Goal: Task Accomplishment & Management: Manage account settings

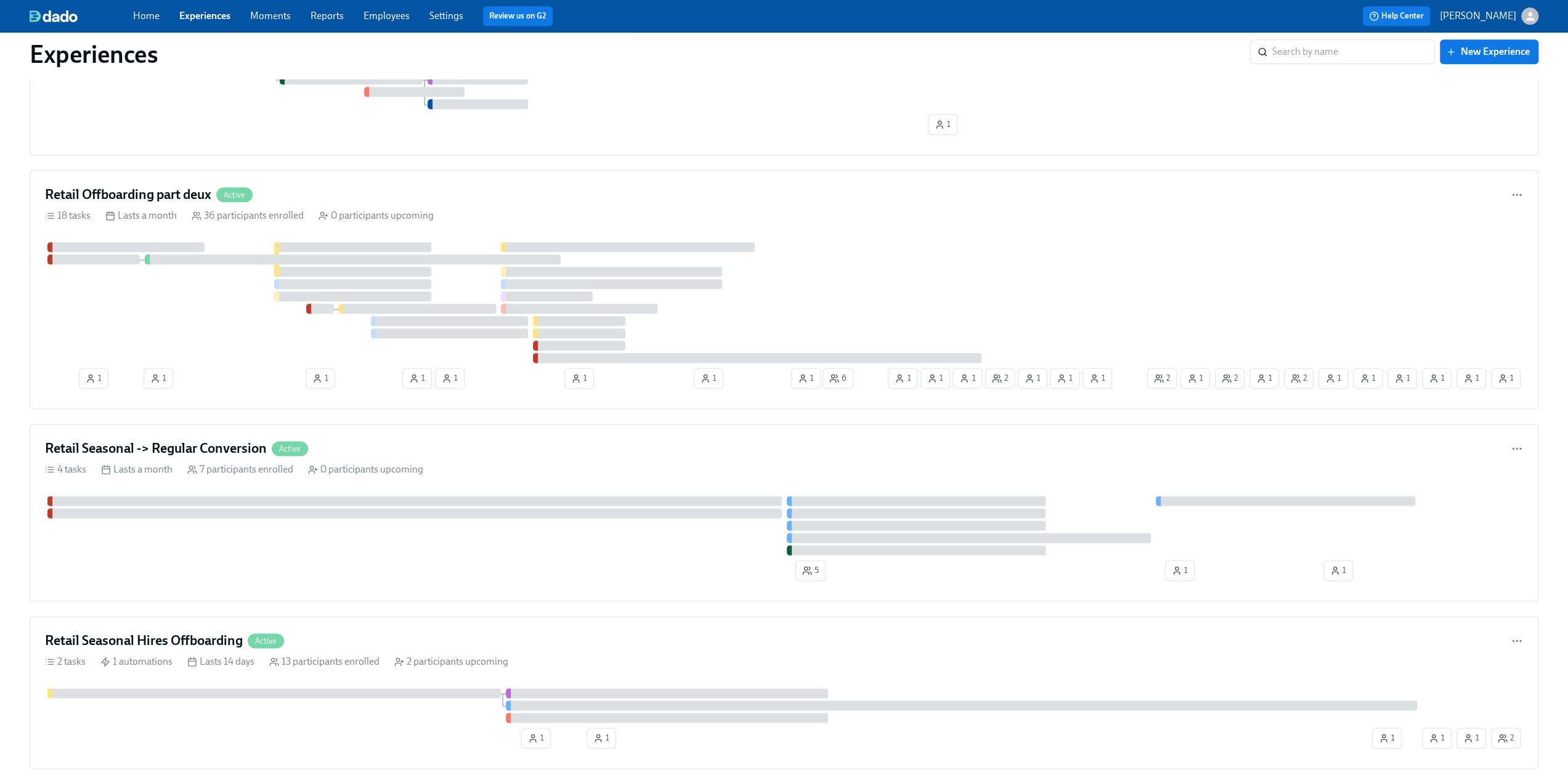
scroll to position [1479, 0]
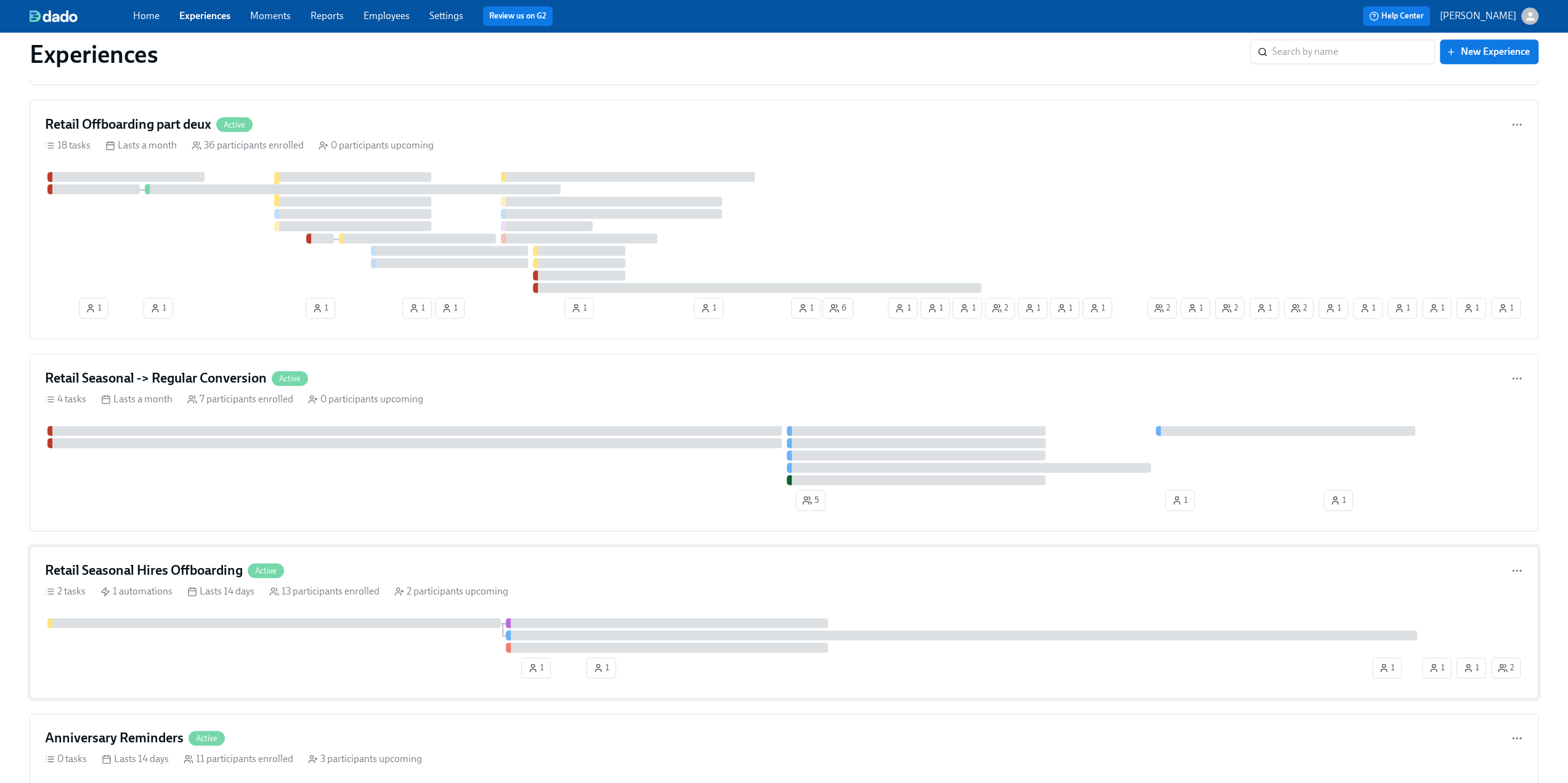
click at [155, 569] on h4 "Retail Seasonal Hires Offboarding" at bounding box center [144, 571] width 198 height 18
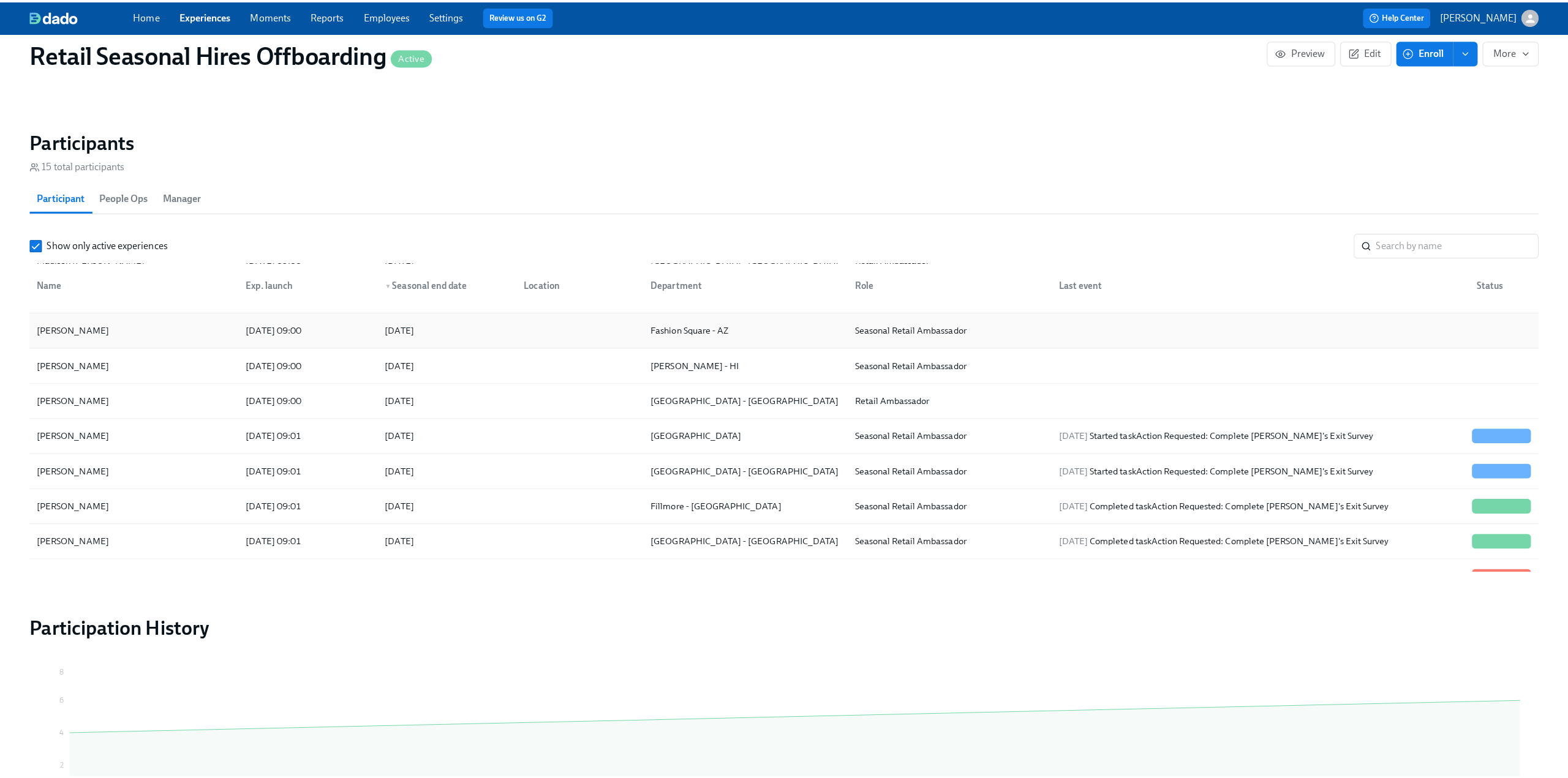
scroll to position [183, 0]
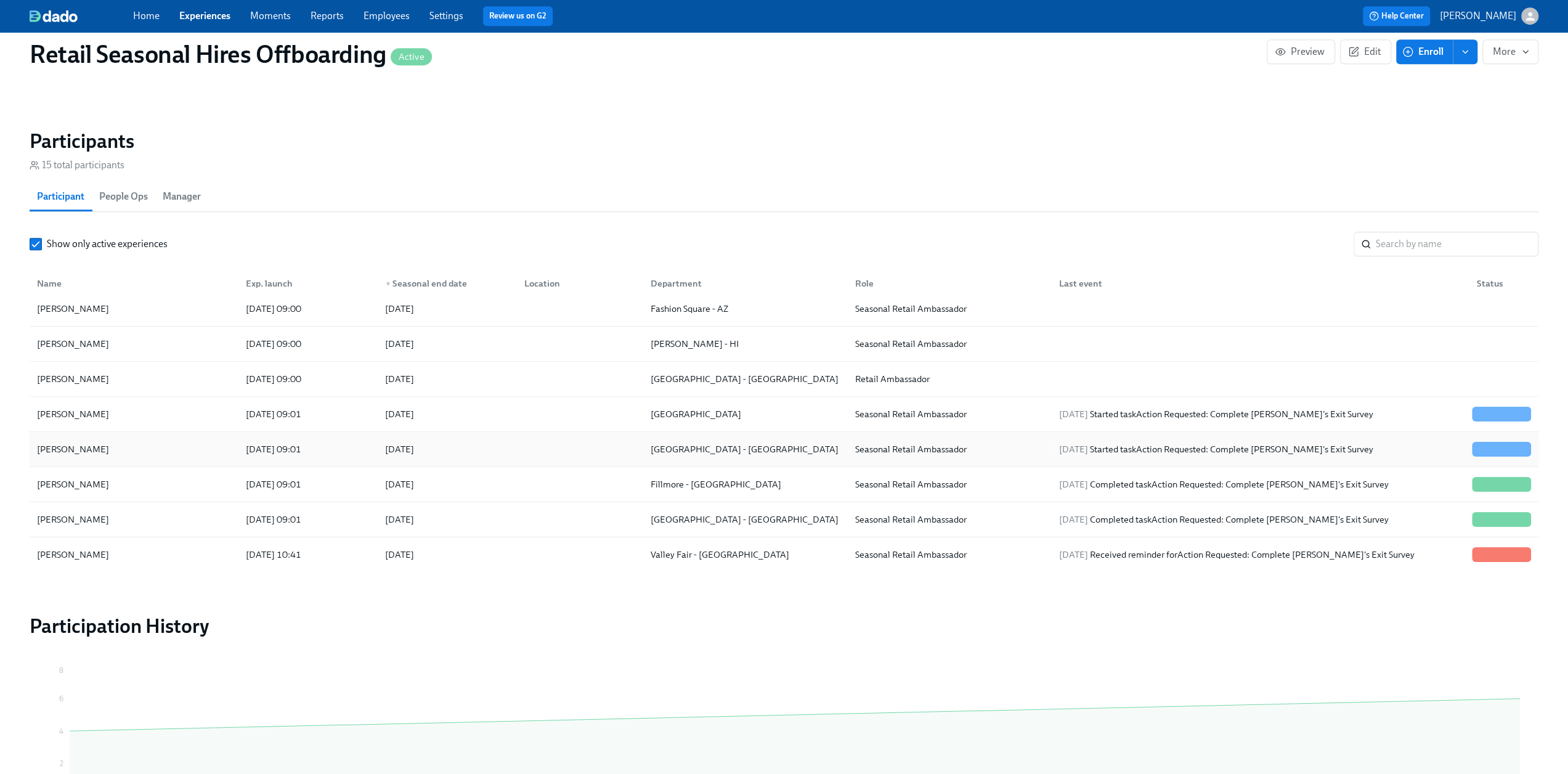
click at [117, 450] on div "Victor Olaniyan" at bounding box center [134, 449] width 204 height 25
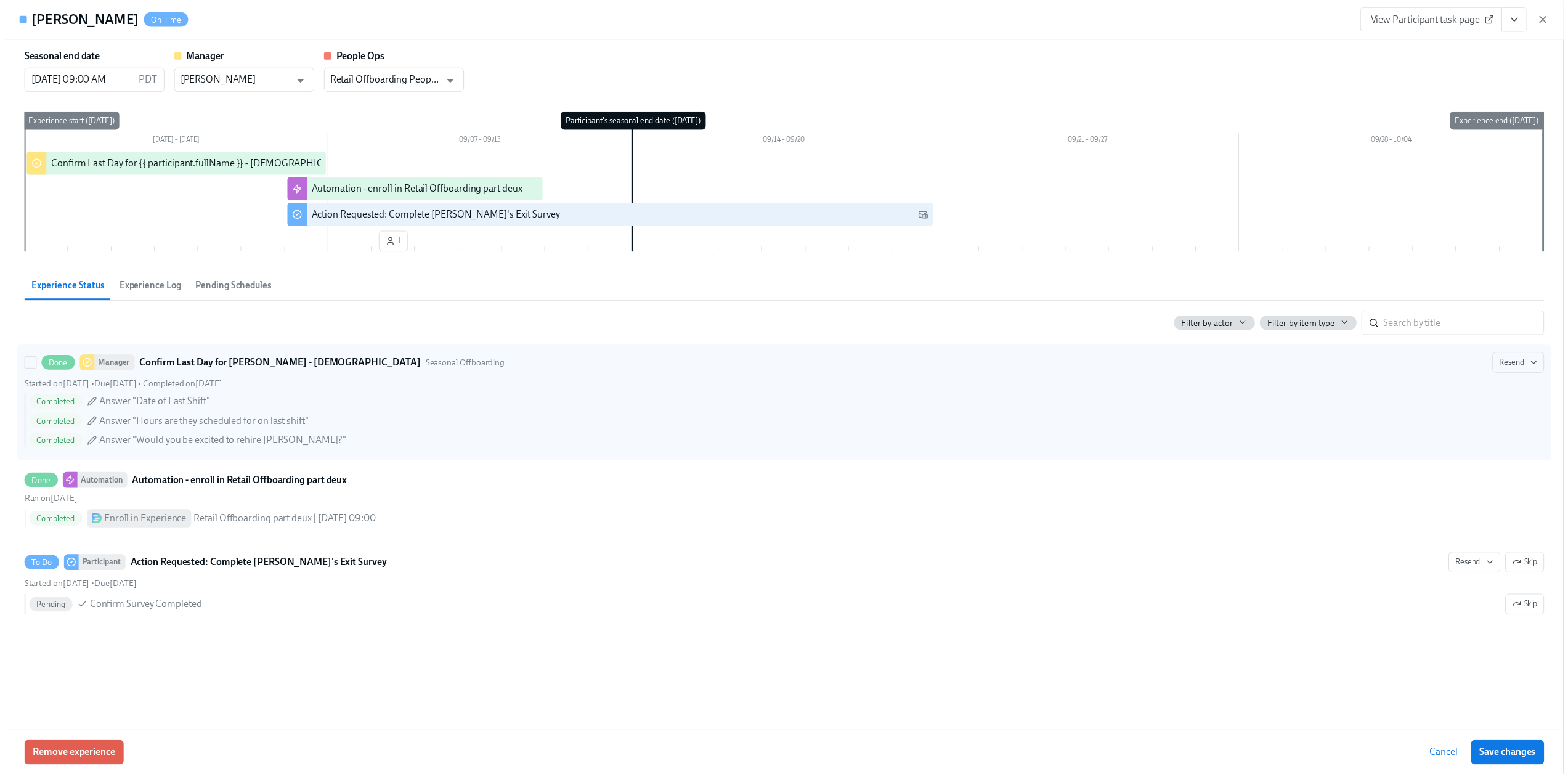
scroll to position [0, 1596]
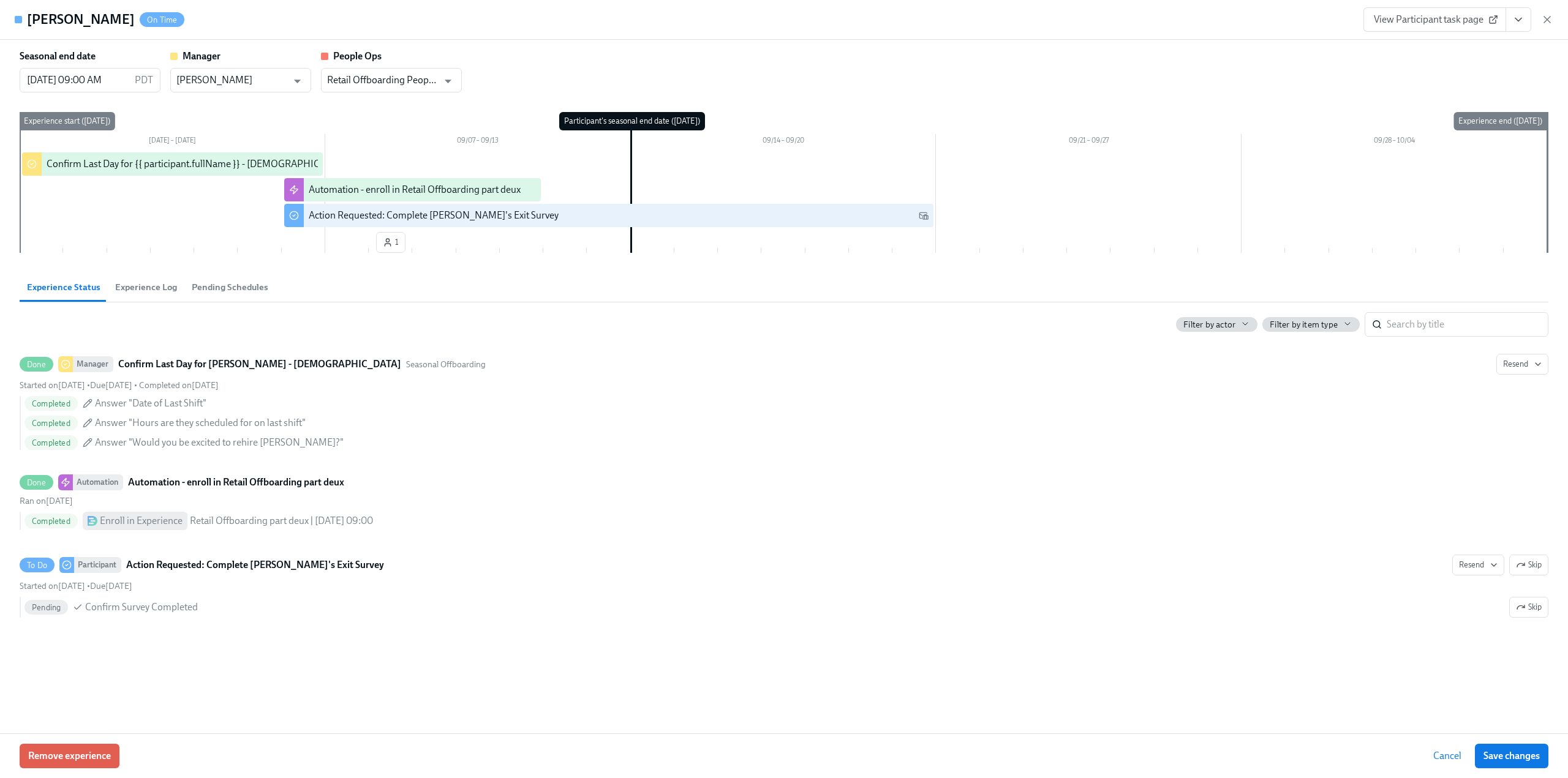
click at [1518, 21] on icon "View task page" at bounding box center [1518, 19] width 12 height 12
click at [1464, 45] on link "View Manager task page" at bounding box center [1442, 47] width 102 height 14
click at [1544, 19] on icon "button" at bounding box center [1547, 19] width 12 height 12
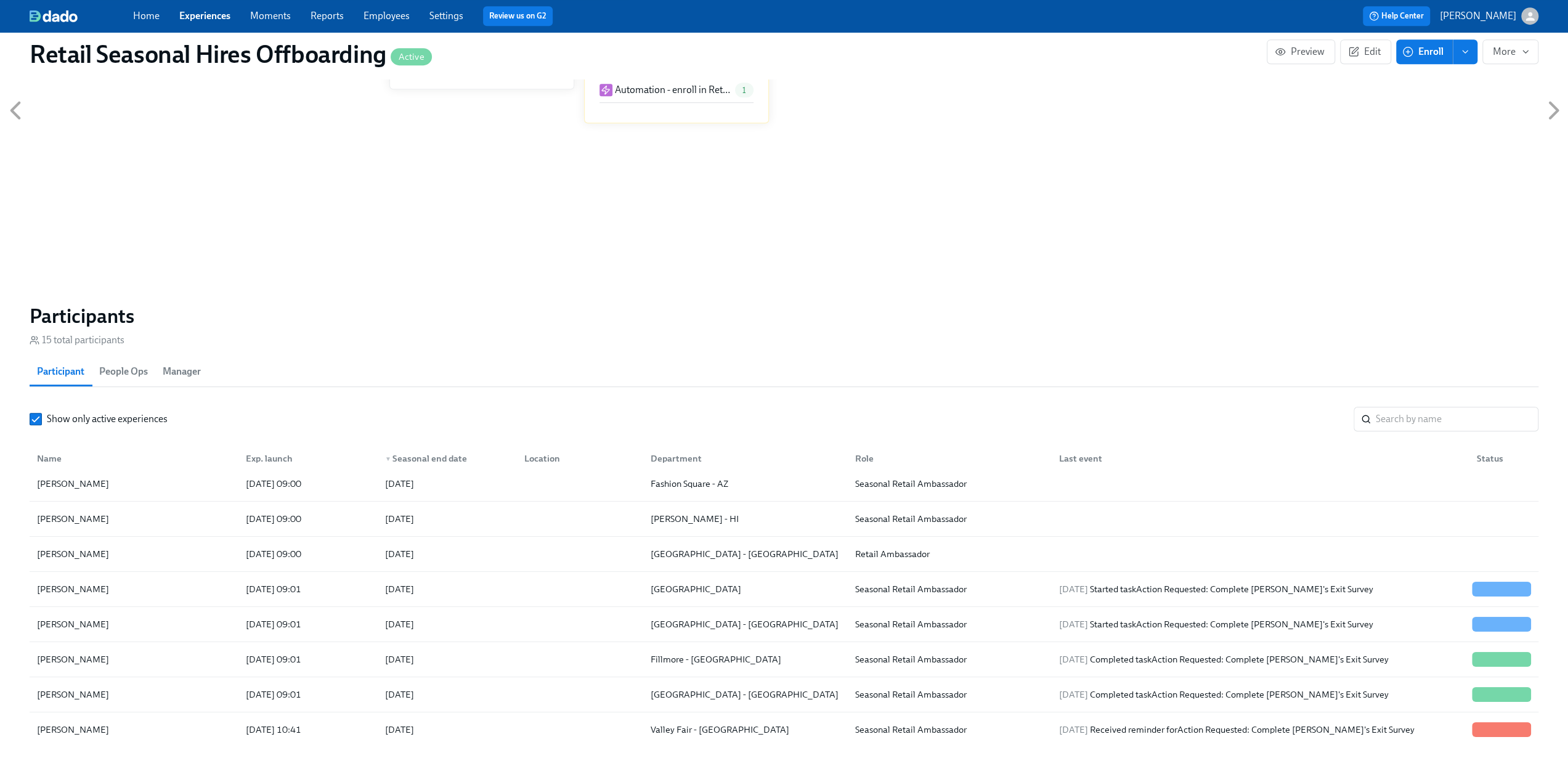
scroll to position [616, 0]
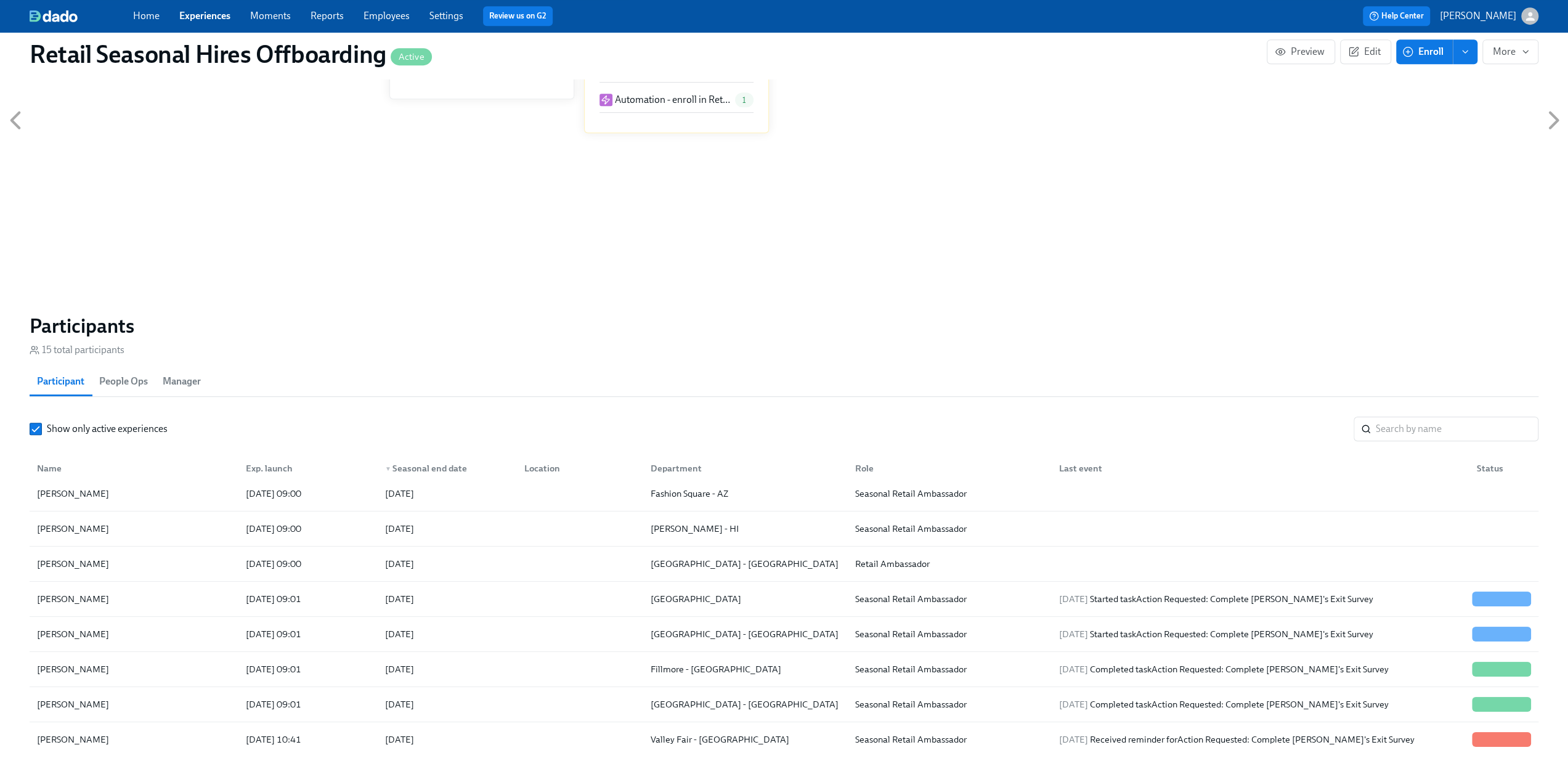
click at [201, 12] on link "Experiences" at bounding box center [204, 16] width 51 height 12
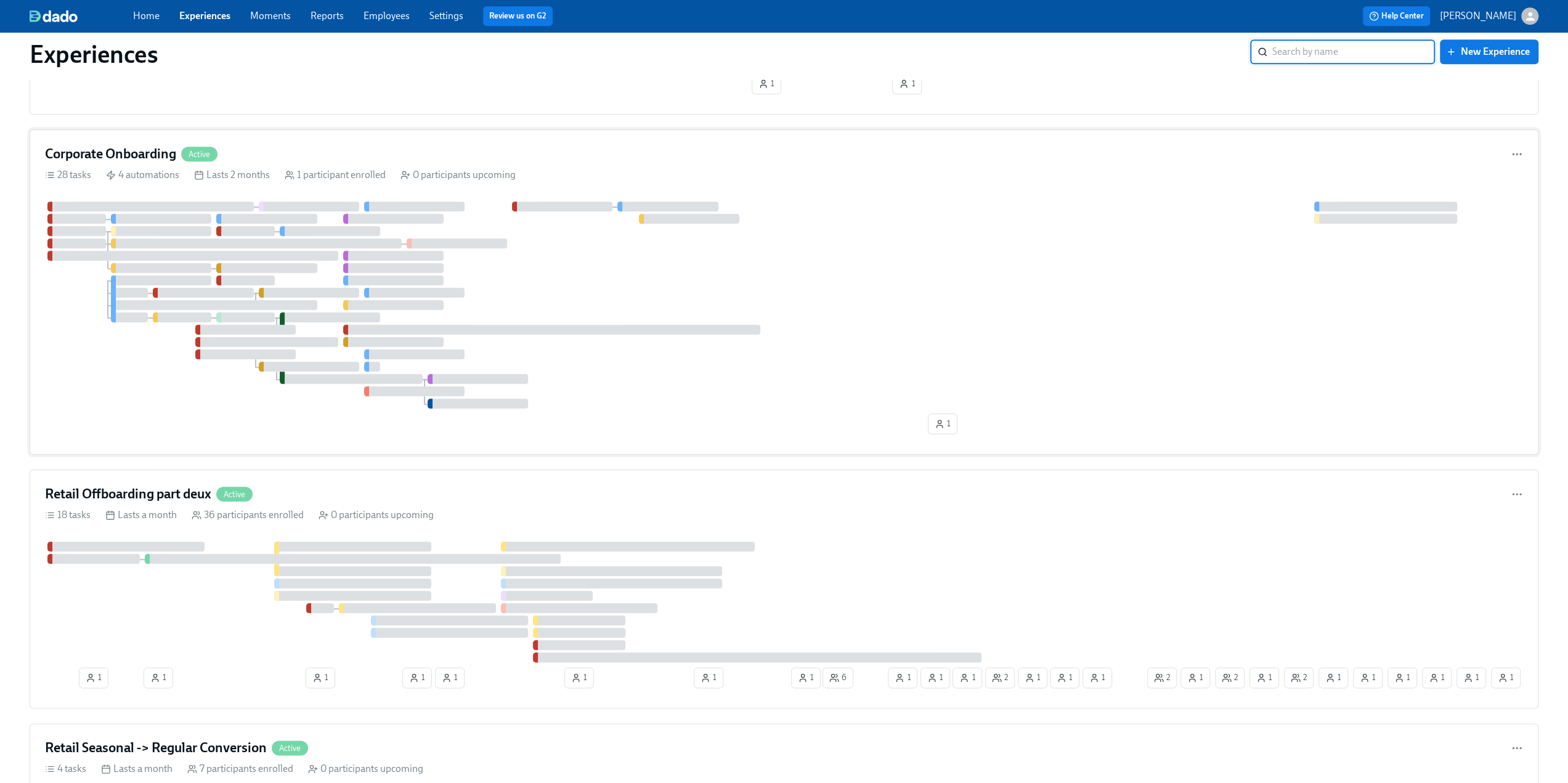
scroll to position [1417, 0]
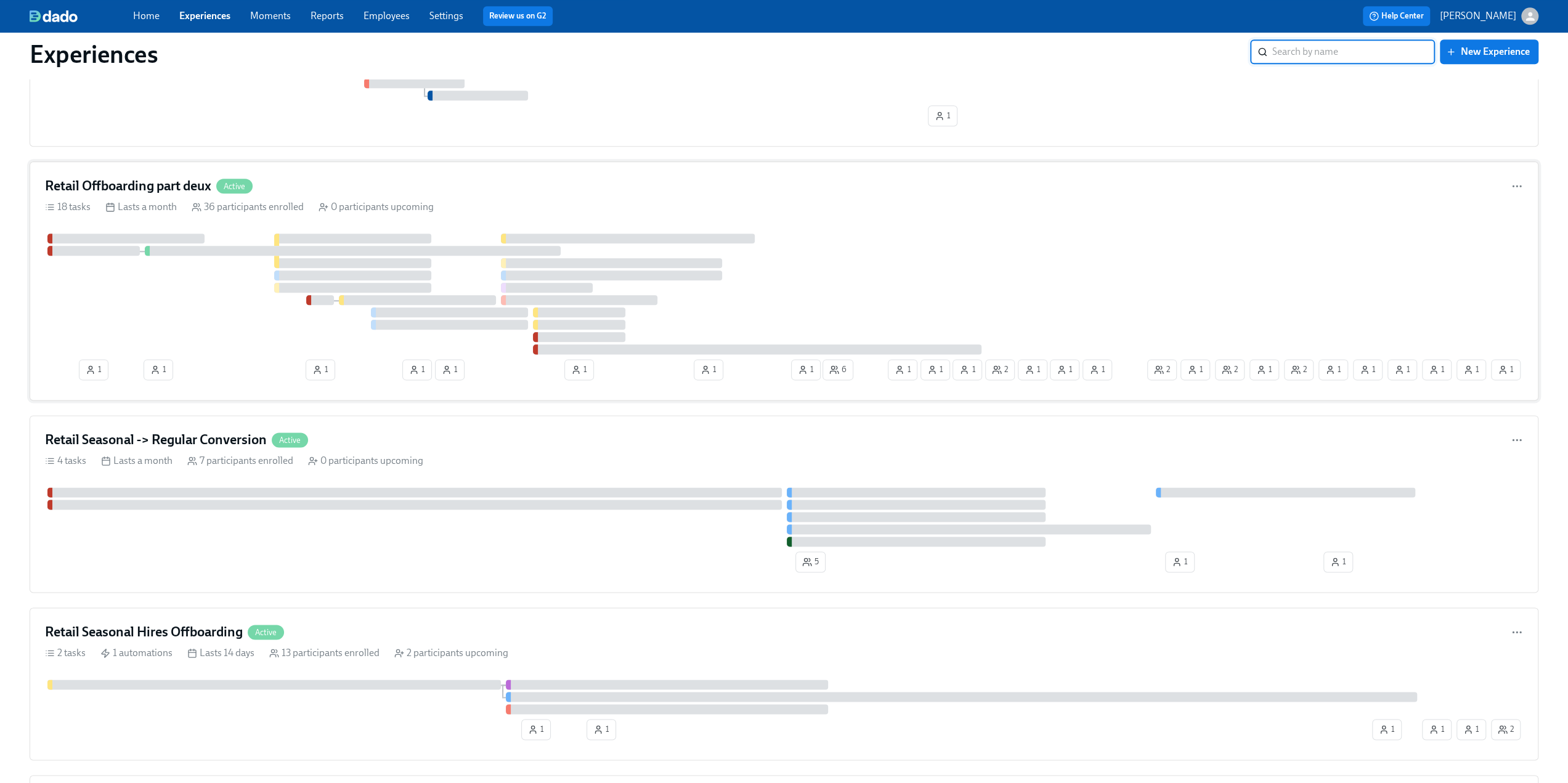
click at [161, 177] on h4 "Retail Offboarding part deux" at bounding box center [128, 187] width 166 height 18
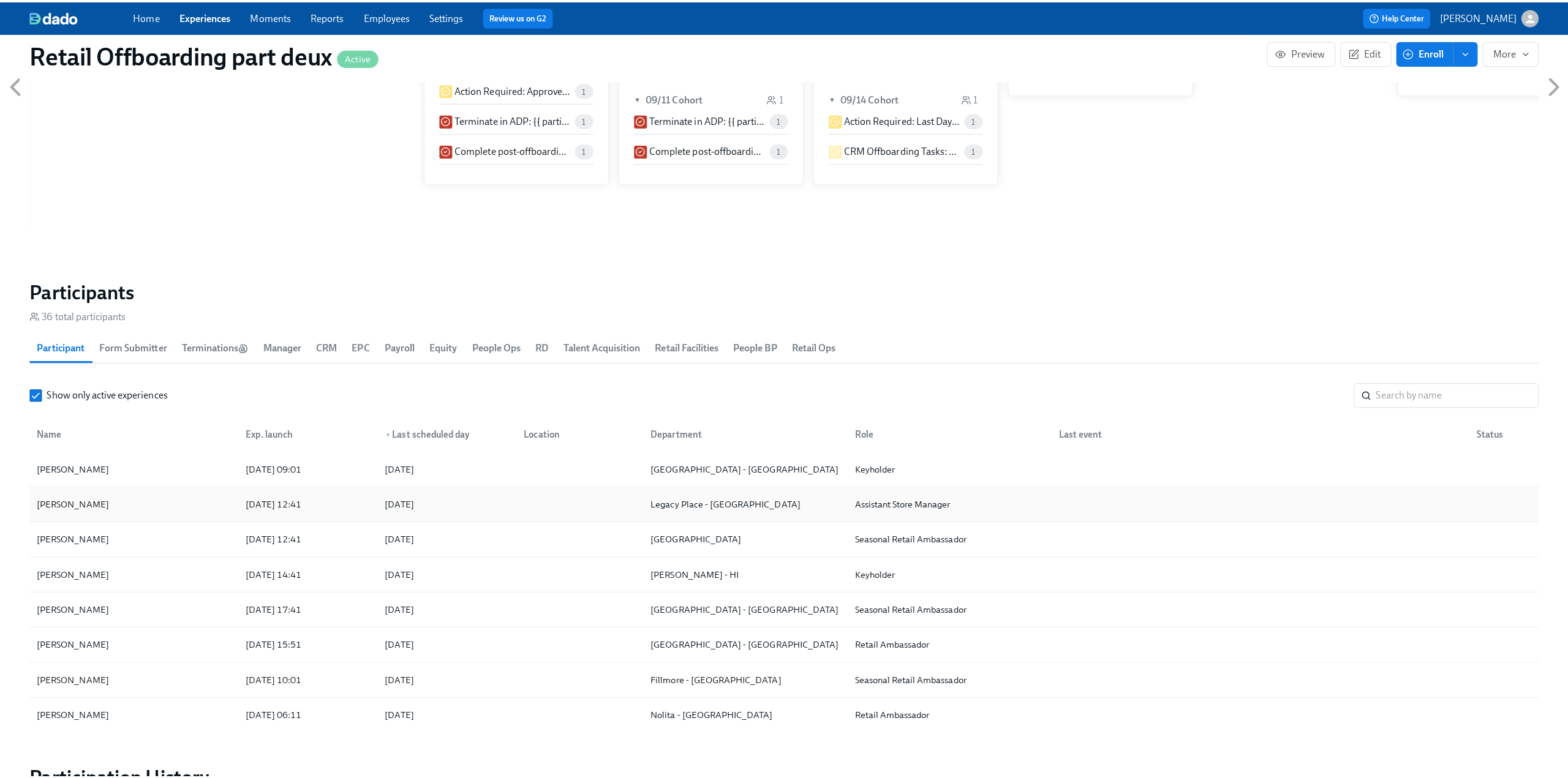
scroll to position [857, 0]
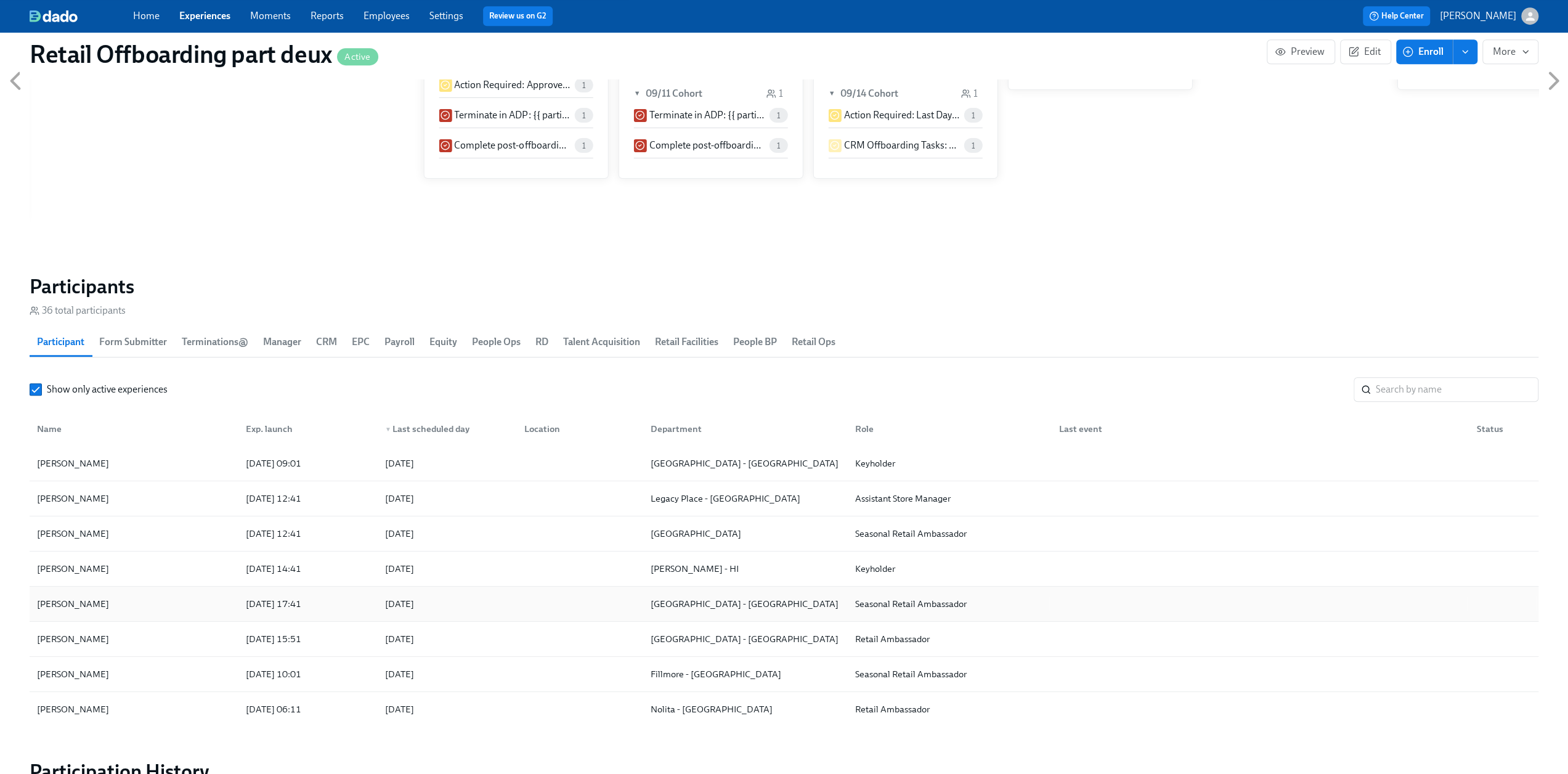
click at [151, 599] on div "Victor Olaniyan" at bounding box center [134, 604] width 204 height 25
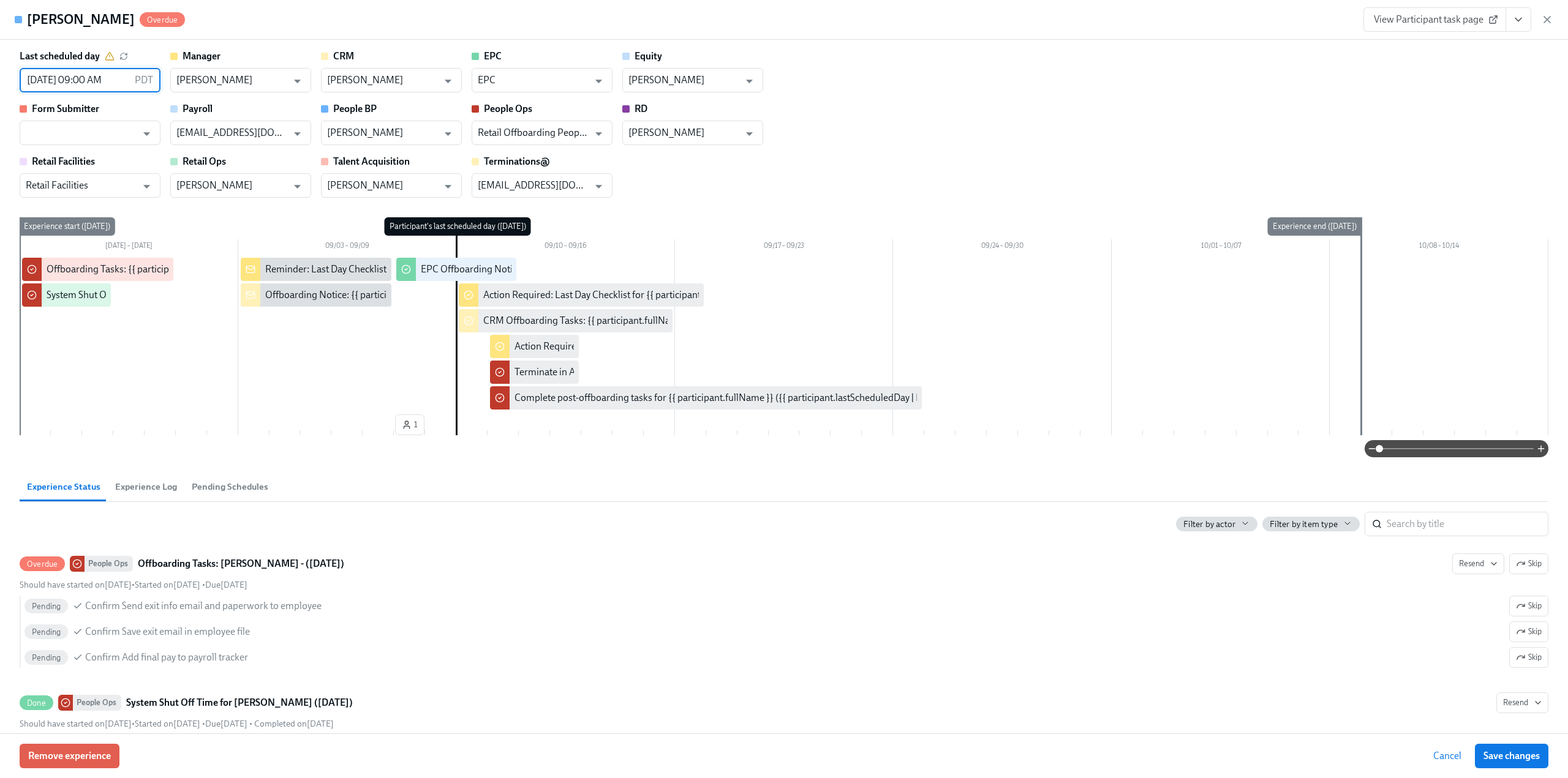
click at [89, 82] on input "09/10/2025 09:00 AM" at bounding box center [74, 80] width 110 height 25
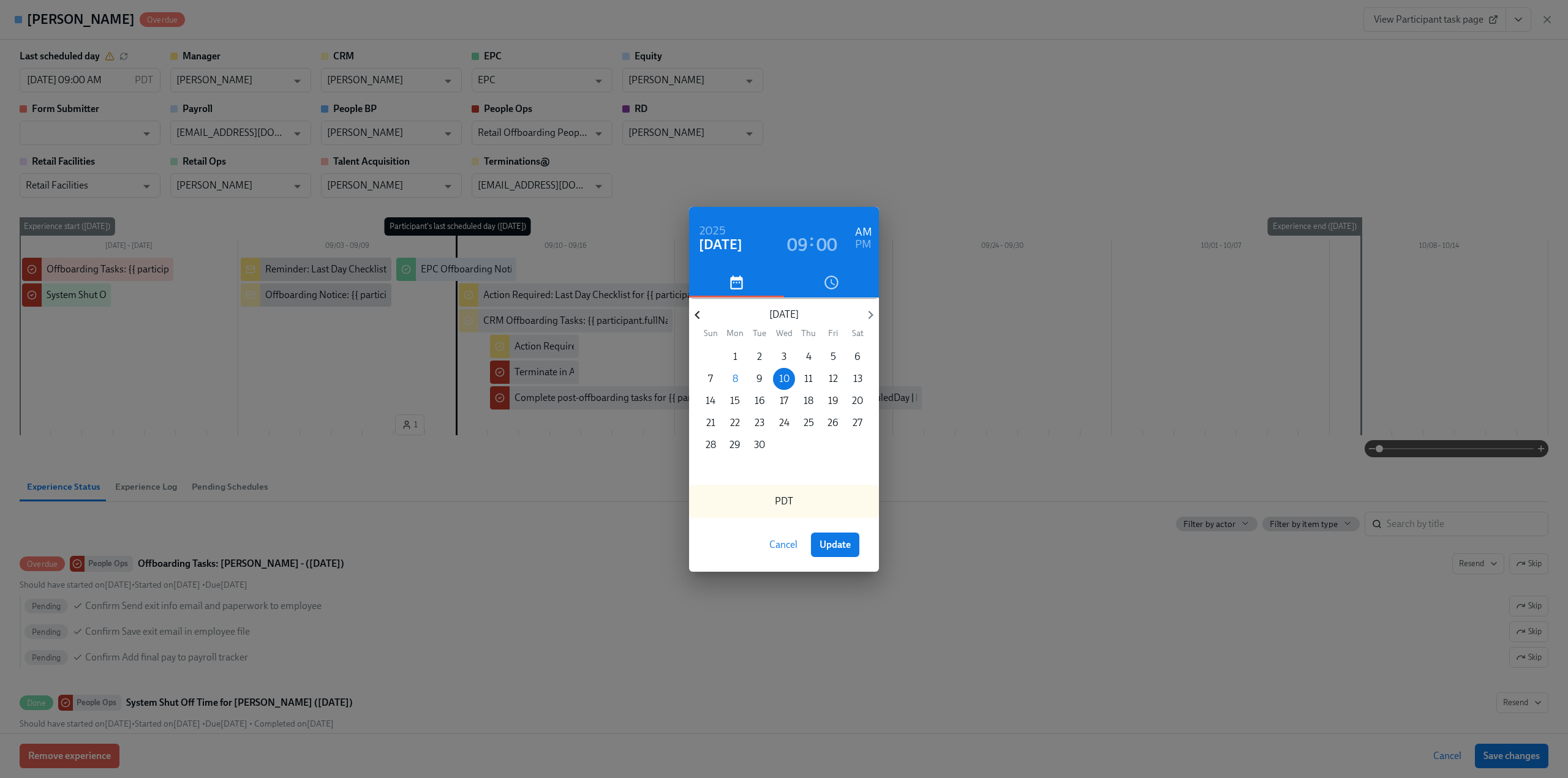
click at [700, 310] on icon "button" at bounding box center [698, 315] width 17 height 17
click at [859, 400] on p "16" at bounding box center [857, 401] width 10 height 14
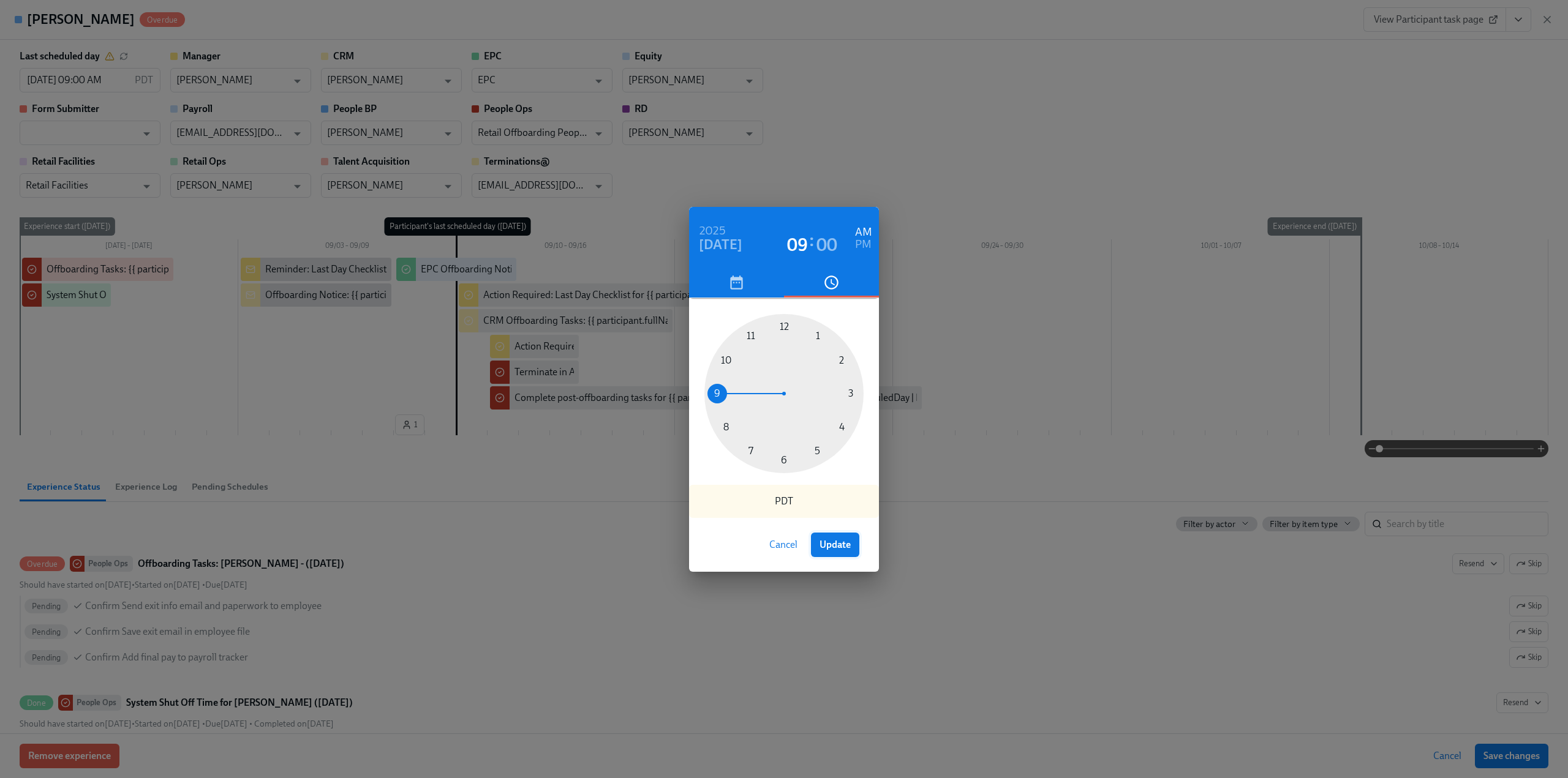
click at [839, 548] on span "Update" at bounding box center [835, 544] width 31 height 12
type input "08/16/2025 09:00 AM"
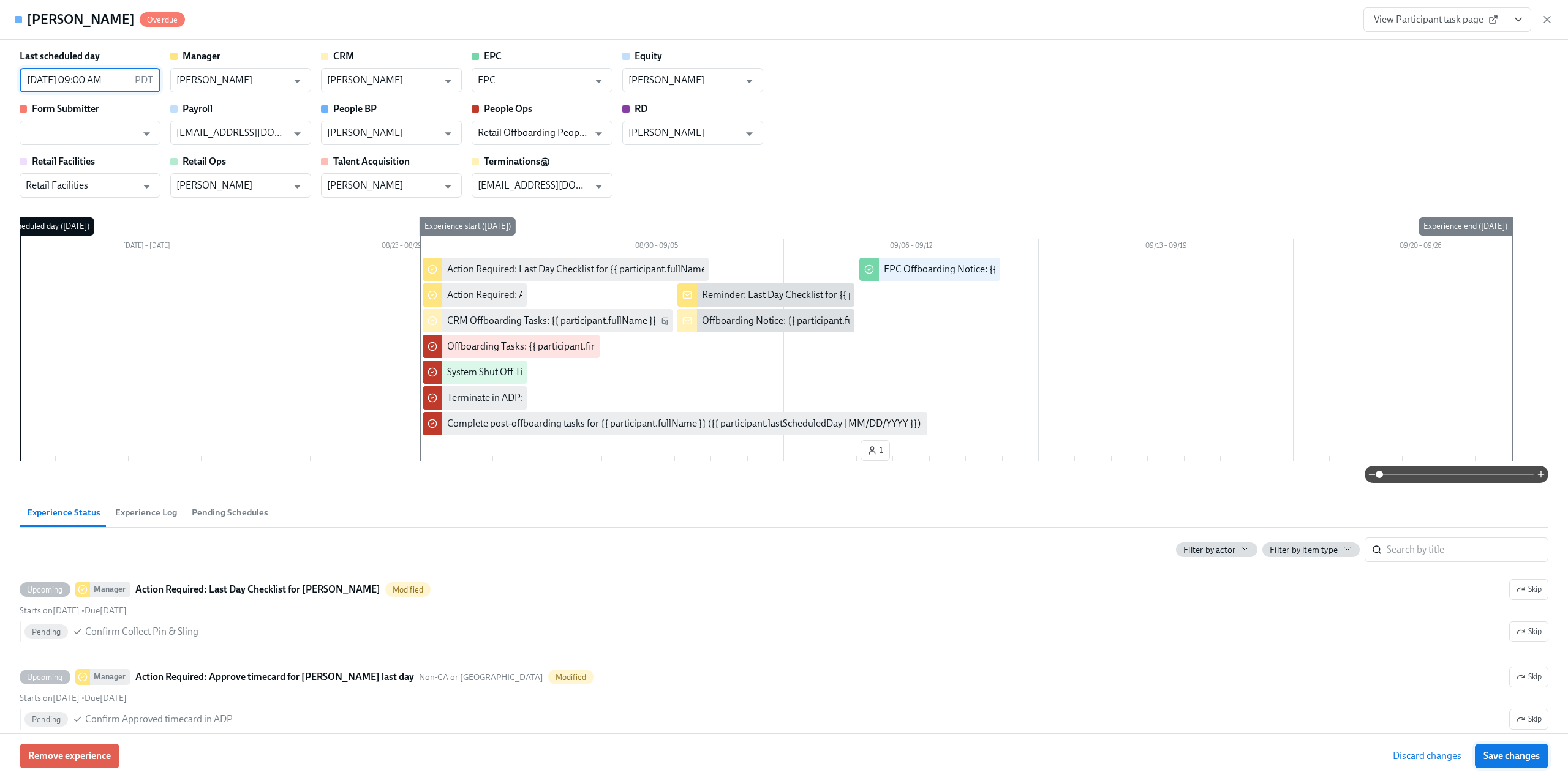
click at [1494, 758] on span "Save changes" at bounding box center [1511, 756] width 56 height 12
type input "08/16/2025 09:00 AM"
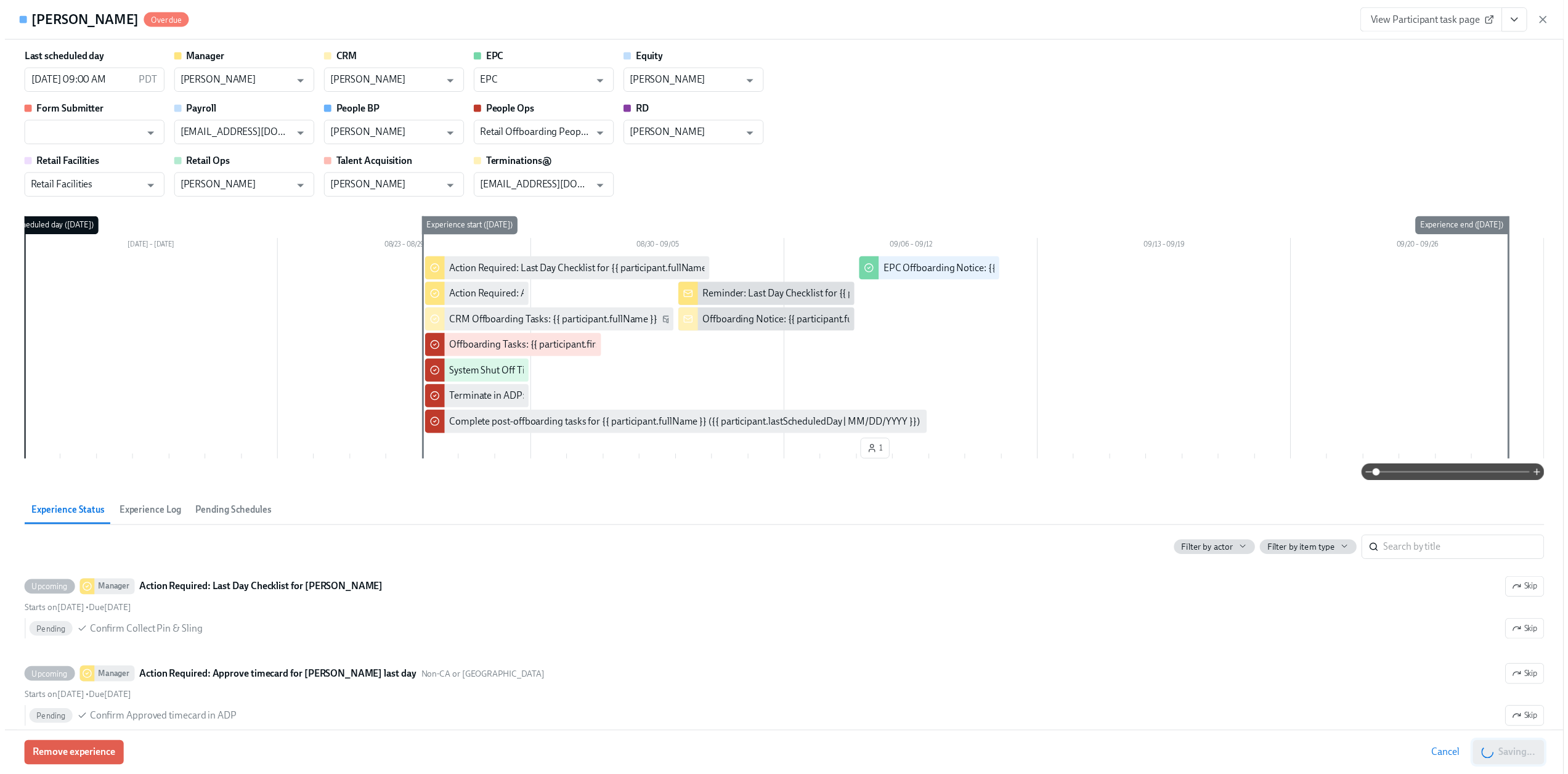
scroll to position [0, 8023]
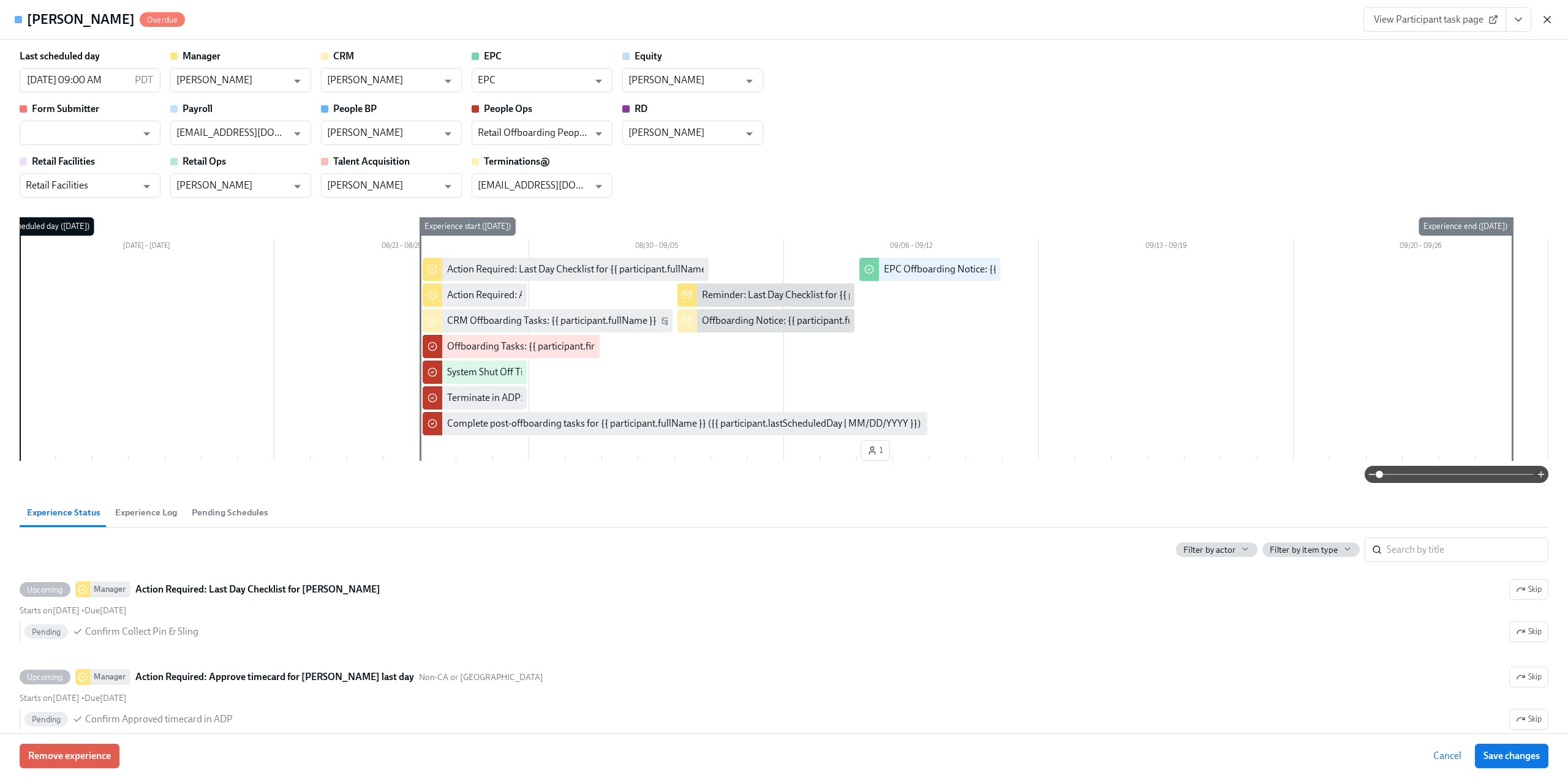
click at [1549, 19] on icon "button" at bounding box center [1547, 19] width 12 height 12
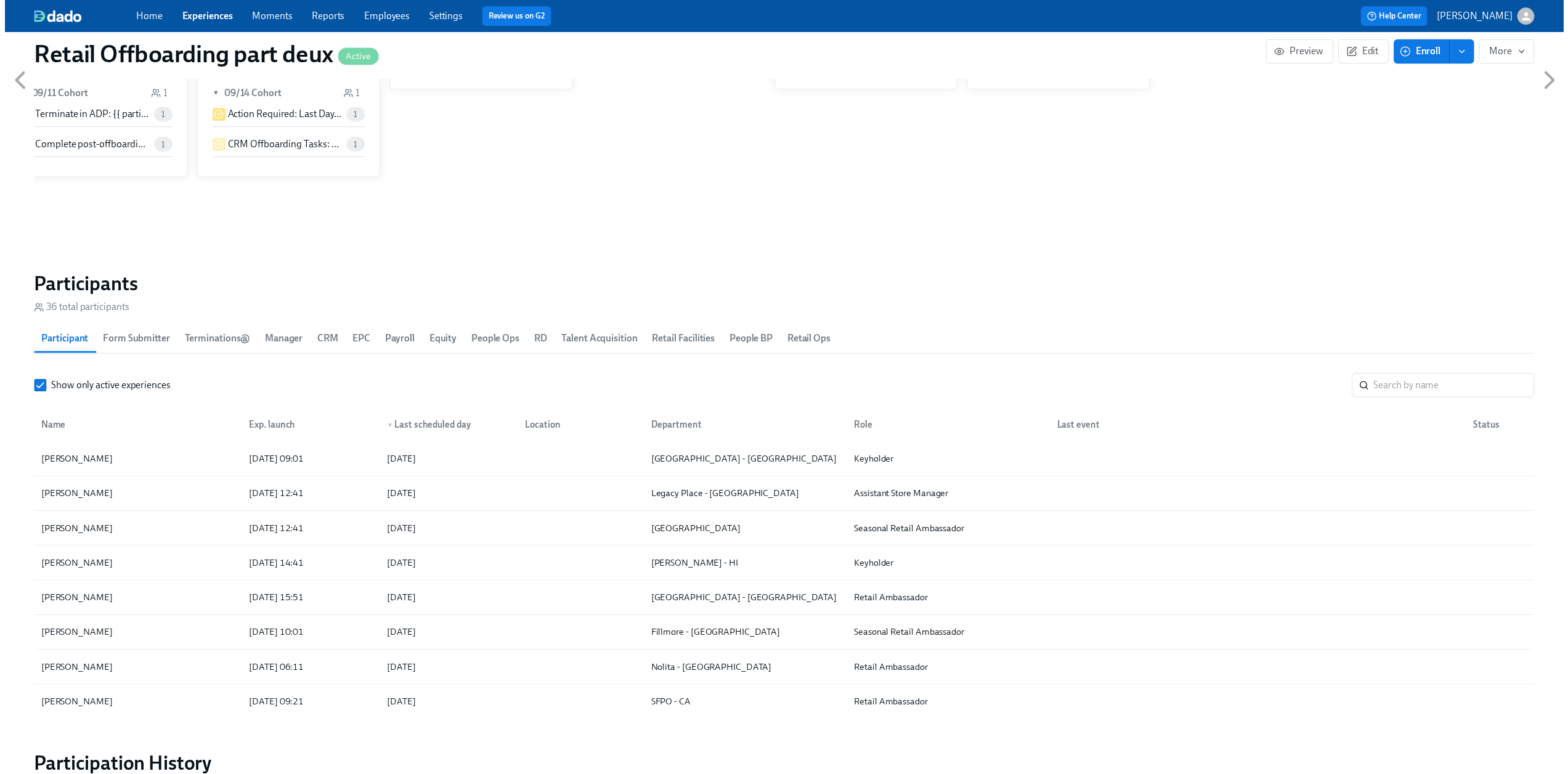
scroll to position [0, 8014]
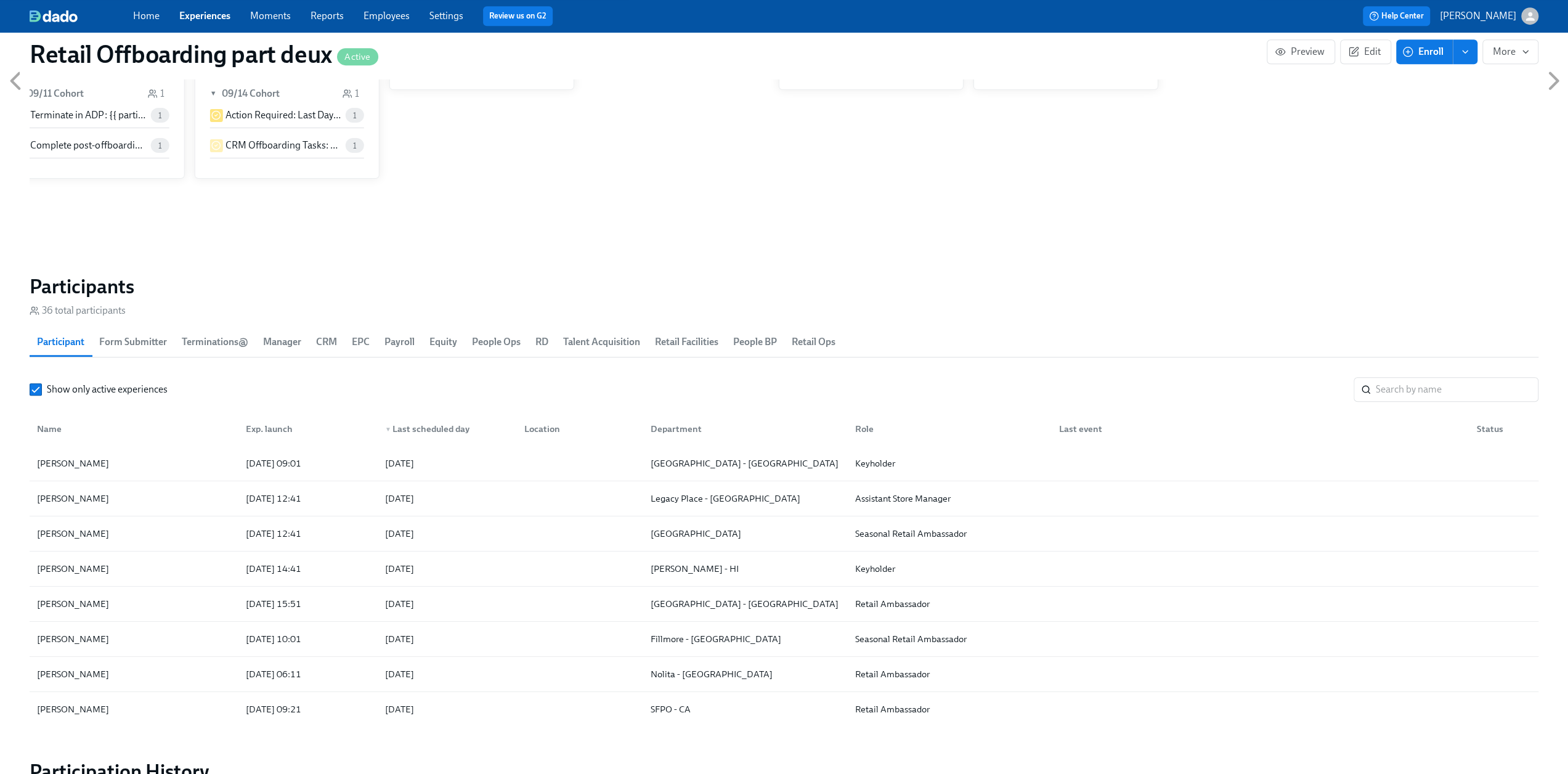
click at [213, 14] on link "Experiences" at bounding box center [204, 16] width 51 height 12
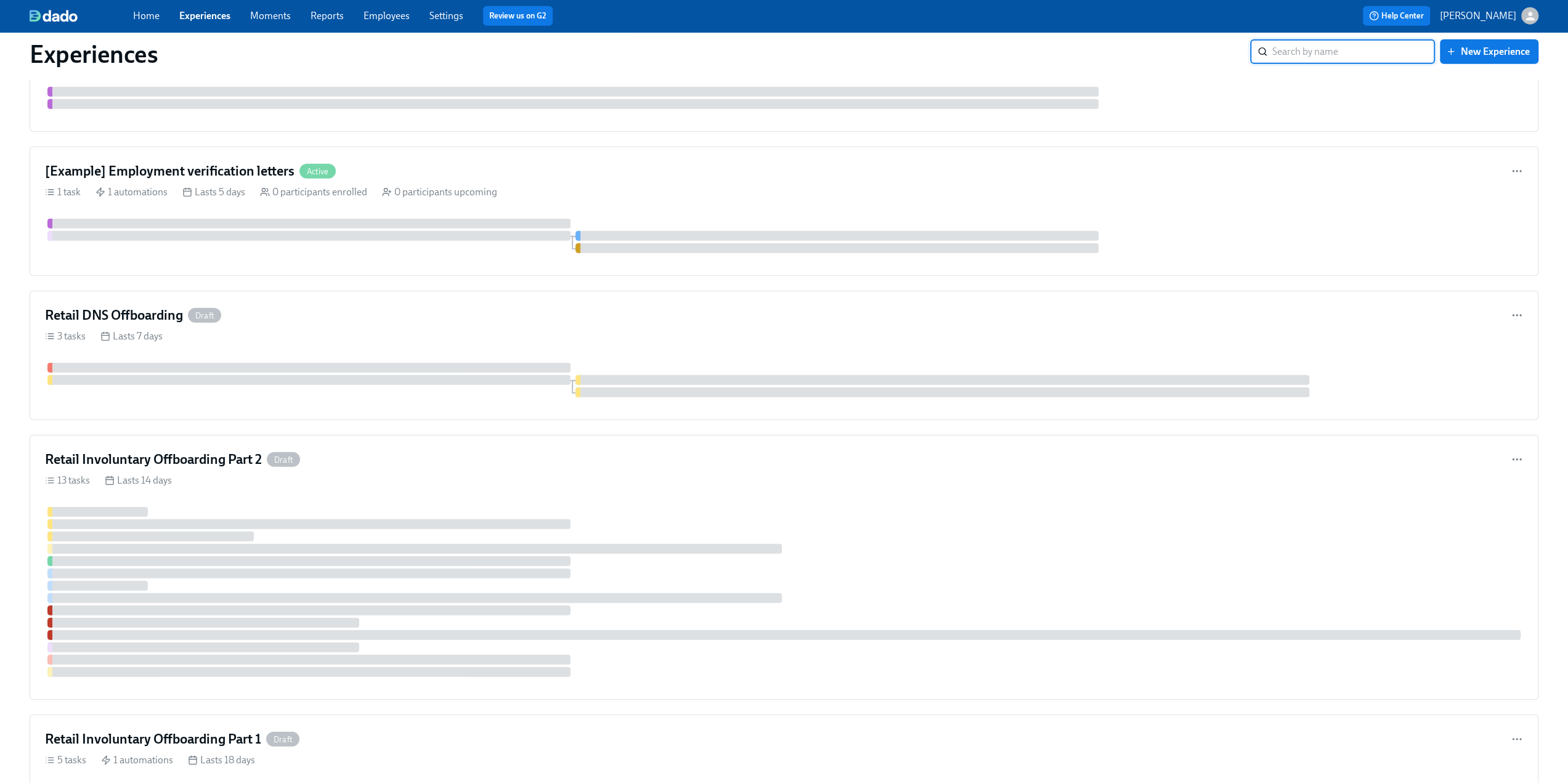
scroll to position [3389, 0]
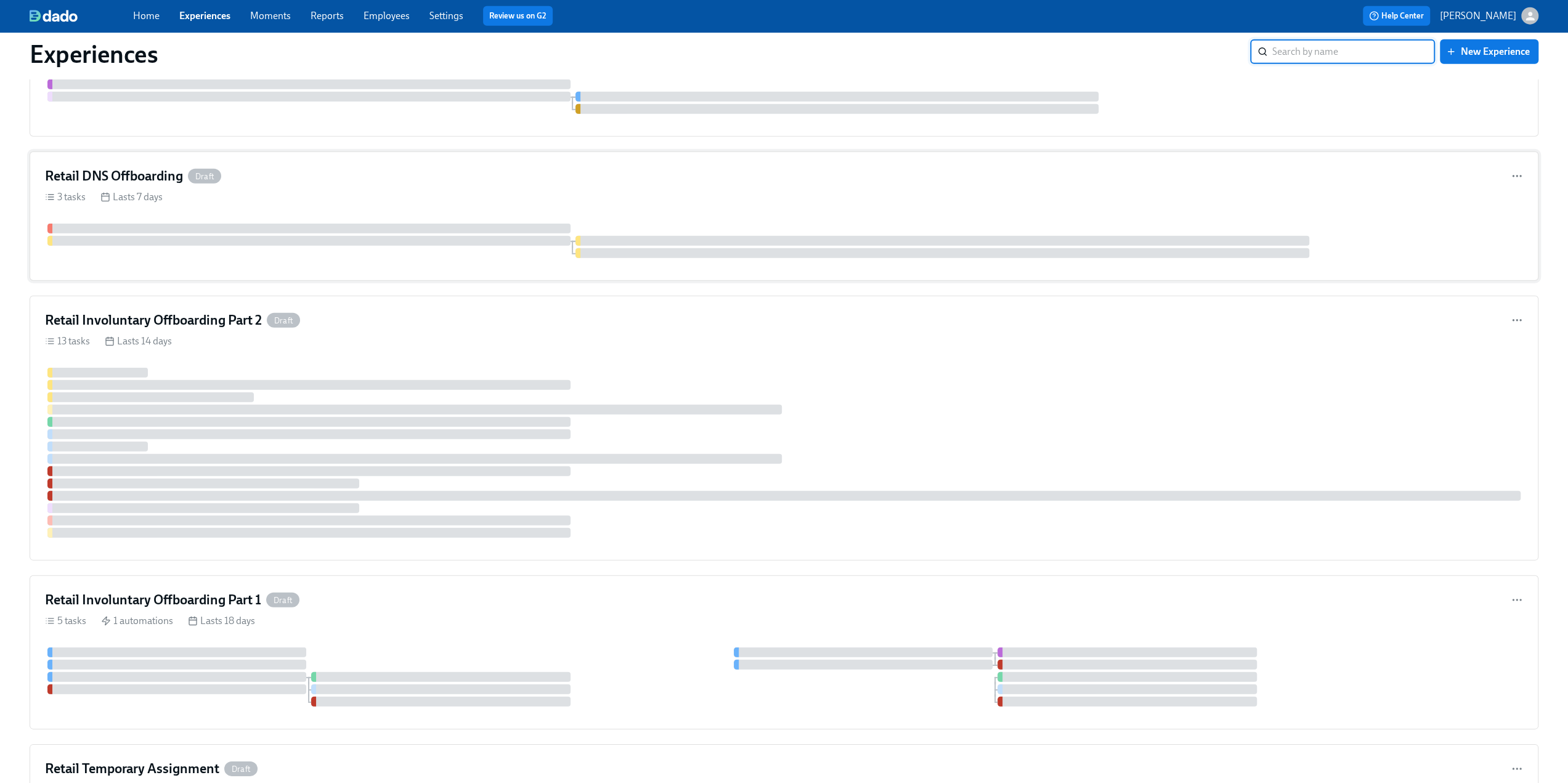
click at [292, 167] on div "Retail DNS Offboarding Draft" at bounding box center [784, 176] width 1478 height 18
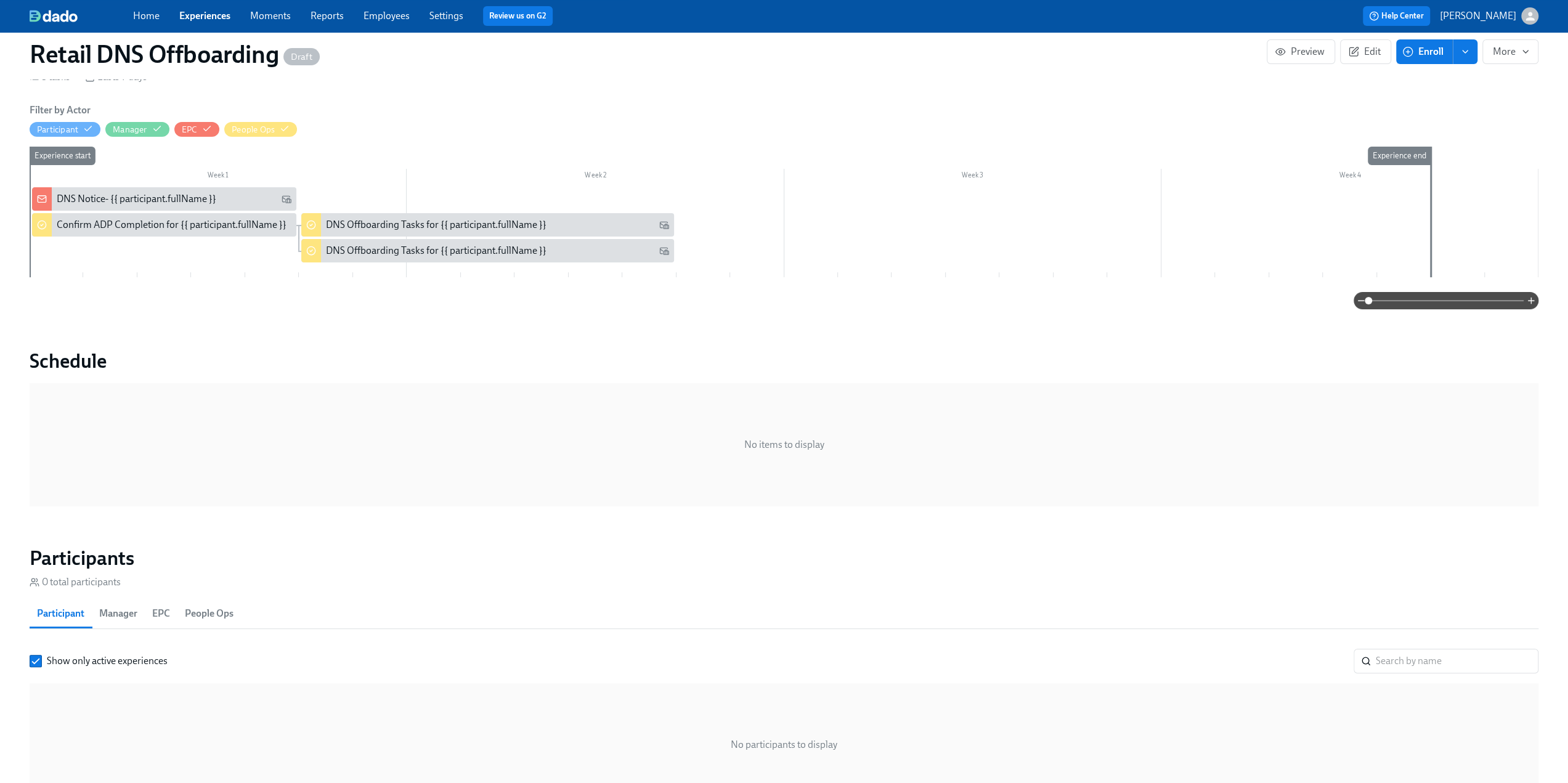
scroll to position [62, 0]
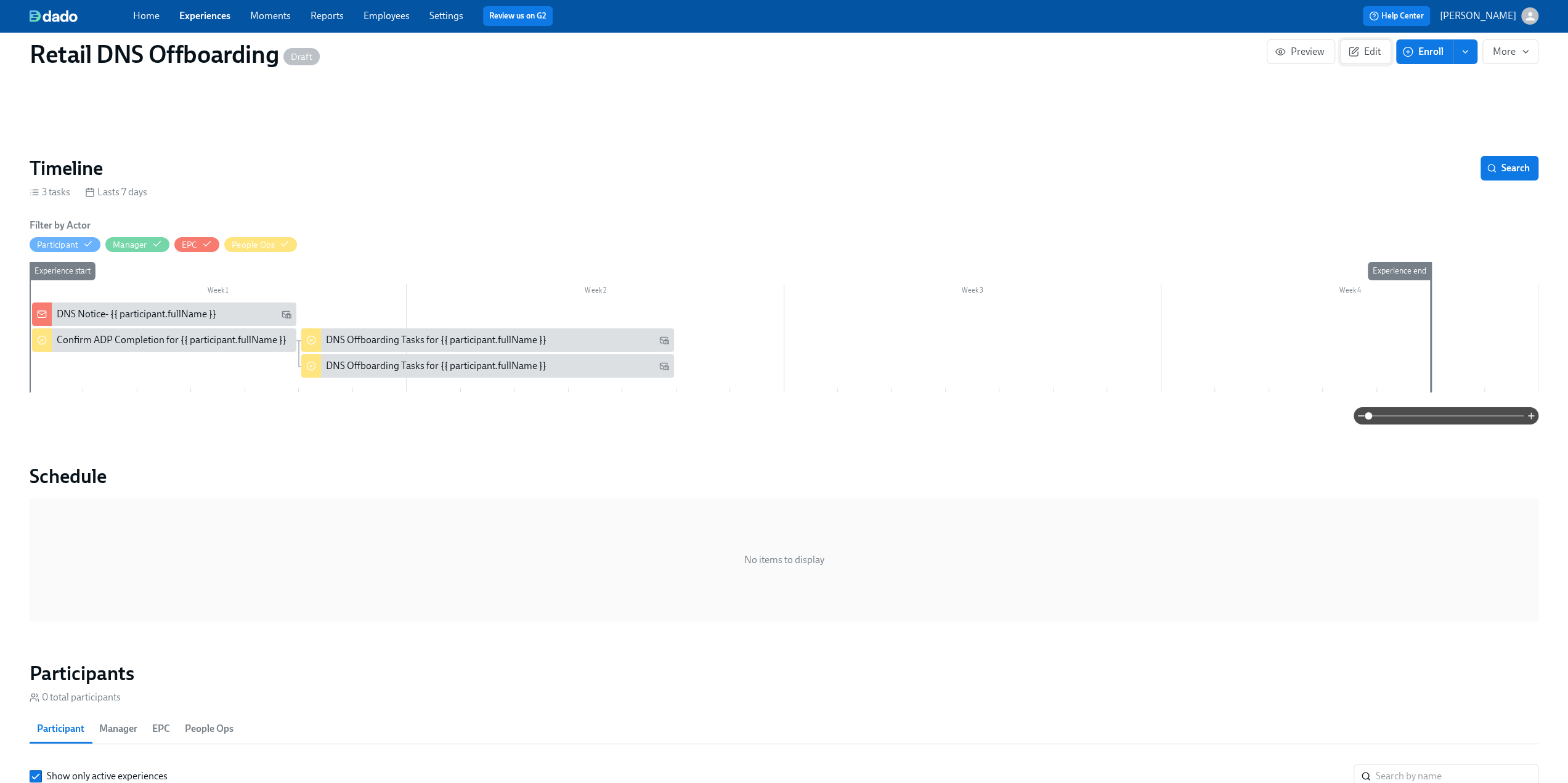
click at [1372, 47] on span "Edit" at bounding box center [1366, 51] width 30 height 12
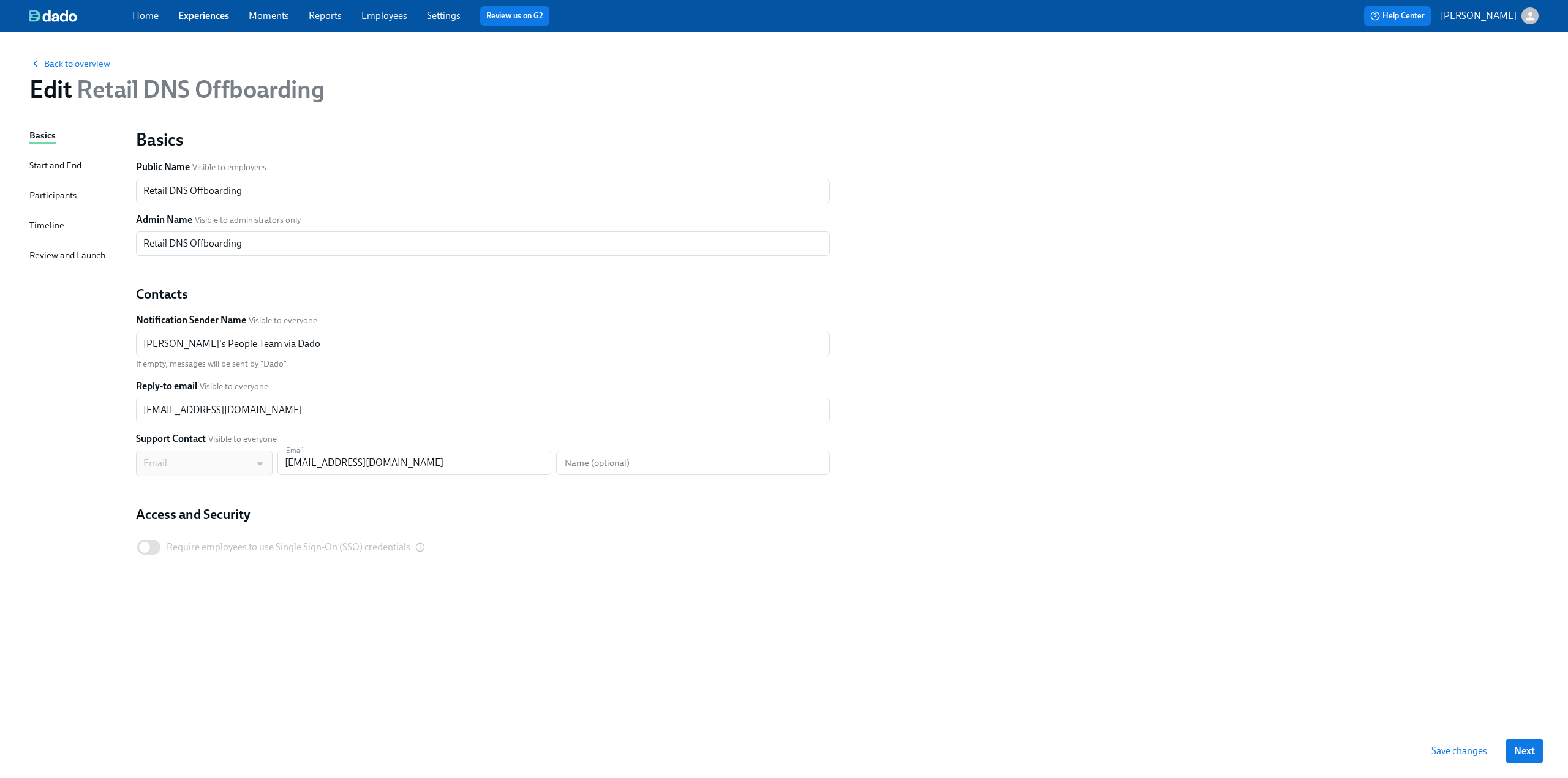
click at [57, 227] on div "Timeline" at bounding box center [47, 225] width 35 height 14
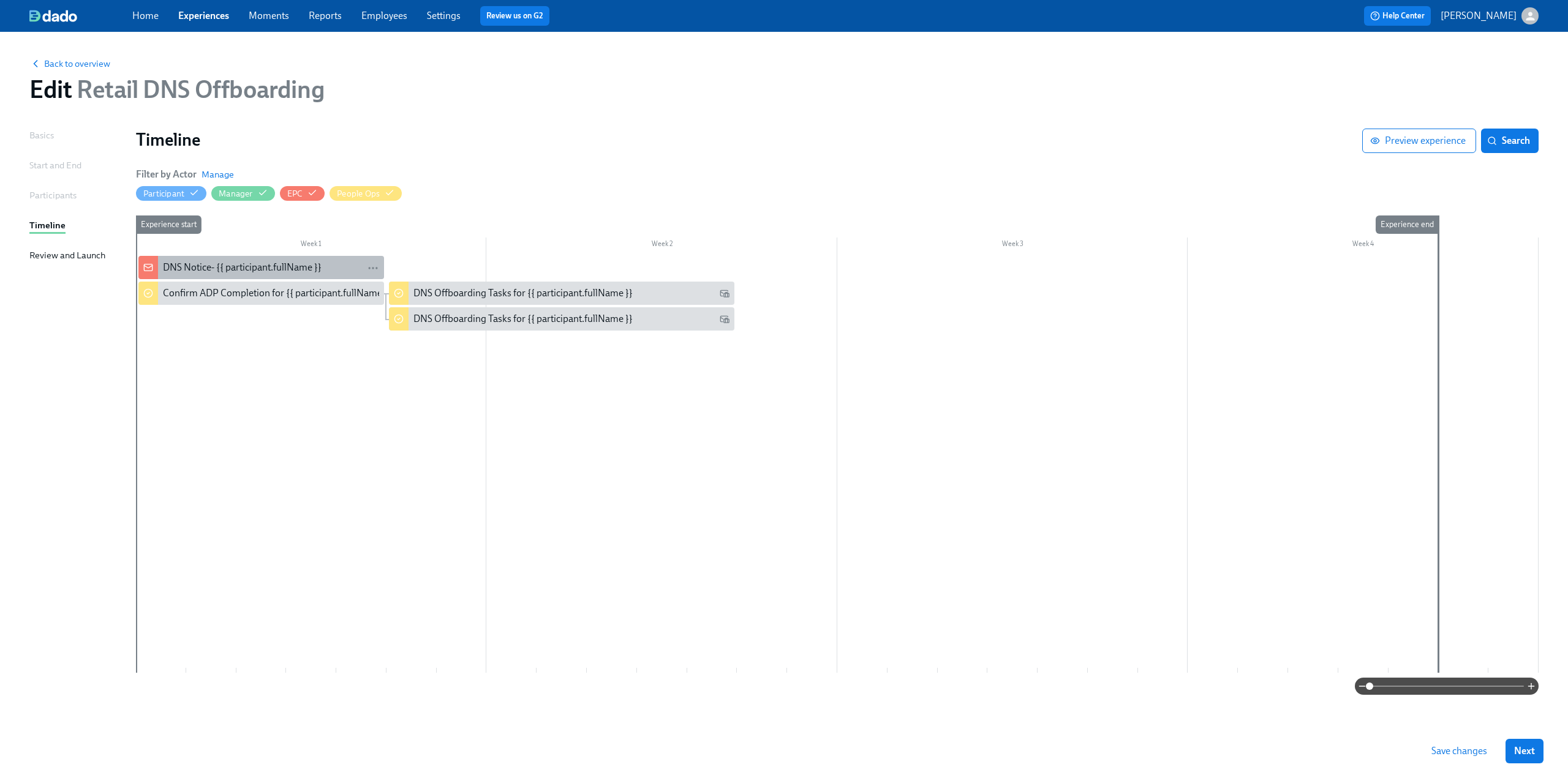
click at [199, 272] on div "DNS Notice- {{ participant.fullName }}" at bounding box center [242, 267] width 159 height 14
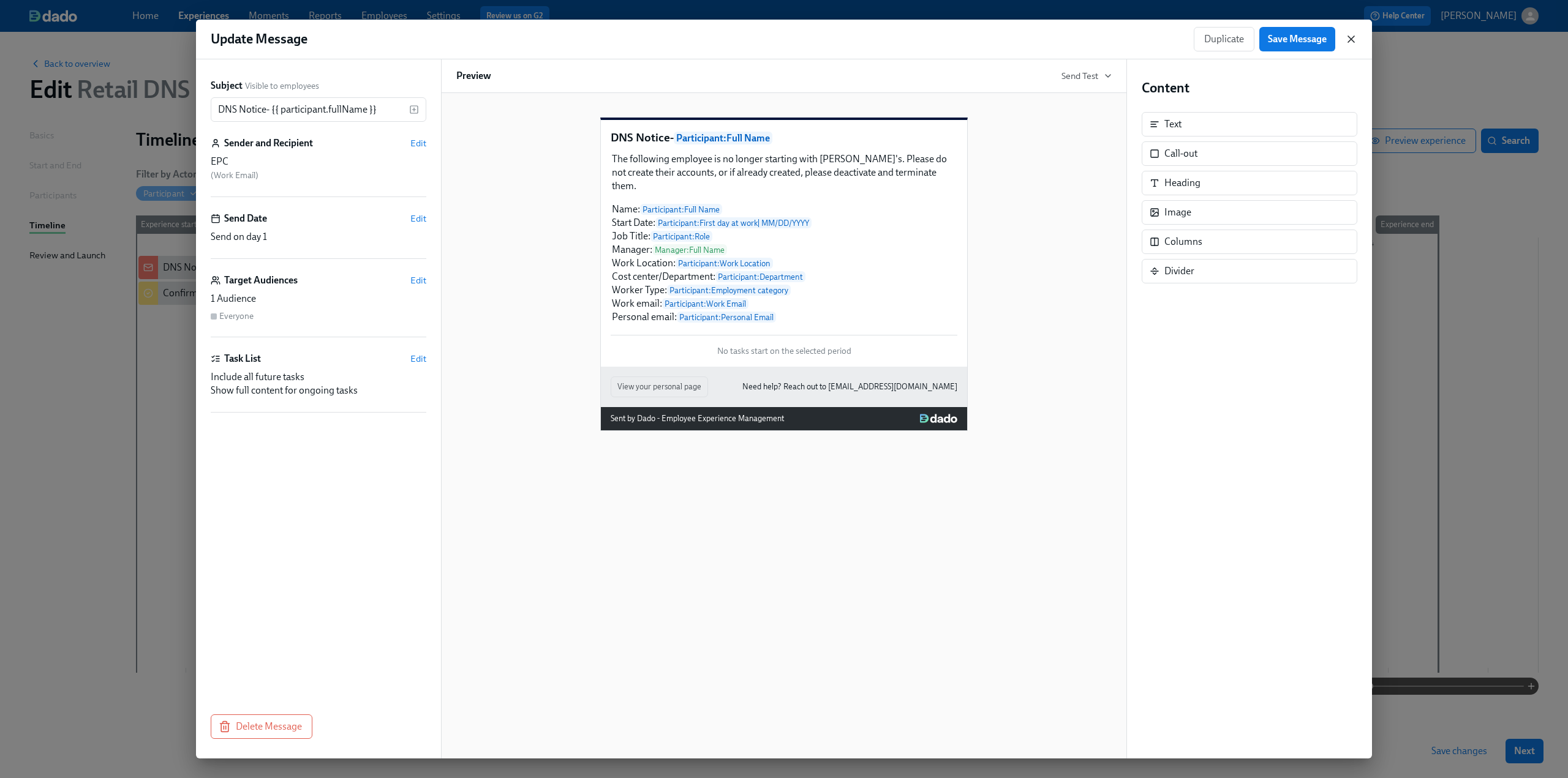
click at [1350, 36] on icon "button" at bounding box center [1350, 39] width 12 height 12
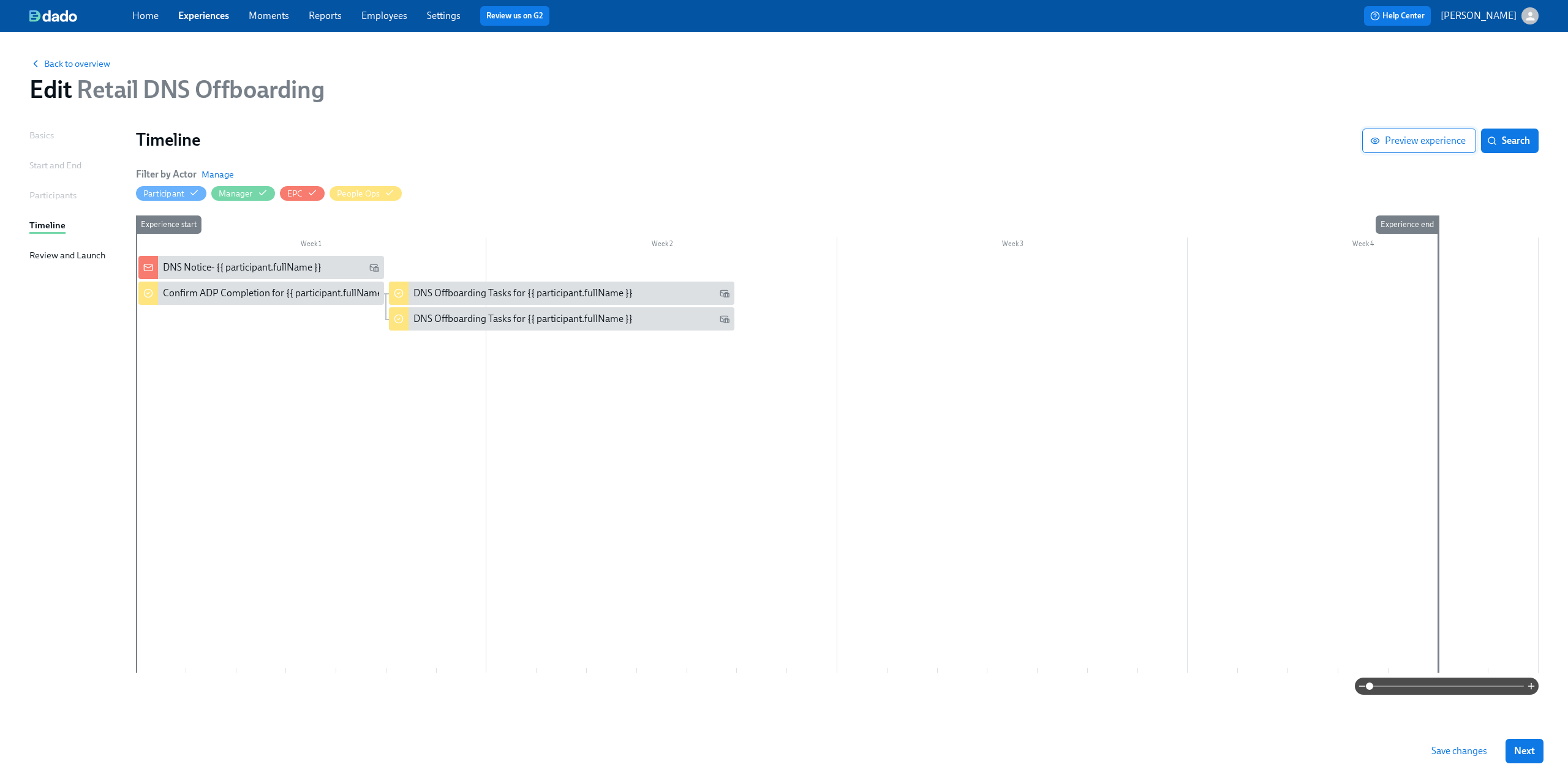
click at [1410, 142] on span "Preview experience" at bounding box center [1419, 140] width 93 height 12
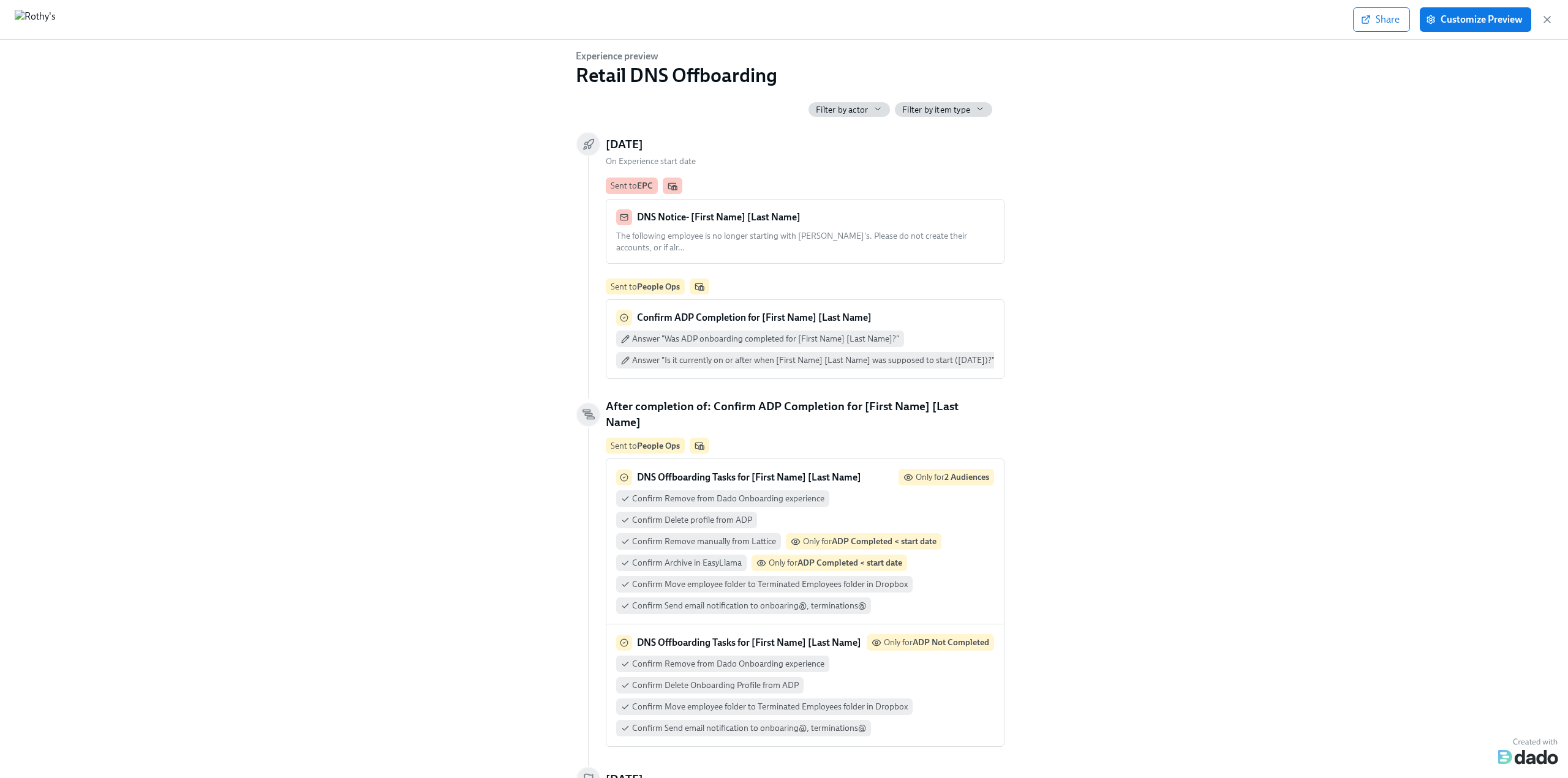
click at [780, 312] on strong "Confirm ADP Completion for [First Name] [Last Name]" at bounding box center [755, 317] width 235 height 12
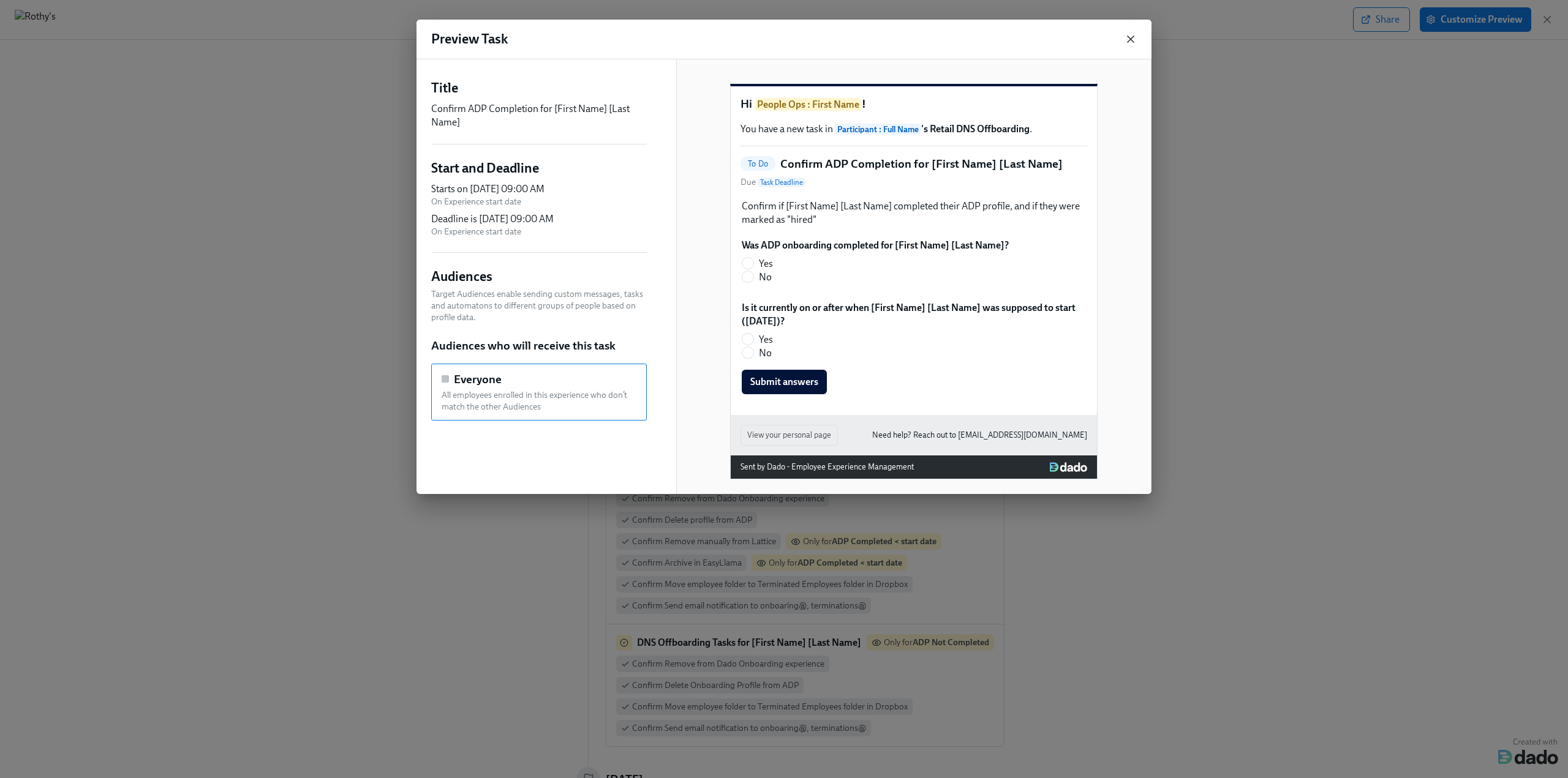
click at [1130, 40] on icon "button" at bounding box center [1131, 39] width 6 height 6
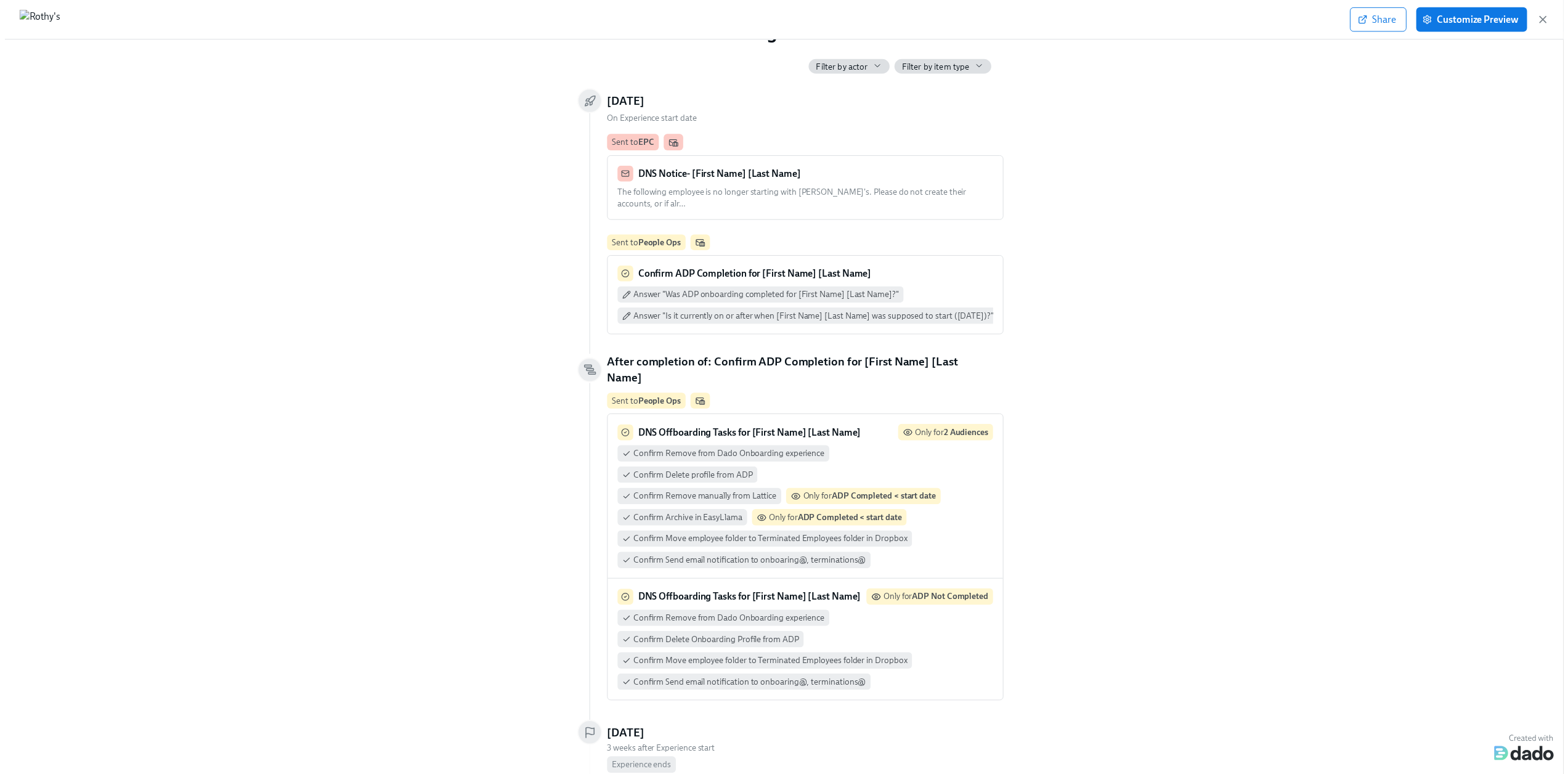
scroll to position [63, 0]
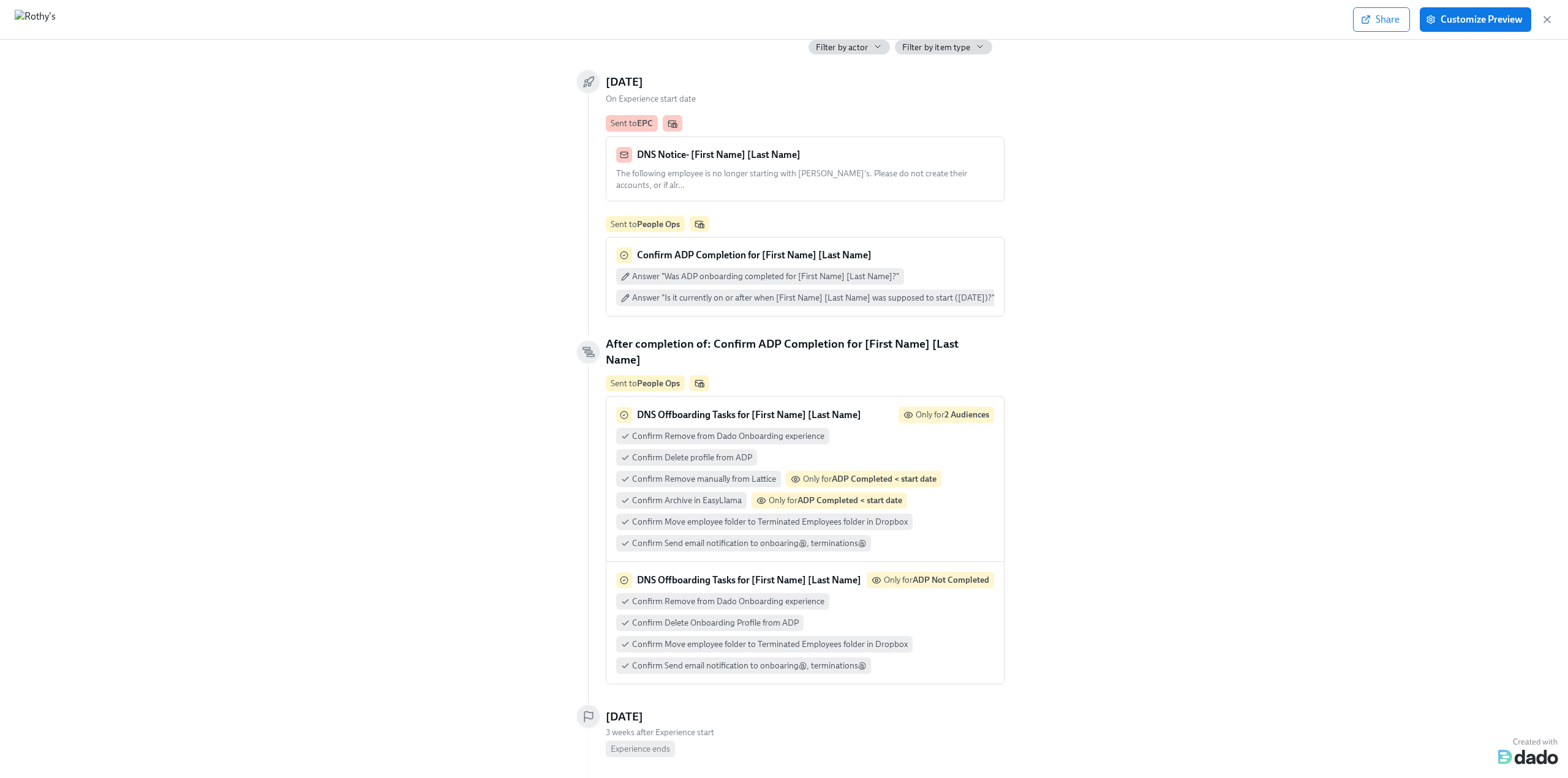
click at [800, 408] on p "DNS Offboarding Tasks for [First Name] [Last Name]" at bounding box center [749, 415] width 224 height 14
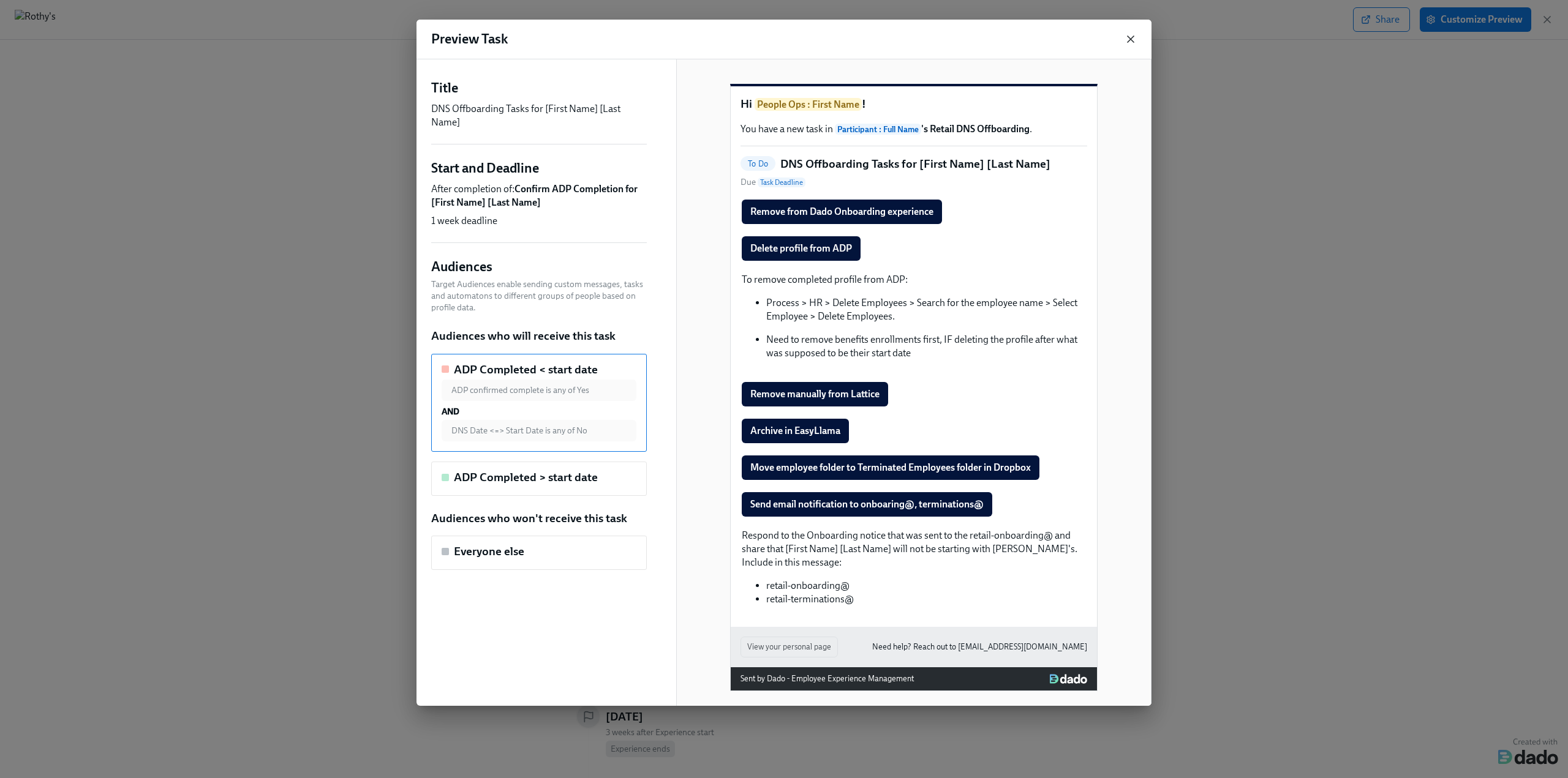
click at [1130, 39] on icon "button" at bounding box center [1131, 39] width 6 height 6
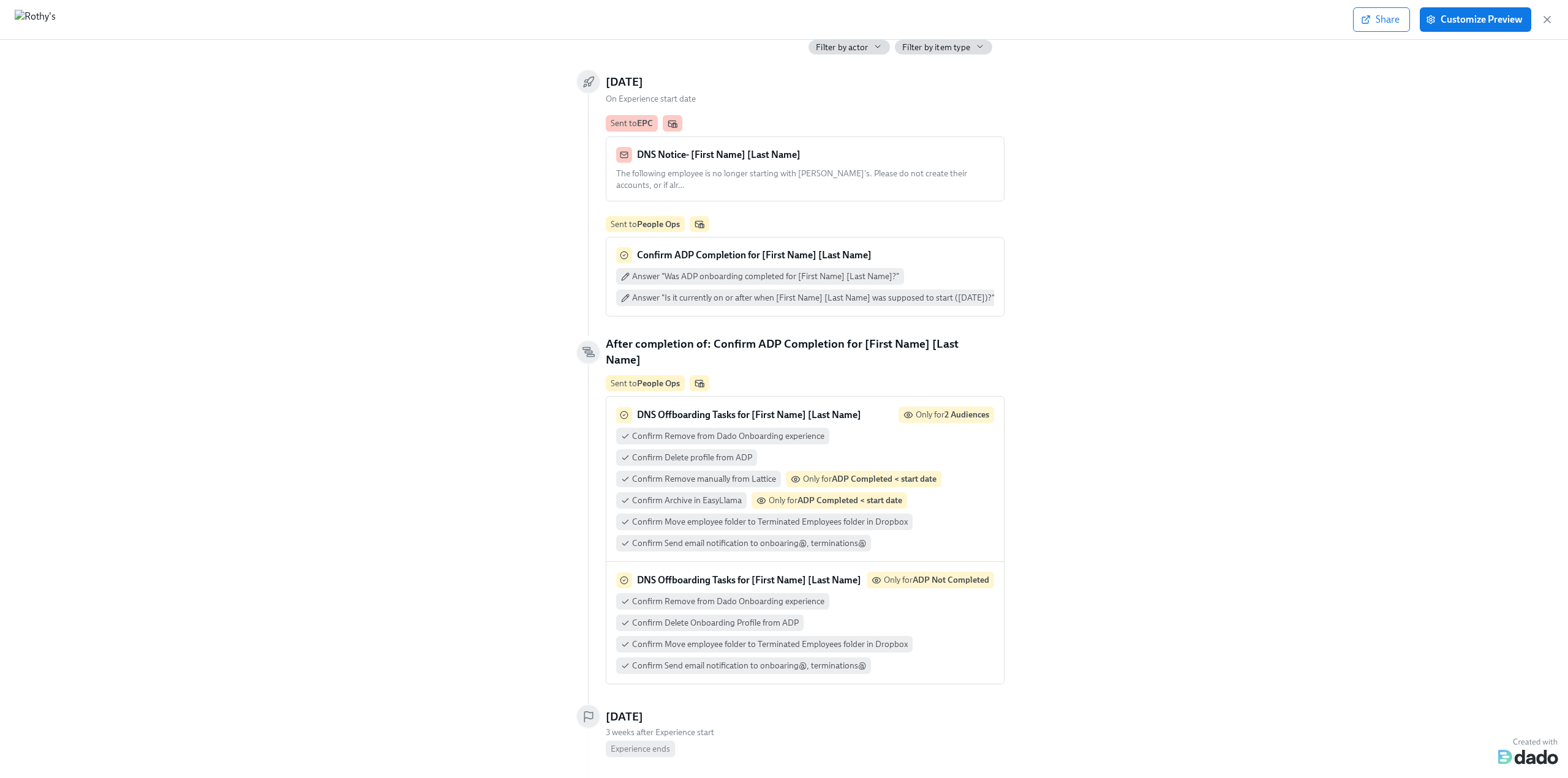
click at [744, 574] on strong "DNS Offboarding Tasks for [First Name] [Last Name]" at bounding box center [749, 580] width 224 height 12
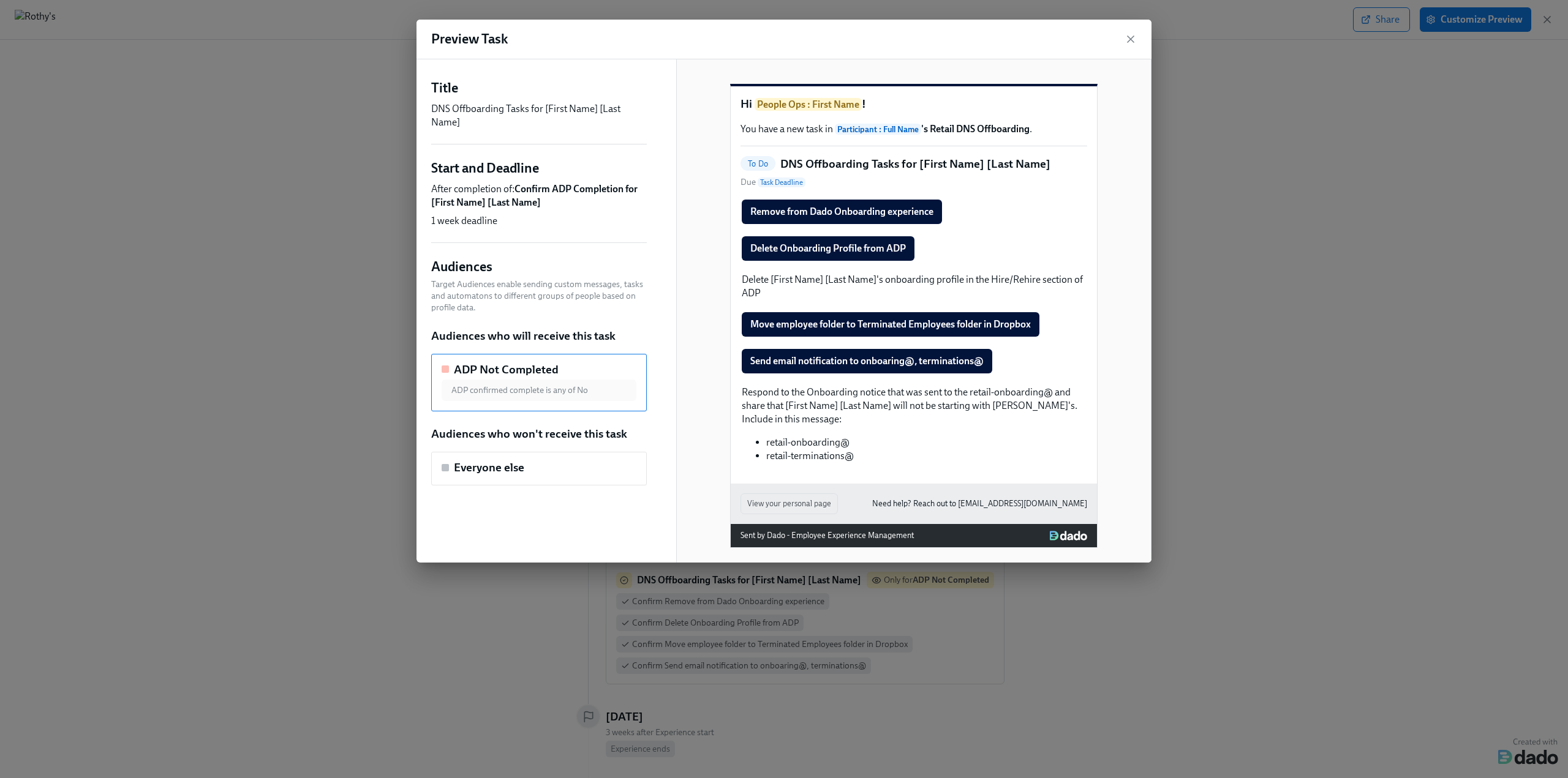
click at [802, 374] on div "Send email notification to onboaring@, terminations@" at bounding box center [914, 361] width 347 height 27
click at [1127, 38] on icon "button" at bounding box center [1130, 39] width 12 height 12
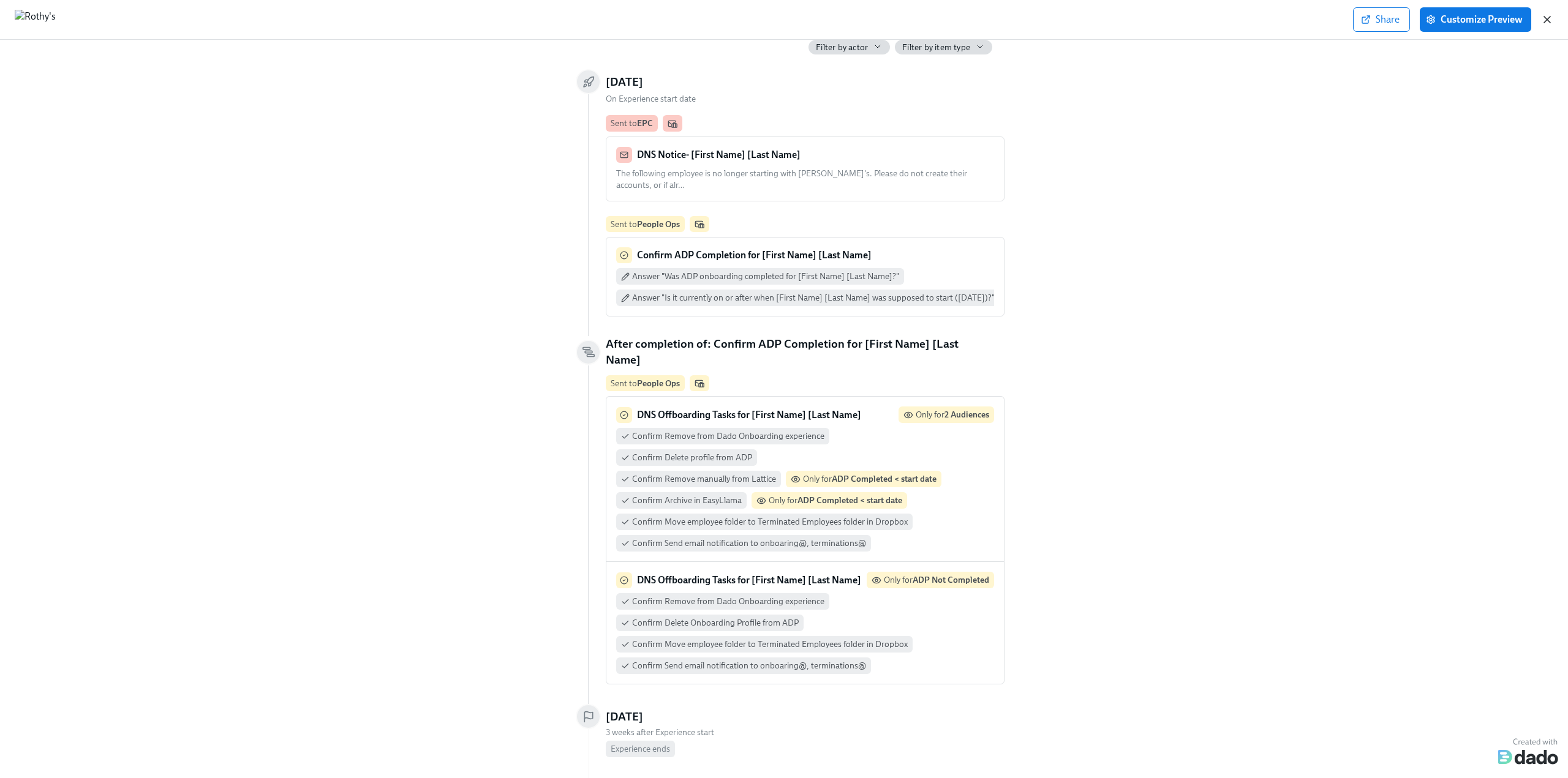
click at [1543, 17] on icon "button" at bounding box center [1547, 19] width 12 height 12
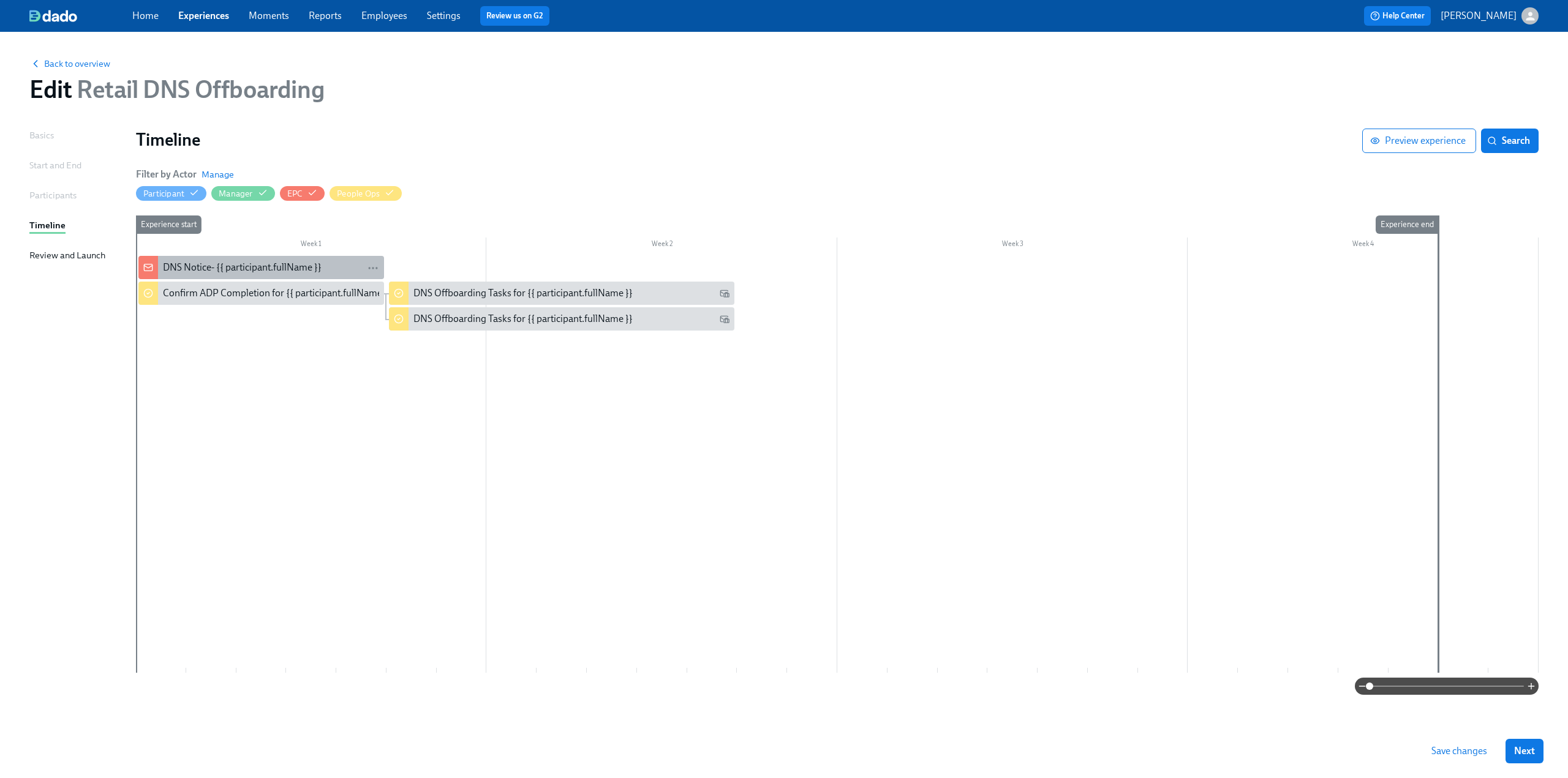
click at [209, 265] on div "DNS Notice- {{ participant.fullName }}" at bounding box center [242, 267] width 159 height 14
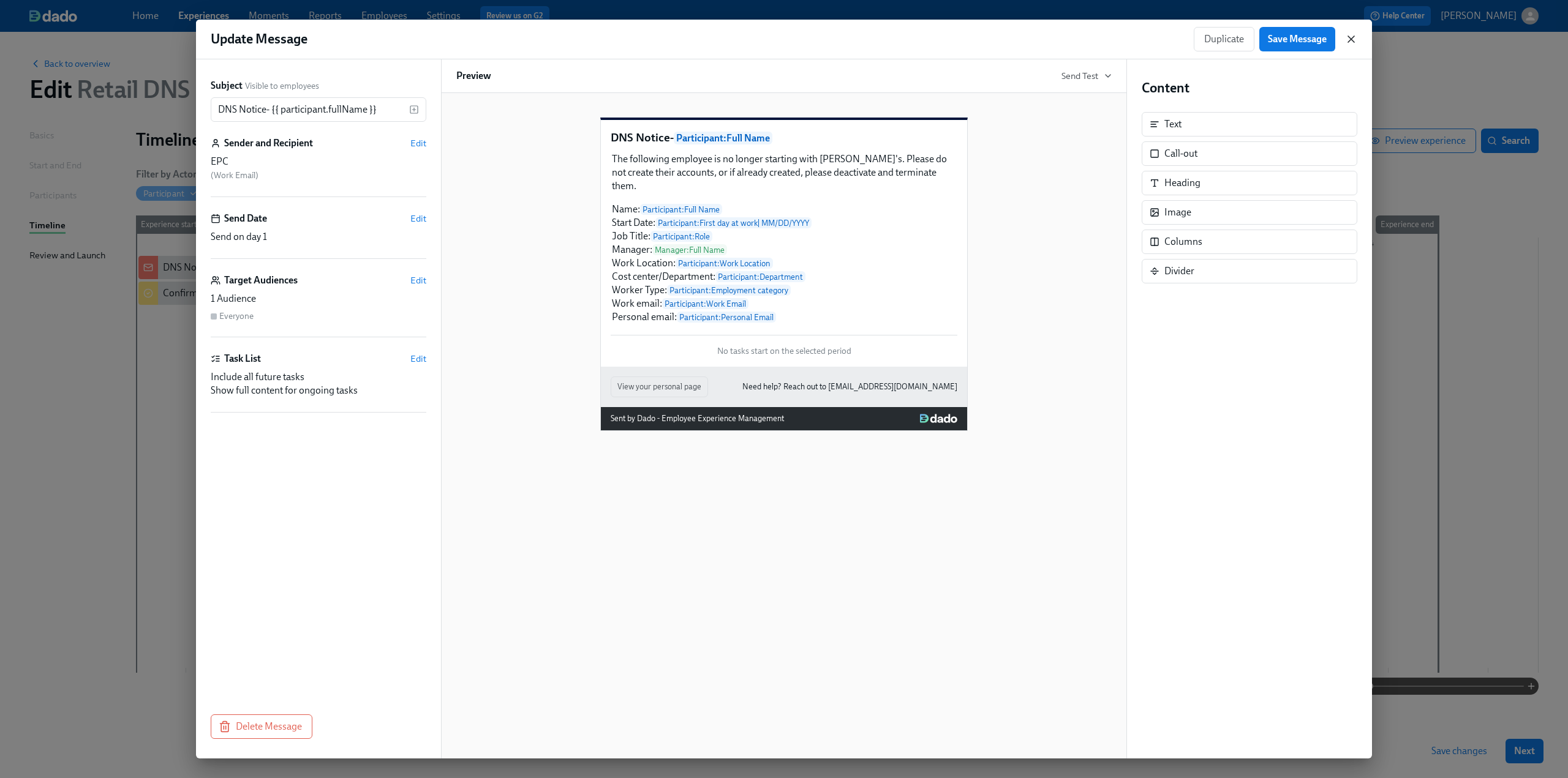
click at [1348, 39] on icon "button" at bounding box center [1350, 39] width 12 height 12
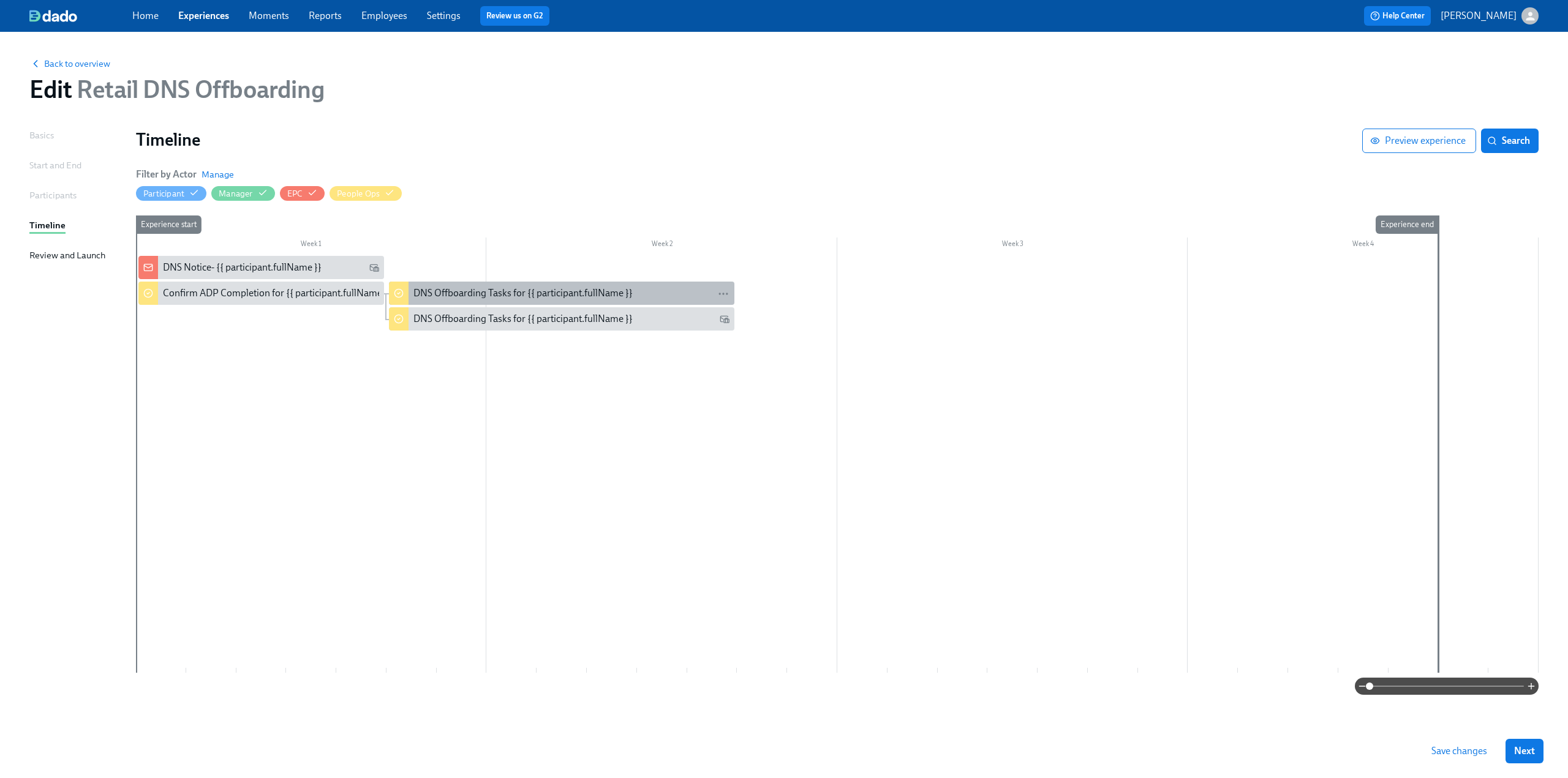
click at [500, 294] on div "DNS Offboarding Tasks for {{ participant.fullName }}" at bounding box center [522, 293] width 219 height 14
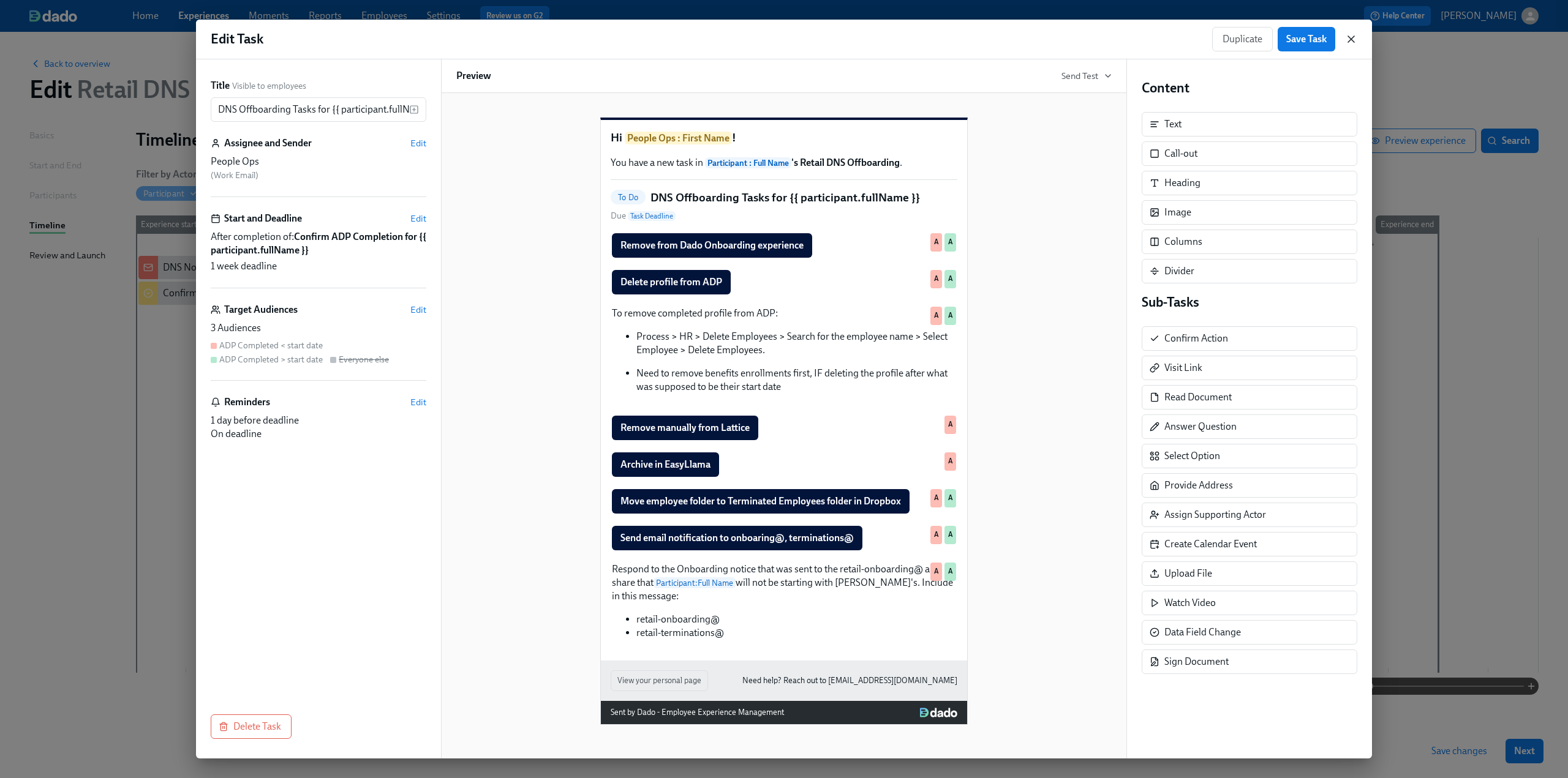
click at [1350, 41] on icon "button" at bounding box center [1351, 39] width 6 height 6
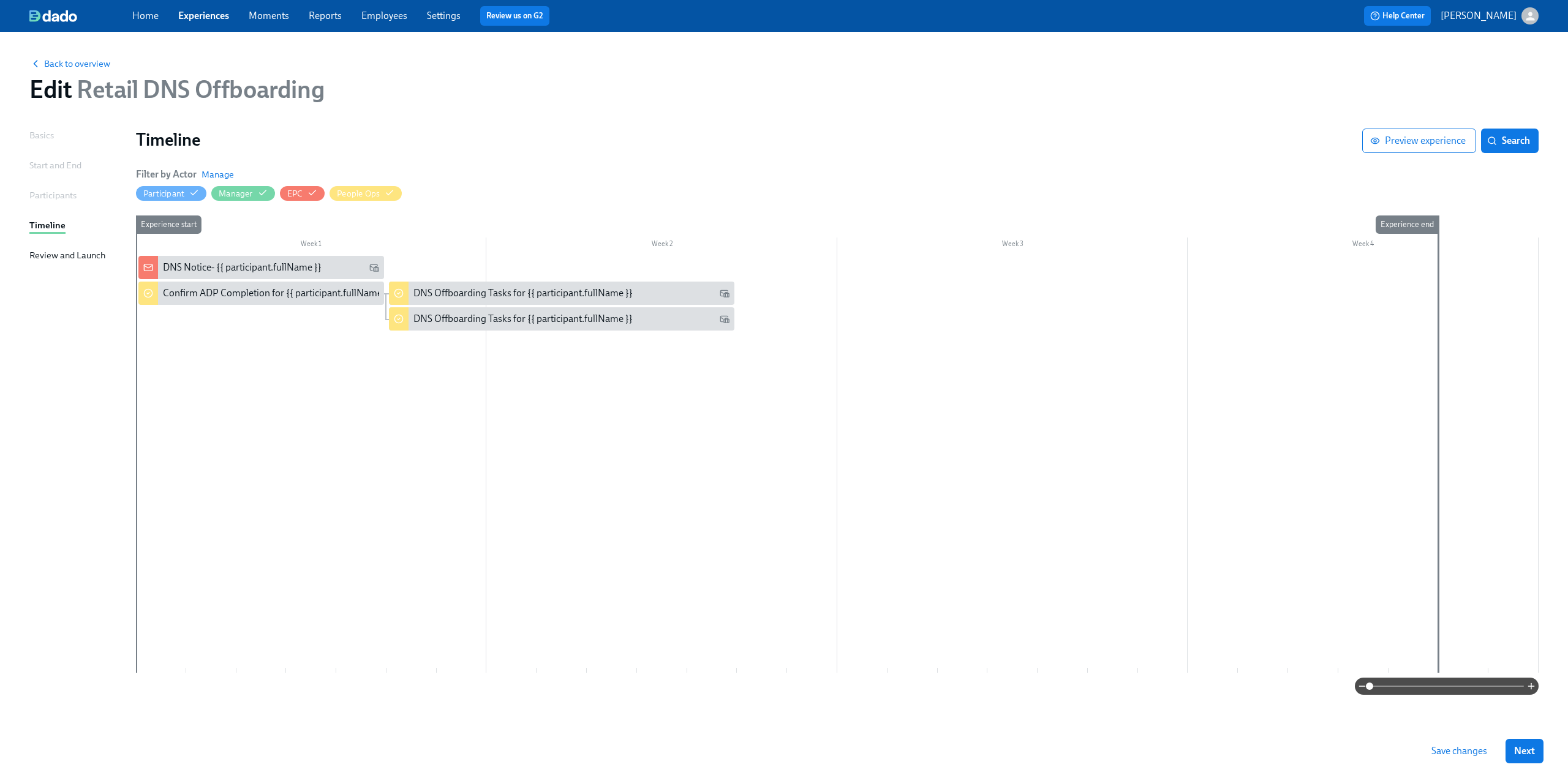
click at [199, 13] on link "Experiences" at bounding box center [203, 16] width 50 height 12
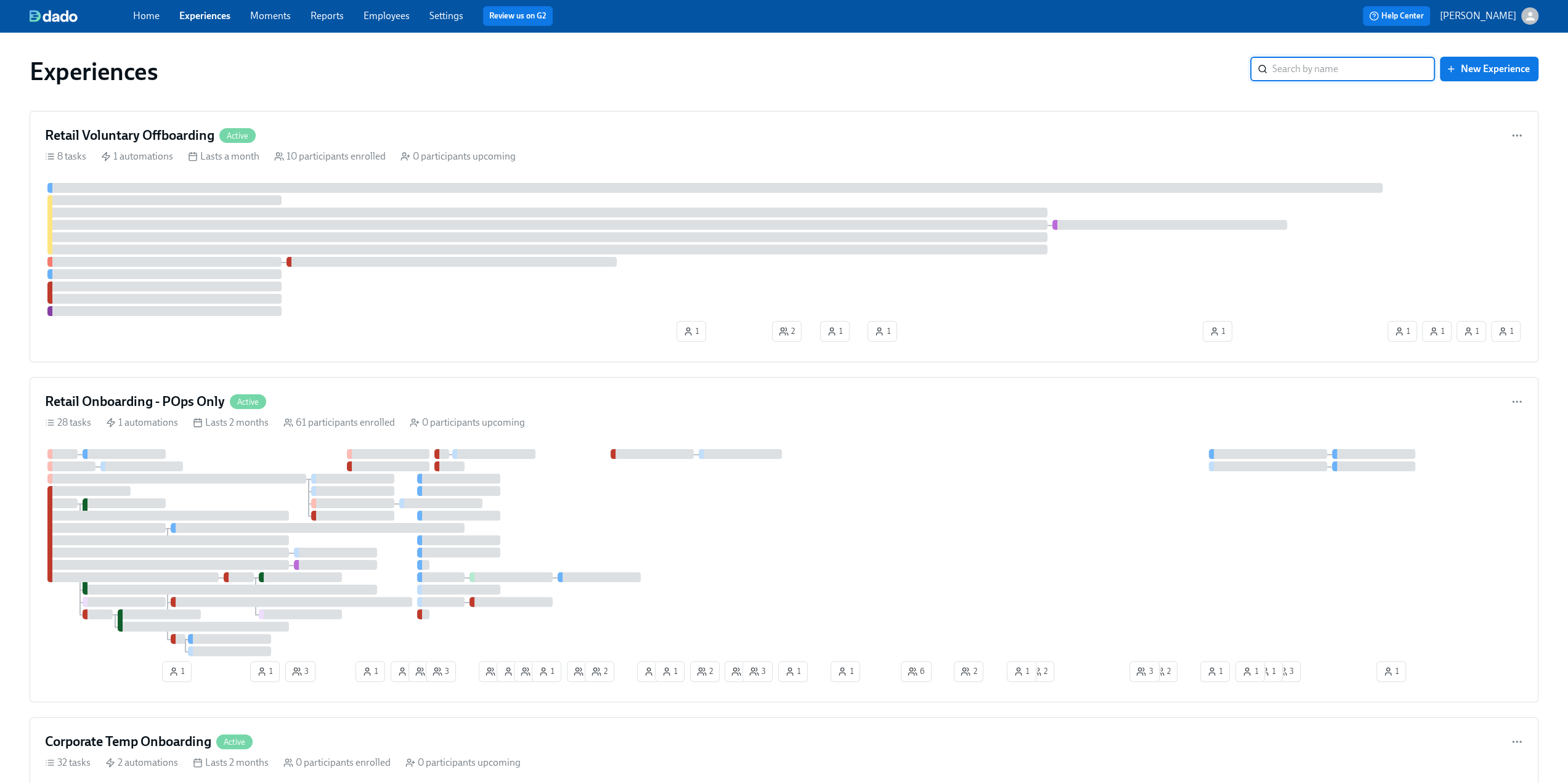
click at [1308, 68] on input "search" at bounding box center [1354, 68] width 163 height 25
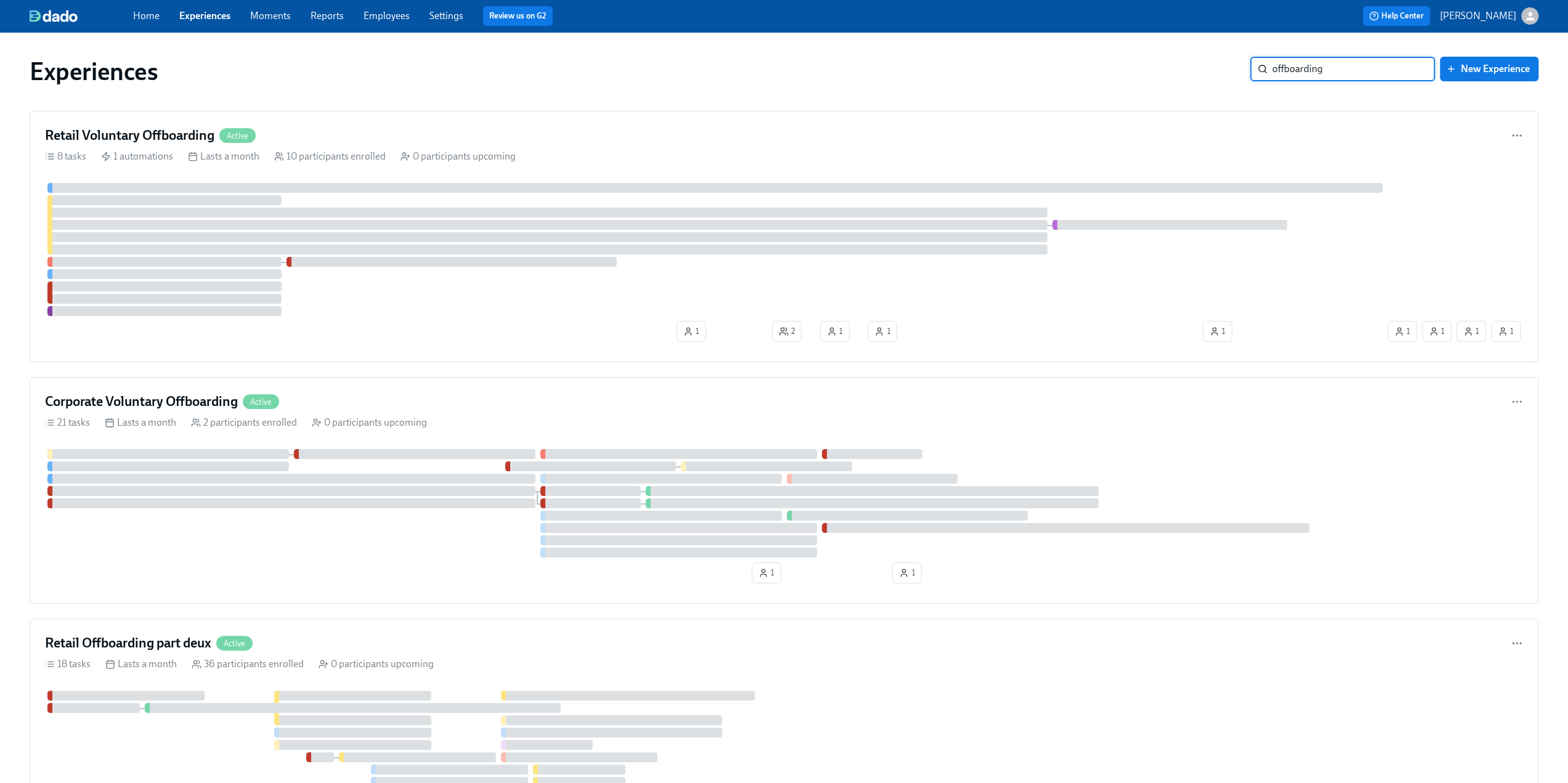
type input "offboarding"
click at [160, 132] on h4 "Retail Voluntary Offboarding" at bounding box center [130, 136] width 170 height 18
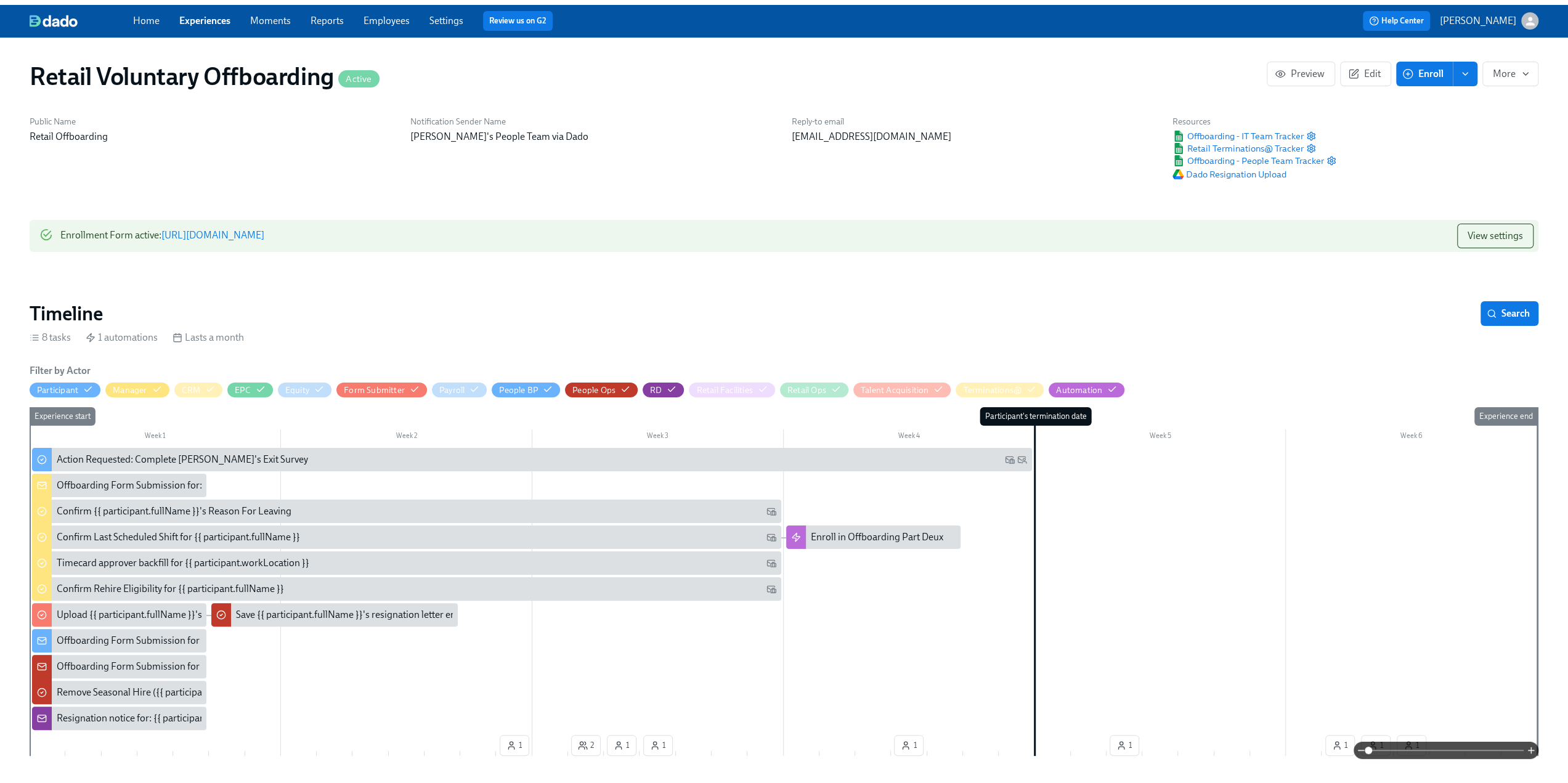
scroll to position [0, 1791]
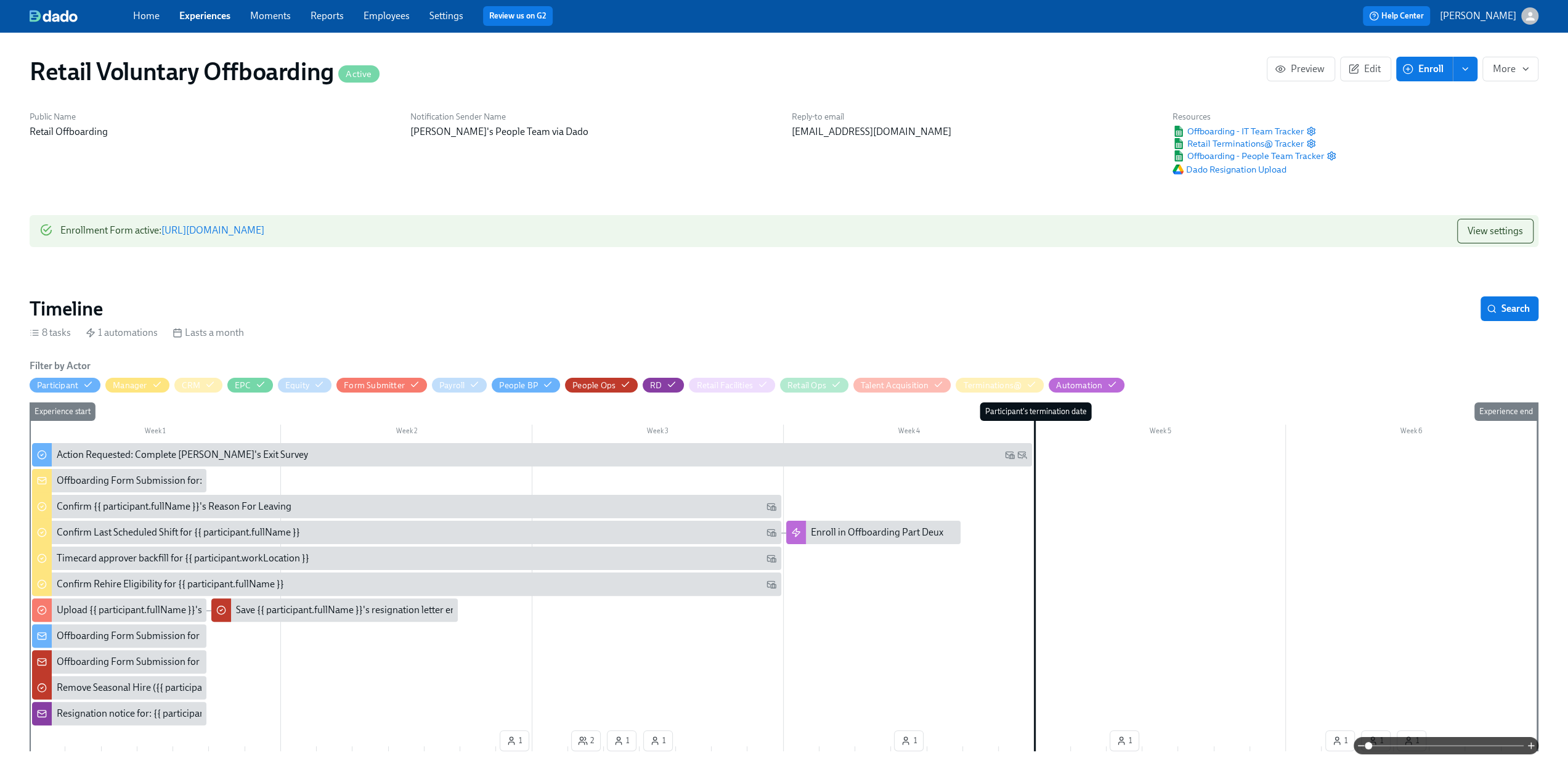
click at [264, 235] on link "https://my.dadohr.com/enrollmentForms/BNftDU4PupL3fiLU8yob2nw4yQuT1" at bounding box center [212, 230] width 103 height 12
click at [194, 12] on link "Experiences" at bounding box center [204, 16] width 51 height 12
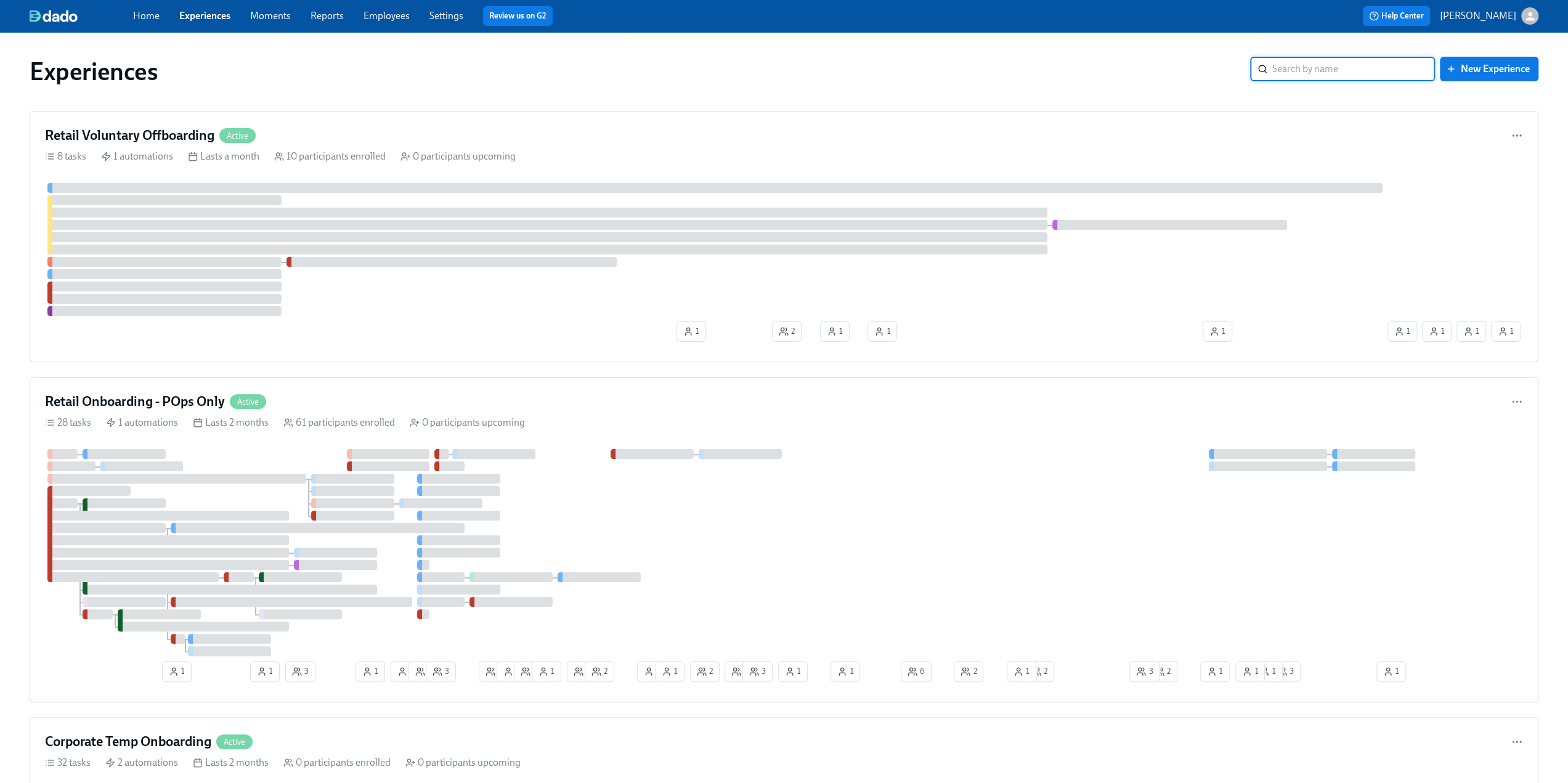
click at [1383, 66] on input "search" at bounding box center [1354, 68] width 163 height 25
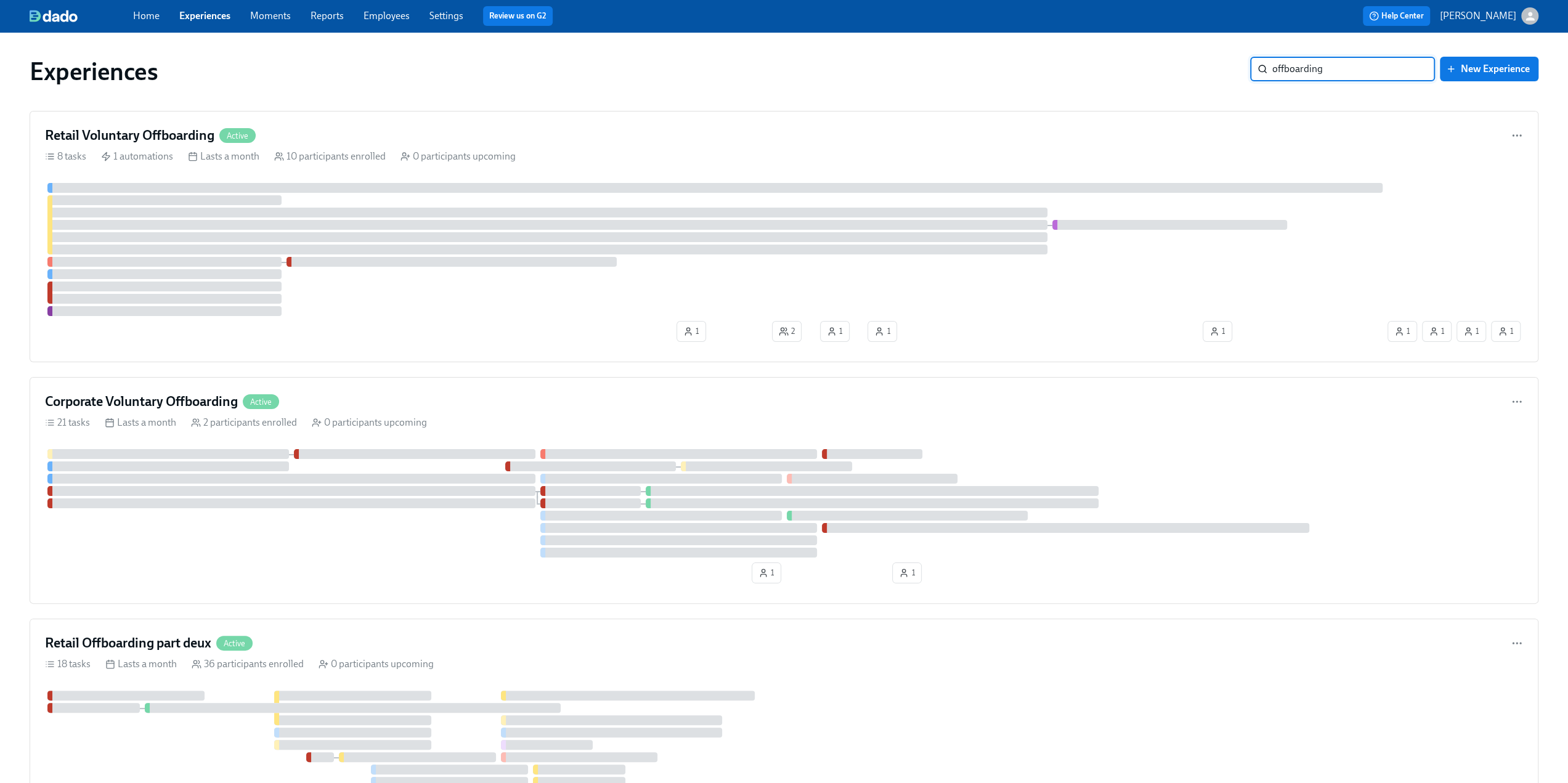
type input "offboarding"
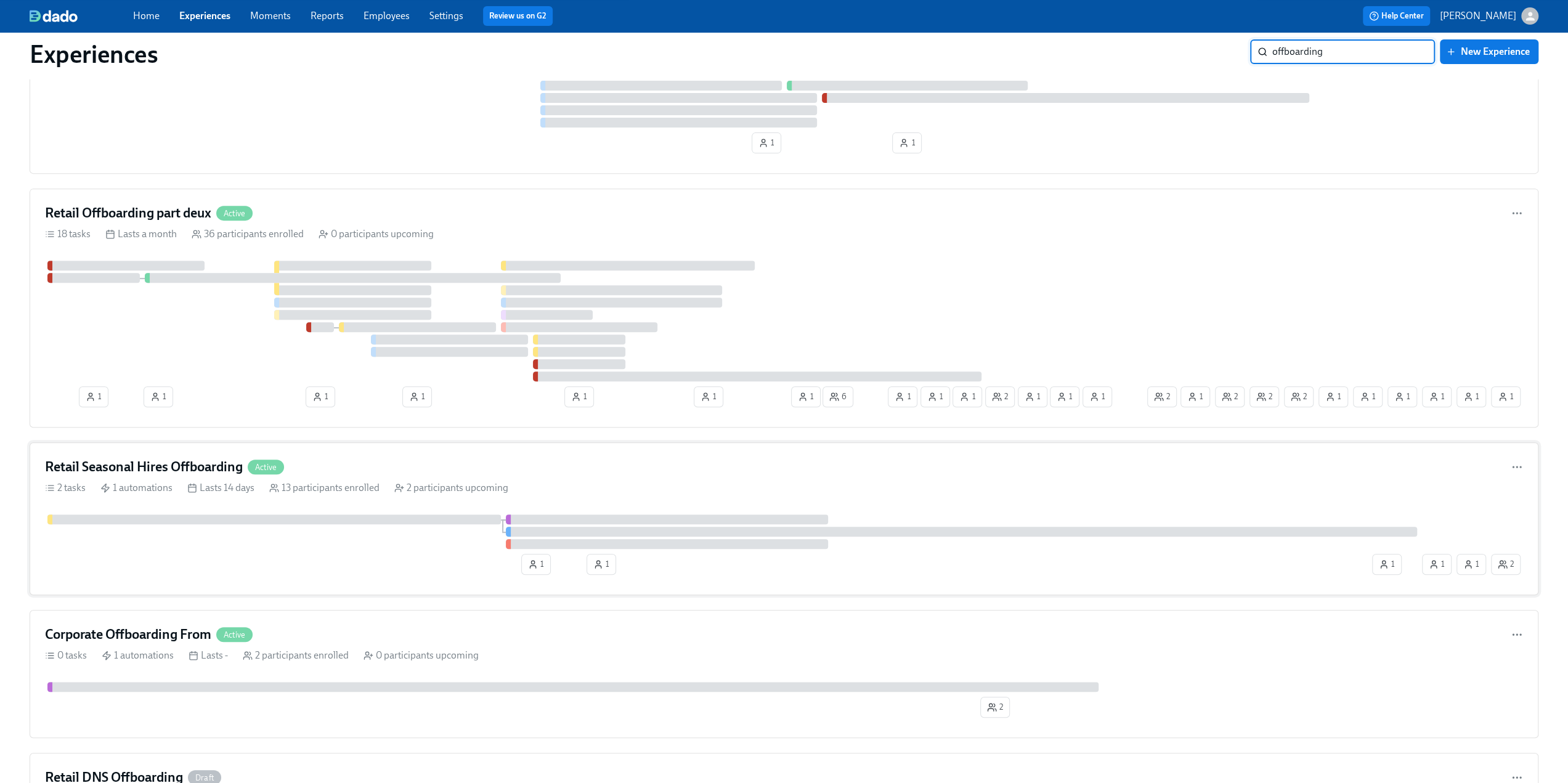
scroll to position [431, 0]
click at [144, 461] on h4 "Retail Seasonal Hires Offboarding" at bounding box center [144, 466] width 198 height 18
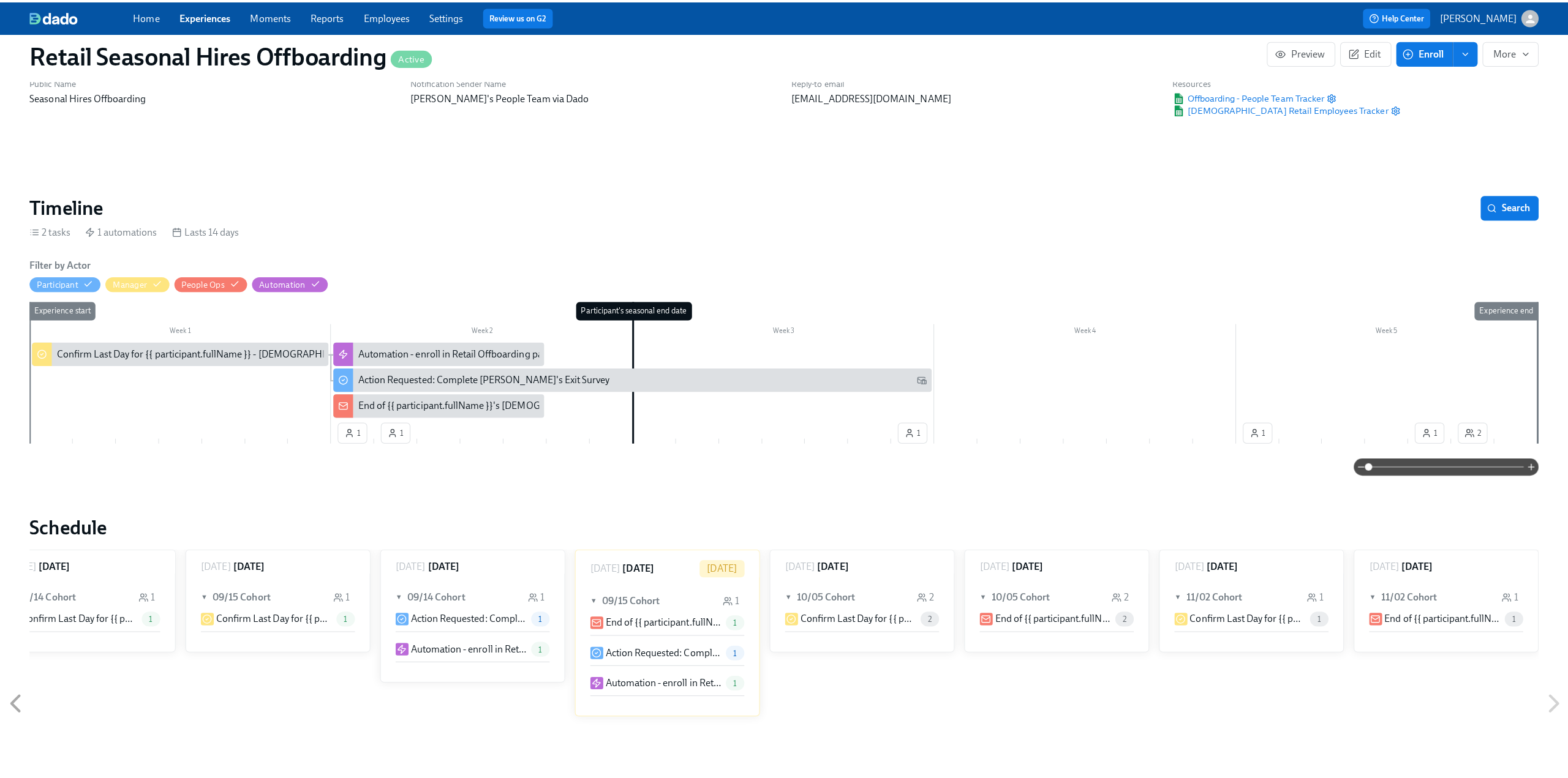
scroll to position [61, 0]
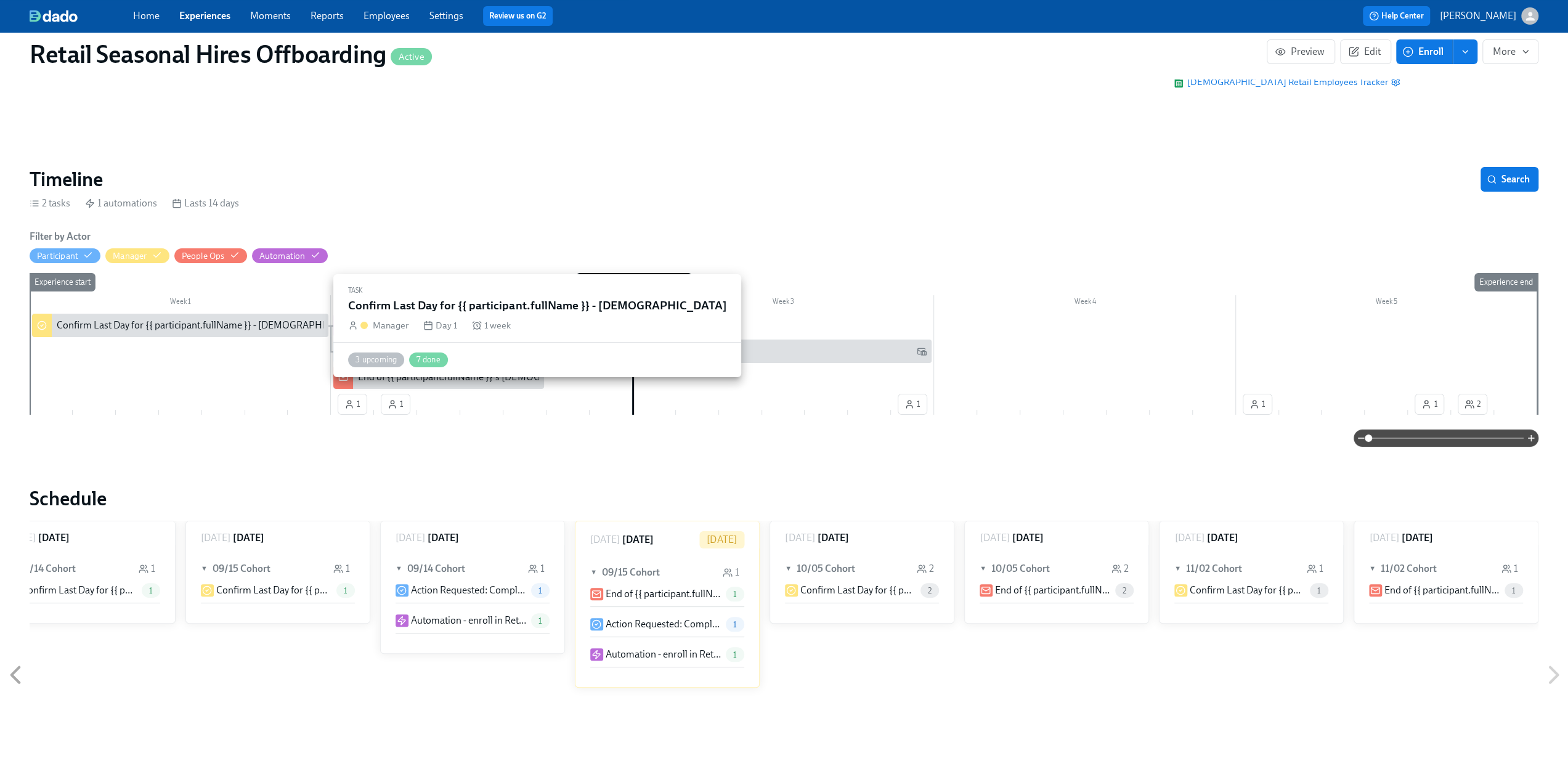
click at [141, 322] on div "Confirm Last Day for {{ participant.fullName }} - Seasonal Employee" at bounding box center [210, 325] width 307 height 14
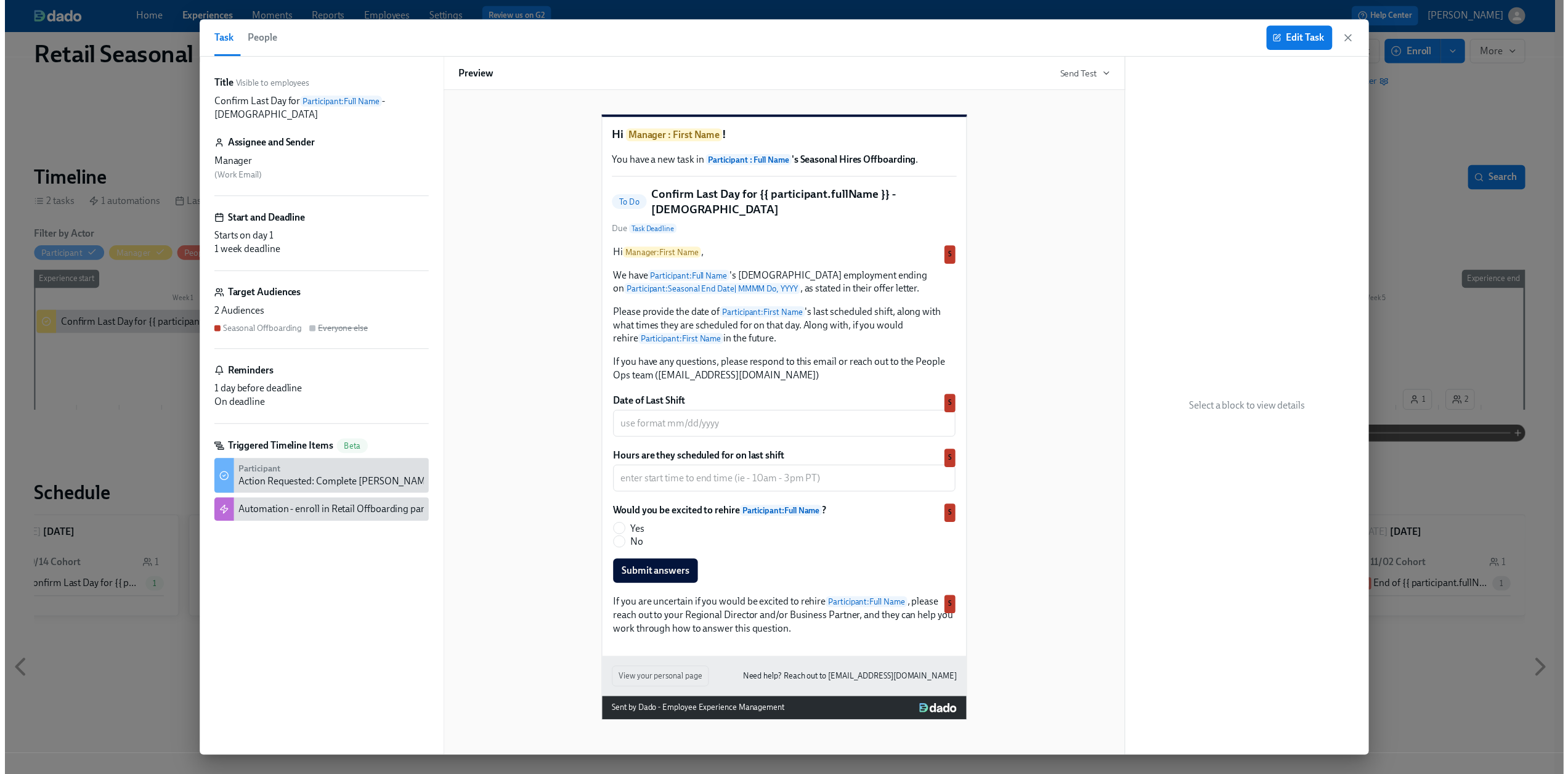
scroll to position [8, 0]
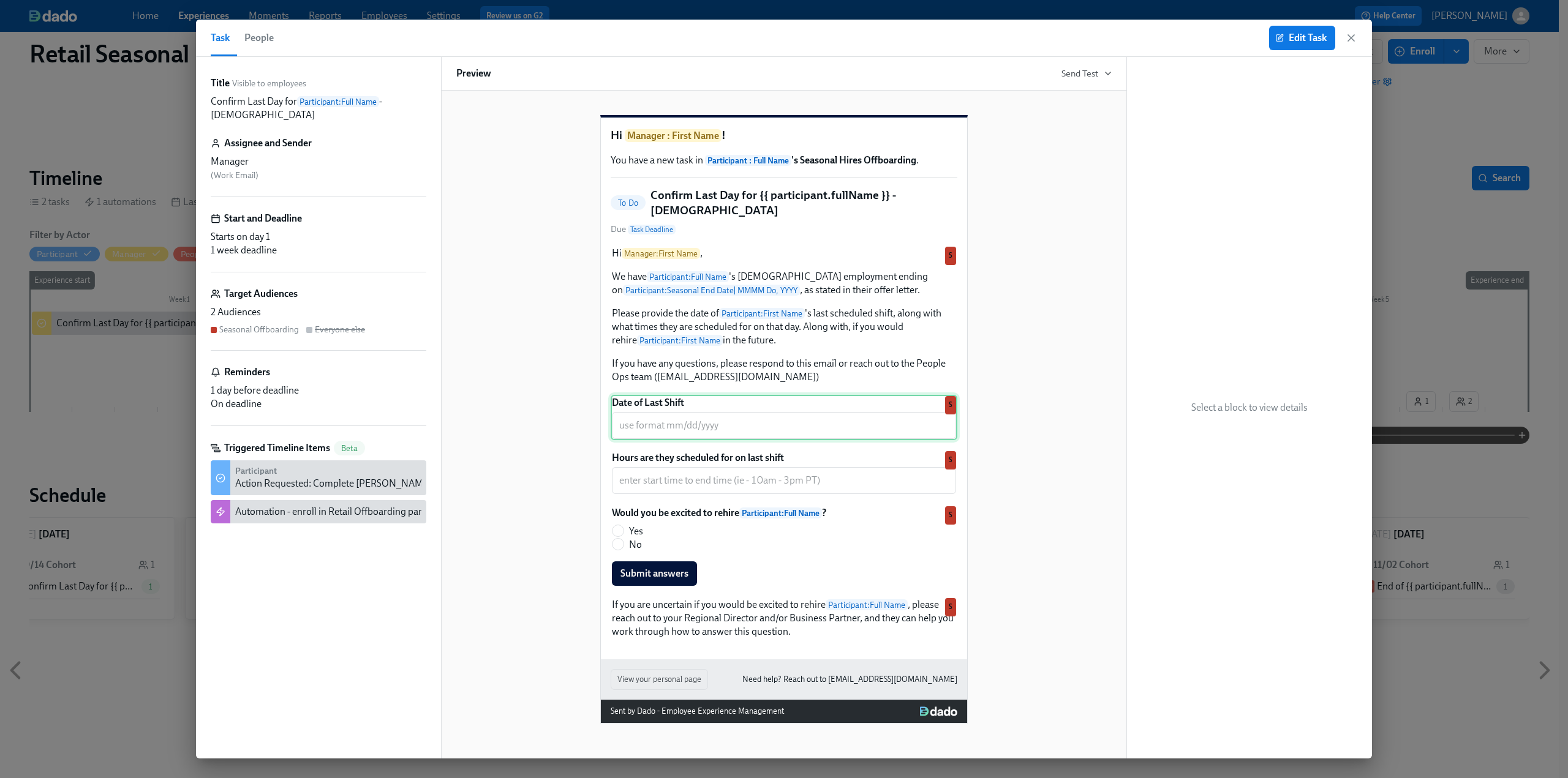
click at [663, 440] on div "Date of Last Shift ​ S" at bounding box center [784, 417] width 347 height 45
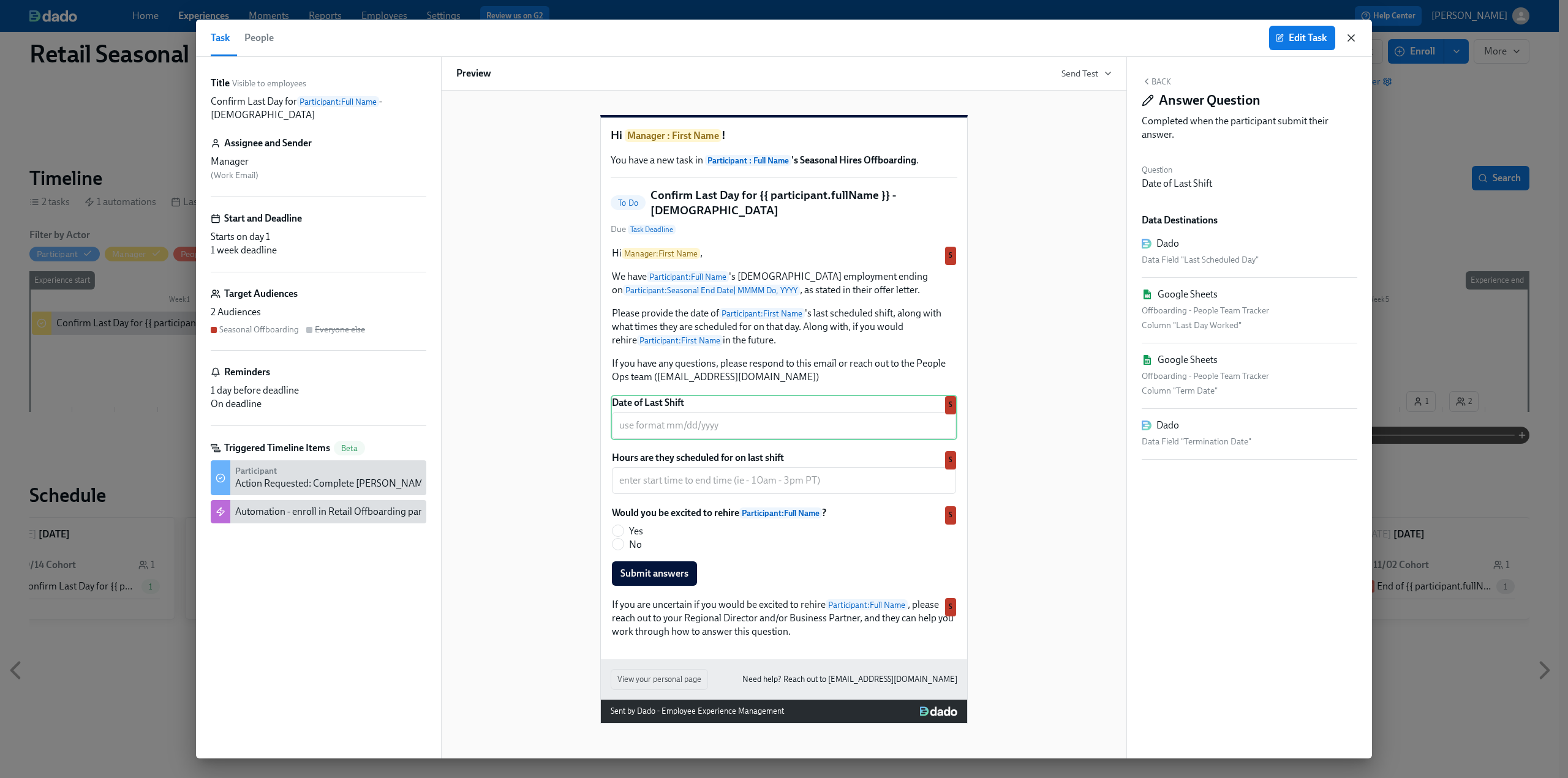
click at [1351, 38] on icon "button" at bounding box center [1351, 38] width 6 height 6
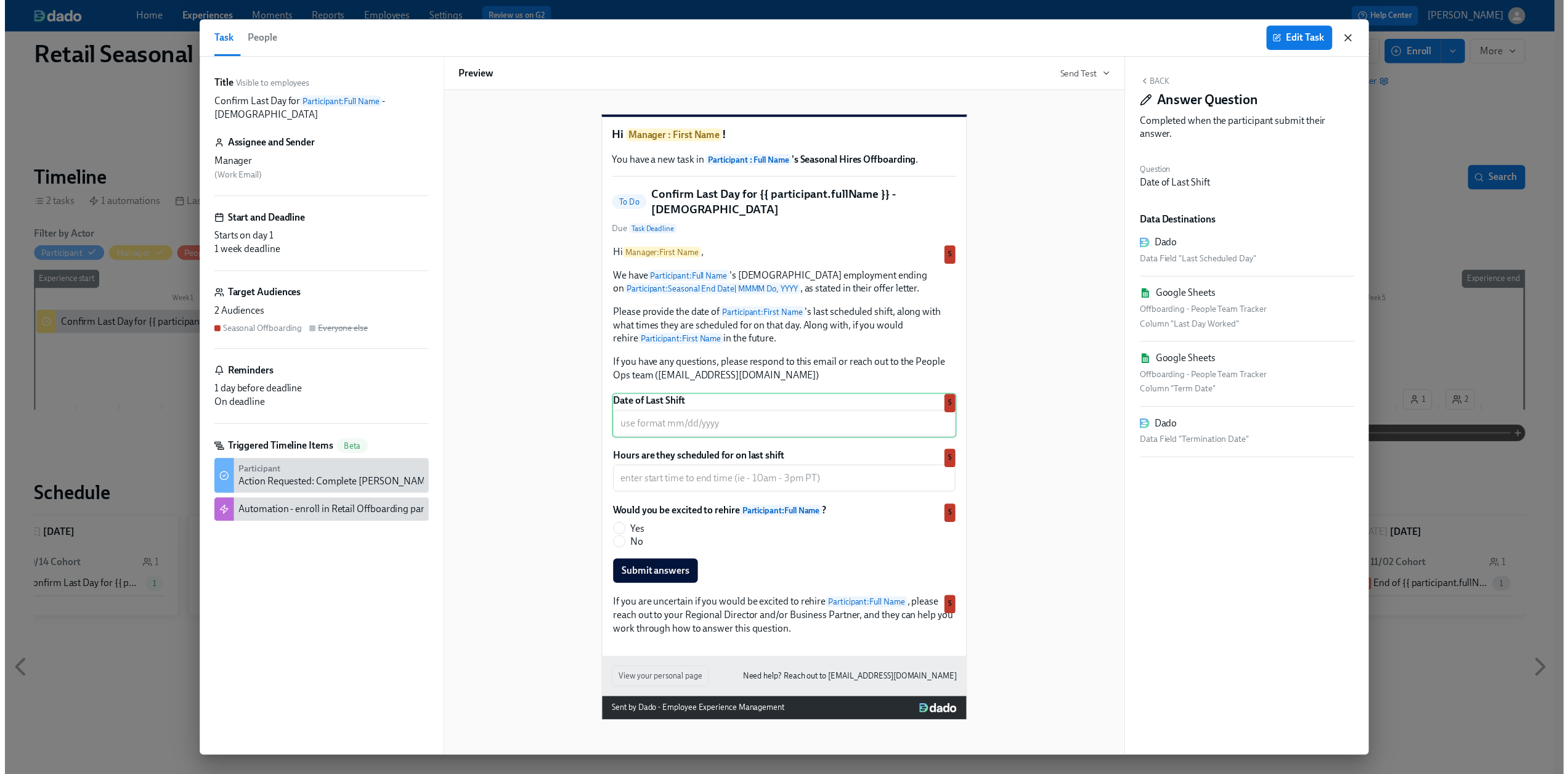
scroll to position [0, 1587]
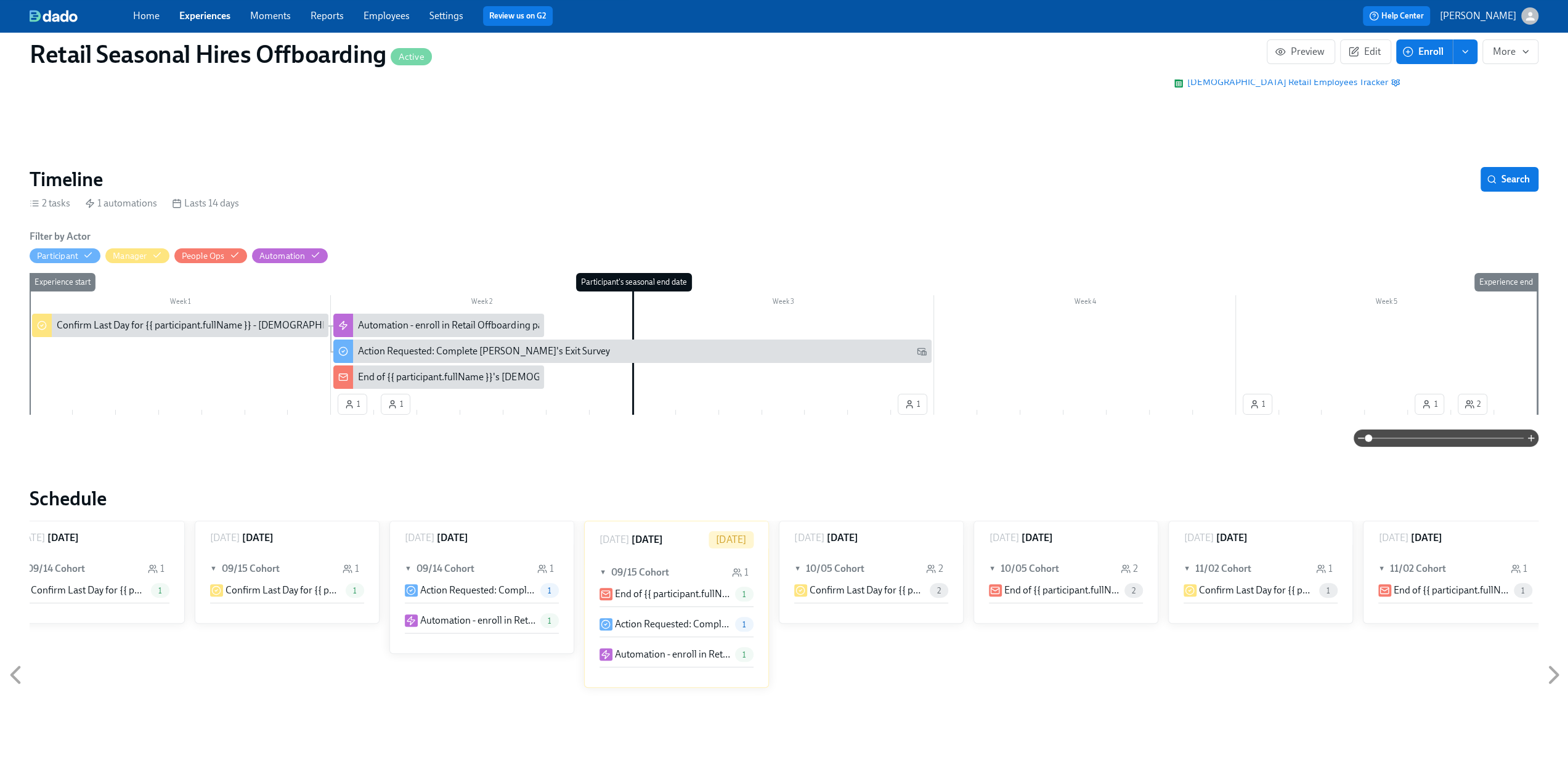
click at [629, 283] on div "Participant's seasonal end date" at bounding box center [633, 283] width 115 height 18
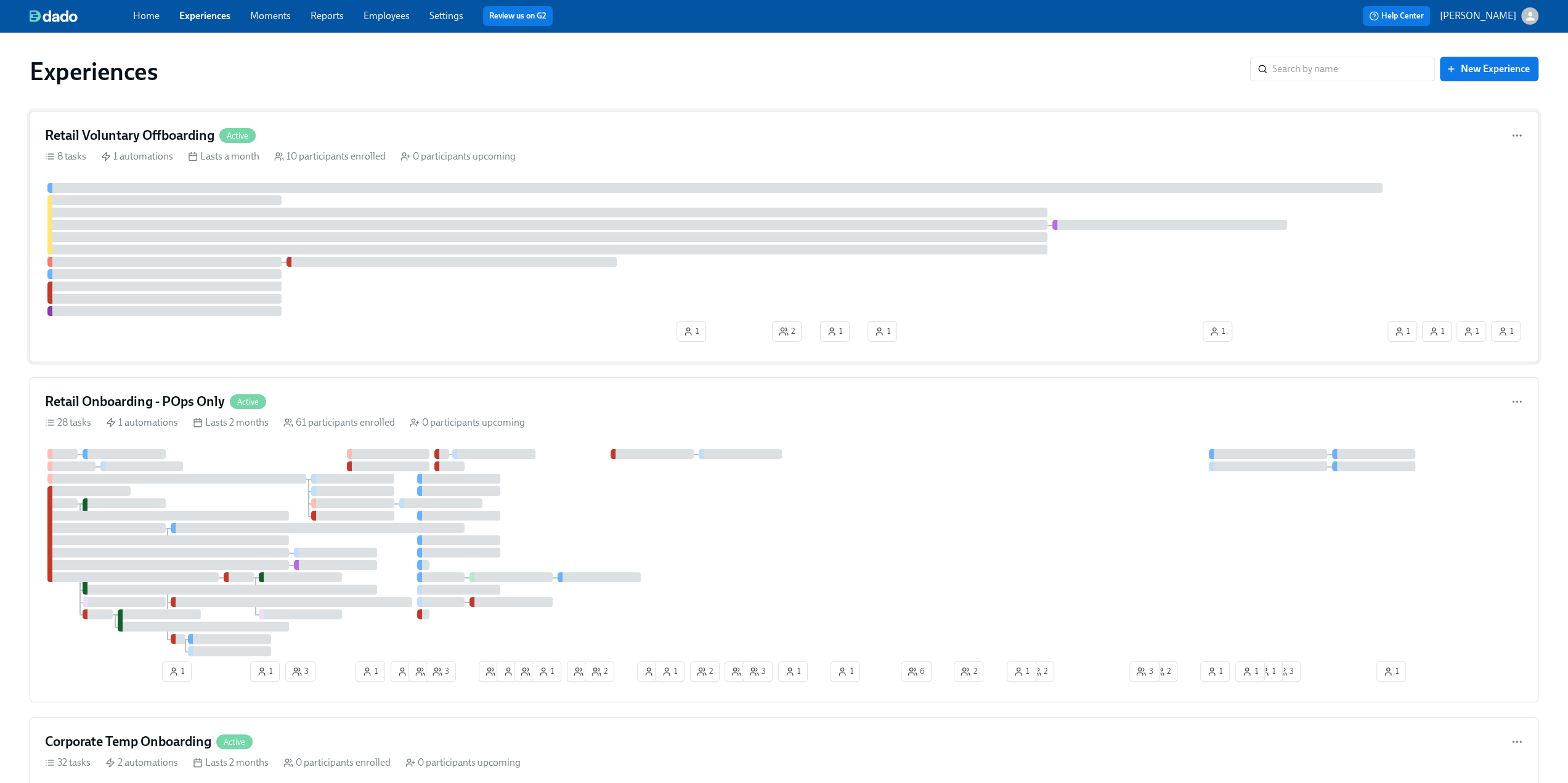
click at [132, 130] on h4 "Retail Voluntary Offboarding" at bounding box center [130, 136] width 170 height 18
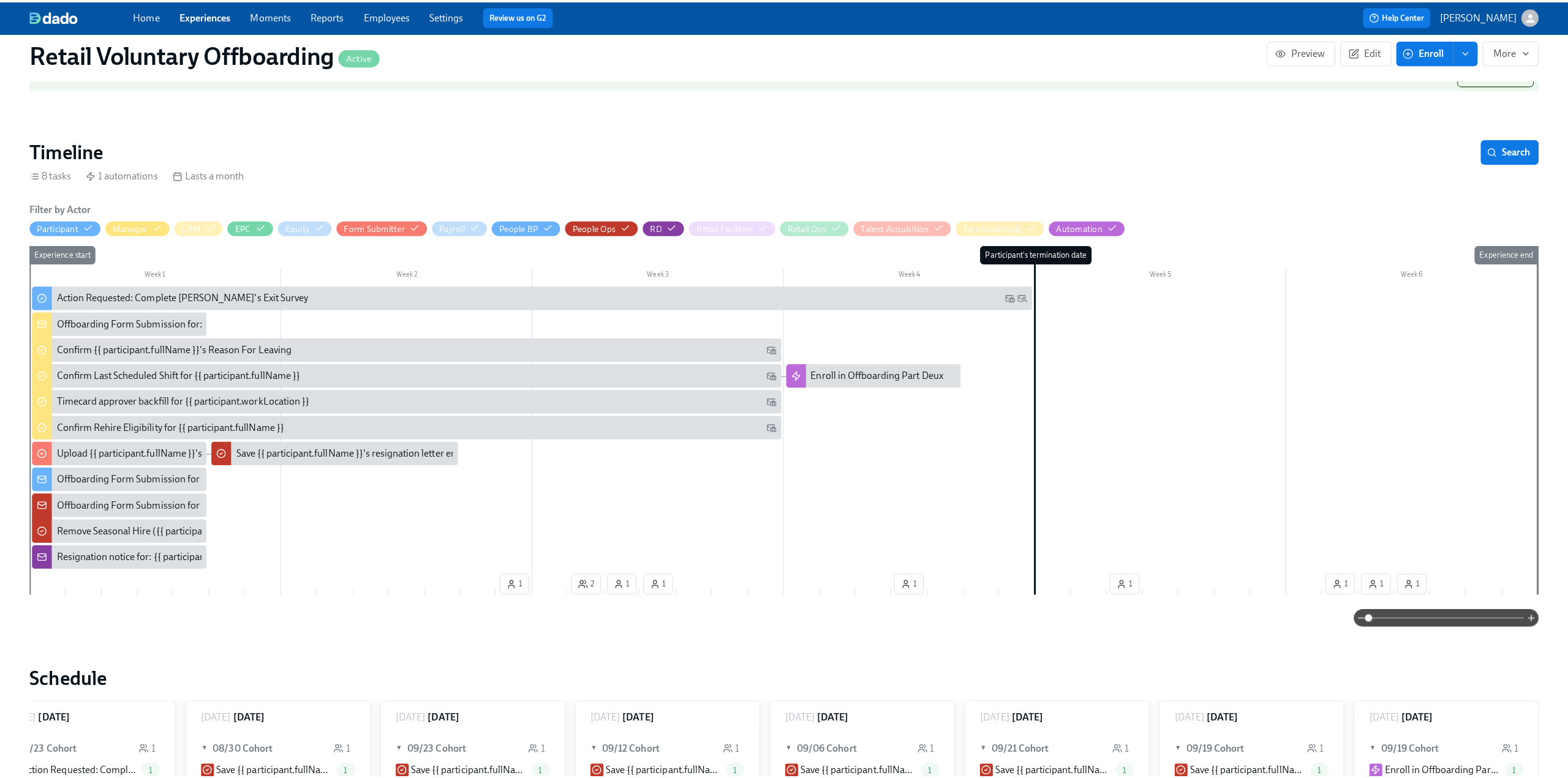
scroll to position [183, 0]
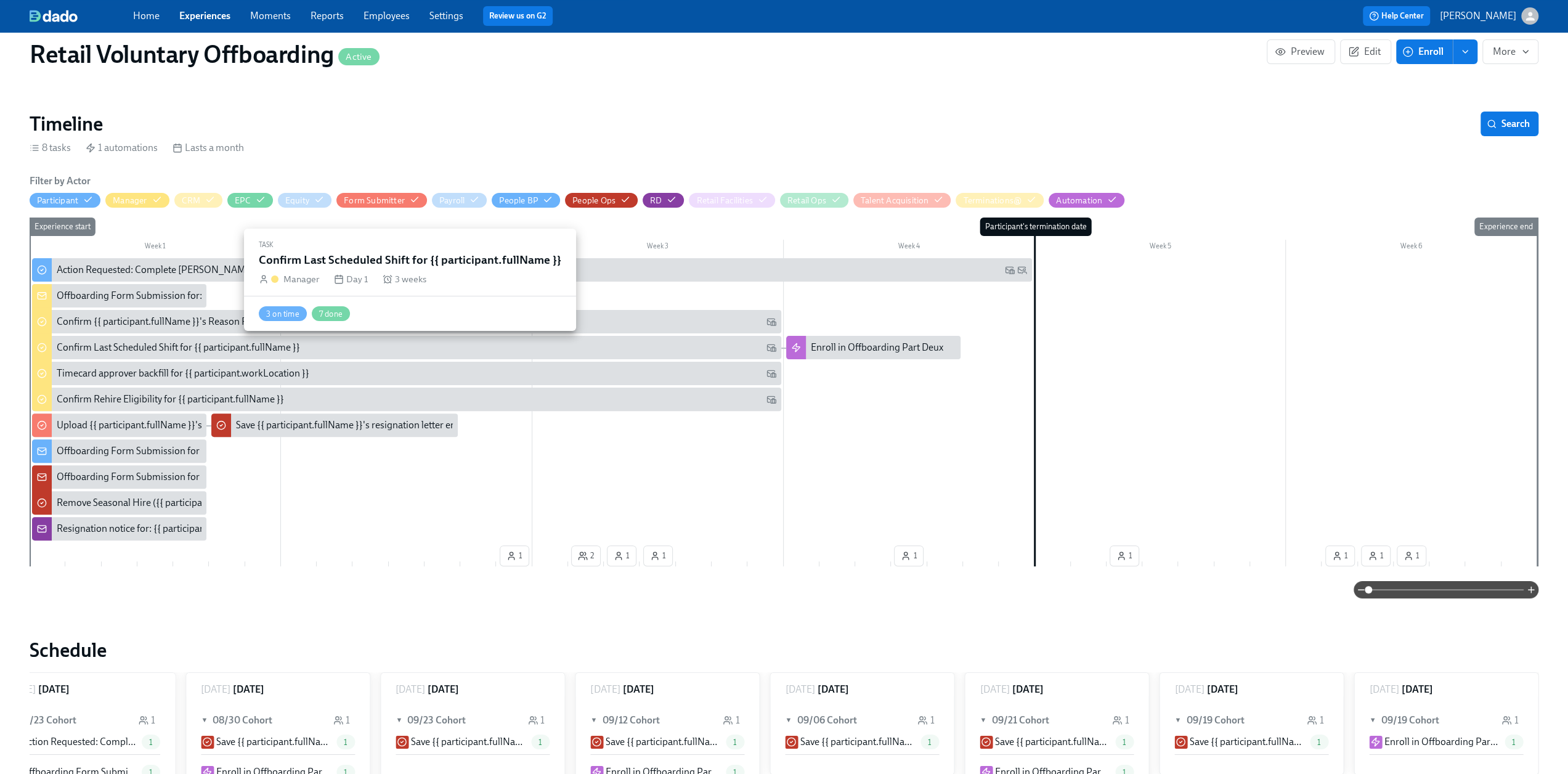
click at [203, 348] on div "Confirm Last Scheduled Shift for {{ participant.fullName }}" at bounding box center [178, 347] width 244 height 14
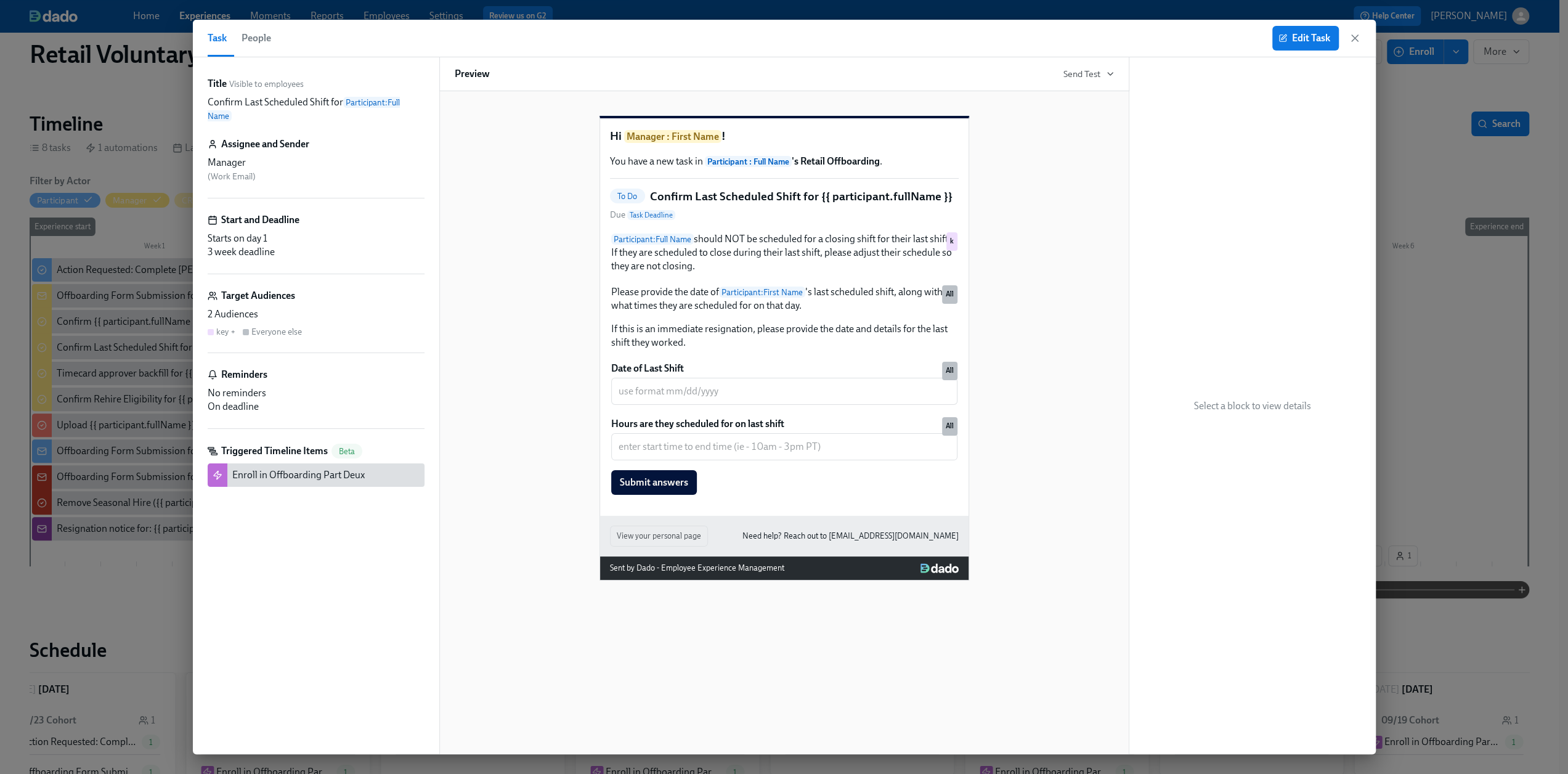
scroll to position [0, 1791]
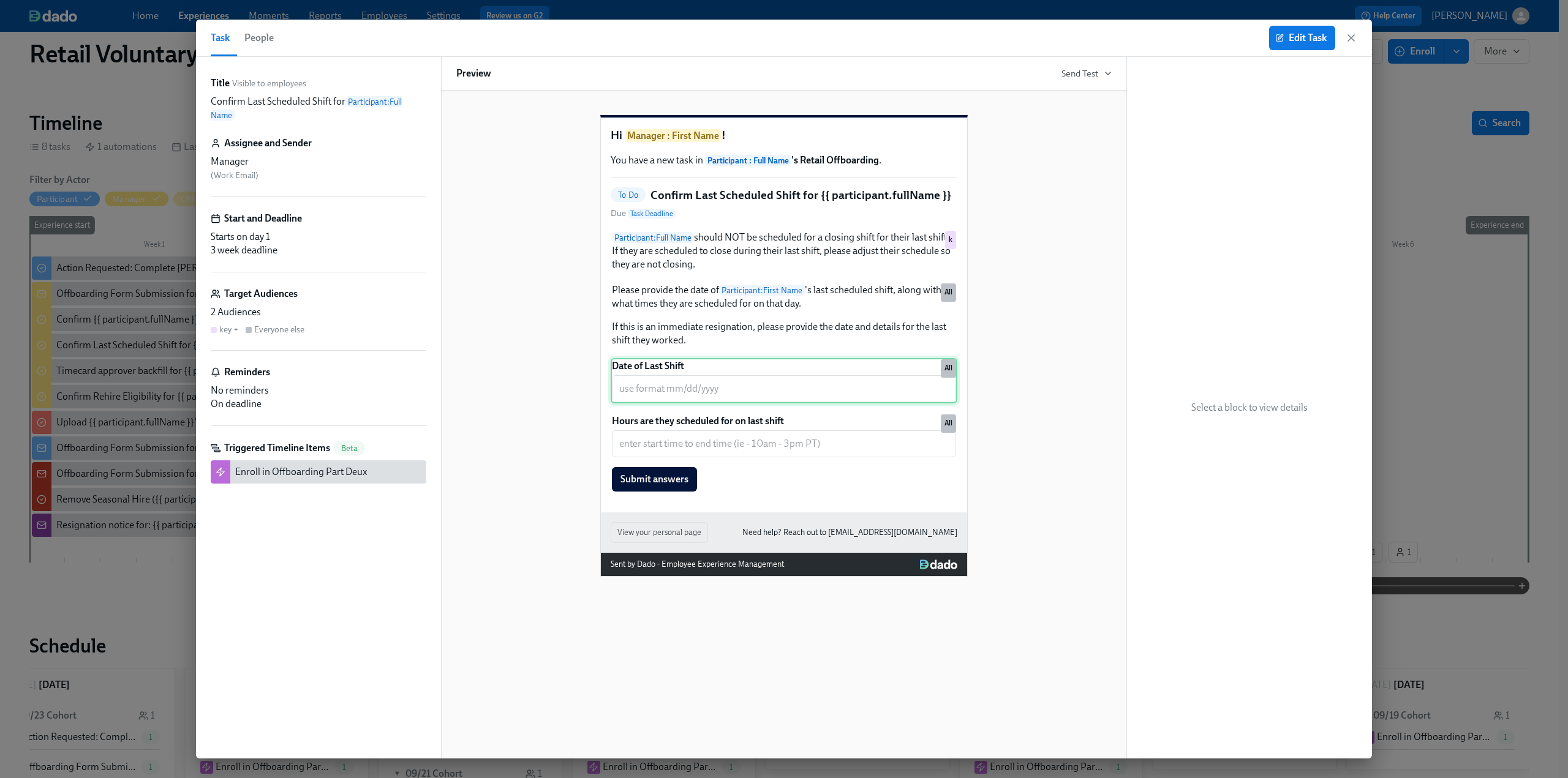
click at [689, 397] on div "Date of Last Shift ​ All" at bounding box center [784, 380] width 347 height 45
click at [1351, 39] on icon "button" at bounding box center [1350, 38] width 12 height 12
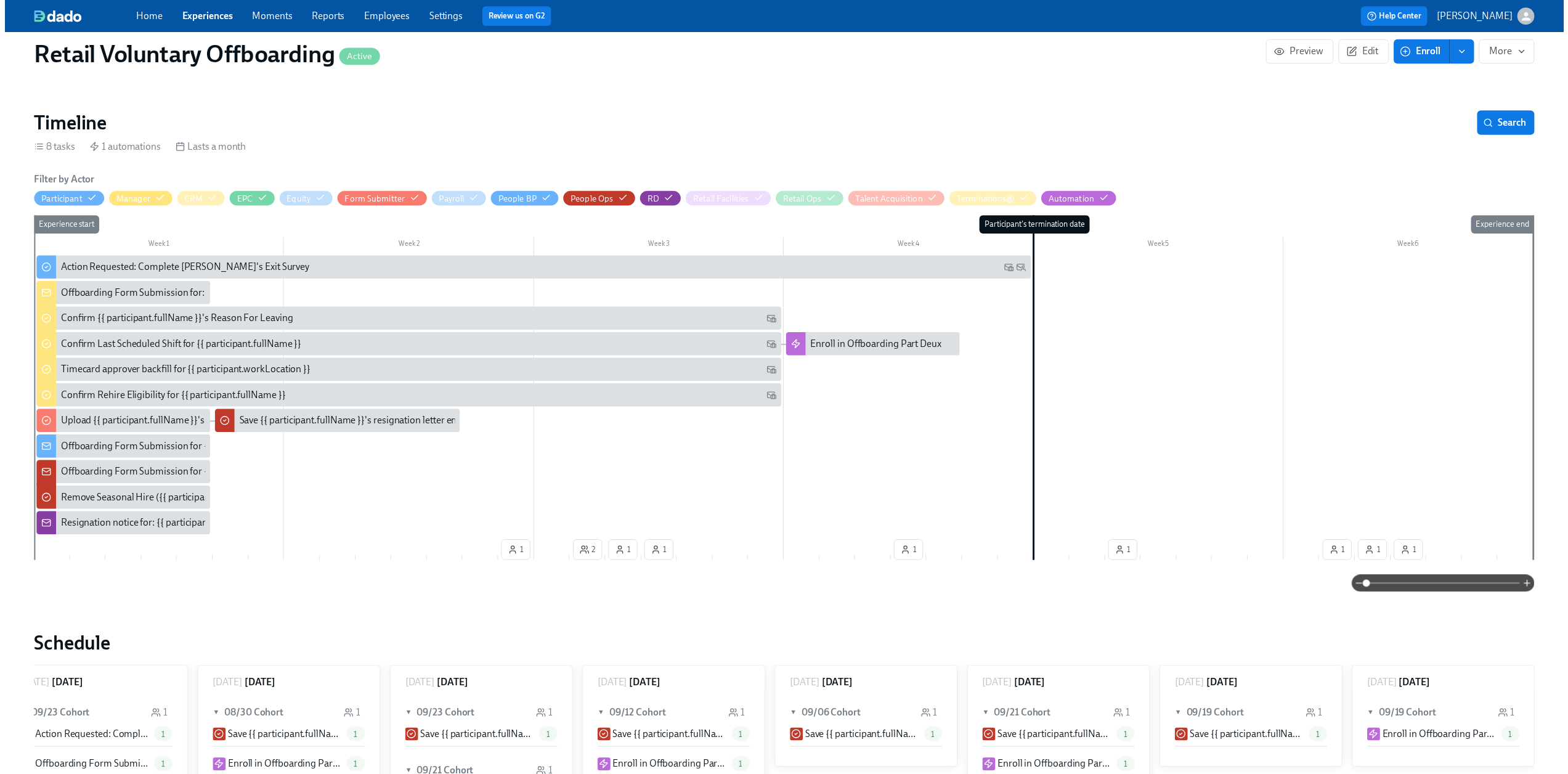
scroll to position [0, 1782]
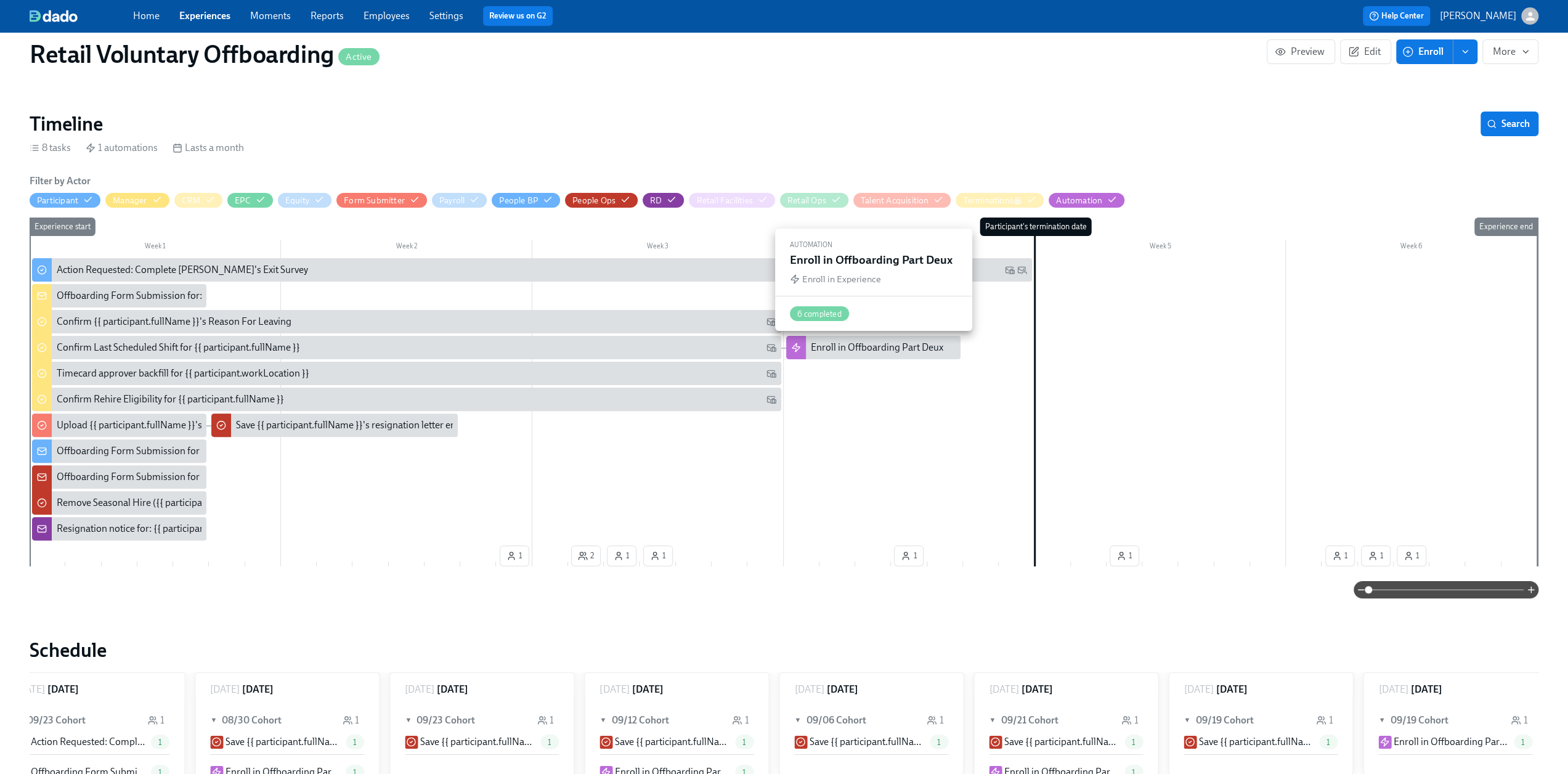
click at [864, 344] on div "Enroll in Offboarding Part Deux" at bounding box center [876, 347] width 132 height 14
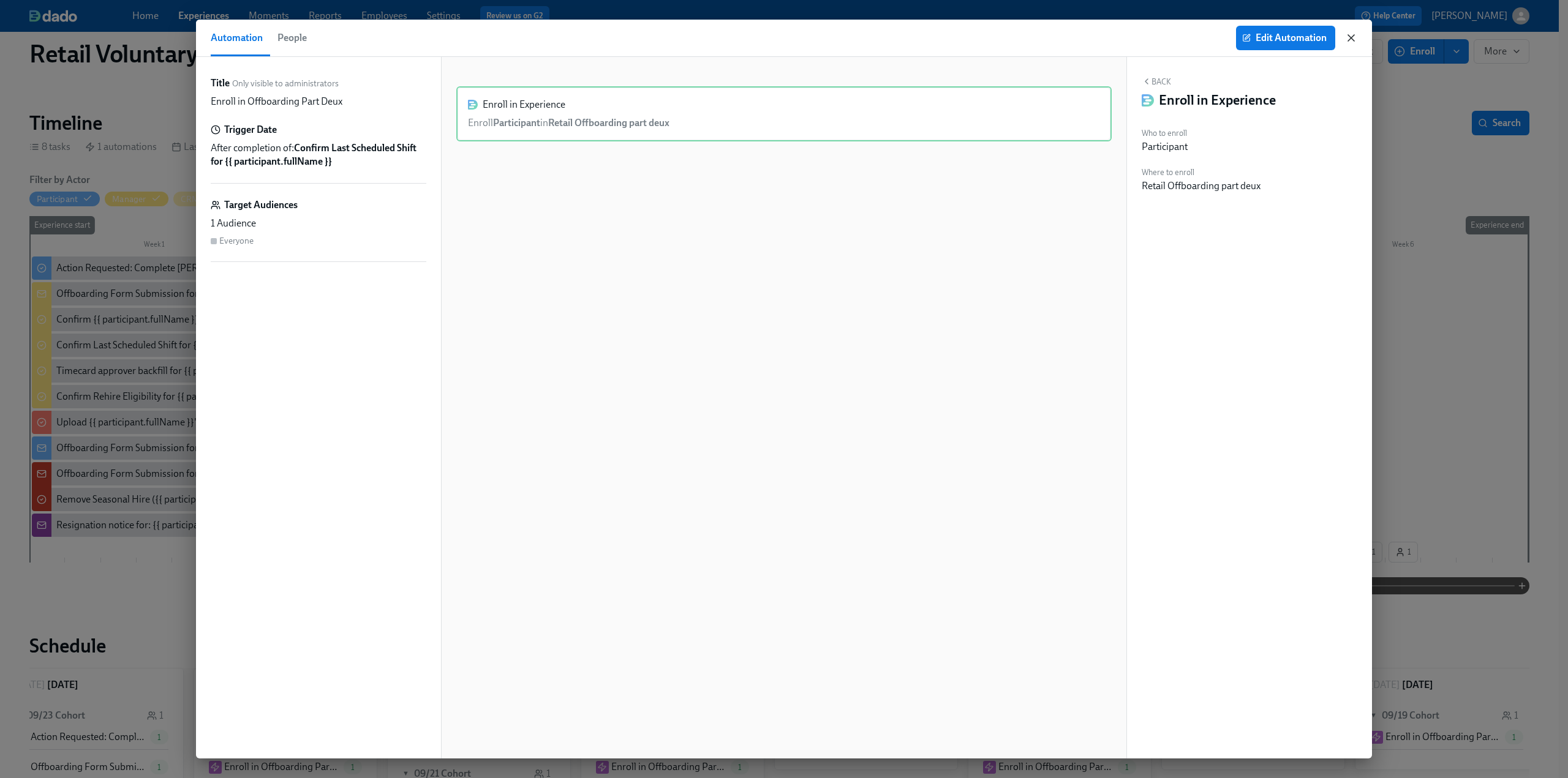
click at [1350, 38] on icon "button" at bounding box center [1350, 38] width 12 height 12
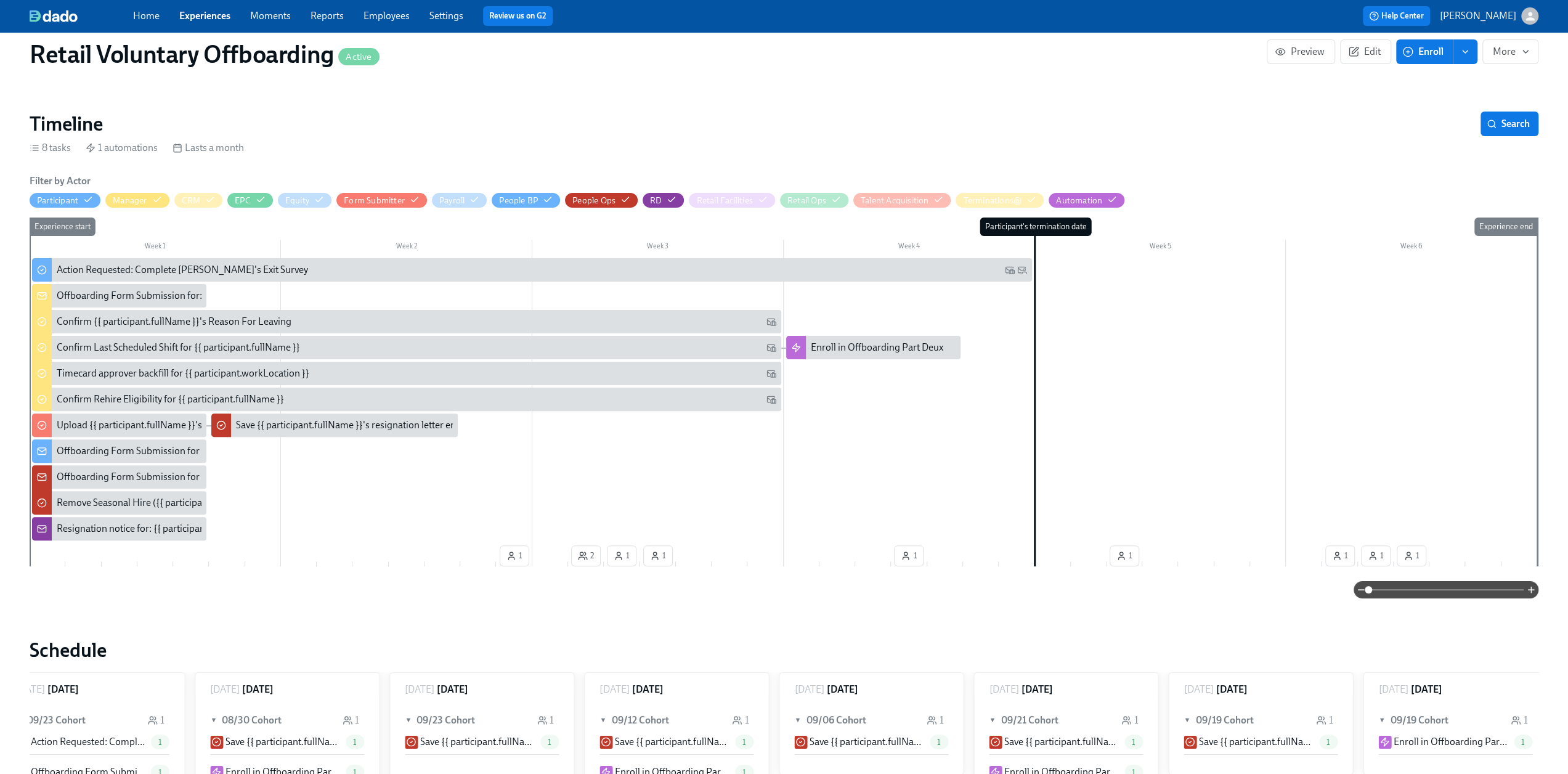
click at [212, 16] on link "Experiences" at bounding box center [204, 16] width 51 height 12
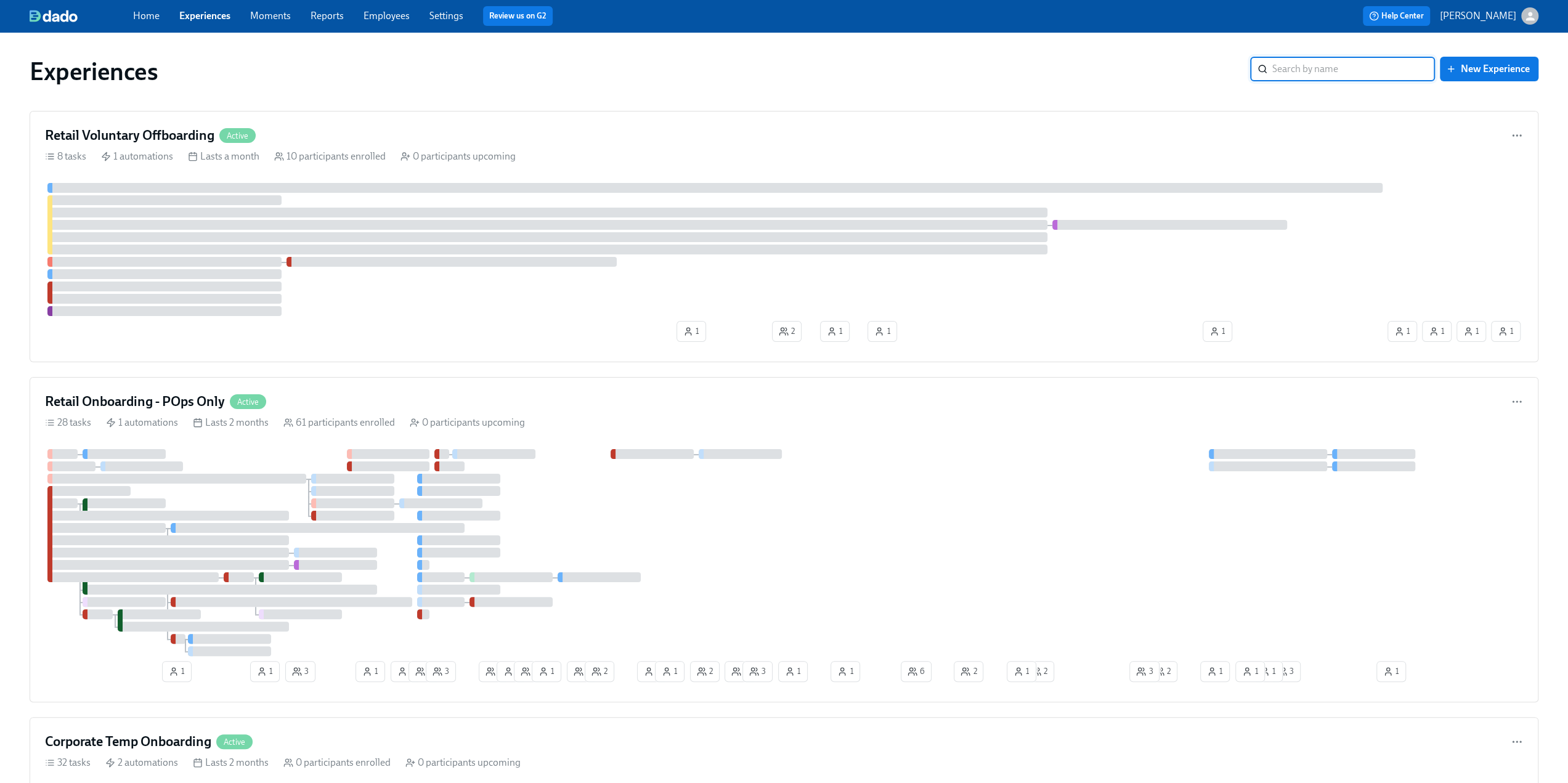
click at [1321, 69] on input "search" at bounding box center [1354, 68] width 163 height 25
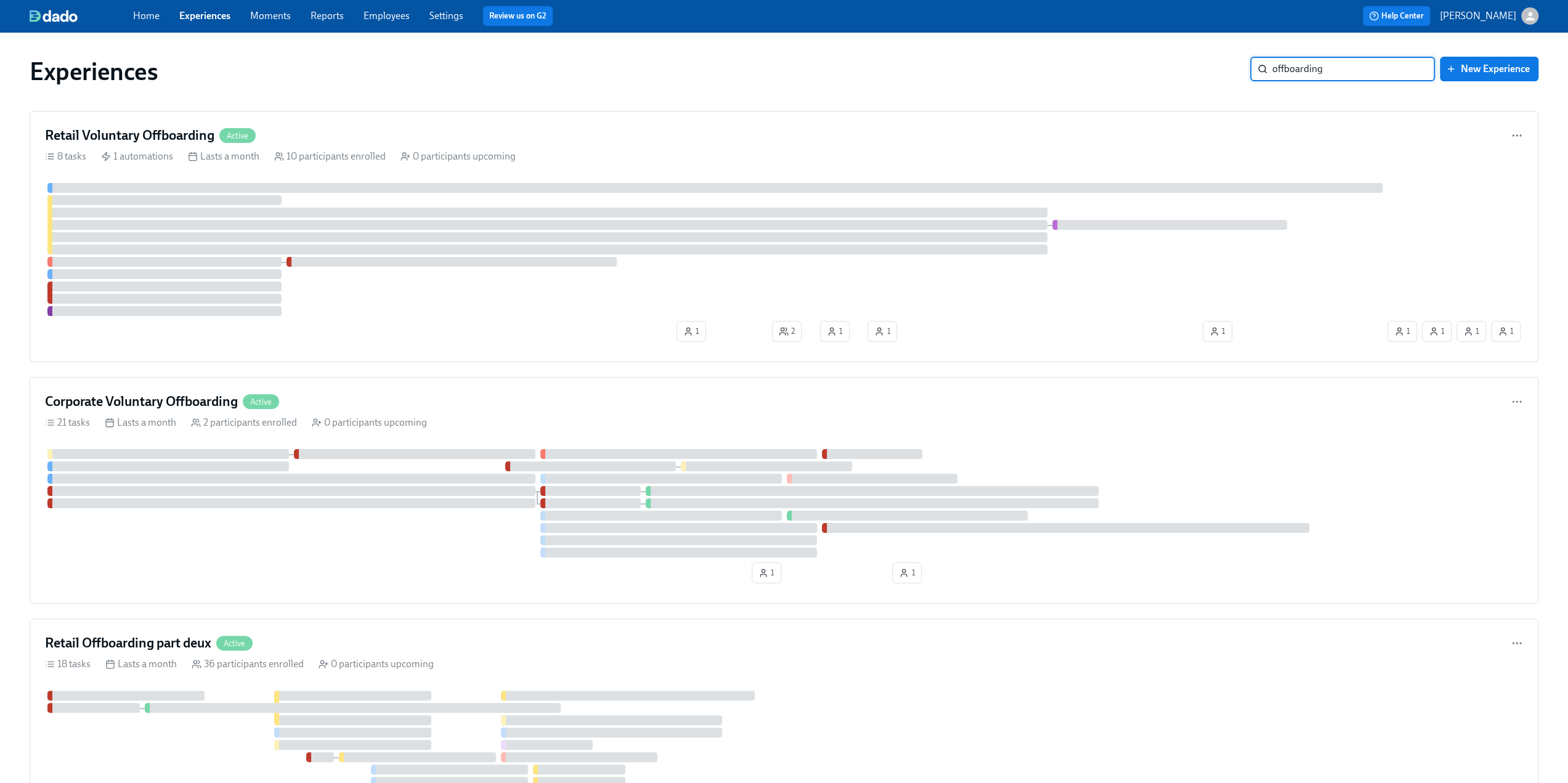
type input "offboarding"
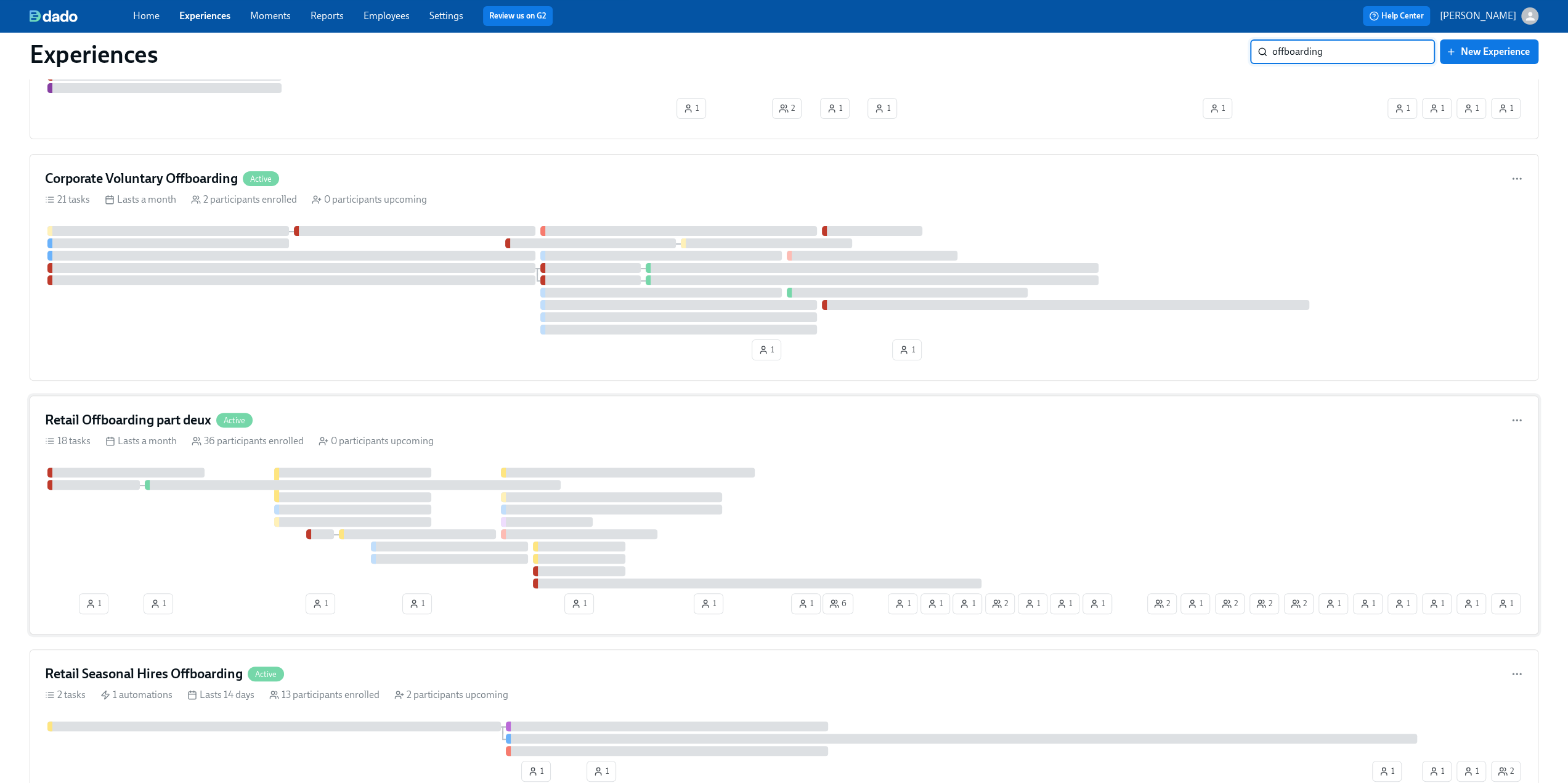
scroll to position [247, 0]
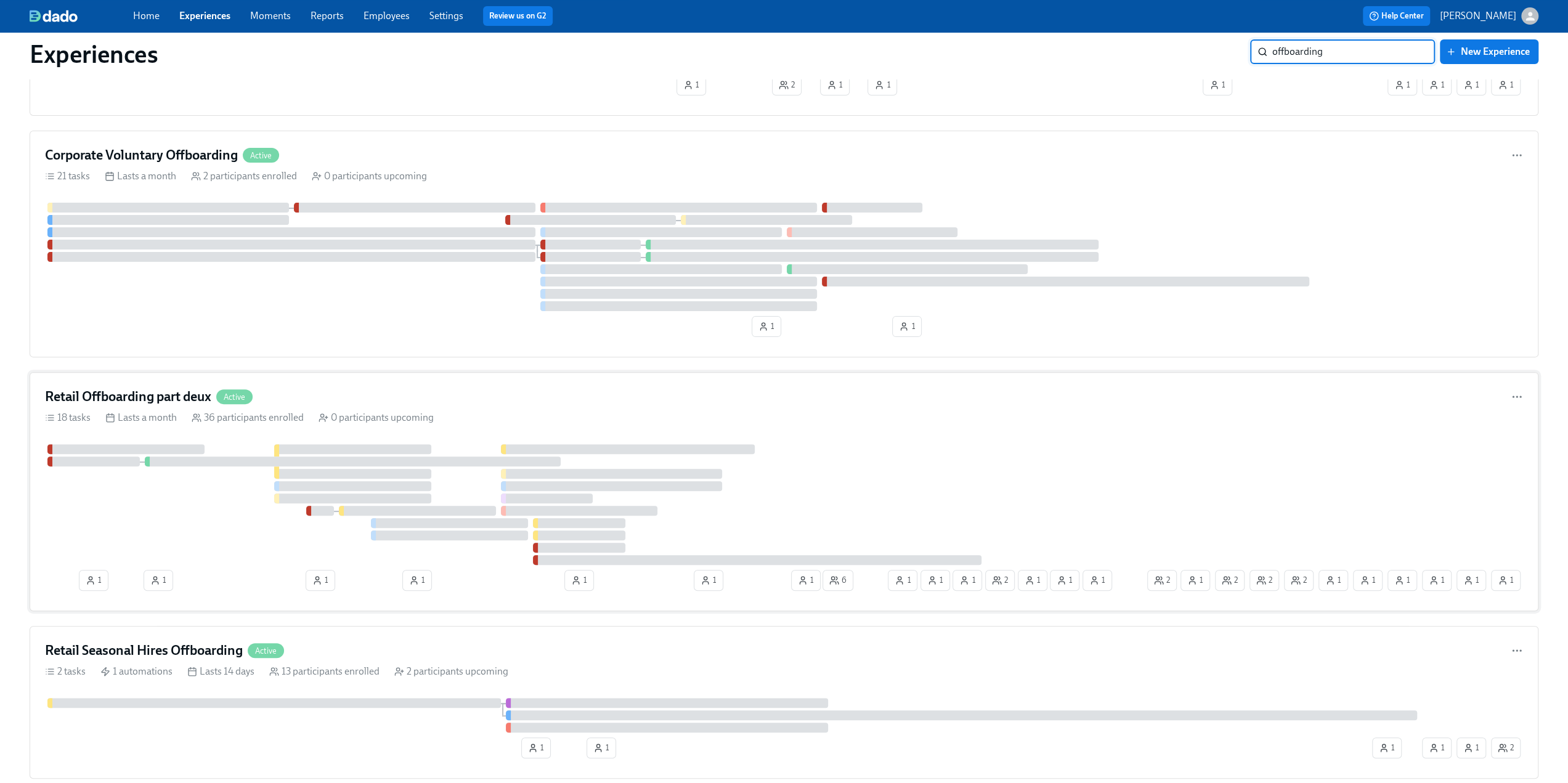
click at [174, 397] on h4 "Retail Offboarding part deux" at bounding box center [128, 397] width 166 height 18
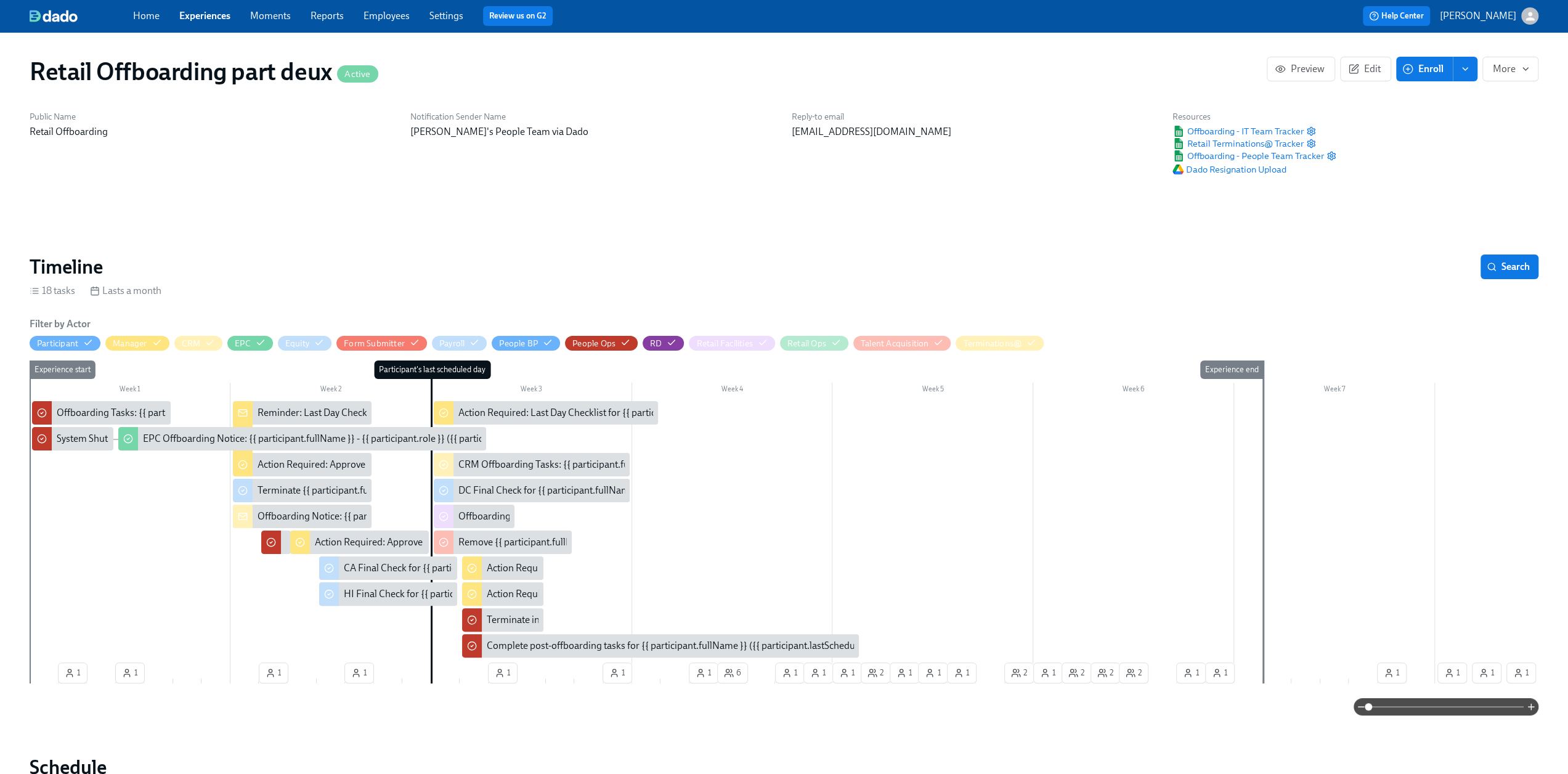
scroll to position [0, 7590]
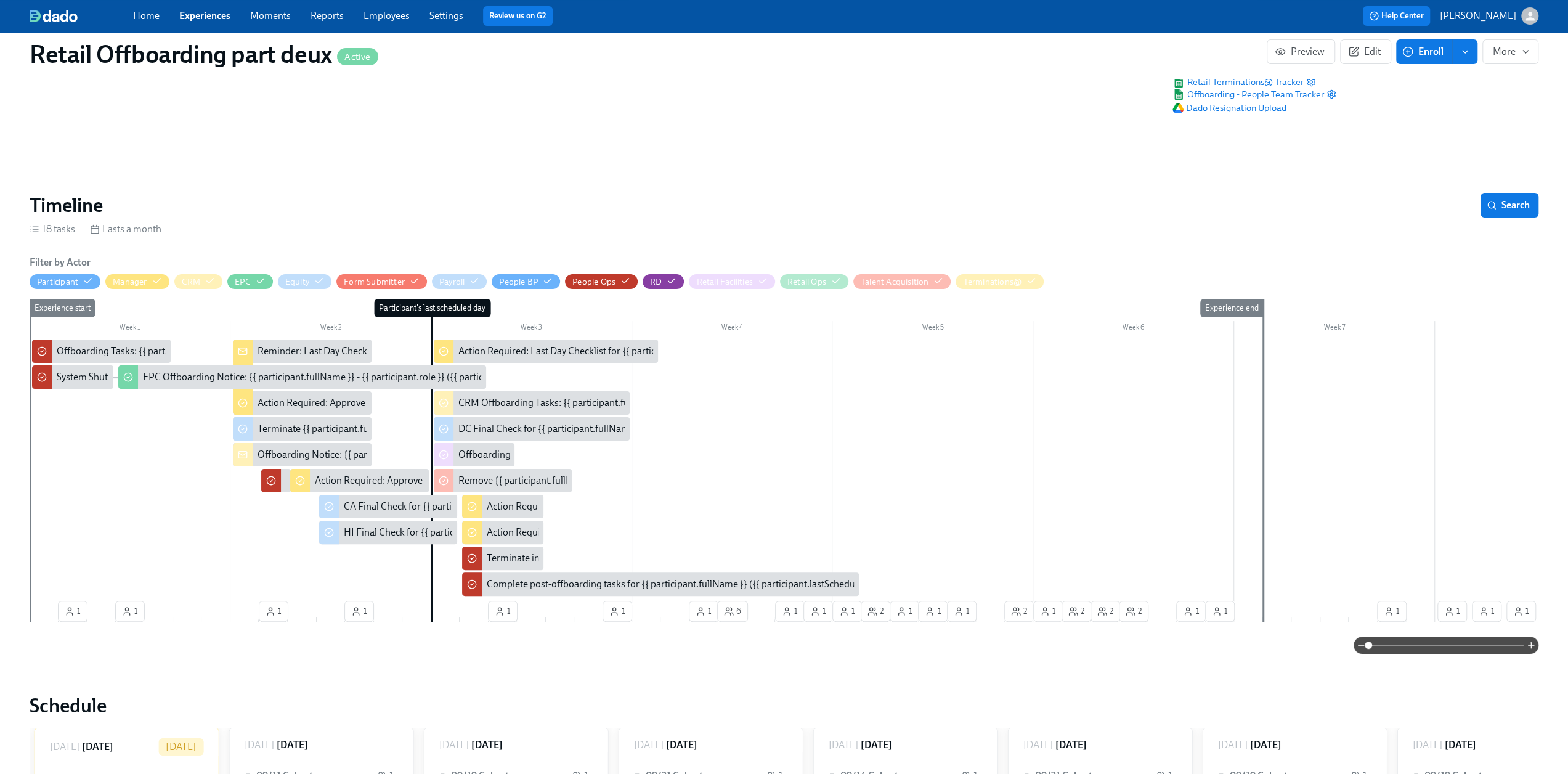
click at [1426, 640] on span at bounding box center [1446, 645] width 155 height 18
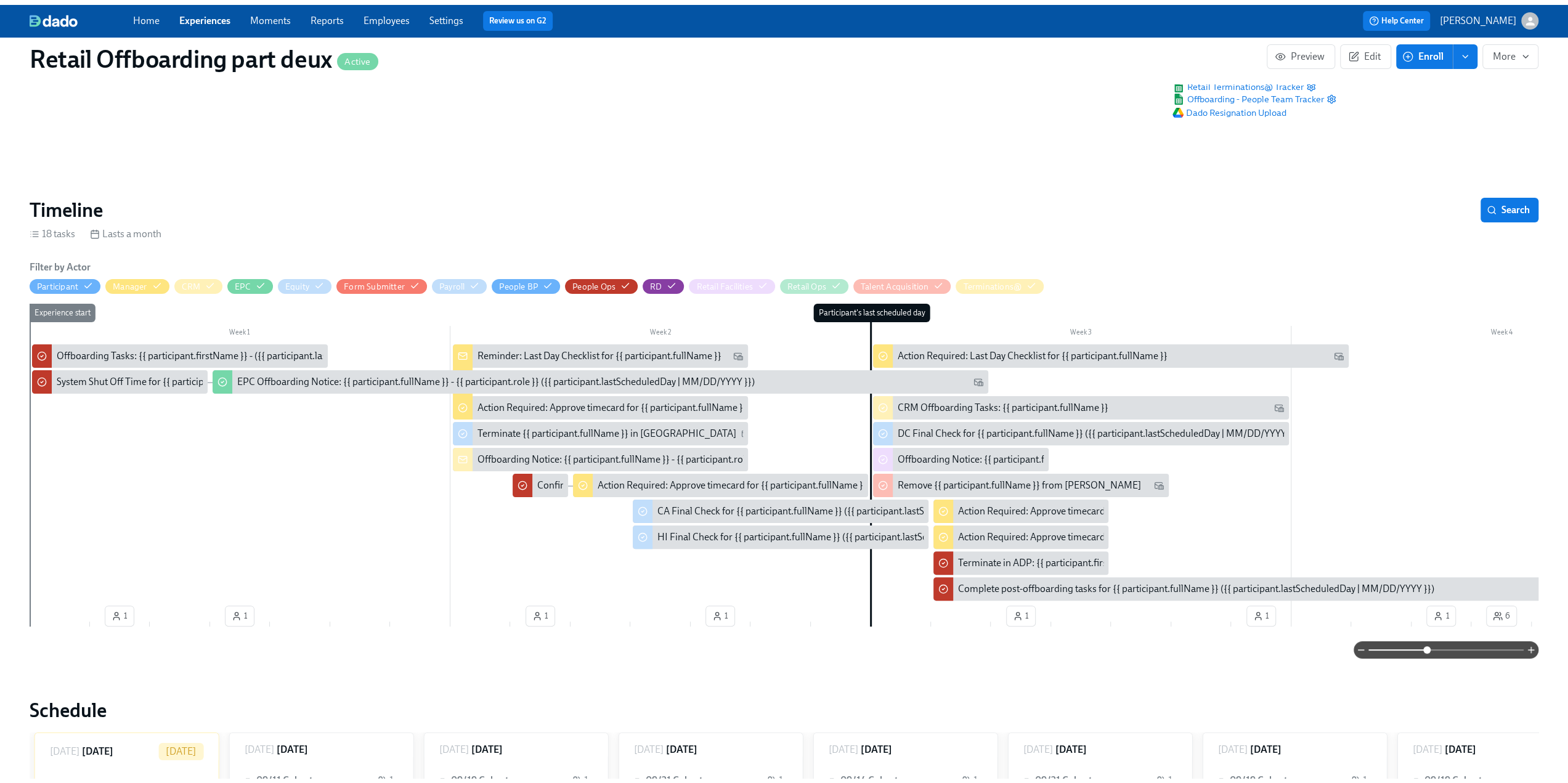
scroll to position [0, 0]
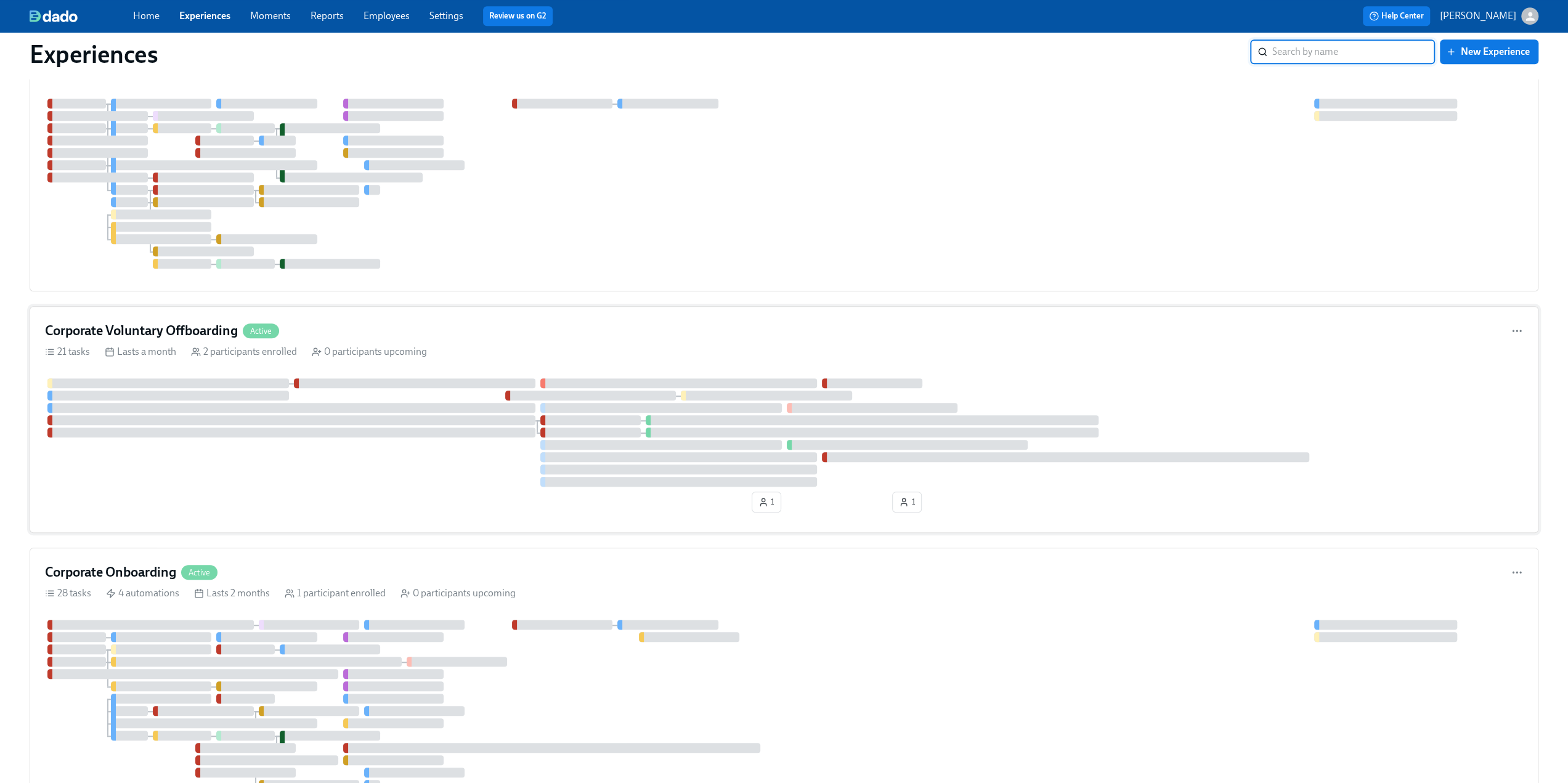
scroll to position [740, 0]
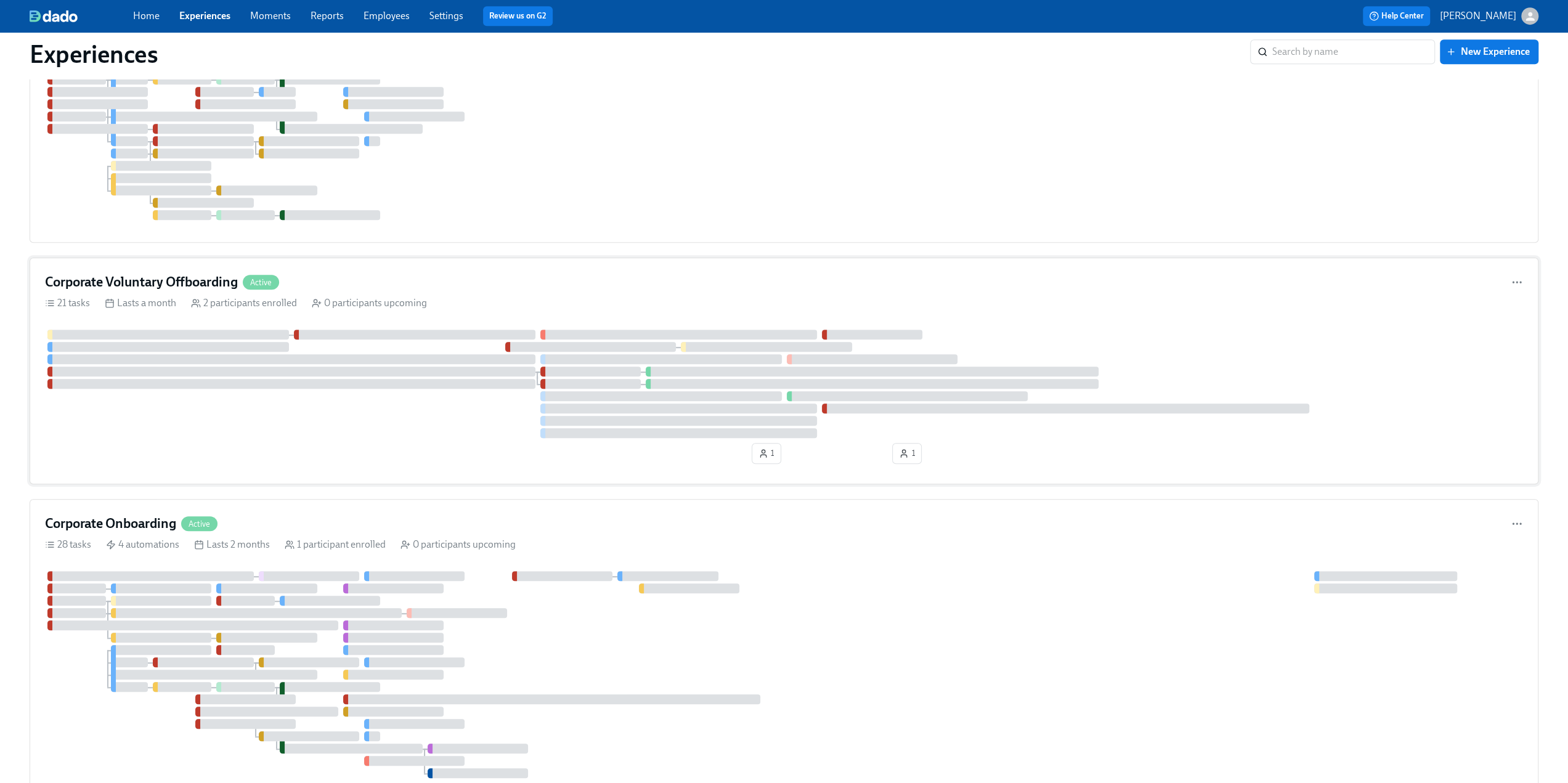
click at [164, 267] on div "Corporate Voluntary Offboarding Active 21 tasks Lasts a month 2 participants en…" at bounding box center [784, 371] width 1509 height 227
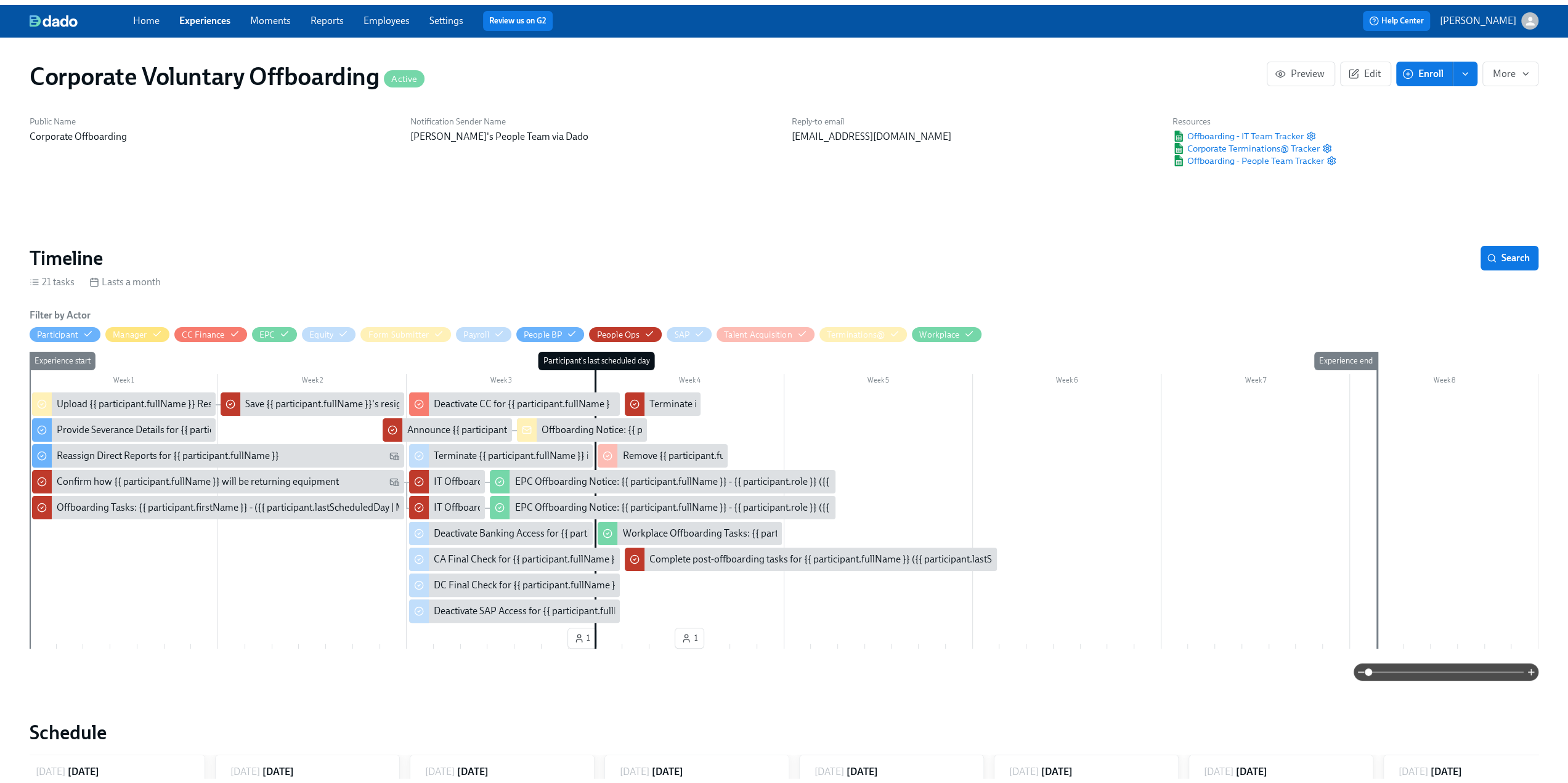
scroll to position [0, 623]
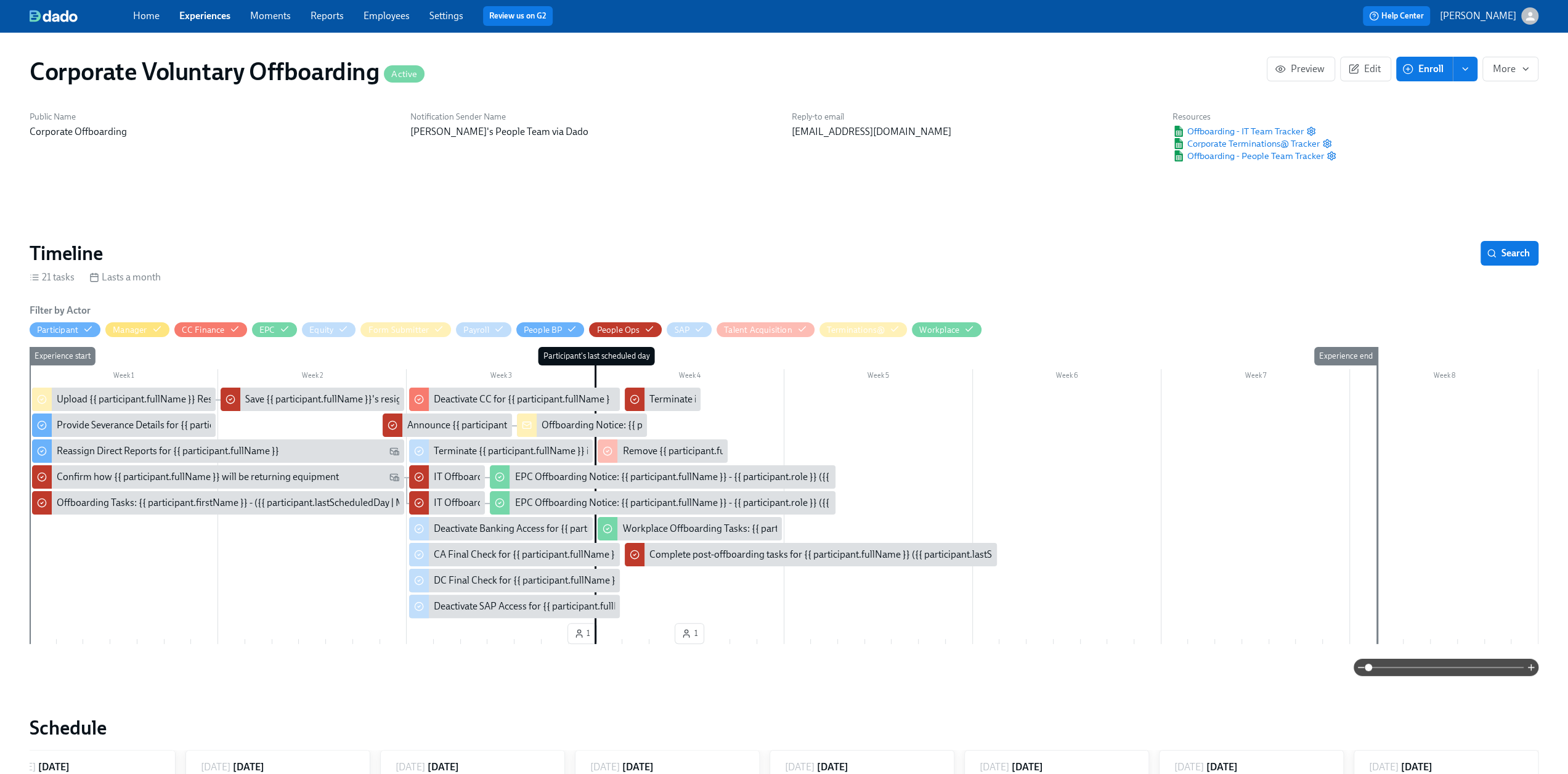
click at [1468, 69] on icon "enroll" at bounding box center [1465, 68] width 10 height 10
click at [1443, 123] on span "Enrollment form" at bounding box center [1433, 125] width 70 height 14
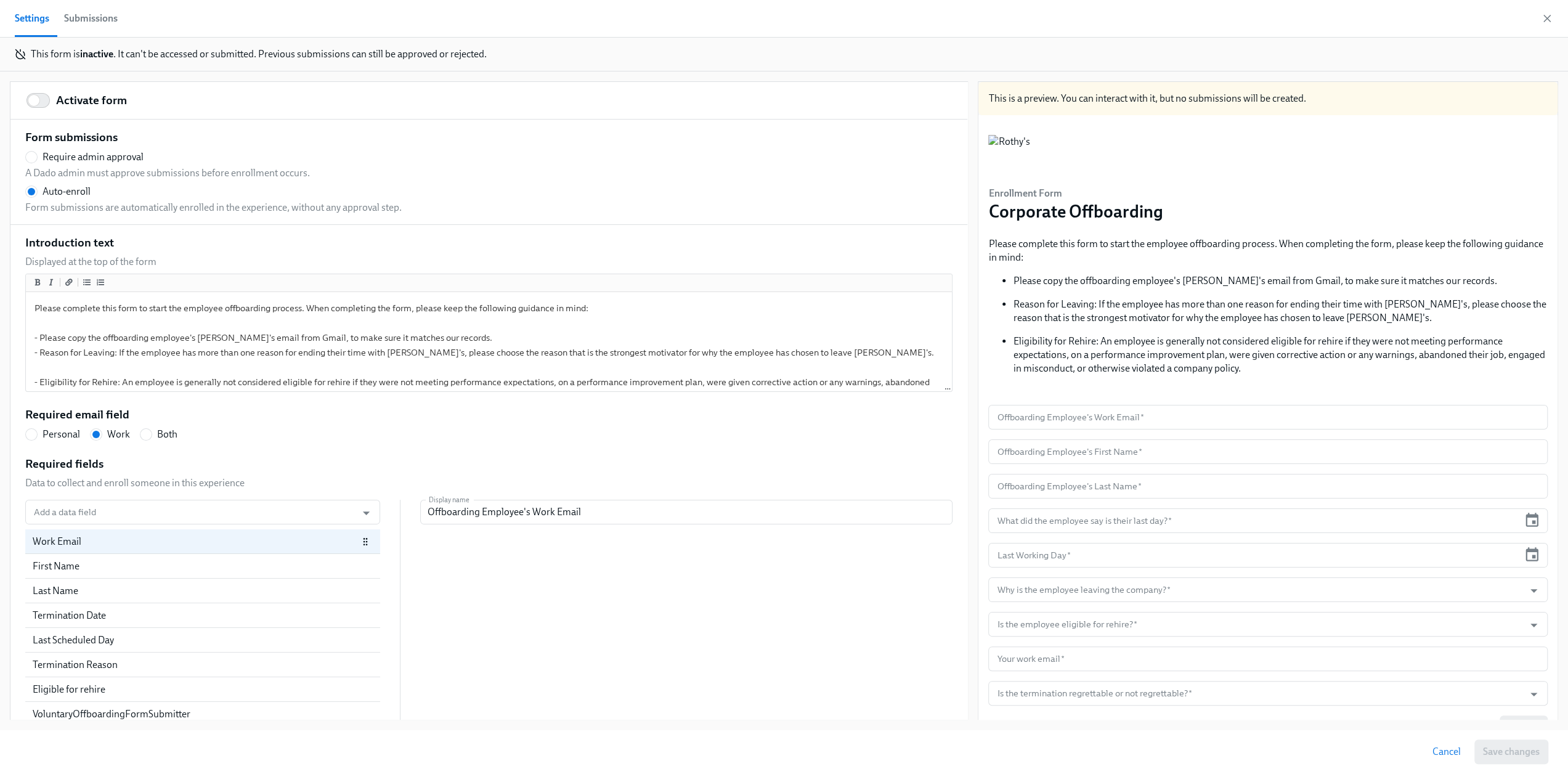
scroll to position [0, 622]
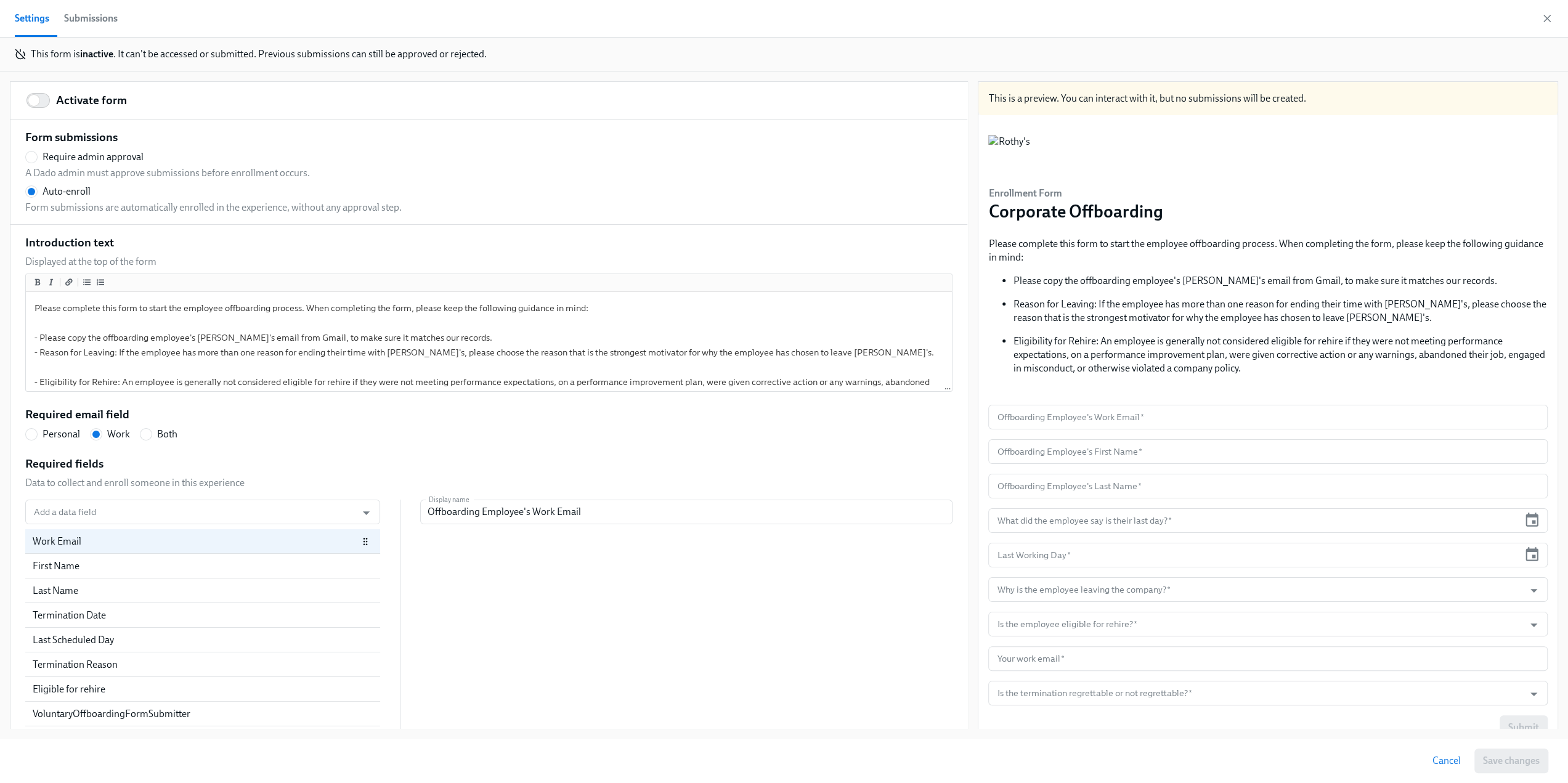
click at [95, 19] on div "Submissions" at bounding box center [90, 18] width 54 height 18
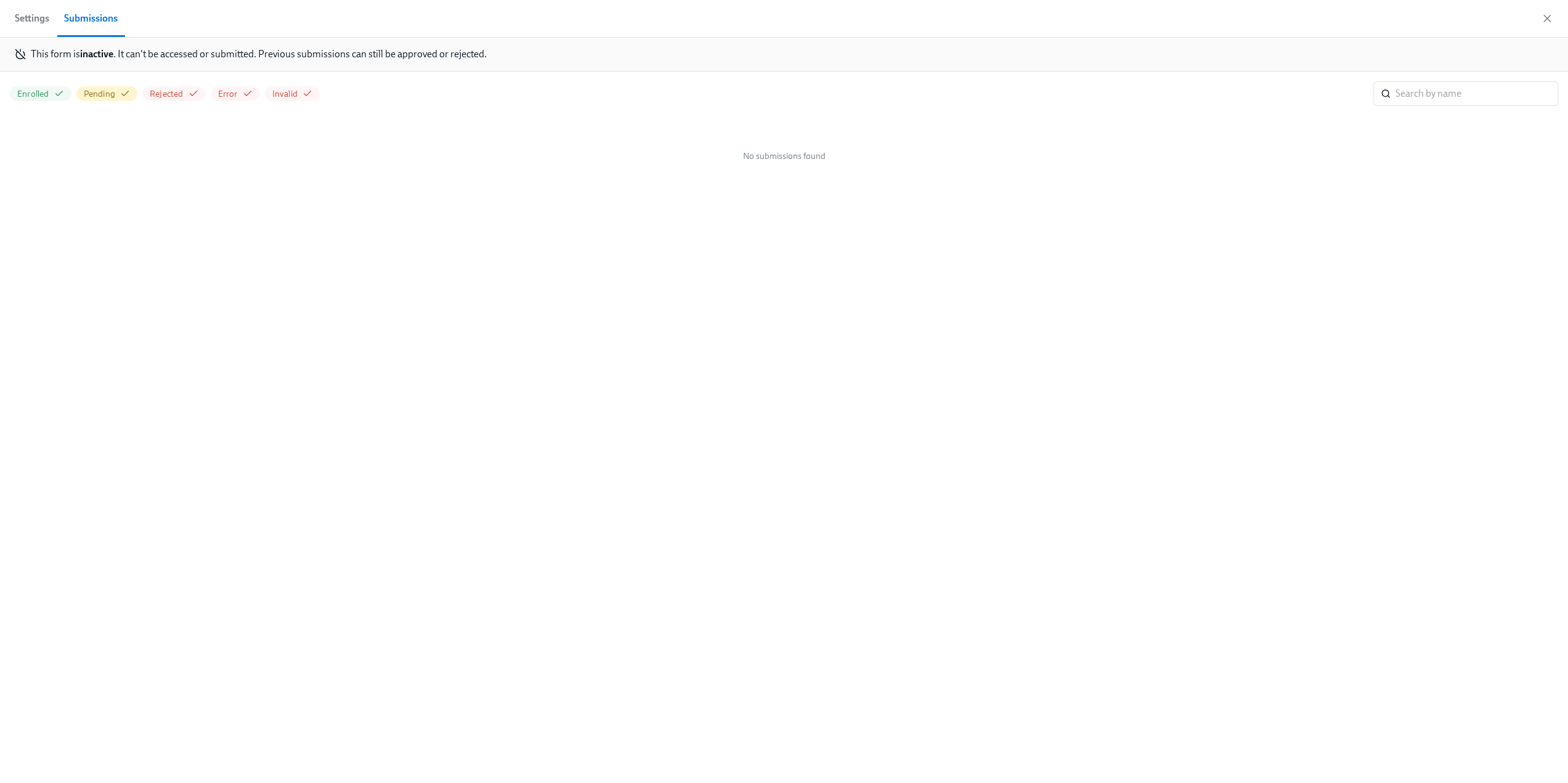
click at [21, 17] on span "Settings" at bounding box center [31, 18] width 34 height 18
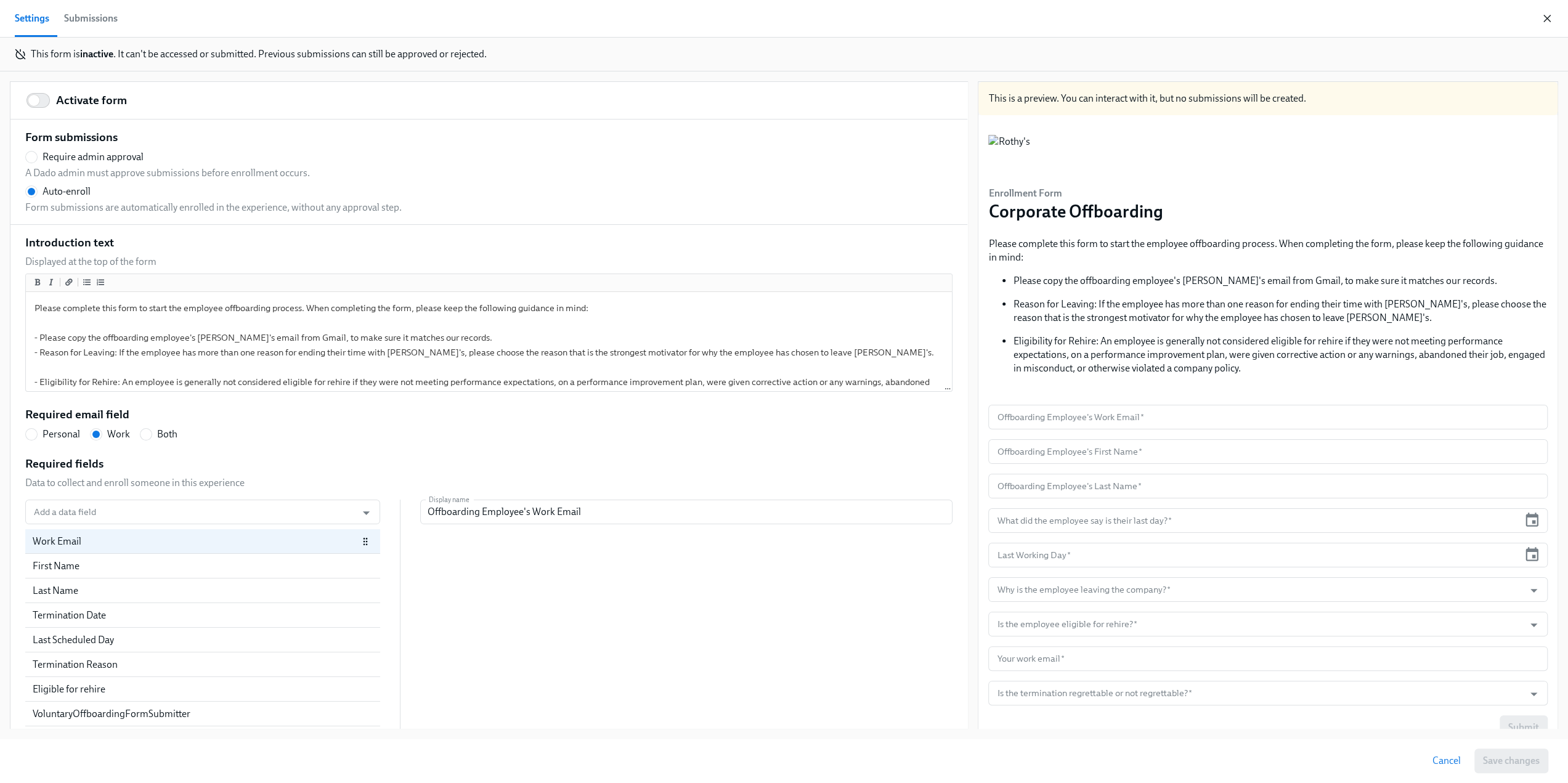
click at [1548, 21] on icon "button" at bounding box center [1547, 18] width 12 height 12
click at [1549, 18] on icon "button" at bounding box center [1547, 18] width 12 height 12
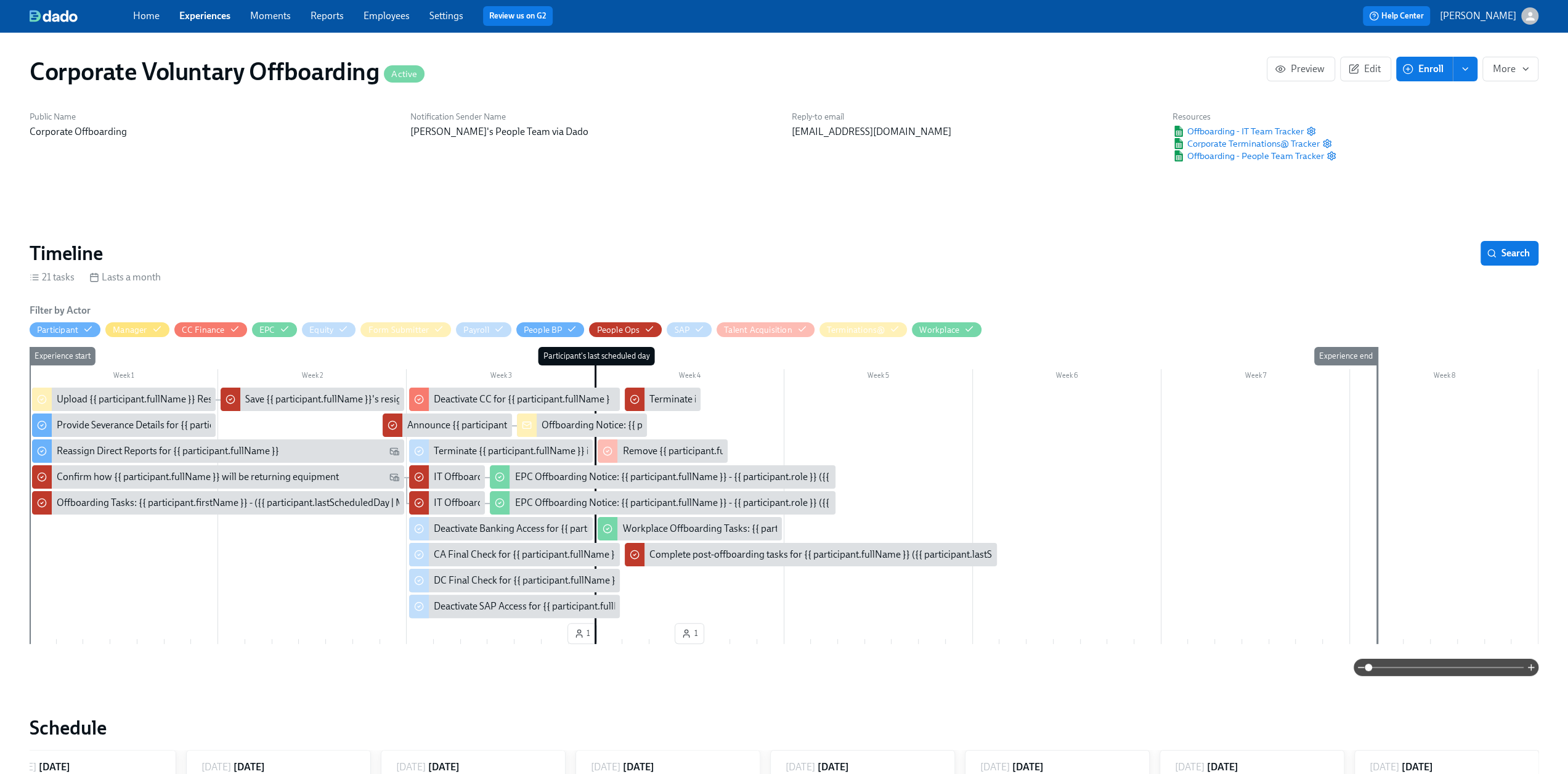
click at [201, 21] on link "Experiences" at bounding box center [204, 16] width 51 height 12
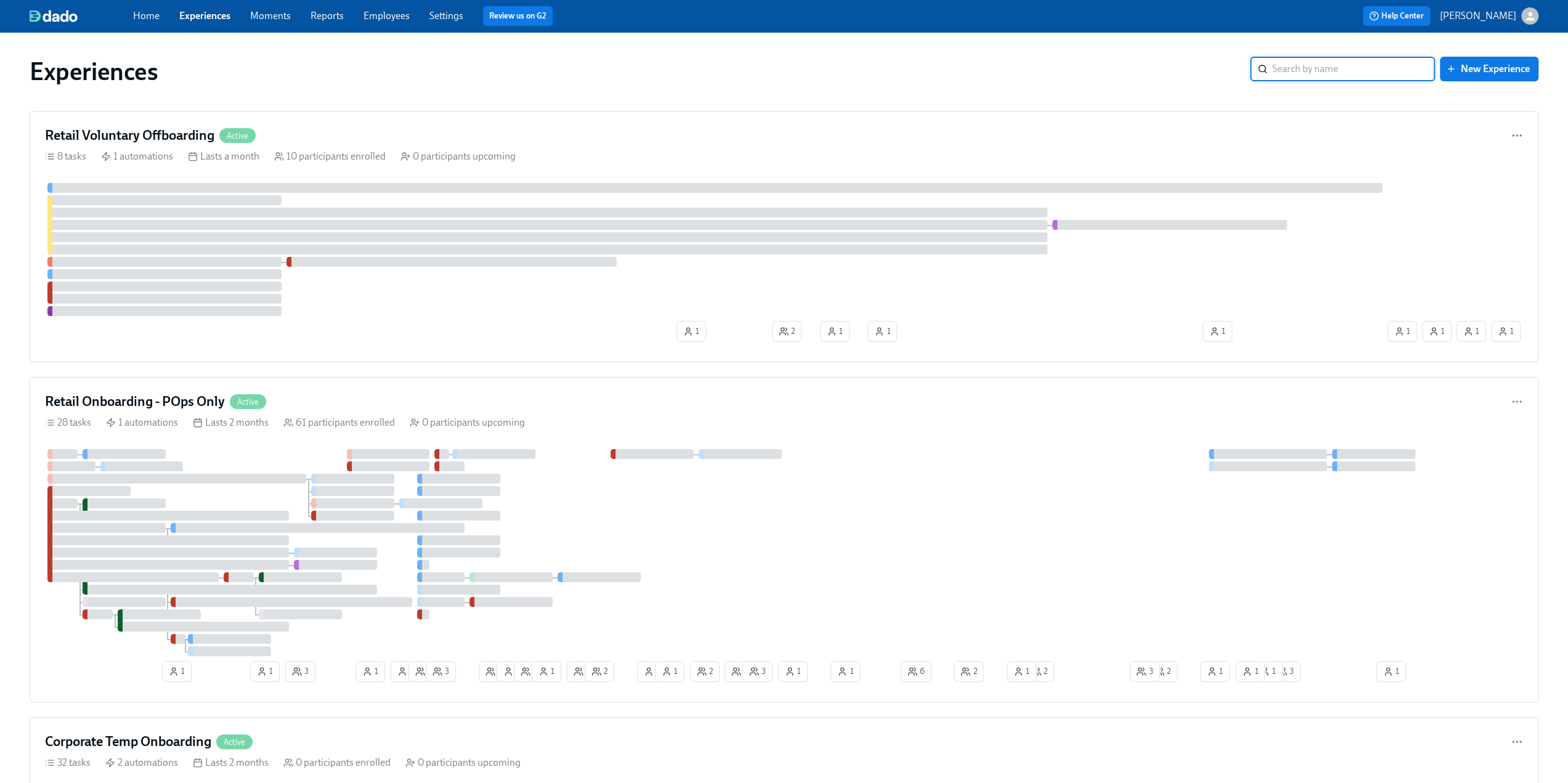
click at [1312, 72] on input "search" at bounding box center [1354, 68] width 163 height 25
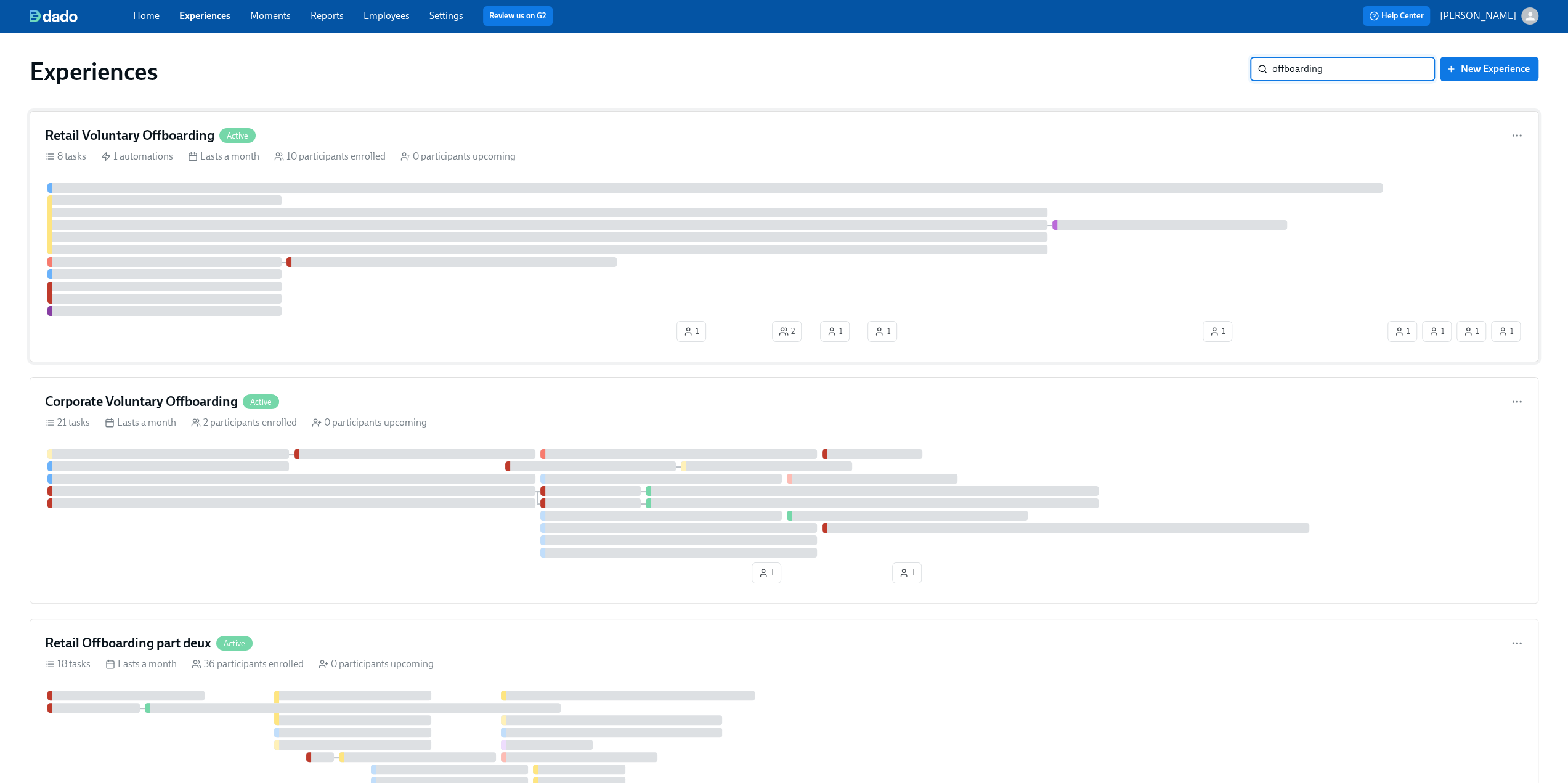
type input "offboarding"
click at [108, 135] on h4 "Retail Voluntary Offboarding" at bounding box center [130, 136] width 170 height 18
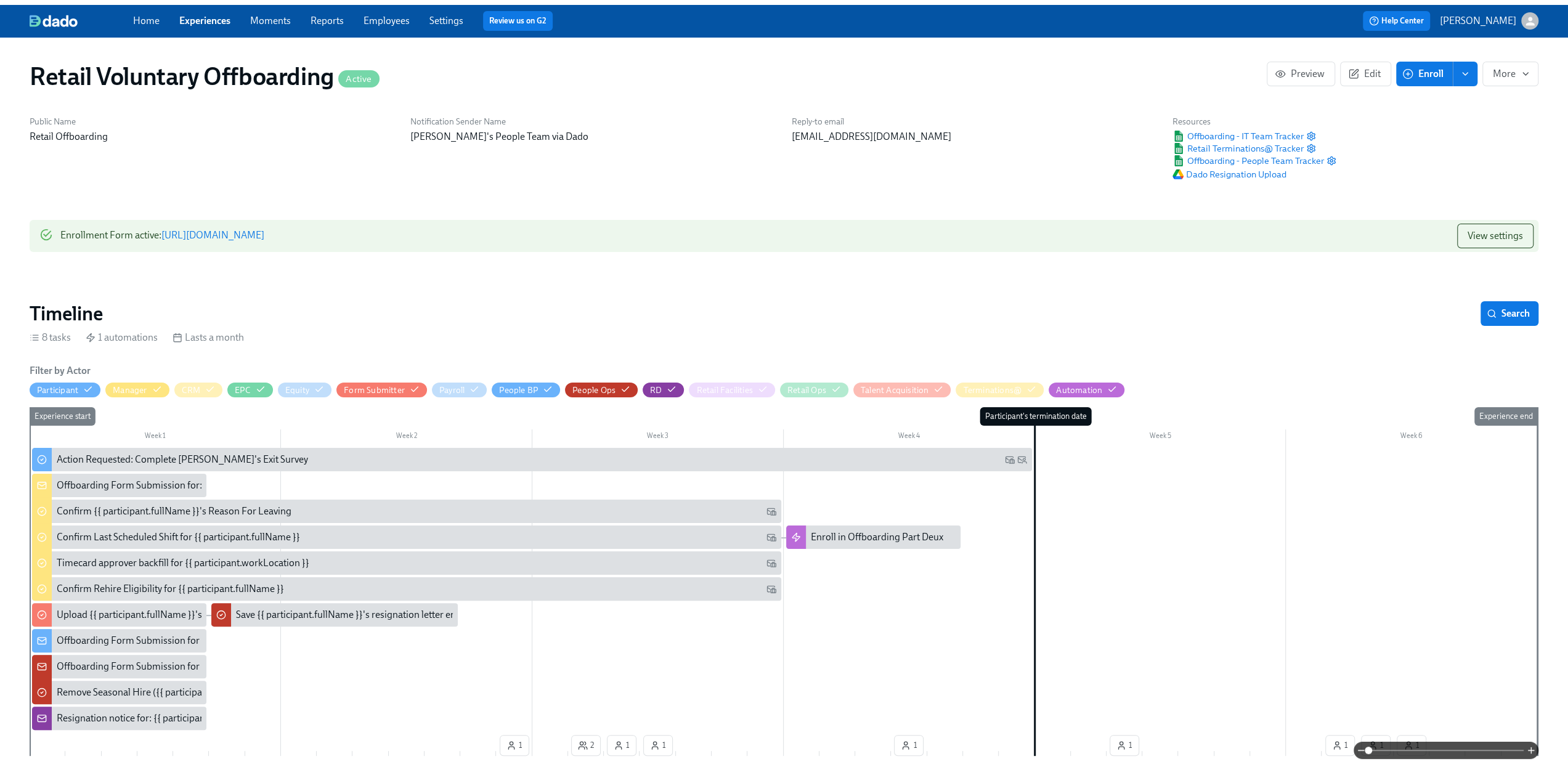
scroll to position [0, 1791]
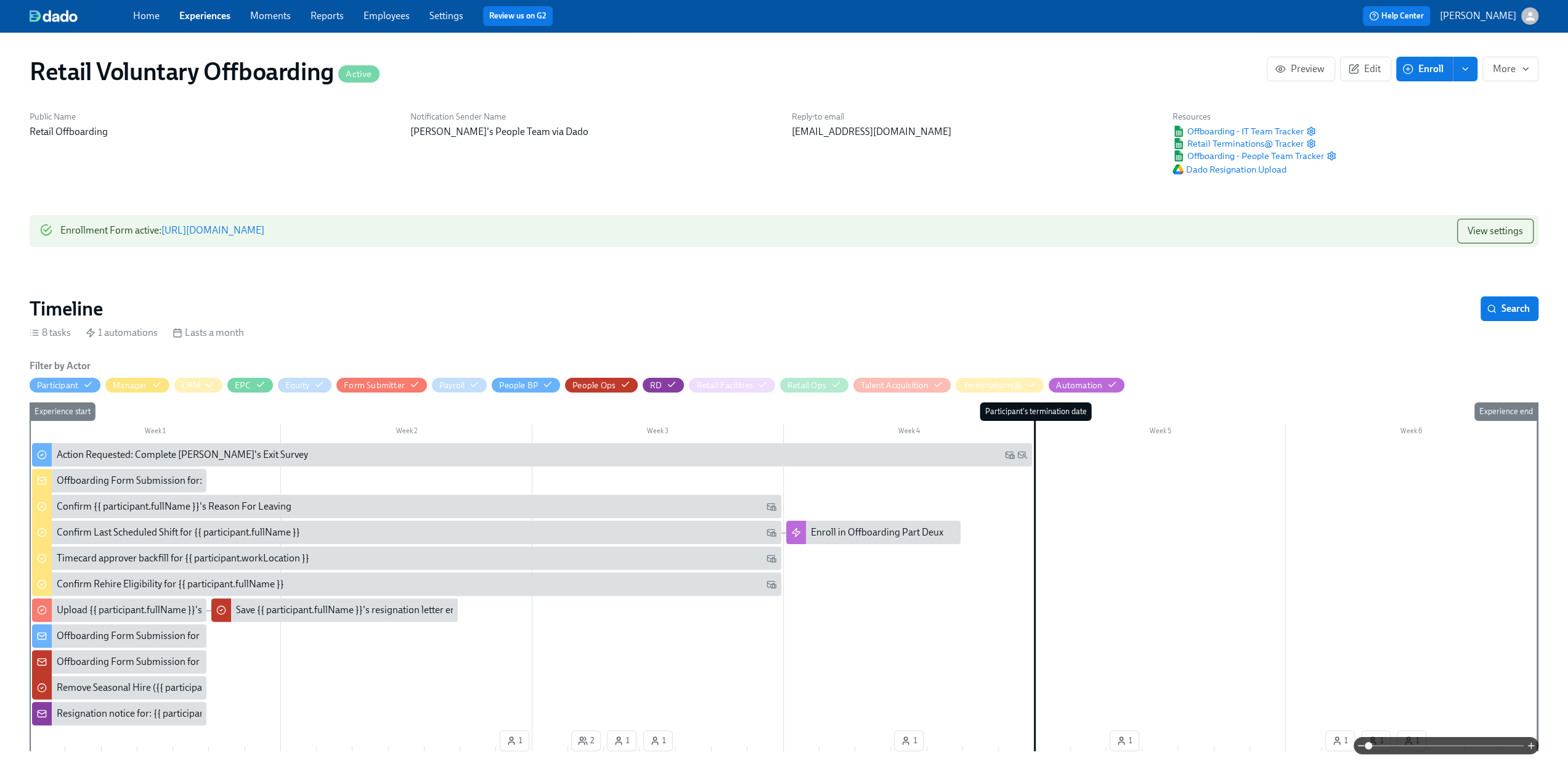
click at [1465, 60] on button "enroll" at bounding box center [1465, 68] width 25 height 25
click at [1453, 125] on span "Enrollment form" at bounding box center [1433, 125] width 70 height 14
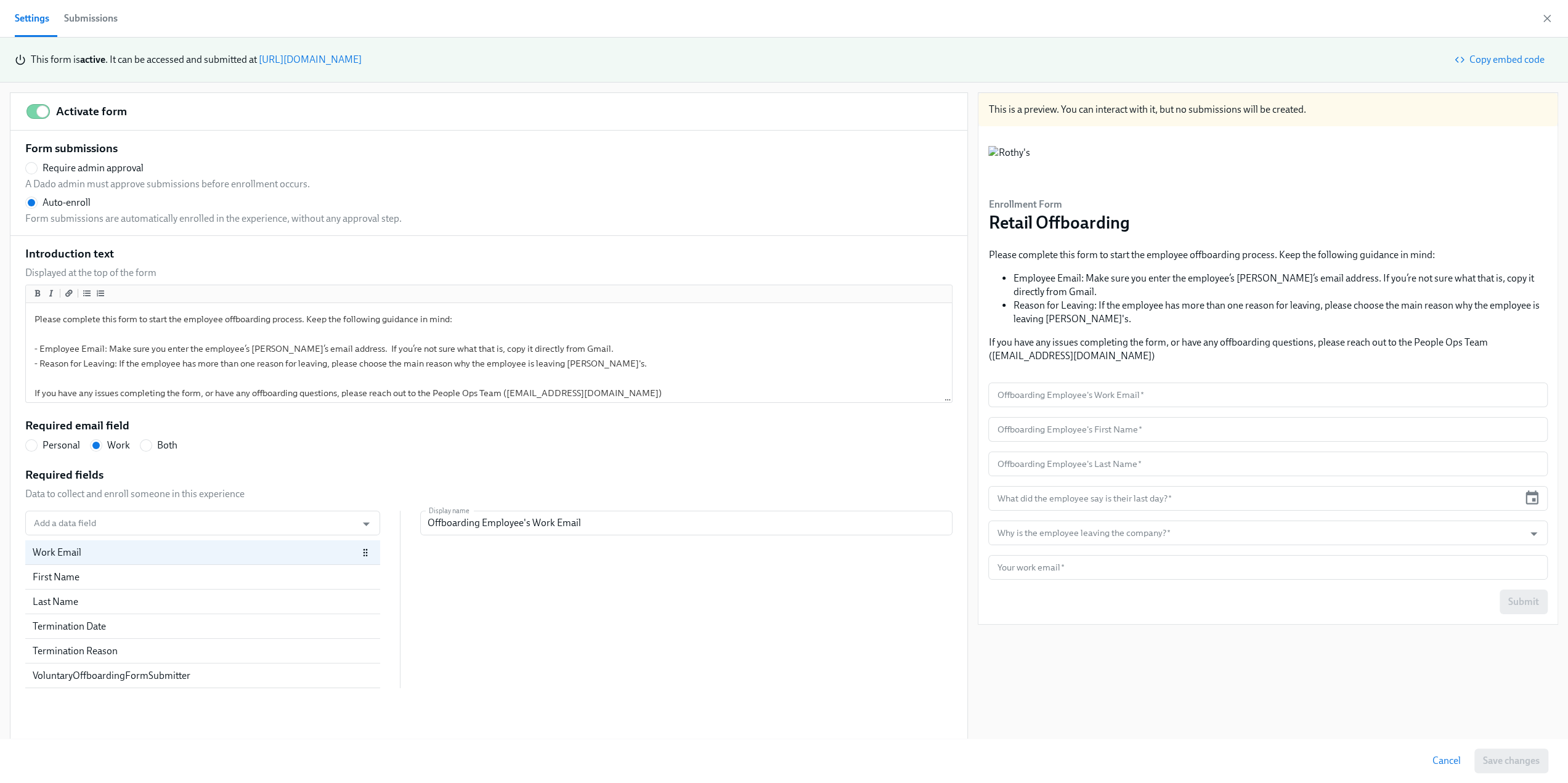
scroll to position [0, 1791]
click at [89, 28] on button "Submissions" at bounding box center [90, 18] width 68 height 37
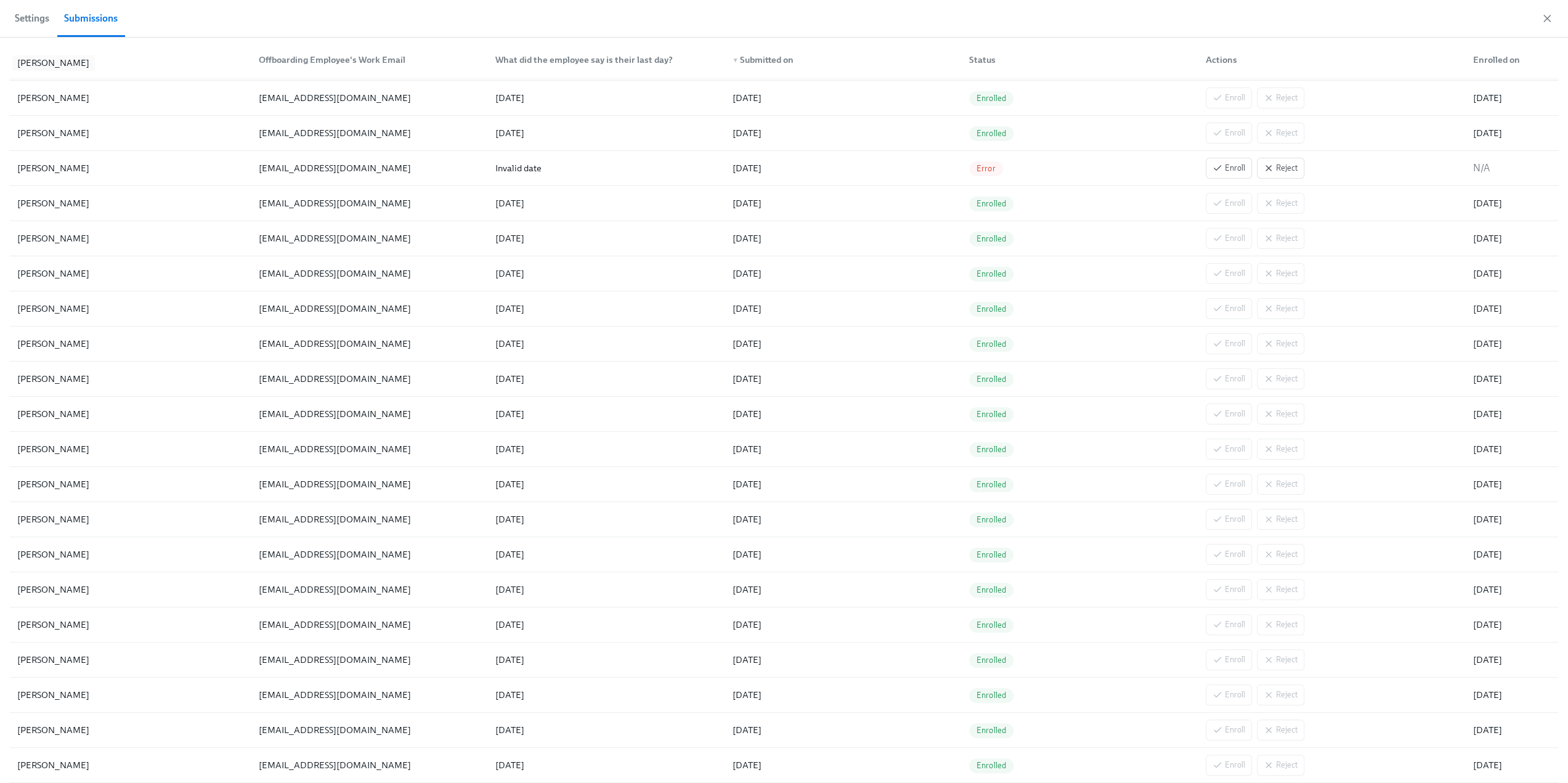
scroll to position [369, 0]
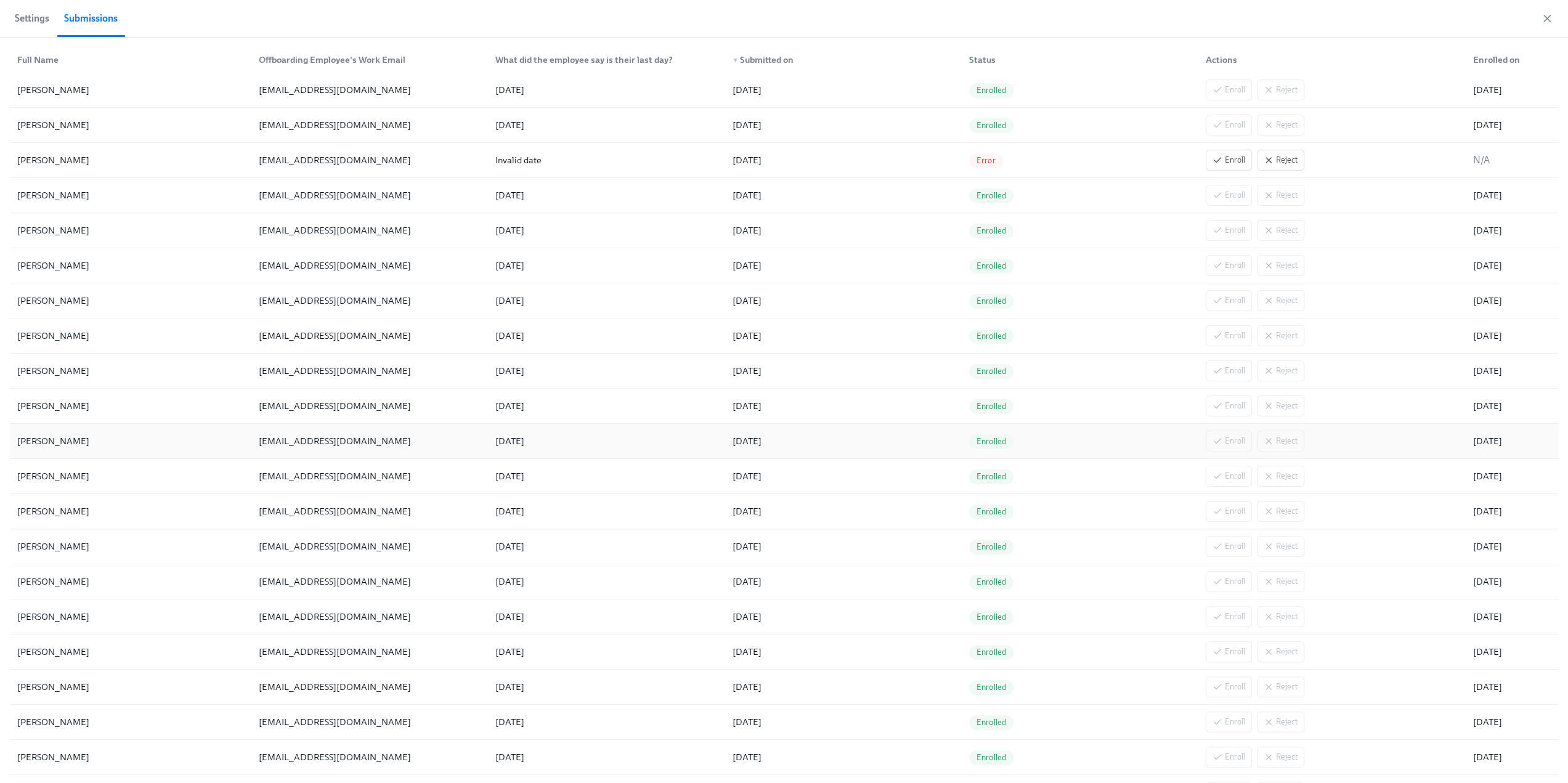
click at [166, 433] on div "Steven Holloway" at bounding box center [130, 440] width 236 height 25
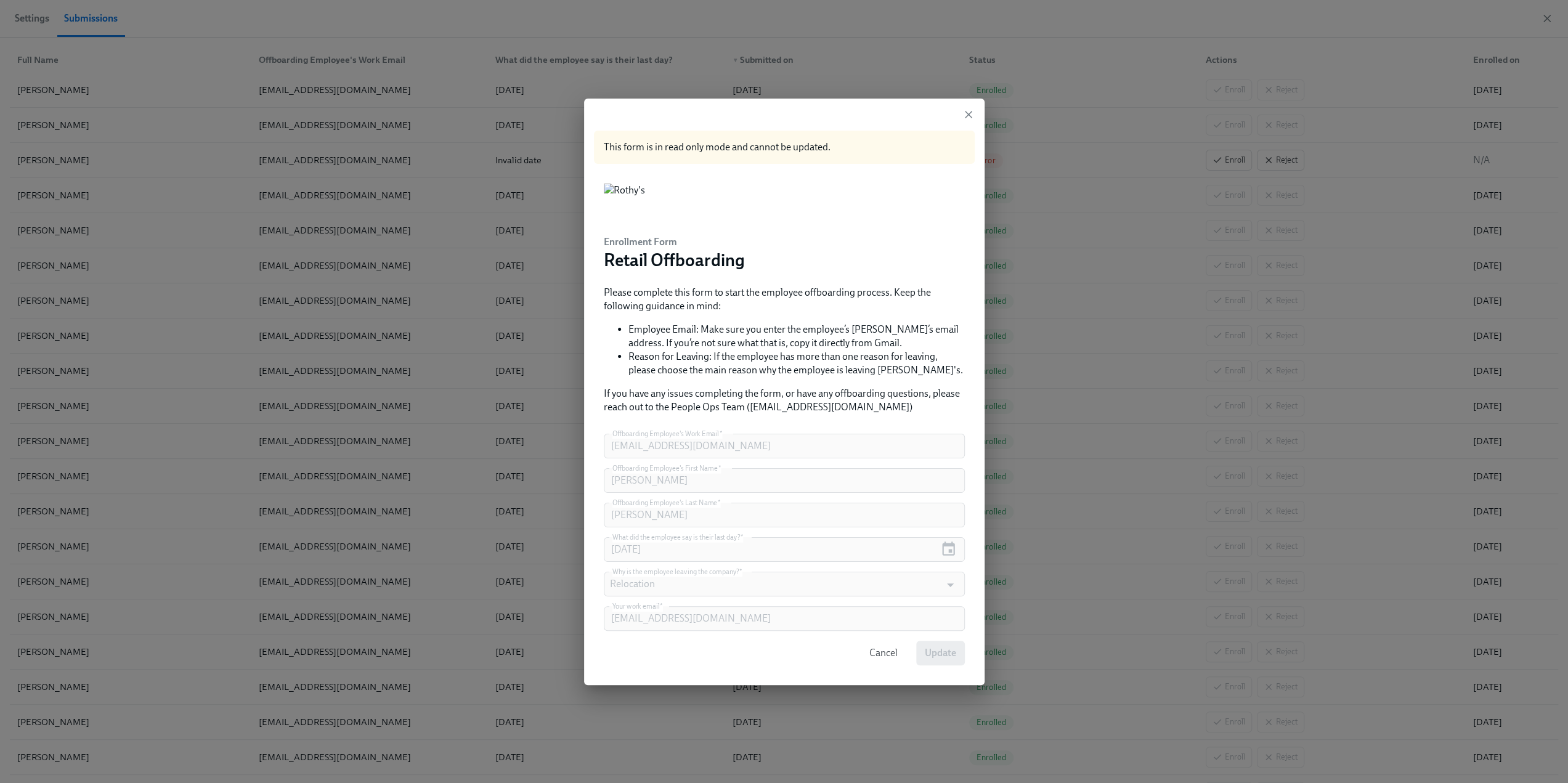
scroll to position [123, 0]
click at [972, 114] on icon "button" at bounding box center [968, 114] width 12 height 12
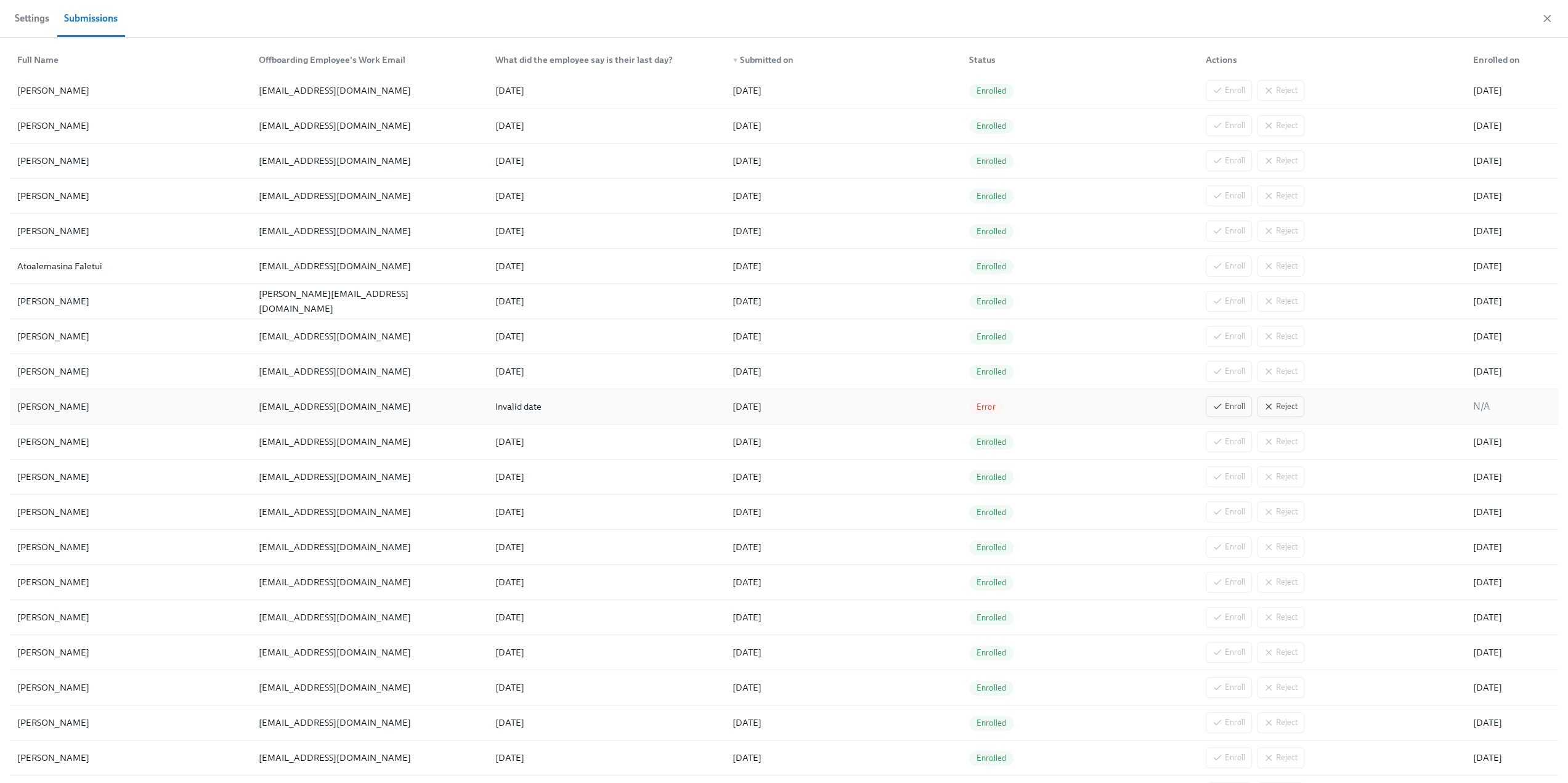
click at [102, 412] on div "Emma Minatrea" at bounding box center [130, 406] width 236 height 25
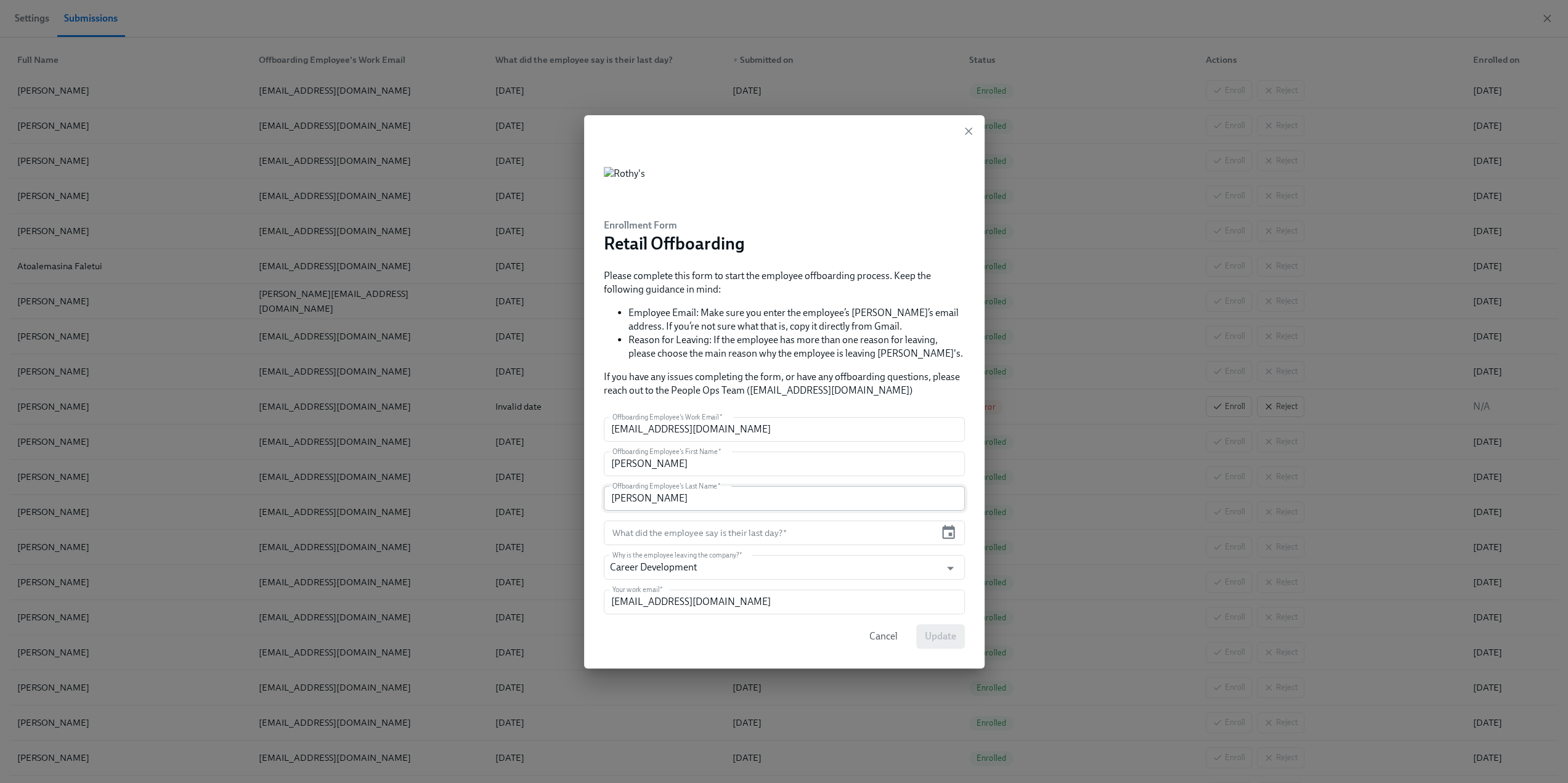
scroll to position [308, 0]
click at [967, 128] on icon "button" at bounding box center [968, 130] width 12 height 12
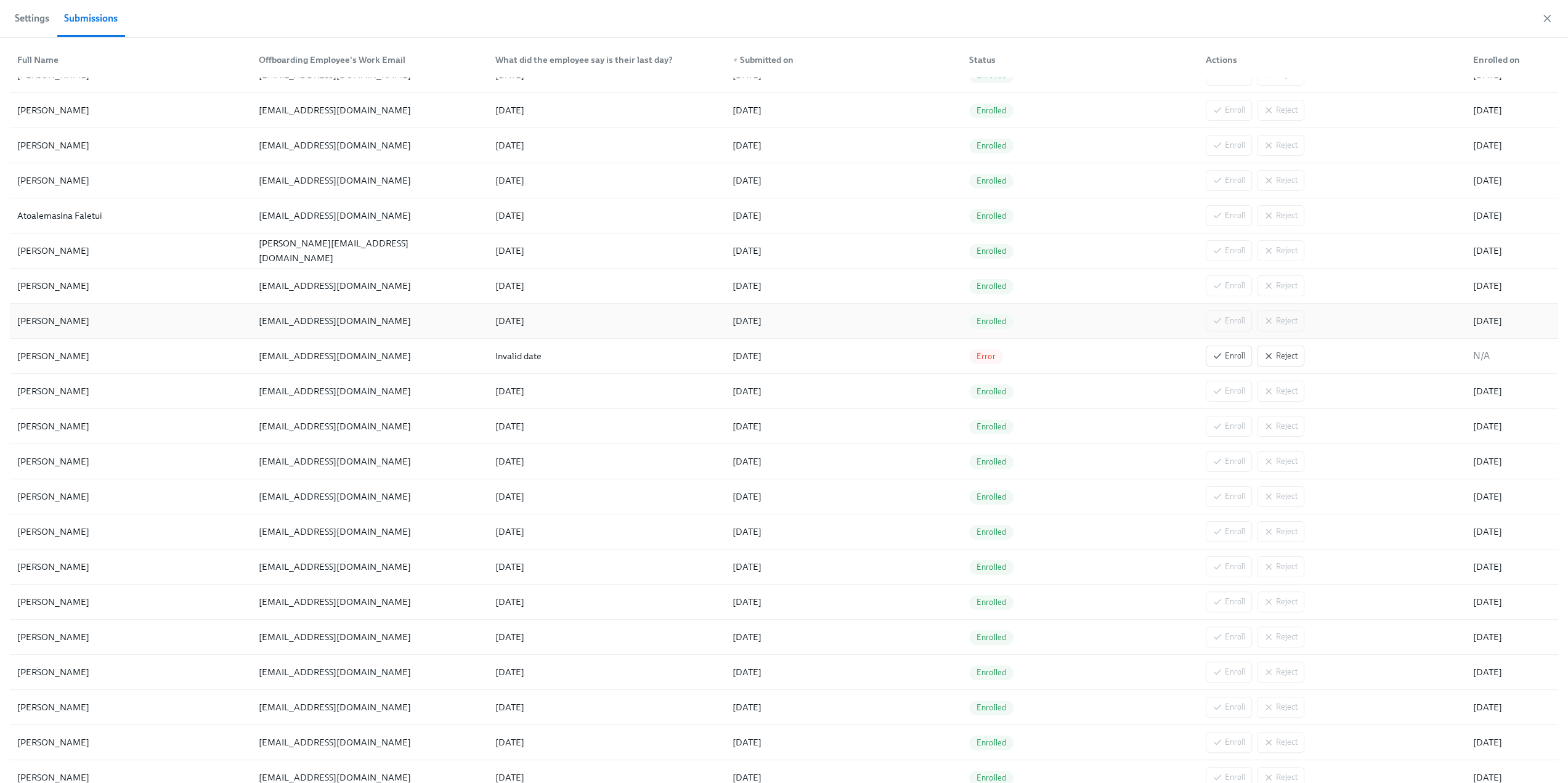
scroll to position [185, 0]
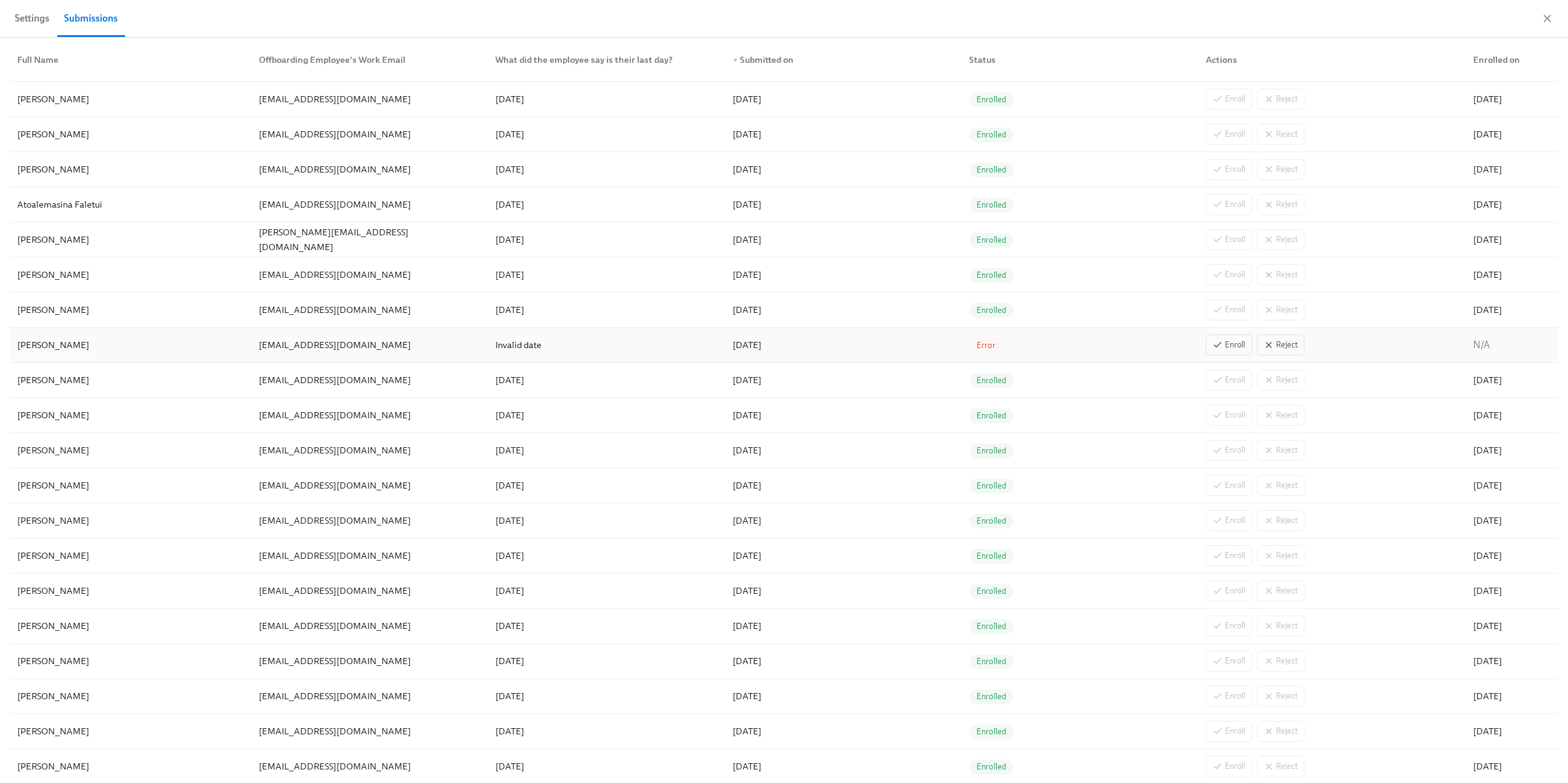
click at [139, 343] on div "Emma Minatrea" at bounding box center [130, 344] width 236 height 25
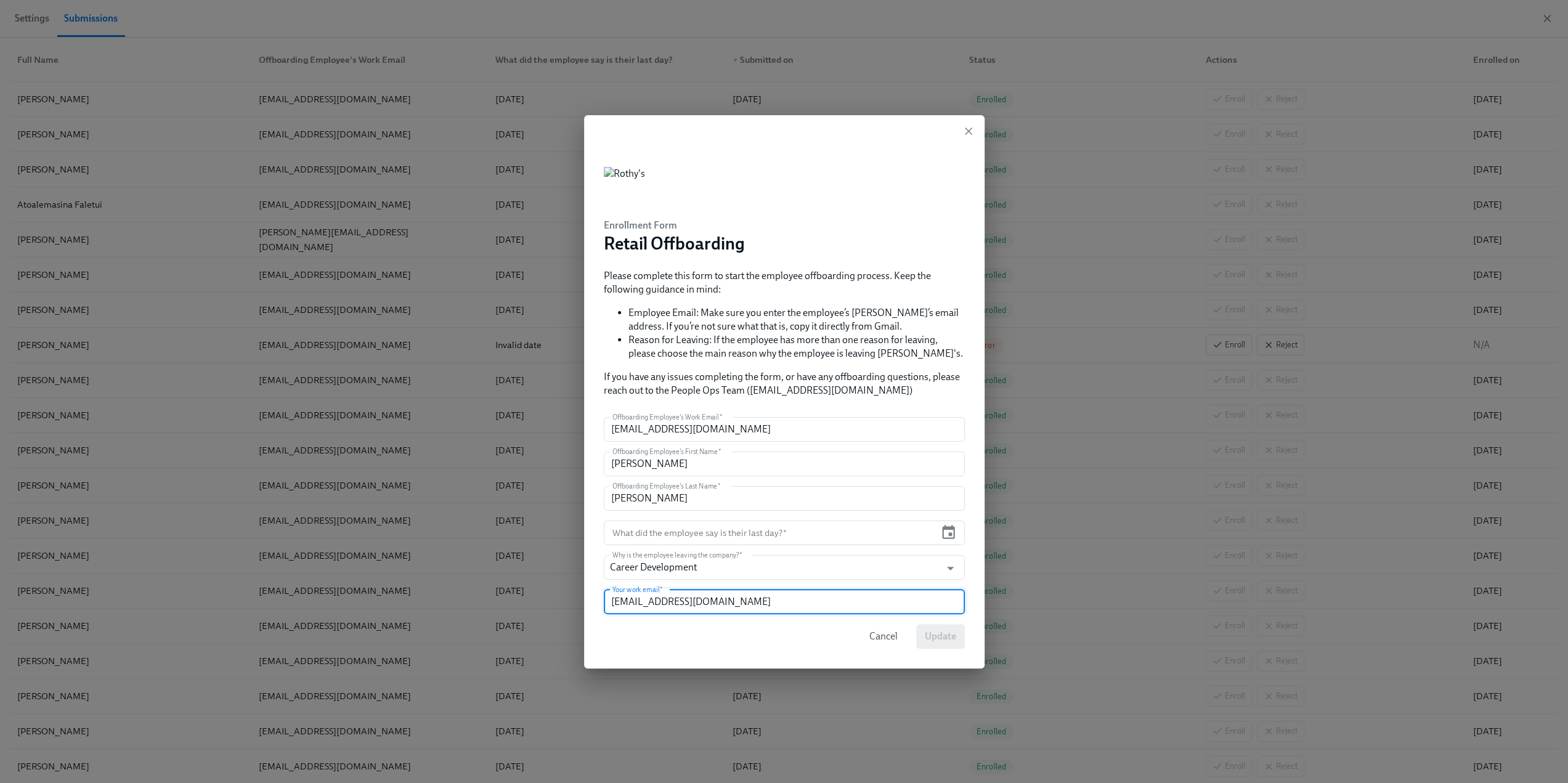
drag, startPoint x: 663, startPoint y: 606, endPoint x: 730, endPoint y: 602, distance: 67.1
click at [730, 602] on input "jchandler@rothys.com" at bounding box center [784, 602] width 361 height 25
click at [732, 605] on input "jchandler@rothys.com" at bounding box center [784, 602] width 361 height 25
click at [967, 134] on icon "button" at bounding box center [968, 130] width 12 height 12
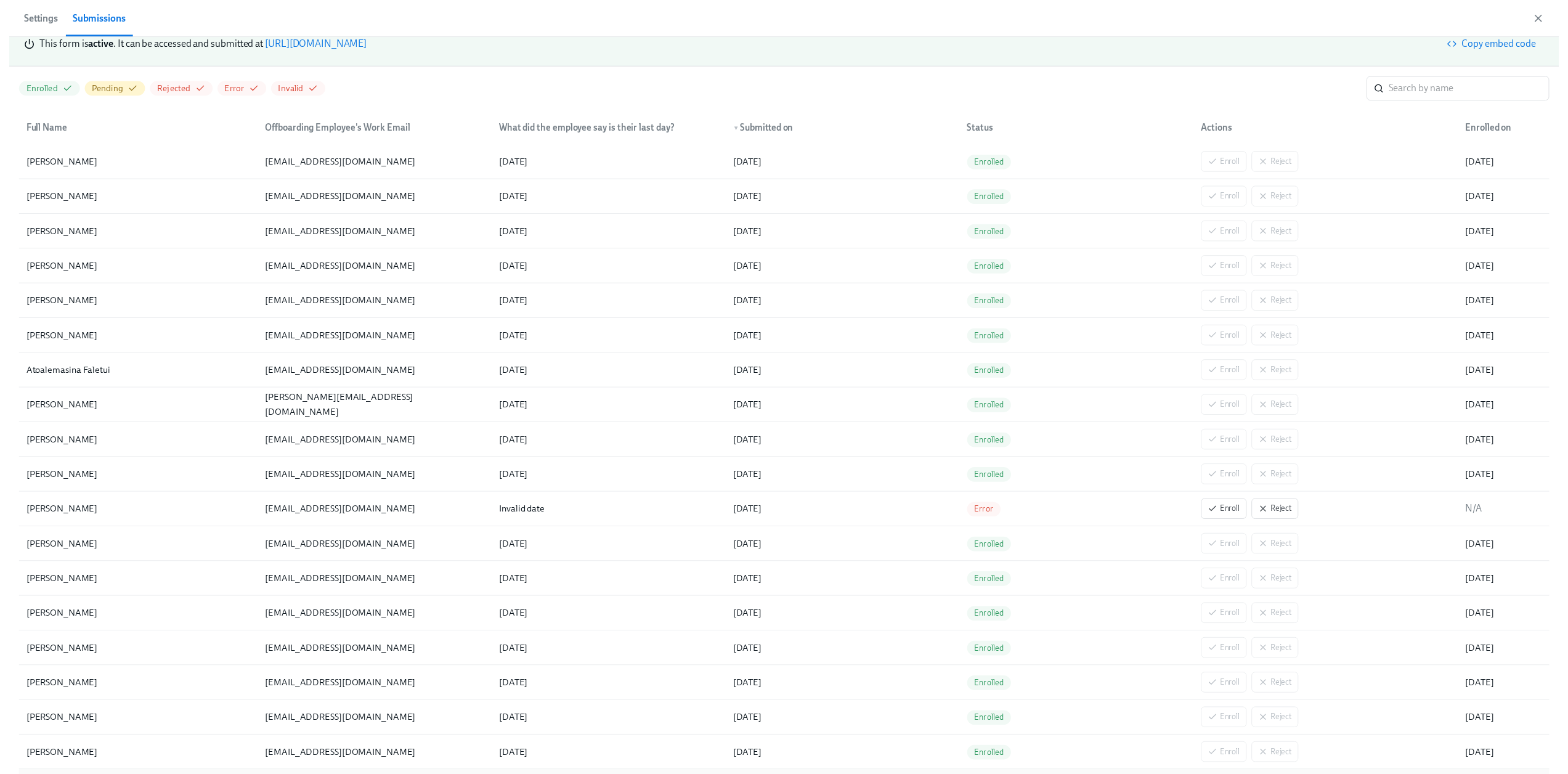
scroll to position [0, 0]
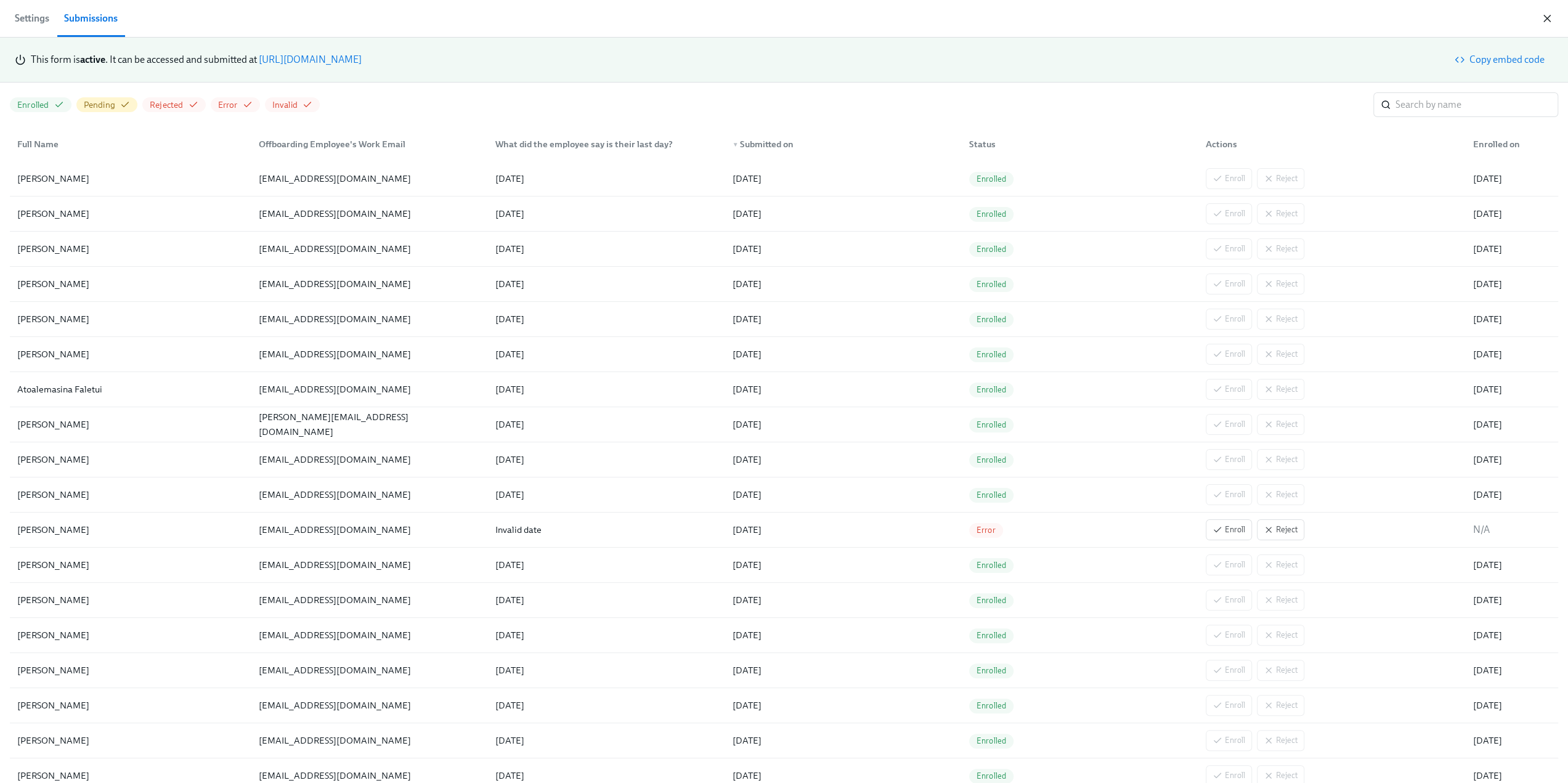
click at [1548, 16] on icon "button" at bounding box center [1547, 18] width 12 height 12
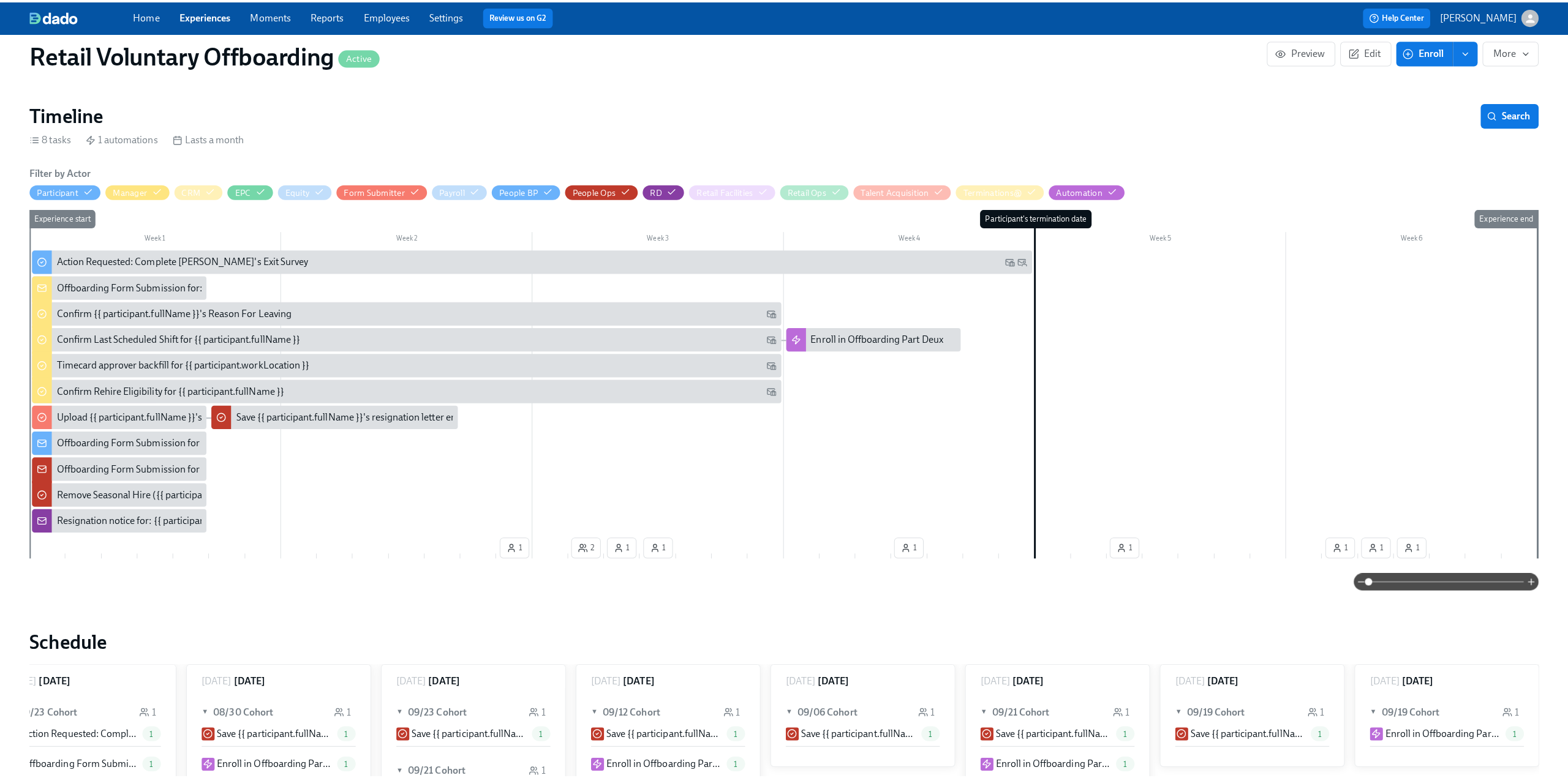
scroll to position [183, 0]
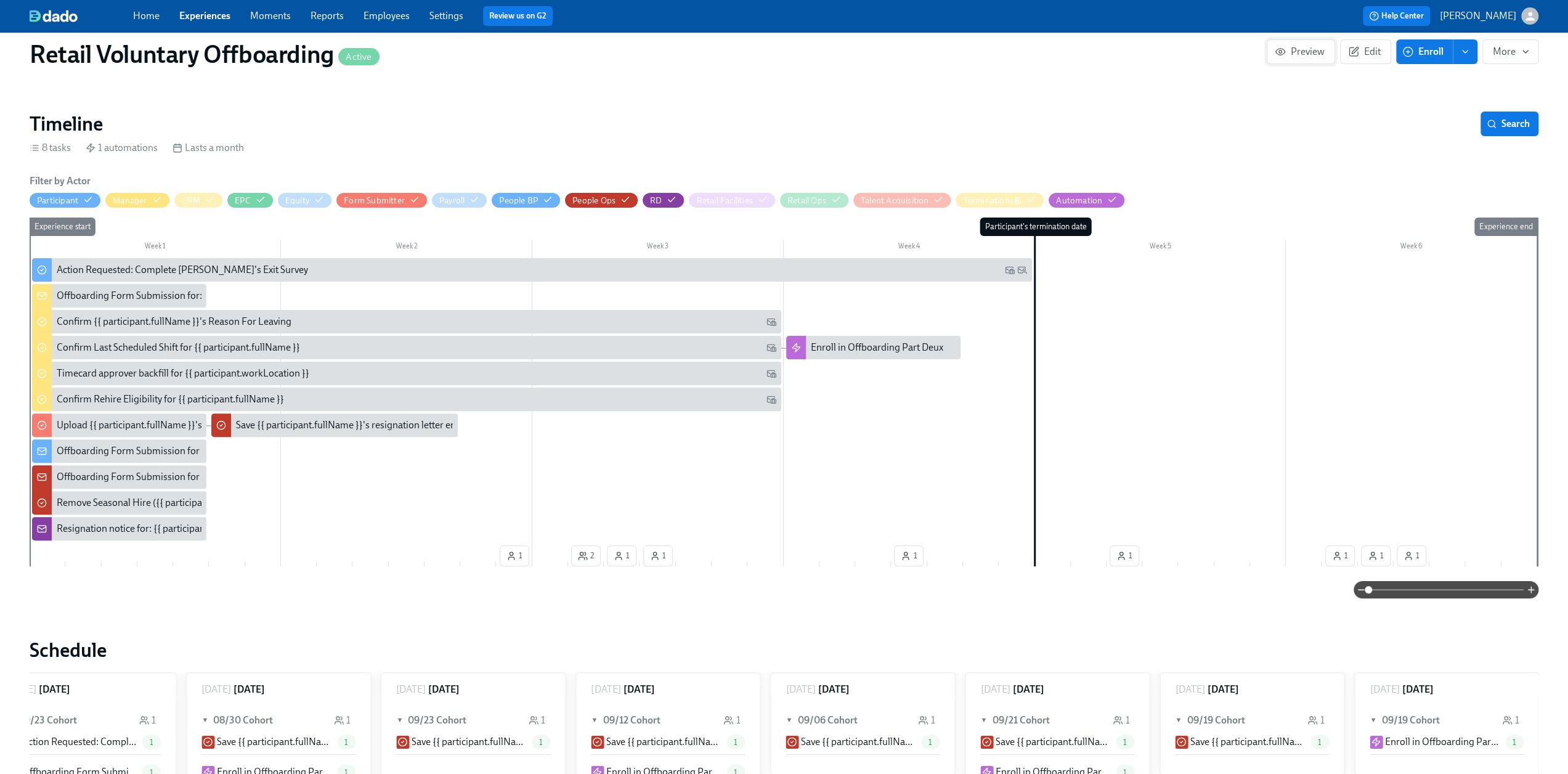
click at [1305, 51] on span "Preview" at bounding box center [1300, 51] width 47 height 12
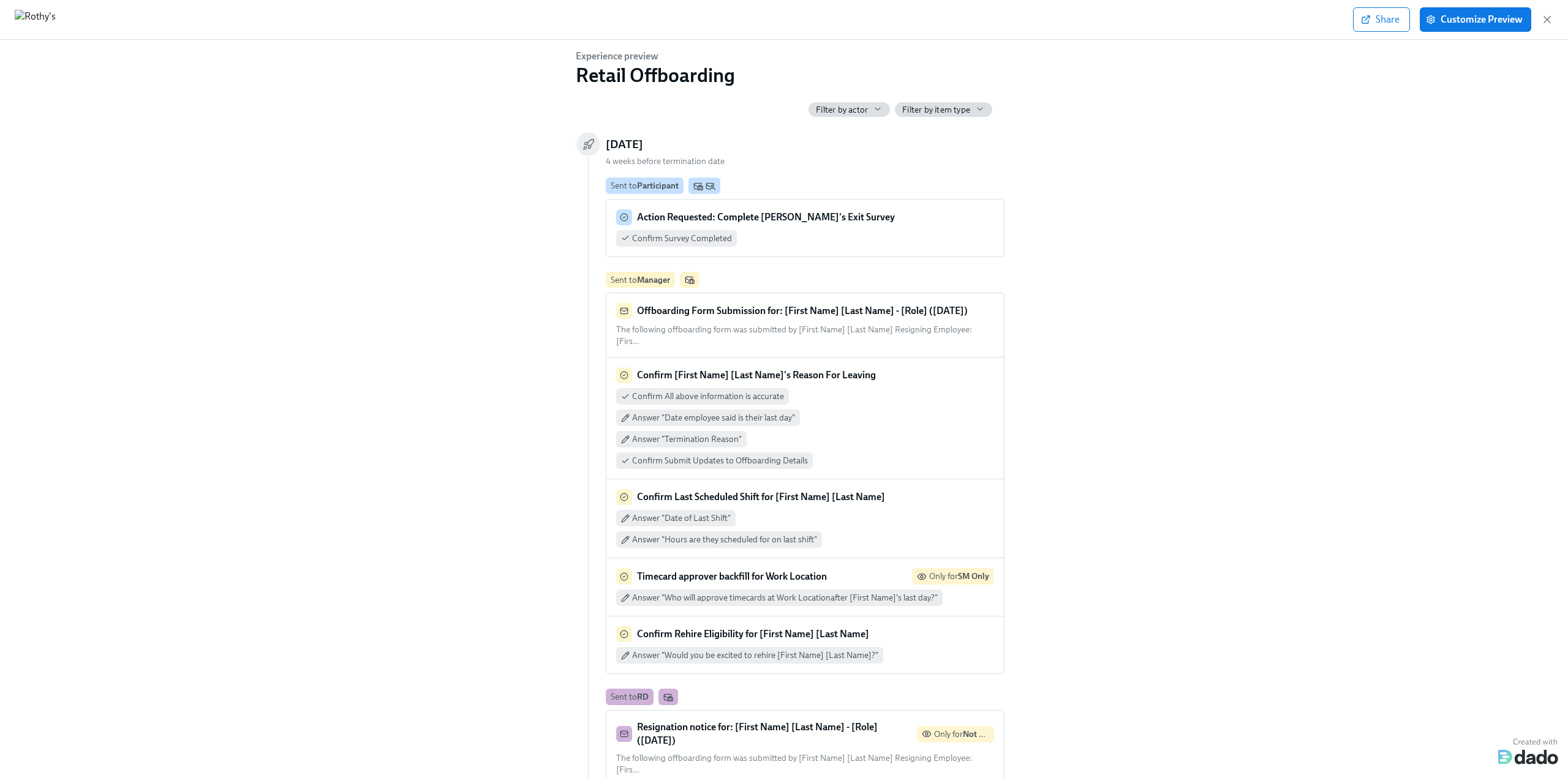
click at [790, 220] on strong "Action Requested: Complete Rothy's Exit Survey" at bounding box center [766, 217] width 258 height 12
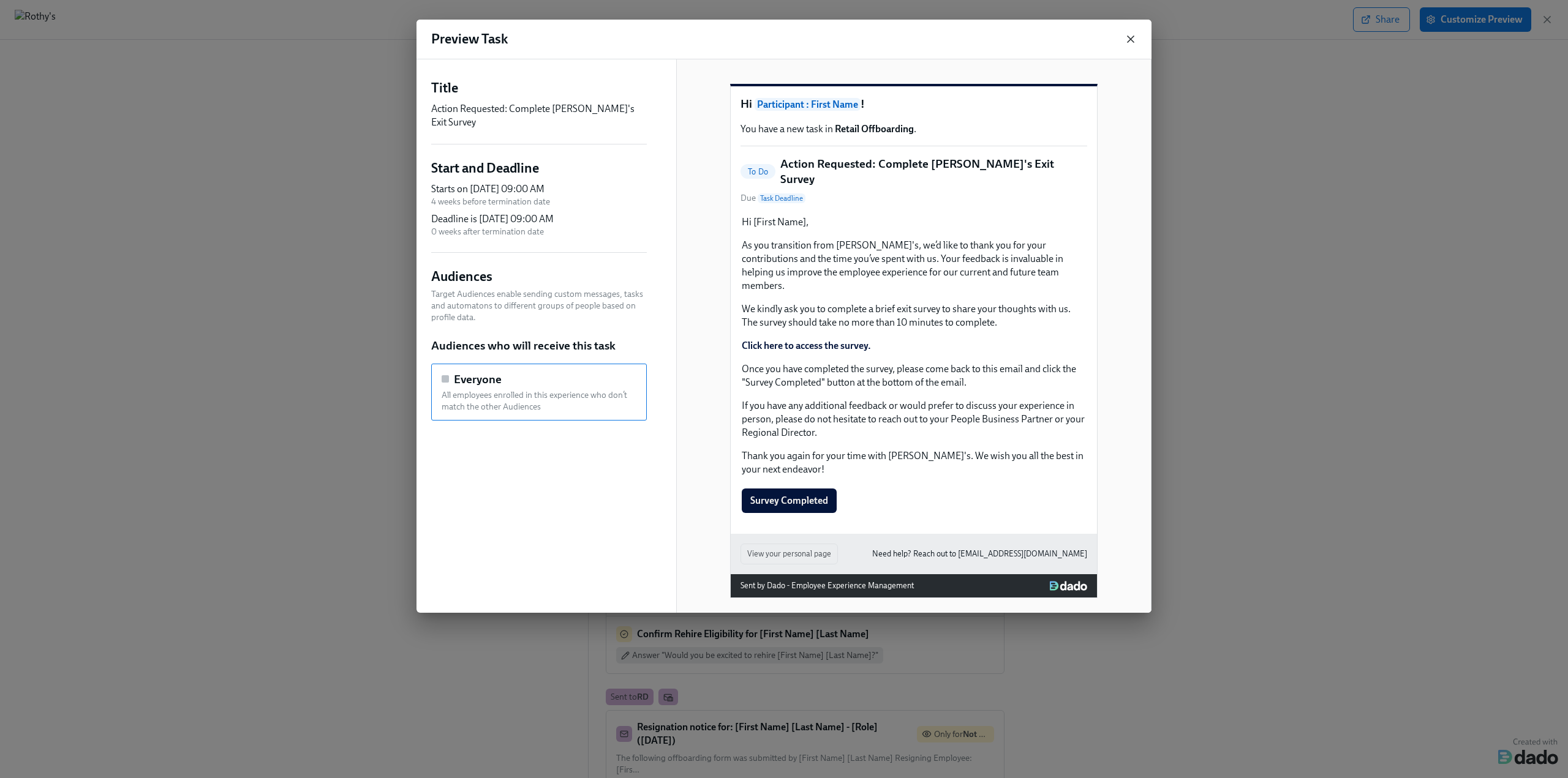
click at [1133, 43] on icon "button" at bounding box center [1130, 39] width 12 height 12
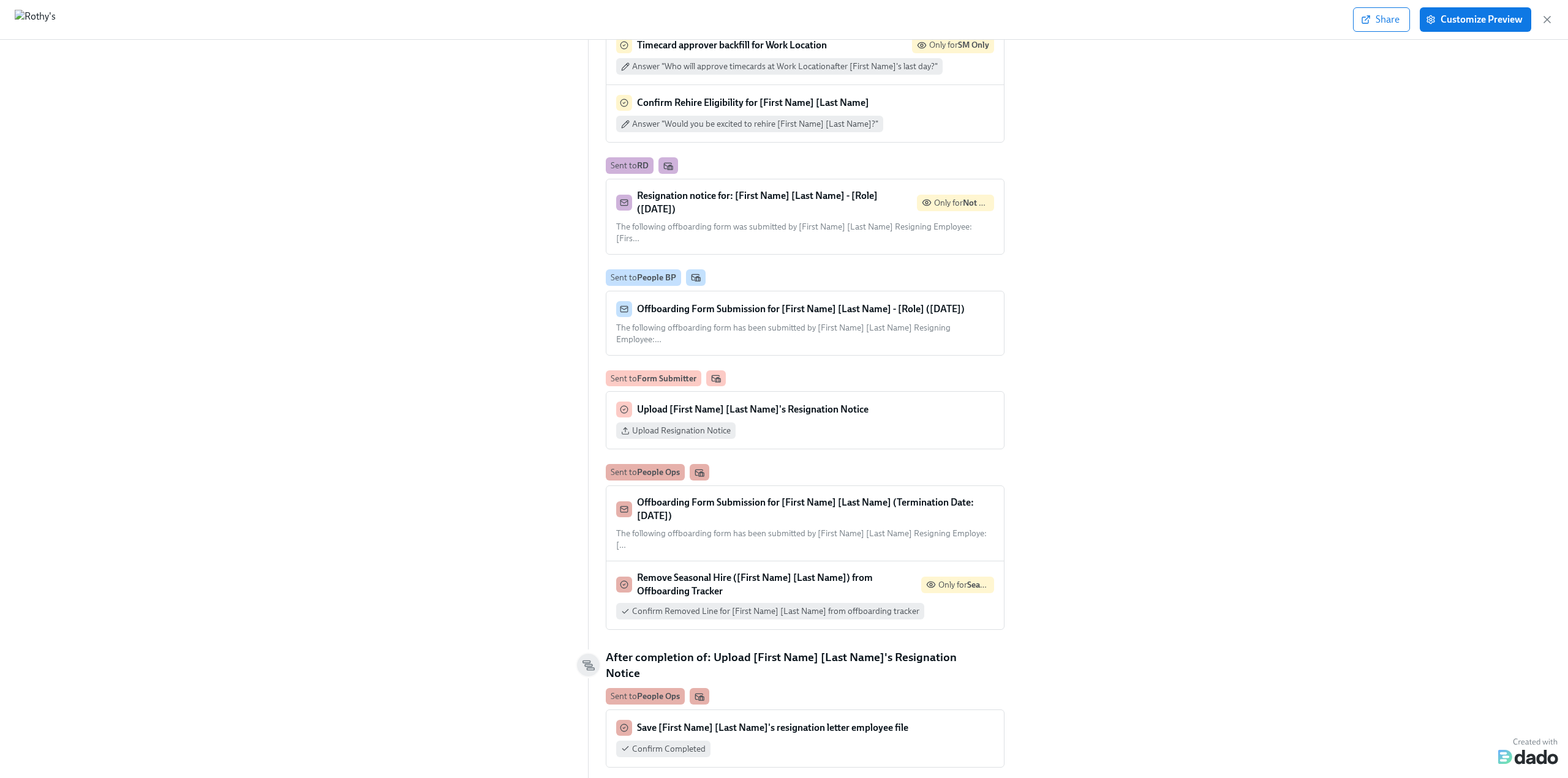
scroll to position [551, 0]
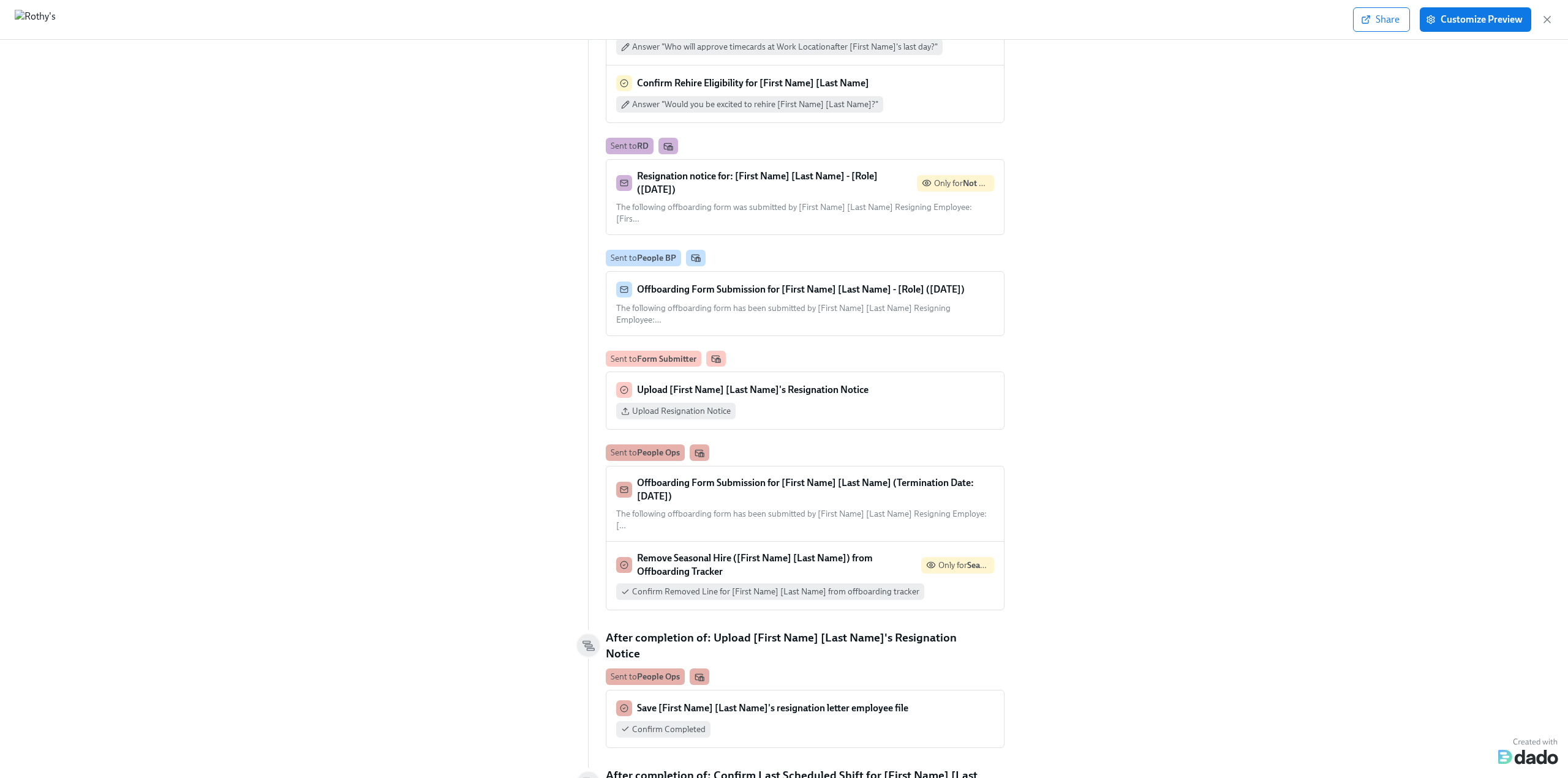
click at [781, 477] on strong "Offboarding Form Submission for [First Name] [Last Name] (Termination Date: 10/…" at bounding box center [805, 489] width 337 height 25
click at [728, 552] on strong "Remove Seasonal Hire ([First Name] [Last Name]) from Offboarding Tracker" at bounding box center [755, 564] width 236 height 25
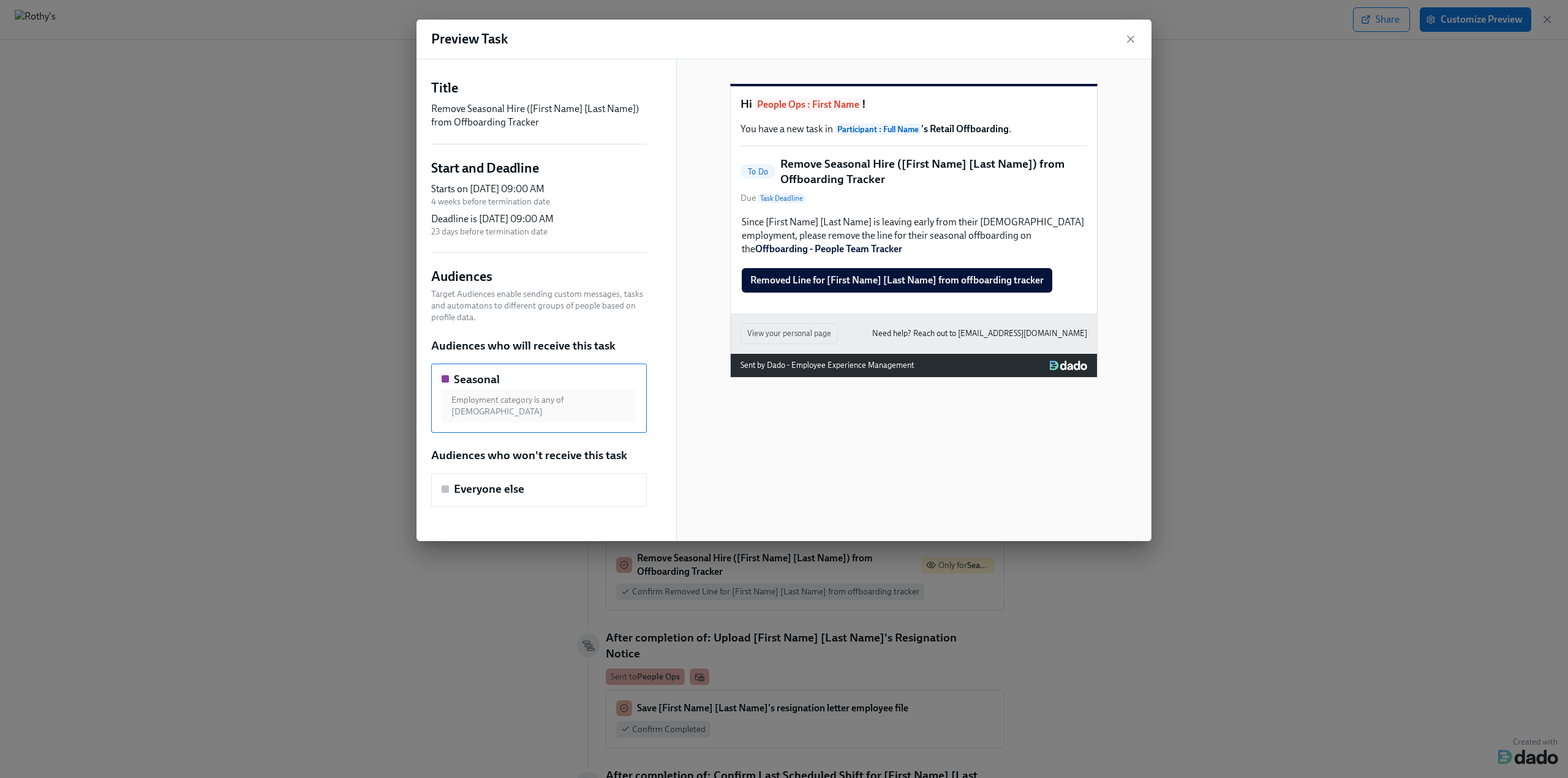
click at [1133, 31] on div "Preview Task" at bounding box center [784, 39] width 735 height 39
click at [1132, 35] on icon "button" at bounding box center [1130, 39] width 12 height 12
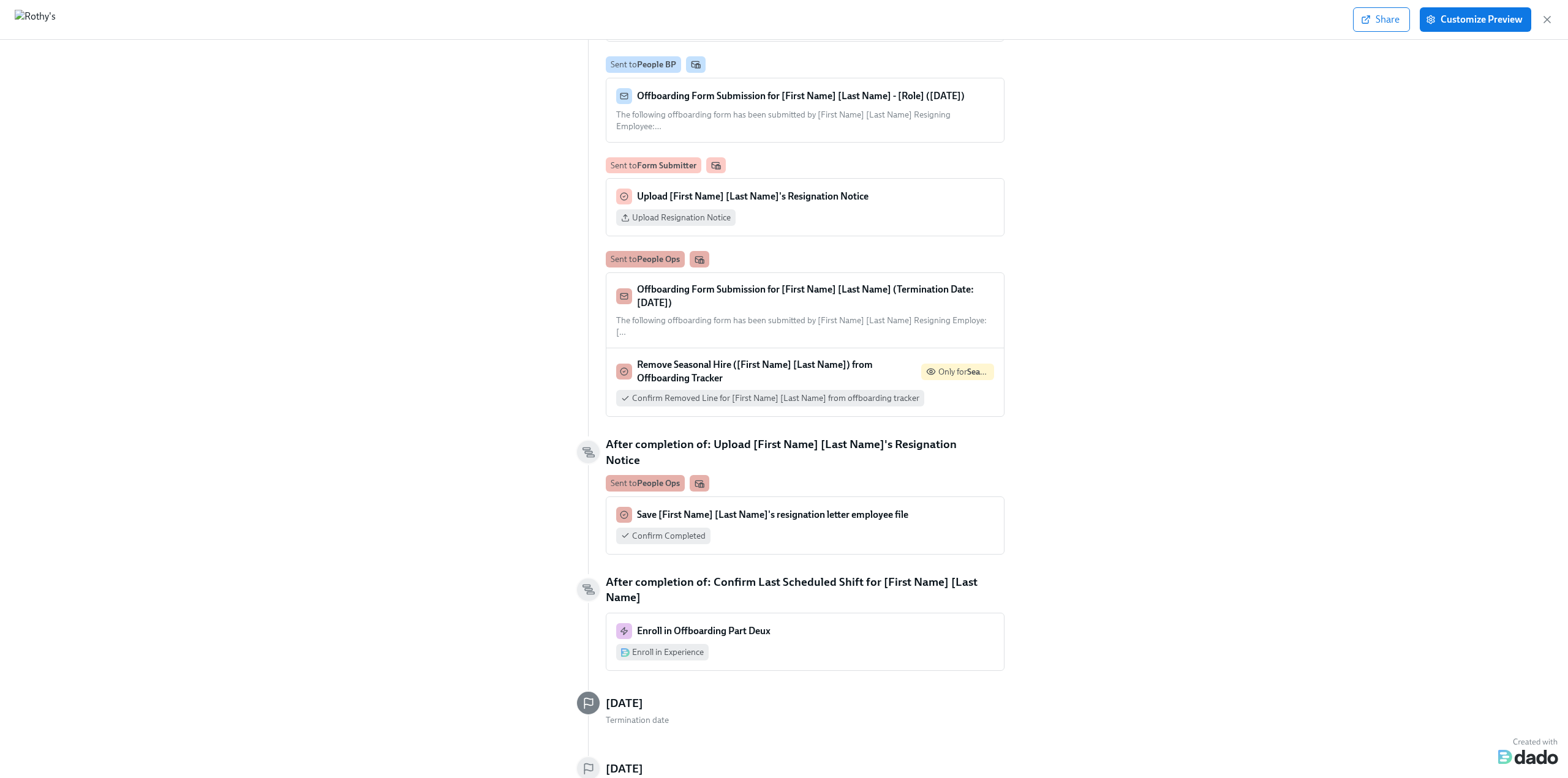
scroll to position [749, 0]
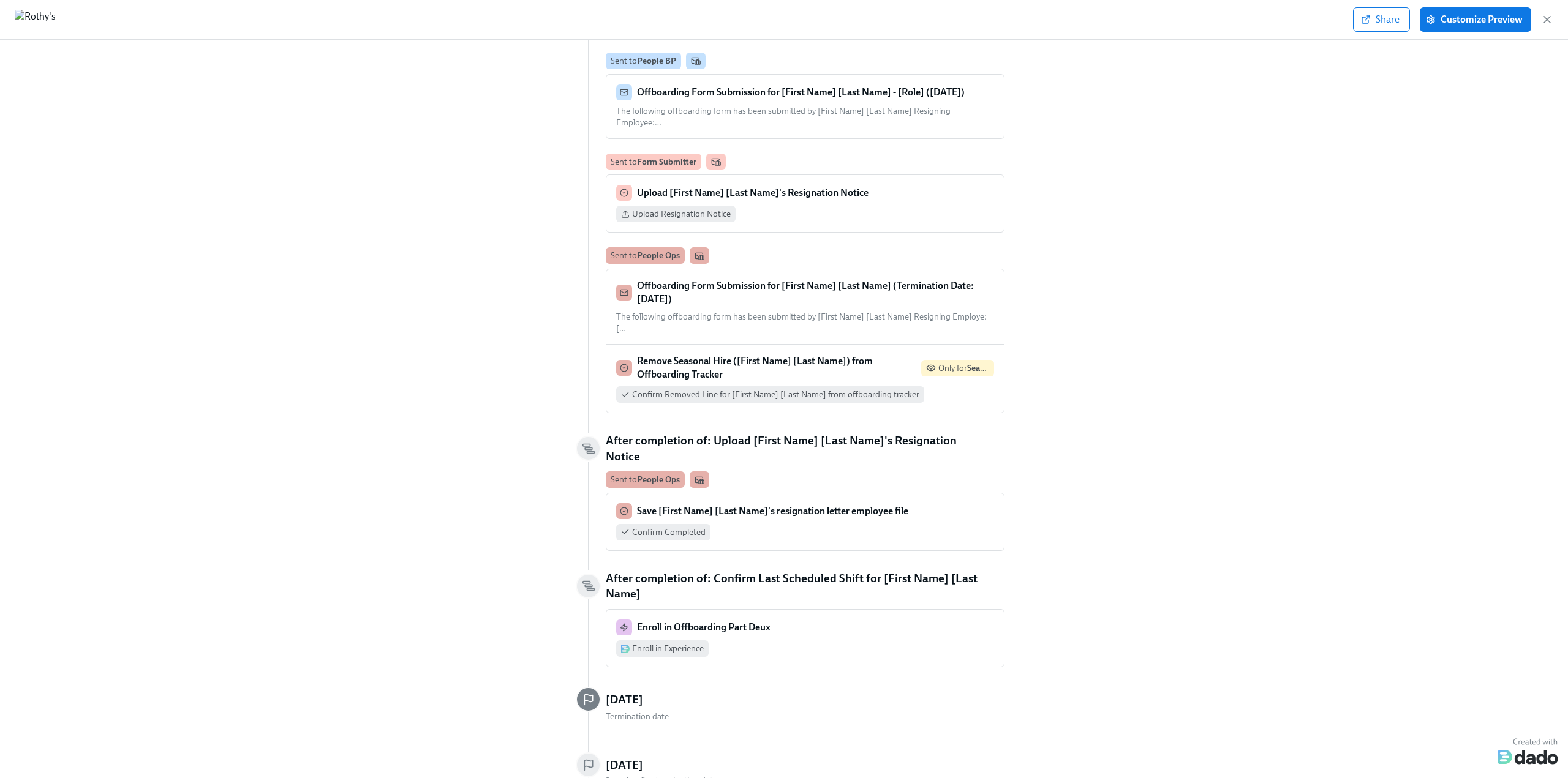
click at [786, 355] on strong "Remove Seasonal Hire ([First Name] [Last Name]) from Offboarding Tracker" at bounding box center [755, 367] width 236 height 25
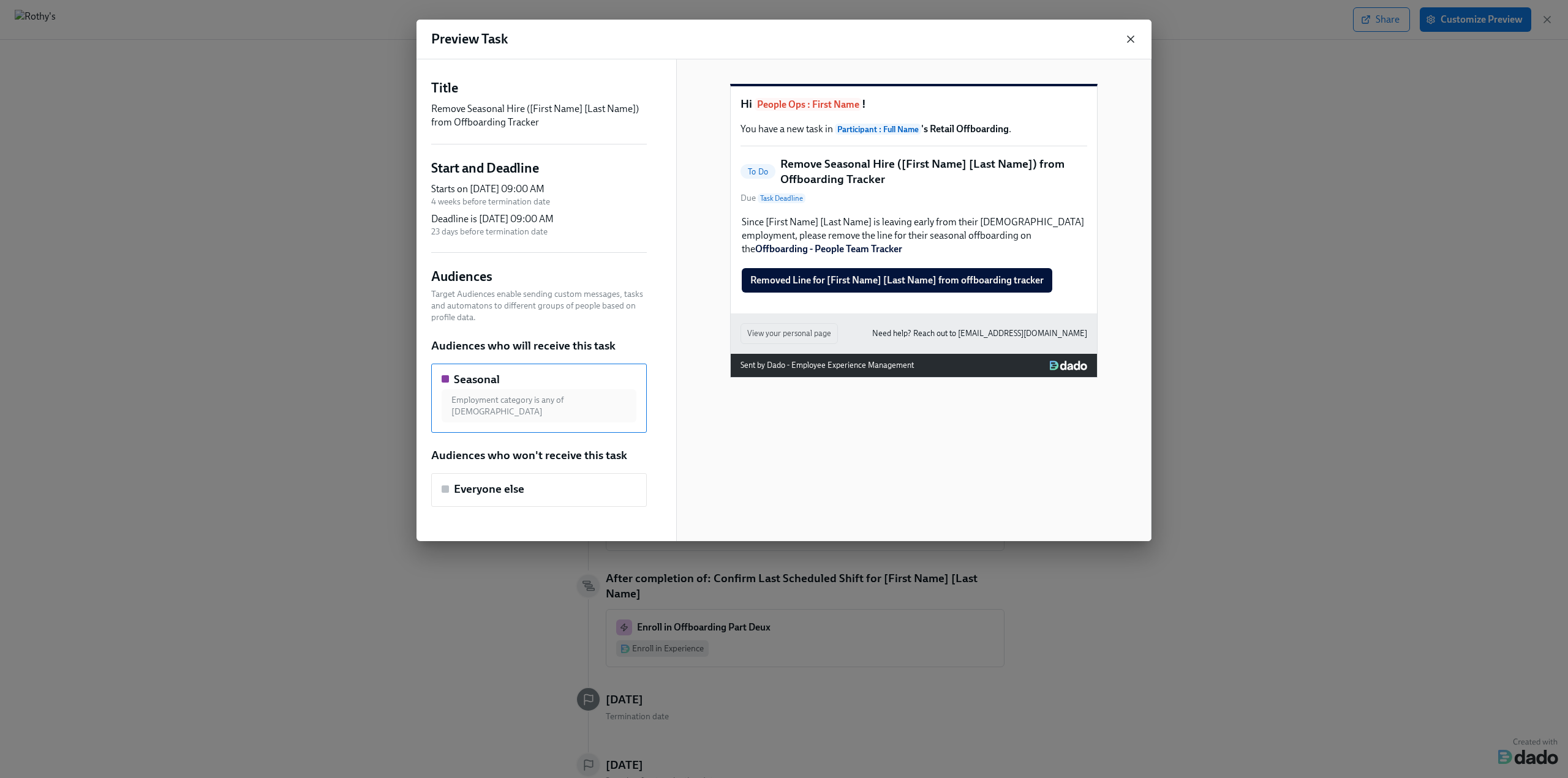
click at [1130, 39] on icon "button" at bounding box center [1130, 39] width 12 height 12
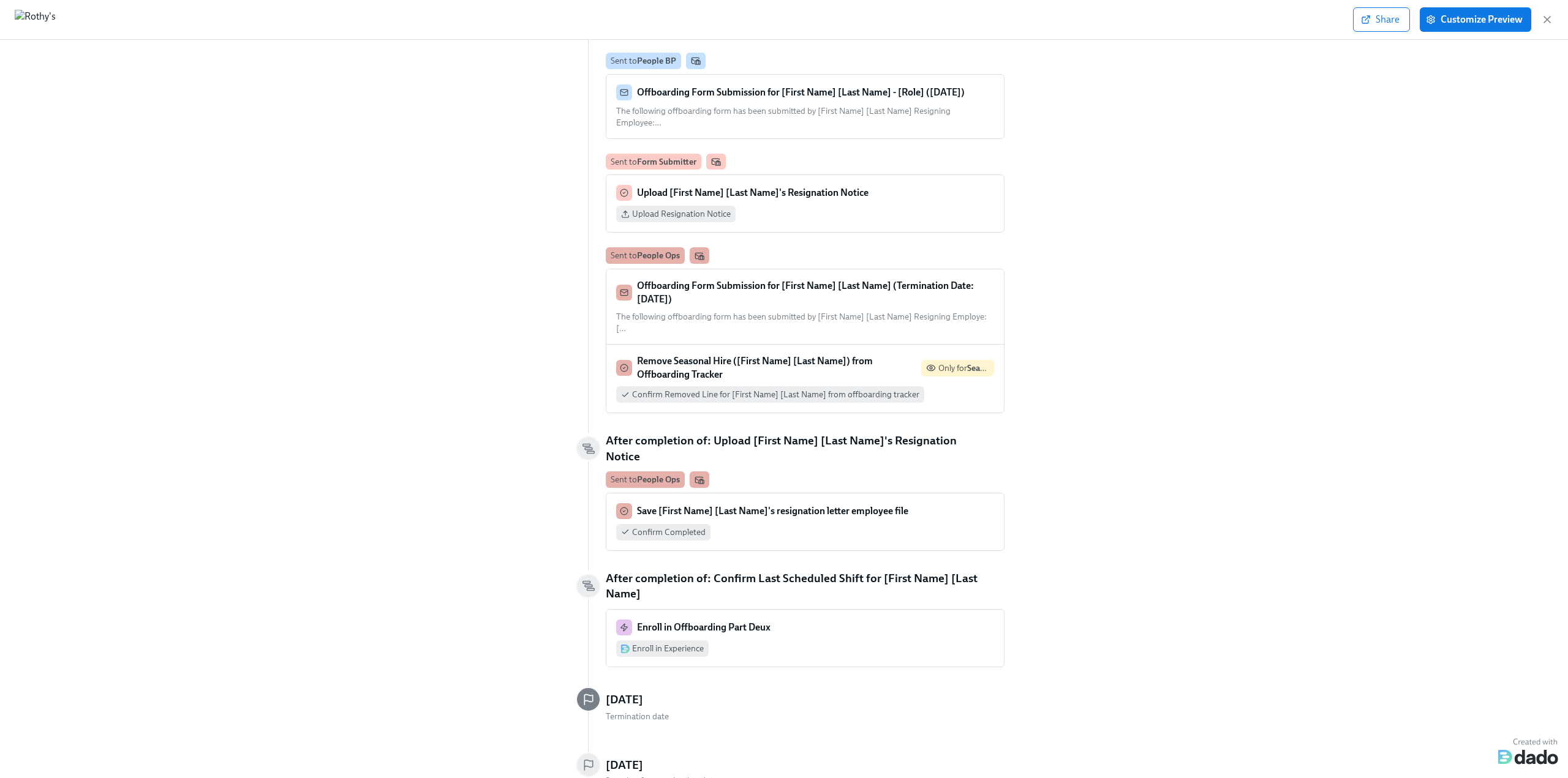
click at [766, 506] on strong "Save [First Name] [Last Name]'s resignation letter employee file" at bounding box center [773, 511] width 272 height 12
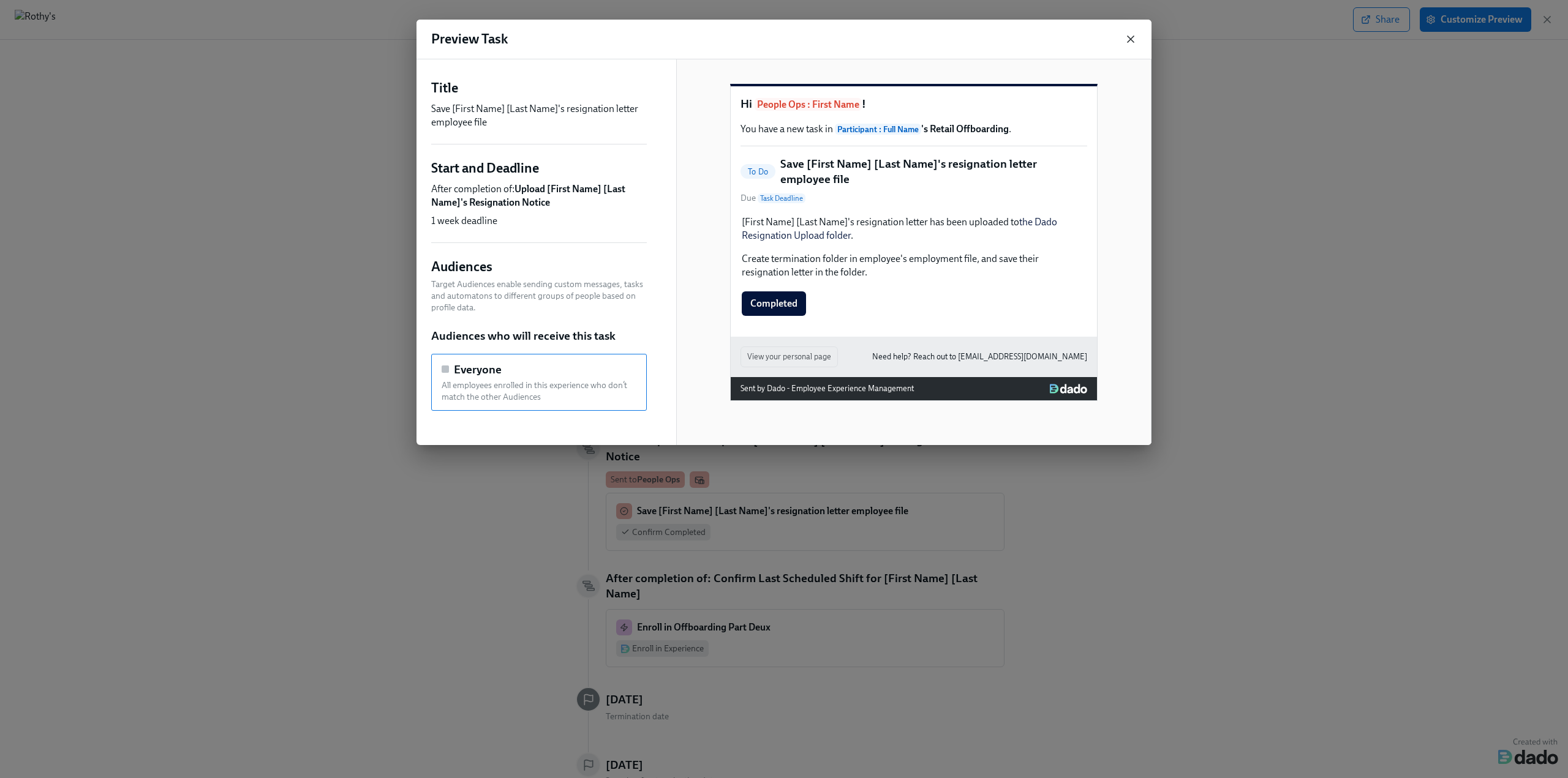
click at [1133, 36] on icon "button" at bounding box center [1131, 39] width 6 height 6
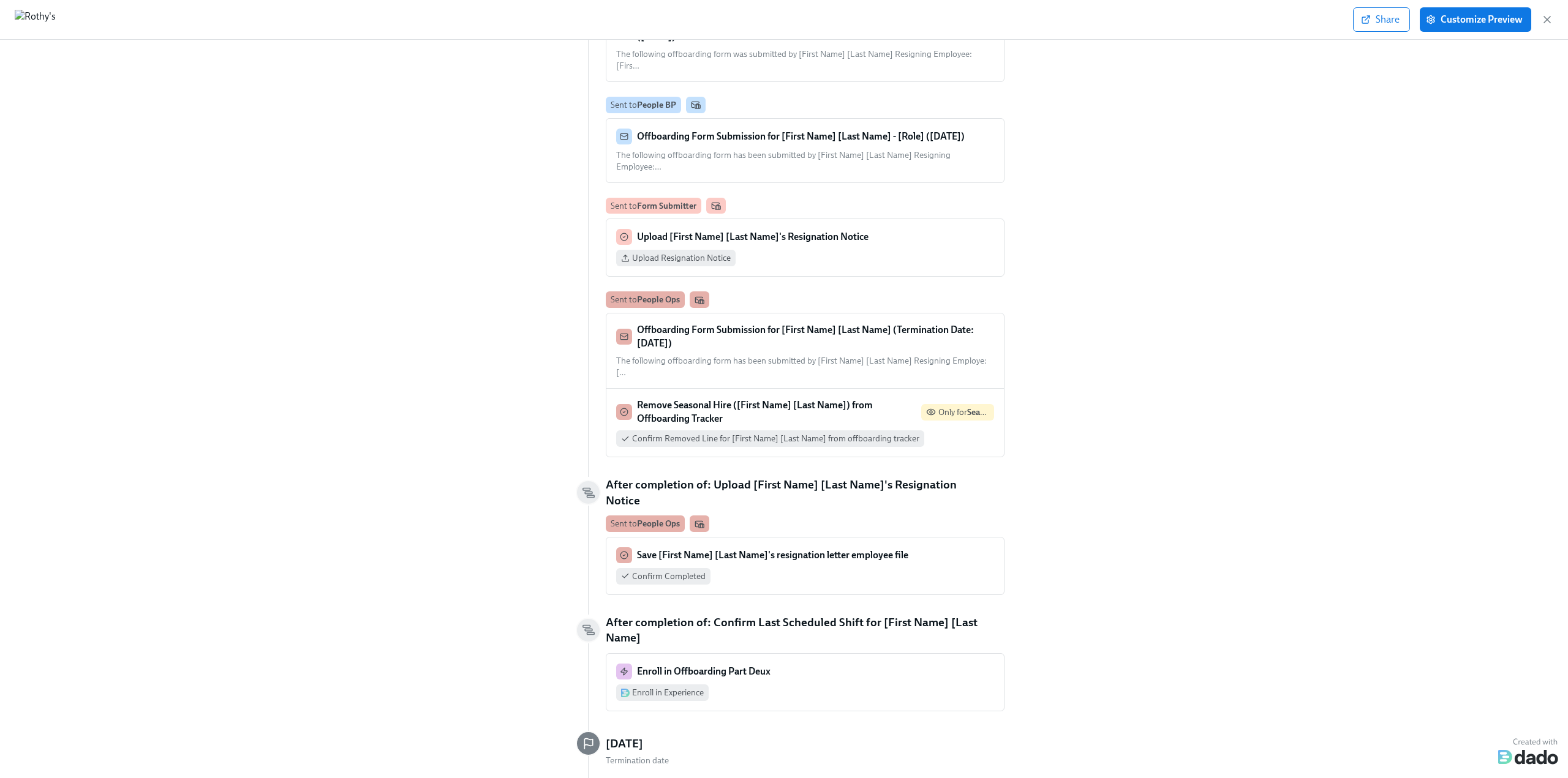
scroll to position [687, 0]
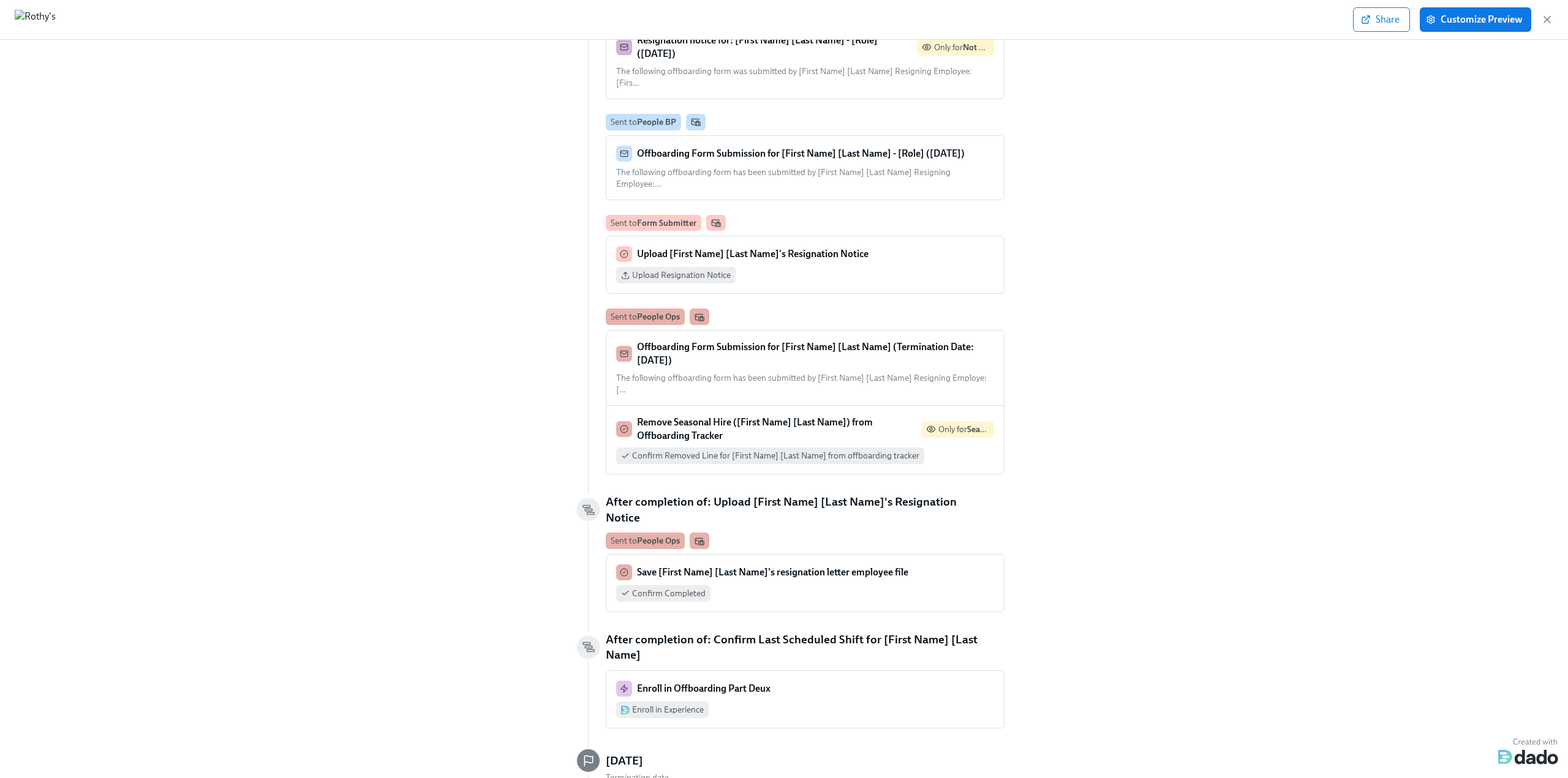
click at [799, 248] on strong "Upload [First Name] [Last Name]'s Resignation Notice" at bounding box center [753, 253] width 231 height 12
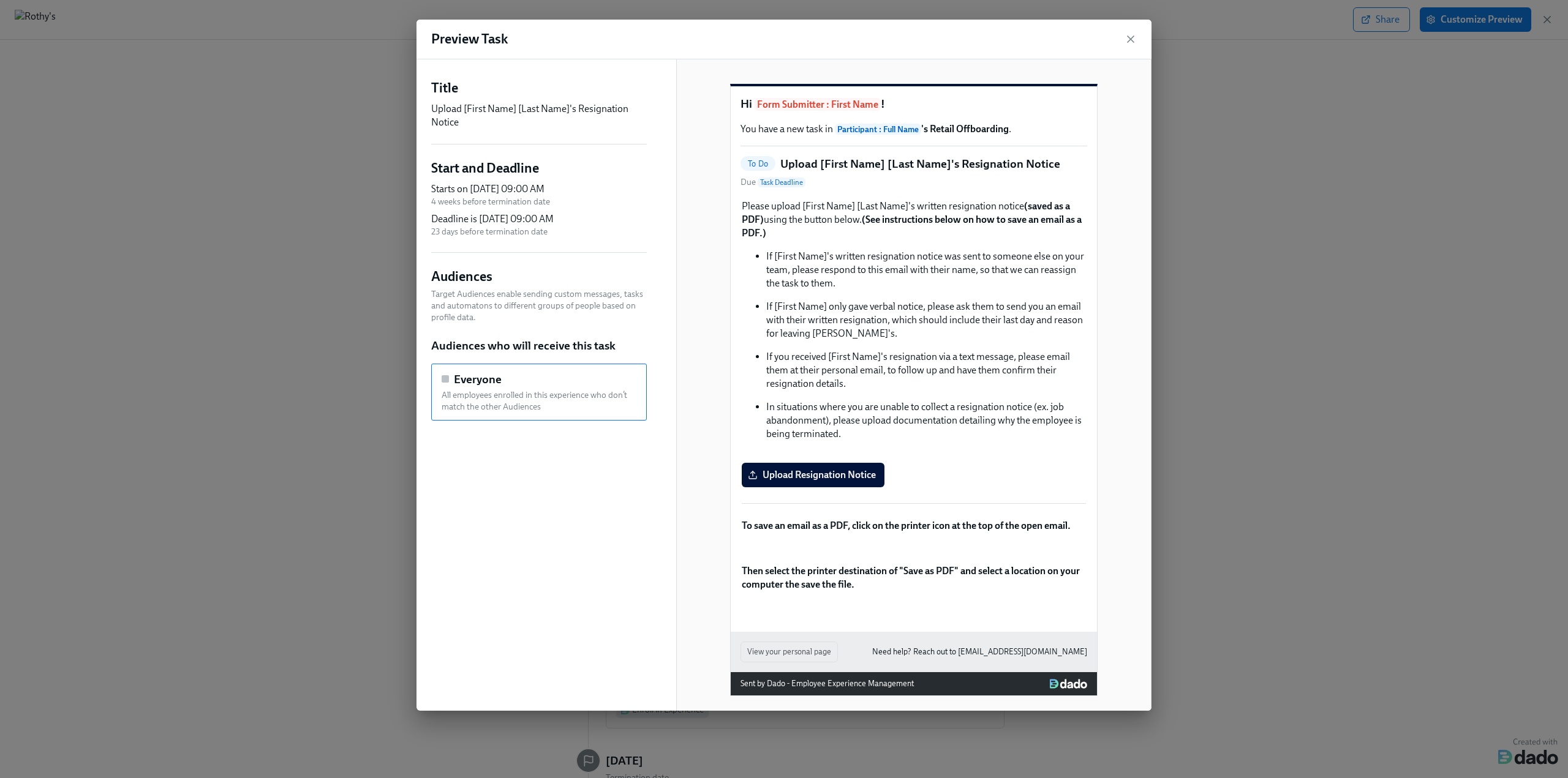
scroll to position [122, 0]
drag, startPoint x: 758, startPoint y: 426, endPoint x: 1061, endPoint y: 417, distance: 303.1
click at [1061, 518] on div "To save an email as a PDF, click on the printer icon at the top of the open ema…" at bounding box center [914, 526] width 347 height 16
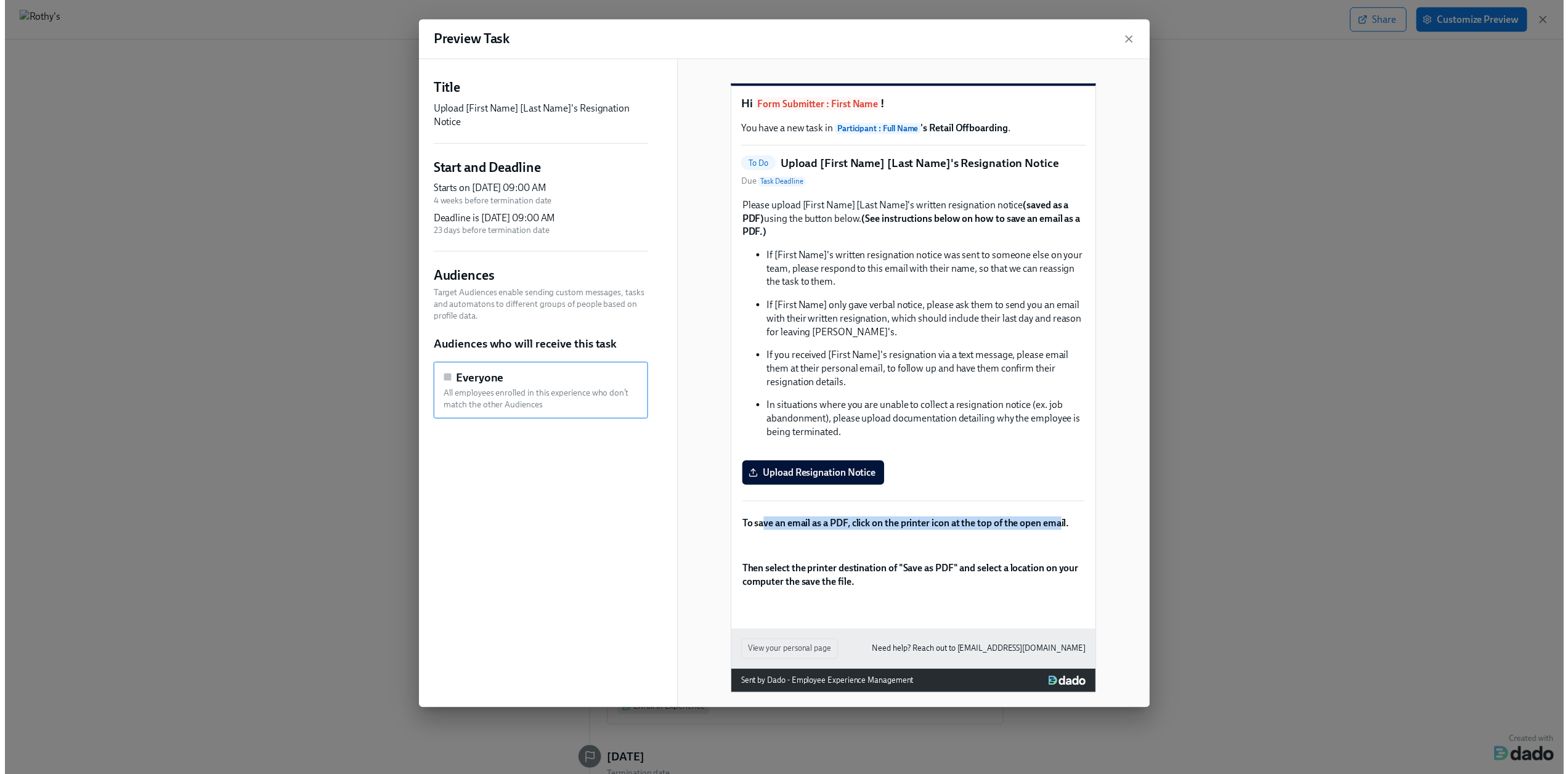
scroll to position [0, 0]
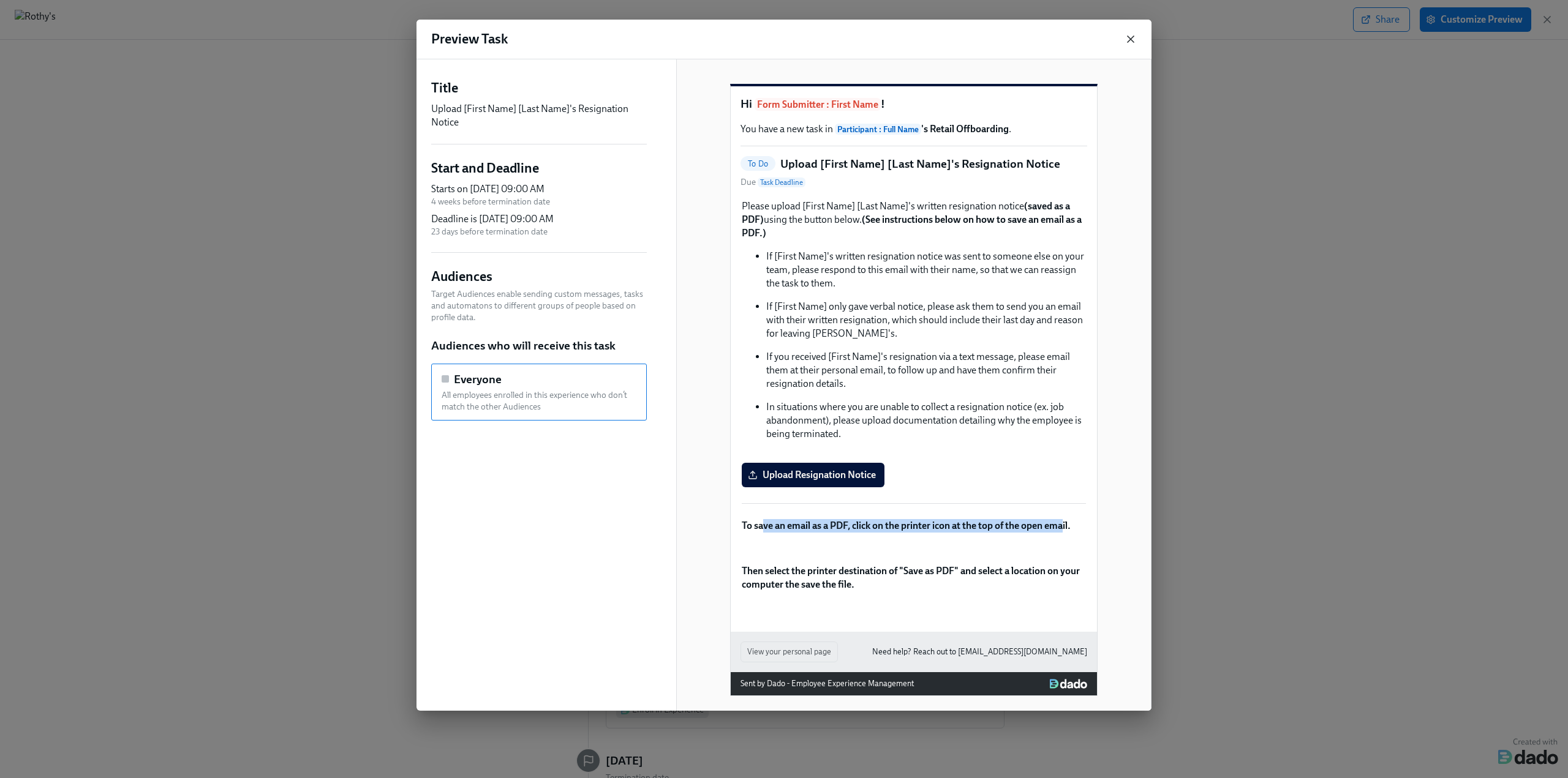
click at [1132, 43] on icon "button" at bounding box center [1130, 39] width 12 height 12
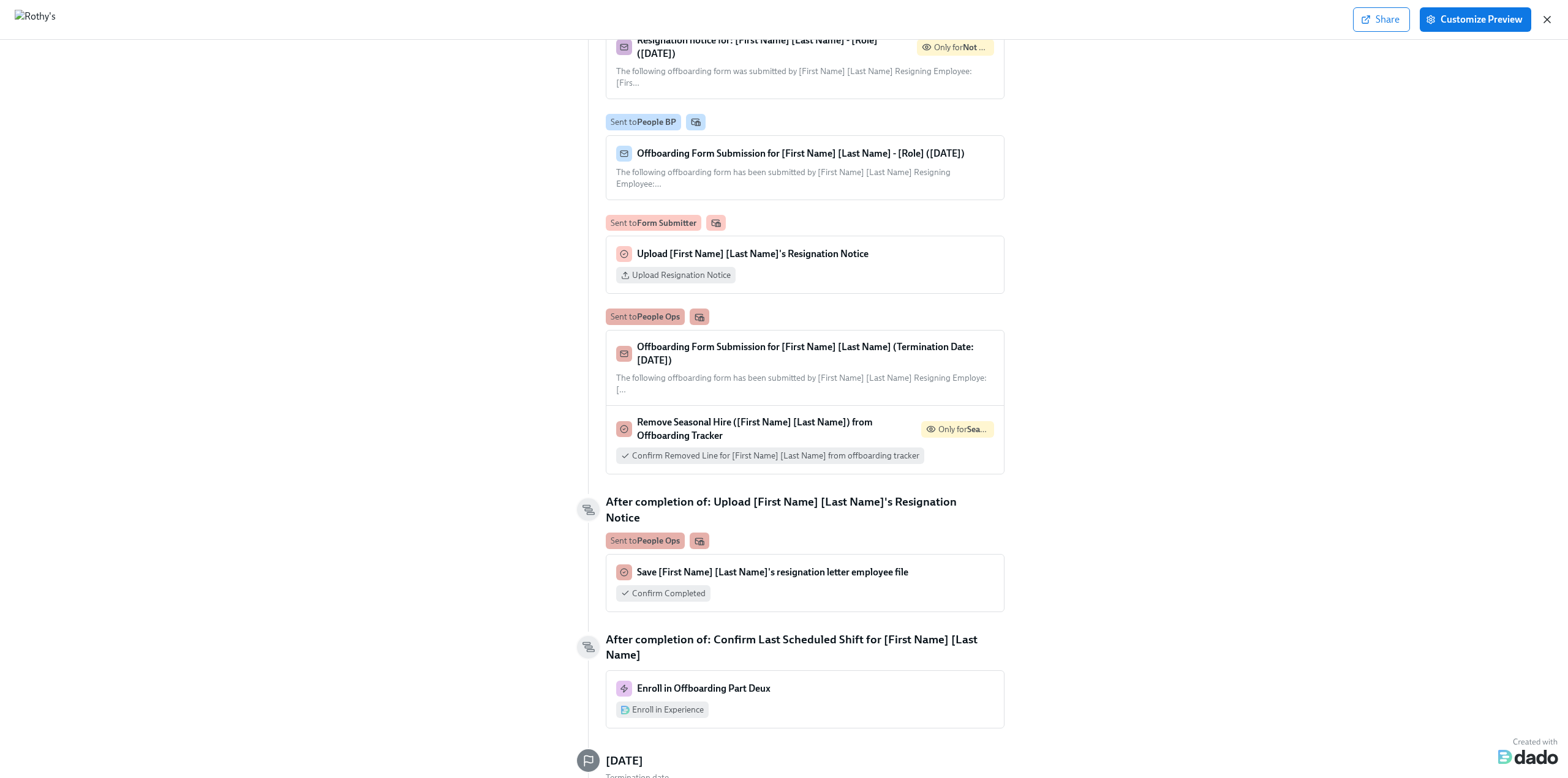
click at [1544, 17] on icon "button" at bounding box center [1547, 19] width 12 height 12
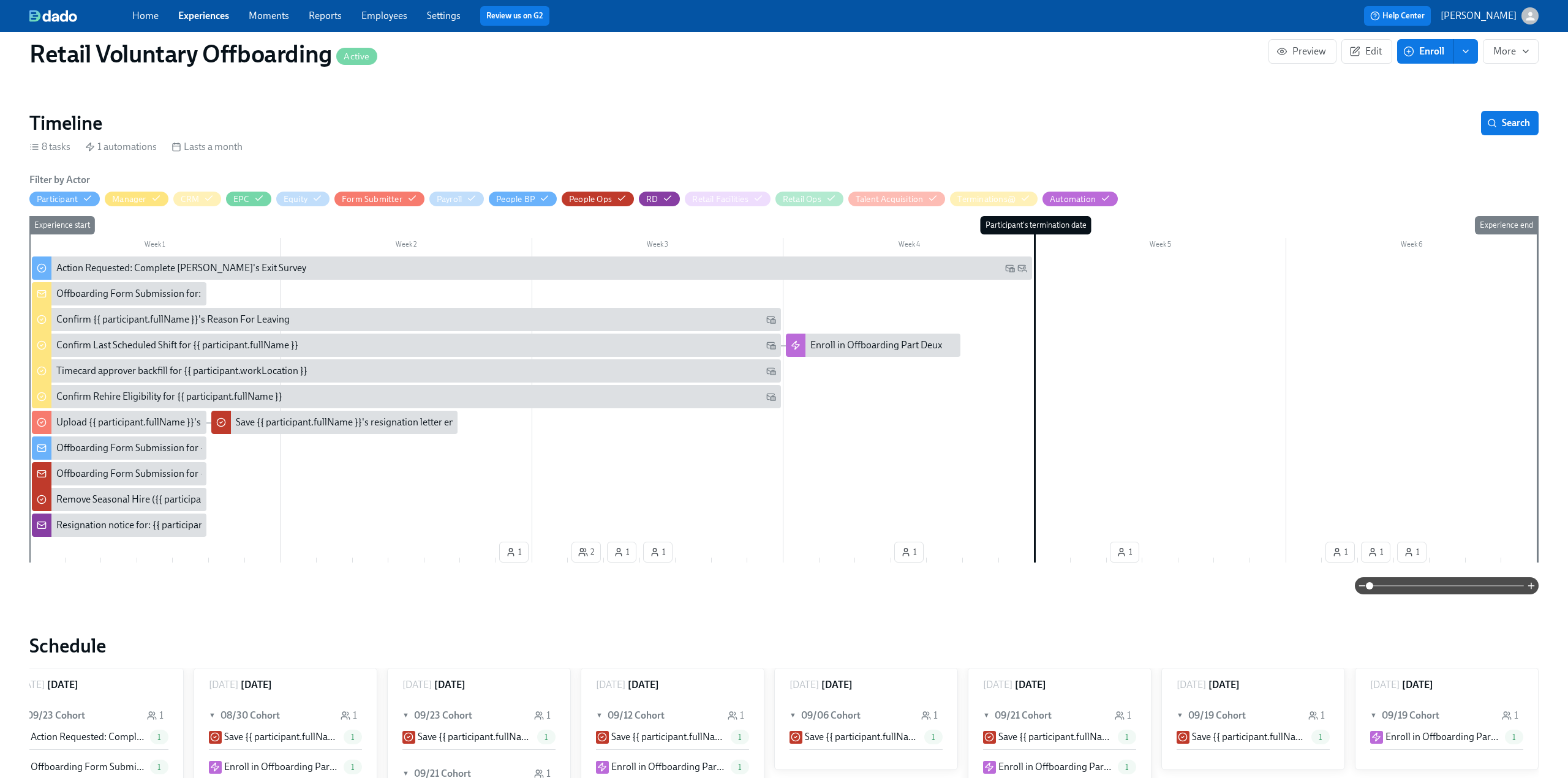
scroll to position [0, 1772]
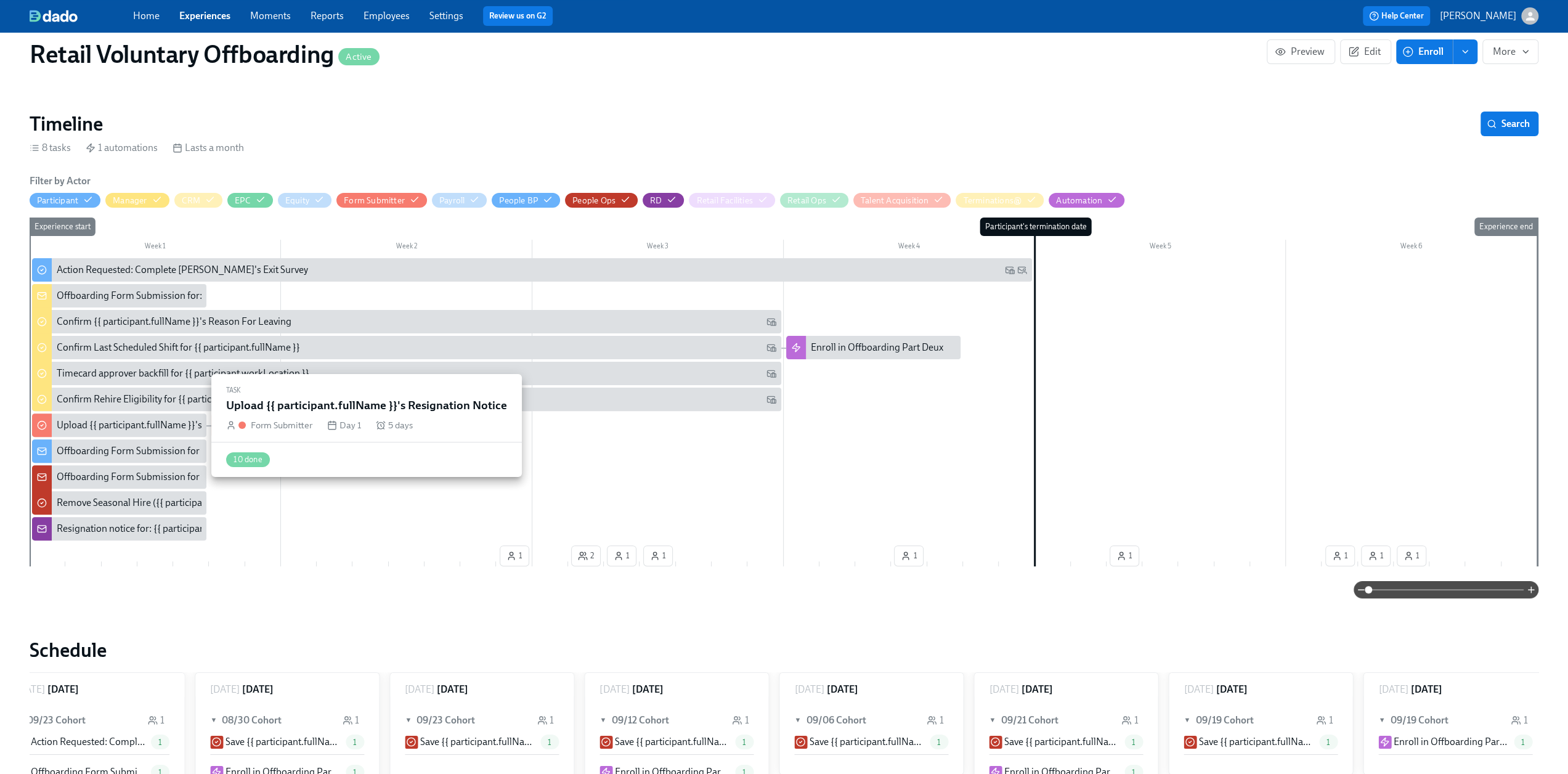
click at [112, 425] on div "Upload {{ participant.fullName }}'s Resignation Notice" at bounding box center [170, 425] width 227 height 14
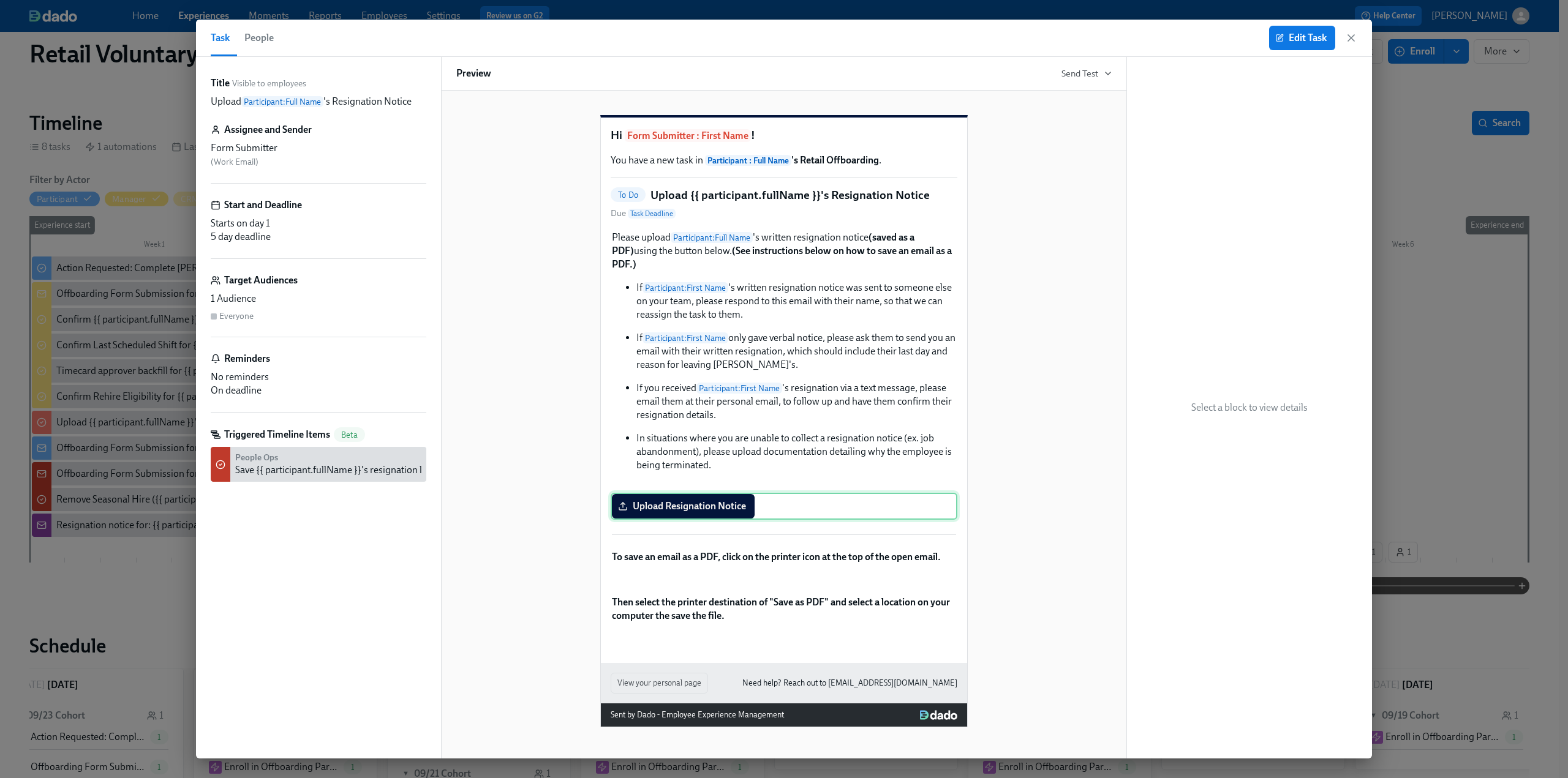
click at [745, 520] on div "Upload Resignation Notice" at bounding box center [784, 506] width 347 height 27
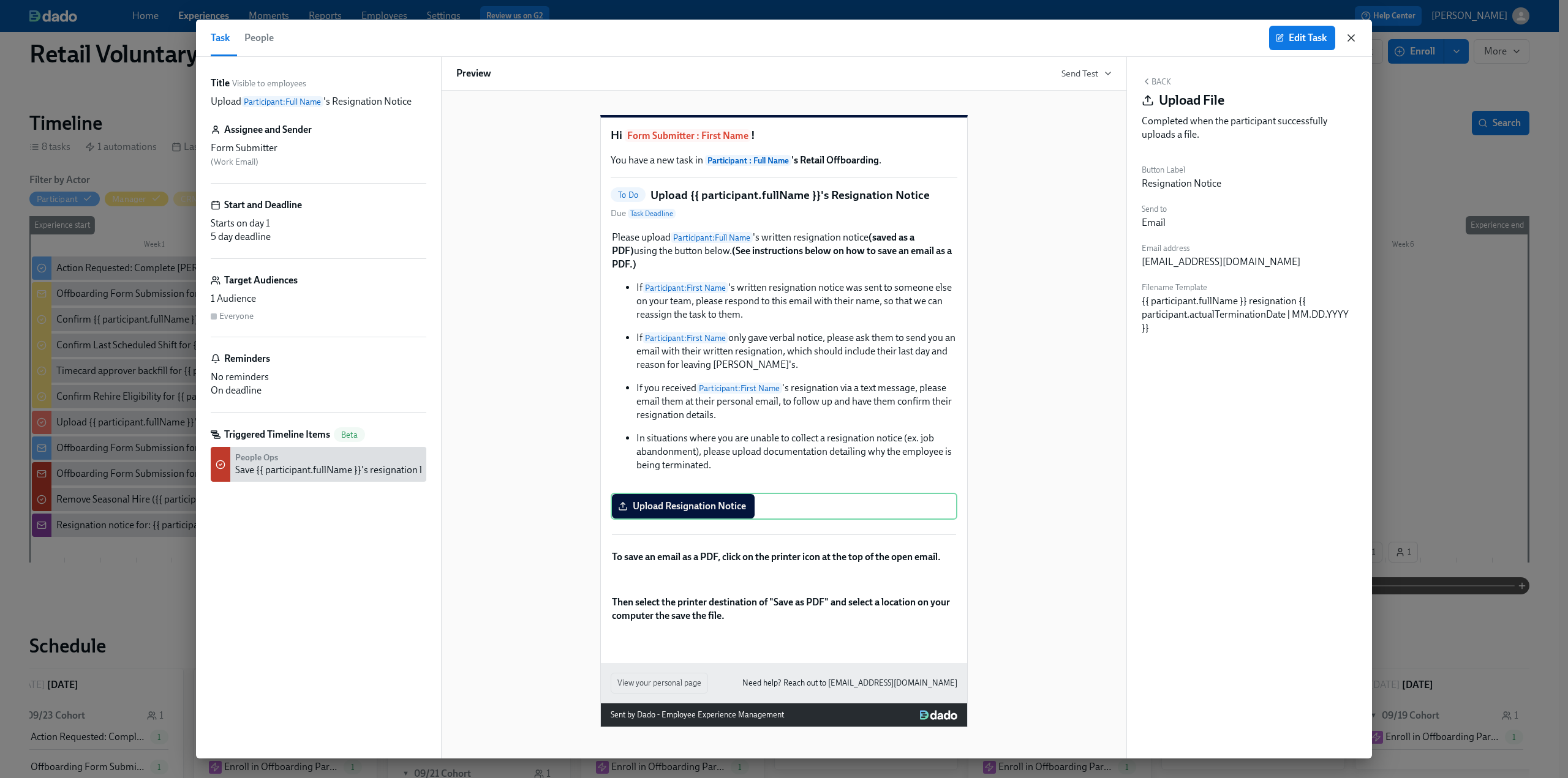
click at [1351, 38] on icon "button" at bounding box center [1351, 38] width 6 height 6
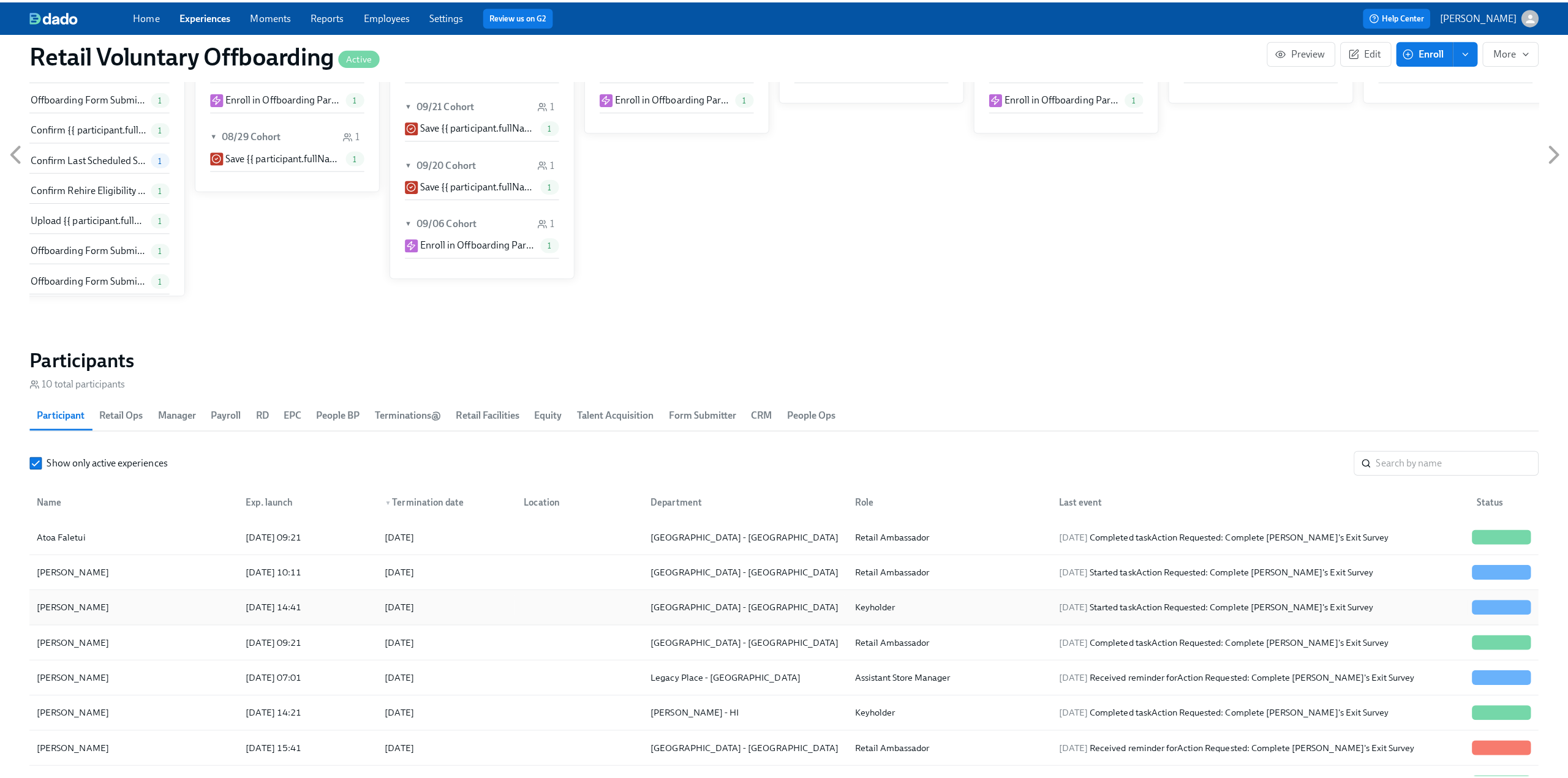
scroll to position [857, 0]
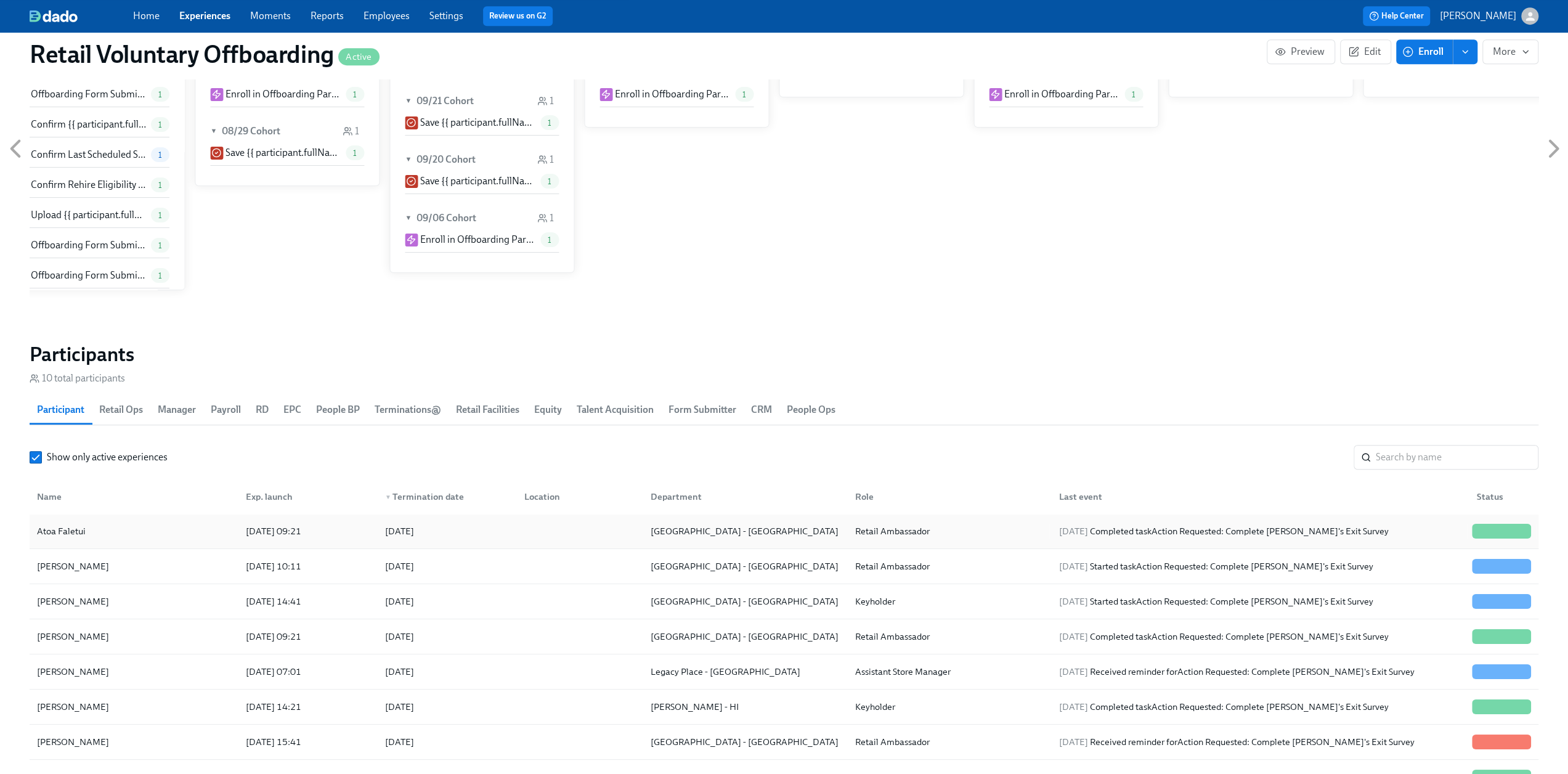
click at [97, 531] on div "Atoa Faletui" at bounding box center [134, 531] width 204 height 25
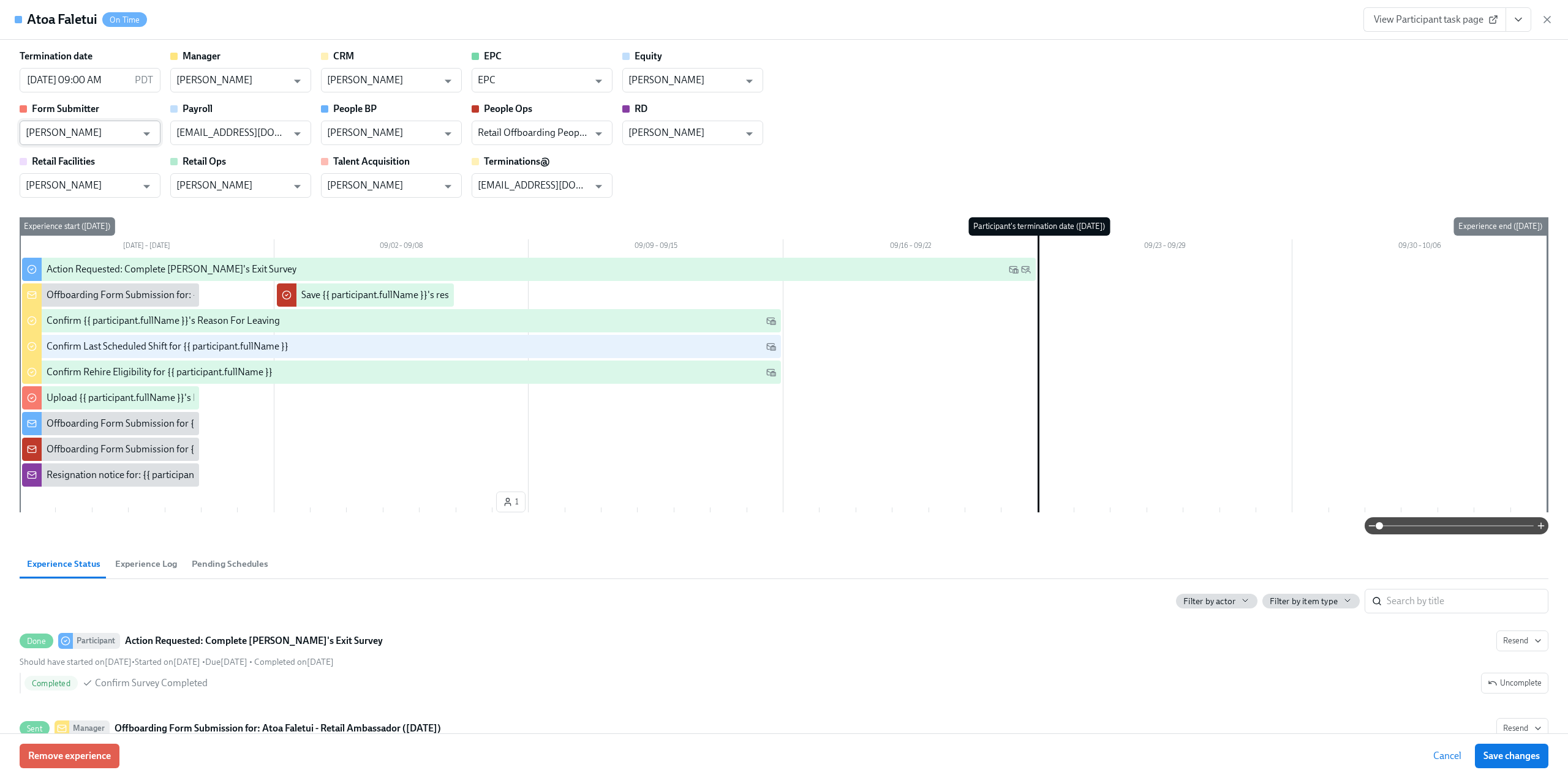
click at [74, 137] on input "Connie Miller" at bounding box center [81, 132] width 111 height 25
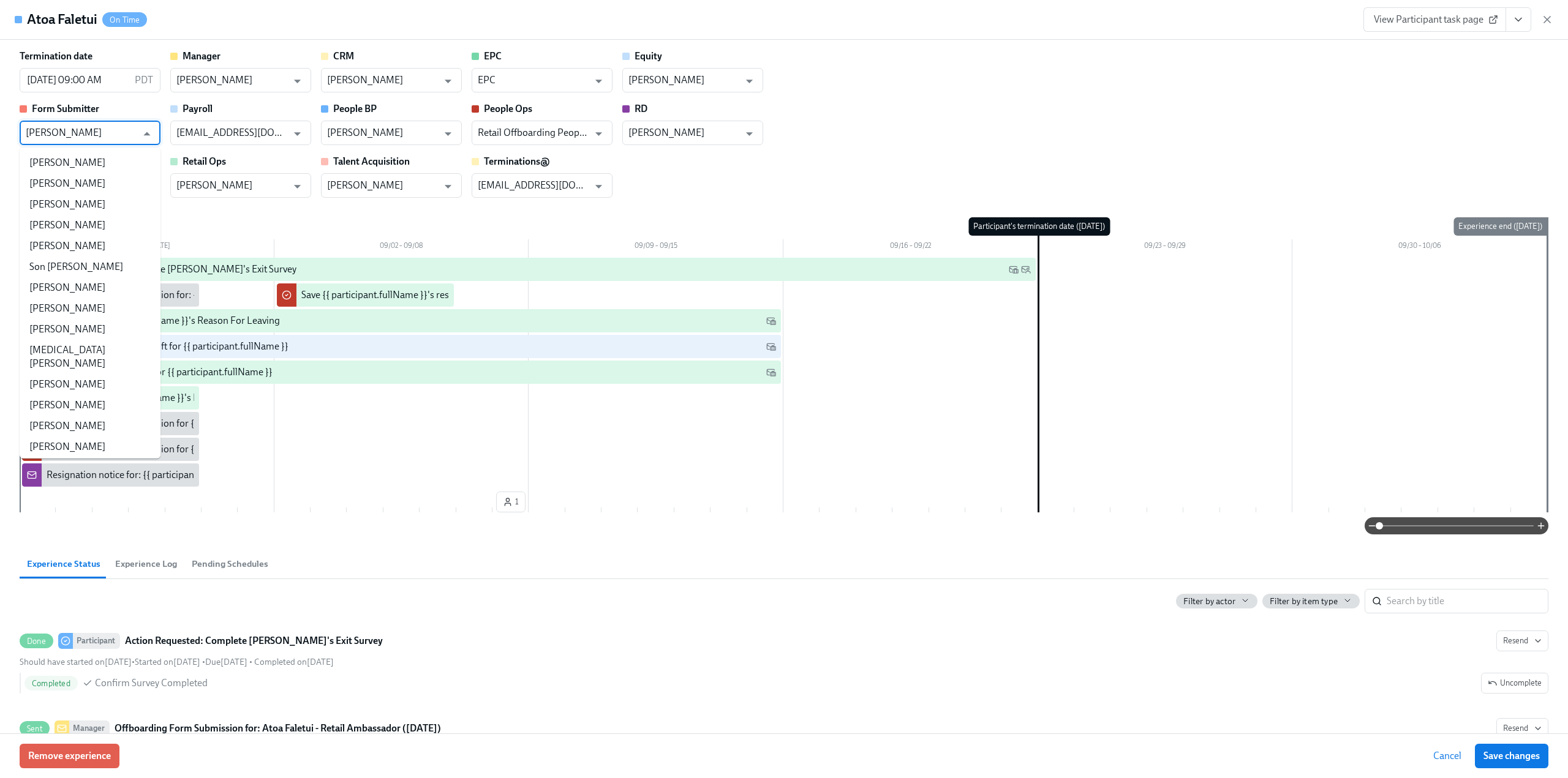
scroll to position [9097, 0]
click at [682, 522] on div at bounding box center [784, 526] width 1529 height 17
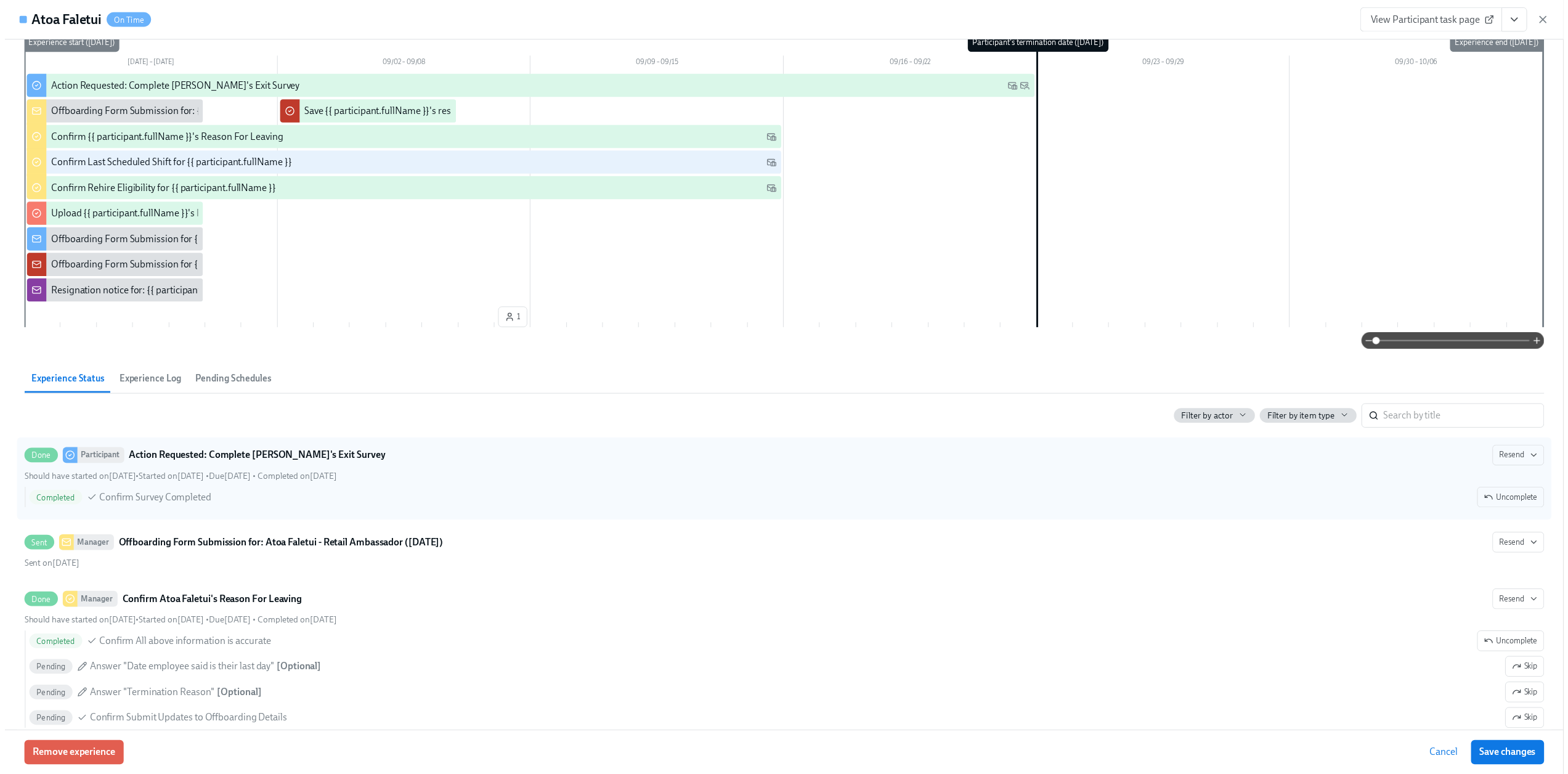
scroll to position [0, 0]
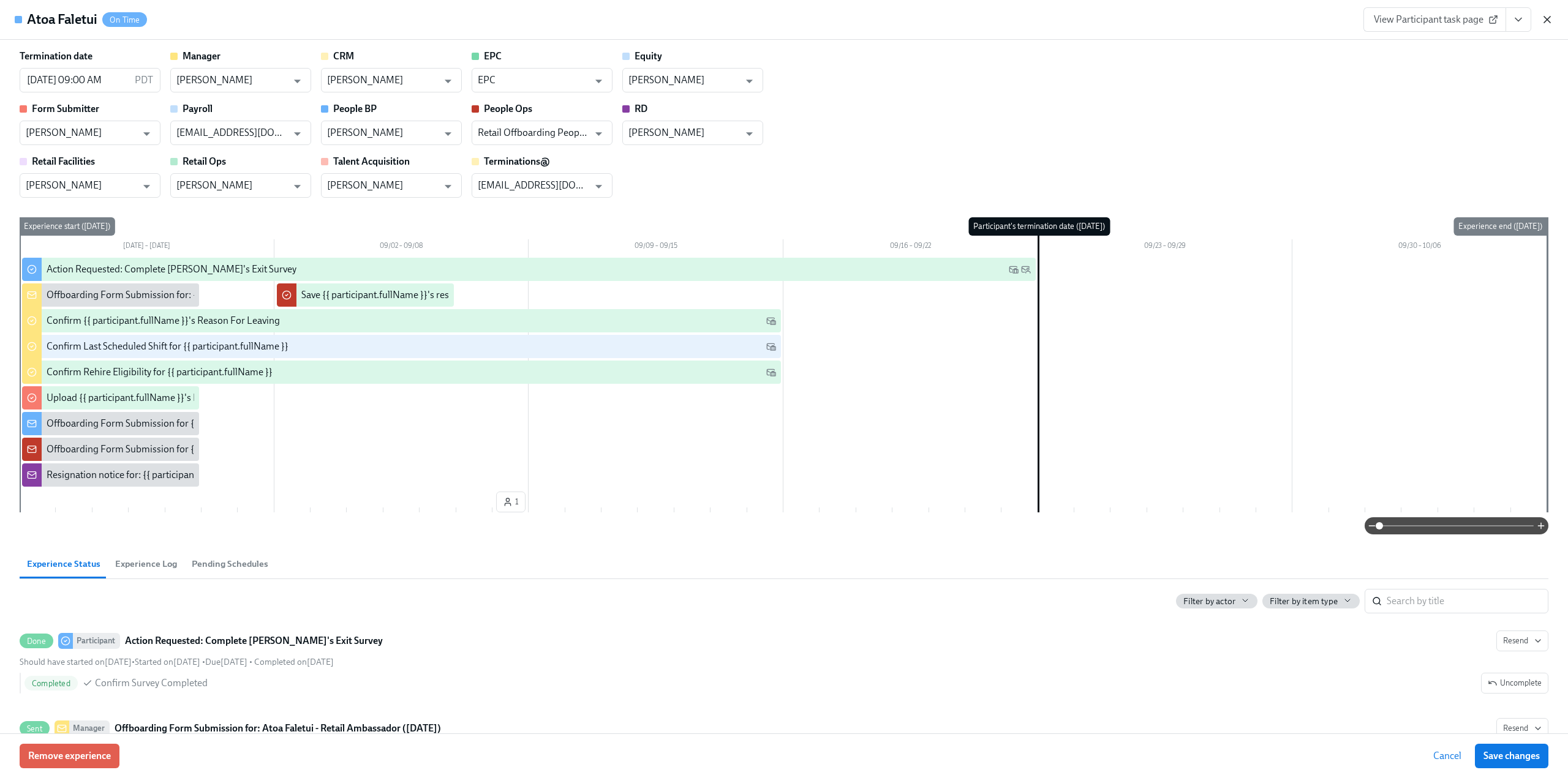
click at [1549, 21] on icon "button" at bounding box center [1547, 19] width 6 height 6
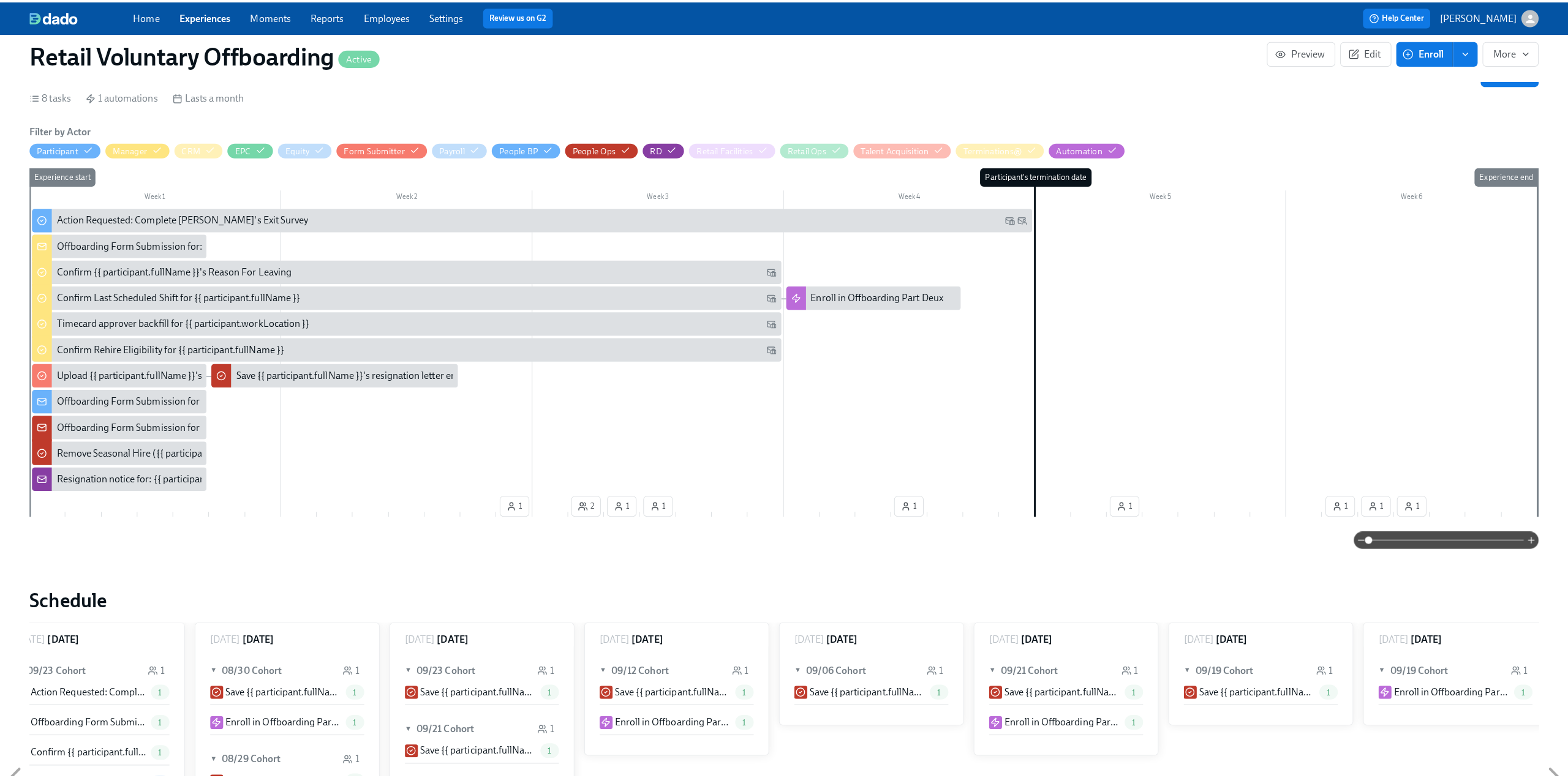
scroll to position [183, 0]
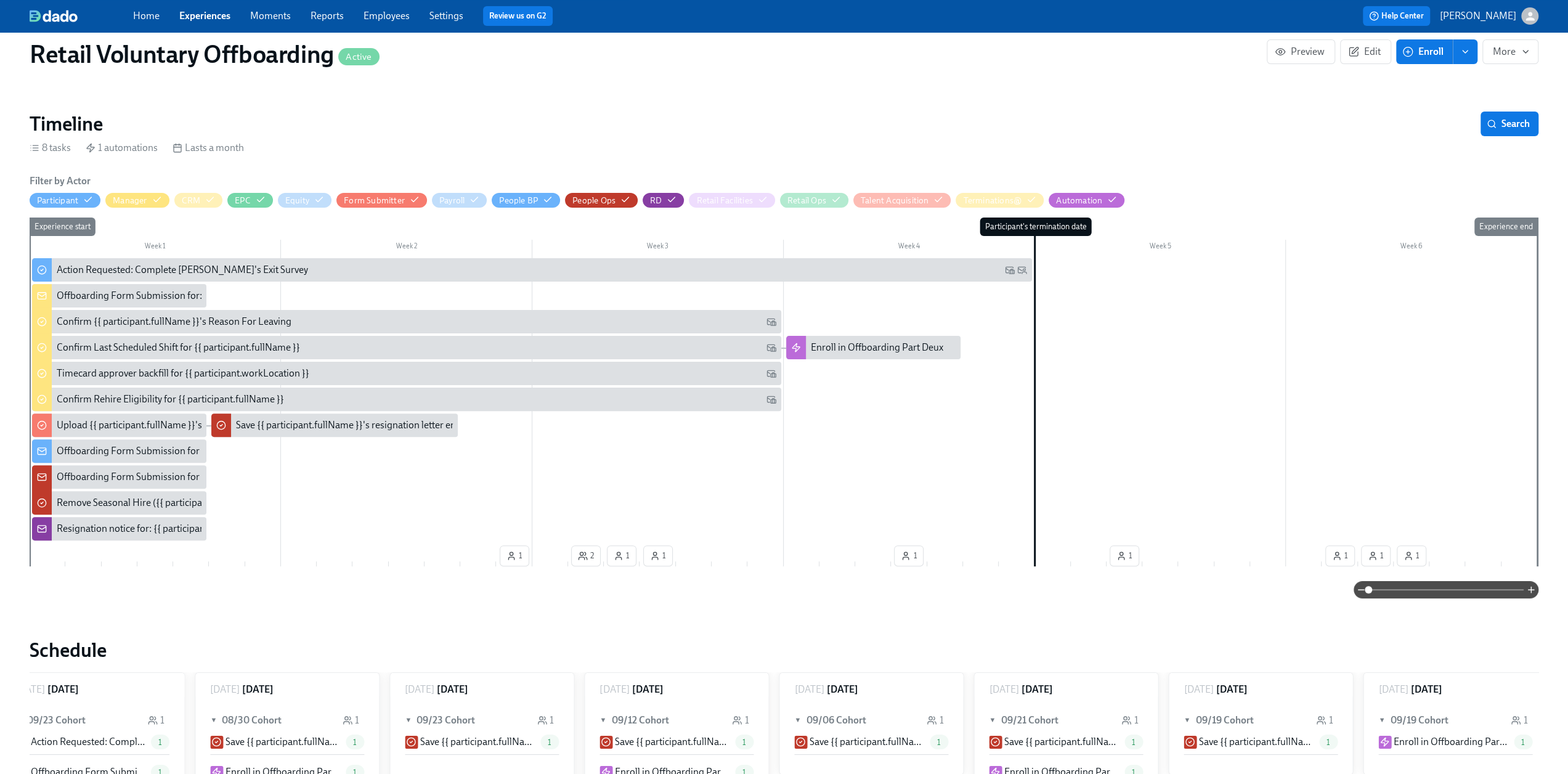
click at [103, 295] on div "Offboarding Form Submission for: {{ participant.fullName }} - {{ participant.ro…" at bounding box center [346, 296] width 581 height 14
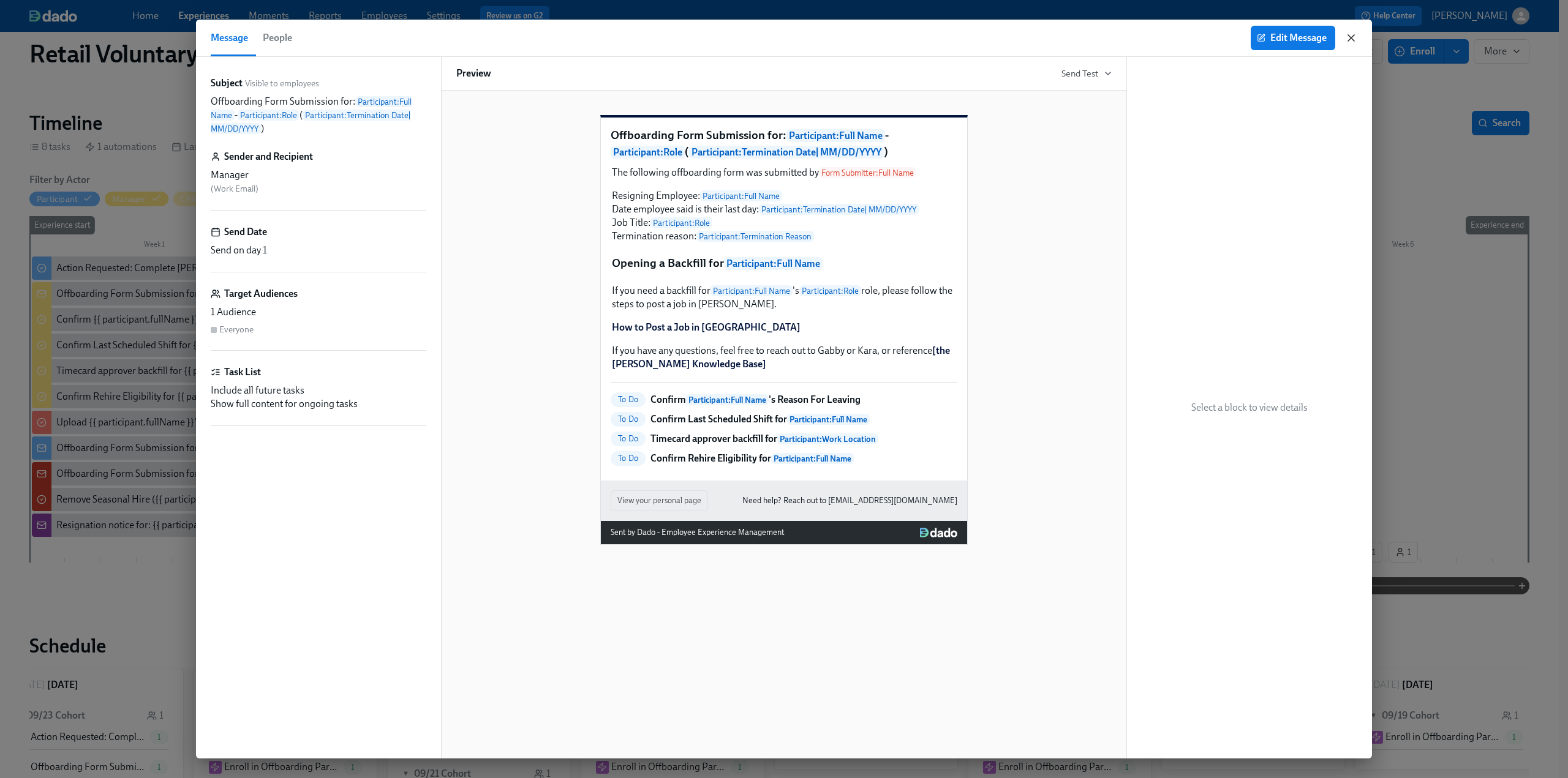
click at [1352, 39] on icon "button" at bounding box center [1351, 38] width 6 height 6
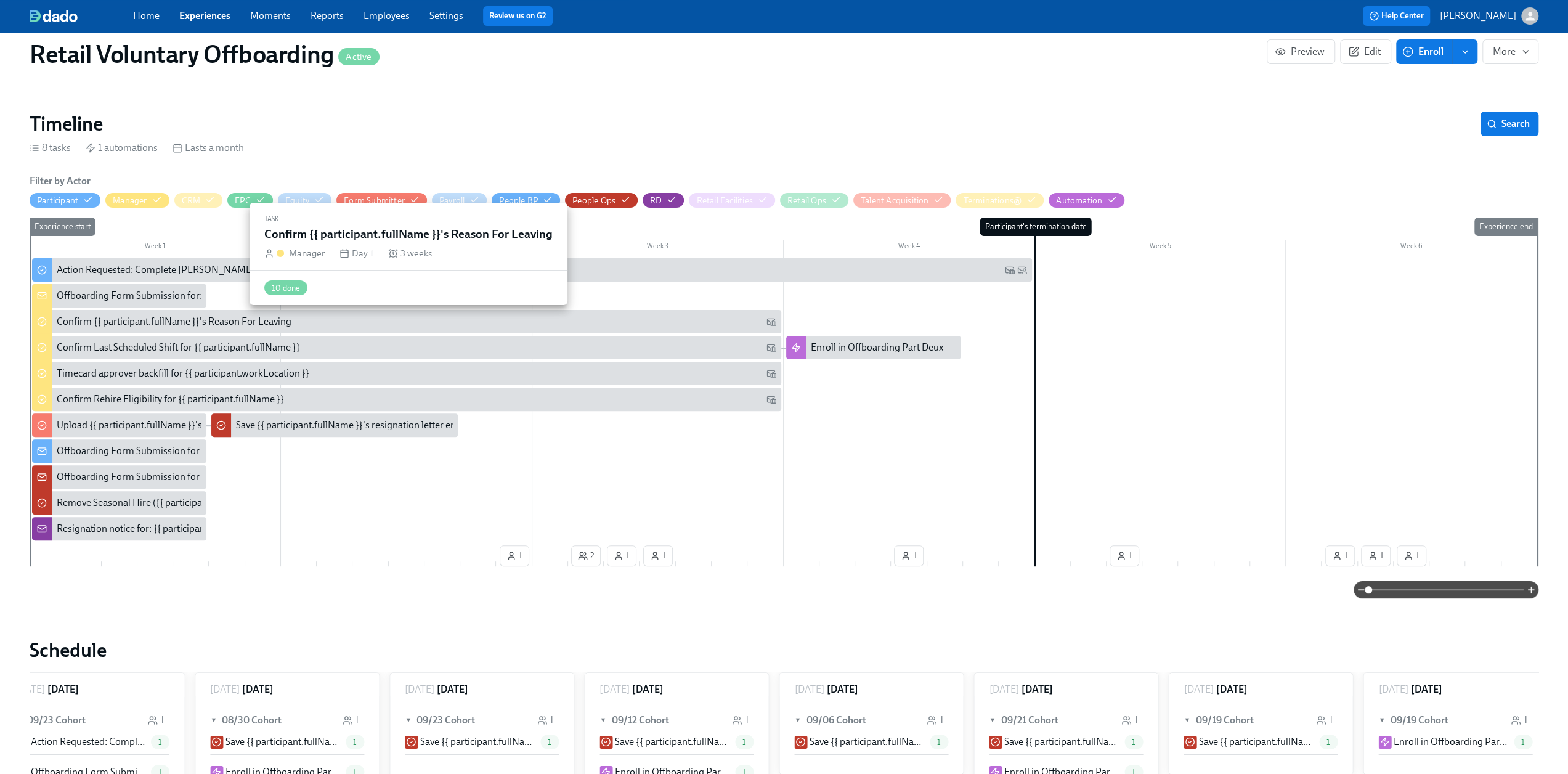
click at [214, 319] on div "Confirm {{ participant.fullName }}'s Reason For Leaving" at bounding box center [174, 321] width 235 height 14
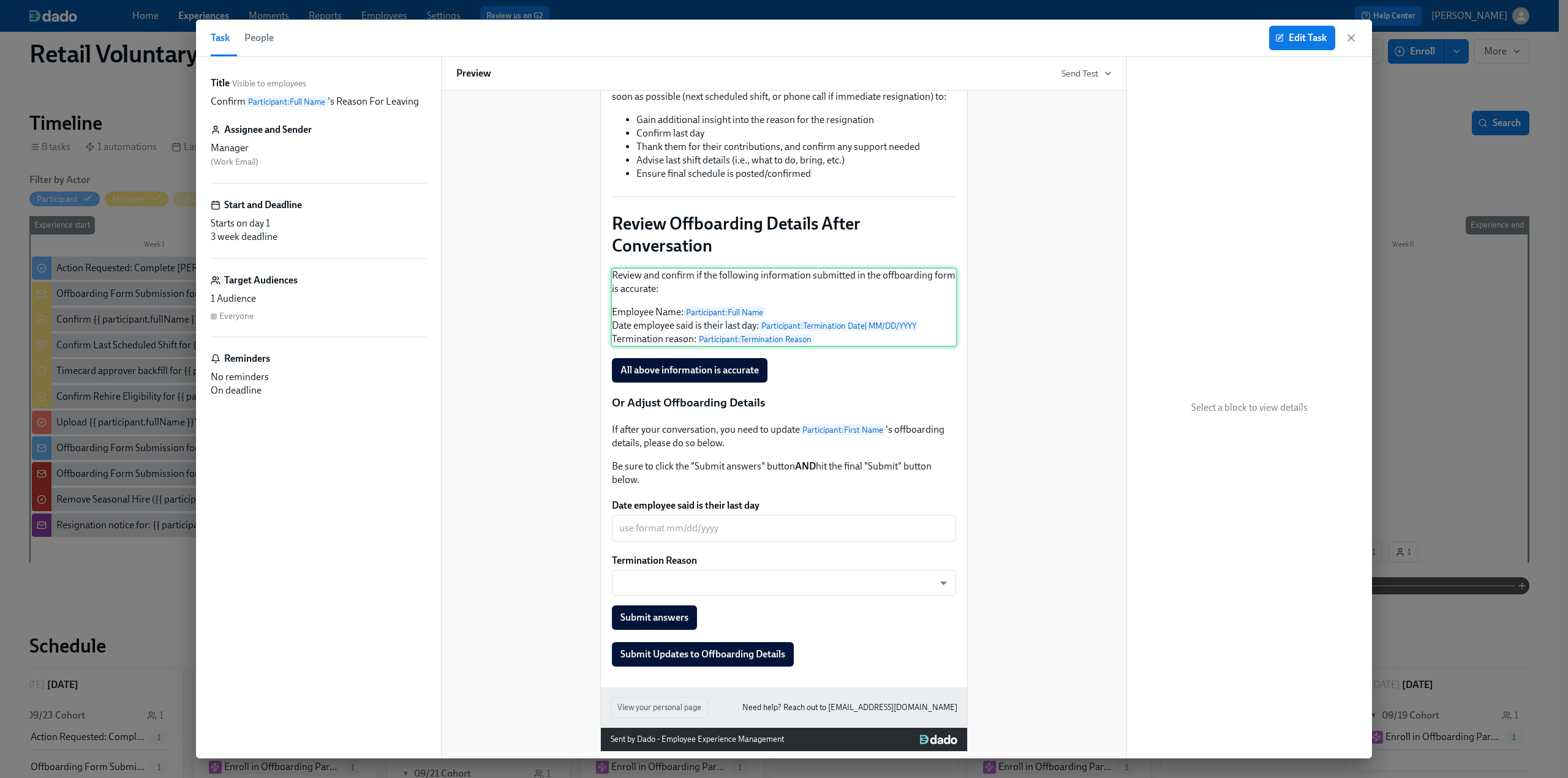
scroll to position [183, 0]
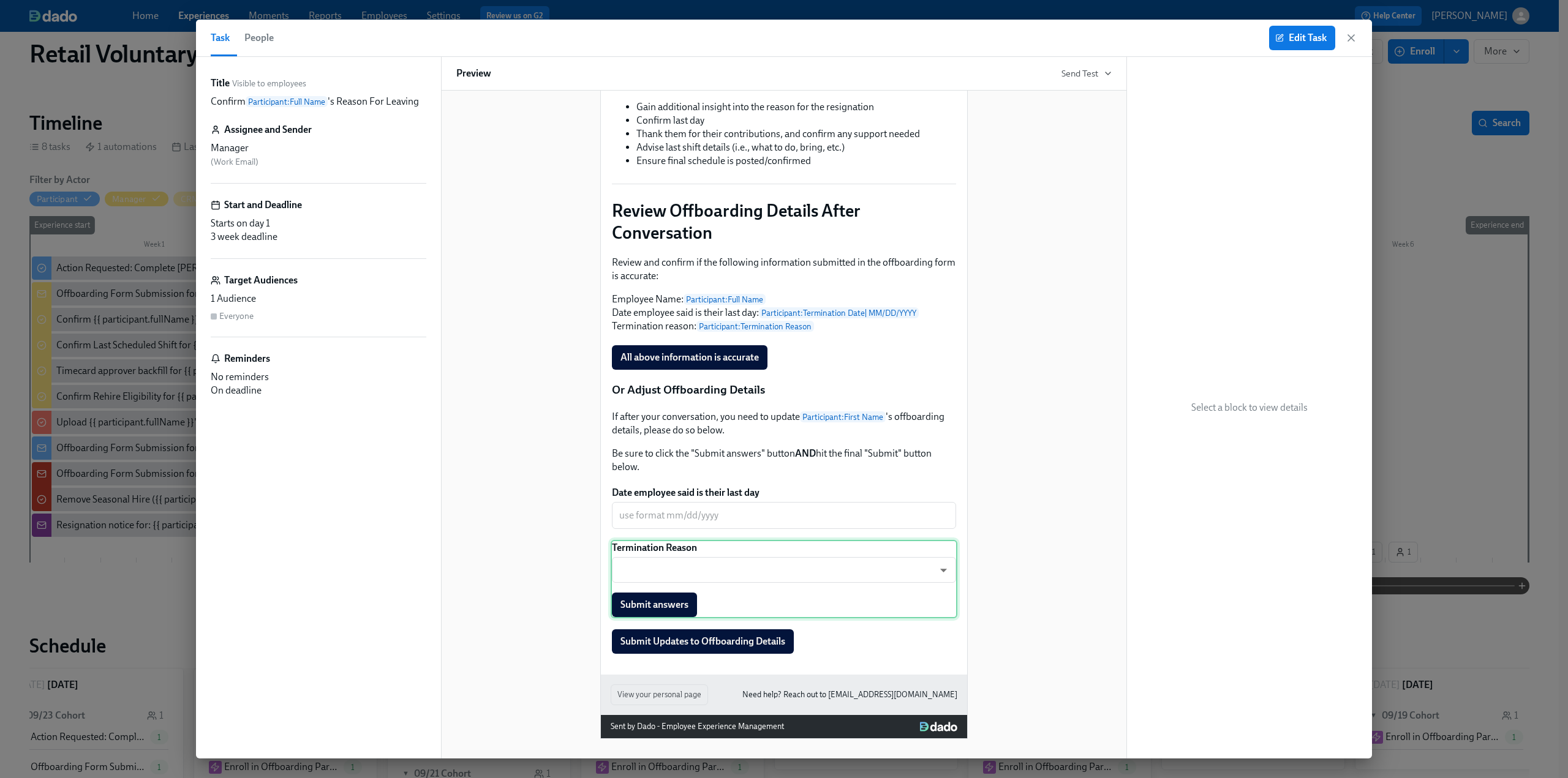
click at [769, 583] on div "Termination Reason ​ ​ Submit answers" at bounding box center [784, 579] width 347 height 78
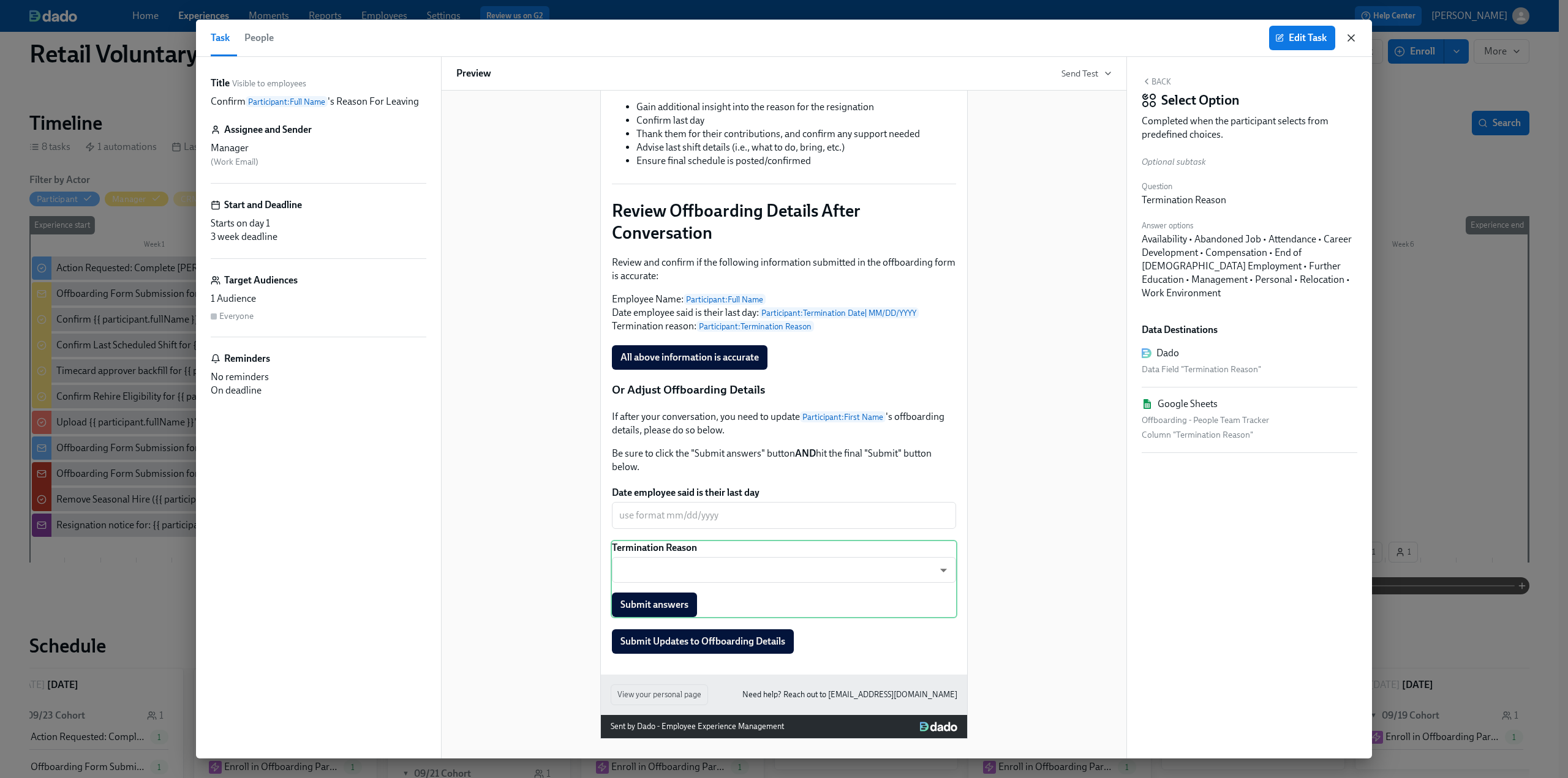
click at [1353, 36] on icon "button" at bounding box center [1351, 38] width 6 height 6
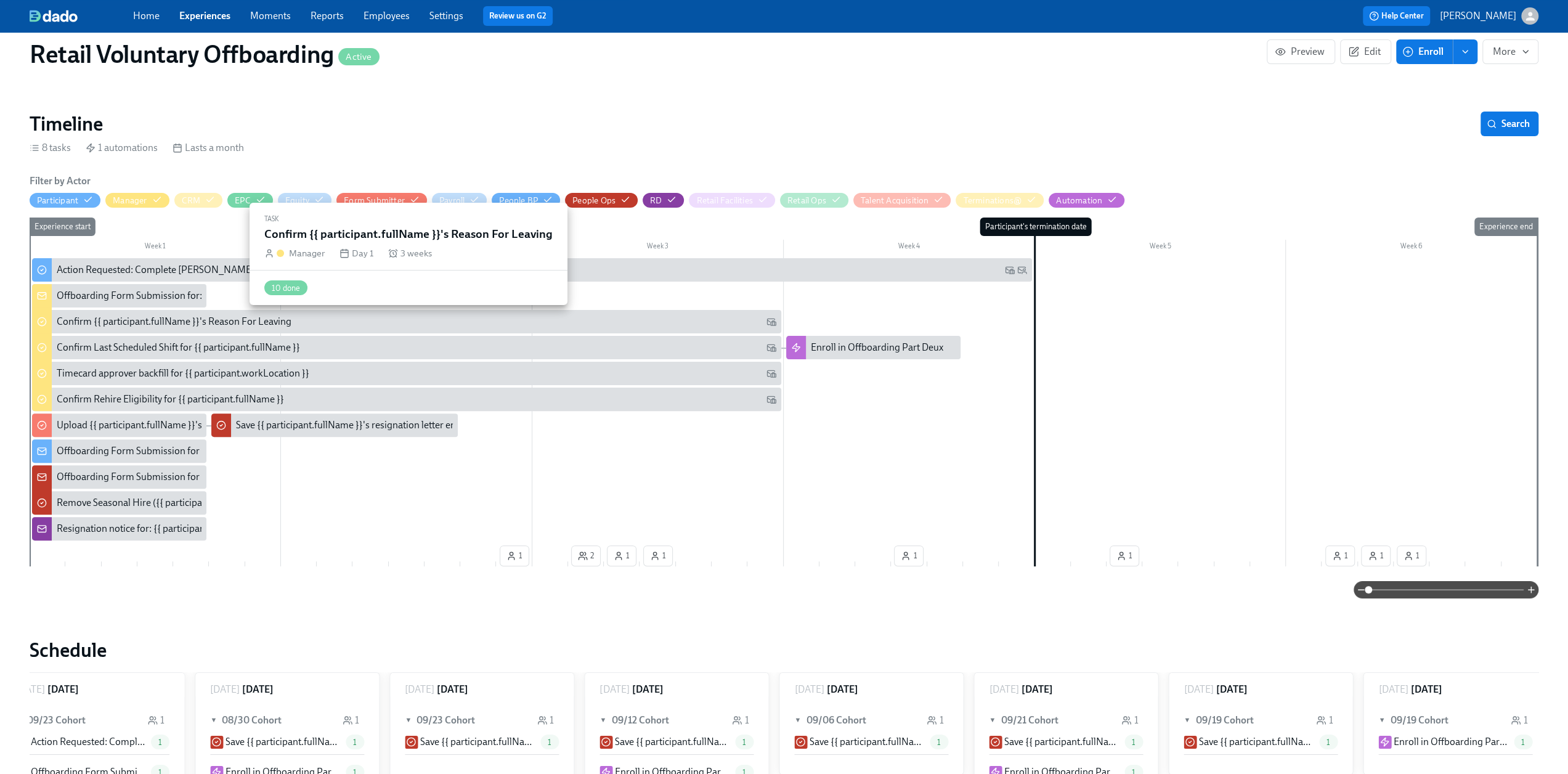
click at [220, 325] on div "Confirm {{ participant.fullName }}'s Reason For Leaving" at bounding box center [174, 321] width 235 height 14
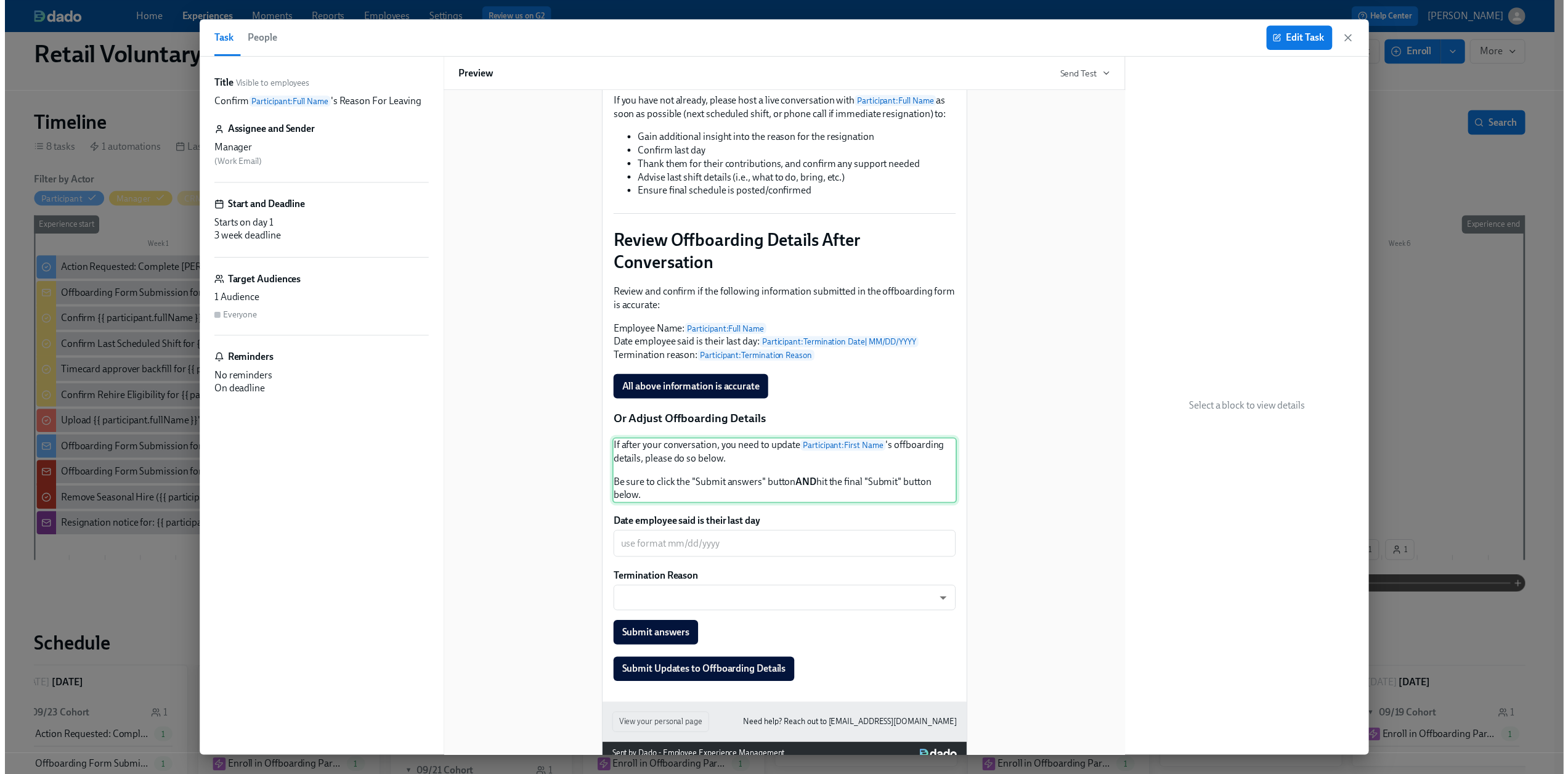
scroll to position [185, 0]
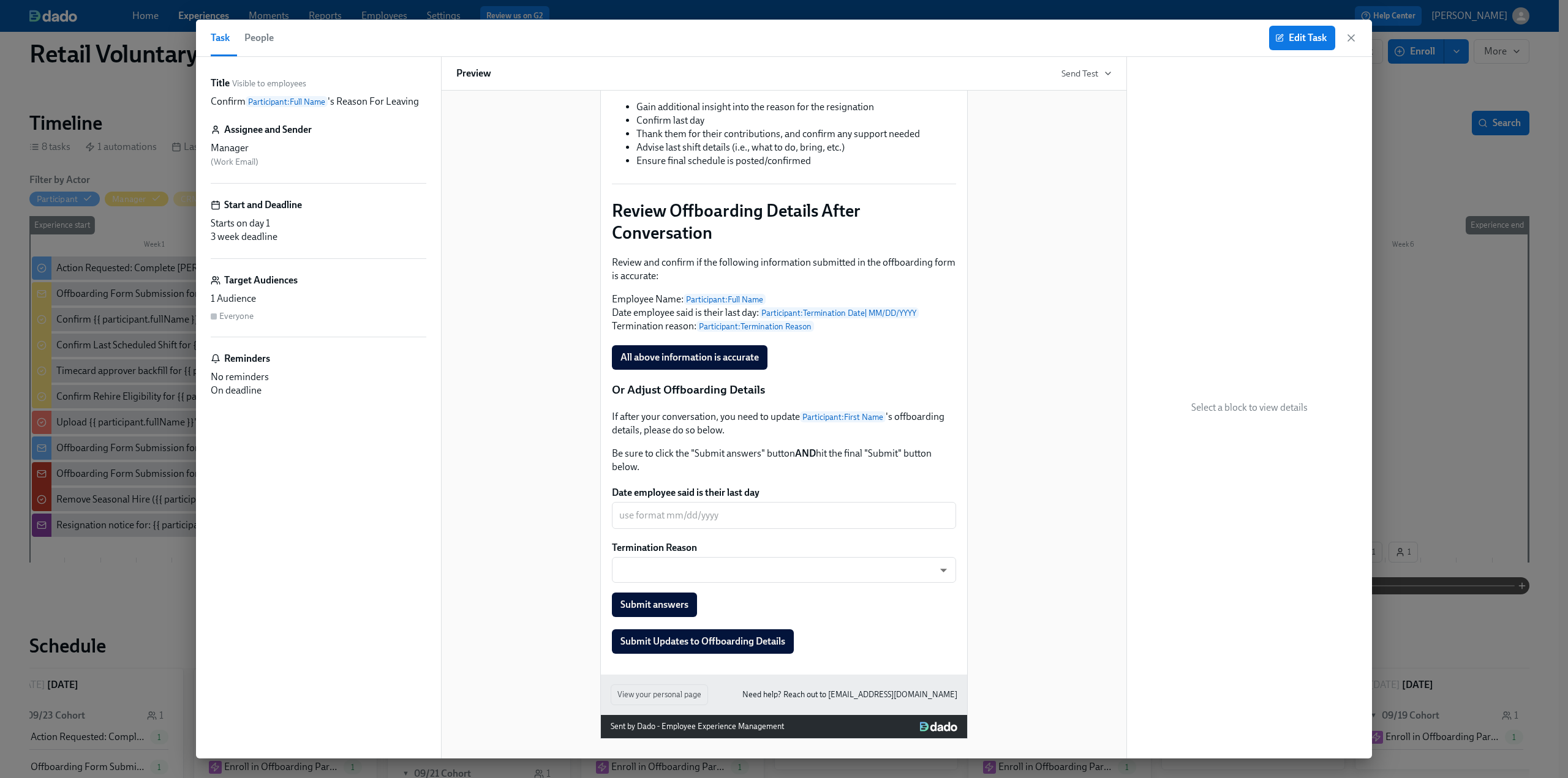
click at [1351, 34] on icon "button" at bounding box center [1350, 38] width 12 height 12
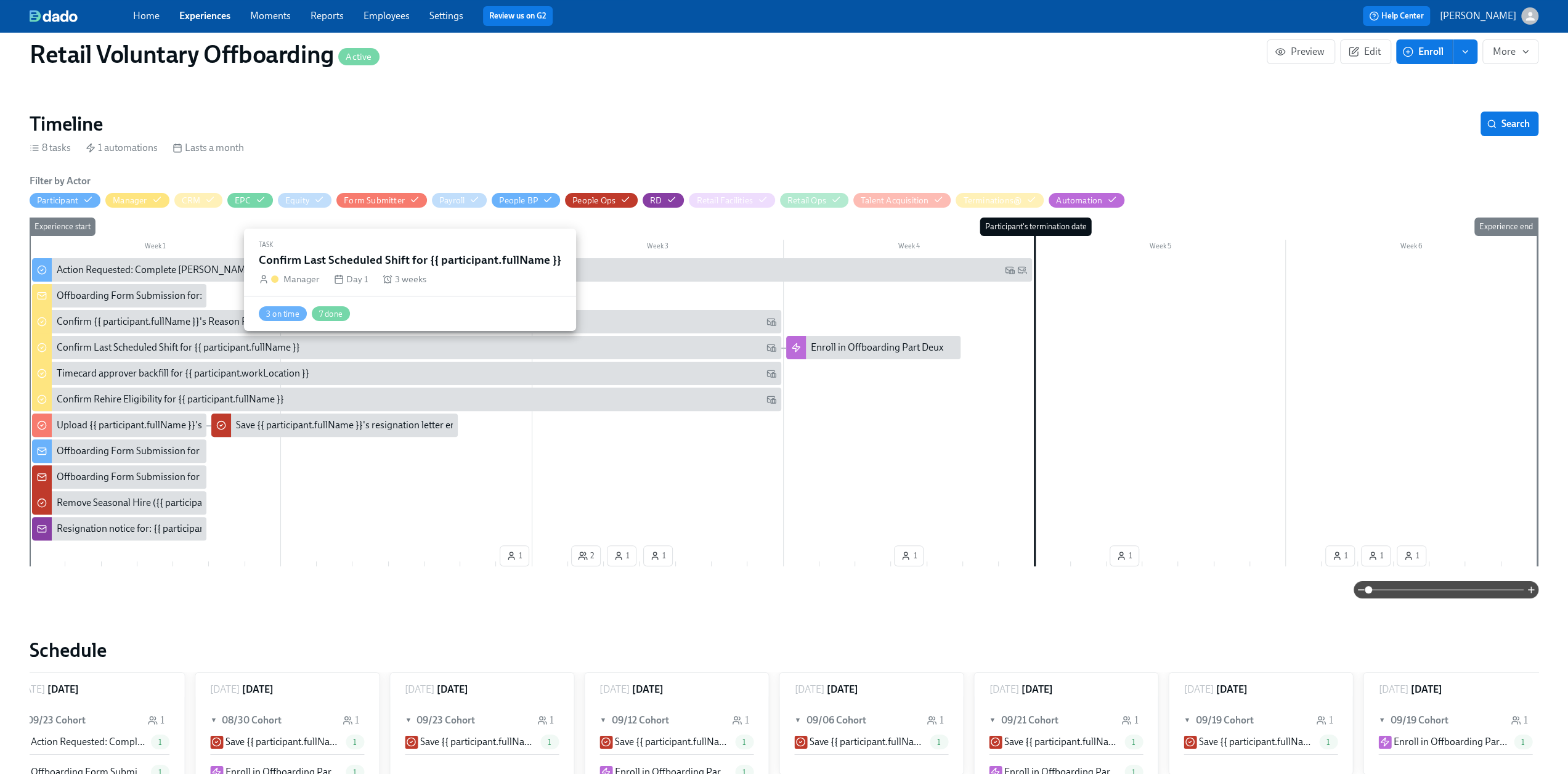
click at [368, 351] on div "Confirm Last Scheduled Shift for {{ participant.fullName }}" at bounding box center [416, 347] width 719 height 14
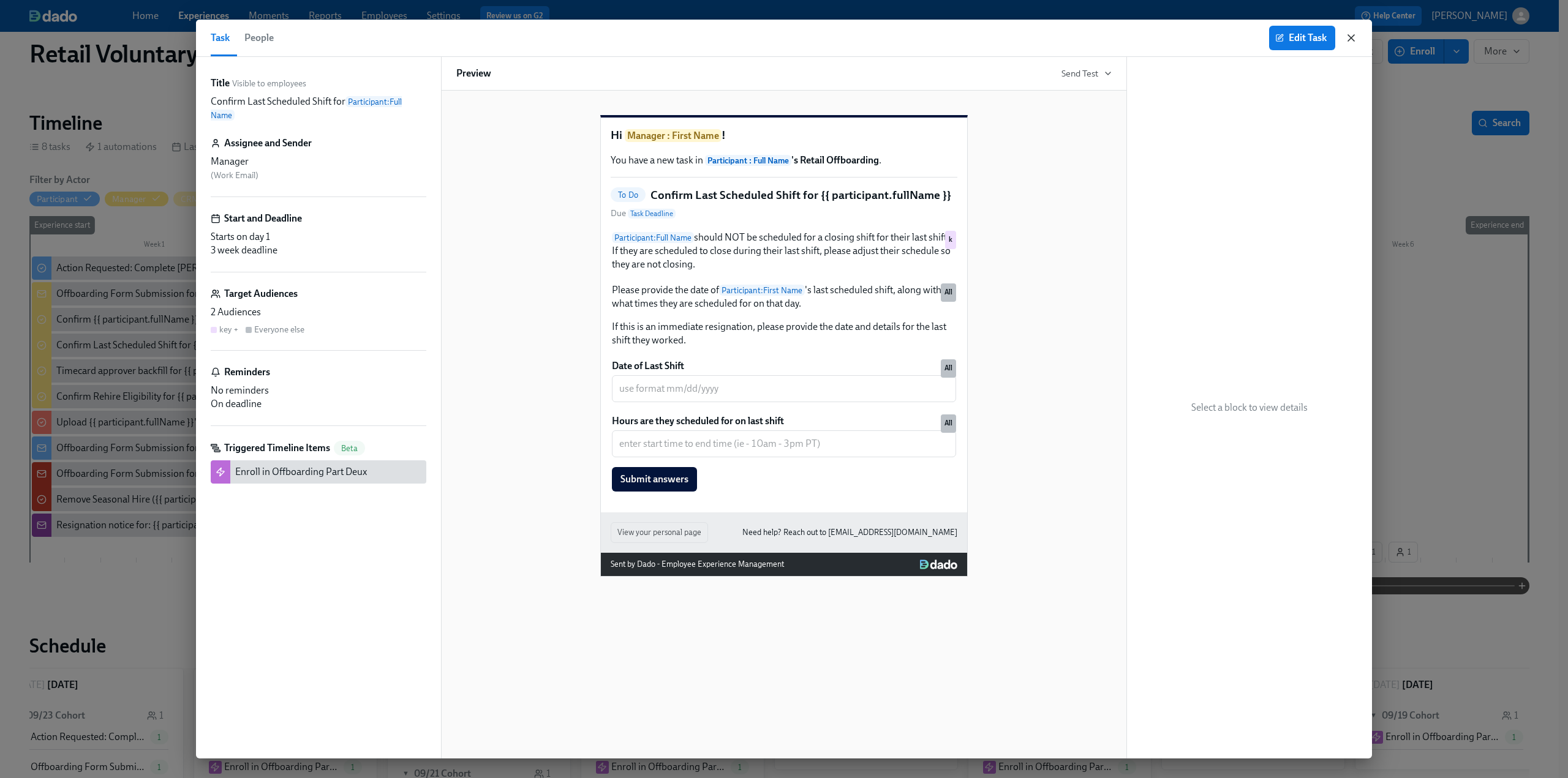
click at [1352, 39] on icon "button" at bounding box center [1350, 38] width 12 height 12
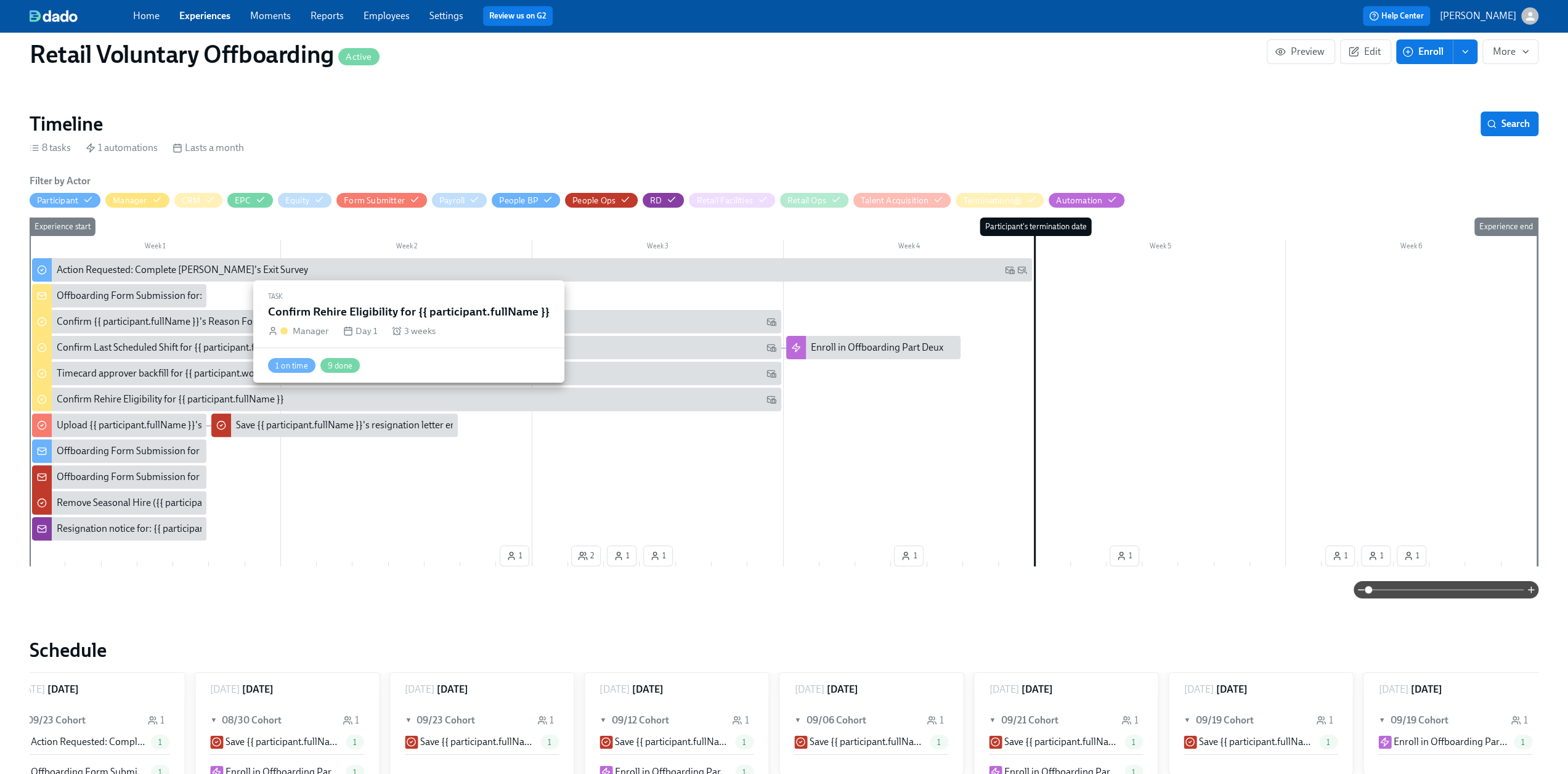
click at [103, 397] on div "Confirm Rehire Eligibility for {{ participant.fullName }}" at bounding box center [170, 399] width 227 height 14
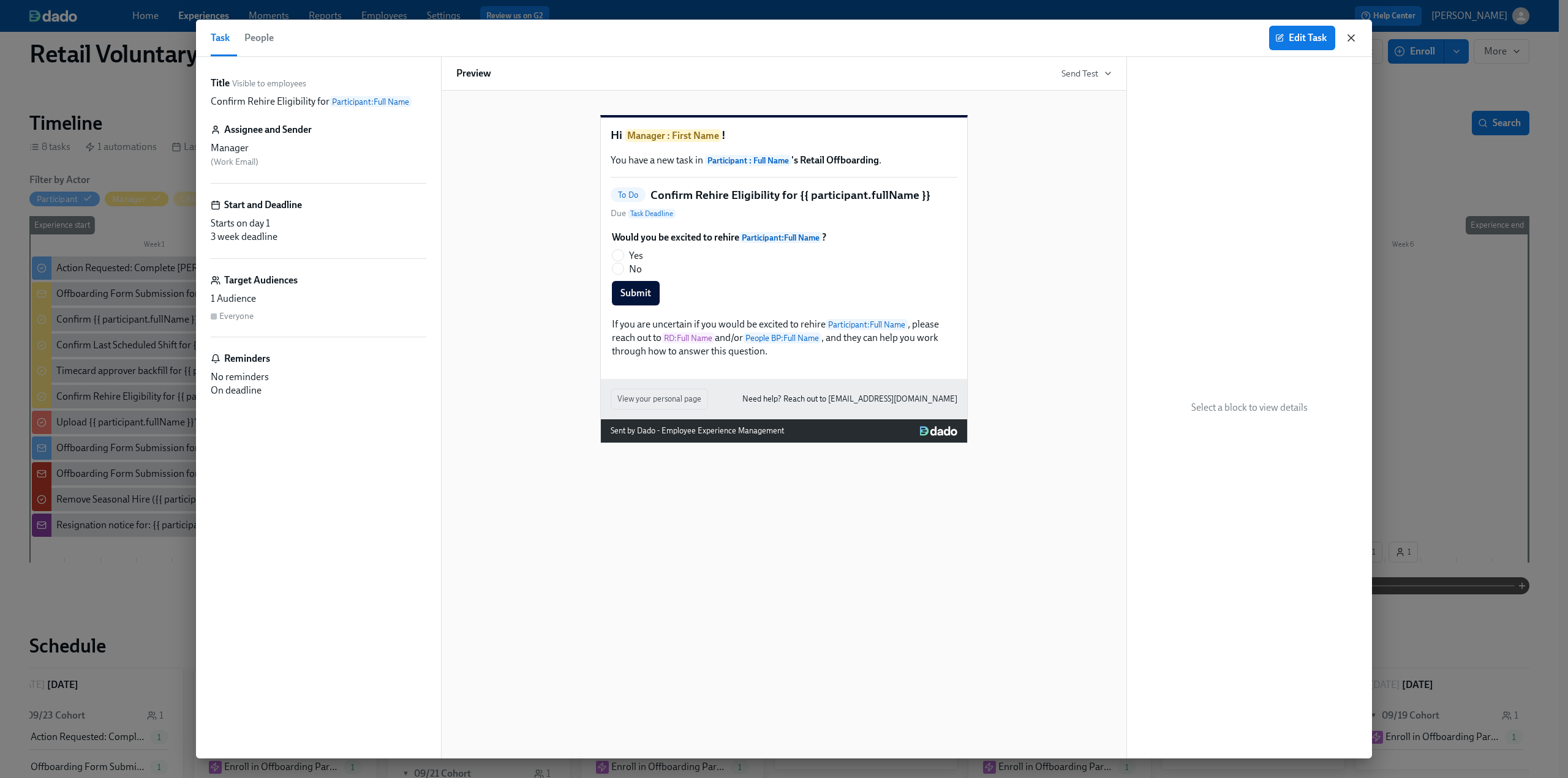
click at [1350, 36] on icon "button" at bounding box center [1351, 38] width 6 height 6
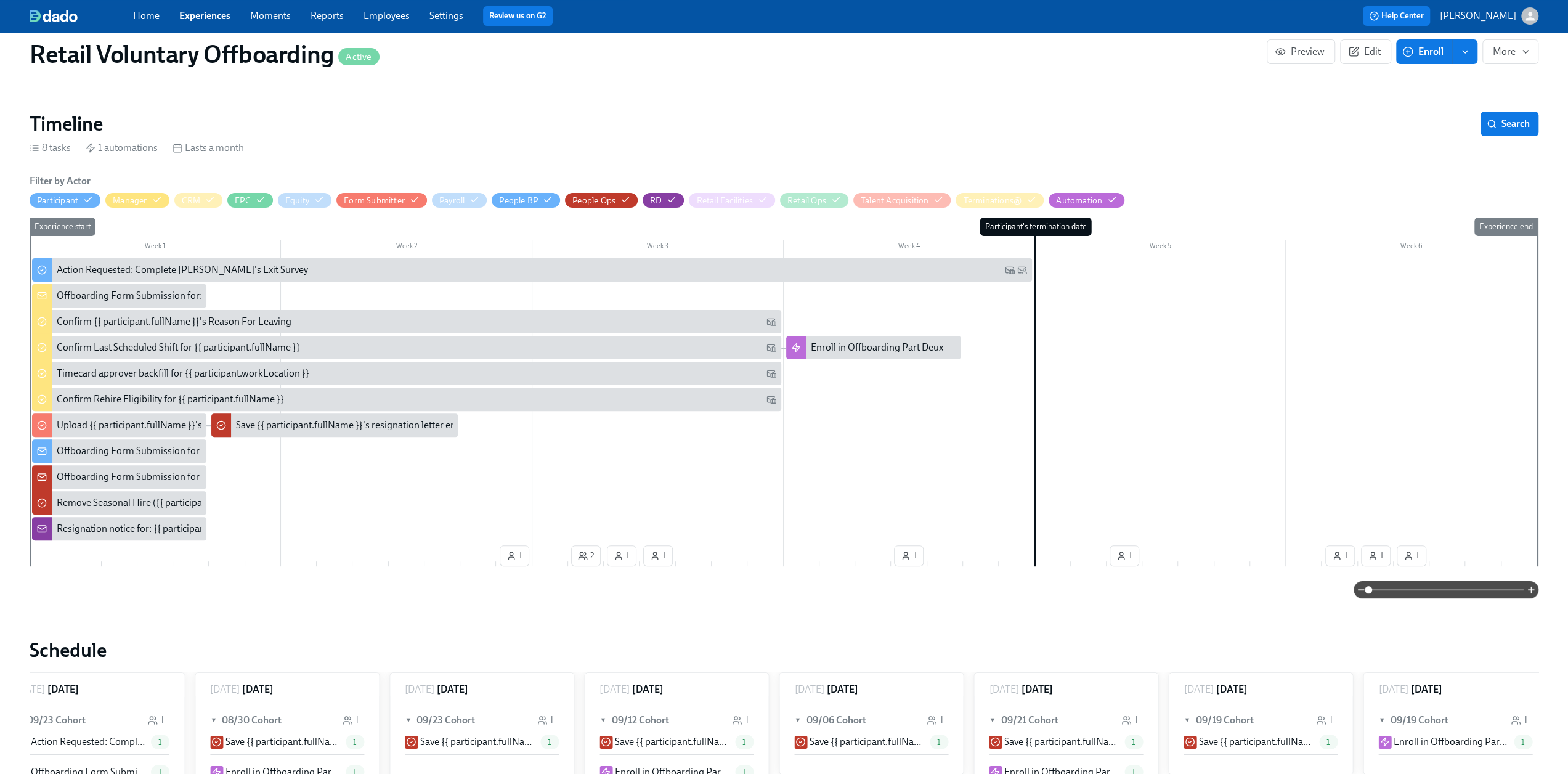
click at [187, 16] on link "Experiences" at bounding box center [204, 16] width 51 height 12
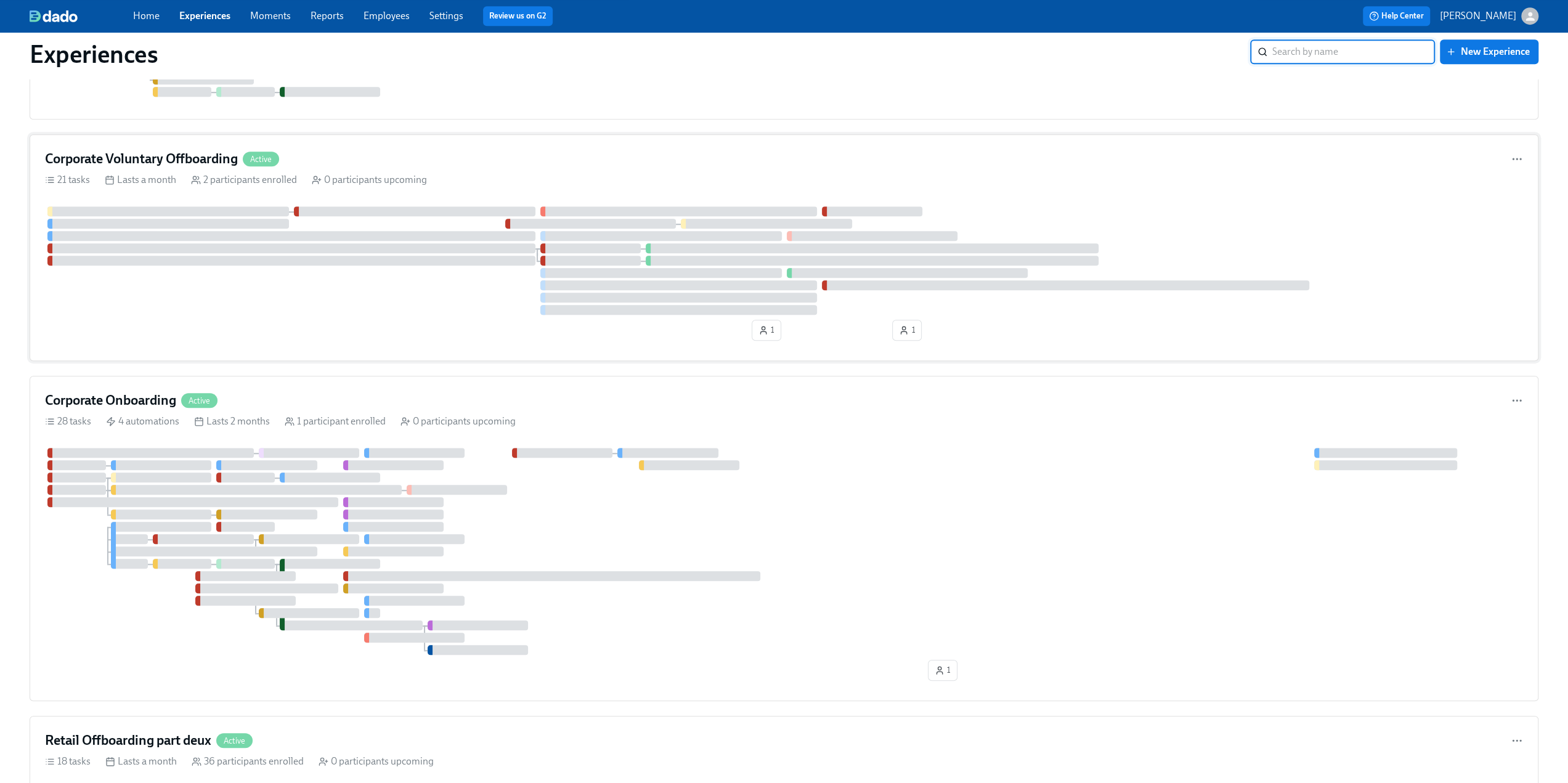
scroll to position [1109, 0]
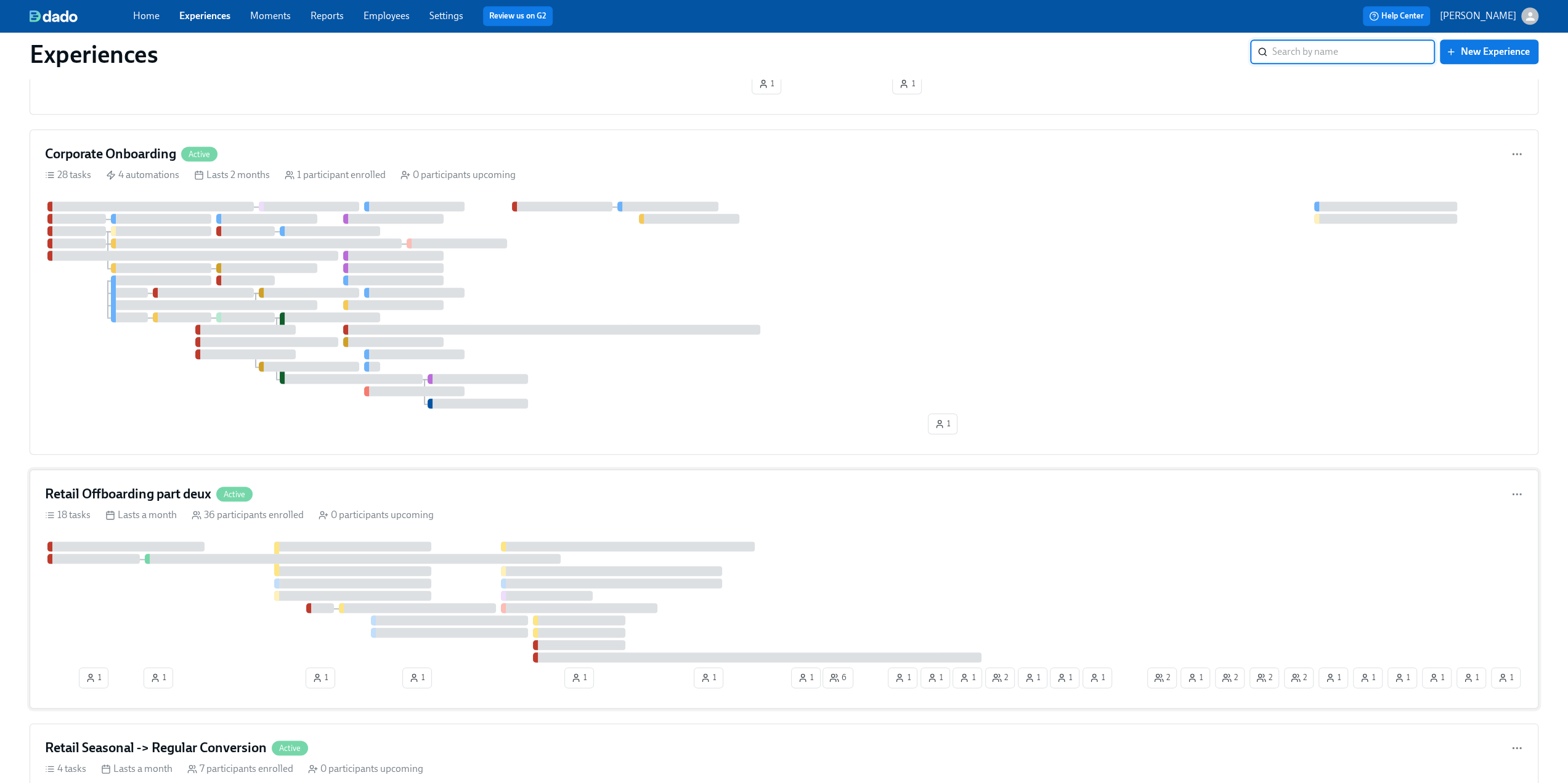
click at [188, 488] on h4 "Retail Offboarding part deux" at bounding box center [128, 494] width 166 height 18
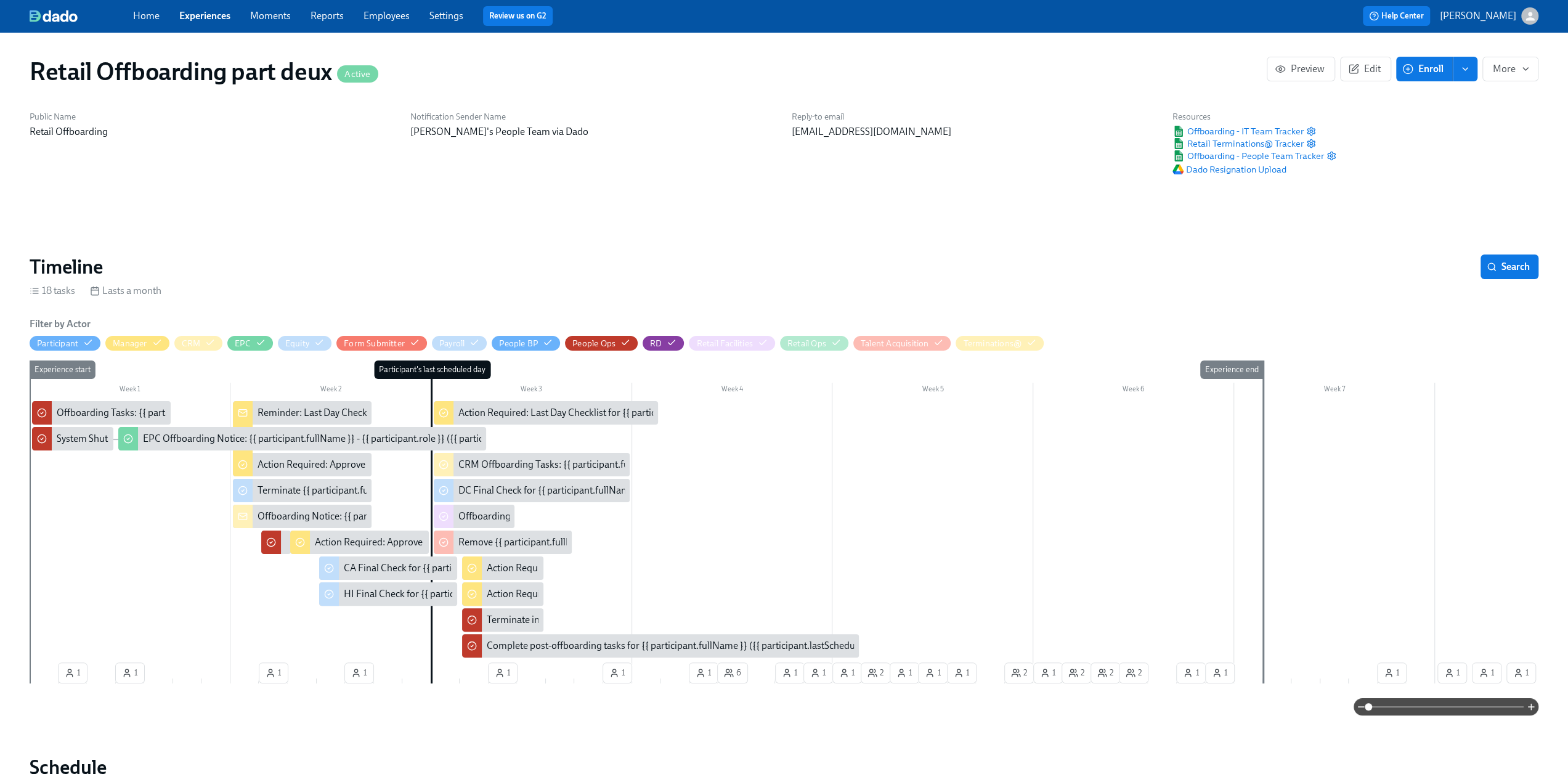
click at [200, 12] on link "Experiences" at bounding box center [204, 16] width 51 height 12
click at [196, 22] on span "Experiences" at bounding box center [204, 16] width 51 height 14
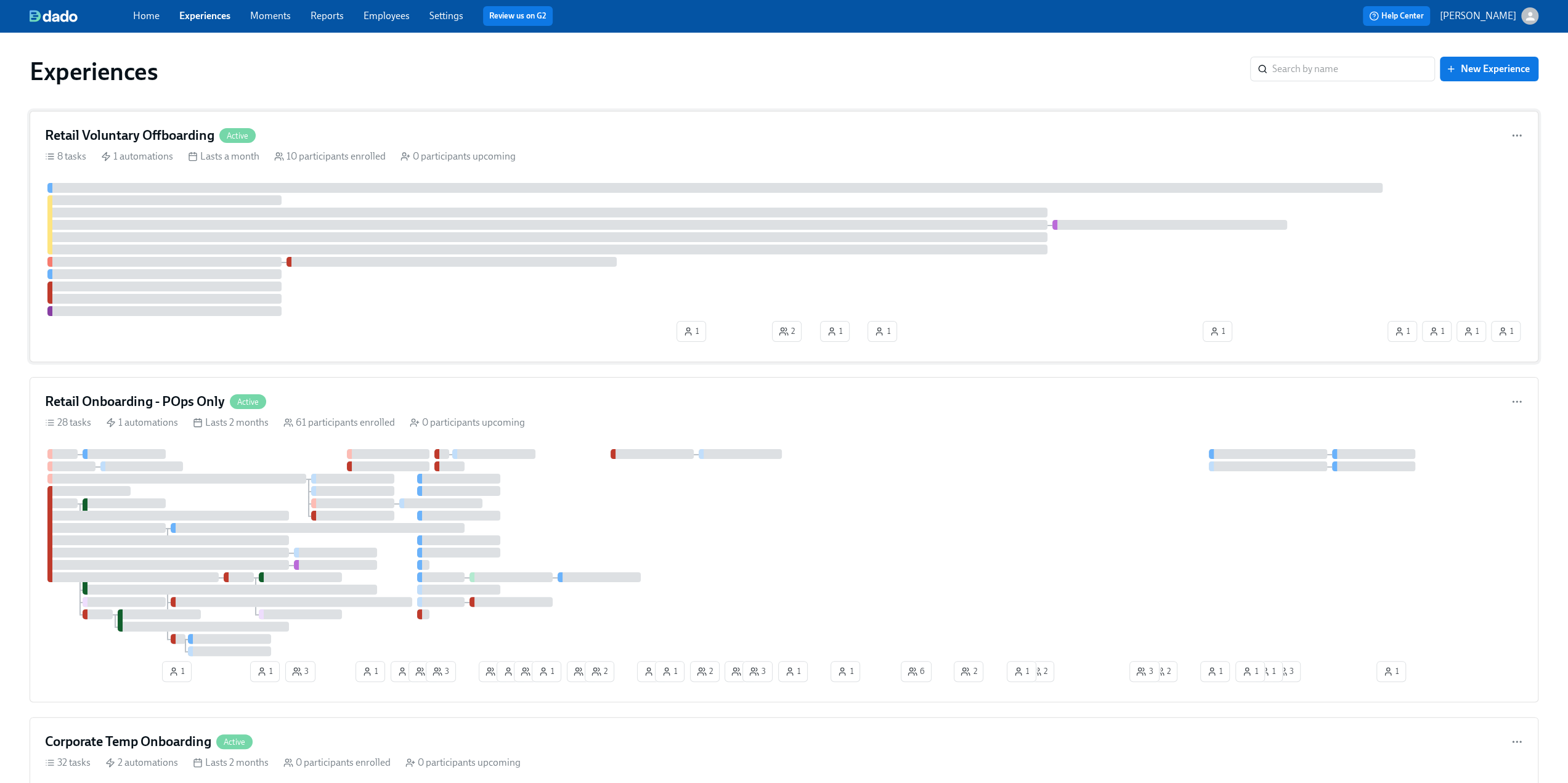
click at [128, 130] on h4 "Retail Voluntary Offboarding" at bounding box center [130, 136] width 170 height 18
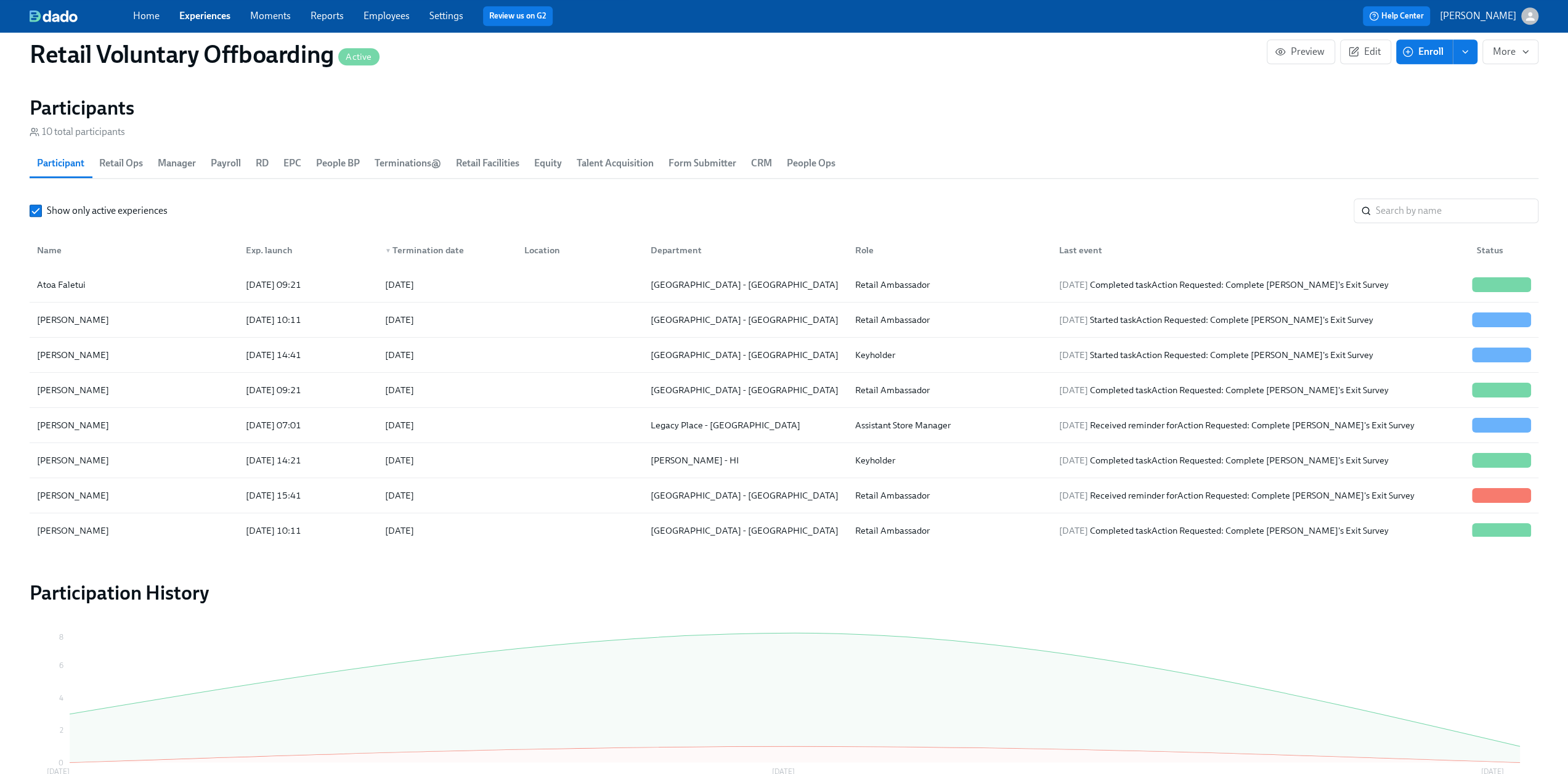
drag, startPoint x: 34, startPoint y: 209, endPoint x: 41, endPoint y: 219, distance: 12.2
click at [42, 229] on div "Show only active experiences ​ Name Exp. launch ▼ Termination date Location Dep…" at bounding box center [784, 368] width 1509 height 338
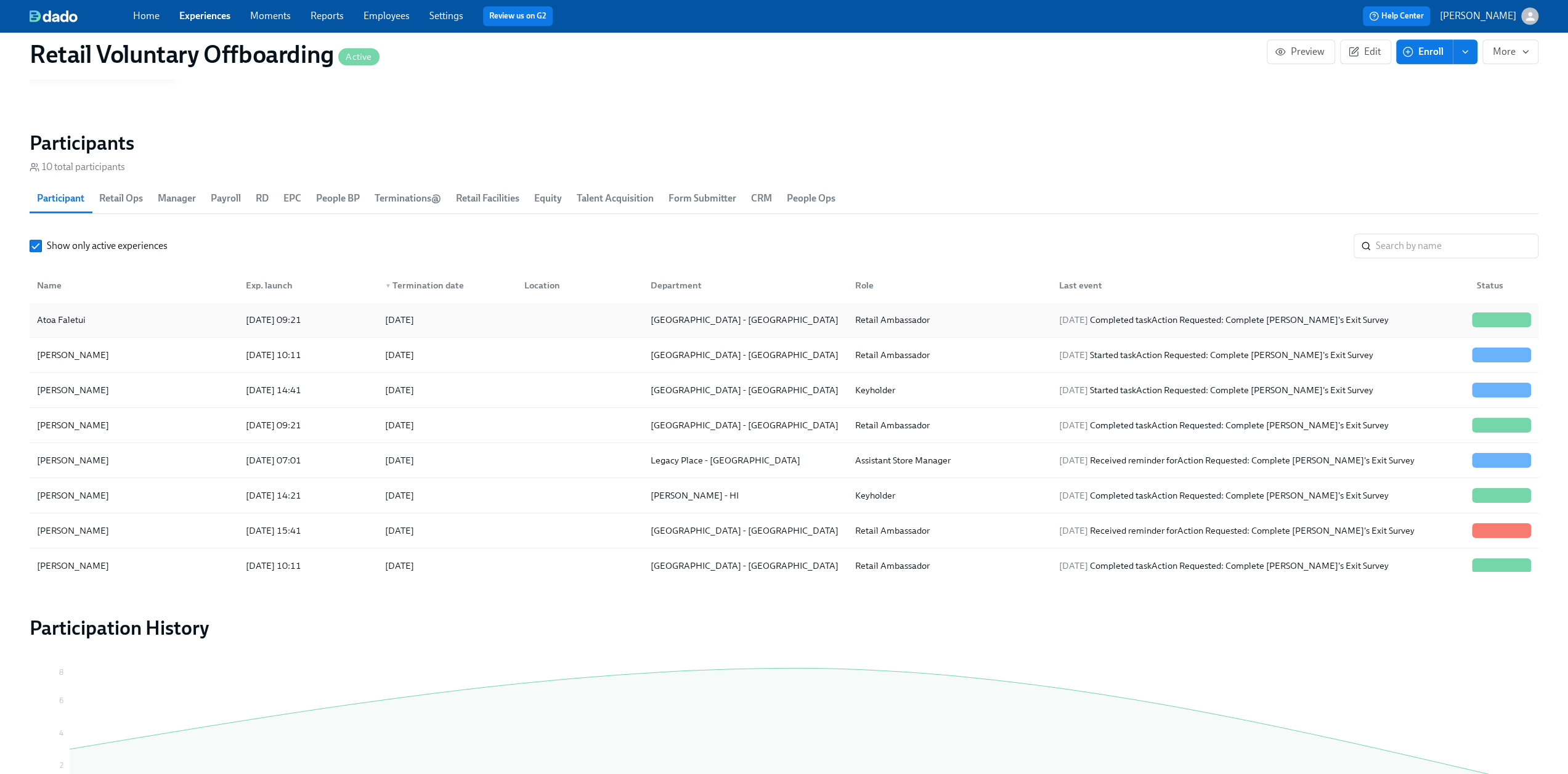
scroll to position [1065, 0]
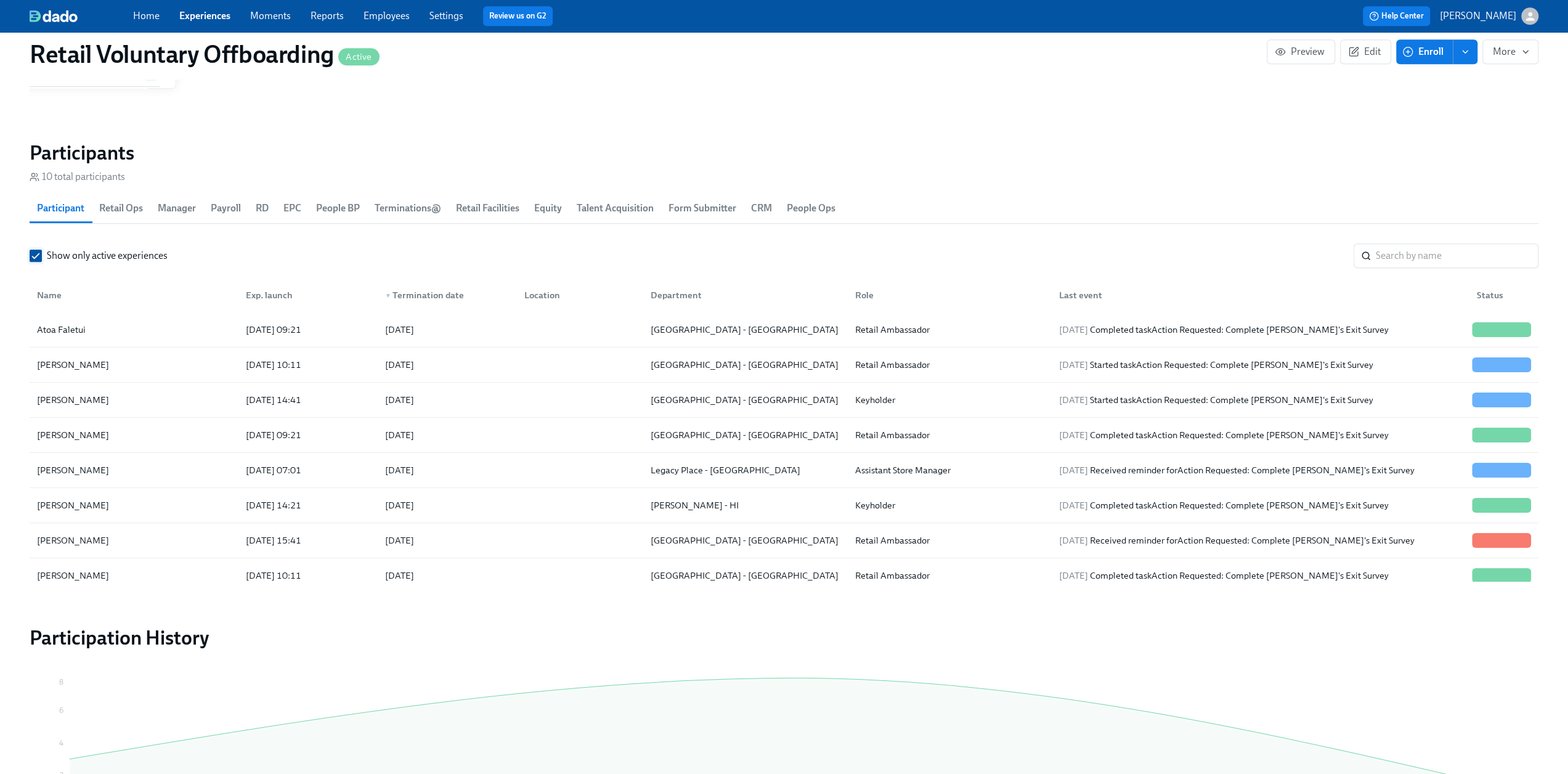
click at [37, 257] on input "Show only active experiences" at bounding box center [36, 256] width 11 height 11
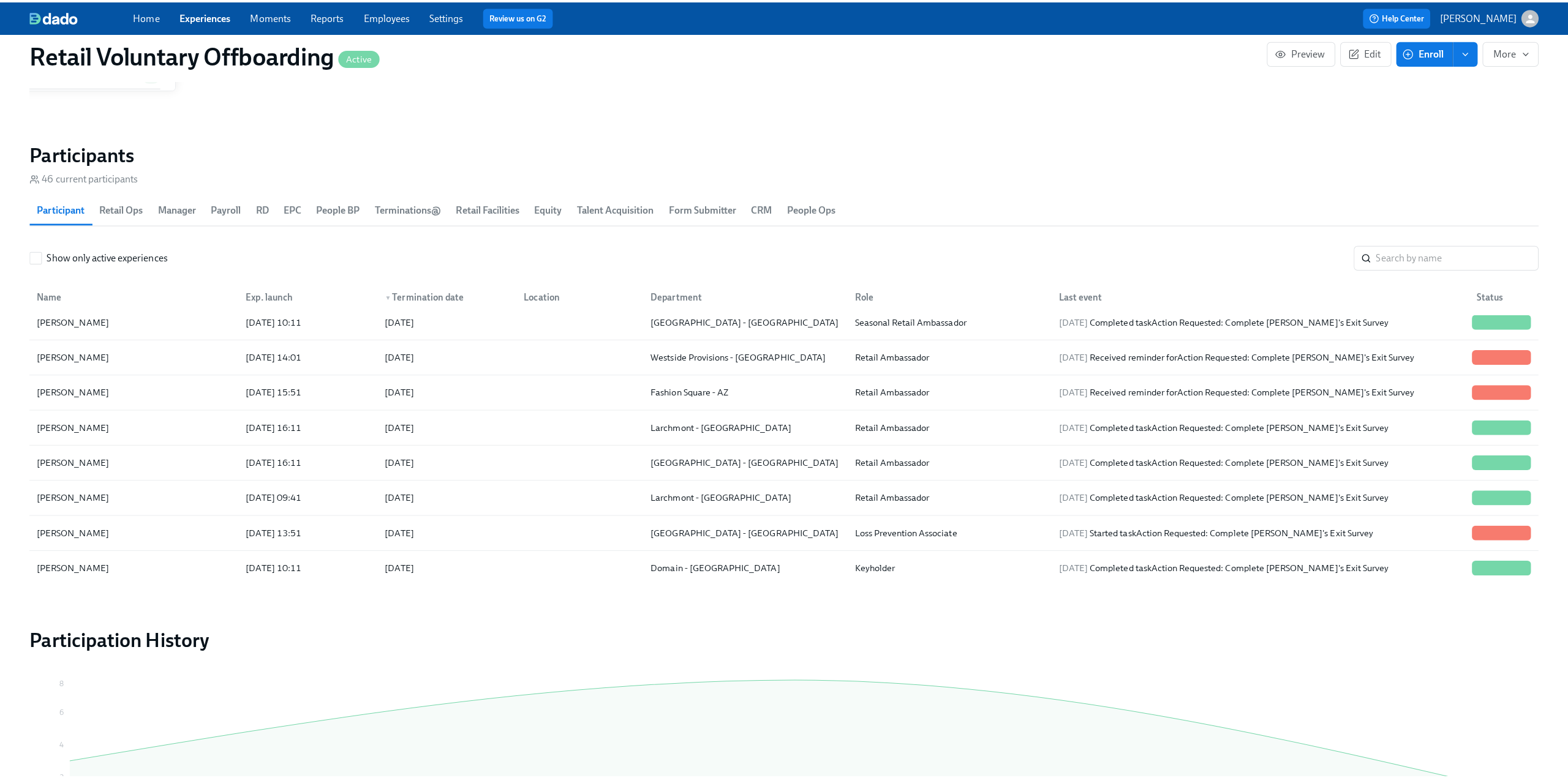
scroll to position [490, 0]
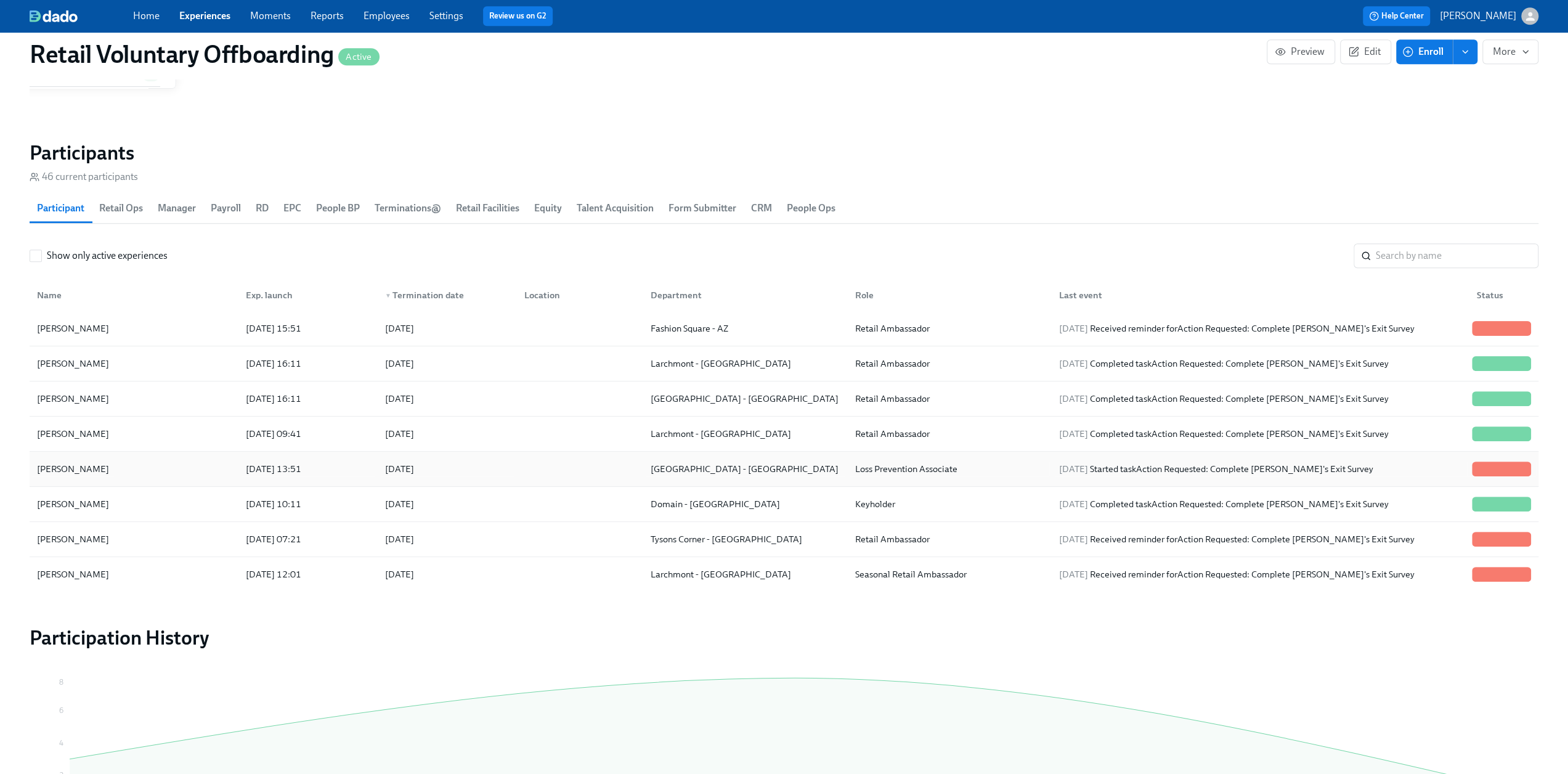
click at [170, 460] on div "Luis Rios" at bounding box center [134, 469] width 204 height 25
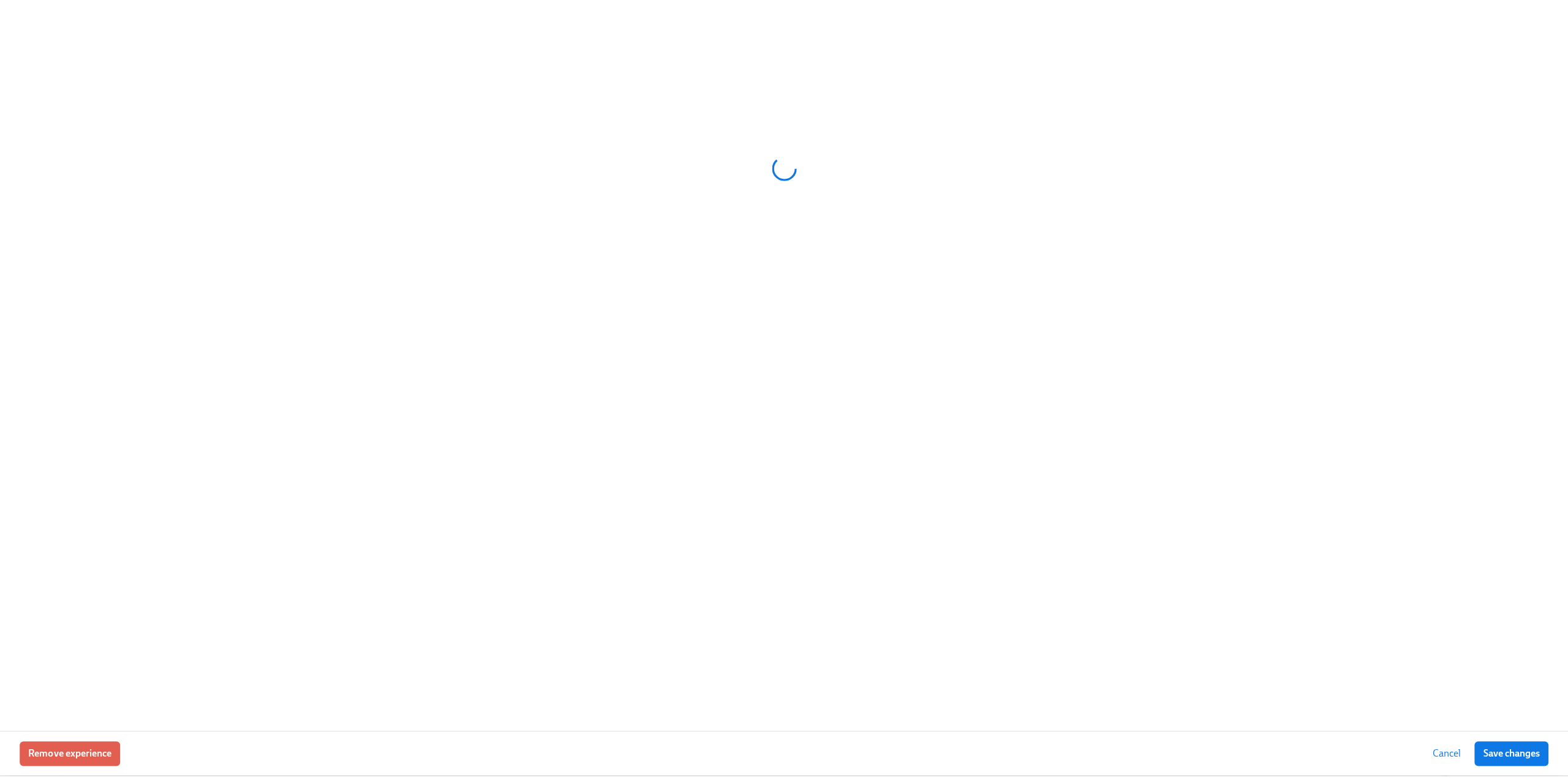
scroll to position [0, 1780]
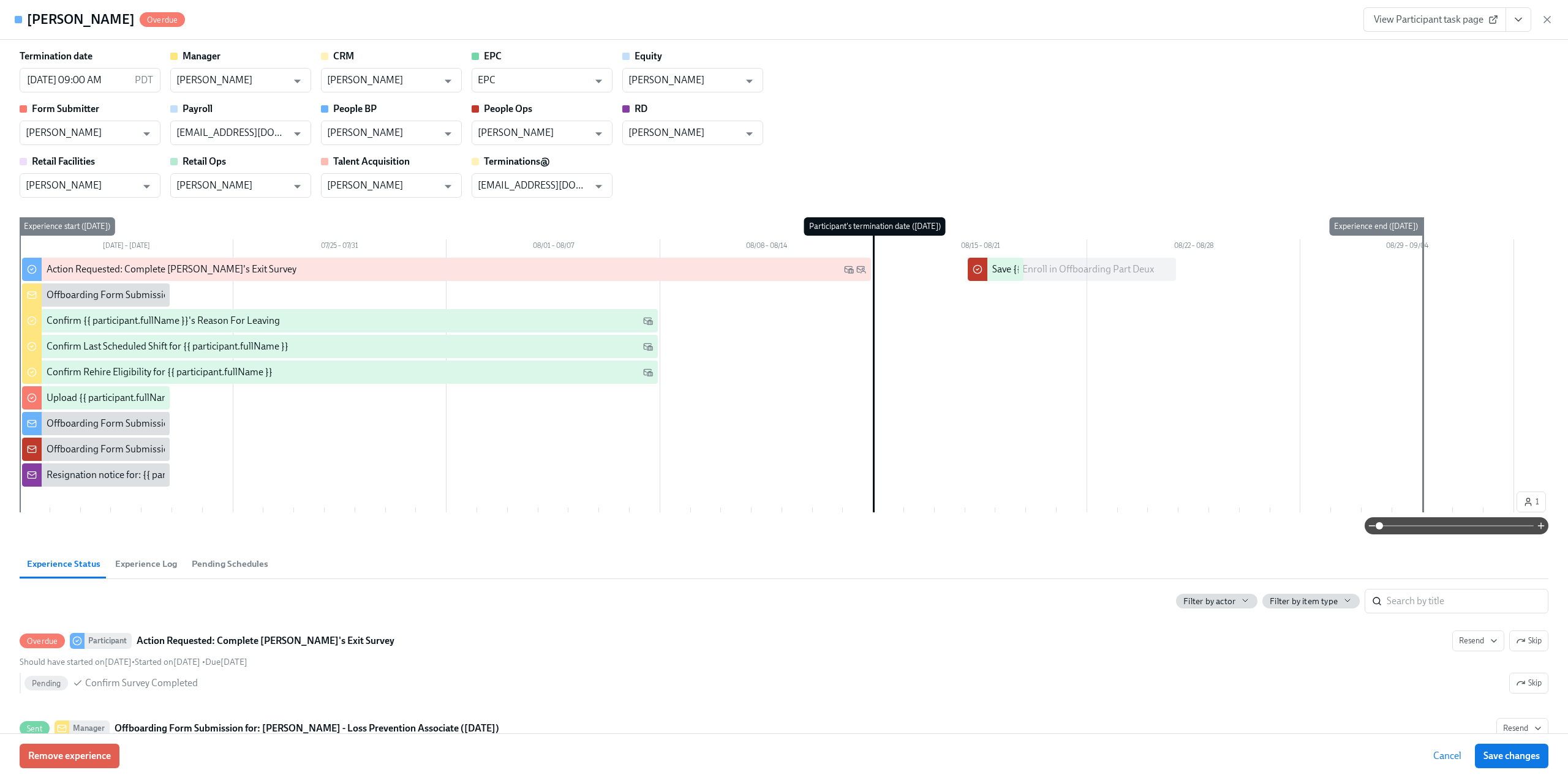
click at [1511, 25] on button "View task page" at bounding box center [1518, 19] width 26 height 25
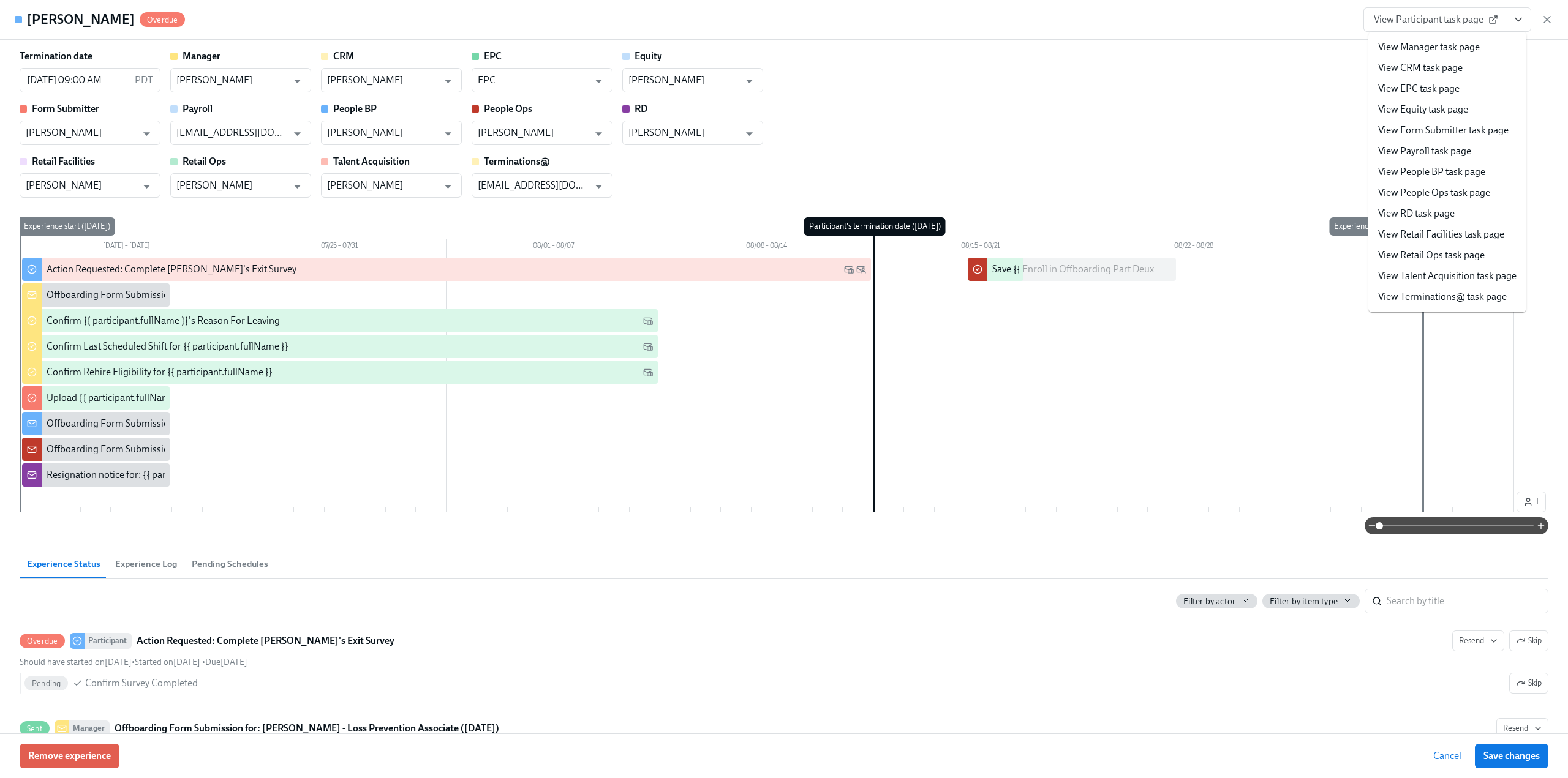
click at [1495, 42] on li "View Manager task page" at bounding box center [1448, 47] width 158 height 21
click at [1412, 46] on link "View Manager task page" at bounding box center [1429, 47] width 102 height 14
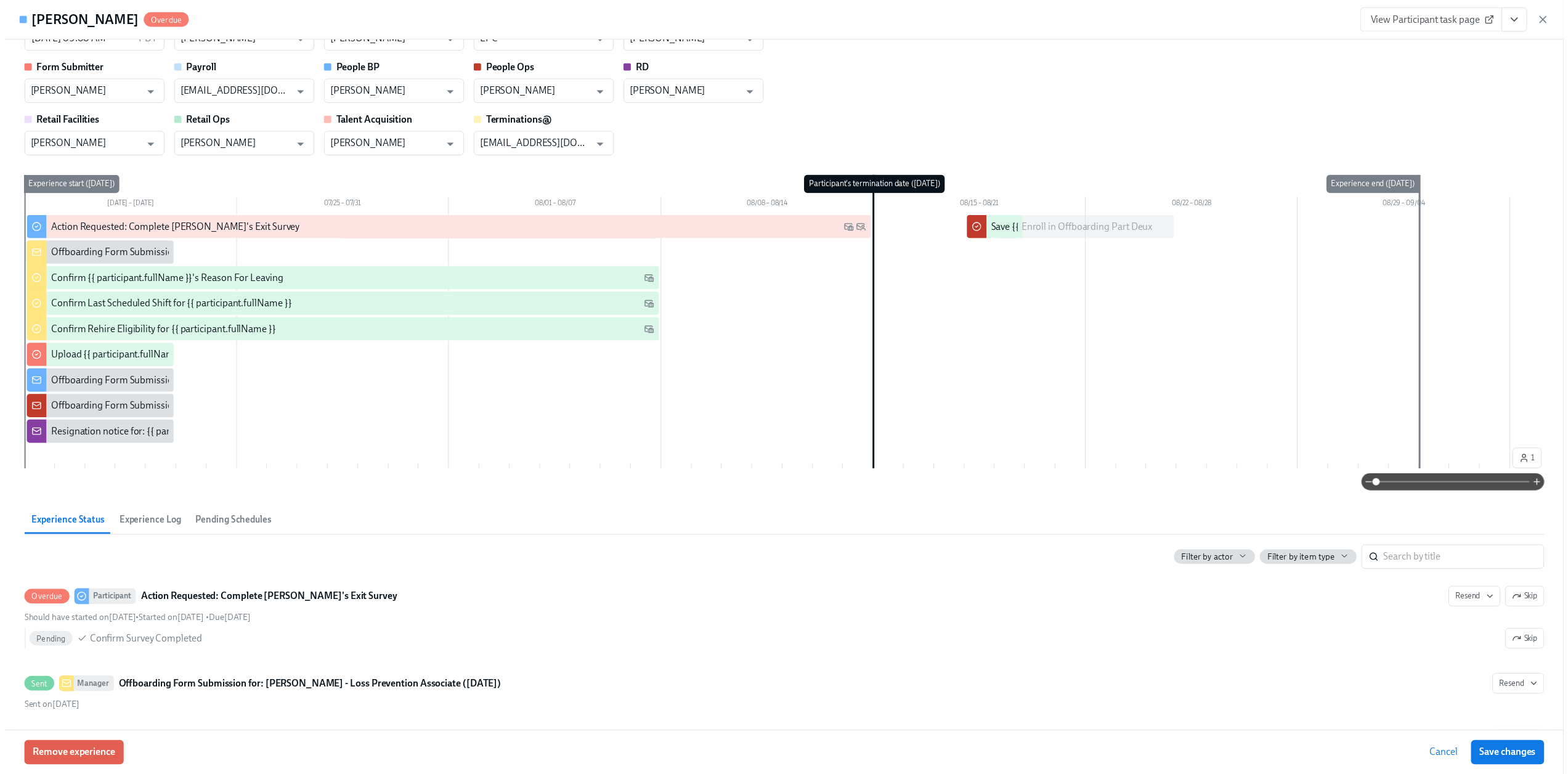
scroll to position [62, 0]
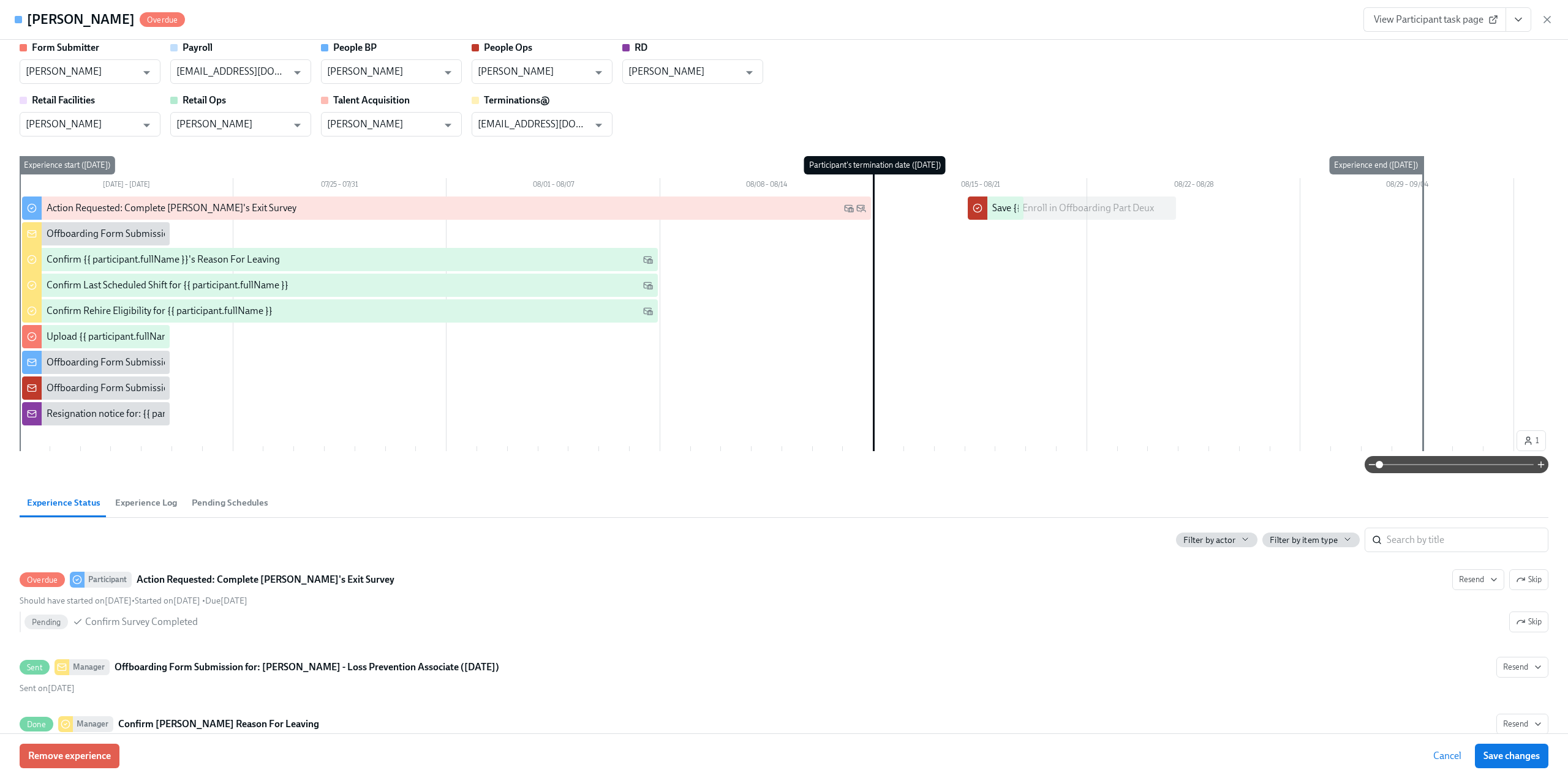
drag, startPoint x: 1542, startPoint y: 17, endPoint x: 1531, endPoint y: 23, distance: 12.5
click at [1542, 17] on icon "button" at bounding box center [1547, 19] width 12 height 12
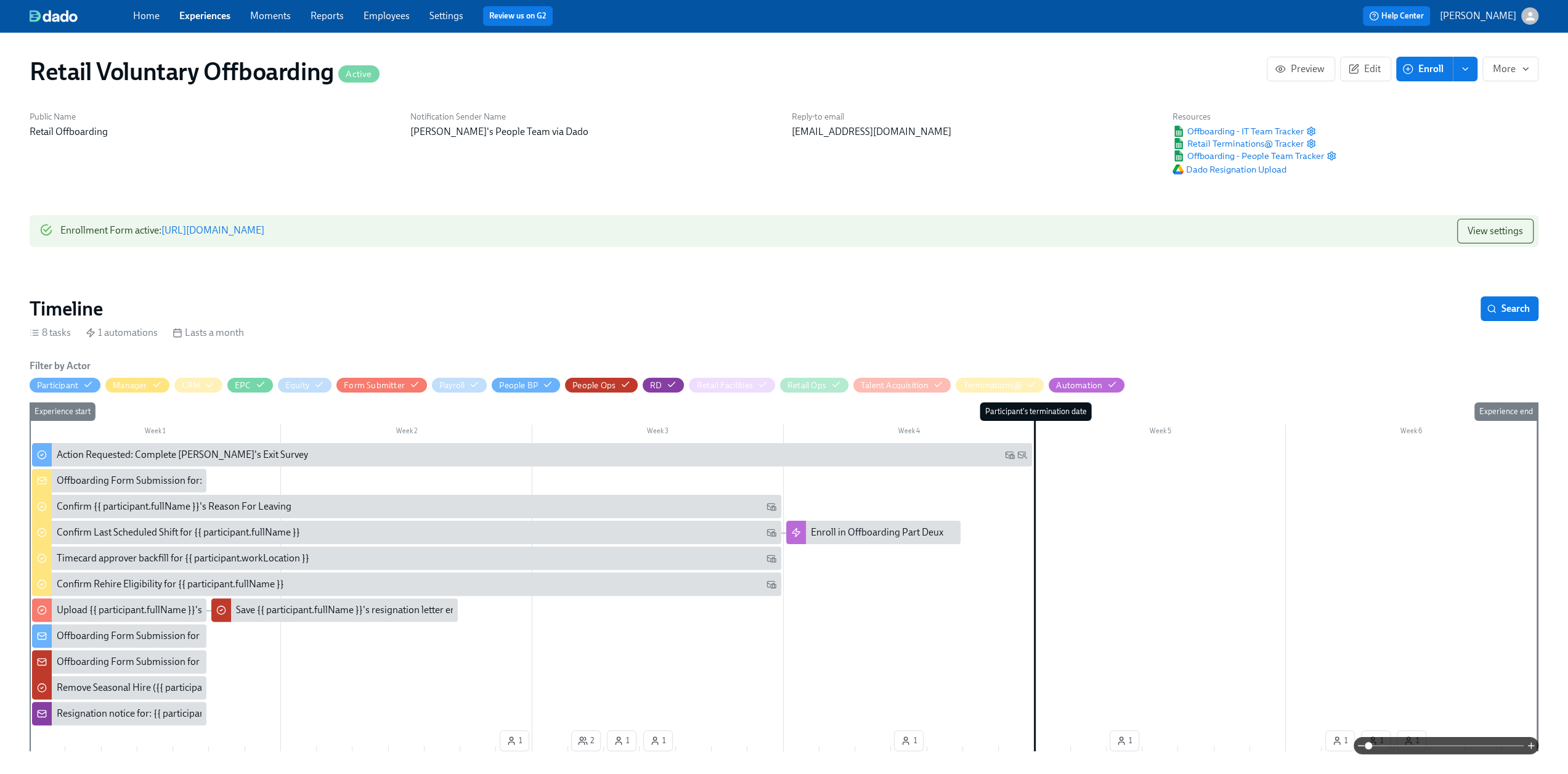
click at [206, 16] on link "Experiences" at bounding box center [204, 16] width 51 height 12
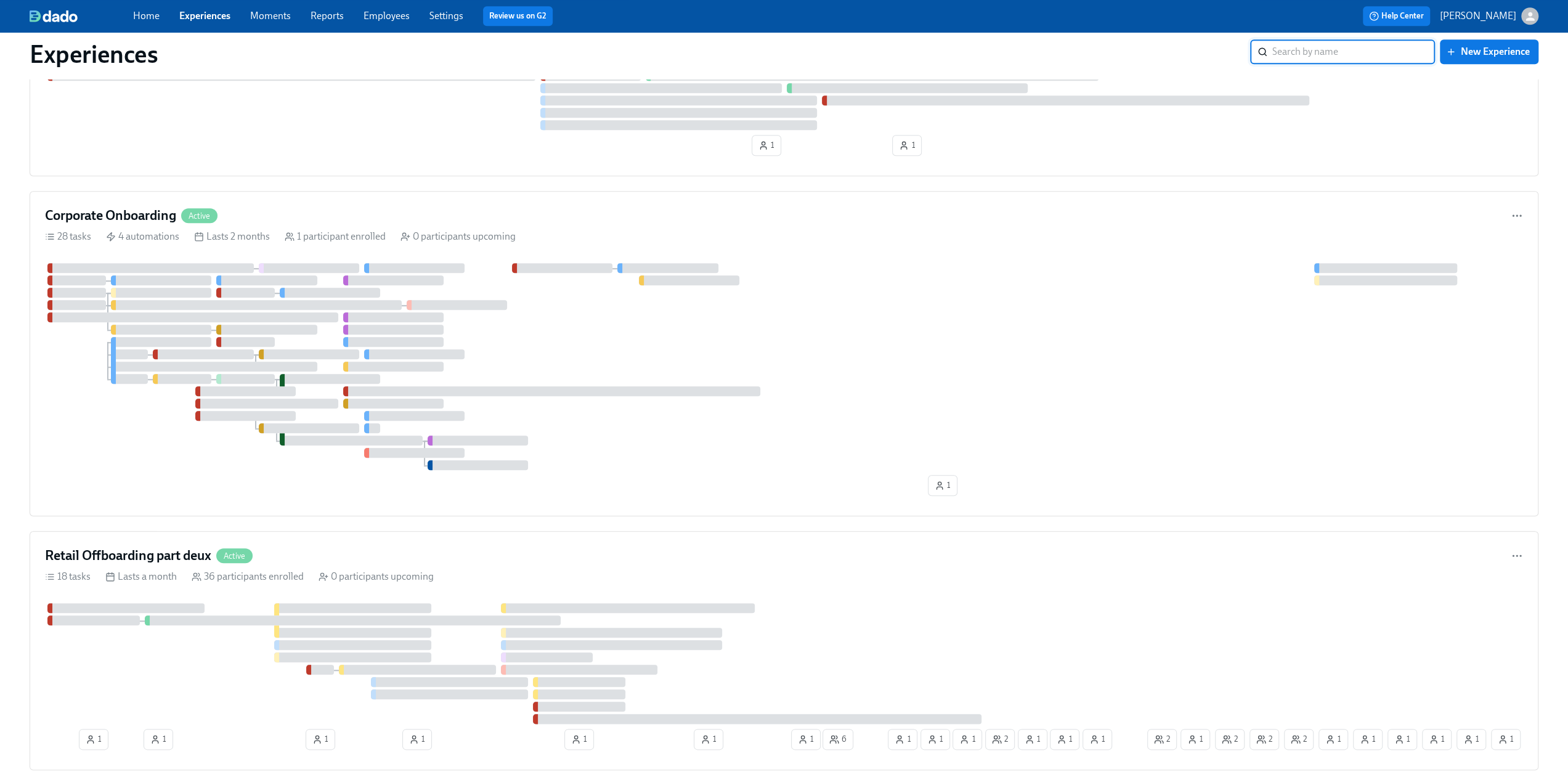
scroll to position [1355, 0]
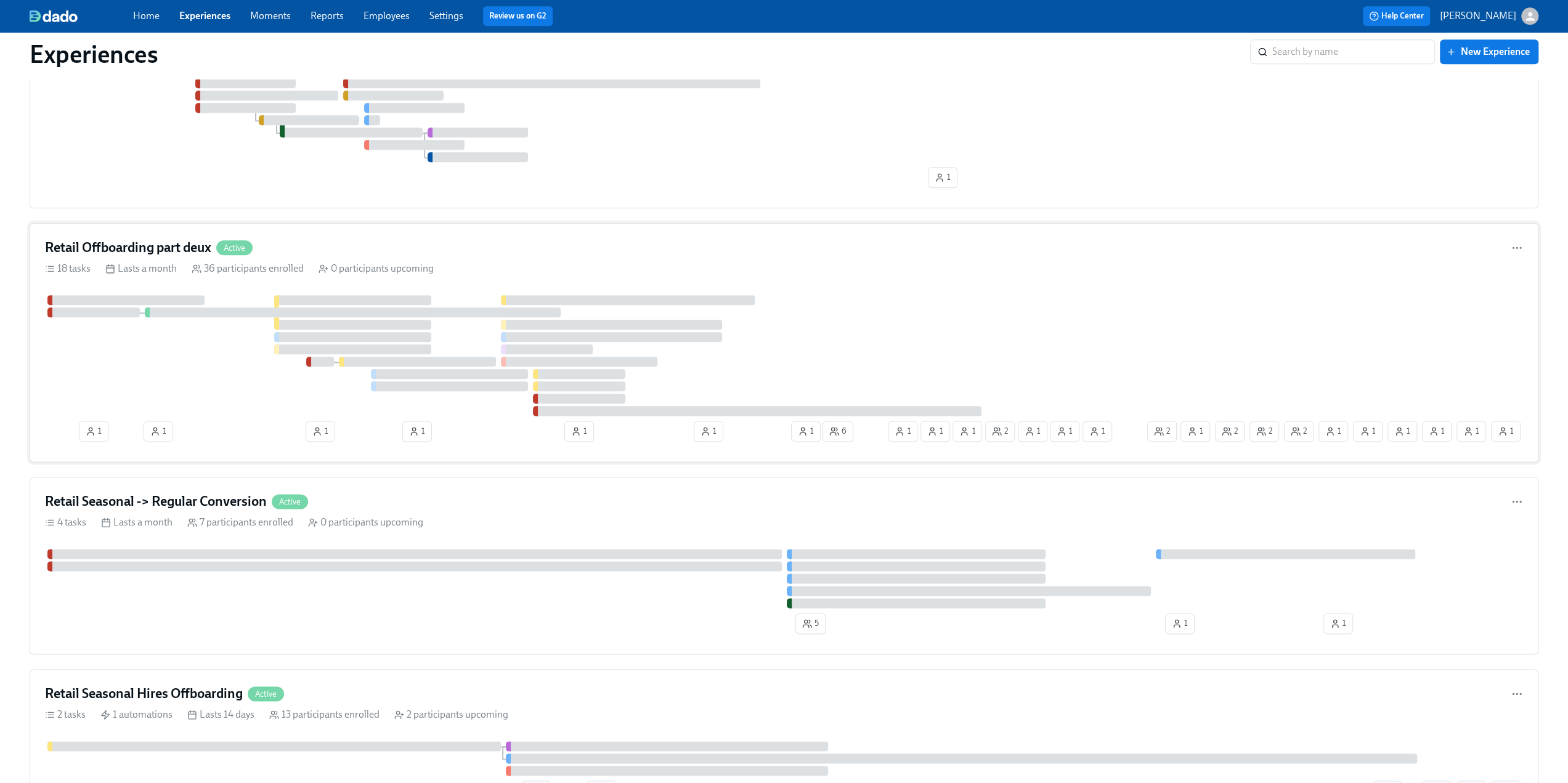
click at [157, 244] on h4 "Retail Offboarding part deux" at bounding box center [128, 247] width 166 height 18
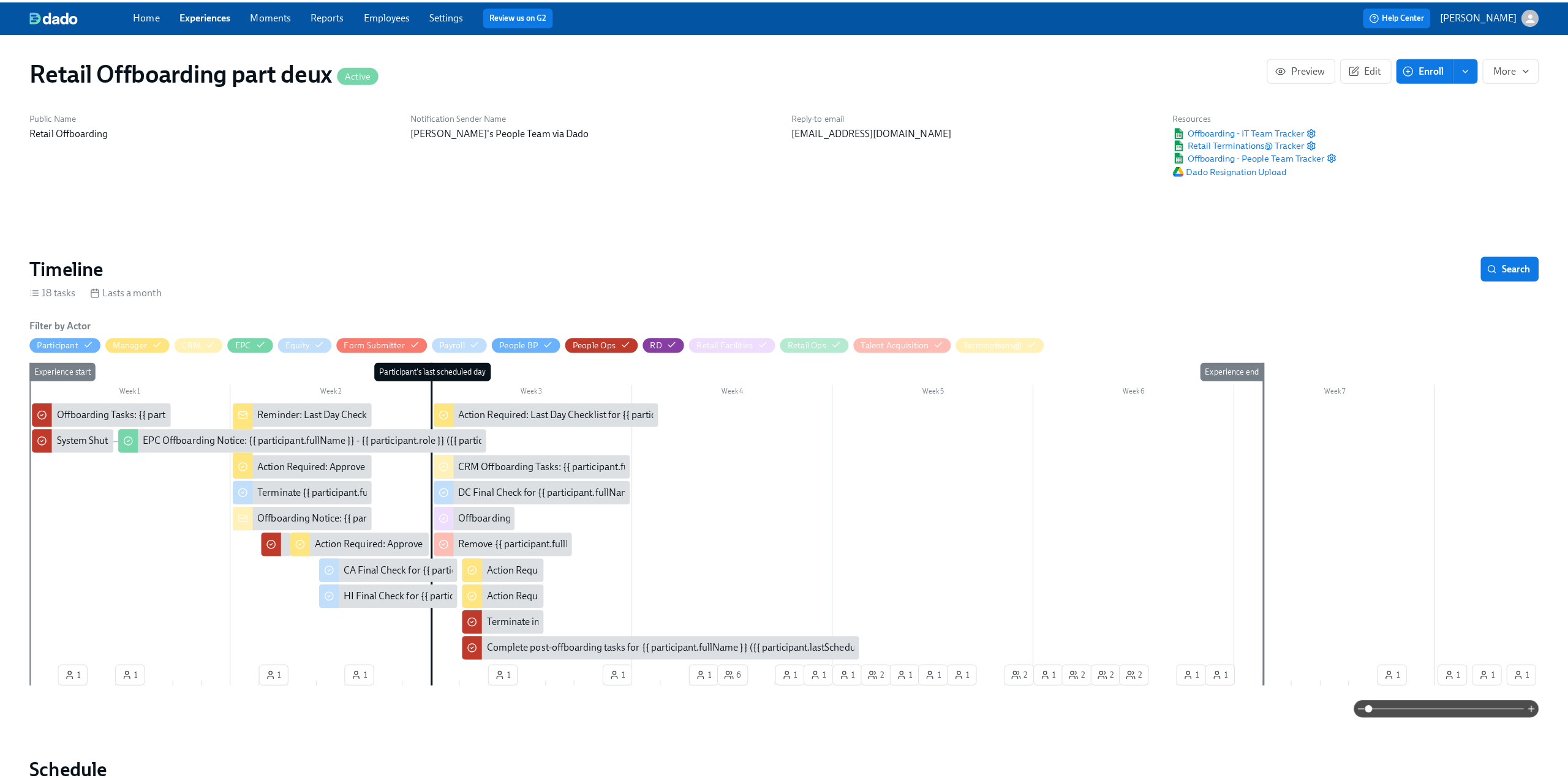
scroll to position [0, 7545]
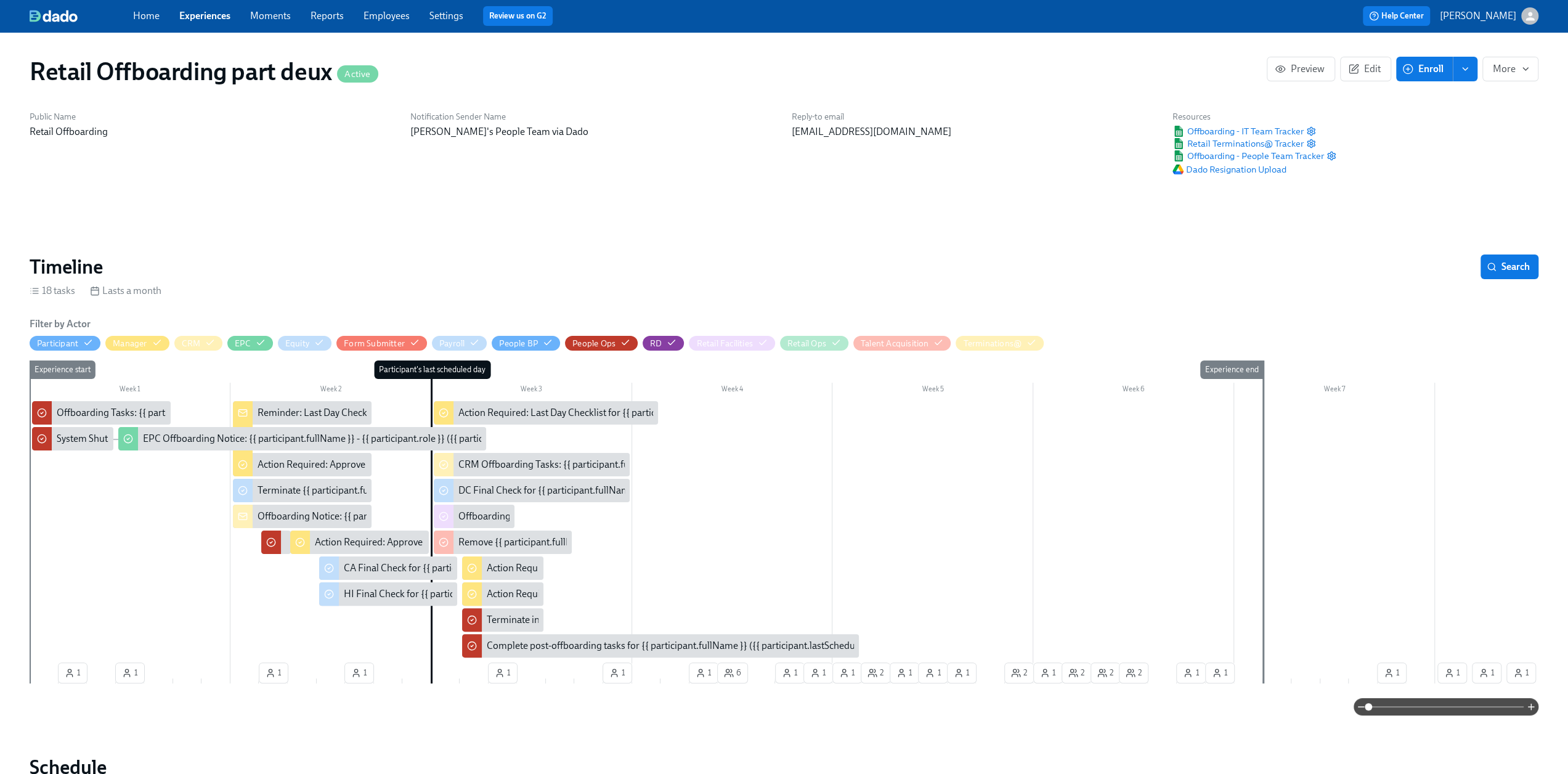
click at [1421, 71] on span "Enroll" at bounding box center [1425, 68] width 39 height 12
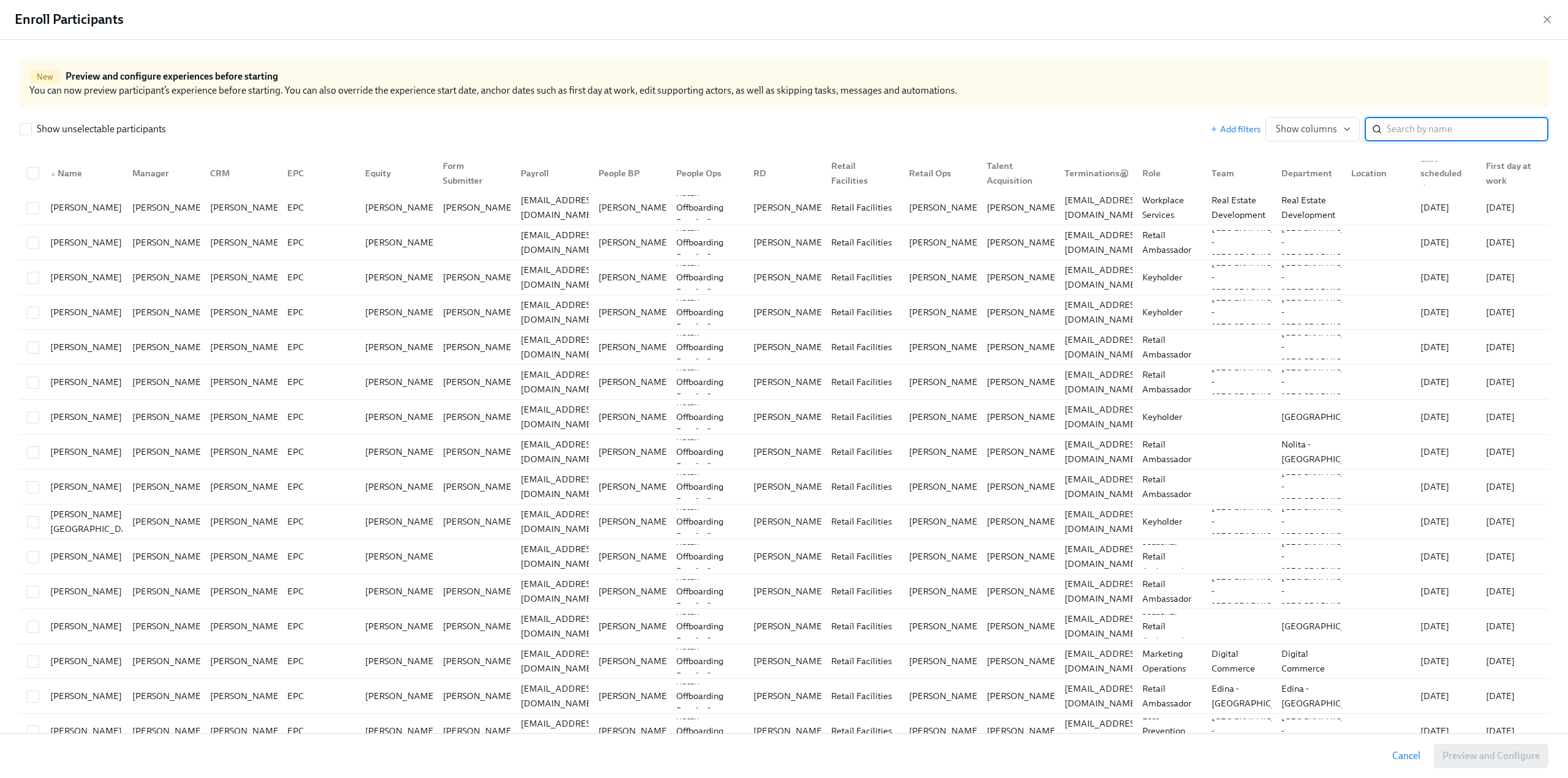
click at [1405, 124] on input "search" at bounding box center [1468, 128] width 162 height 25
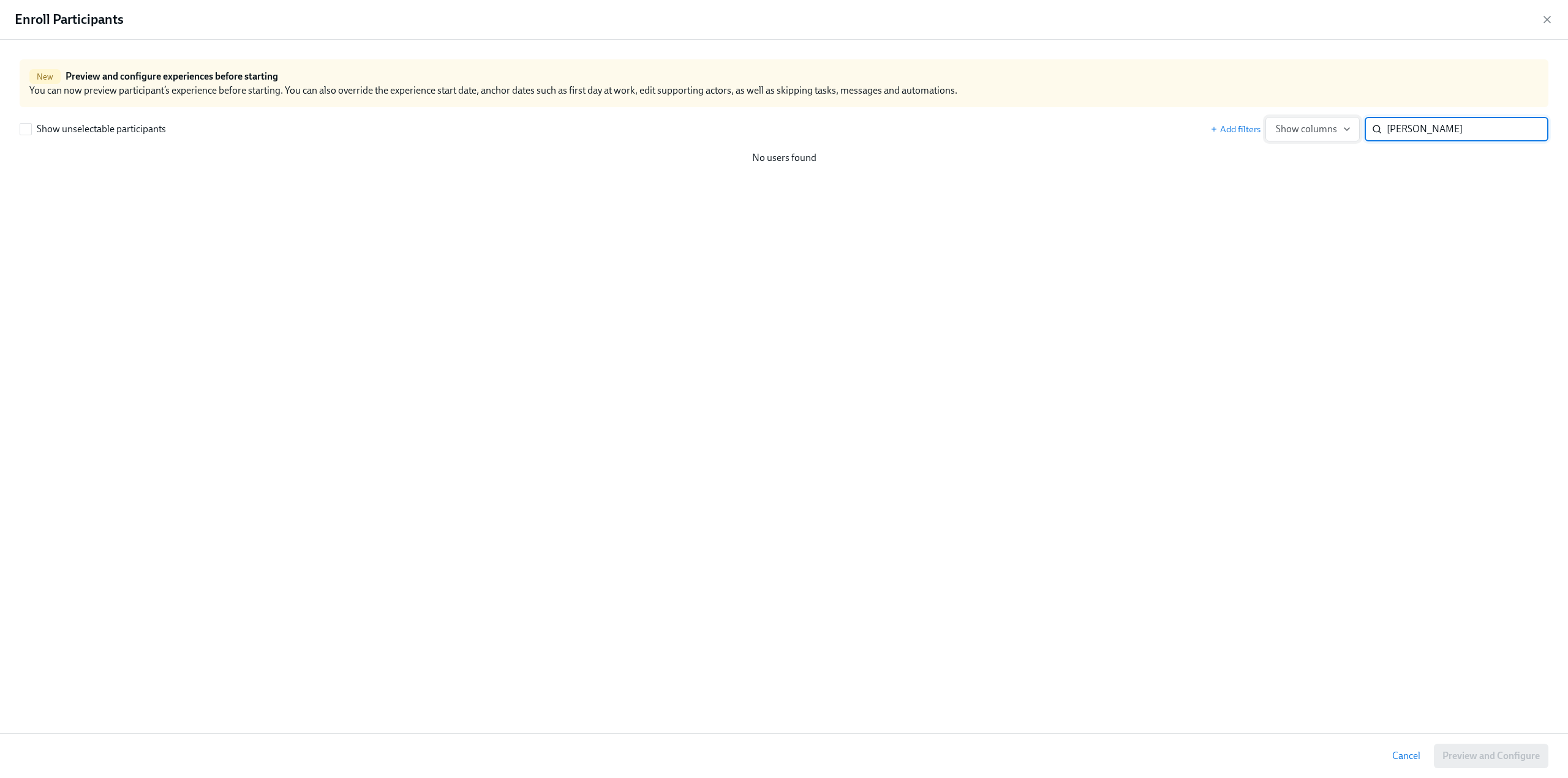
drag, startPoint x: 1459, startPoint y: 128, endPoint x: 1353, endPoint y: 134, distance: 106.2
click at [1353, 134] on div "Add filters Show columns john ​" at bounding box center [1380, 128] width 338 height 25
type input "m"
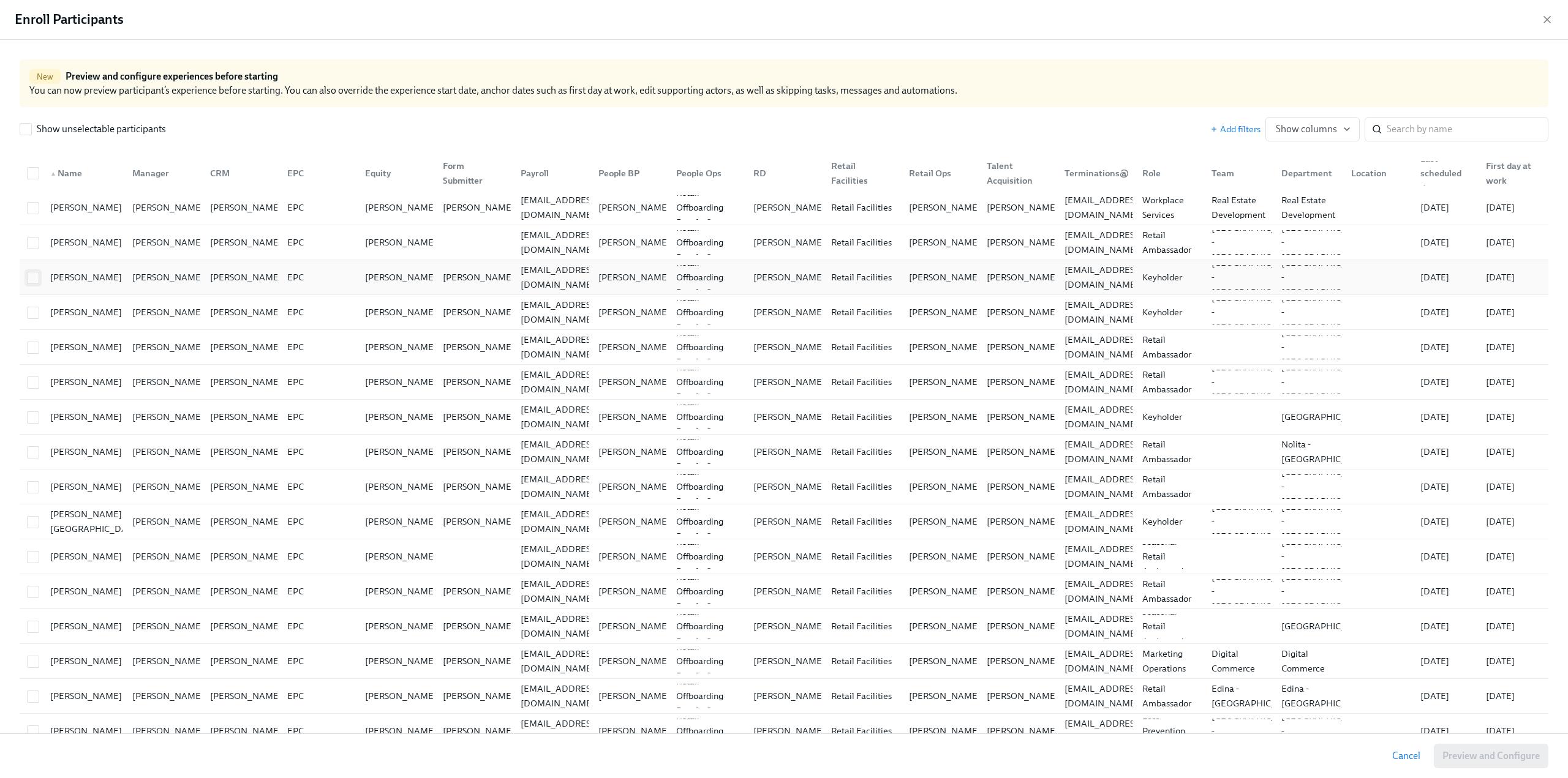
click at [34, 280] on input "checkbox" at bounding box center [33, 278] width 11 height 11
checkbox input "true"
click at [1414, 128] on input "search" at bounding box center [1468, 128] width 162 height 25
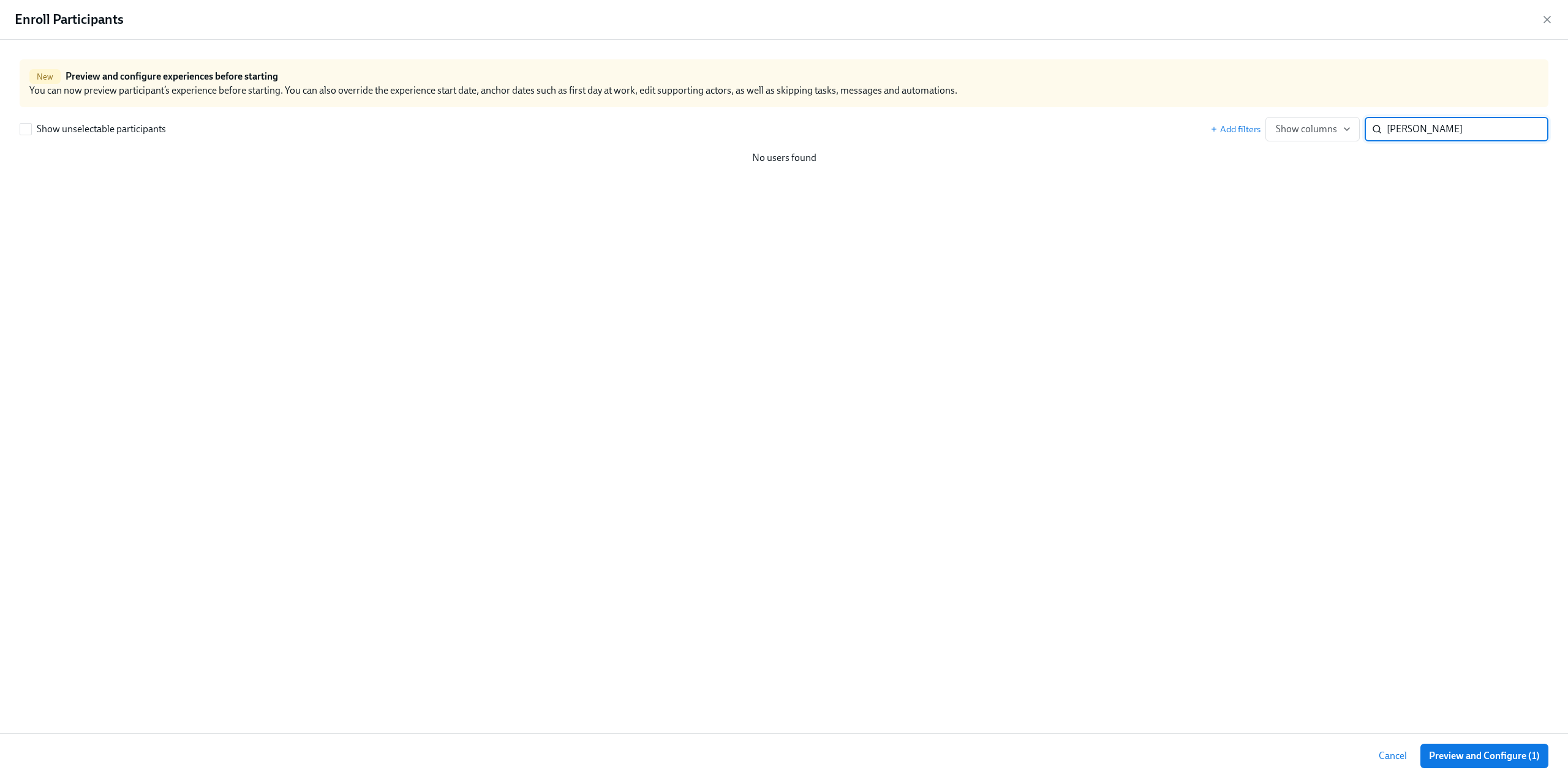
type input "mary"
drag, startPoint x: 1416, startPoint y: 137, endPoint x: 1366, endPoint y: 135, distance: 50.0
click at [1366, 135] on div "mary ​" at bounding box center [1457, 128] width 184 height 25
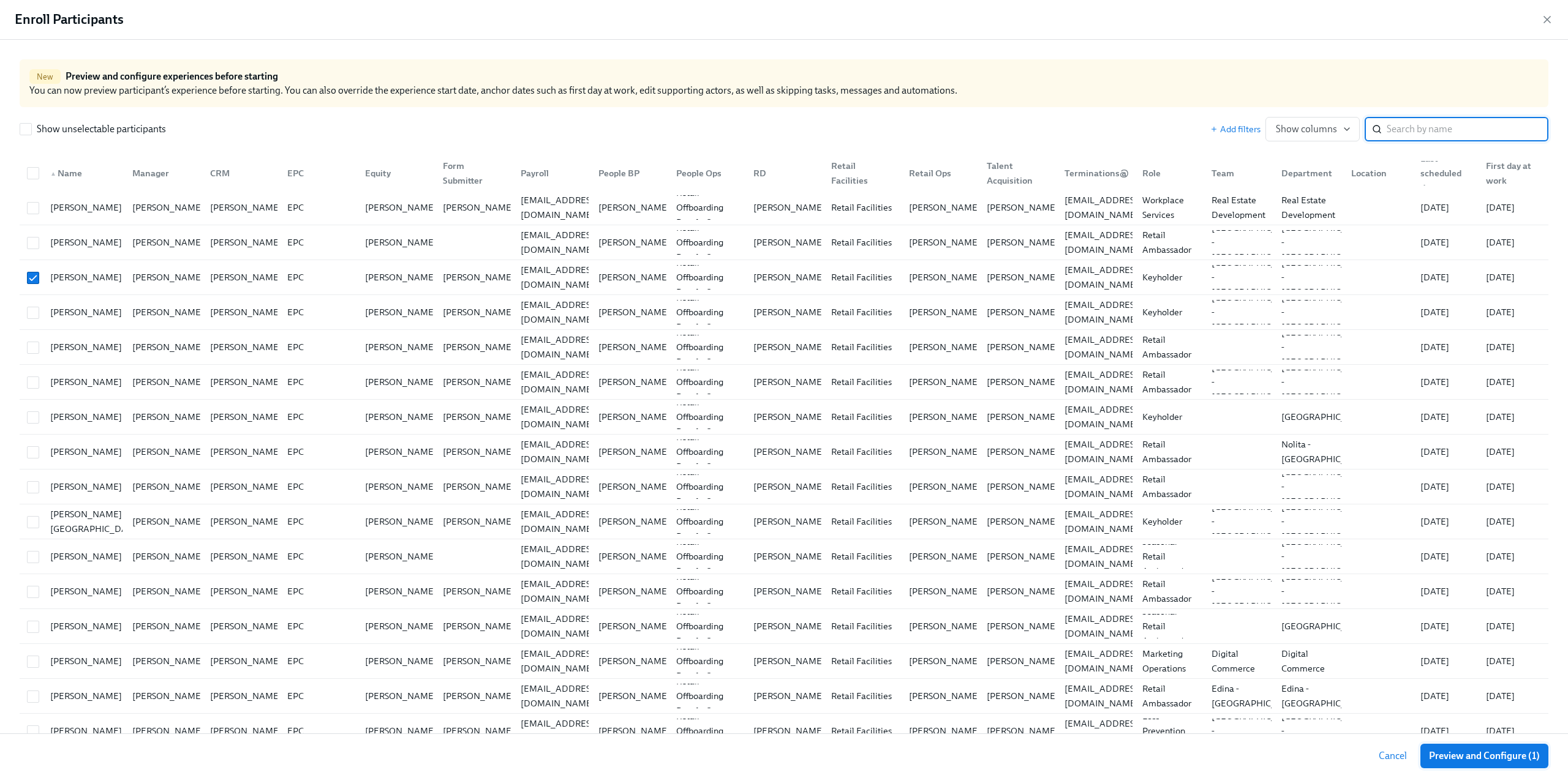
click at [1457, 758] on span "Preview and Configure (1)" at bounding box center [1484, 756] width 111 height 12
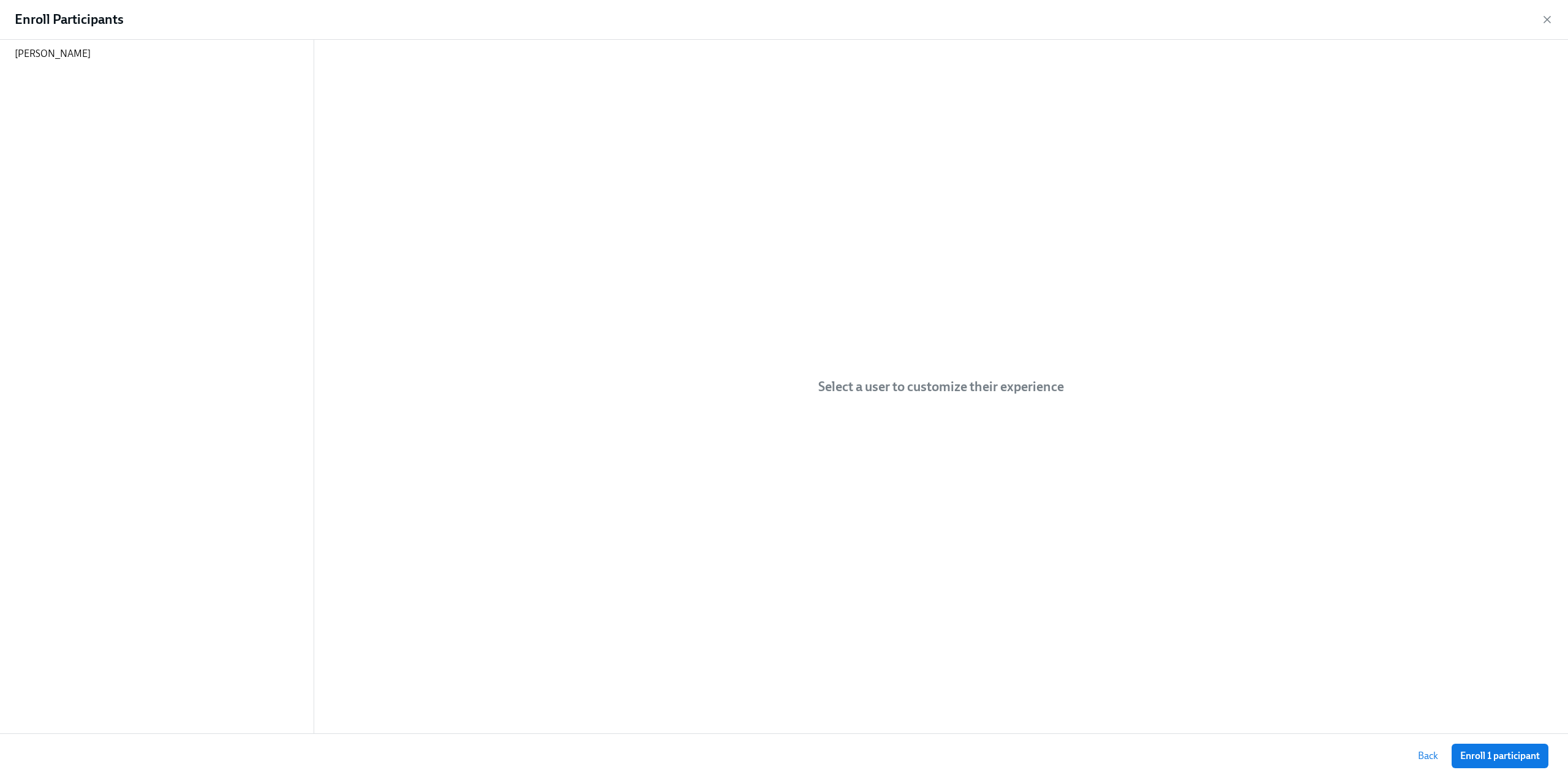
click at [1428, 758] on span "Back" at bounding box center [1428, 756] width 20 height 12
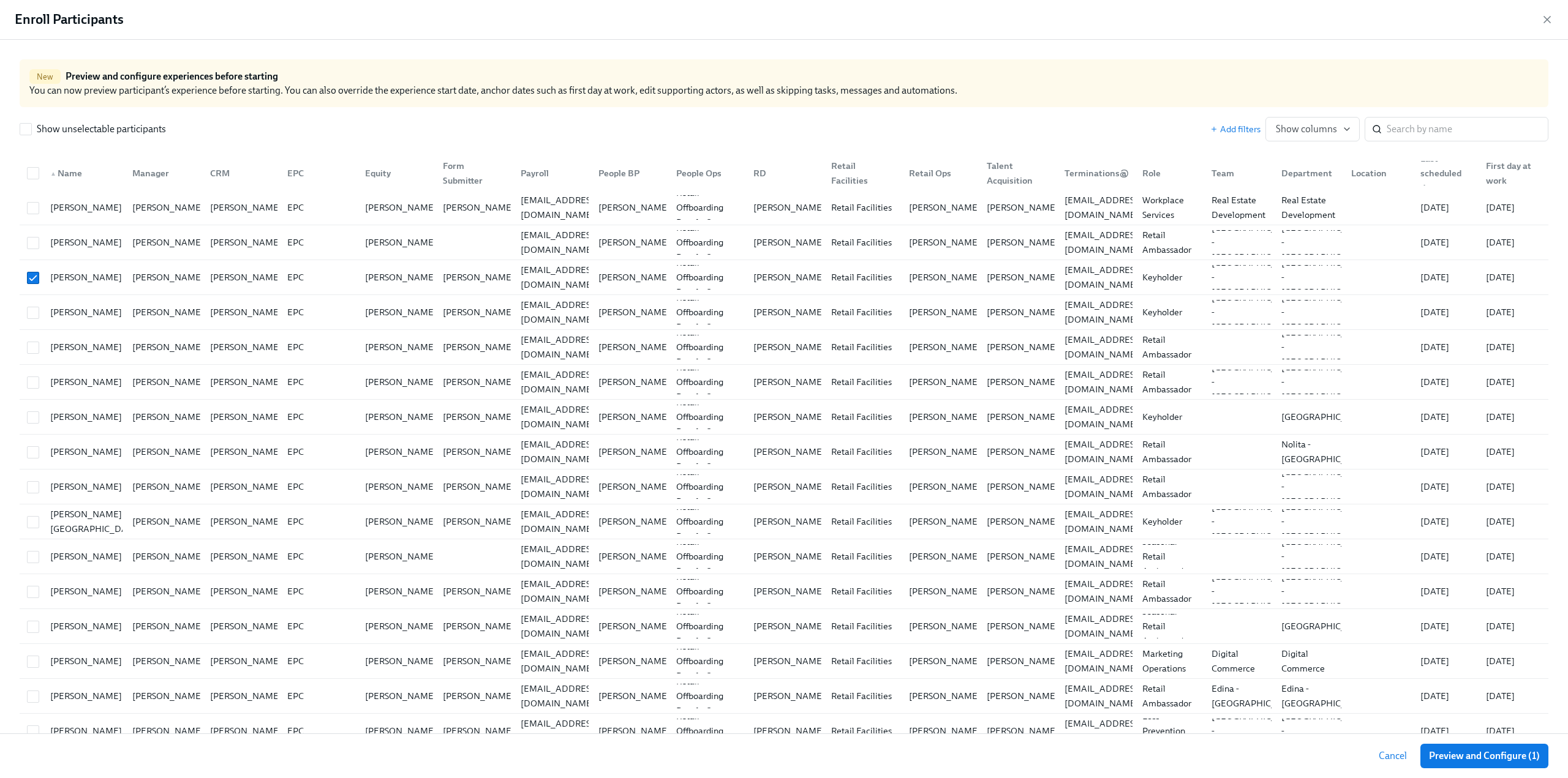
click at [1390, 761] on span "Cancel" at bounding box center [1393, 756] width 28 height 12
click at [1390, 761] on h2 "Schedule" at bounding box center [779, 762] width 1500 height 25
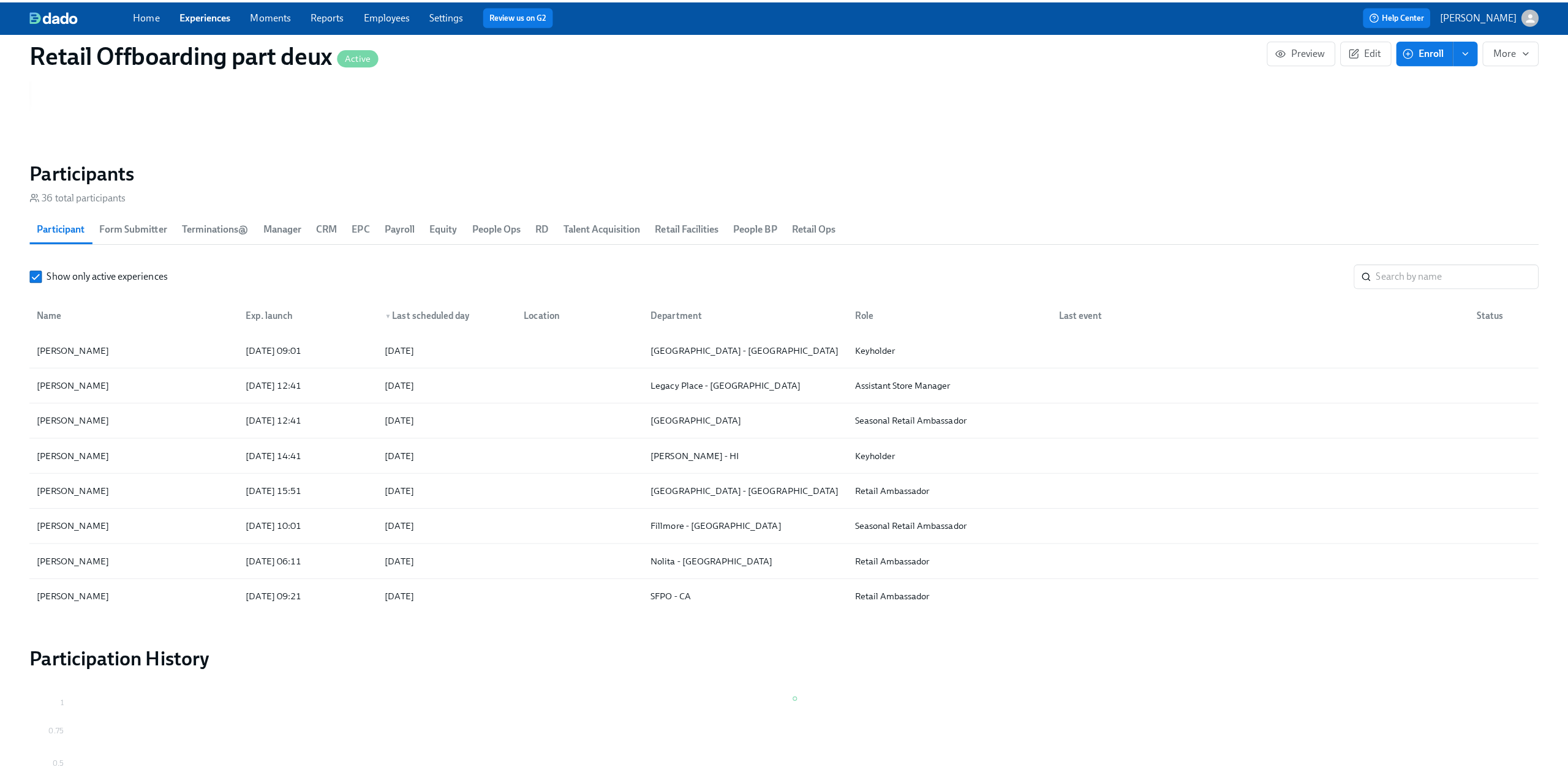
scroll to position [980, 0]
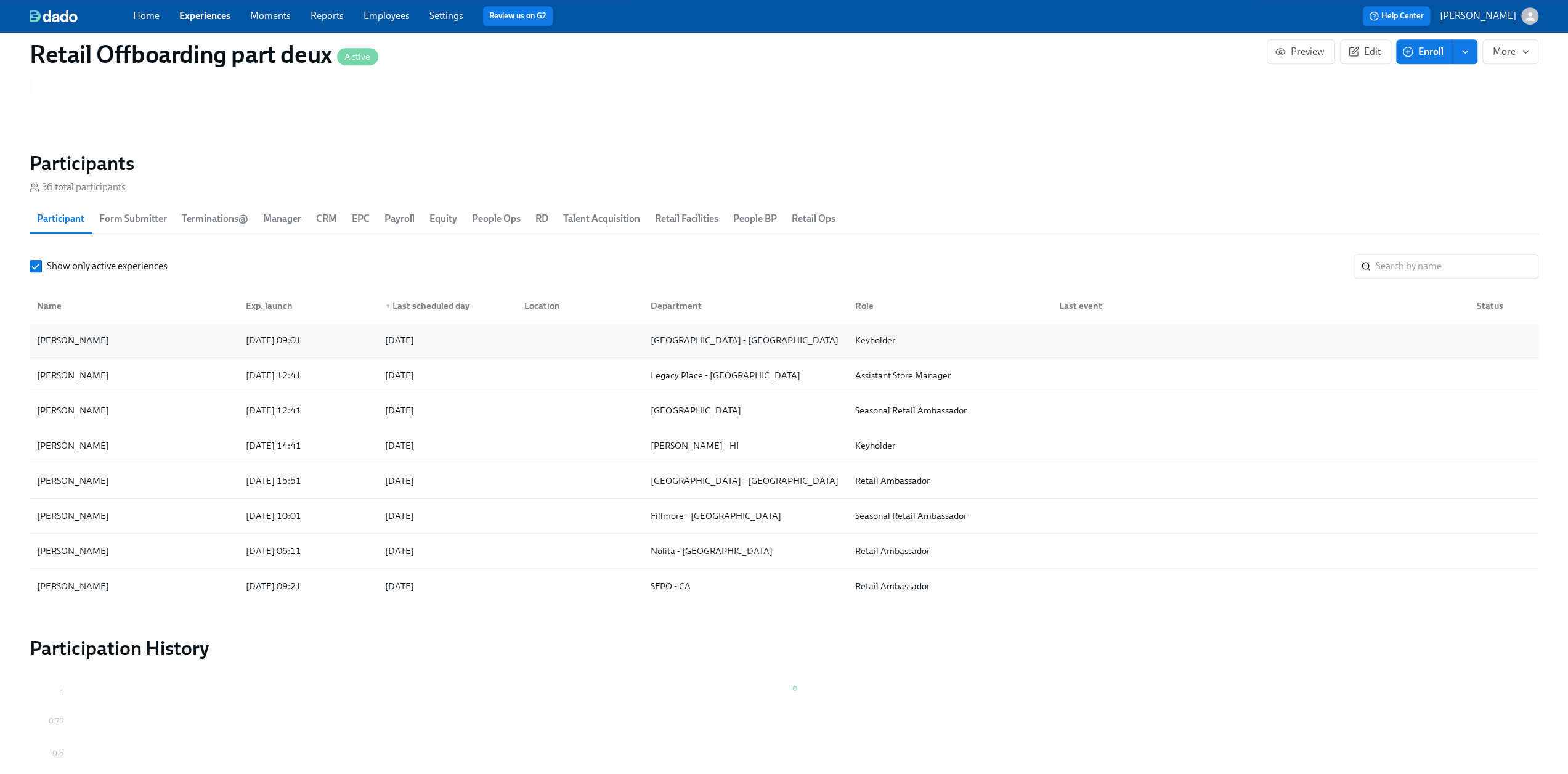
click at [154, 334] on div "Anna Egidi" at bounding box center [134, 340] width 204 height 25
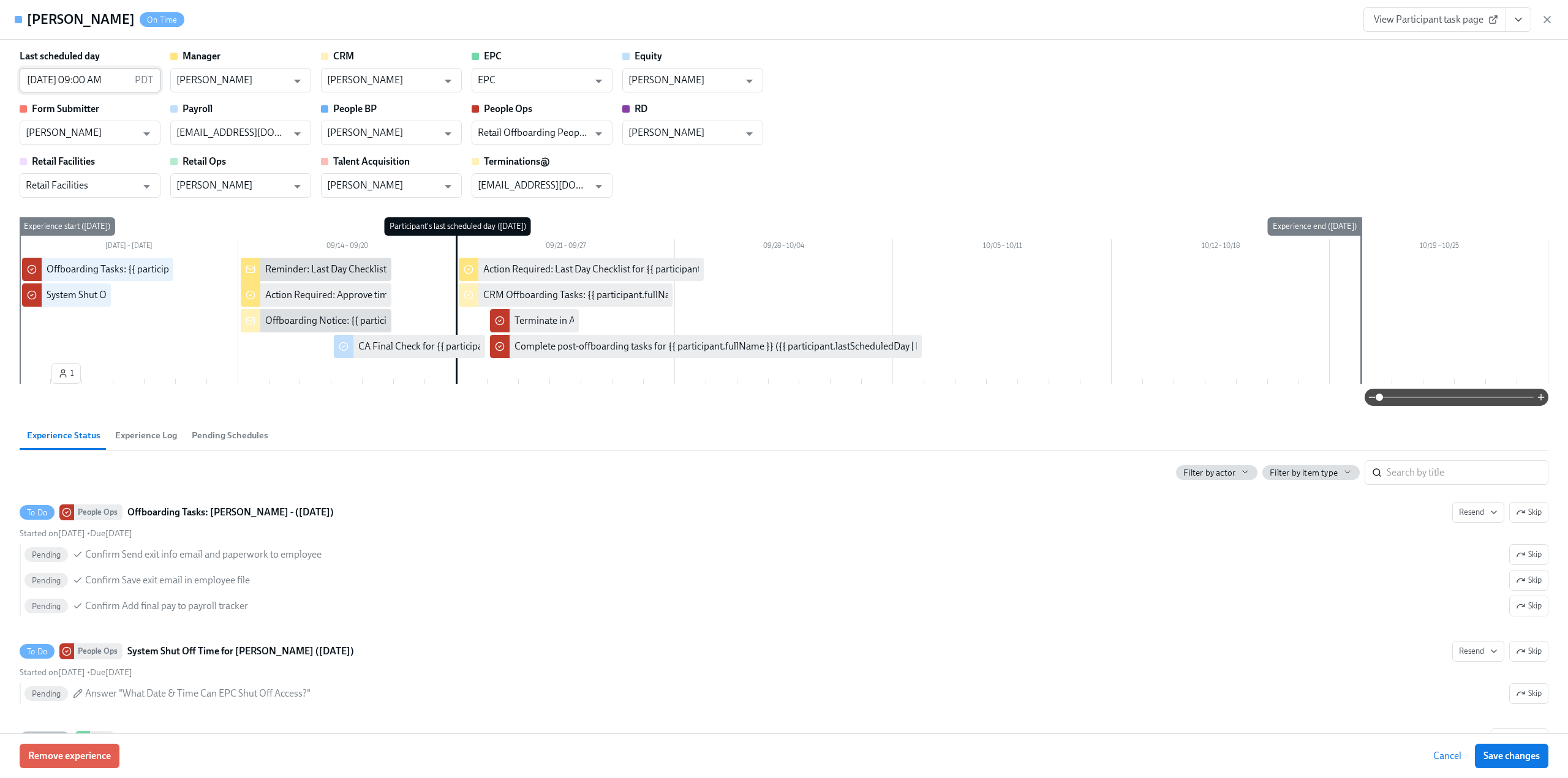
click at [73, 82] on input "09/21/2025 09:00 AM" at bounding box center [74, 80] width 110 height 25
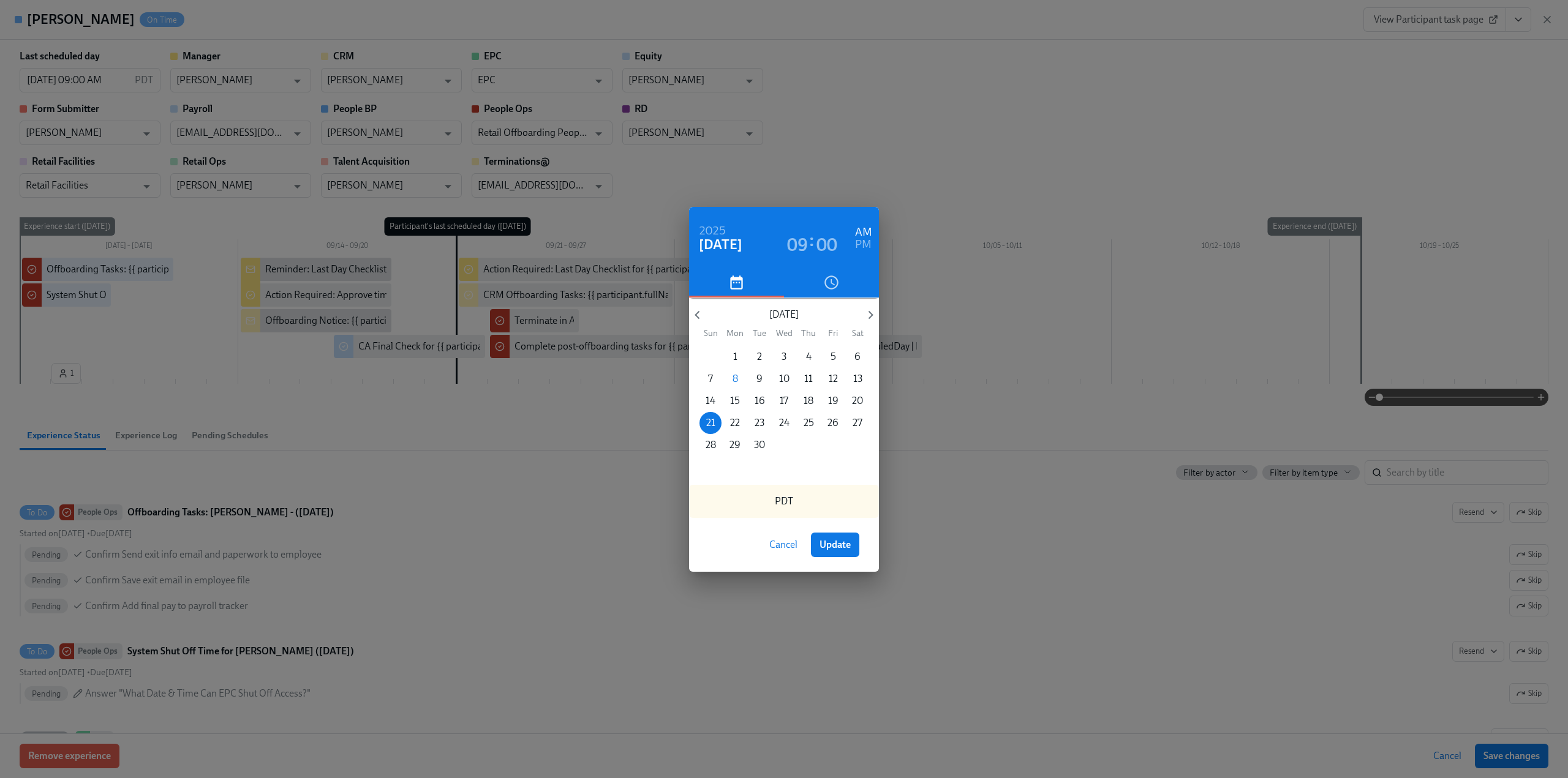
click at [785, 550] on span "Cancel" at bounding box center [783, 544] width 28 height 12
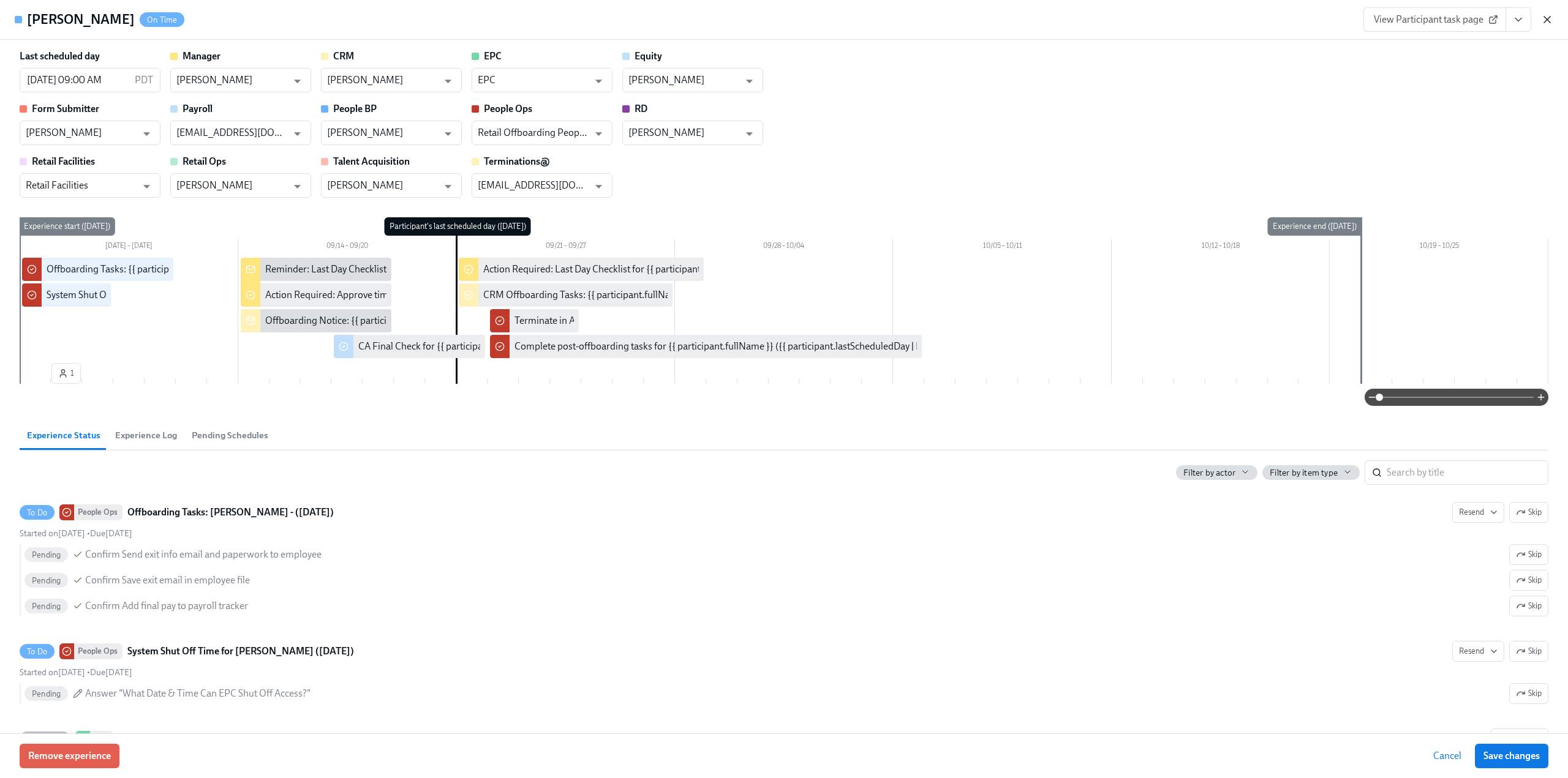
click at [1547, 19] on icon "button" at bounding box center [1547, 19] width 6 height 6
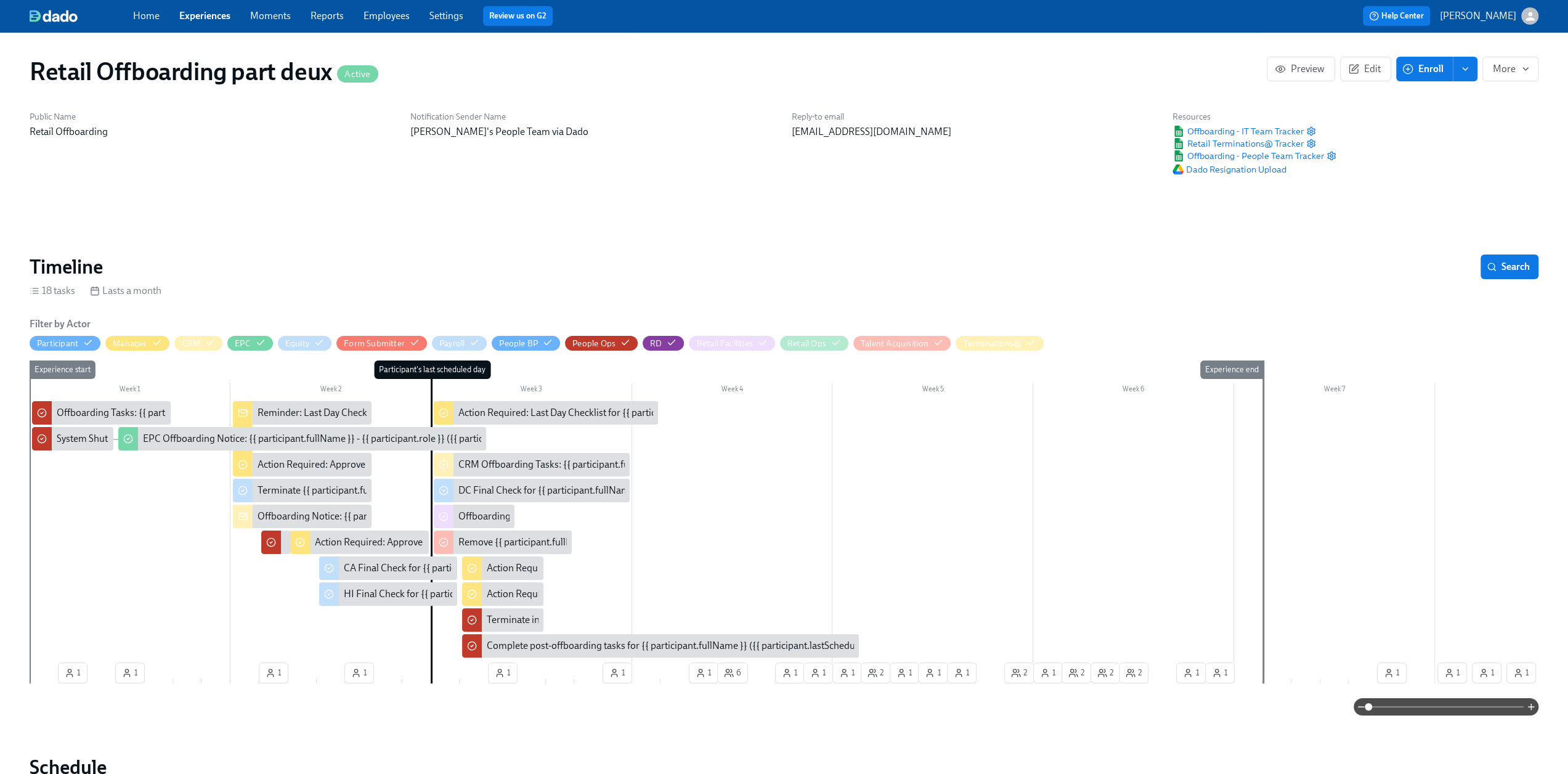
click at [1474, 705] on span at bounding box center [1446, 707] width 155 height 18
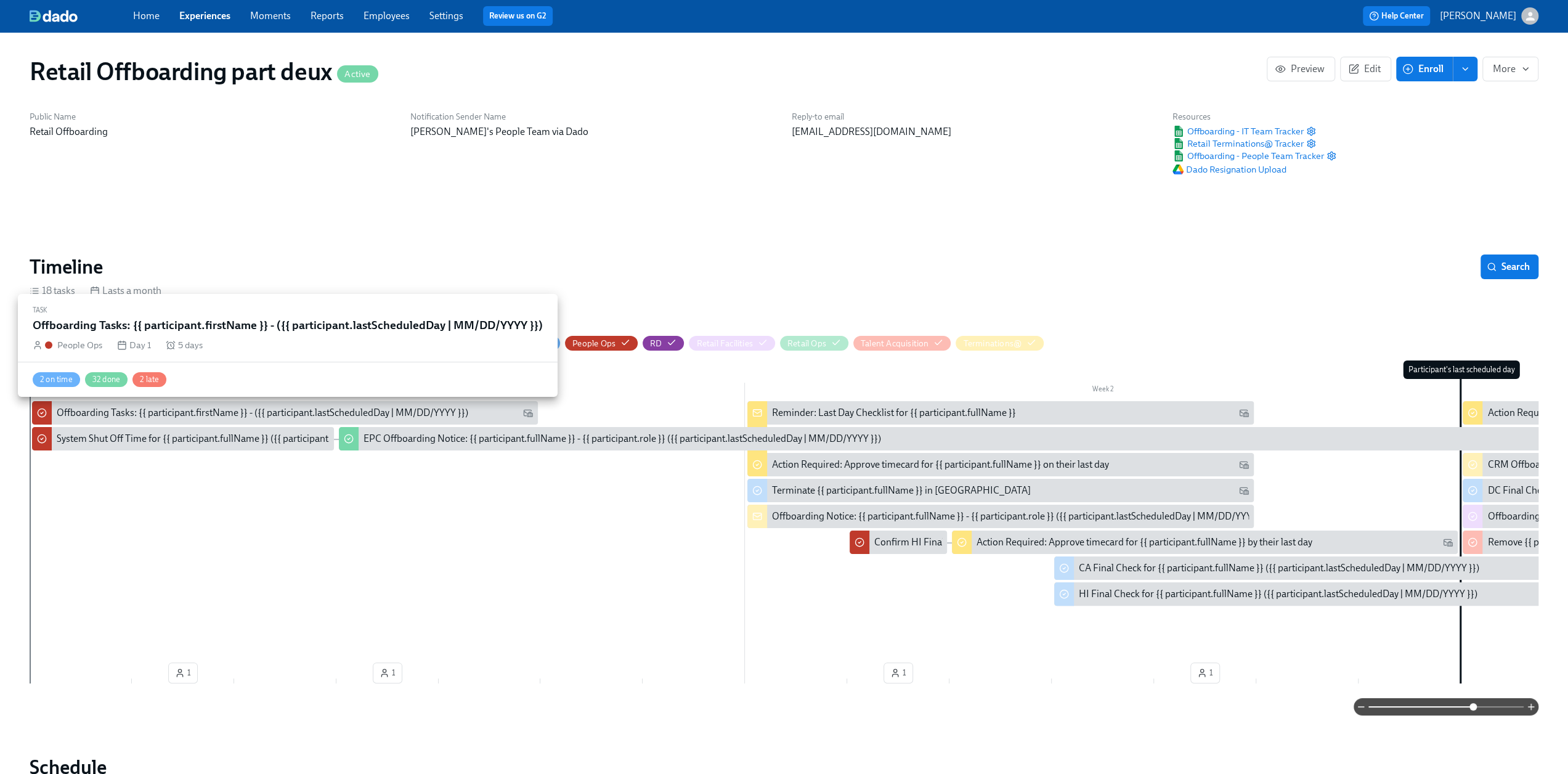
click at [143, 417] on div "Offboarding Tasks: {{ participant.firstName }} - ({{ participant.lastScheduledD…" at bounding box center [262, 413] width 412 height 14
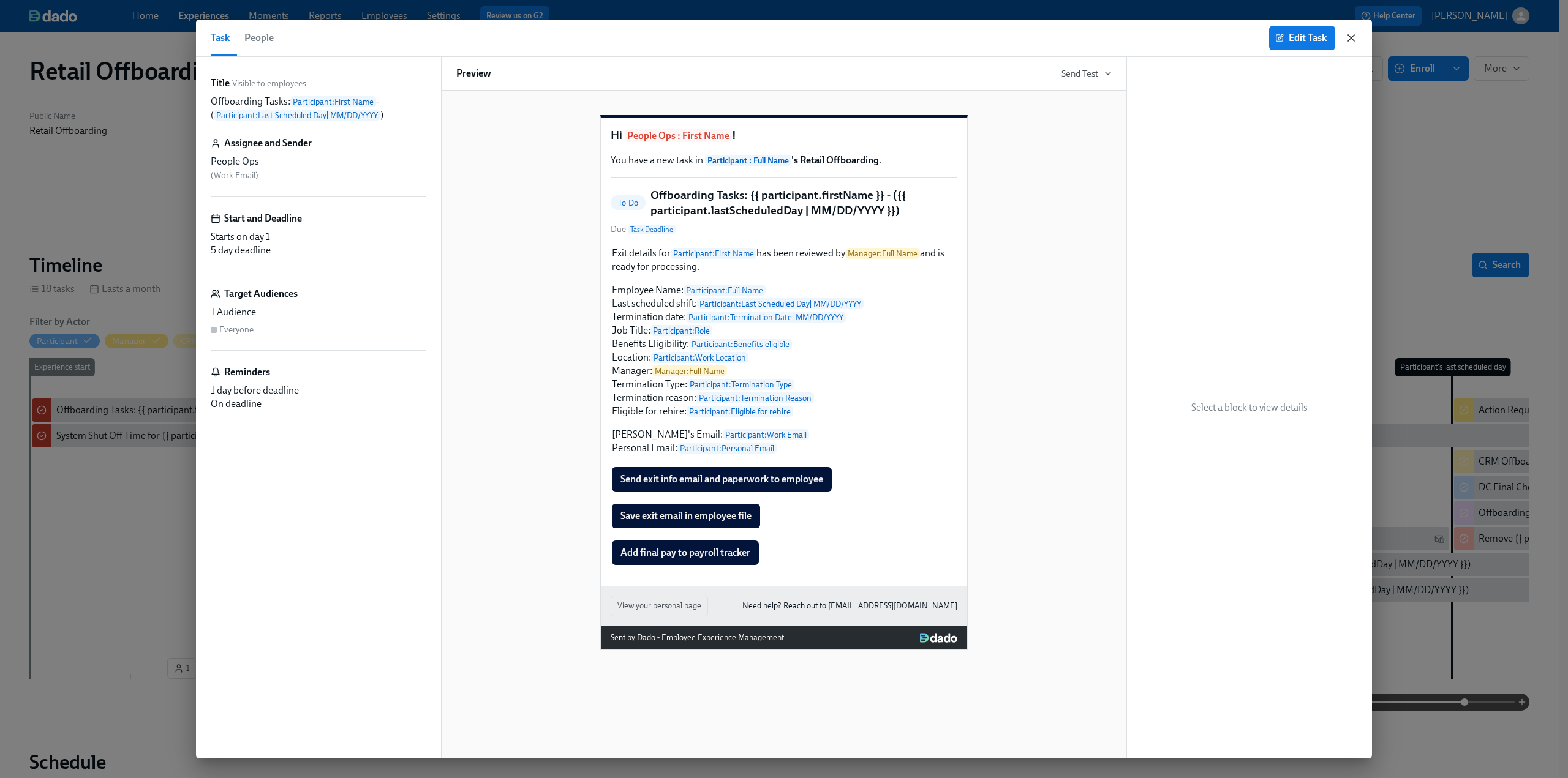
click at [1351, 38] on icon "button" at bounding box center [1351, 38] width 6 height 6
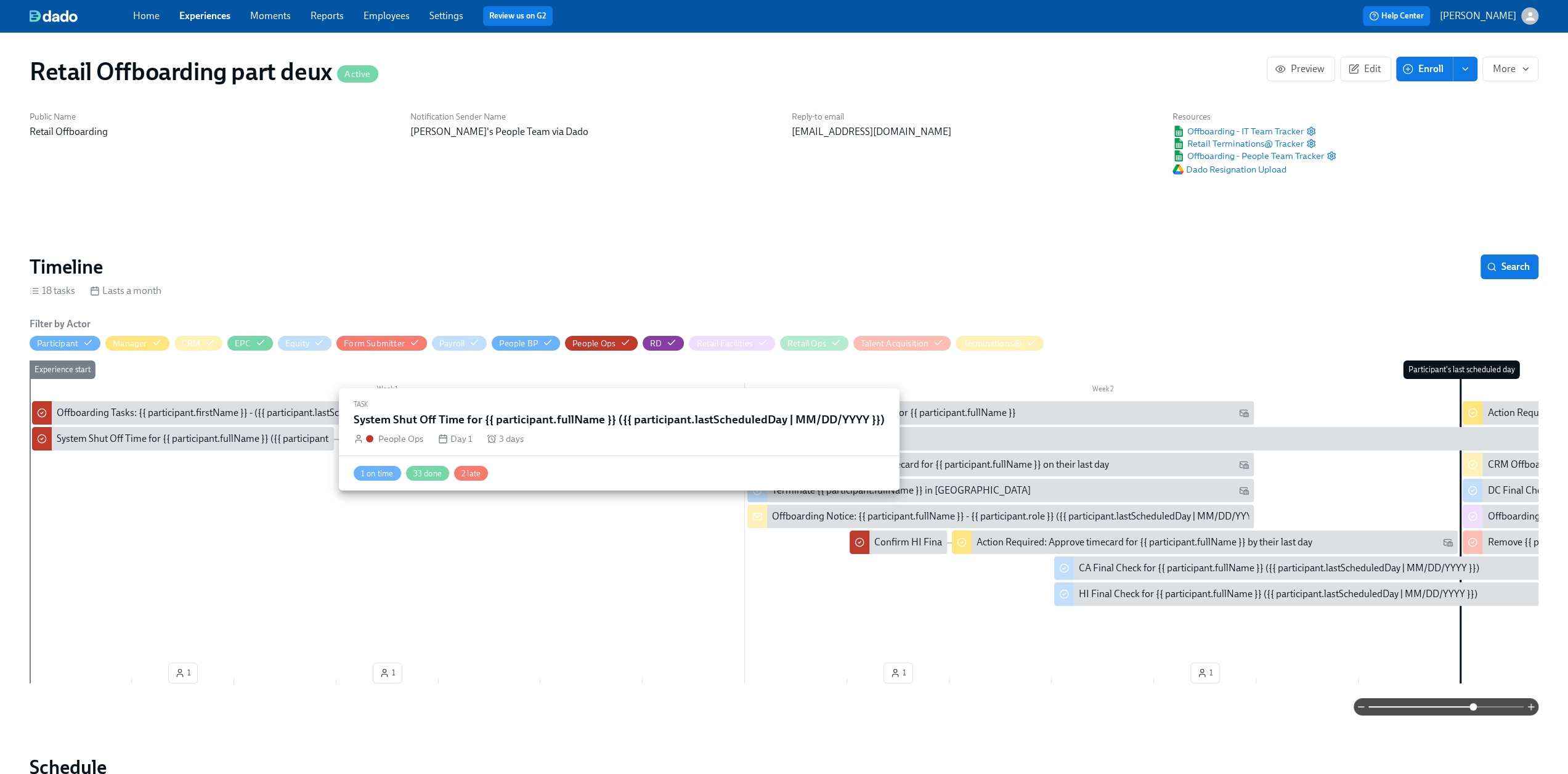
click at [175, 441] on div "System Shut Off Time for {{ participant.fullName }} ({{ participant.lastSchedul…" at bounding box center [270, 439] width 428 height 14
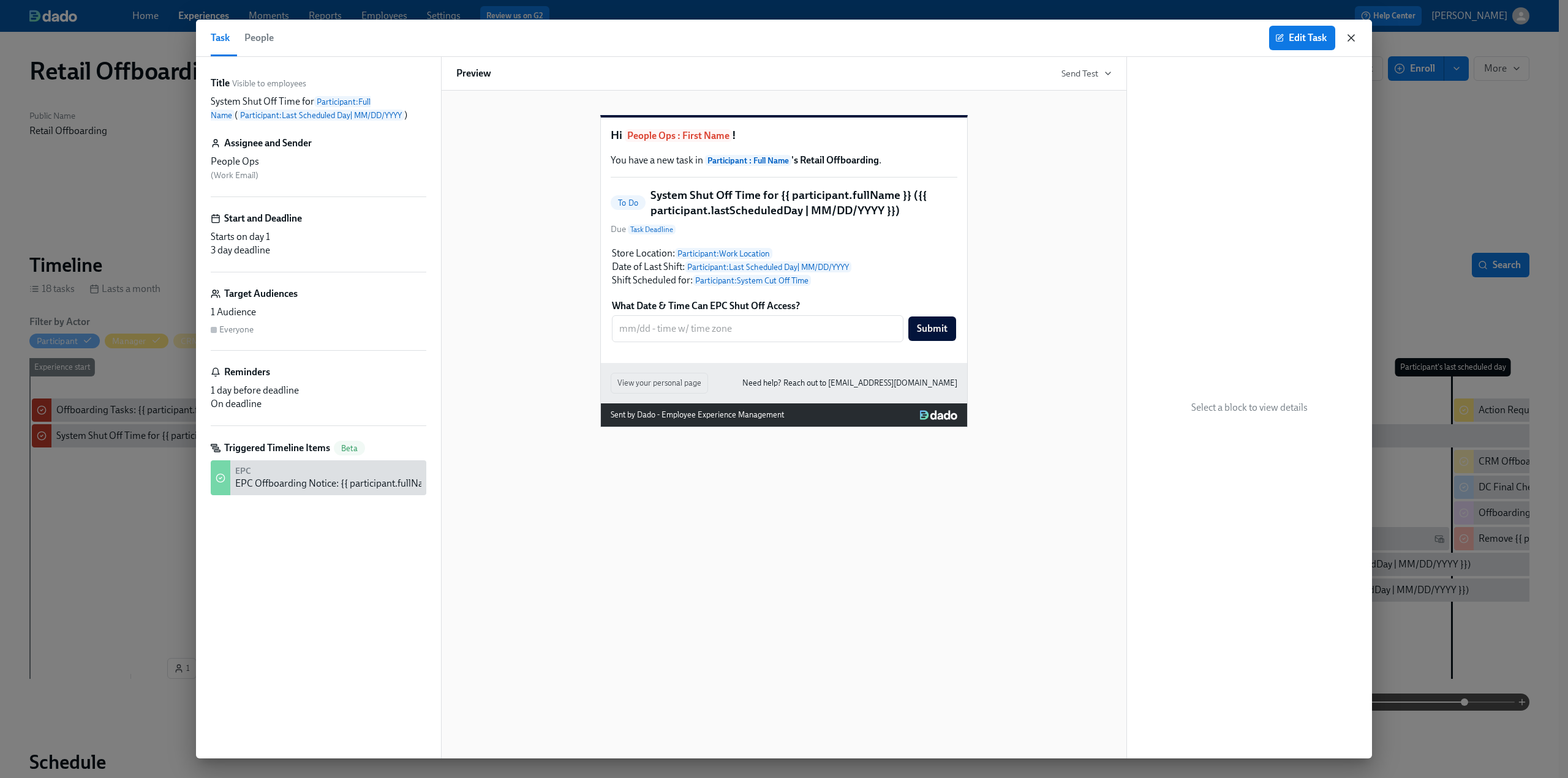
click at [1350, 37] on icon "button" at bounding box center [1351, 38] width 6 height 6
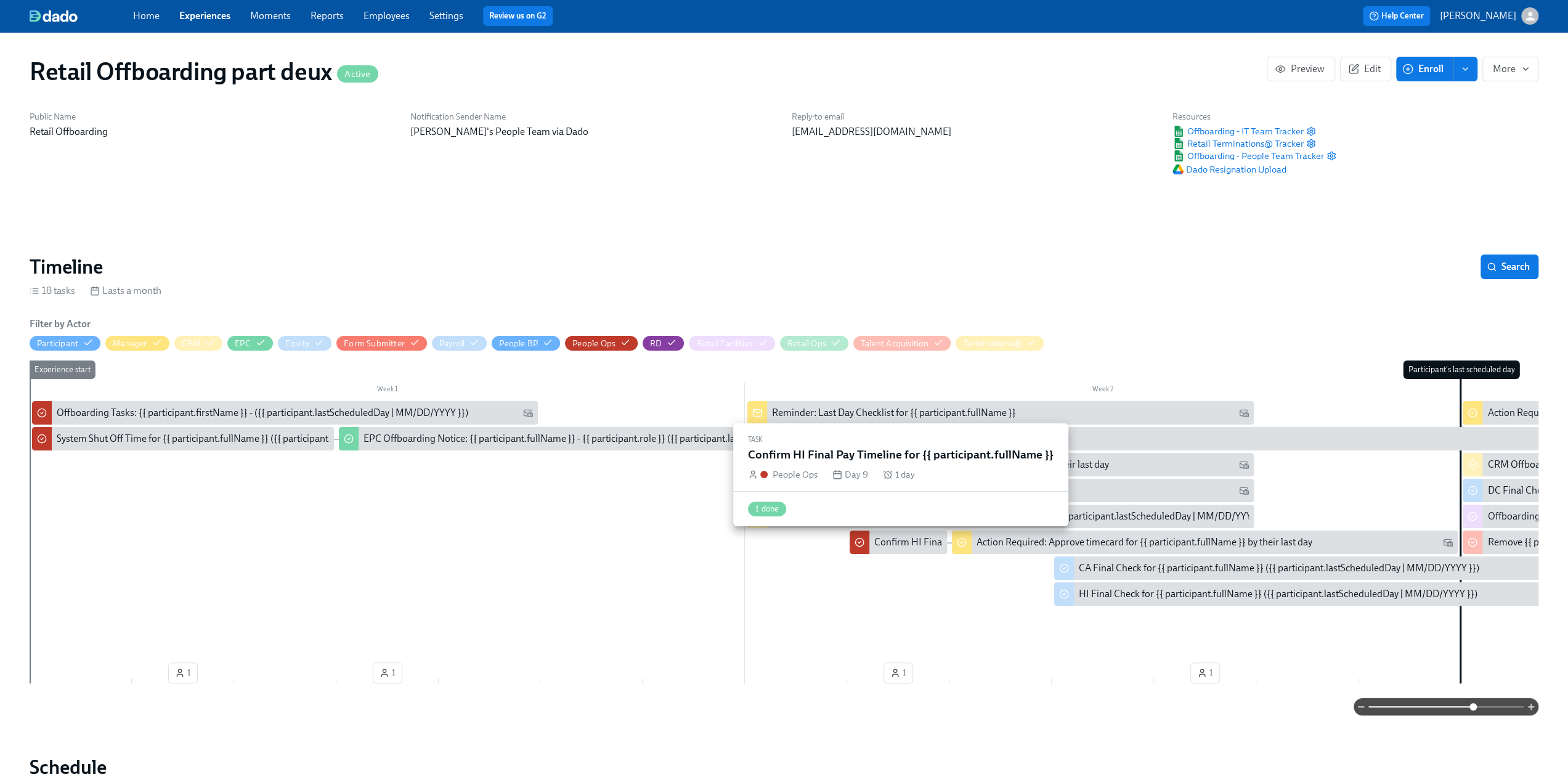
click at [902, 546] on div "Confirm HI Final Pay Timeline for {{ participant.fullName }}" at bounding box center [998, 542] width 248 height 14
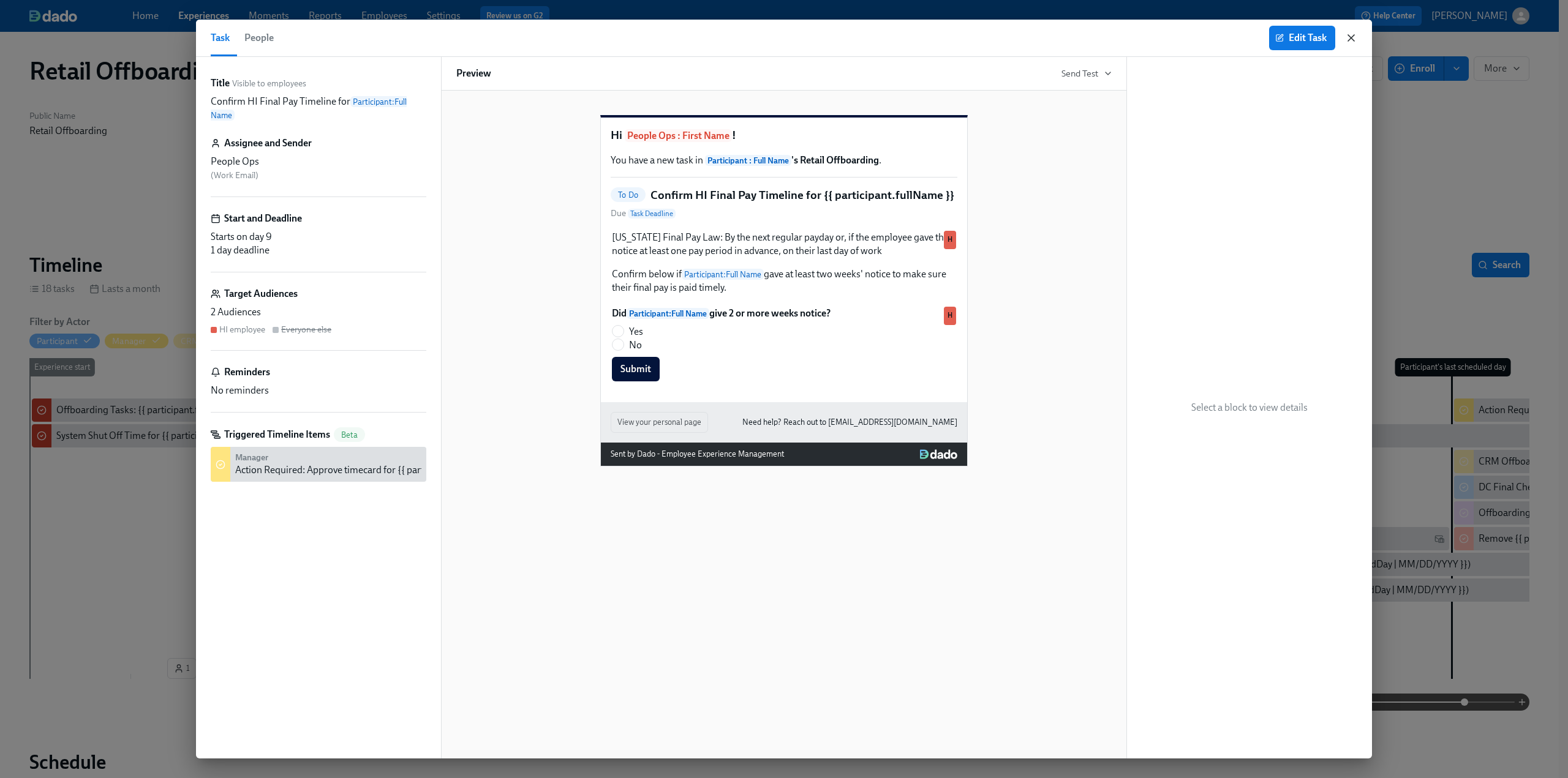
click at [1352, 39] on icon "button" at bounding box center [1350, 38] width 12 height 12
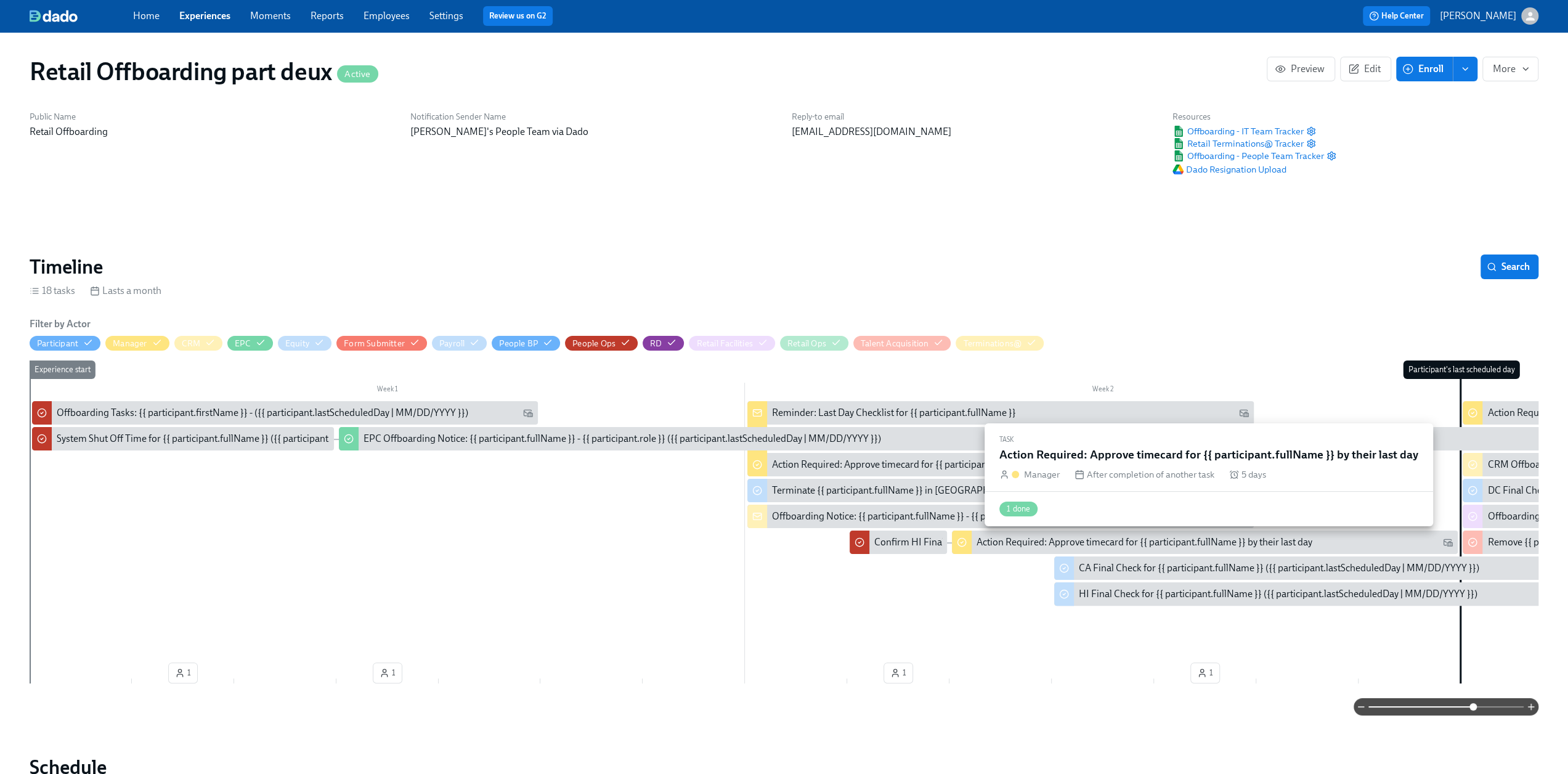
click at [1024, 547] on div "Action Required: Approve timecard for {{ participant.fullName }} by their last …" at bounding box center [1145, 542] width 336 height 14
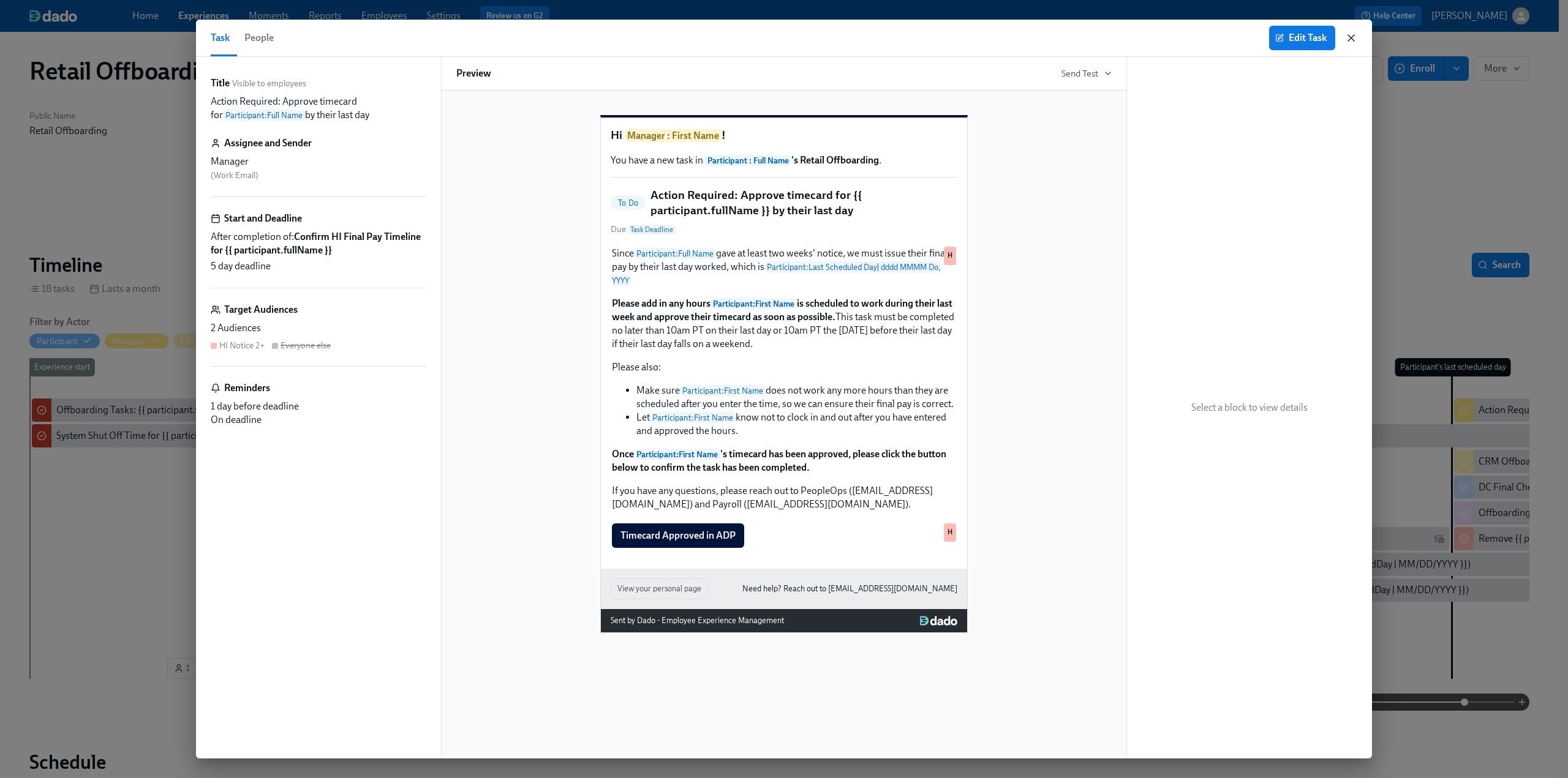
click at [1350, 38] on icon "button" at bounding box center [1351, 38] width 6 height 6
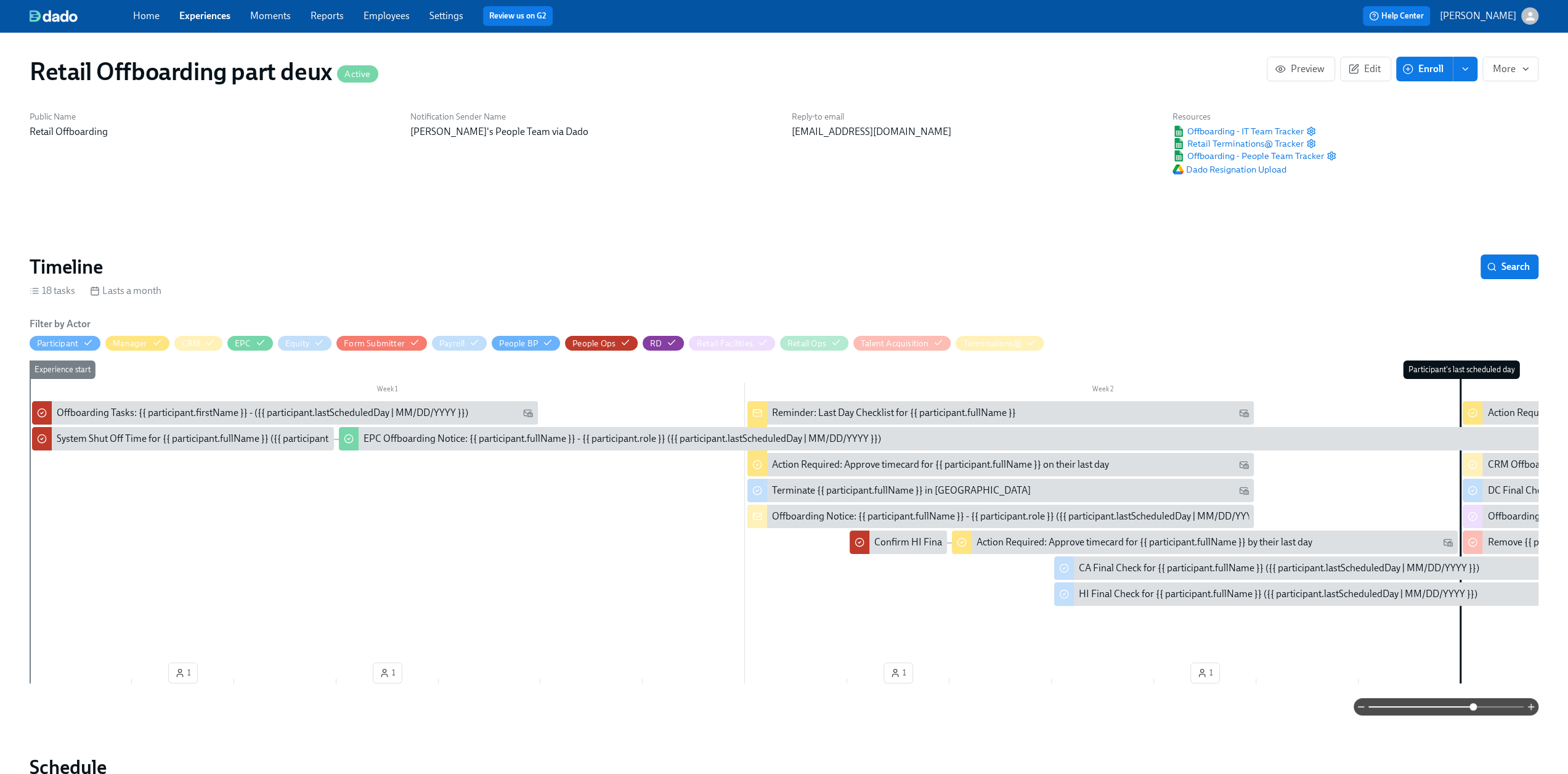
scroll to position [0, 1320]
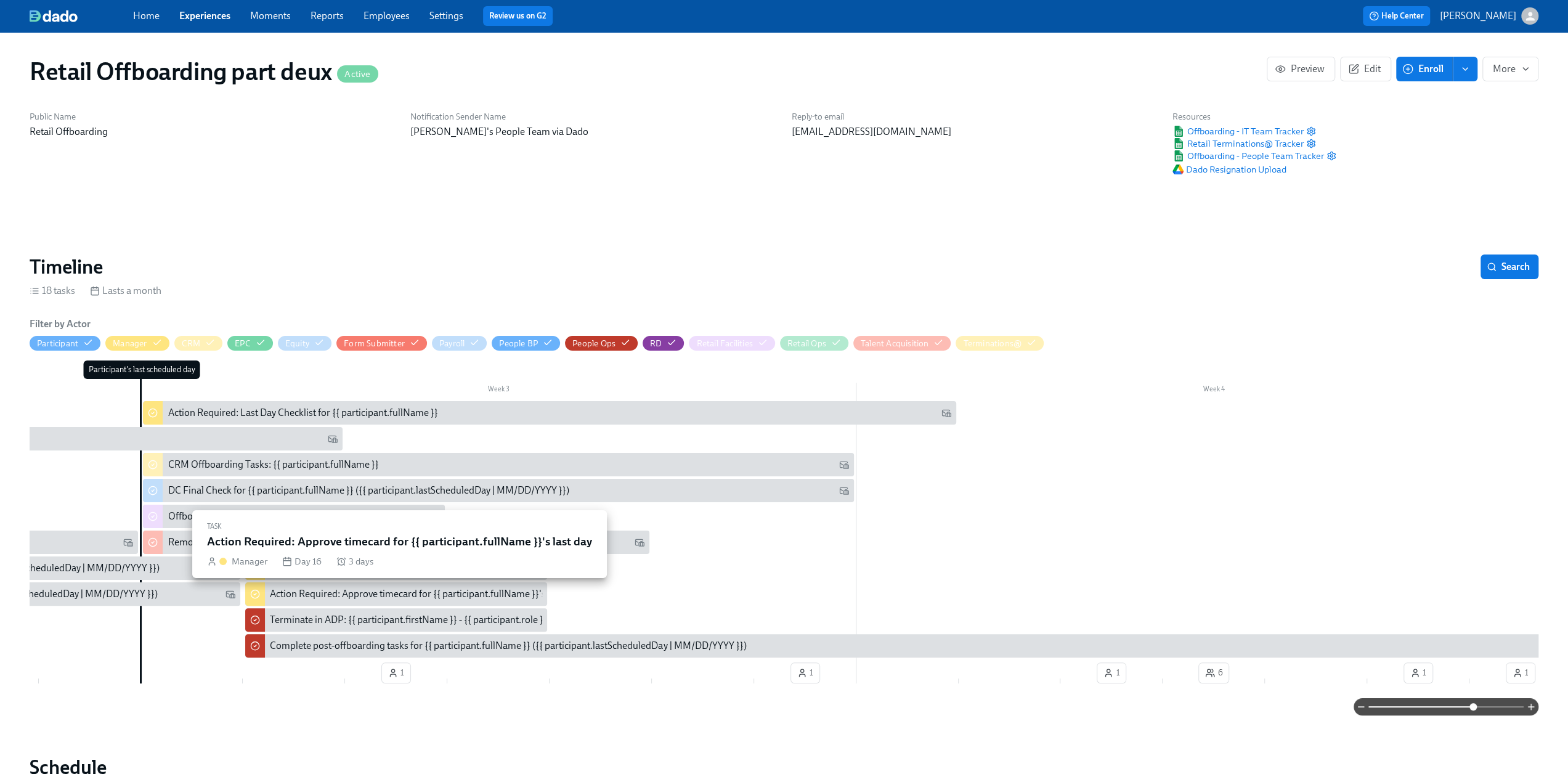
click at [338, 590] on div "Action Required: Approve timecard for {{ participant.fullName }}'s last day" at bounding box center [424, 594] width 309 height 14
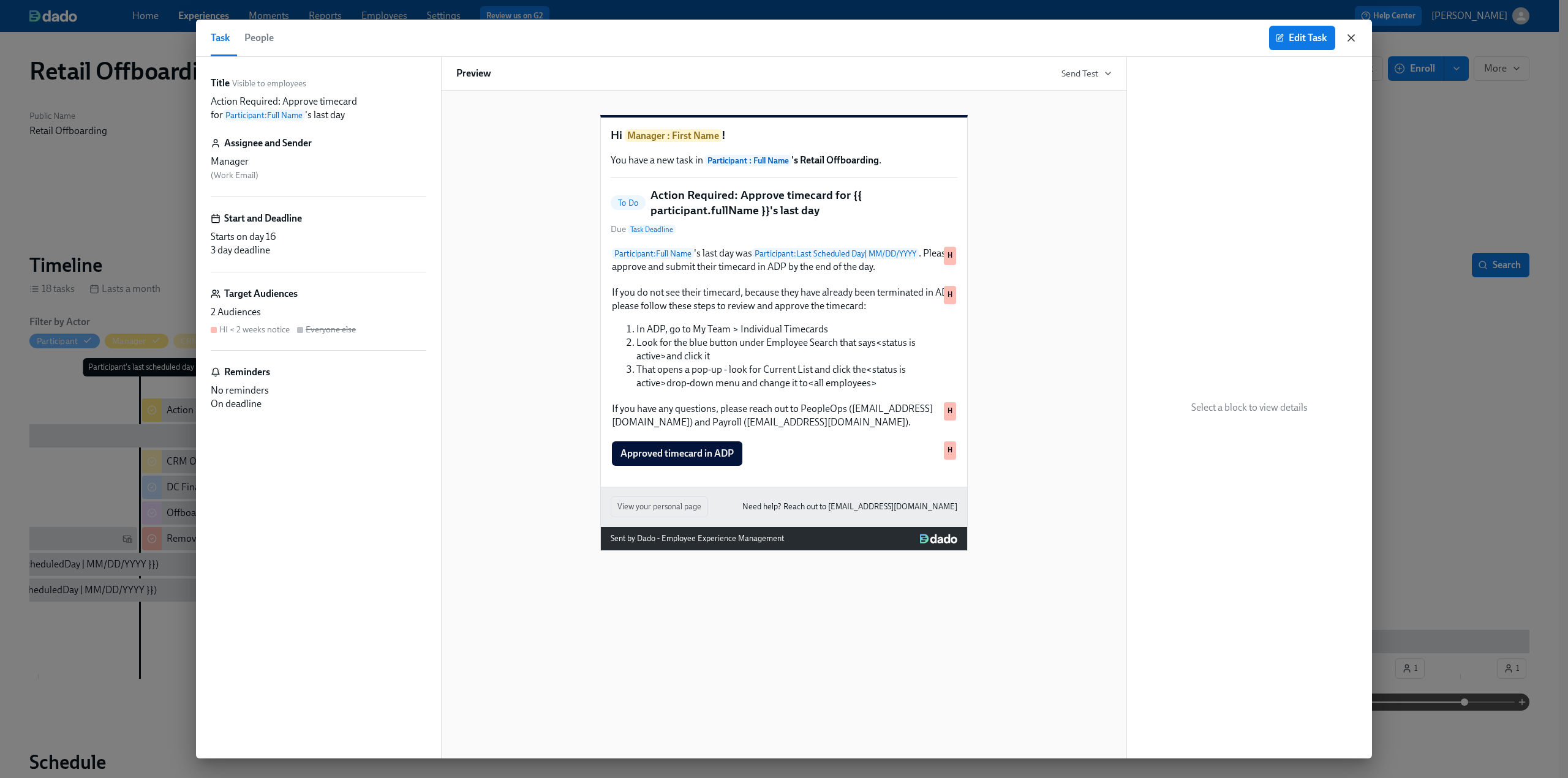
click at [1350, 35] on icon "button" at bounding box center [1351, 38] width 6 height 6
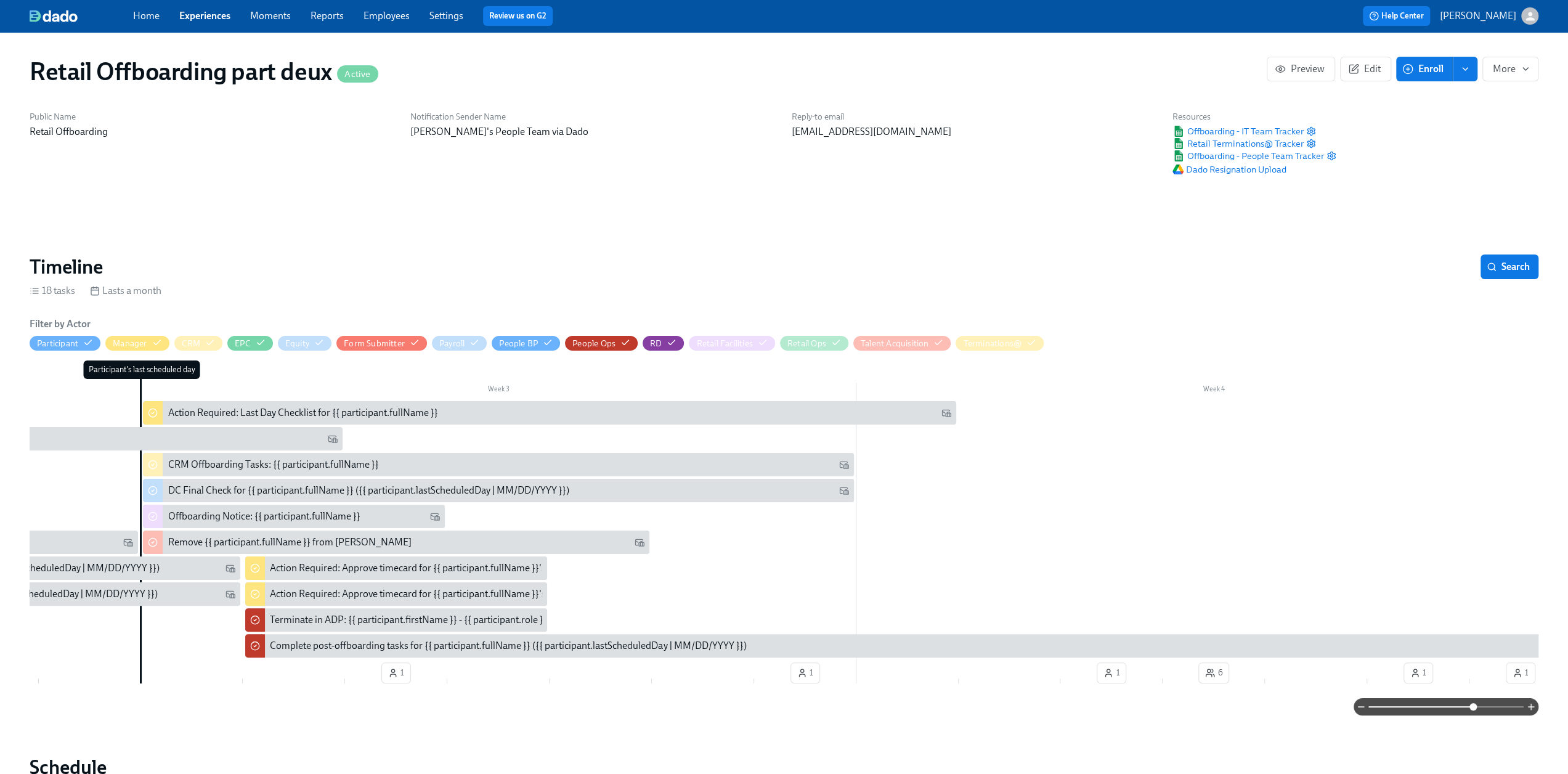
drag, startPoint x: 789, startPoint y: 694, endPoint x: 601, endPoint y: 705, distance: 188.3
click at [753, 696] on div "Filter by Actor Participant Manager CRM EPC Equity Form Submitter Payroll Peopl…" at bounding box center [784, 516] width 1509 height 398
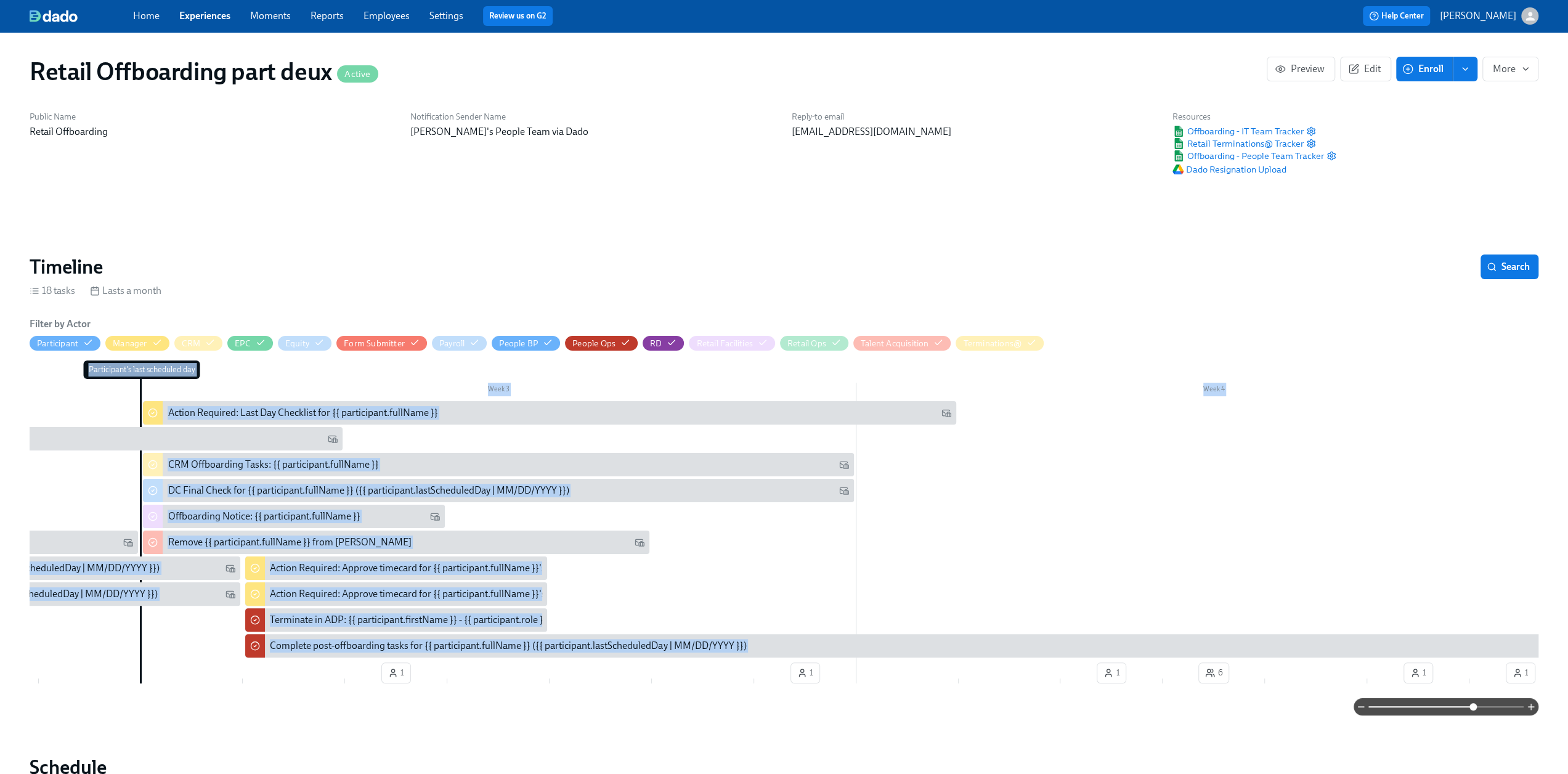
click at [601, 705] on div "Filter by Actor Participant Manager CRM EPC Equity Form Submitter Payroll Peopl…" at bounding box center [784, 516] width 1509 height 398
click at [487, 695] on div "Filter by Actor Participant Manager CRM EPC Equity Form Submitter Payroll Peopl…" at bounding box center [784, 516] width 1509 height 398
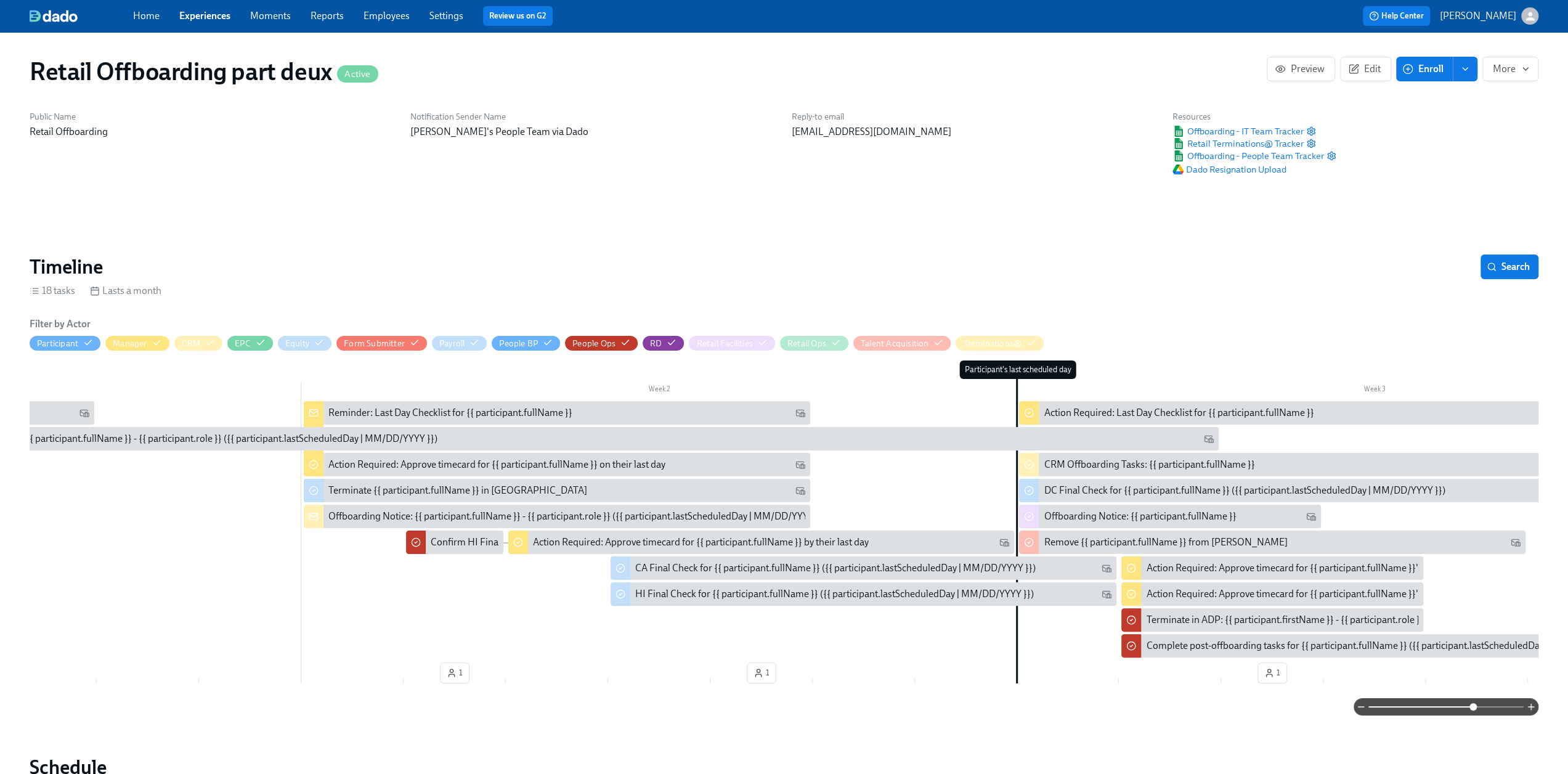
scroll to position [0, 414]
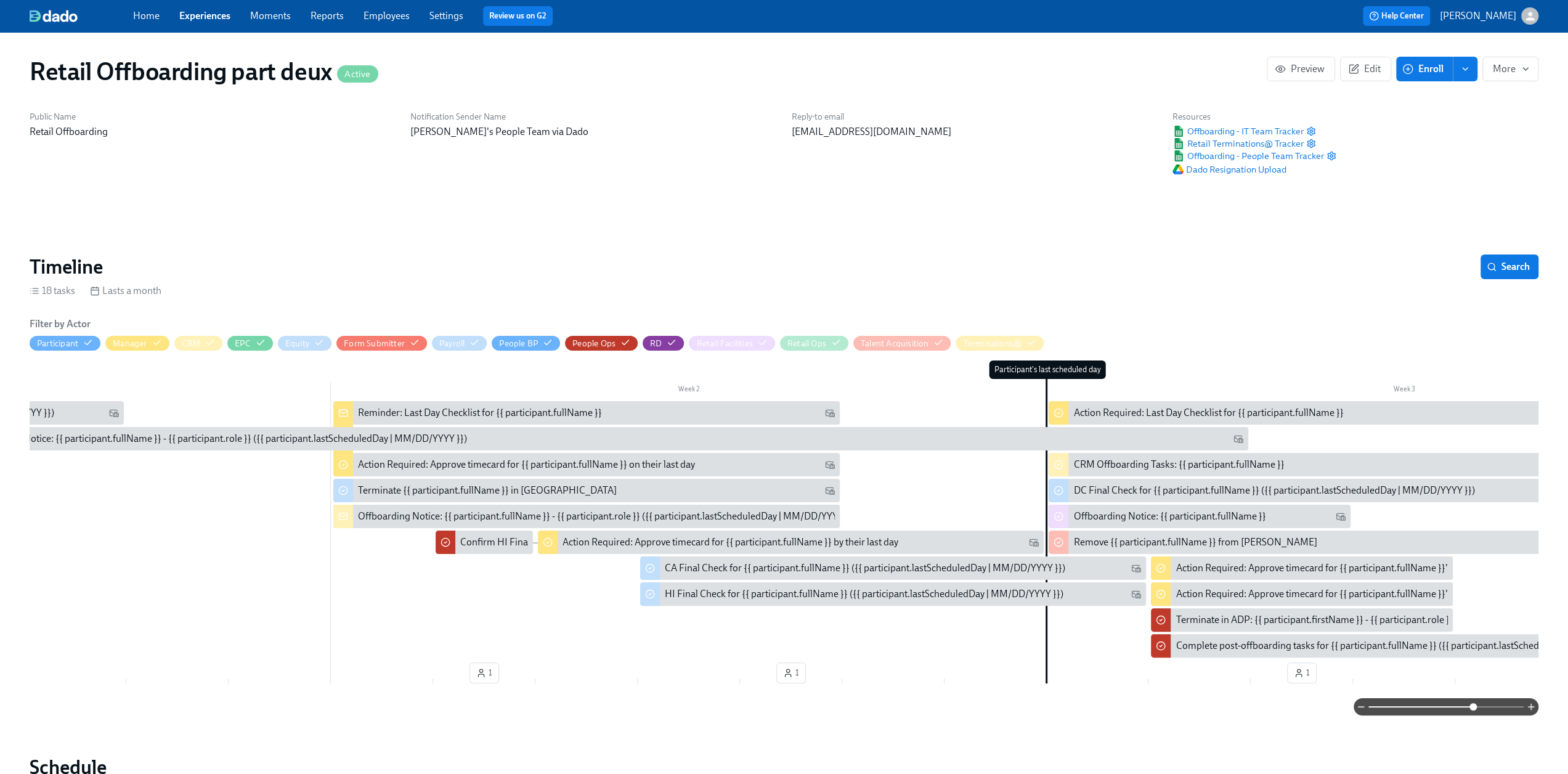
click at [430, 412] on div "Reminder: Last Day Checklist for {{ participant.fullName }}" at bounding box center [480, 413] width 244 height 14
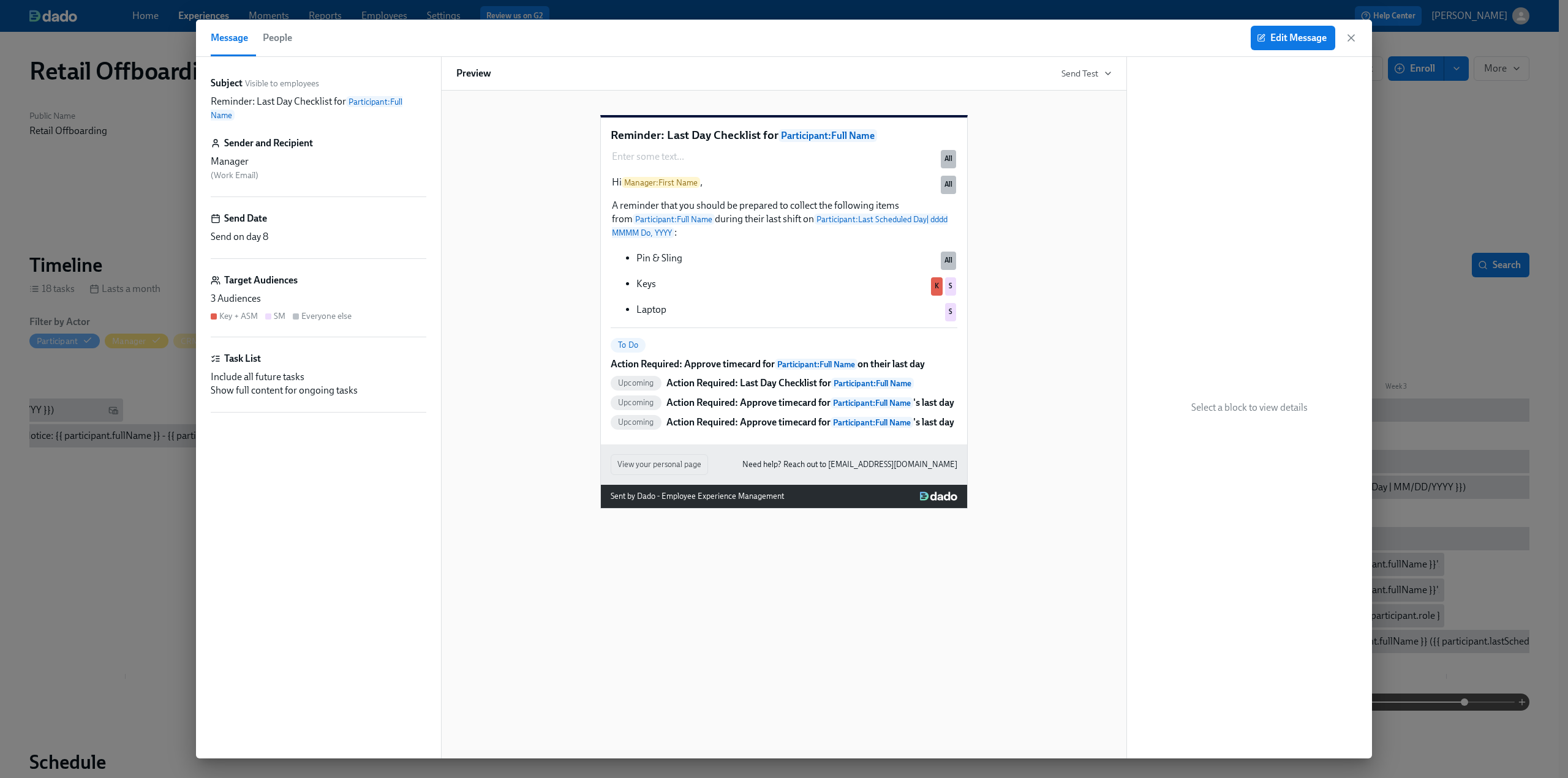
drag, startPoint x: 1351, startPoint y: 39, endPoint x: 674, endPoint y: 400, distance: 767.2
click at [1350, 39] on icon "button" at bounding box center [1351, 38] width 6 height 6
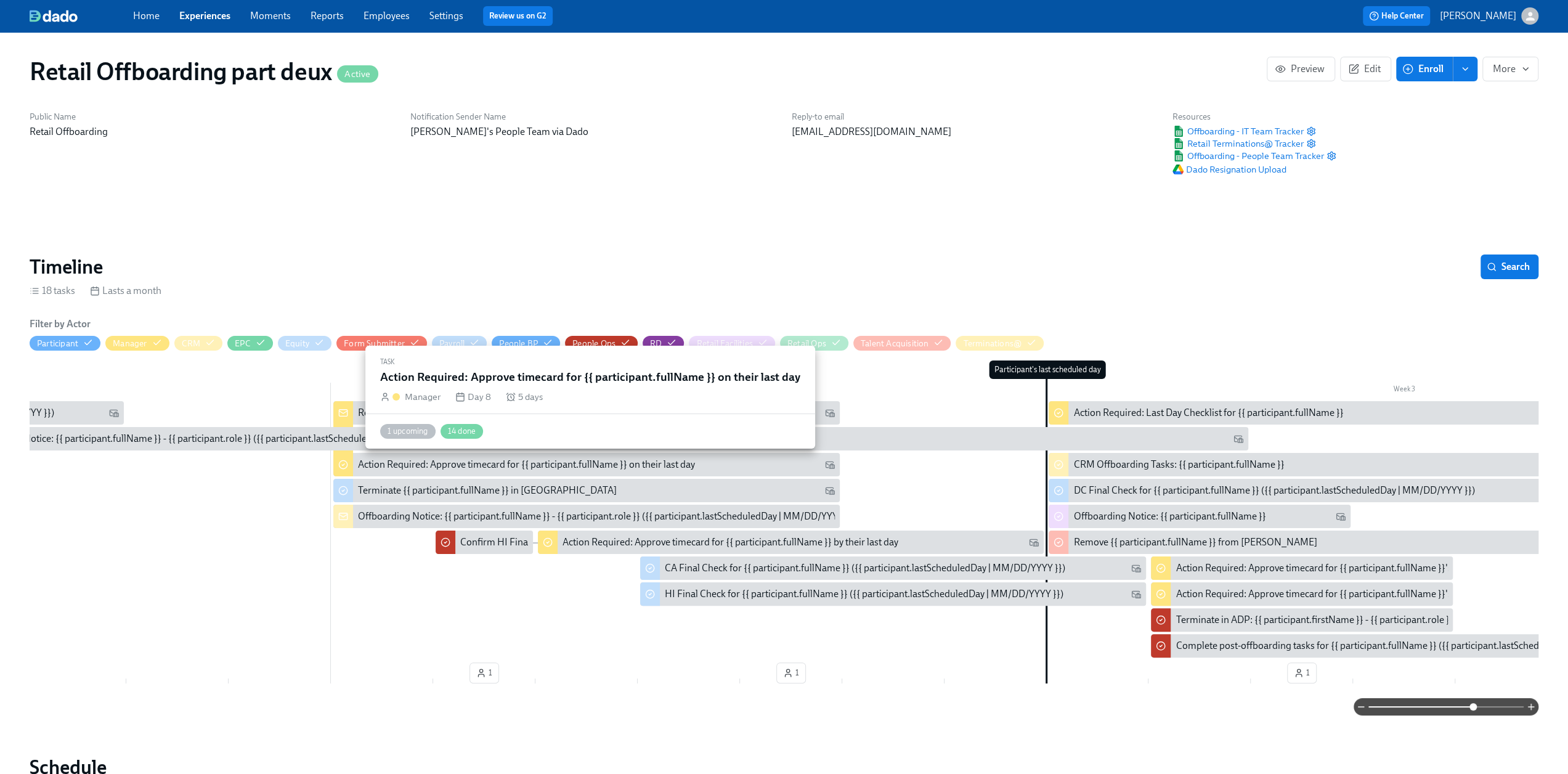
click at [410, 466] on div "Action Required: Approve timecard for {{ participant.fullName }} on their last …" at bounding box center [526, 465] width 337 height 14
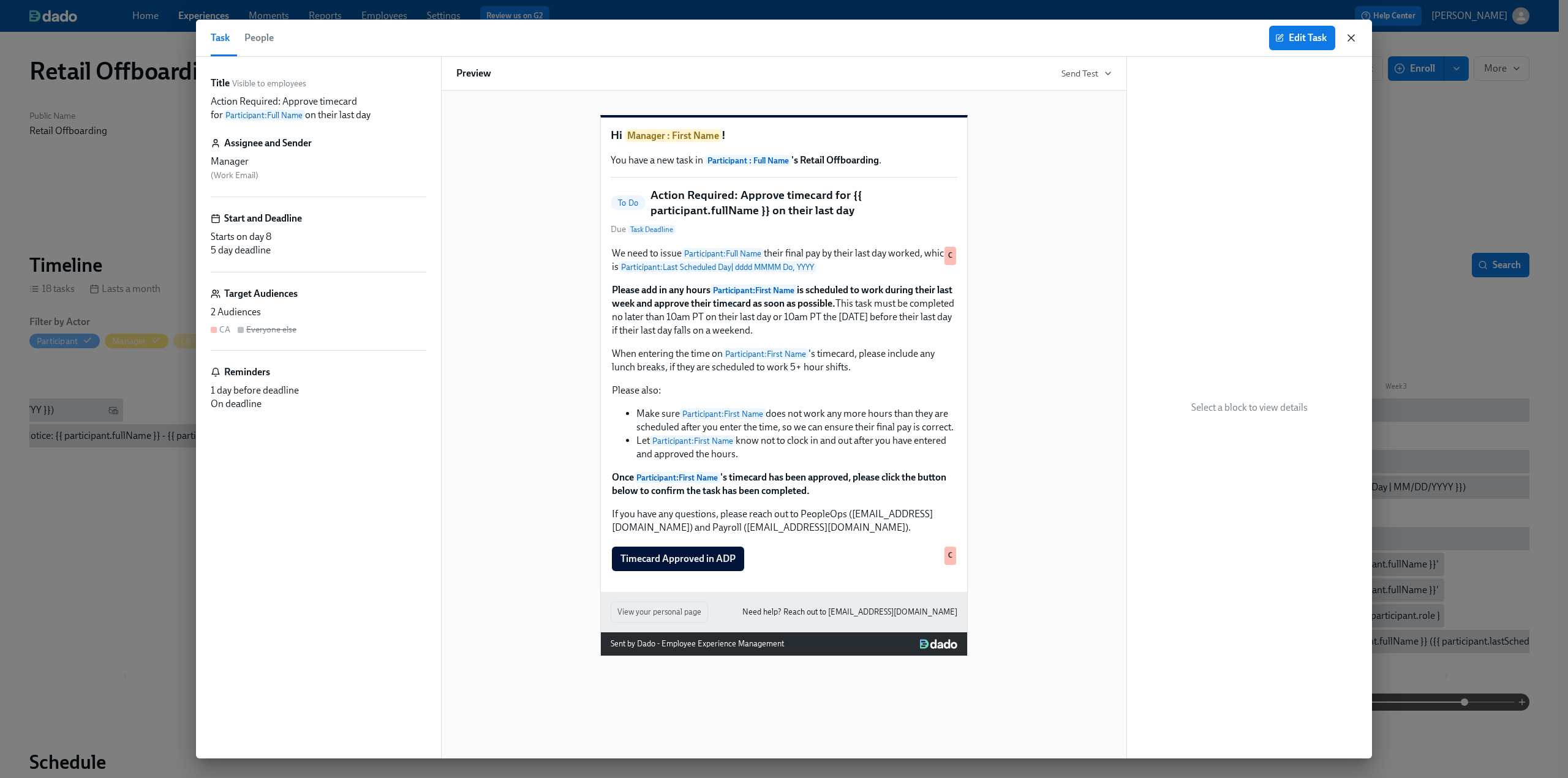
click at [1350, 39] on icon "button" at bounding box center [1351, 38] width 6 height 6
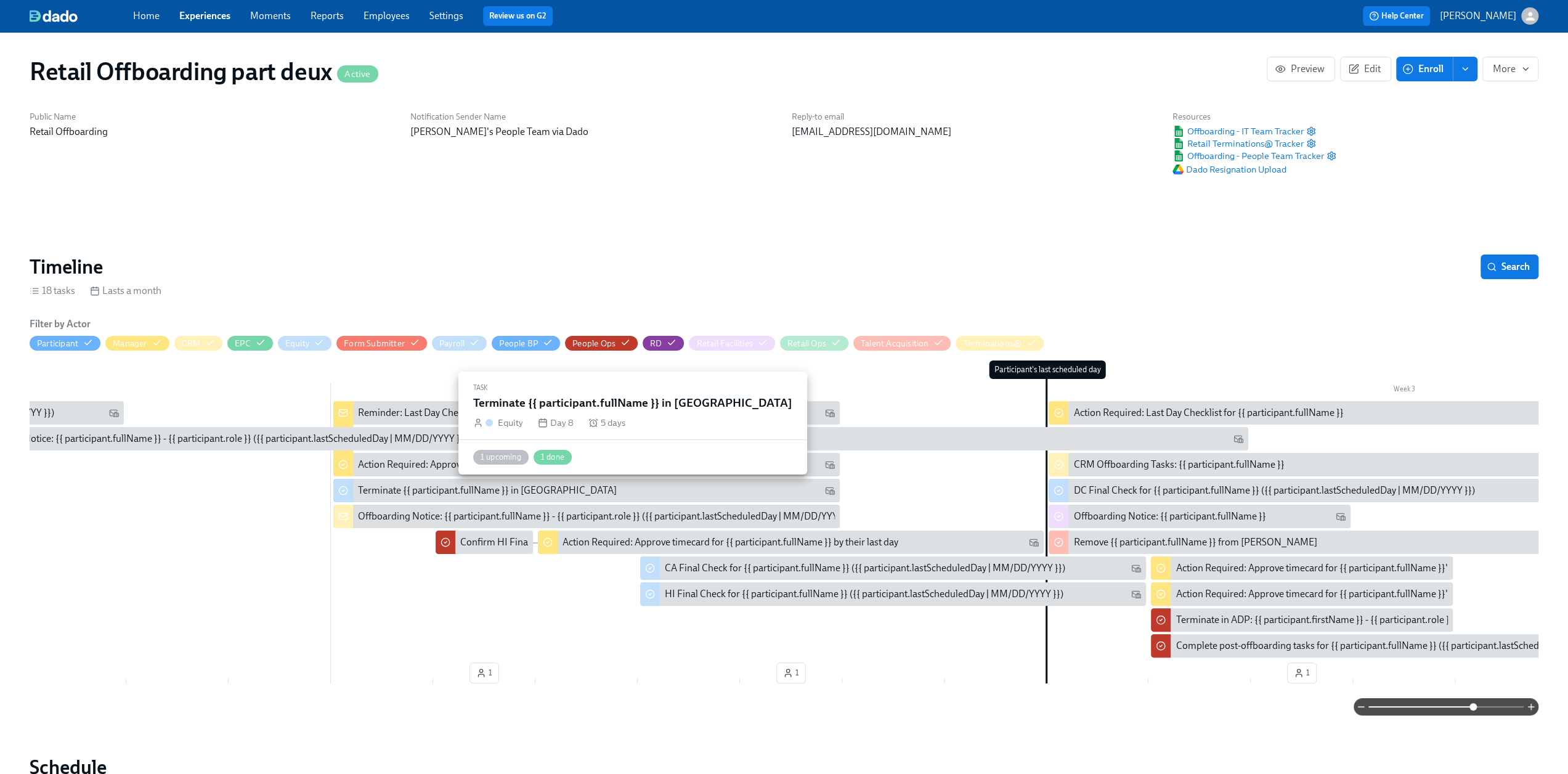
click at [494, 494] on div "Terminate {{ participant.fullName }} in Carta" at bounding box center [488, 490] width 259 height 14
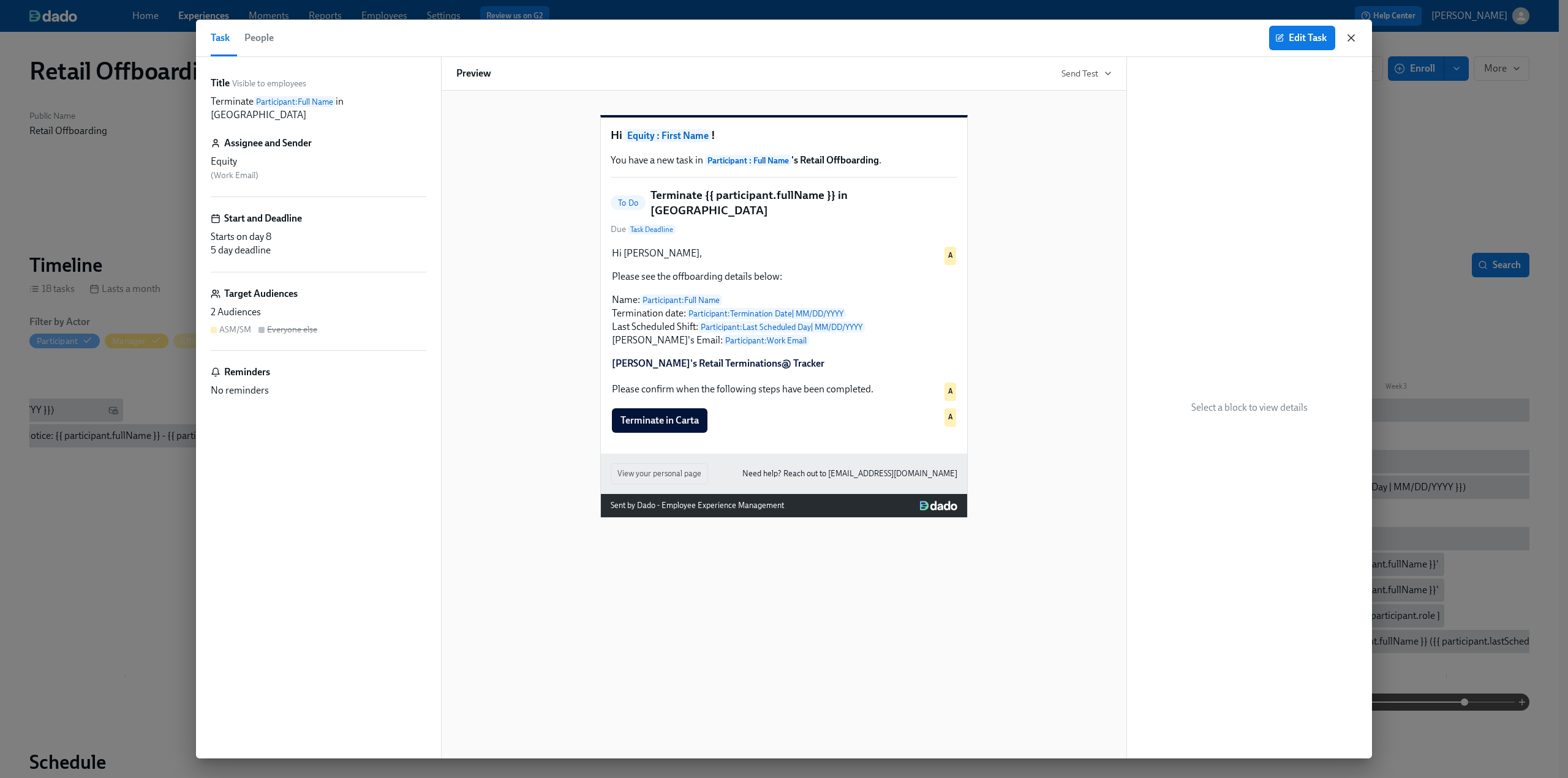
click at [1354, 42] on icon "button" at bounding box center [1350, 38] width 12 height 12
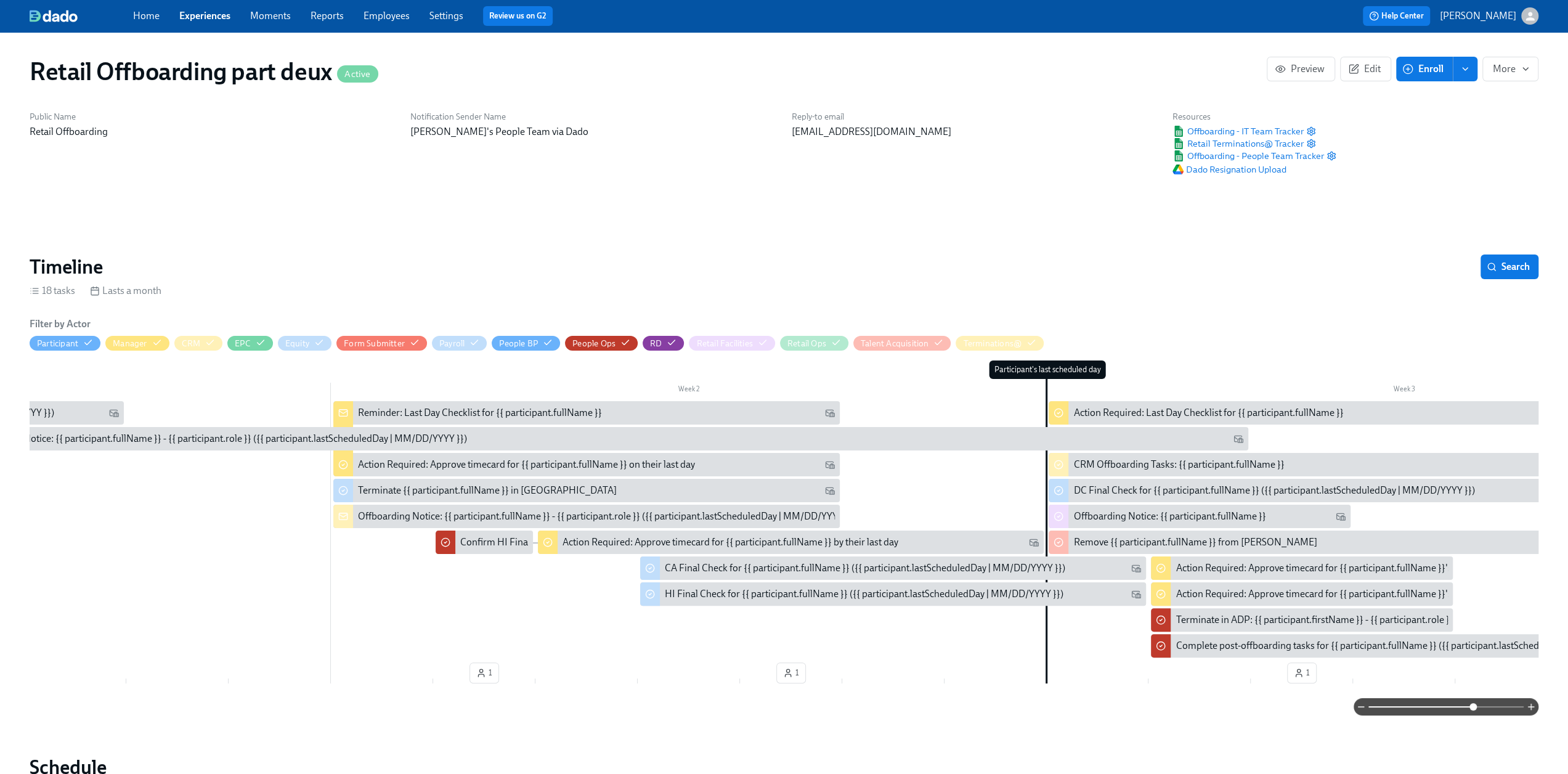
click at [404, 514] on div "Offboarding Notice: {{ participant.fullName }} - {{ participant.role }} ({{ par…" at bounding box center [607, 516] width 498 height 14
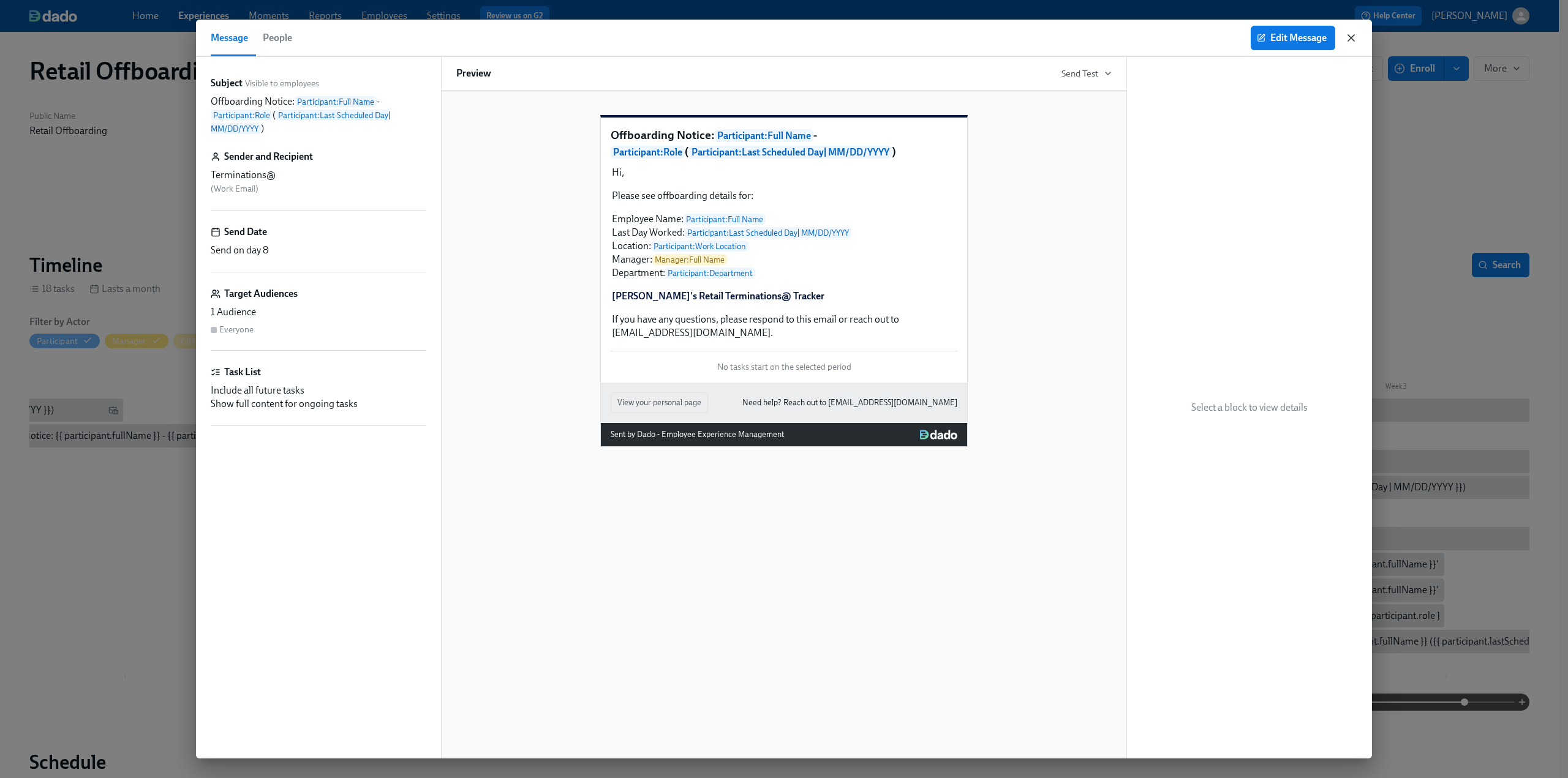
click at [1350, 38] on icon "button" at bounding box center [1351, 38] width 6 height 6
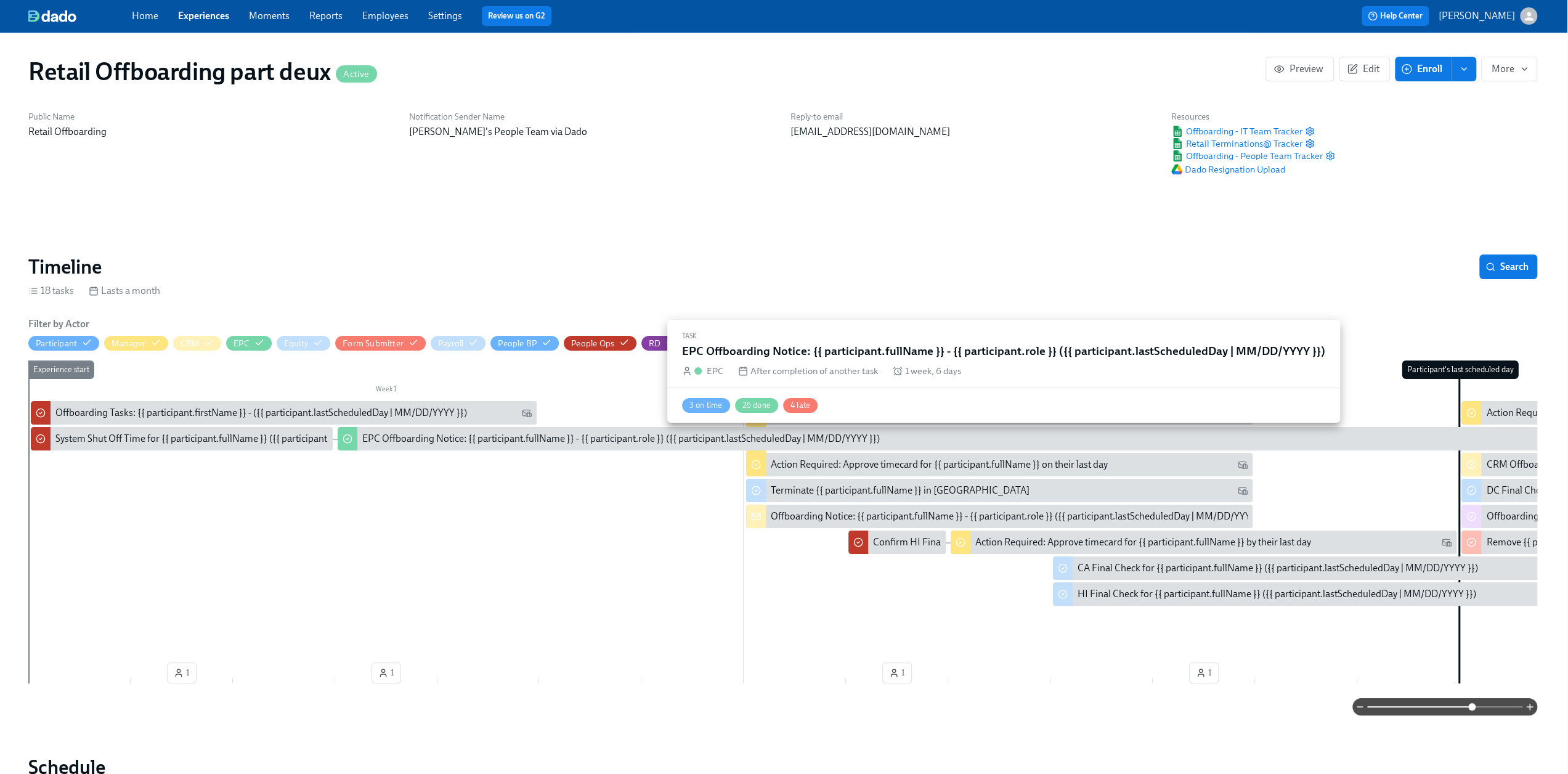
click at [556, 438] on div "EPC Offboarding Notice: {{ participant.fullName }} - {{ participant.role }} ({{…" at bounding box center [621, 439] width 518 height 14
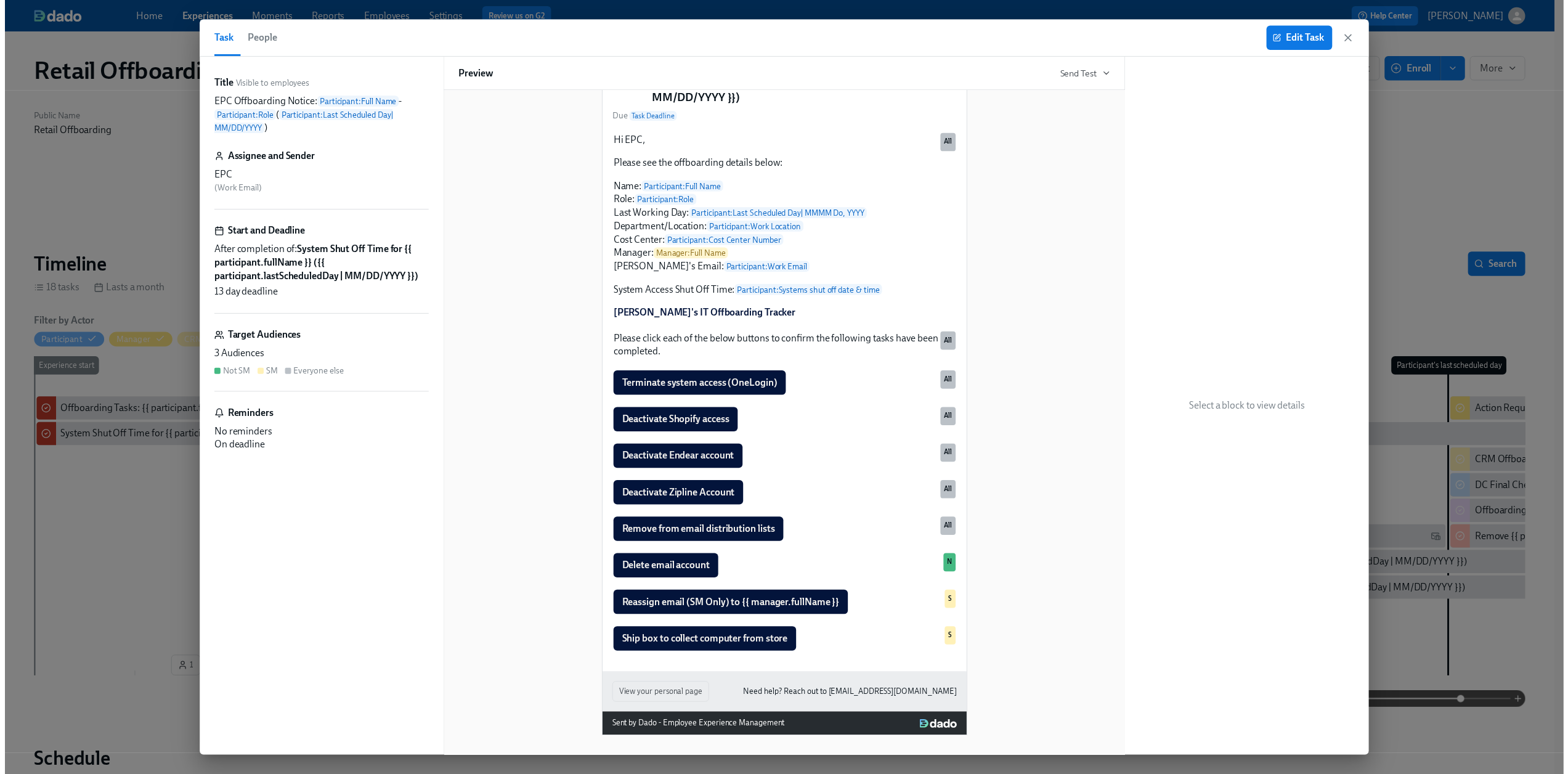
scroll to position [155, 0]
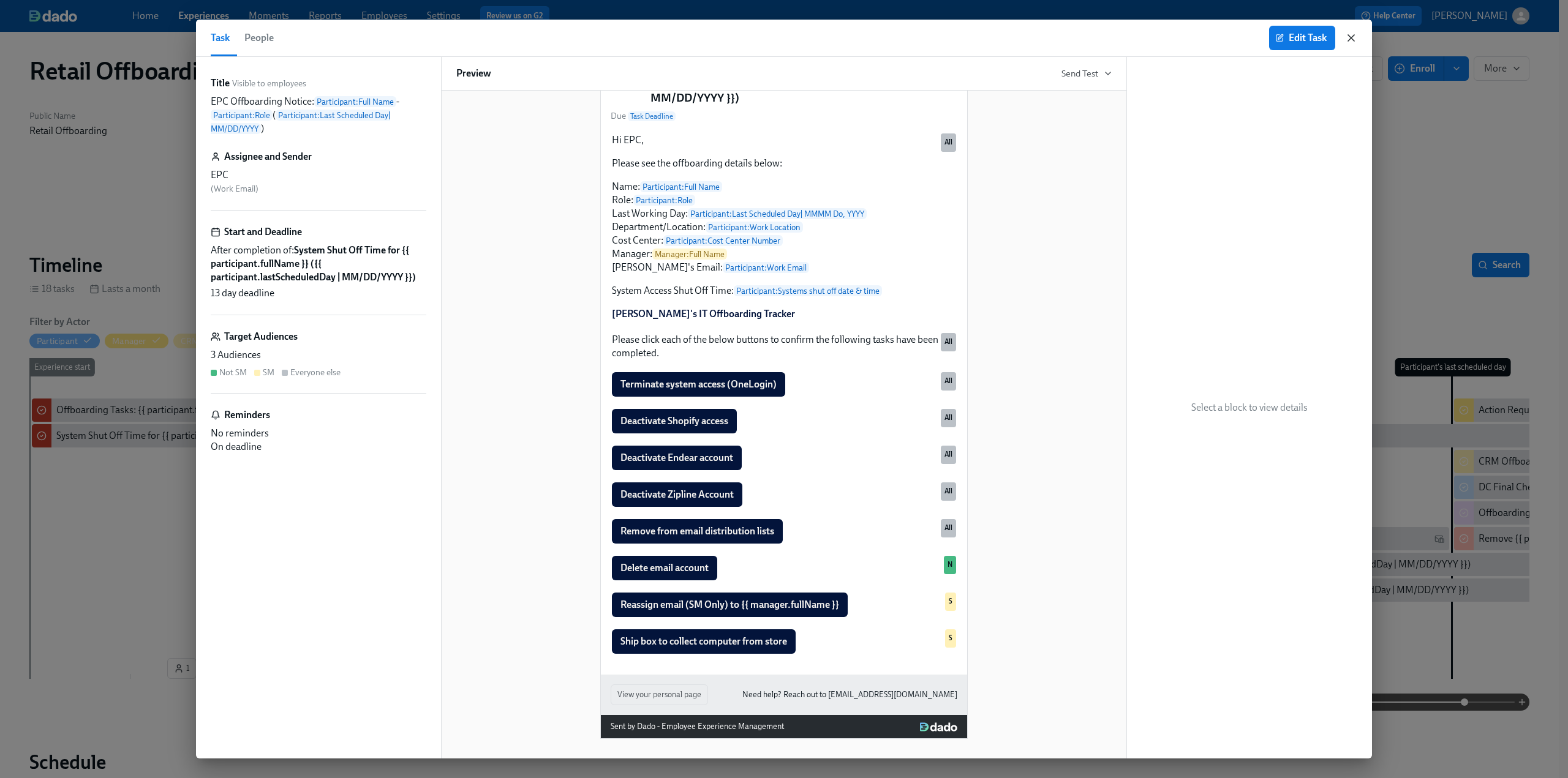
click at [1350, 36] on icon "button" at bounding box center [1350, 38] width 12 height 12
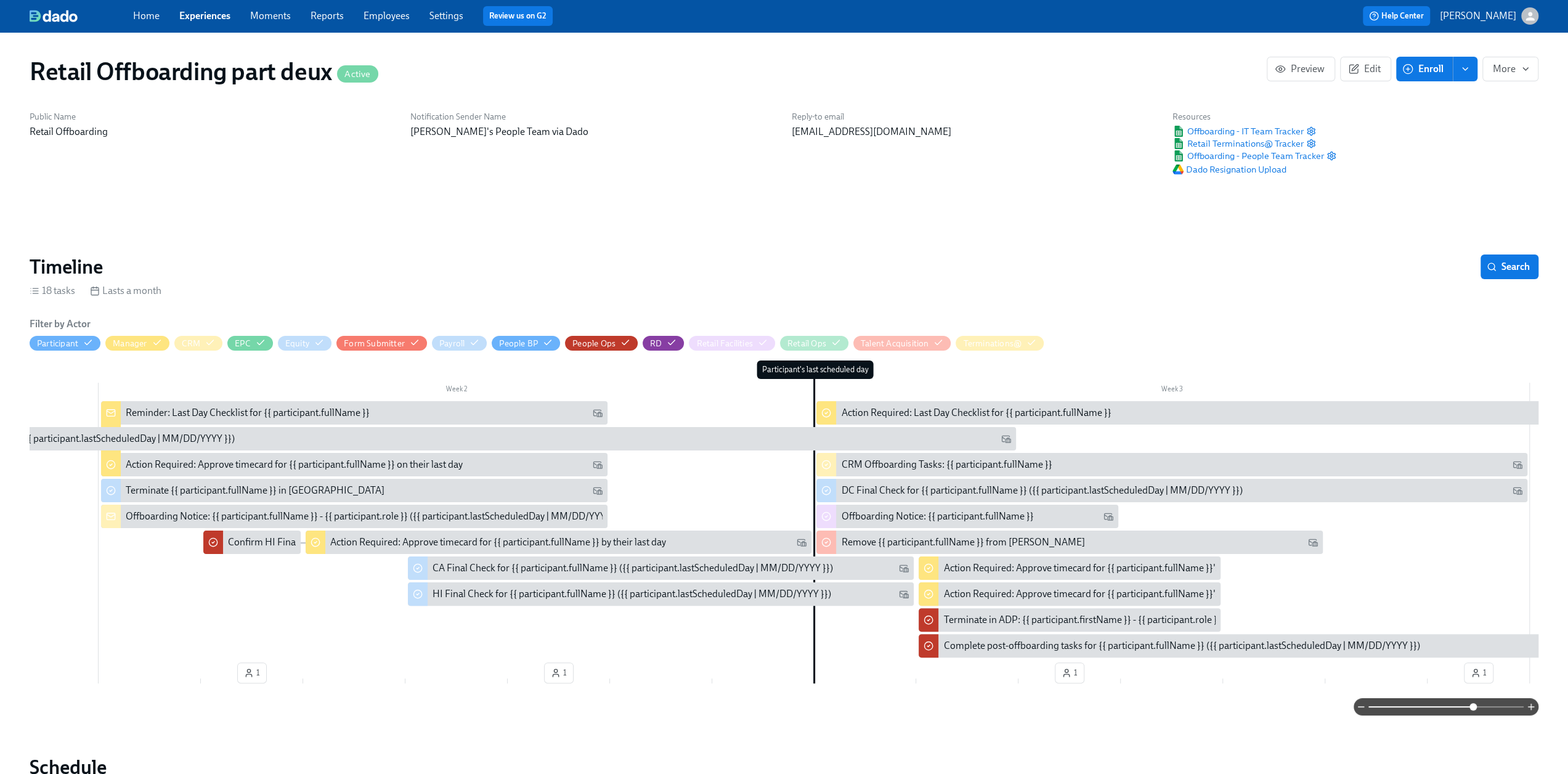
scroll to position [0, 615]
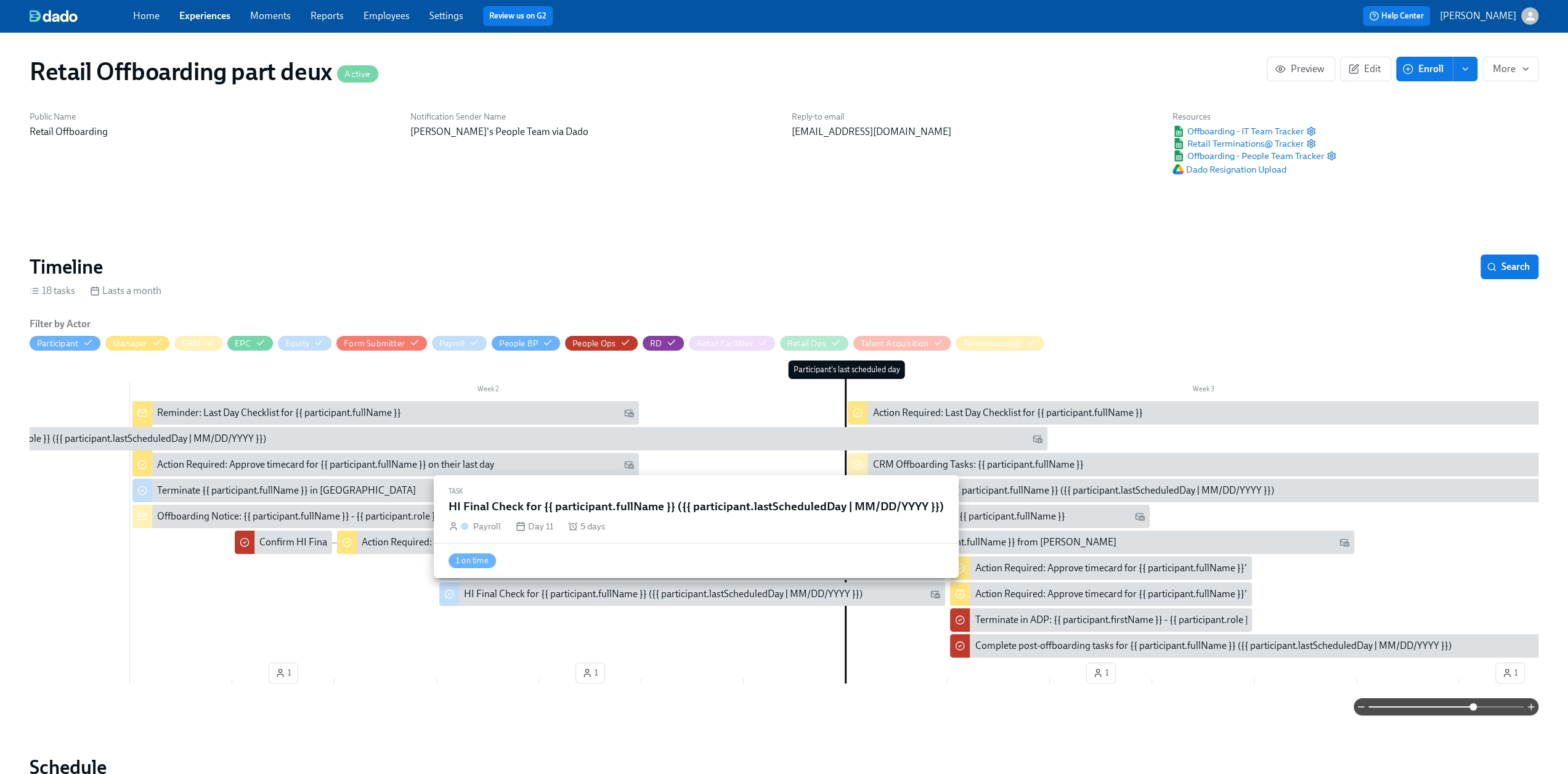
click at [532, 600] on div "HI Final Check for {{ participant.fullName }} ({{ participant.lastScheduledDay …" at bounding box center [664, 594] width 399 height 14
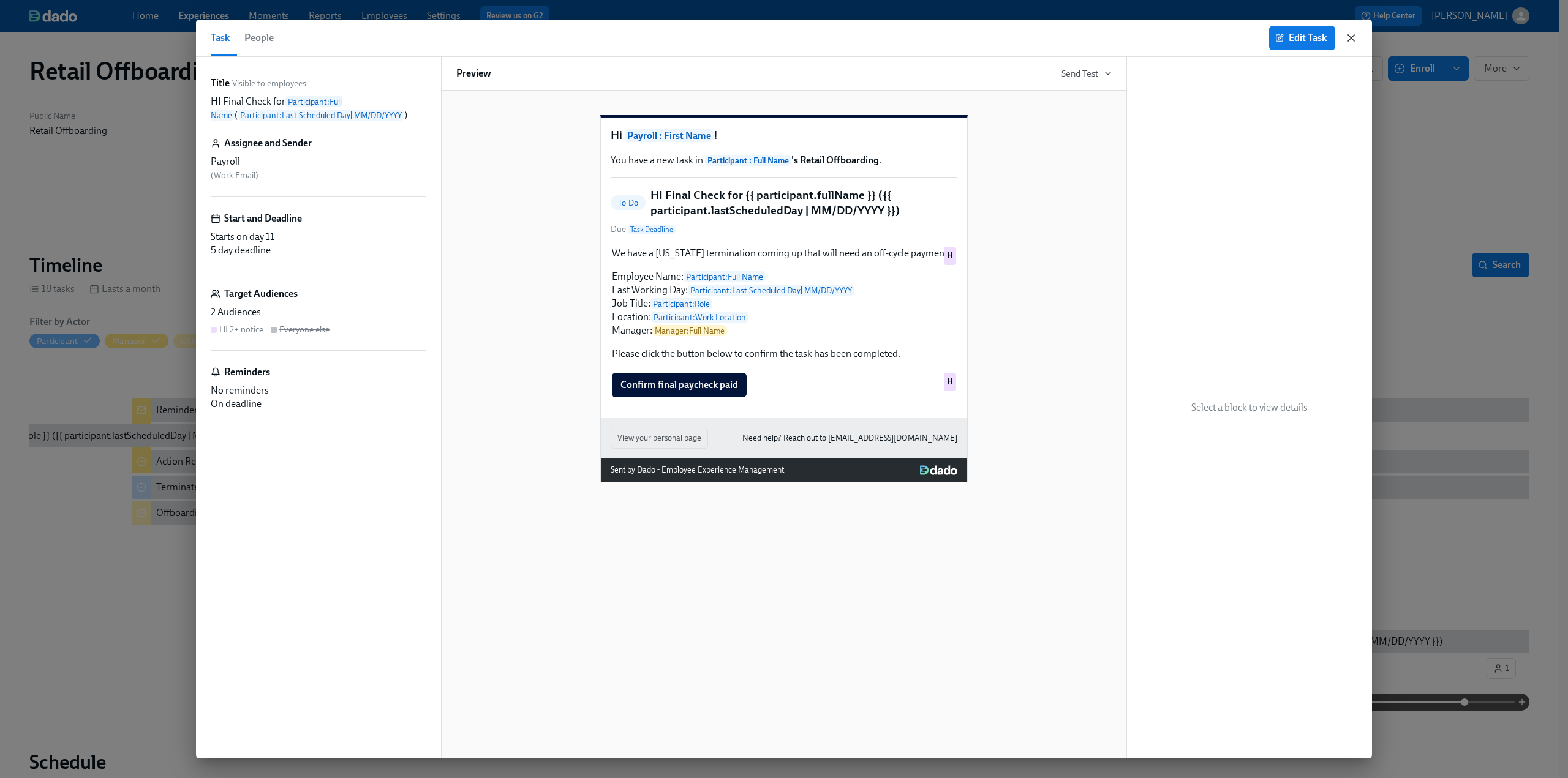
click at [1351, 39] on icon "button" at bounding box center [1350, 38] width 12 height 12
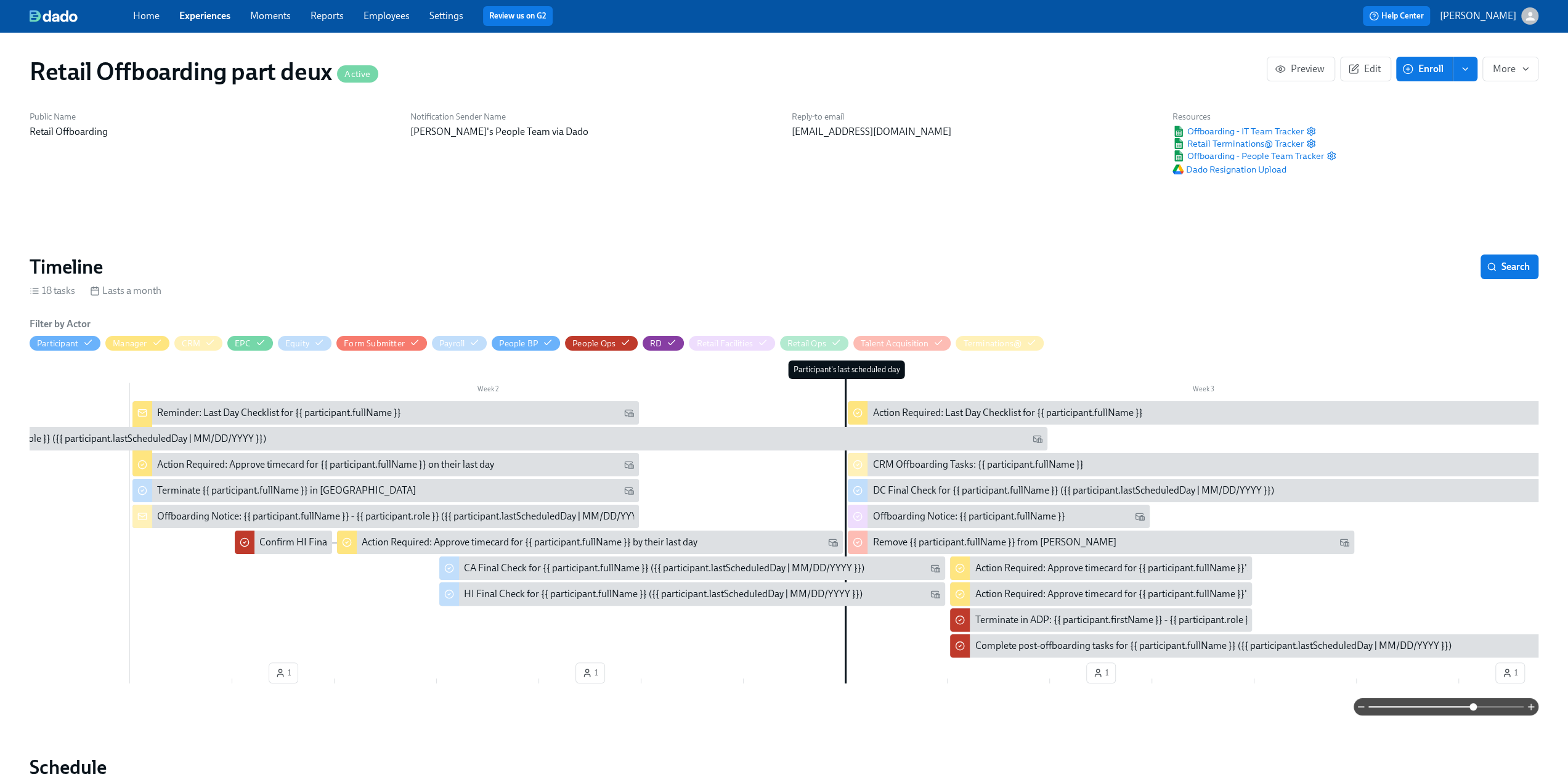
click at [633, 694] on div "Filter by Actor Participant Manager CRM EPC Equity Form Submitter Payroll Peopl…" at bounding box center [784, 516] width 1509 height 398
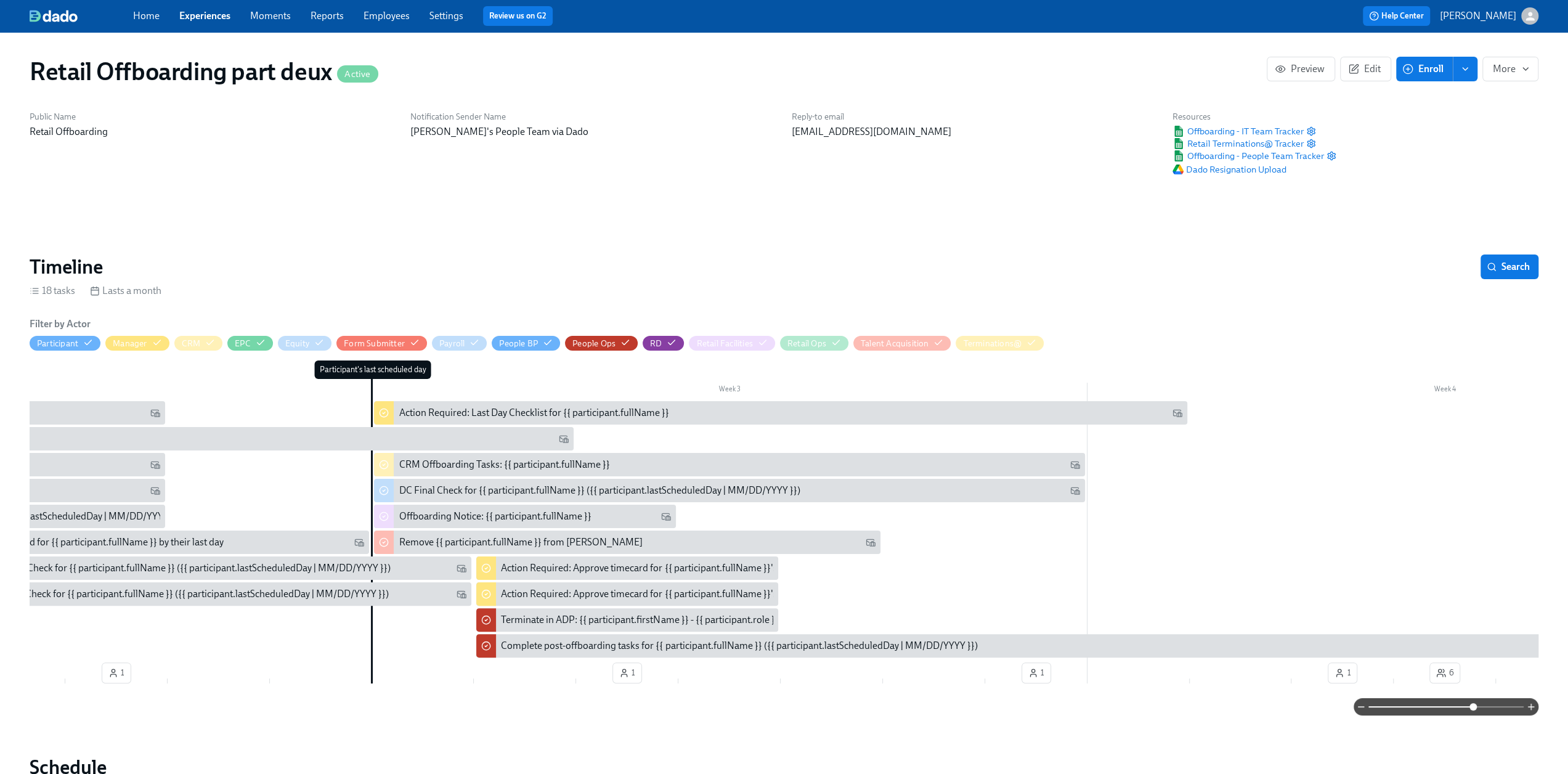
scroll to position [0, 1102]
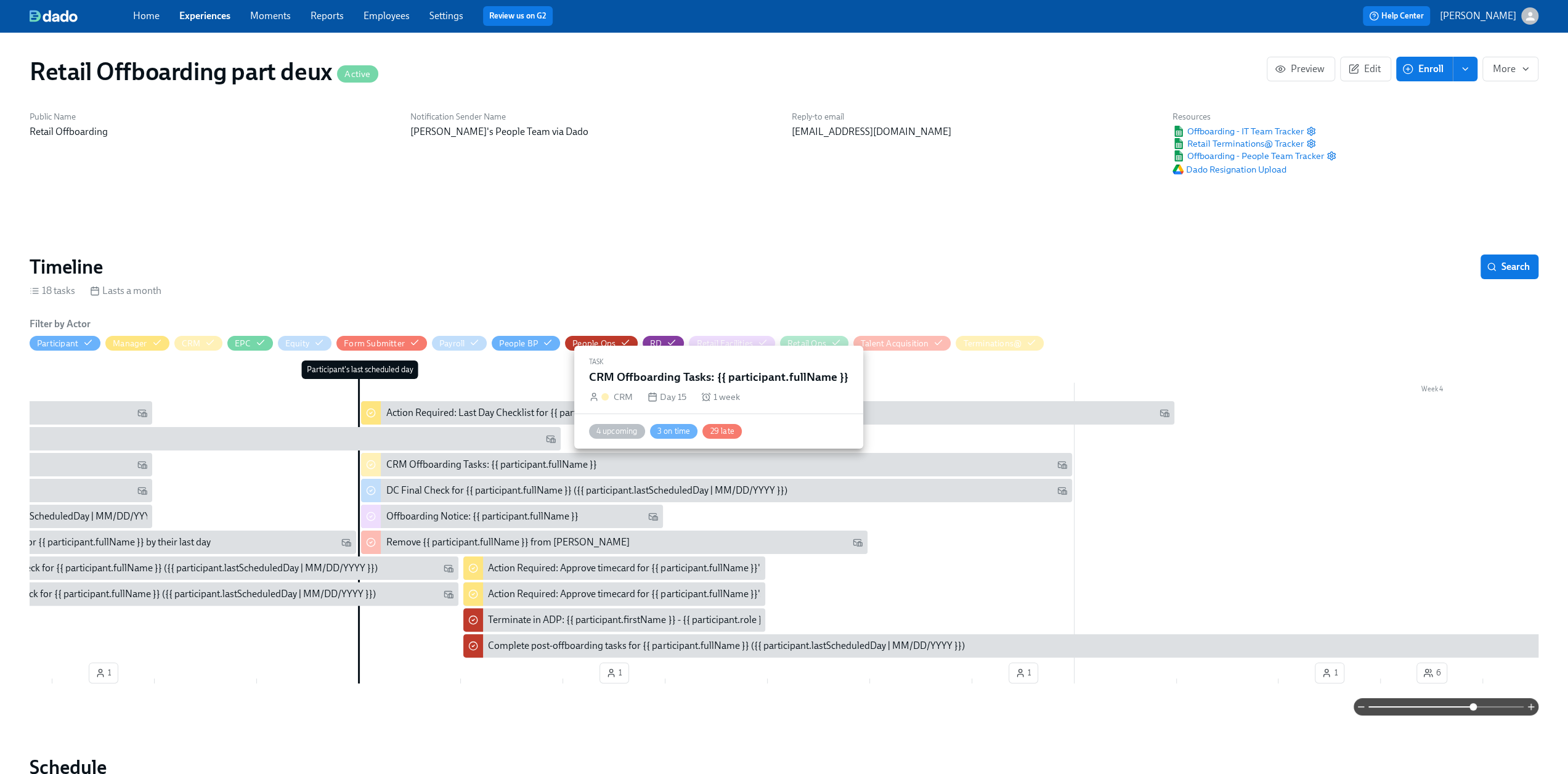
click at [470, 472] on div "CRM Offboarding Tasks: {{ participant.fullName }}" at bounding box center [716, 465] width 710 height 23
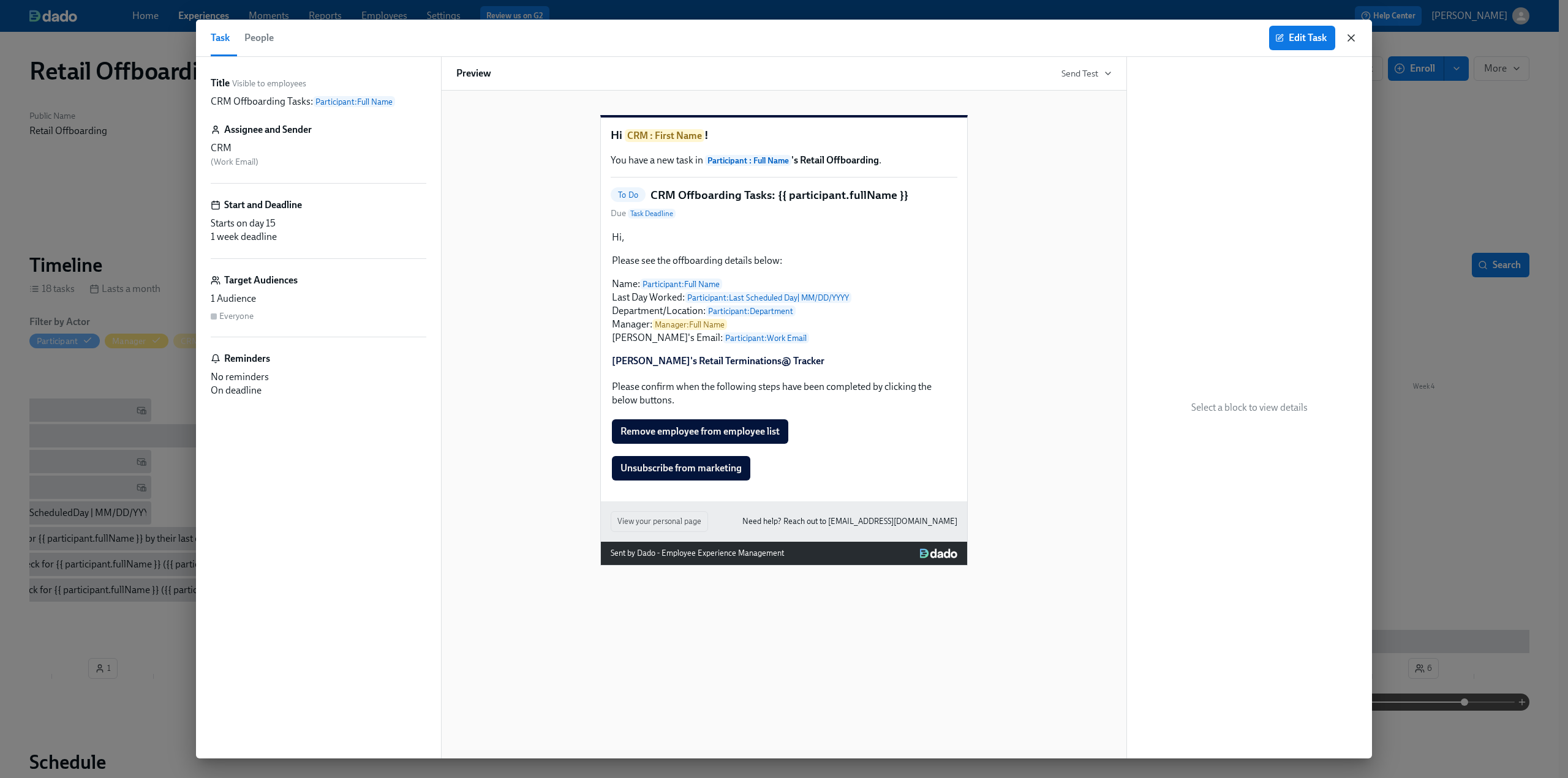
click at [1351, 38] on icon "button" at bounding box center [1351, 38] width 6 height 6
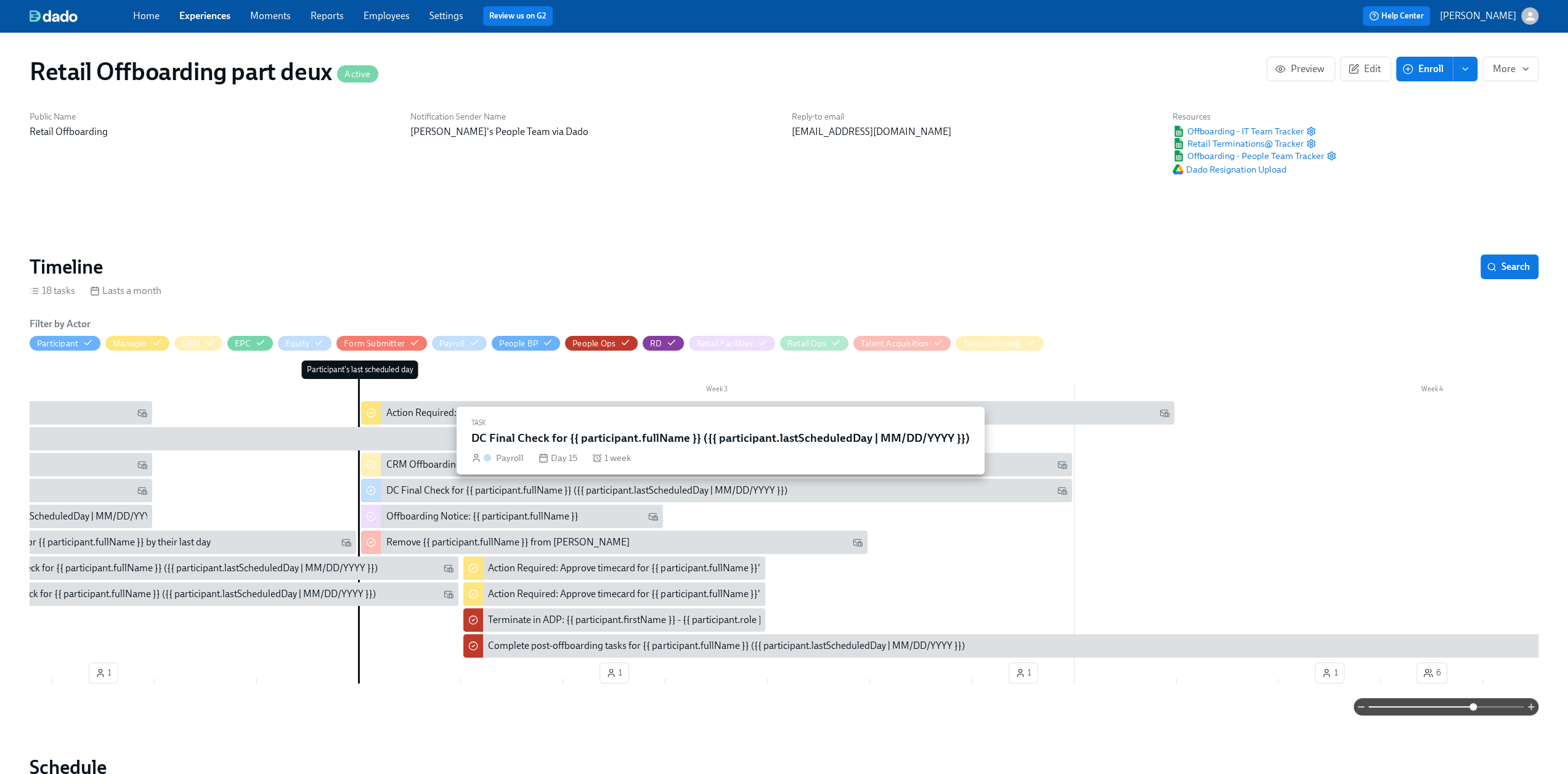
click at [449, 490] on div "DC Final Check for {{ participant.fullName }} ({{ participant.lastScheduledDay …" at bounding box center [586, 490] width 401 height 14
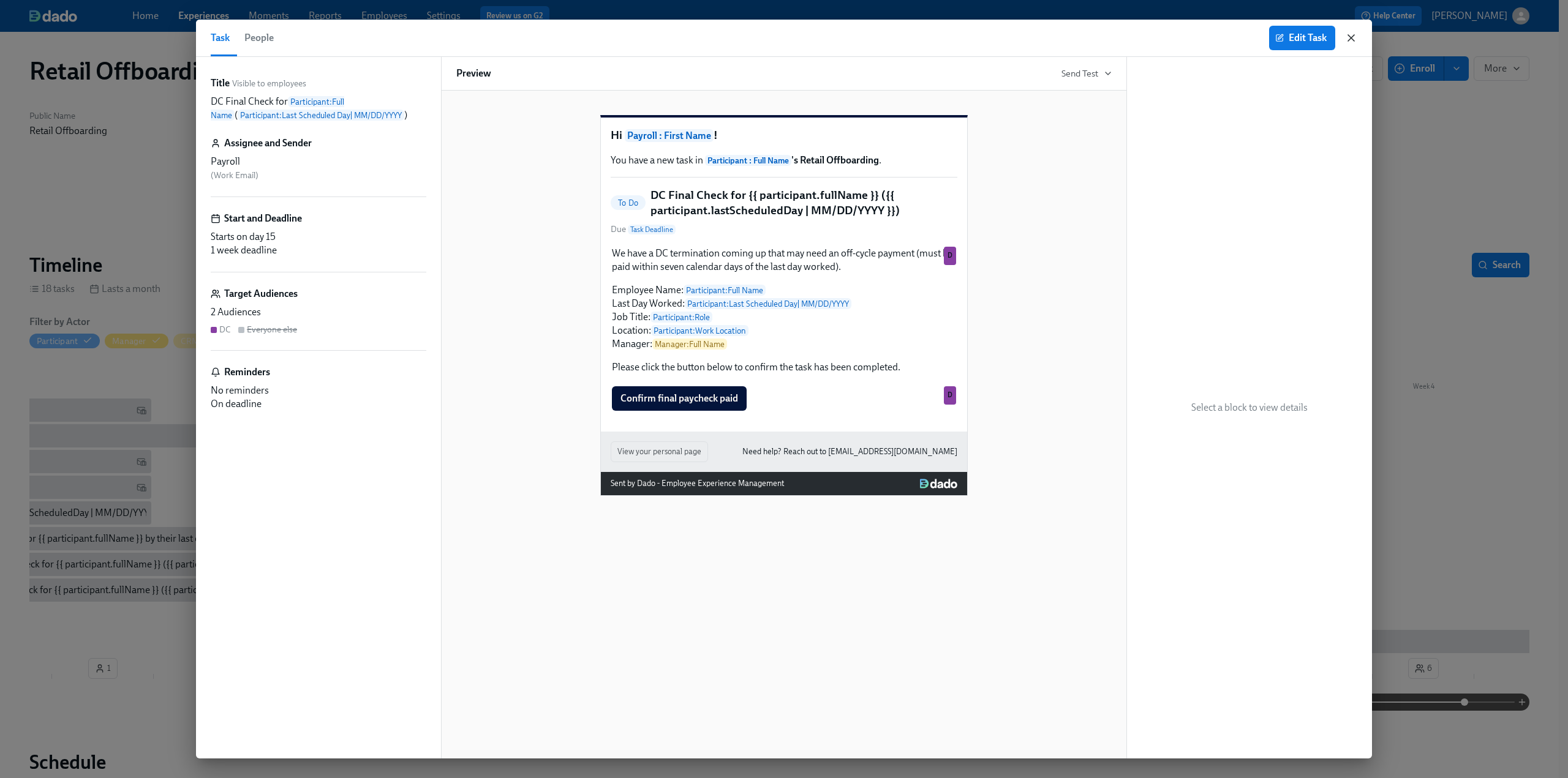
click at [1352, 39] on icon "button" at bounding box center [1350, 38] width 12 height 12
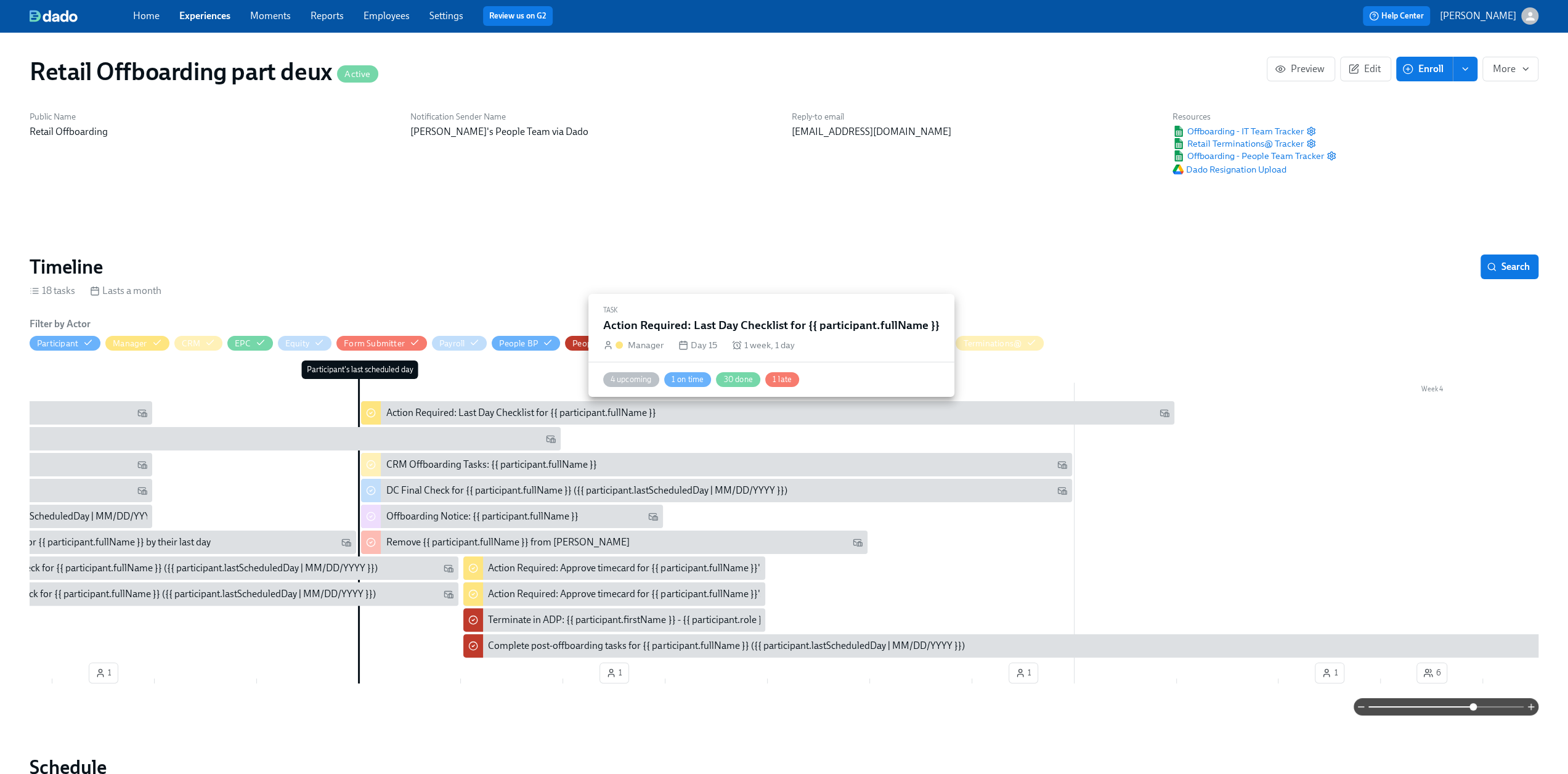
click at [455, 411] on div "Action Required: Last Day Checklist for {{ participant.fullName }}" at bounding box center [521, 413] width 270 height 14
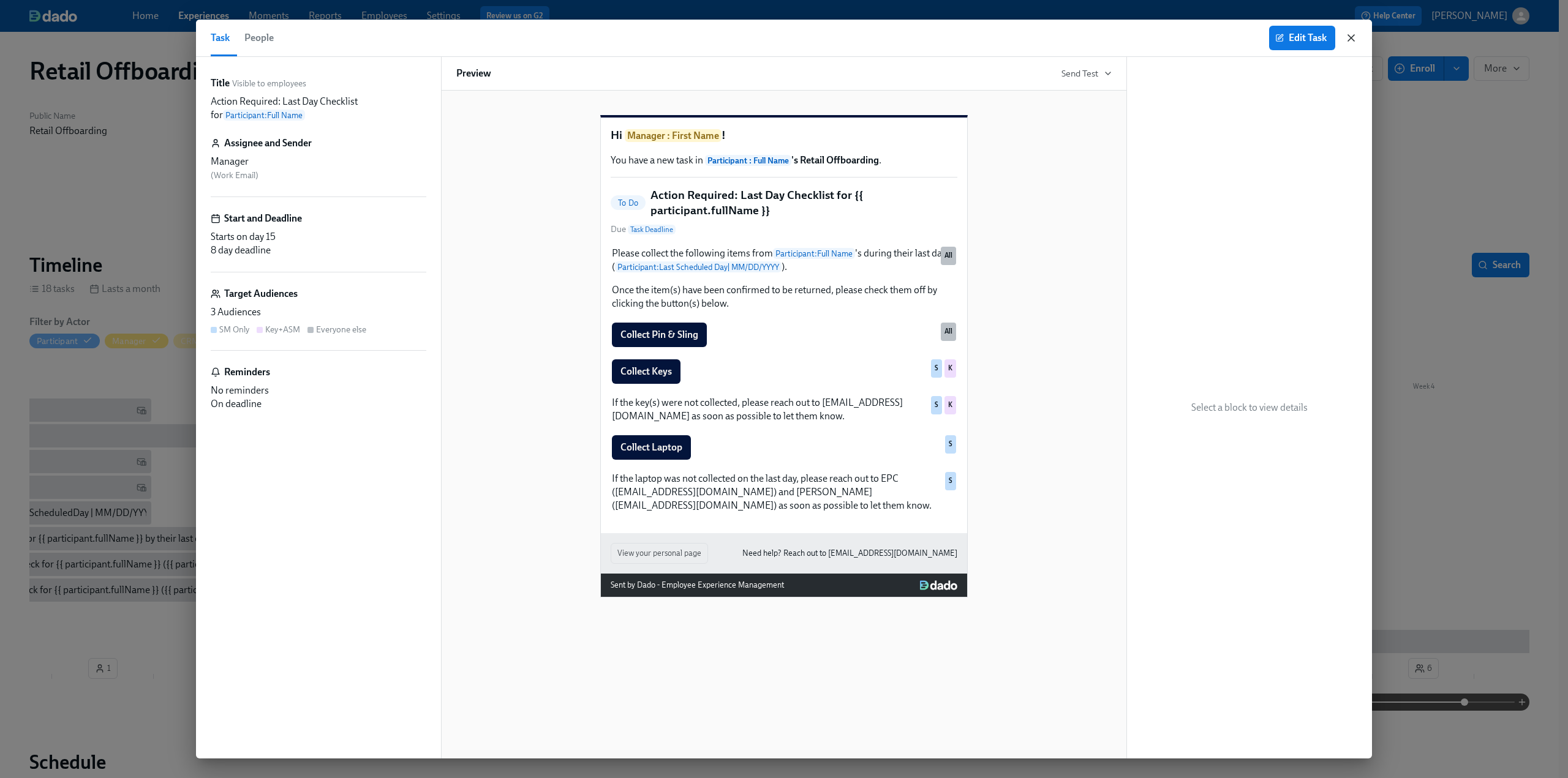
click at [1355, 36] on icon "button" at bounding box center [1350, 38] width 12 height 12
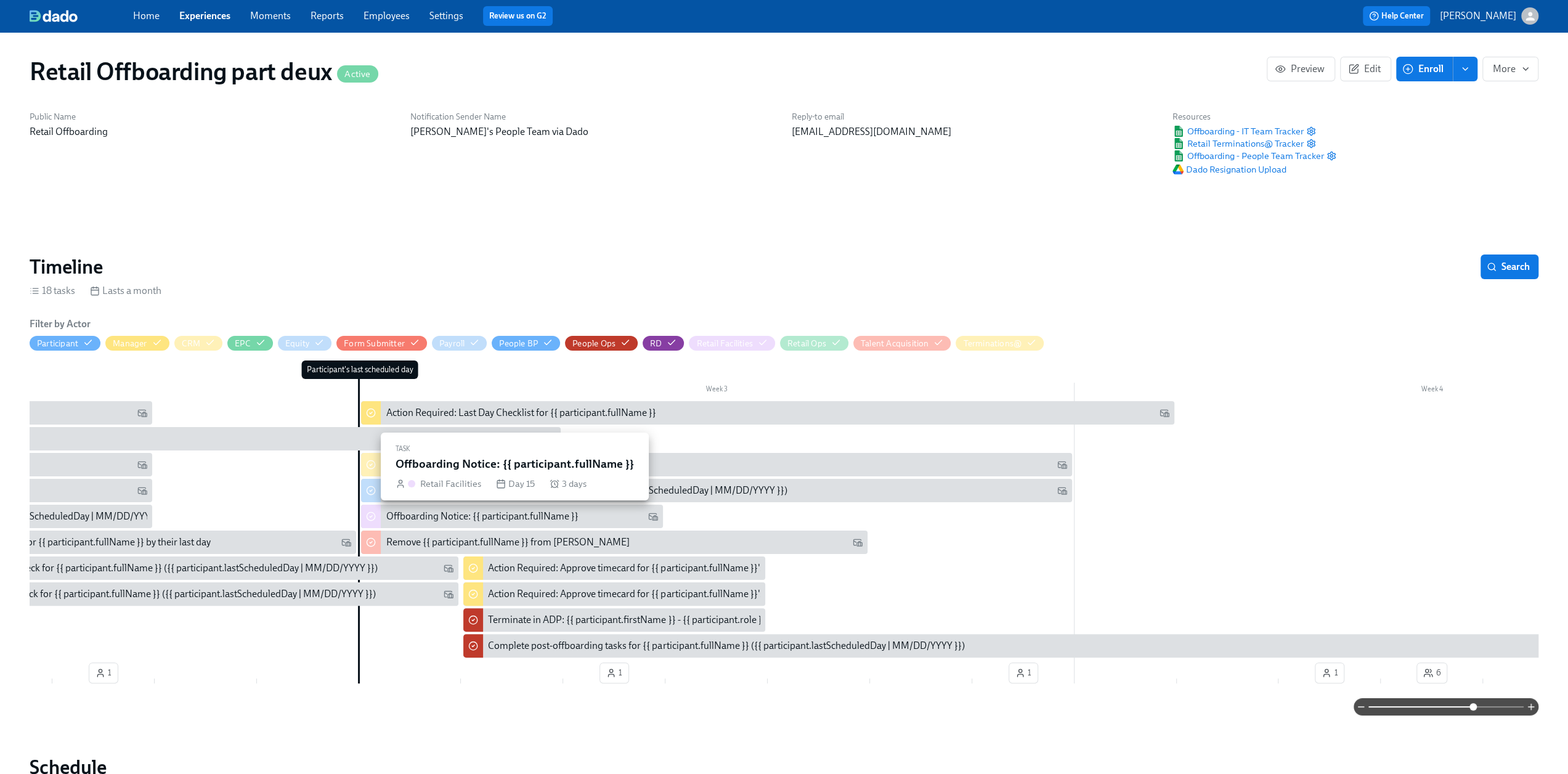
click at [450, 522] on div "Offboarding Notice: {{ participant.fullName }}" at bounding box center [482, 516] width 192 height 14
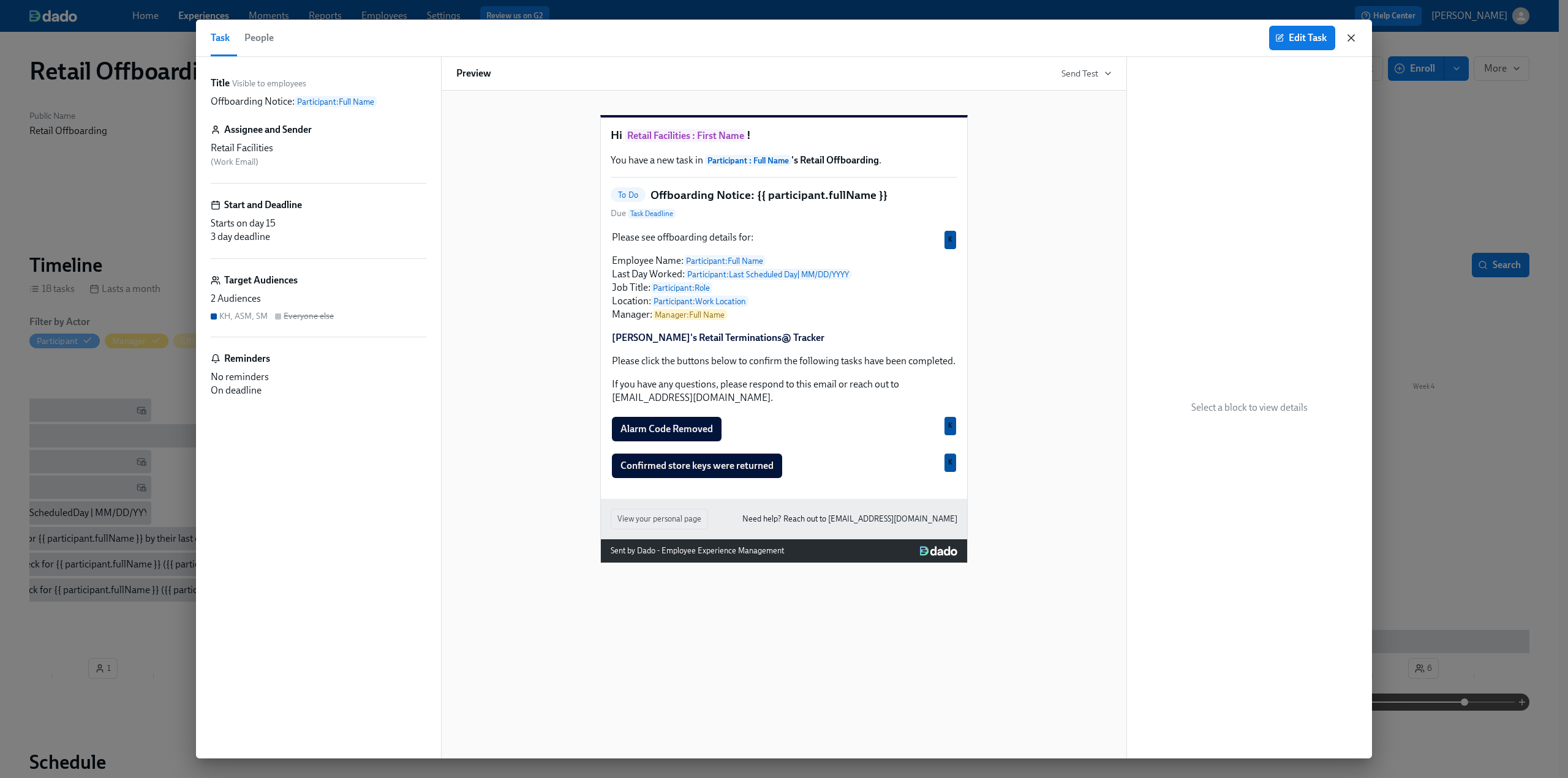
click at [1357, 39] on icon "button" at bounding box center [1350, 38] width 12 height 12
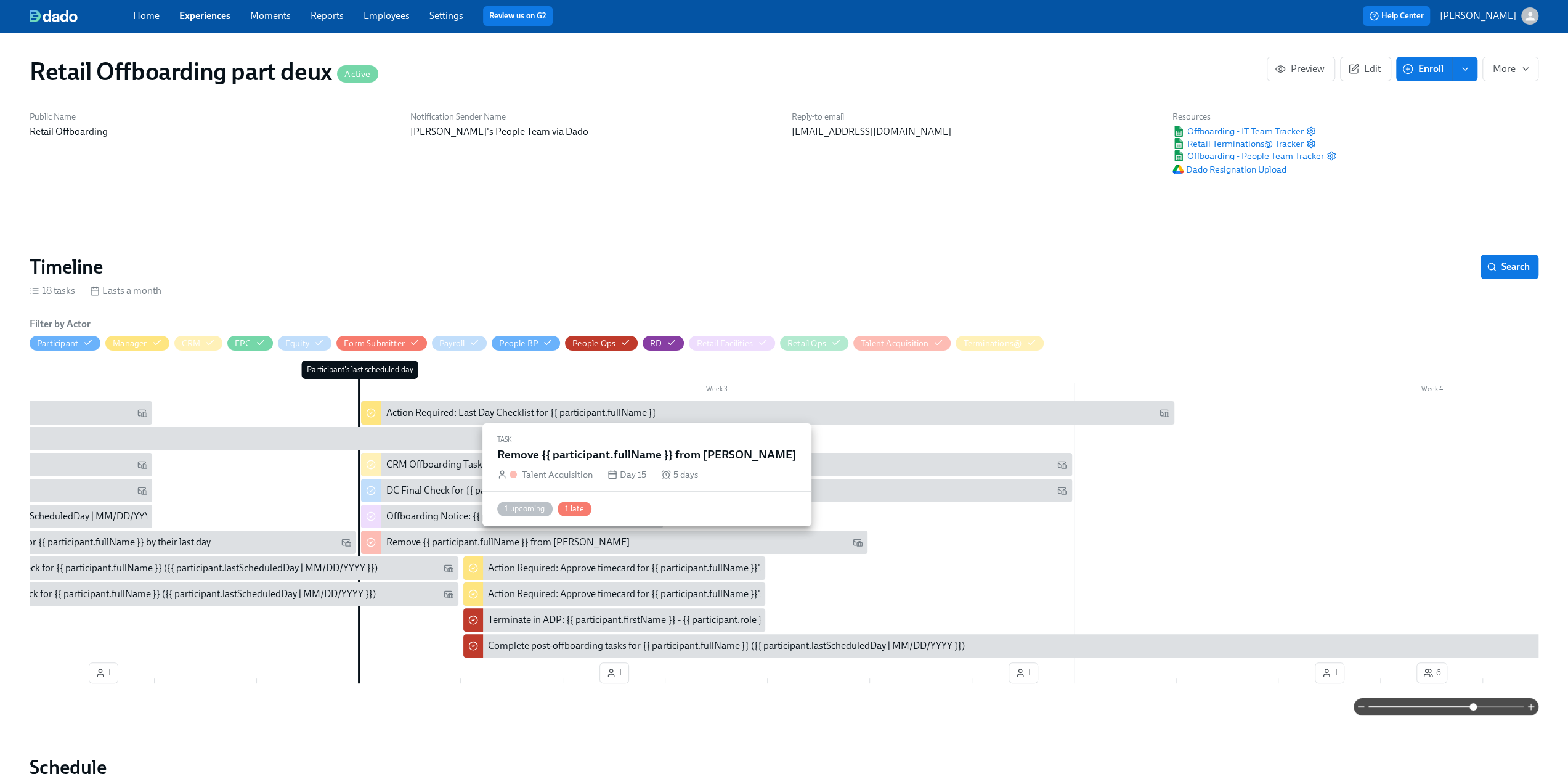
click at [511, 542] on div "Remove {{ participant.fullName }} from Ashby" at bounding box center [508, 542] width 244 height 14
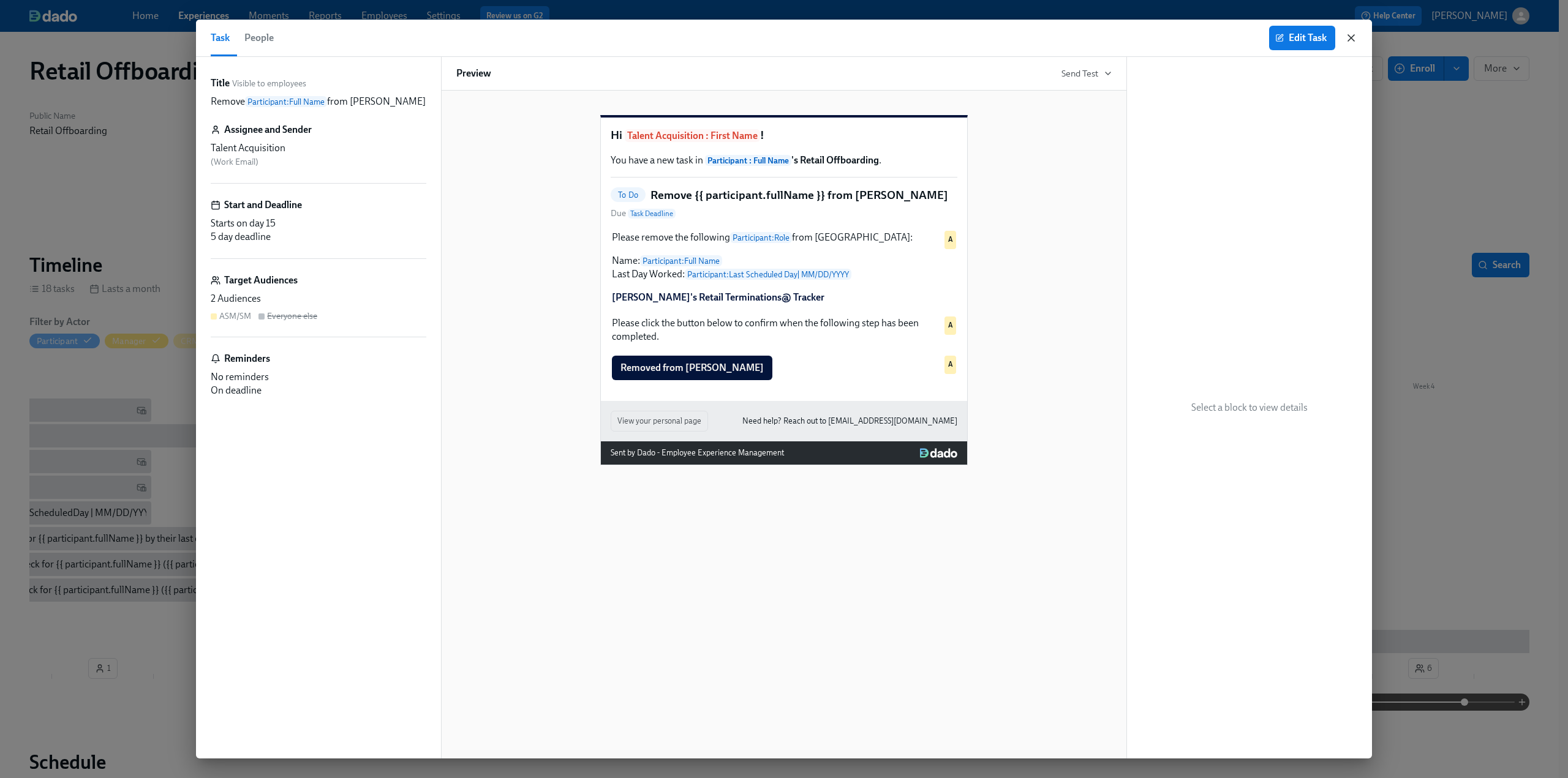
click at [1353, 38] on icon "button" at bounding box center [1351, 38] width 6 height 6
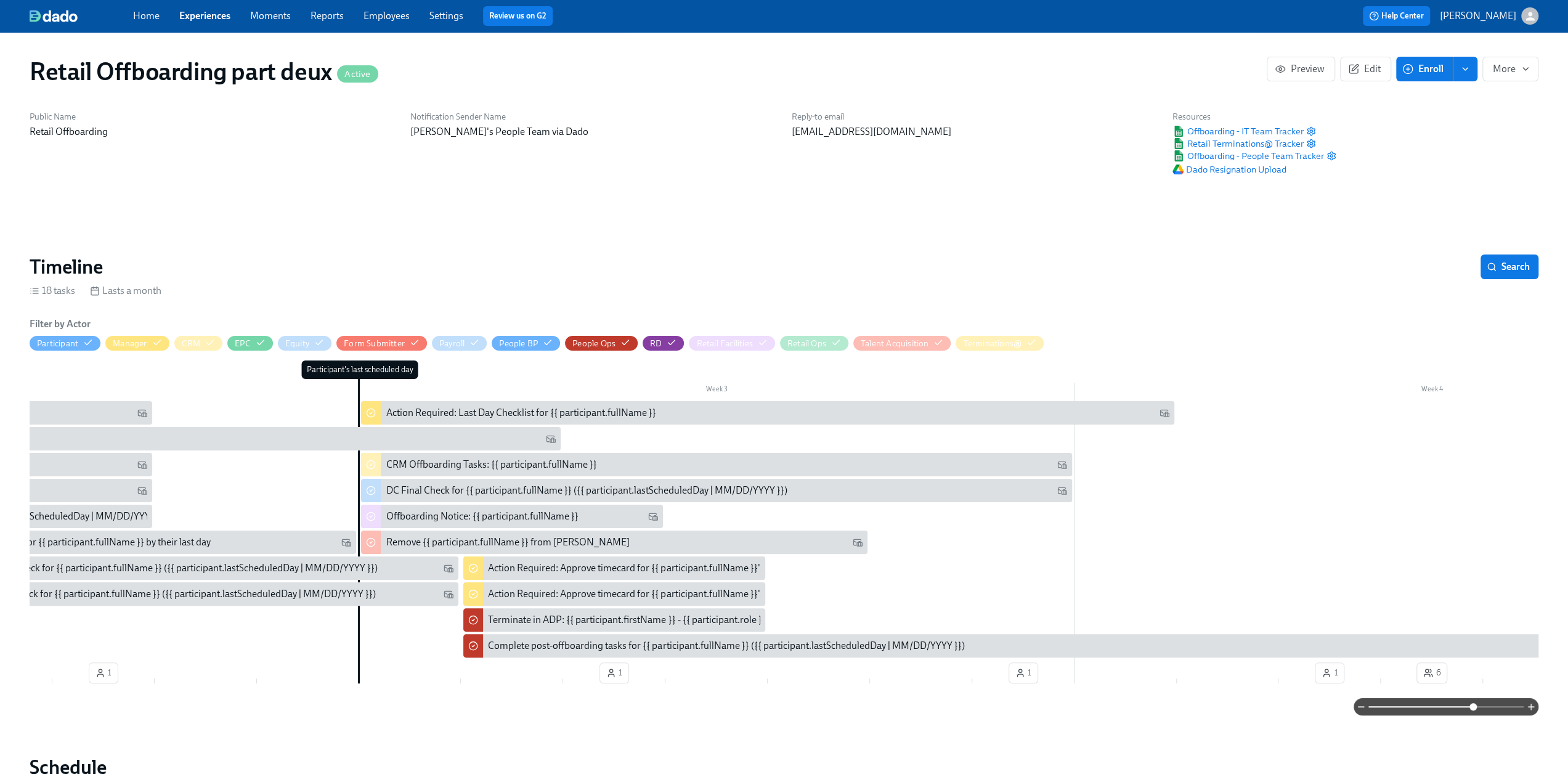
scroll to position [185, 0]
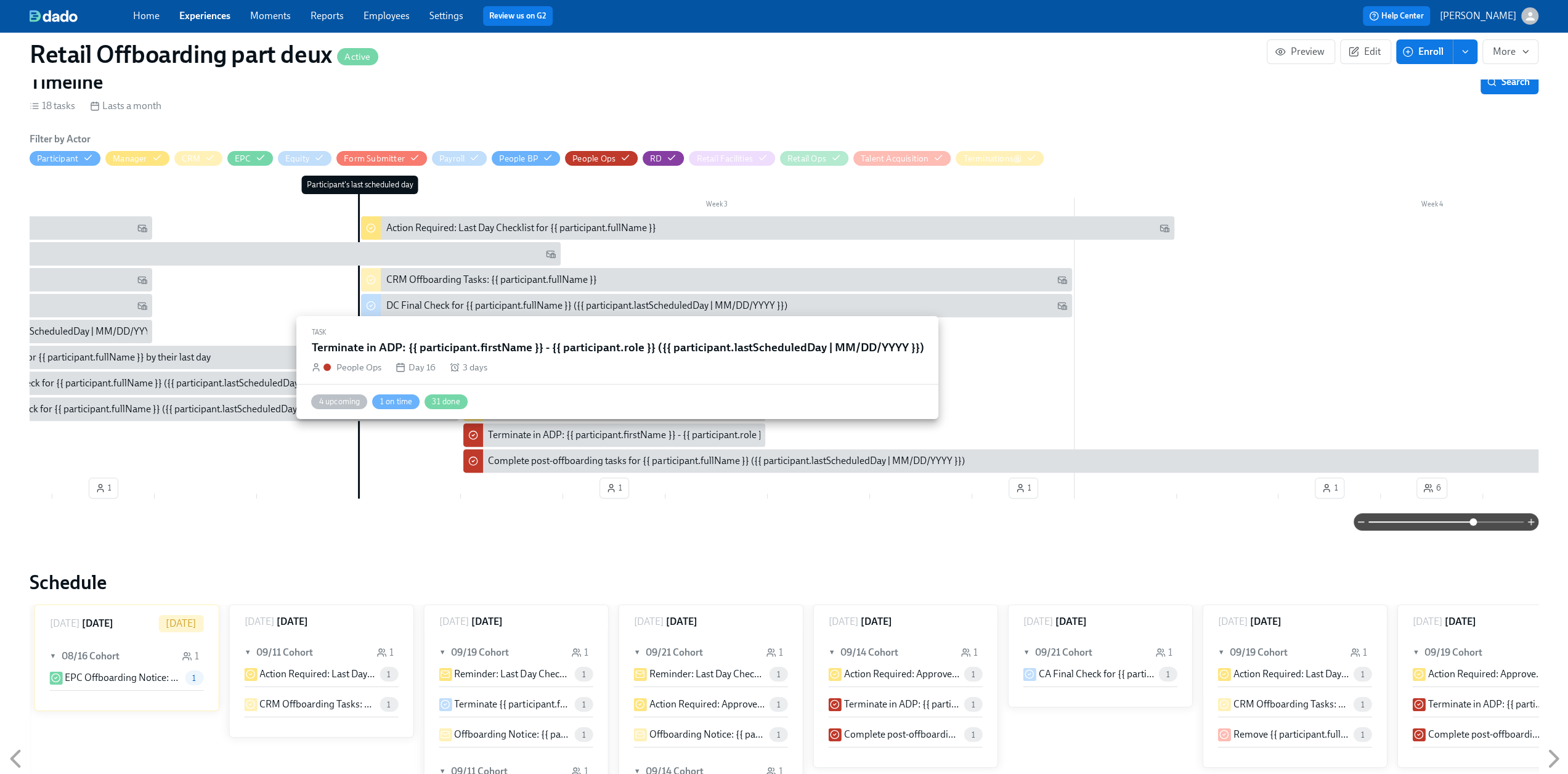
click at [509, 437] on div "Terminate in ADP: {{ participant.firstName }} - {{ participant.role }} ({{ part…" at bounding box center [735, 435] width 493 height 14
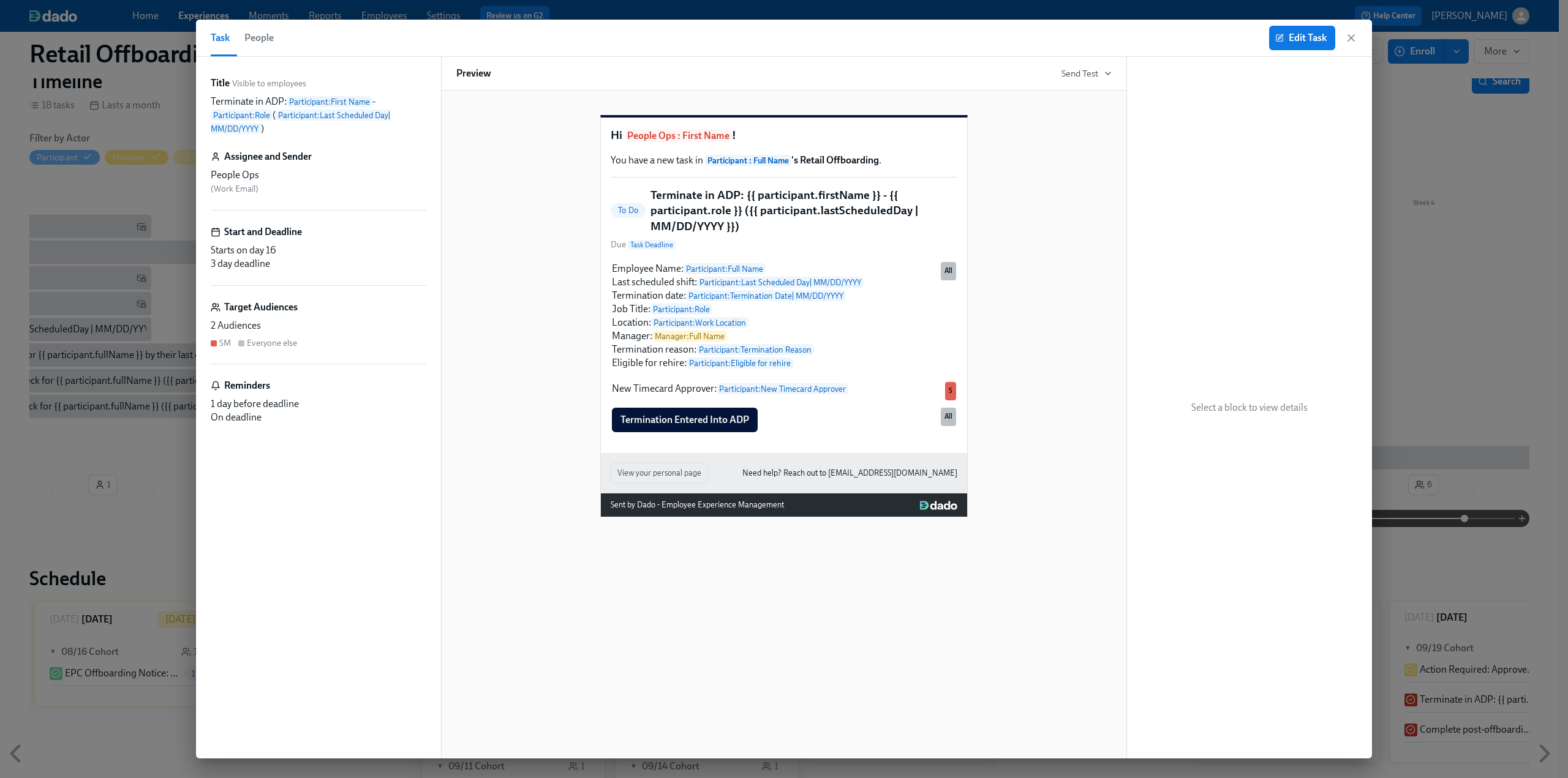
drag, startPoint x: 1350, startPoint y: 38, endPoint x: 1204, endPoint y: 277, distance: 280.1
click at [1350, 38] on icon "button" at bounding box center [1351, 38] width 6 height 6
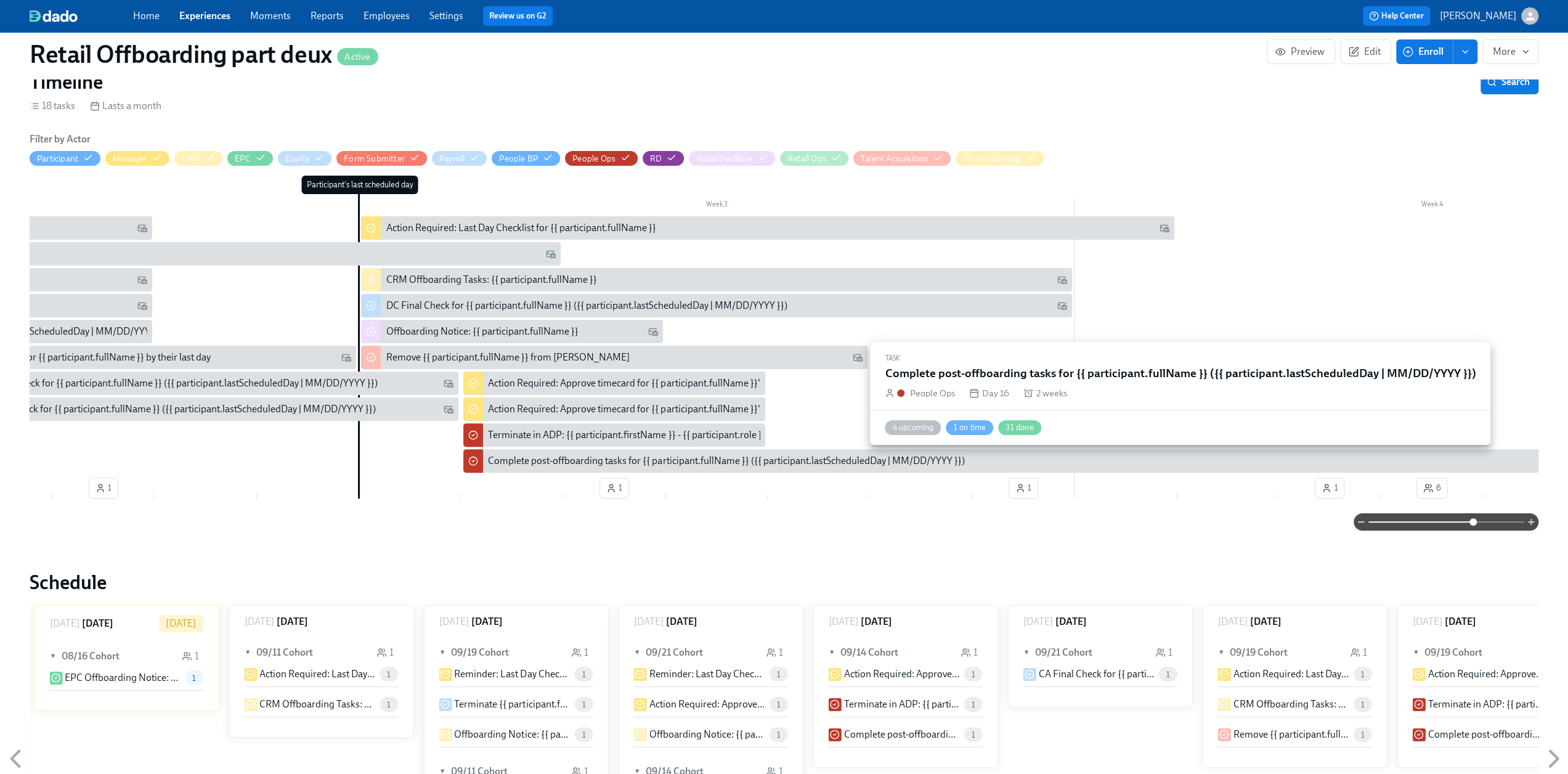
click at [586, 468] on div "Complete post-offboarding tasks for {{ participant.fullName }} ({{ participant.…" at bounding box center [1176, 460] width 1426 height 23
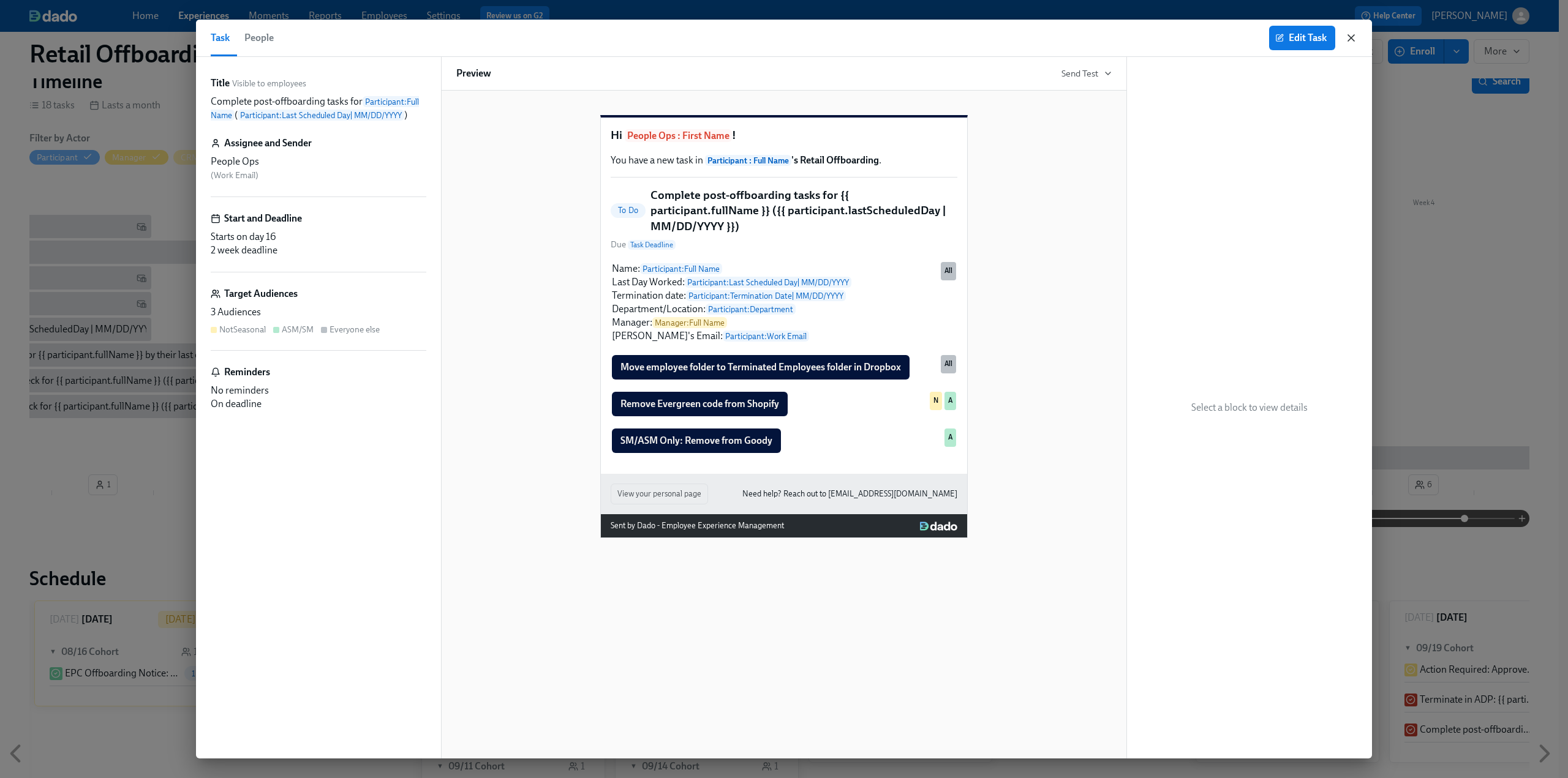
click at [1350, 38] on icon "button" at bounding box center [1351, 38] width 6 height 6
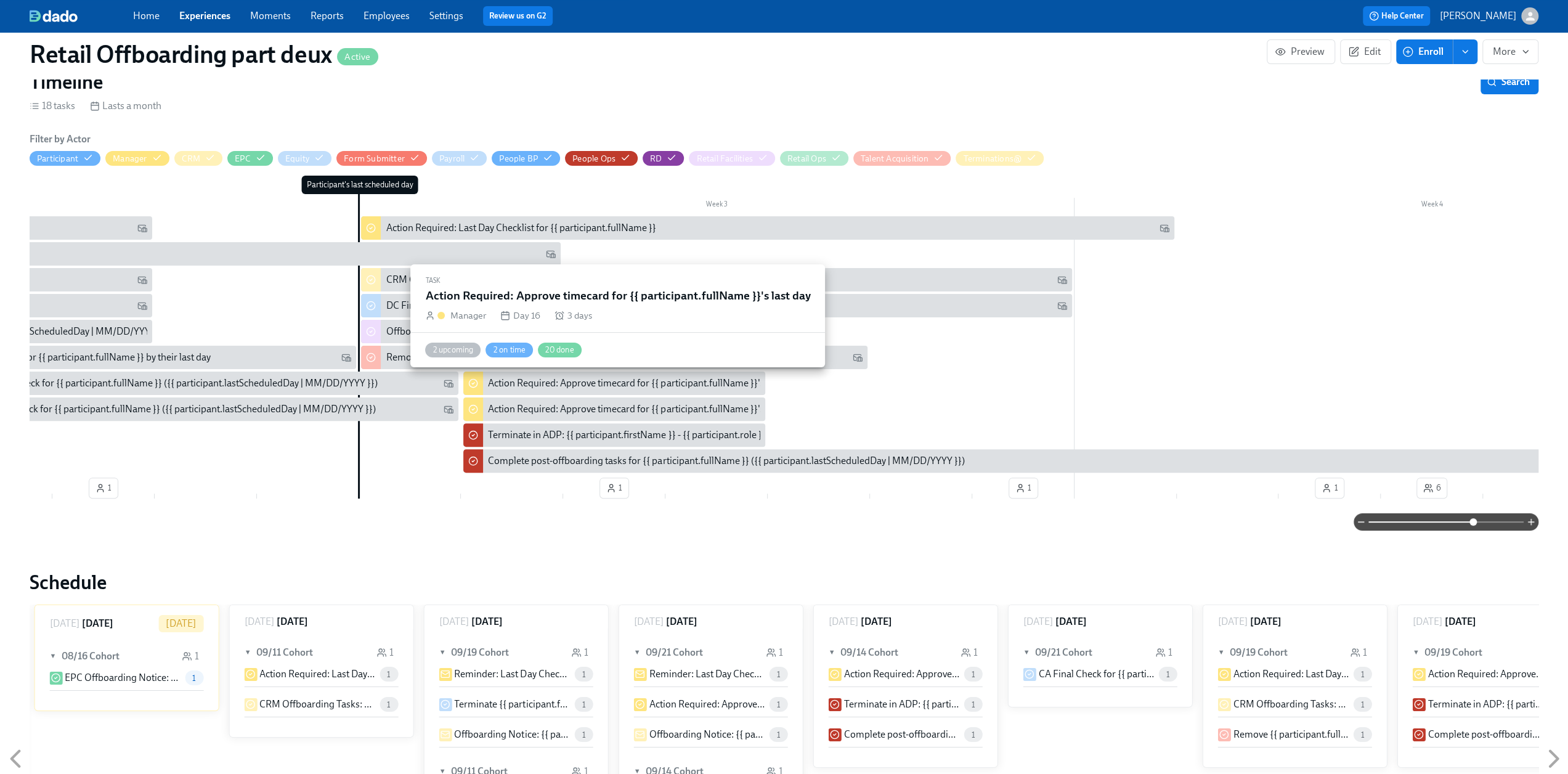
click at [555, 383] on div "Action Required: Approve timecard for {{ participant.fullName }}'s last day" at bounding box center [643, 383] width 309 height 14
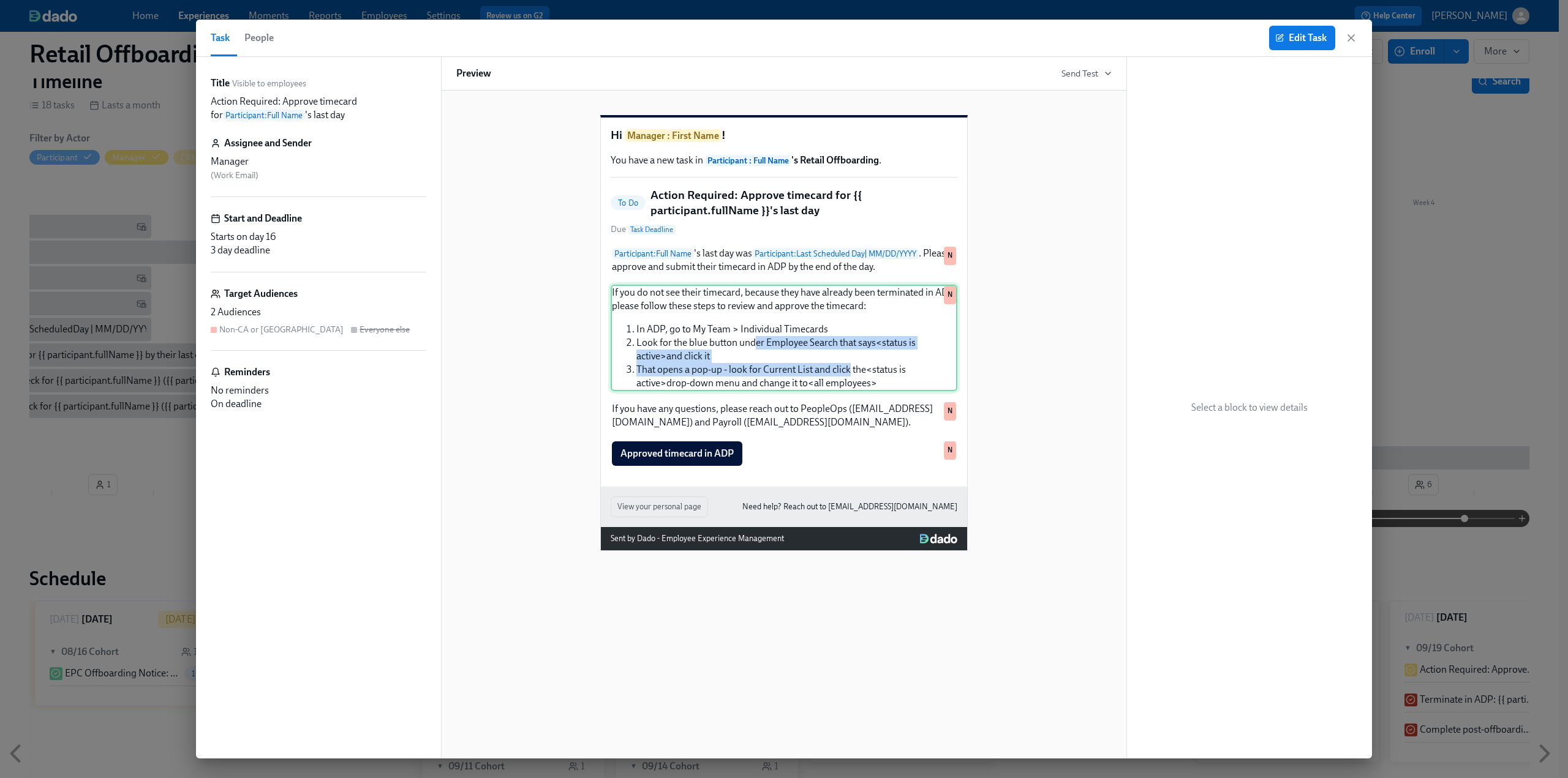
drag, startPoint x: 849, startPoint y: 395, endPoint x: 756, endPoint y: 354, distance: 101.6
click at [756, 360] on div "If you do not see their timecard, because they have already been terminated in …" at bounding box center [784, 338] width 347 height 106
click at [843, 342] on div "If you do not see their timecard, because they have already been terminated in …" at bounding box center [784, 338] width 347 height 106
click at [1350, 38] on icon "button" at bounding box center [1350, 38] width 12 height 12
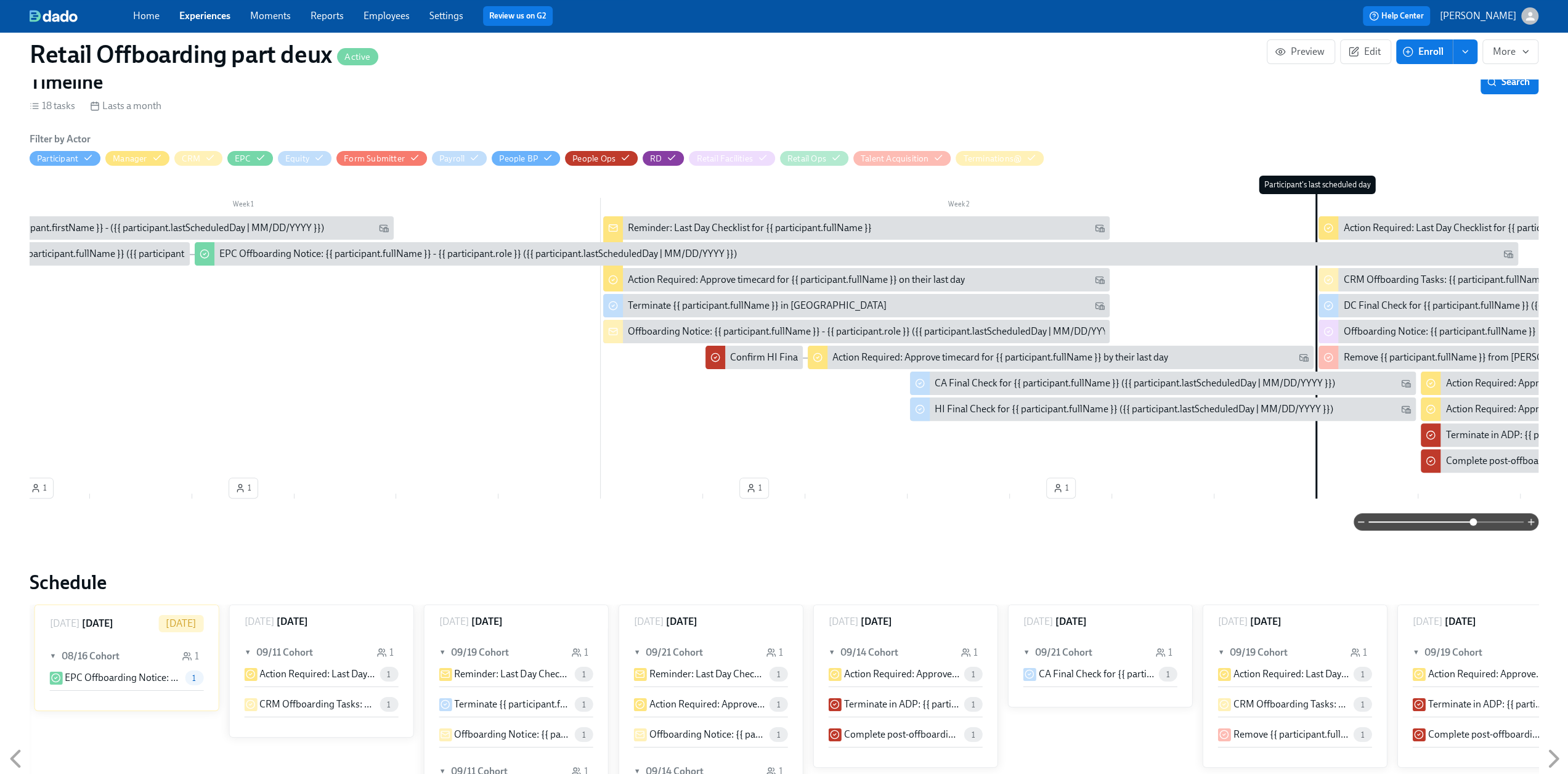
scroll to position [0, 26]
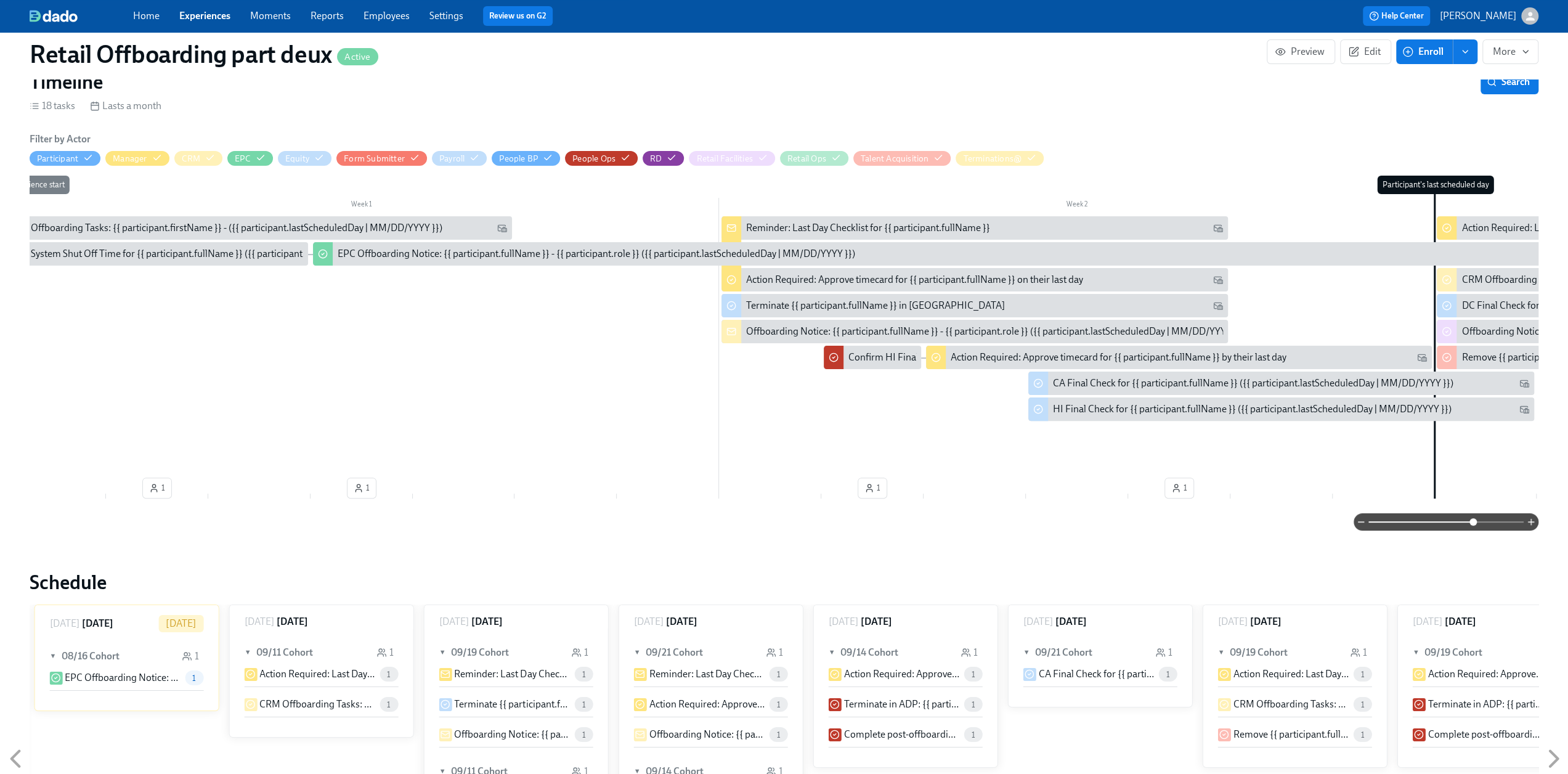
click at [188, 18] on link "Experiences" at bounding box center [204, 16] width 51 height 12
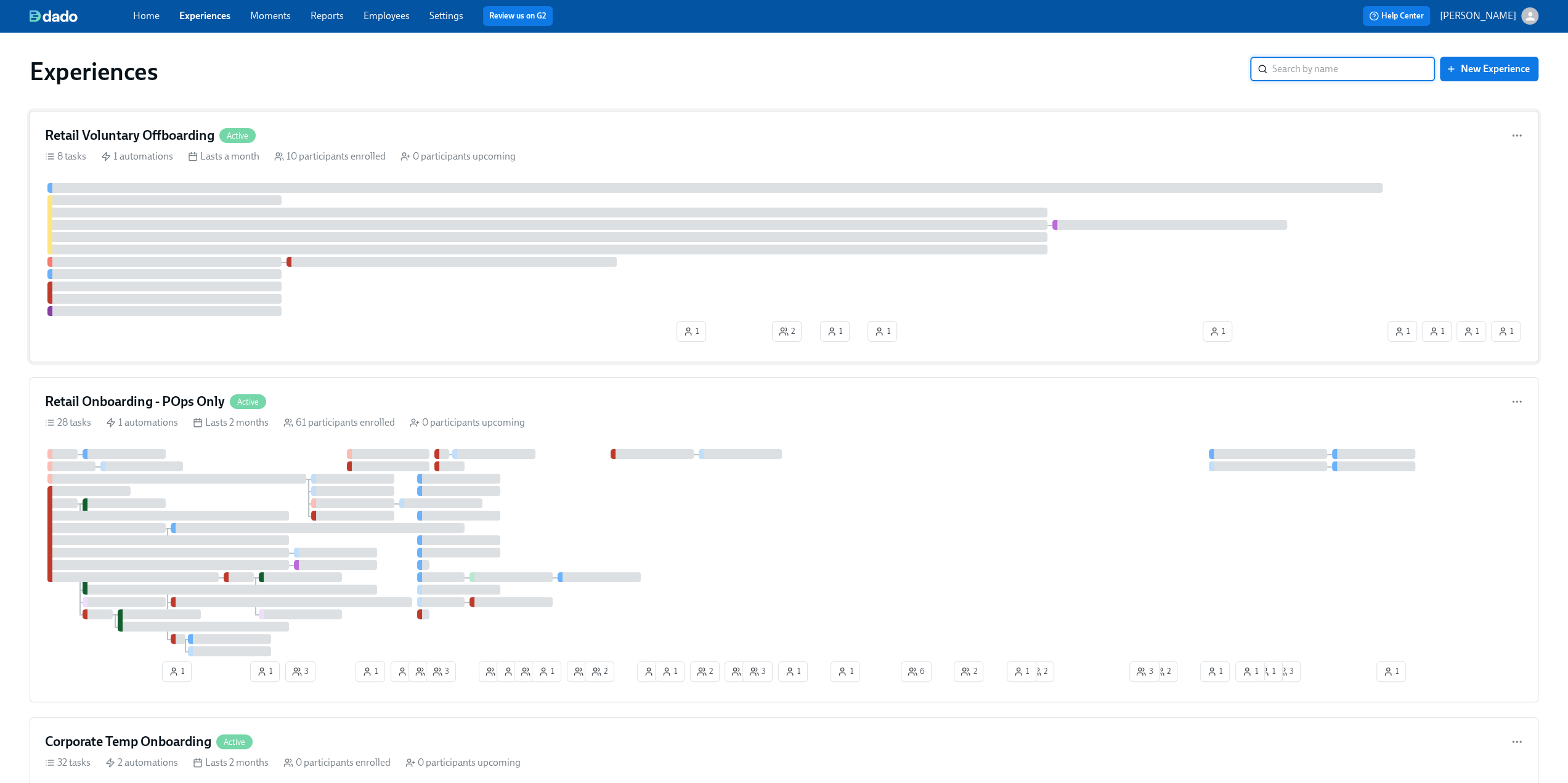
click at [144, 133] on h4 "Retail Voluntary Offboarding" at bounding box center [130, 136] width 170 height 18
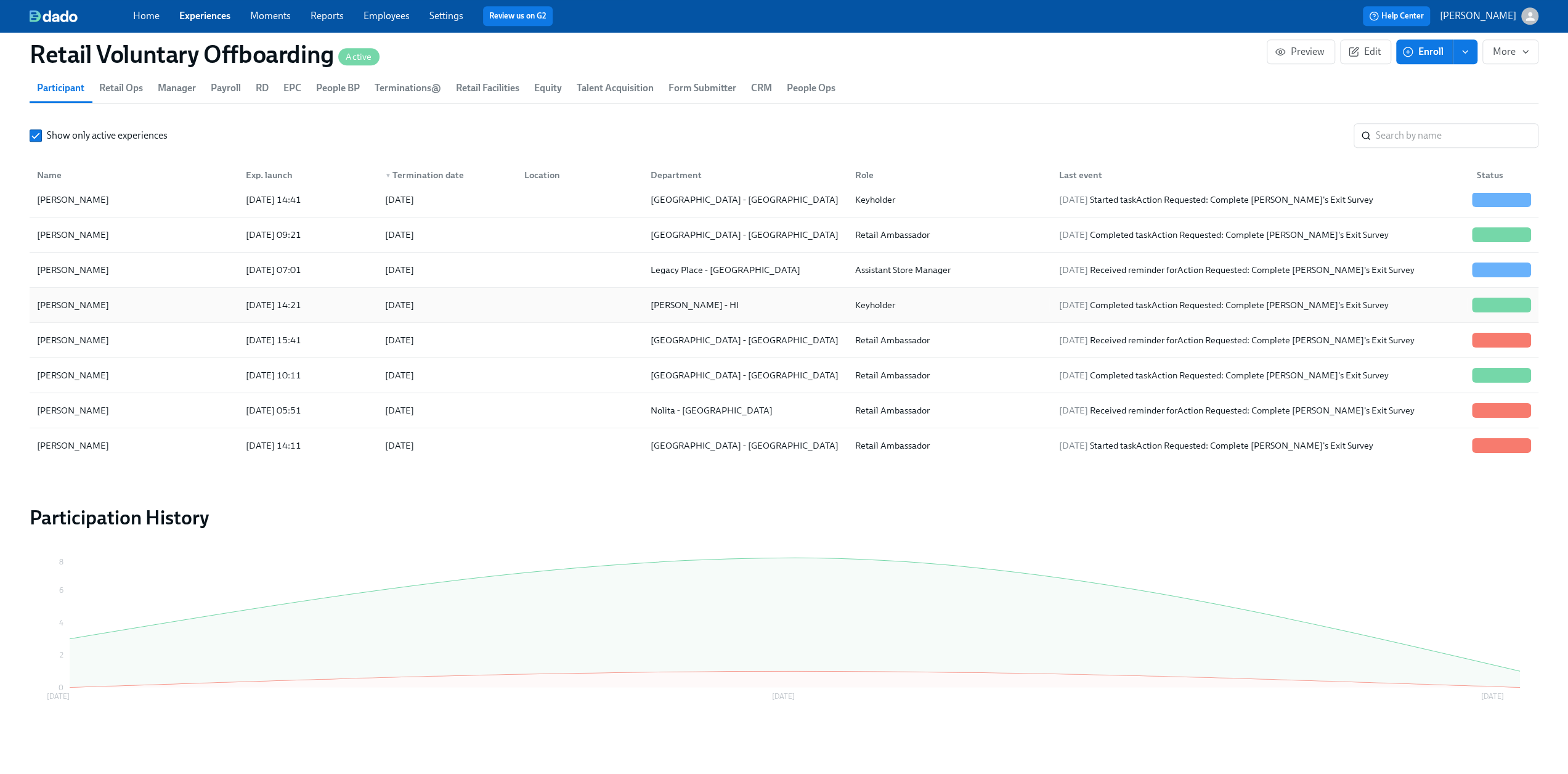
scroll to position [1188, 0]
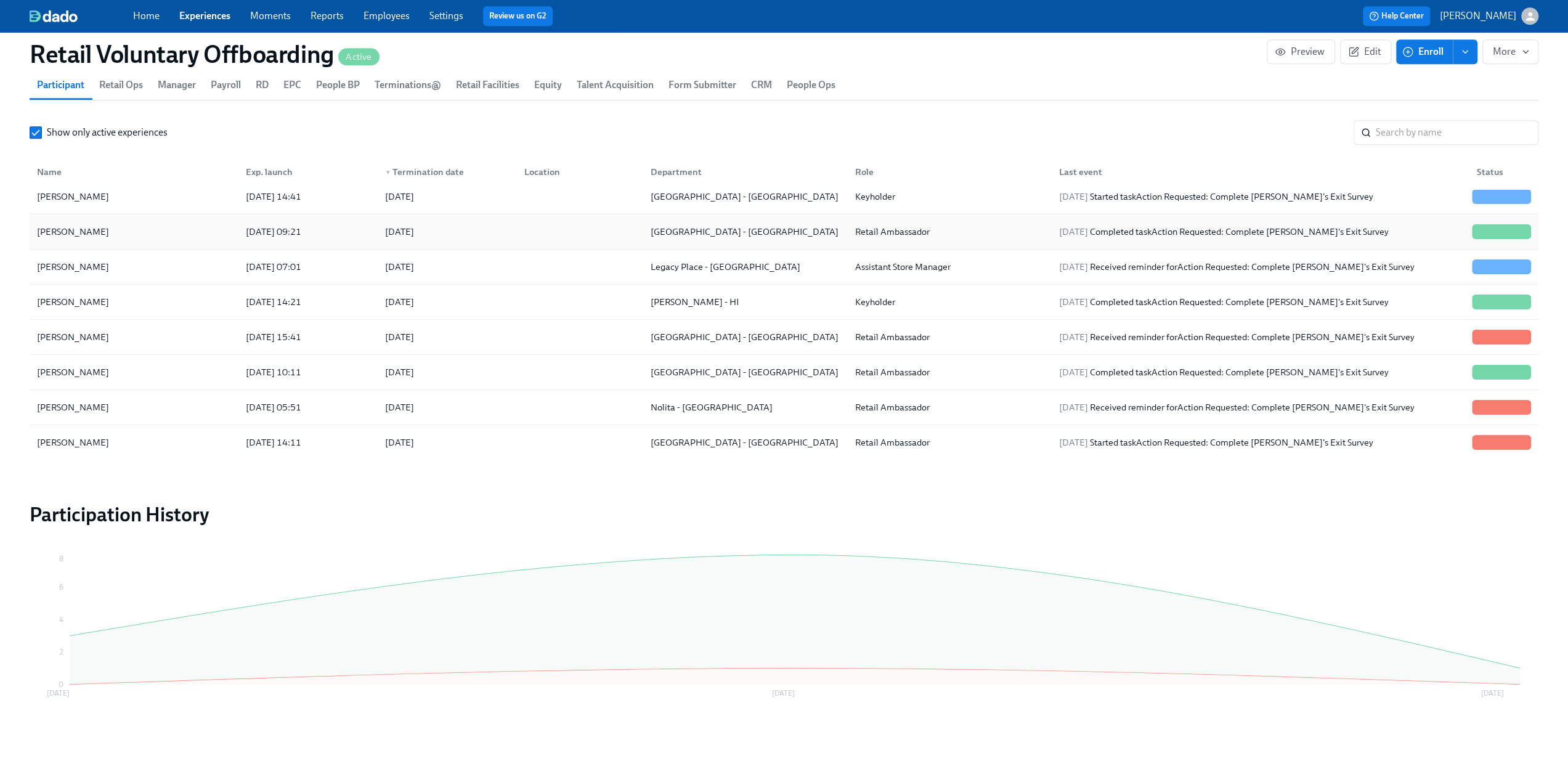
click at [134, 232] on div "Sydney Salas" at bounding box center [134, 232] width 204 height 25
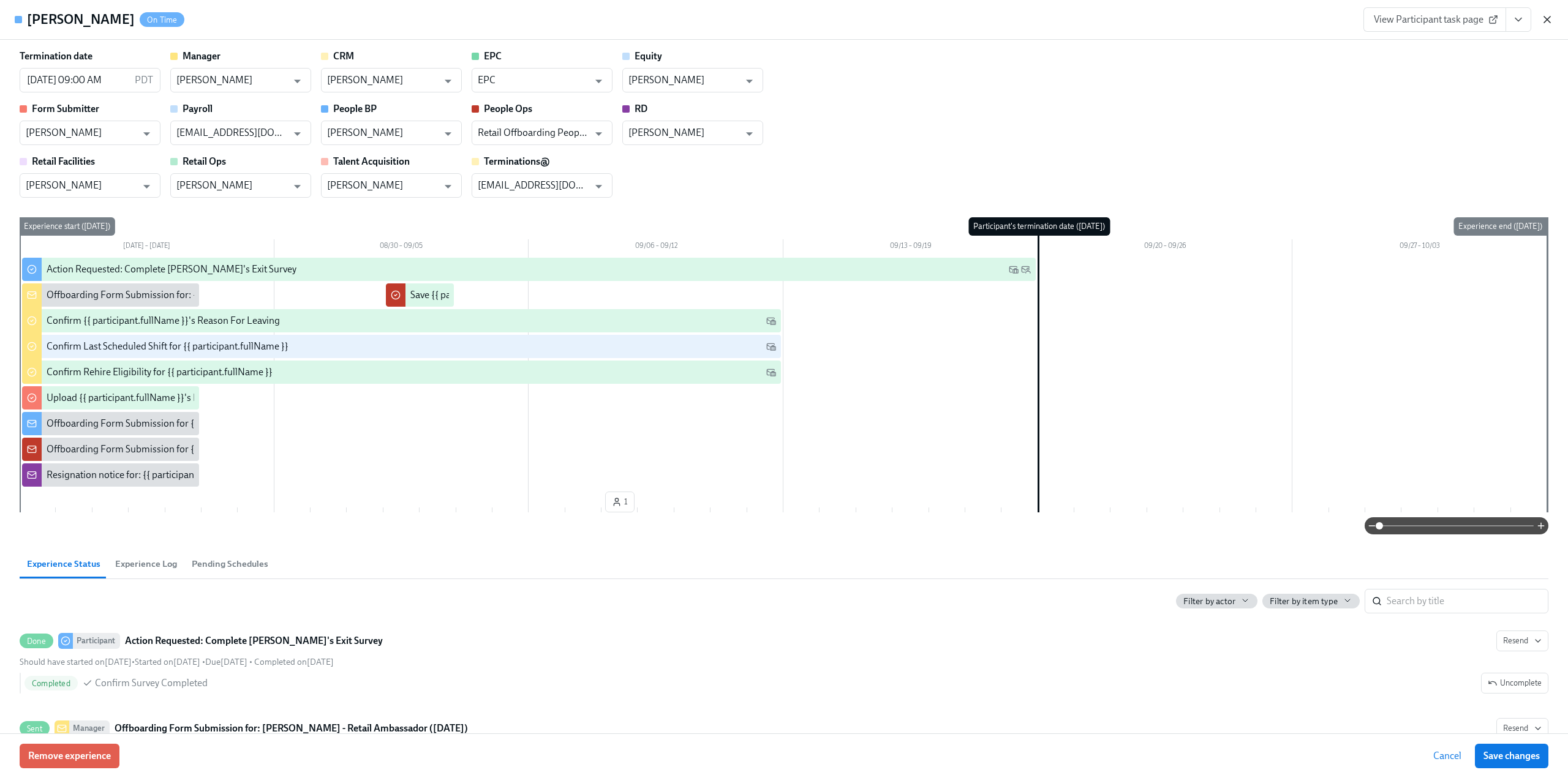
click at [1549, 17] on icon "button" at bounding box center [1547, 19] width 6 height 6
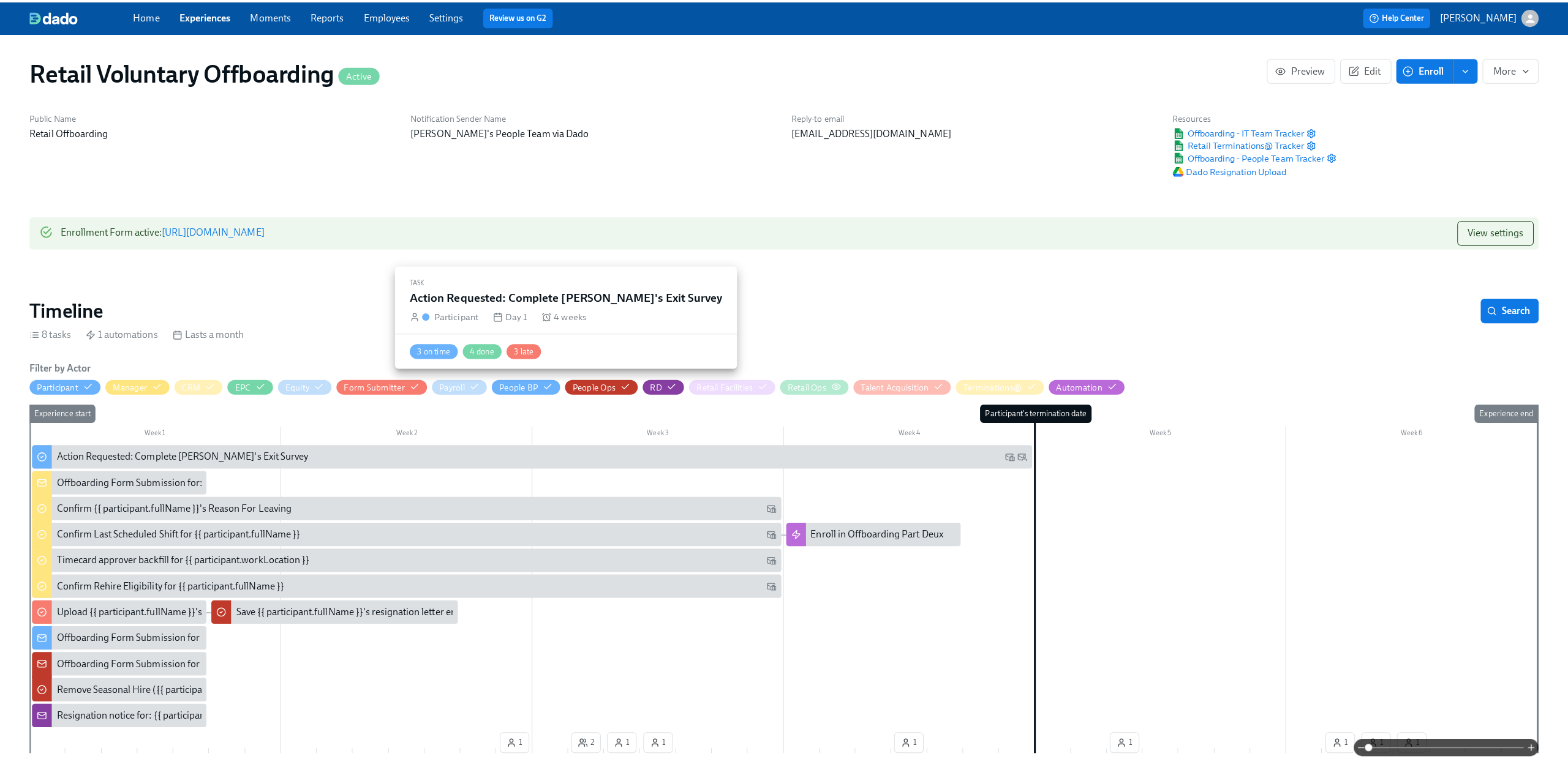
scroll to position [122, 0]
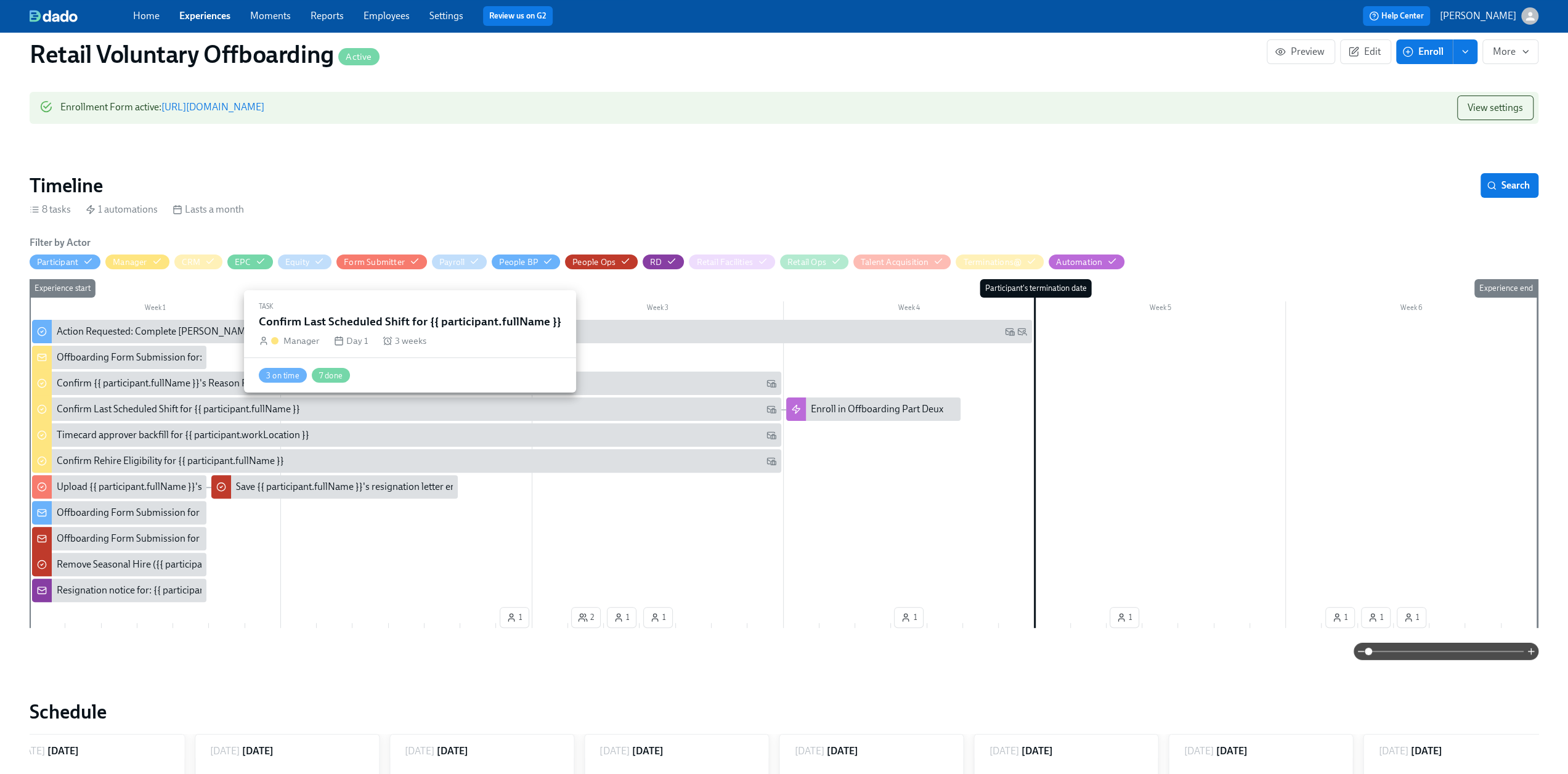
click at [122, 407] on div "Confirm Last Scheduled Shift for {{ participant.fullName }}" at bounding box center [178, 409] width 244 height 14
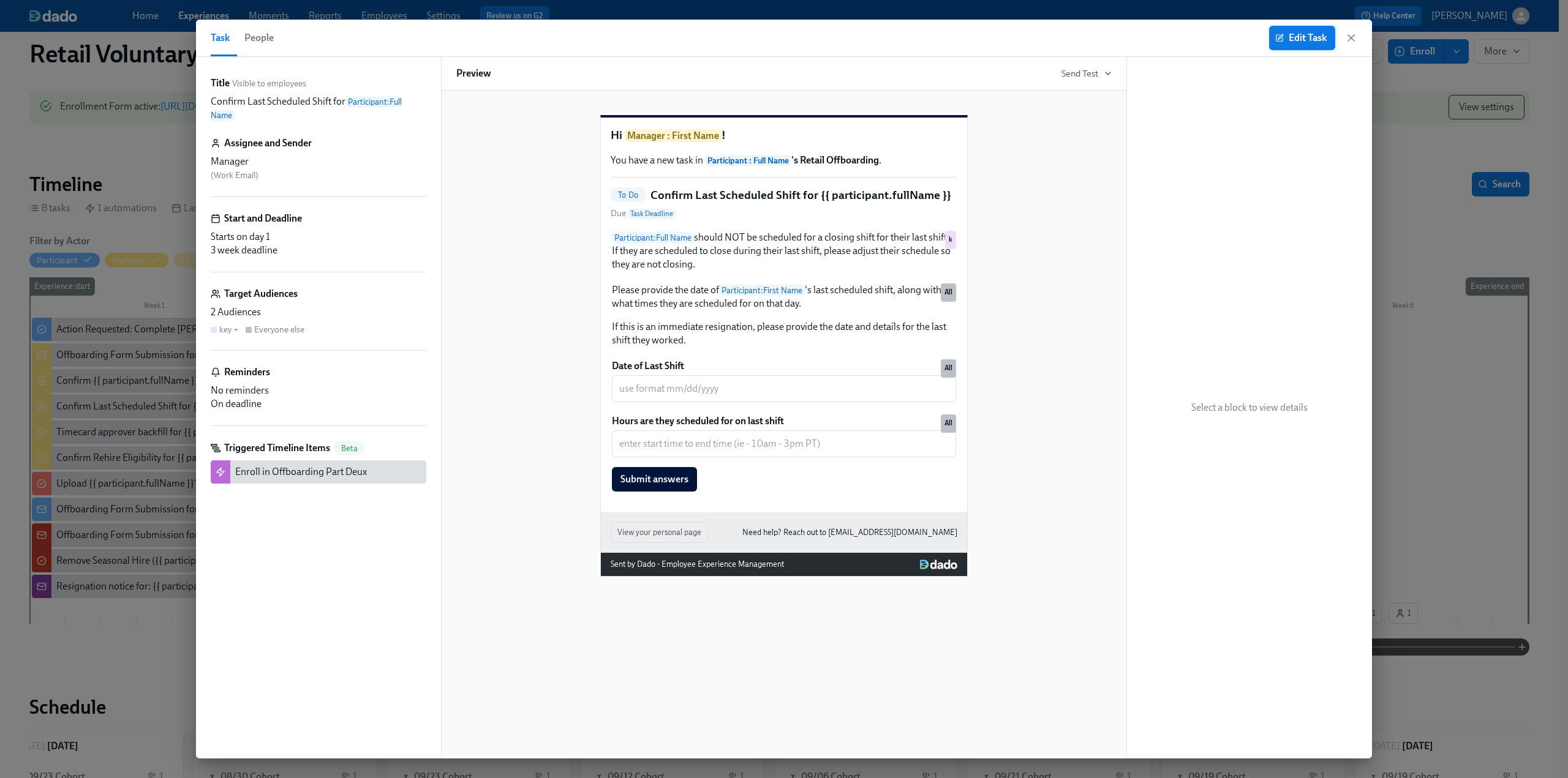
click at [1284, 32] on span "Edit Task" at bounding box center [1302, 38] width 49 height 12
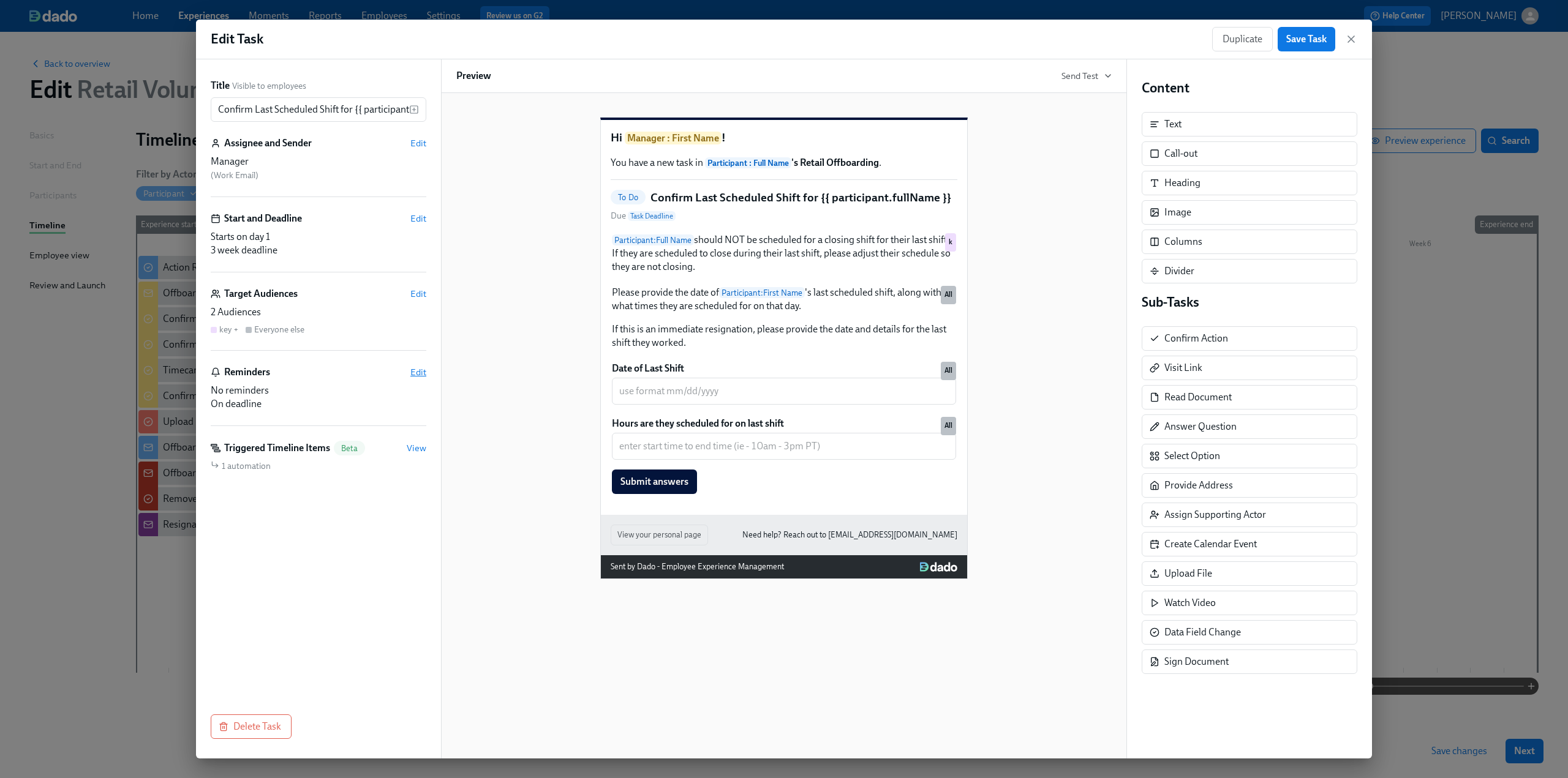
click at [413, 369] on span "Edit" at bounding box center [418, 372] width 16 height 12
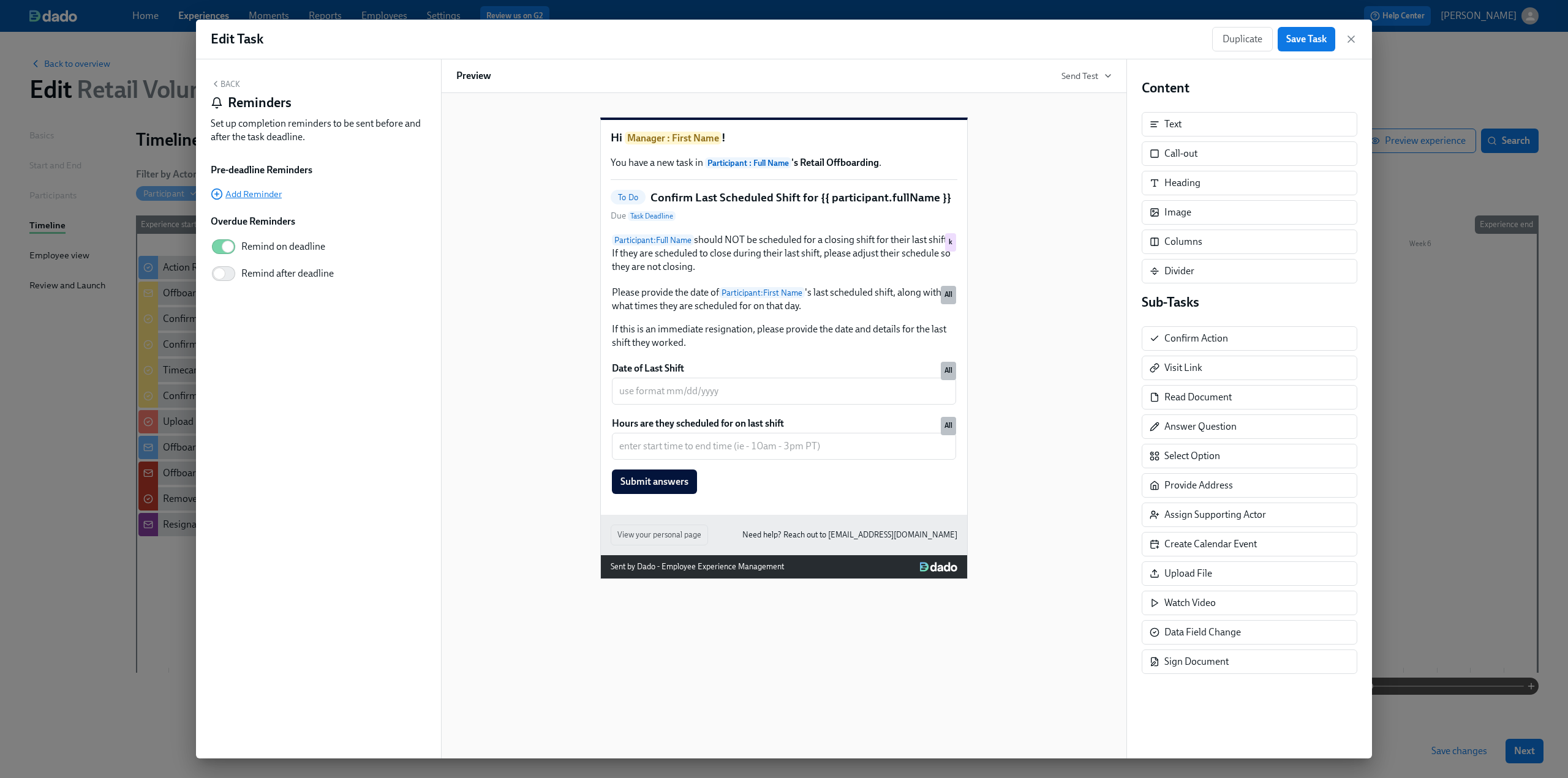
click at [252, 196] on span "Add Reminder" at bounding box center [246, 194] width 71 height 12
click at [257, 194] on input "2" at bounding box center [246, 199] width 32 height 25
type input "3"
click at [260, 194] on input "3" at bounding box center [246, 199] width 32 height 25
click at [305, 226] on div "1 3 ​ days before deadline Add Reminder" at bounding box center [319, 211] width 216 height 48
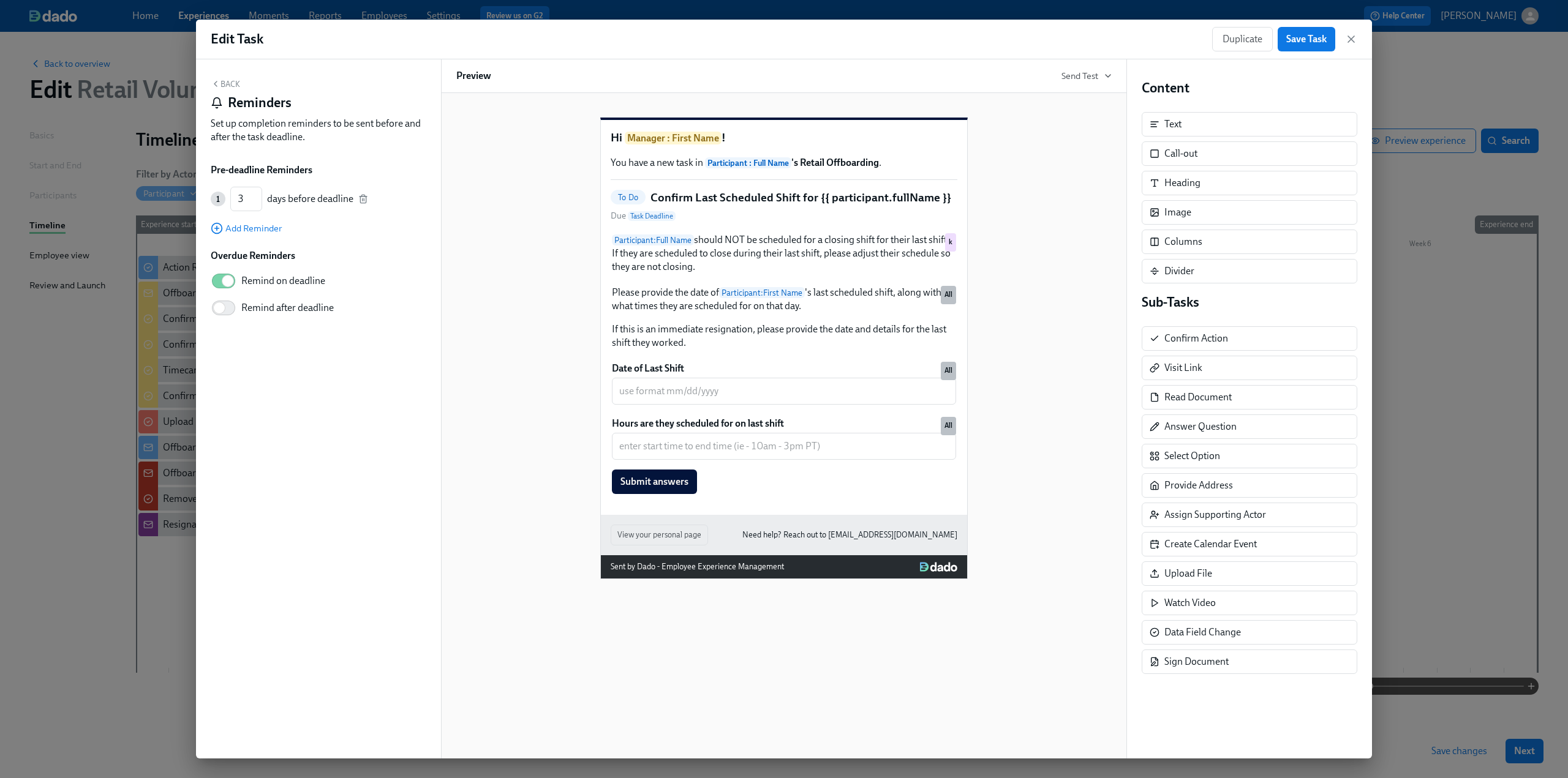
click at [234, 86] on button "Back" at bounding box center [226, 83] width 29 height 10
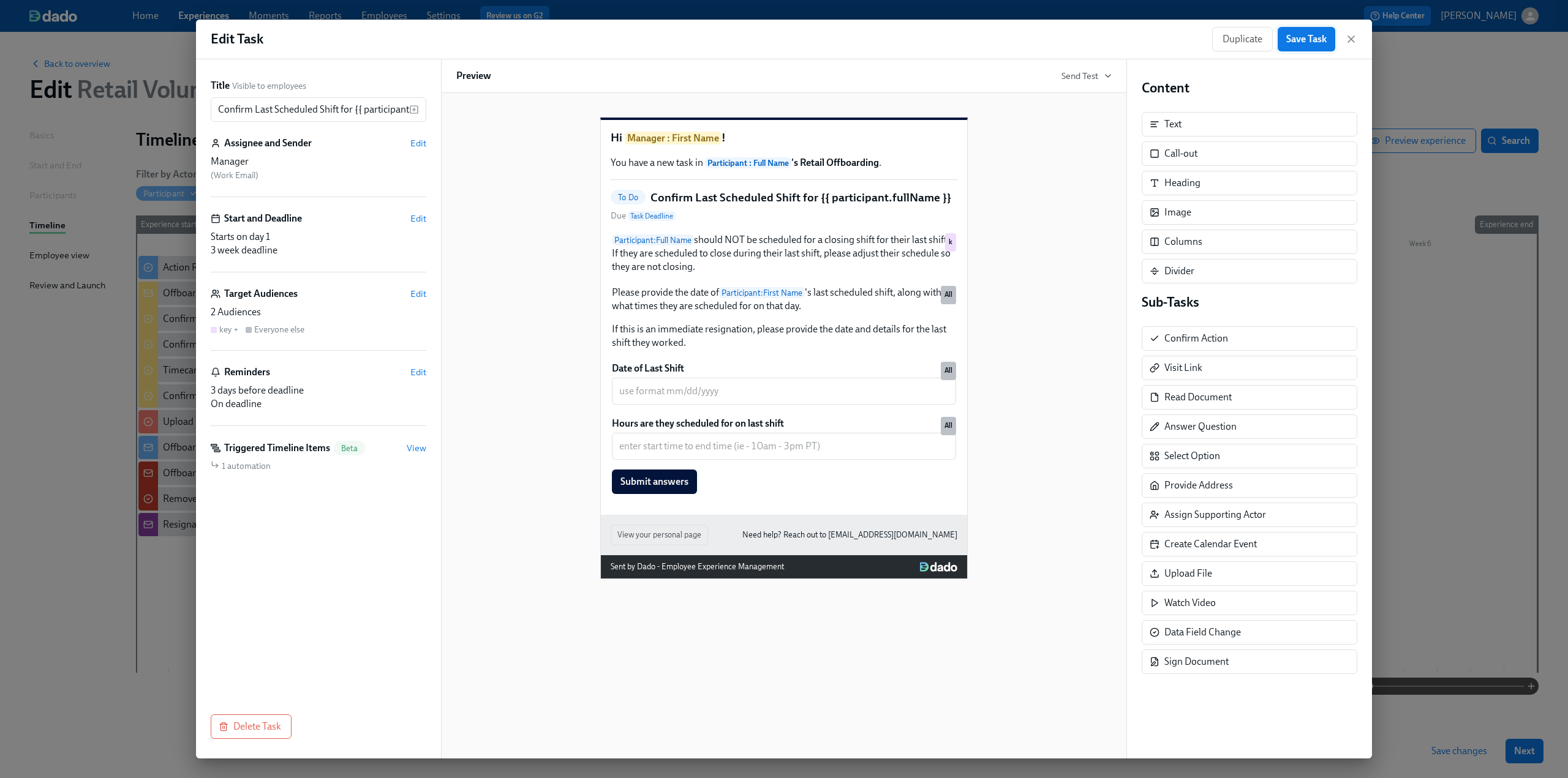
click at [1311, 38] on span "Save Task" at bounding box center [1306, 39] width 40 height 12
click at [1355, 39] on icon "button" at bounding box center [1350, 39] width 12 height 12
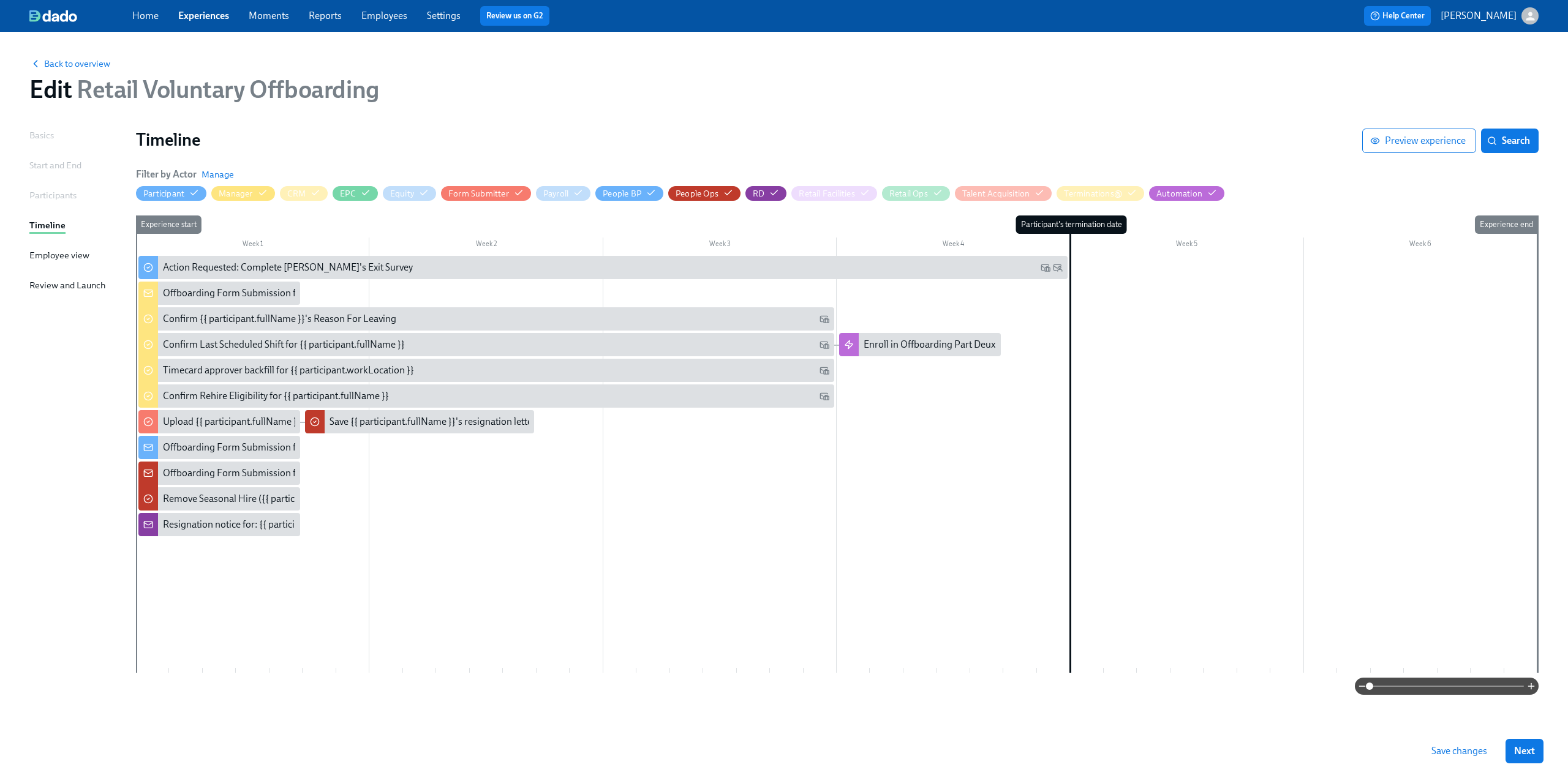
click at [1467, 760] on button "Save changes" at bounding box center [1459, 750] width 73 height 25
click at [1453, 749] on span "Save changes" at bounding box center [1460, 750] width 56 height 12
click at [58, 67] on span "Back to overview" at bounding box center [70, 63] width 81 height 12
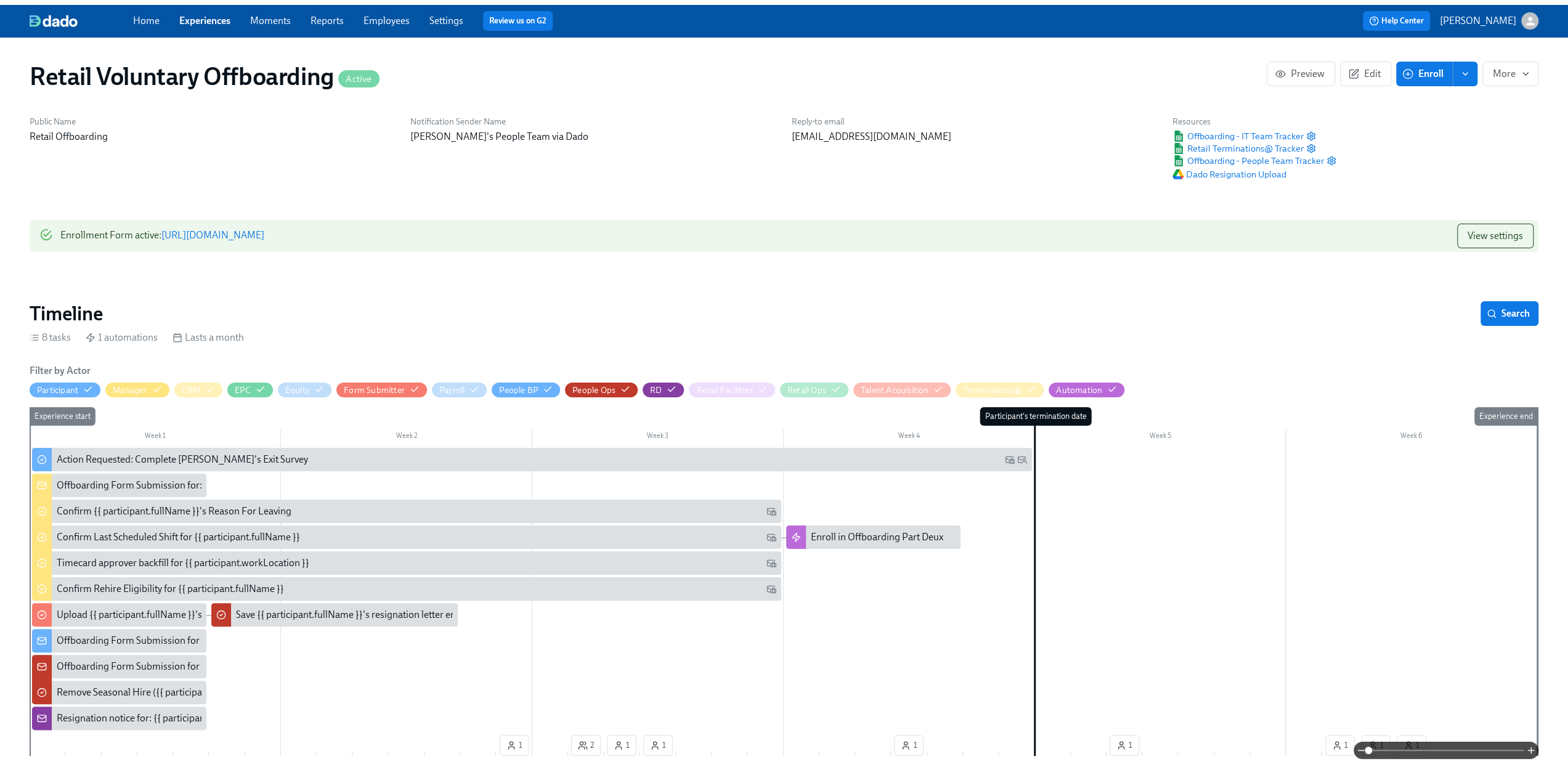
scroll to position [0, 1791]
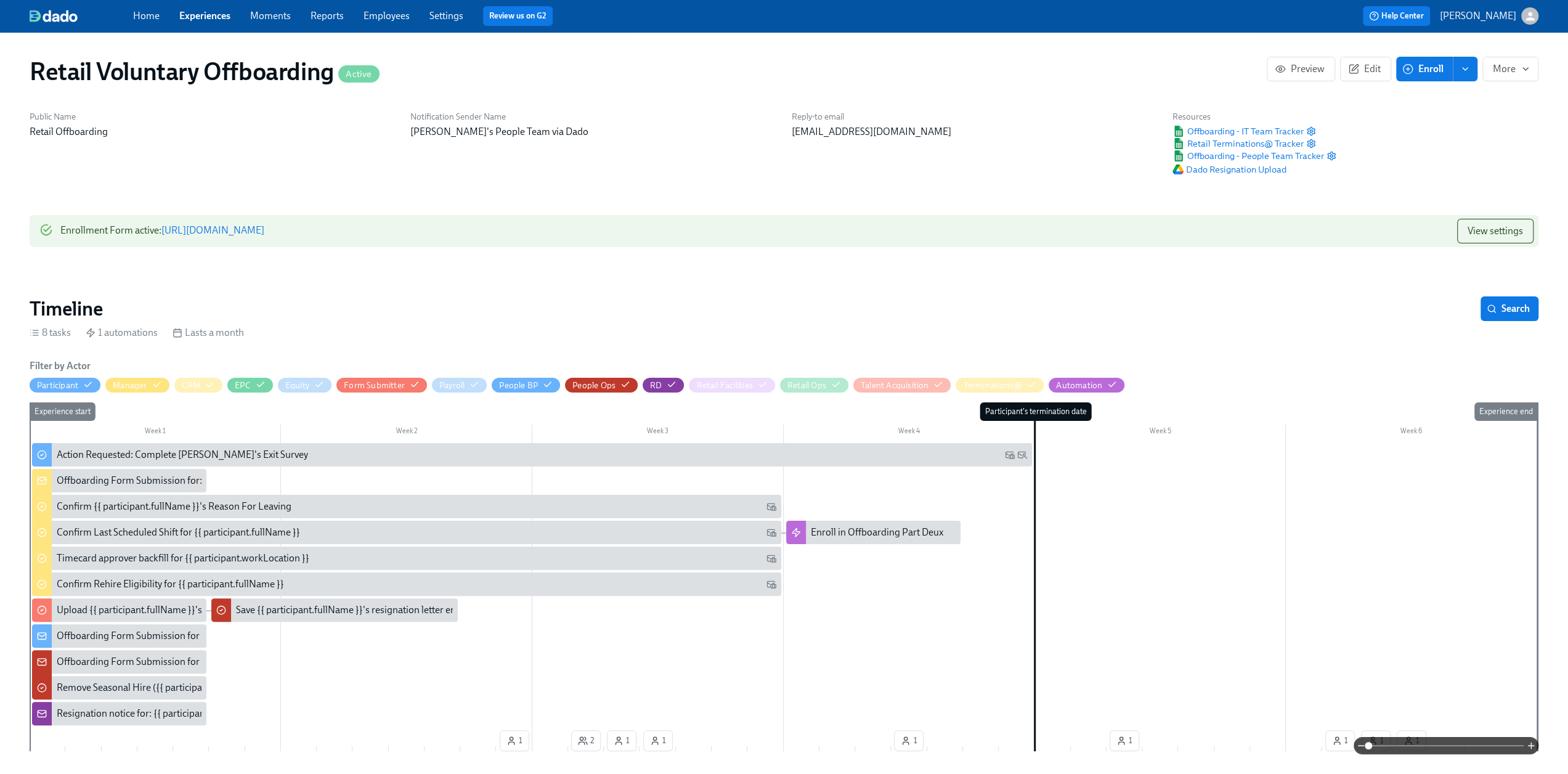
click at [199, 15] on link "Experiences" at bounding box center [204, 16] width 51 height 12
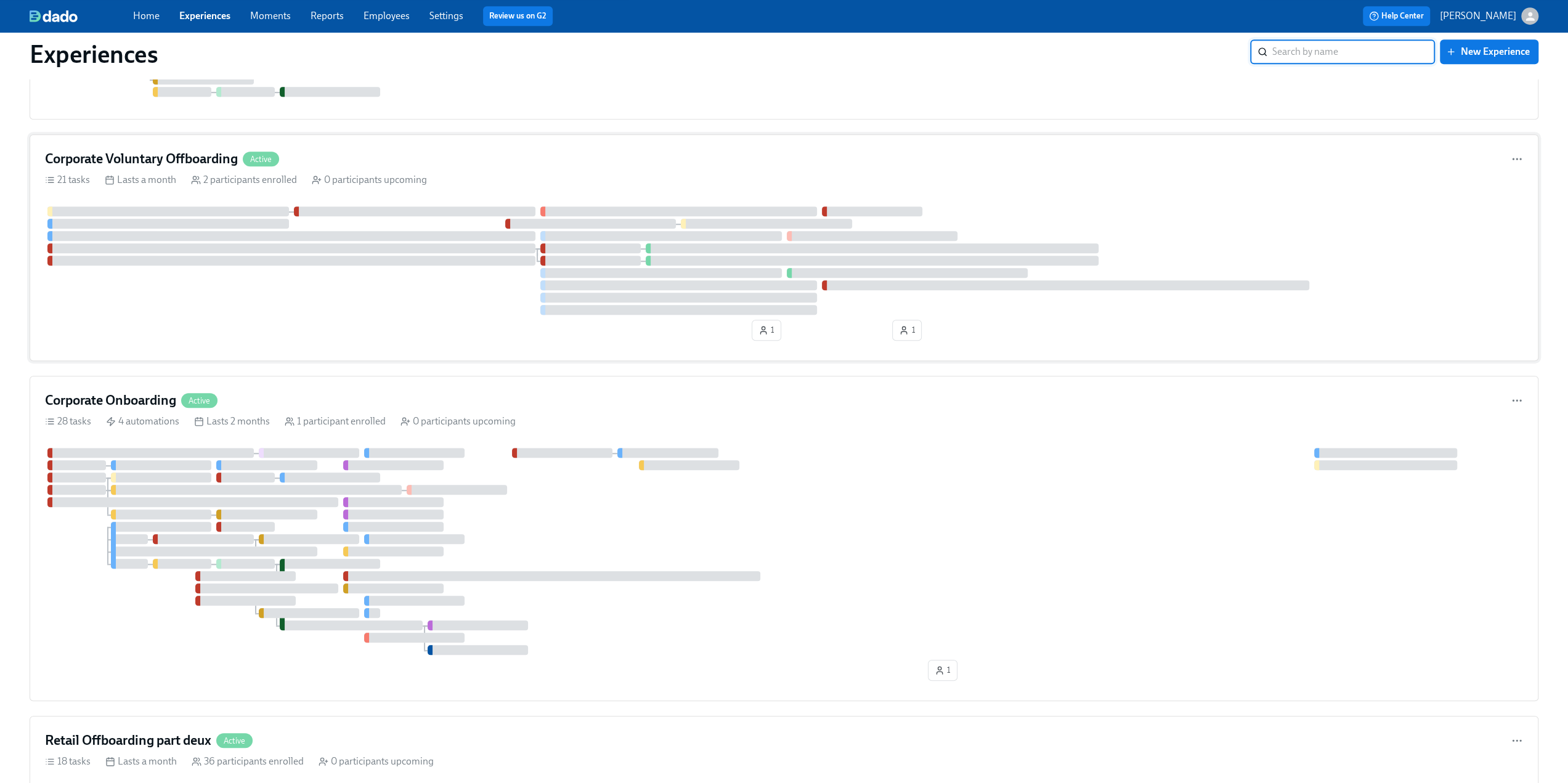
scroll to position [740, 0]
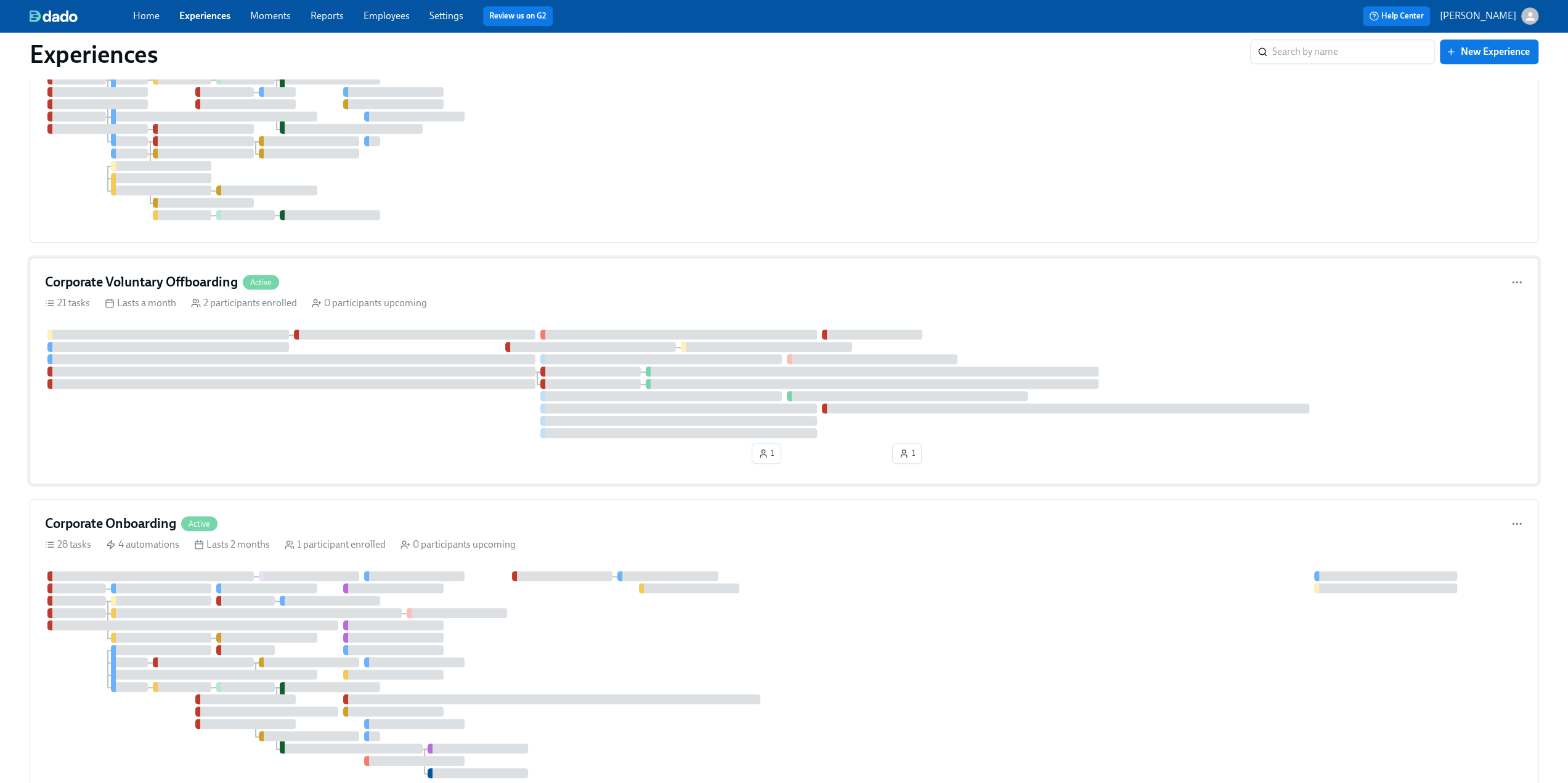
click at [157, 277] on h4 "Corporate Voluntary Offboarding" at bounding box center [141, 283] width 193 height 18
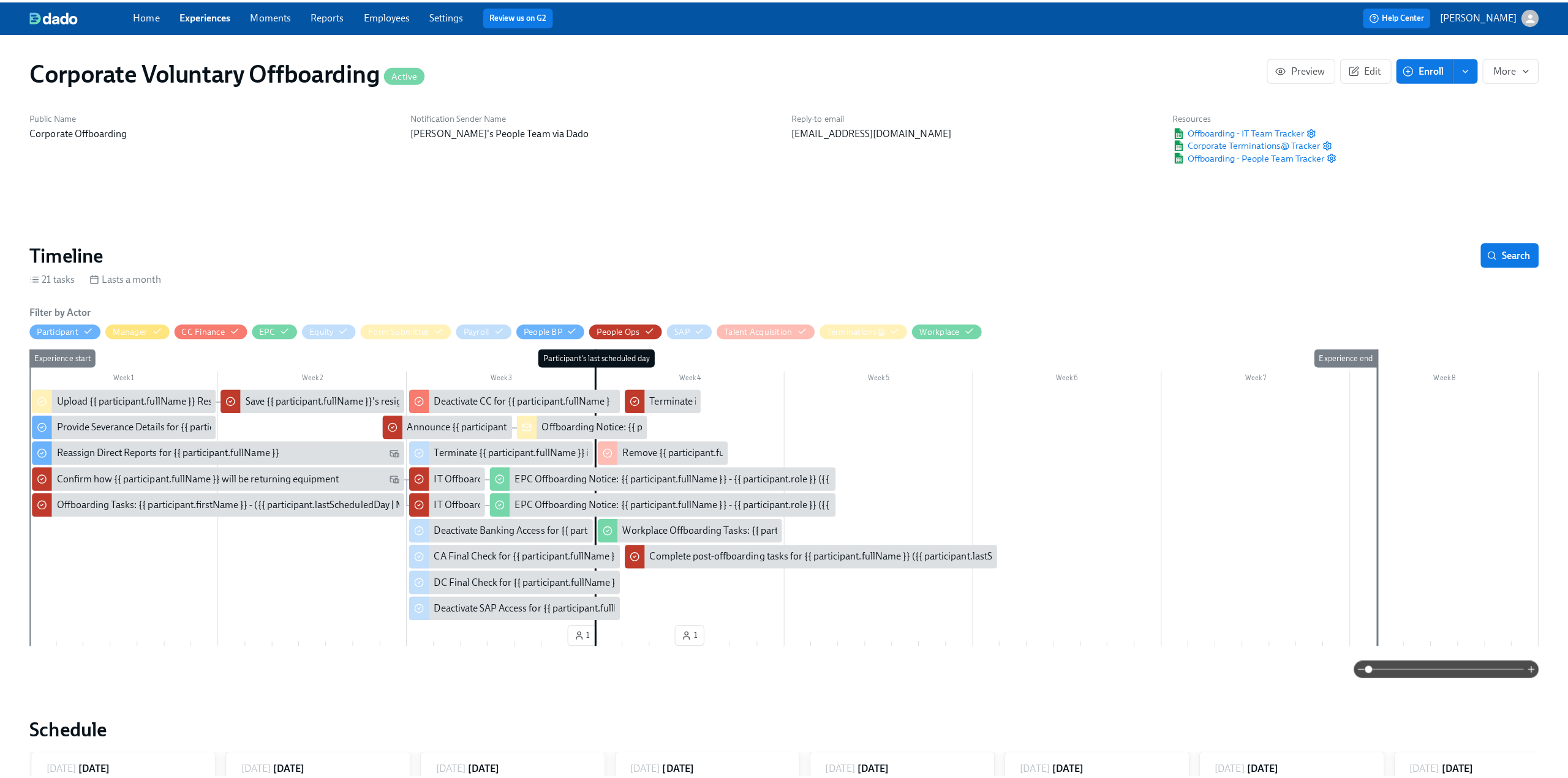
scroll to position [0, 620]
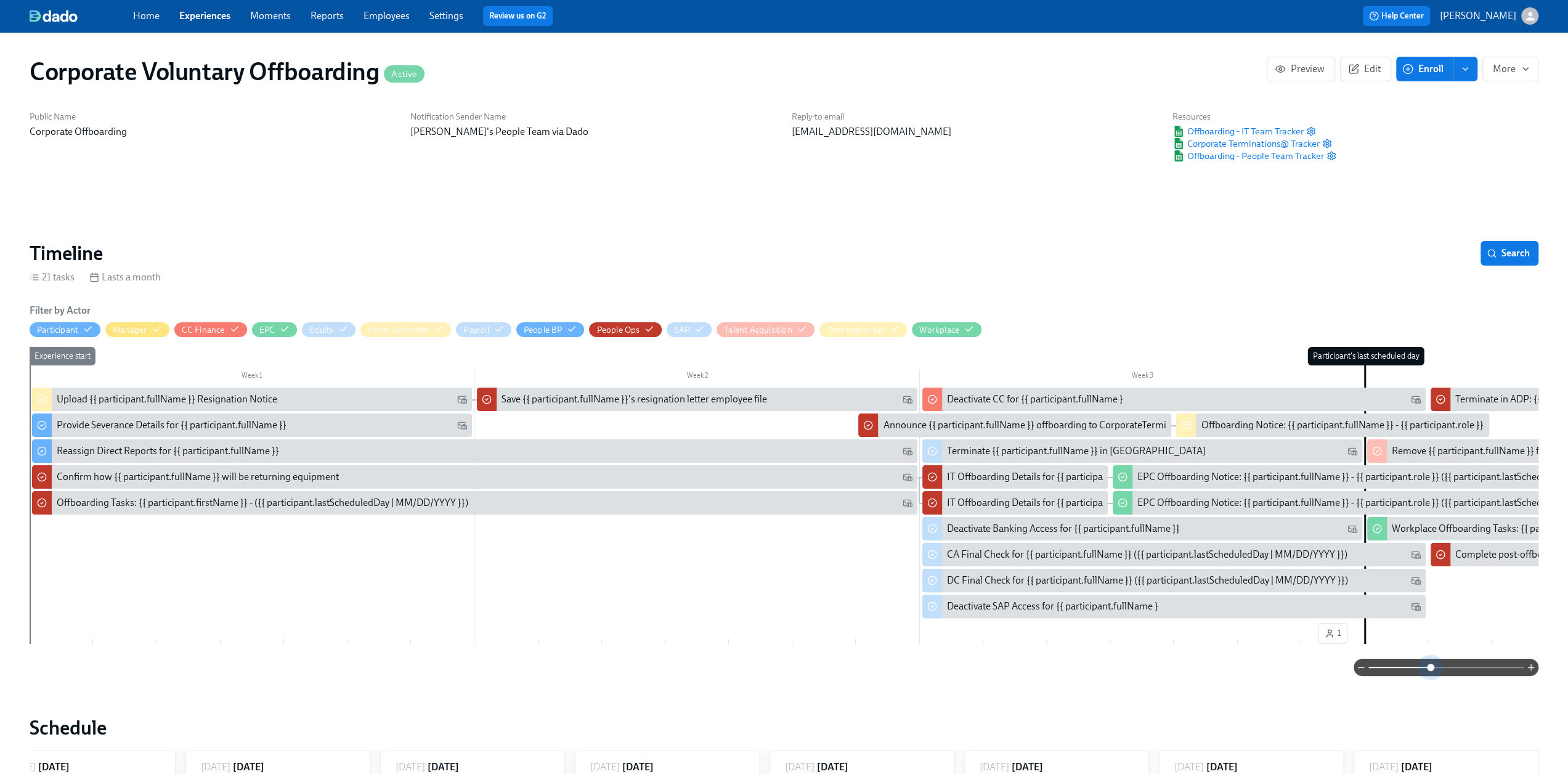
click at [1429, 668] on span at bounding box center [1446, 667] width 155 height 18
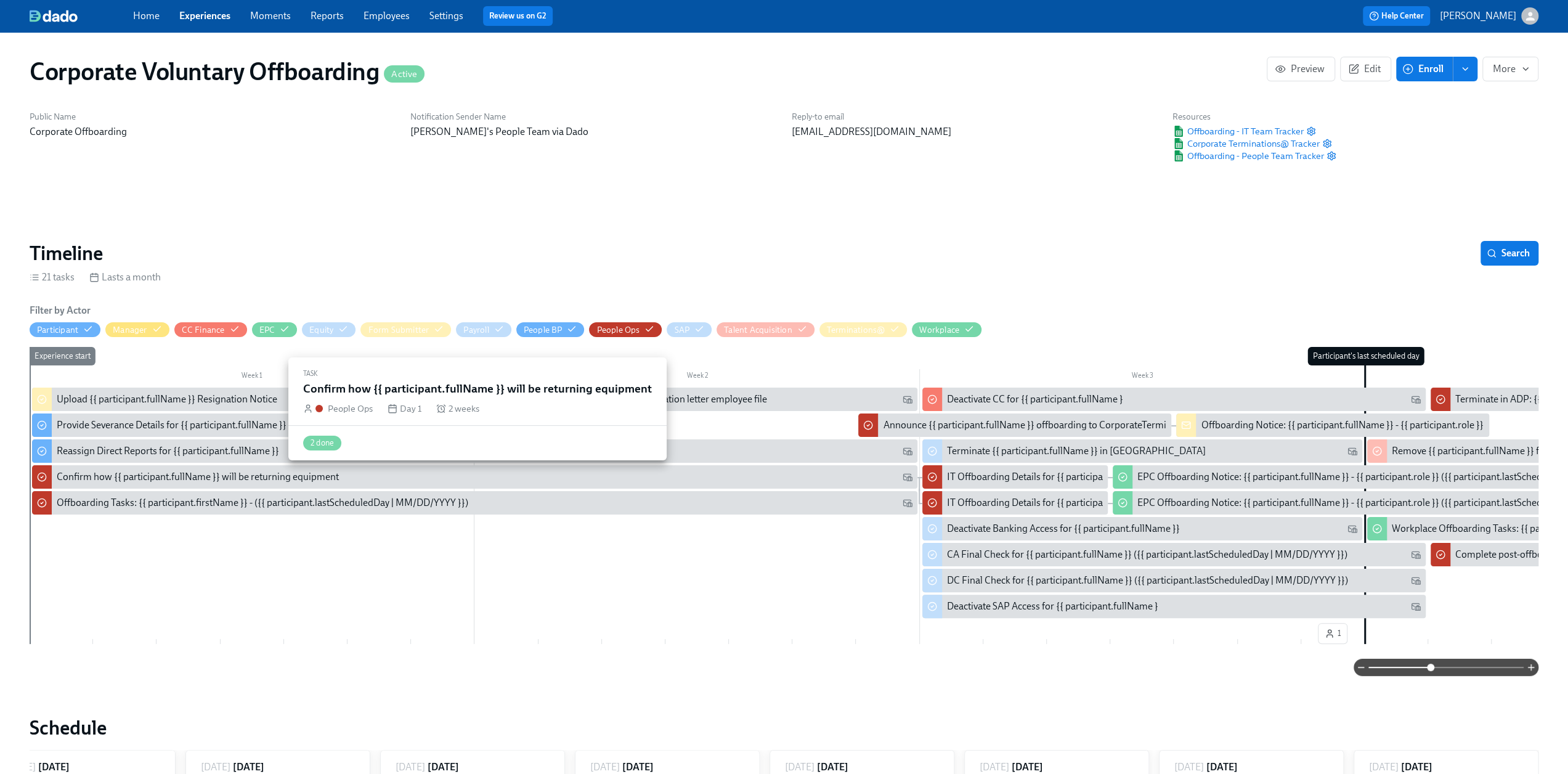
click at [281, 480] on div "Confirm how {{ participant.fullName }} will be returning equipment" at bounding box center [198, 477] width 283 height 14
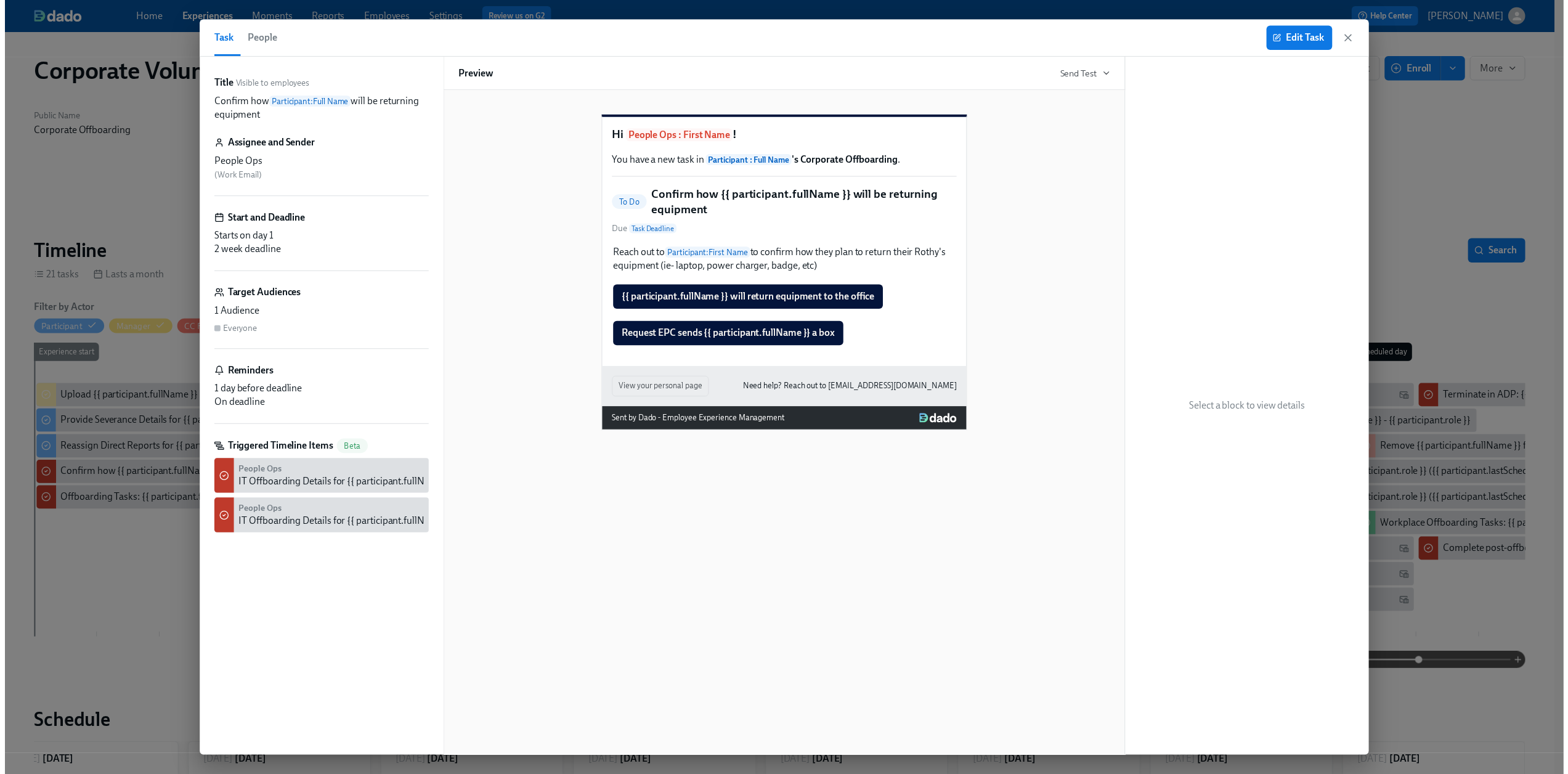
scroll to position [0, 622]
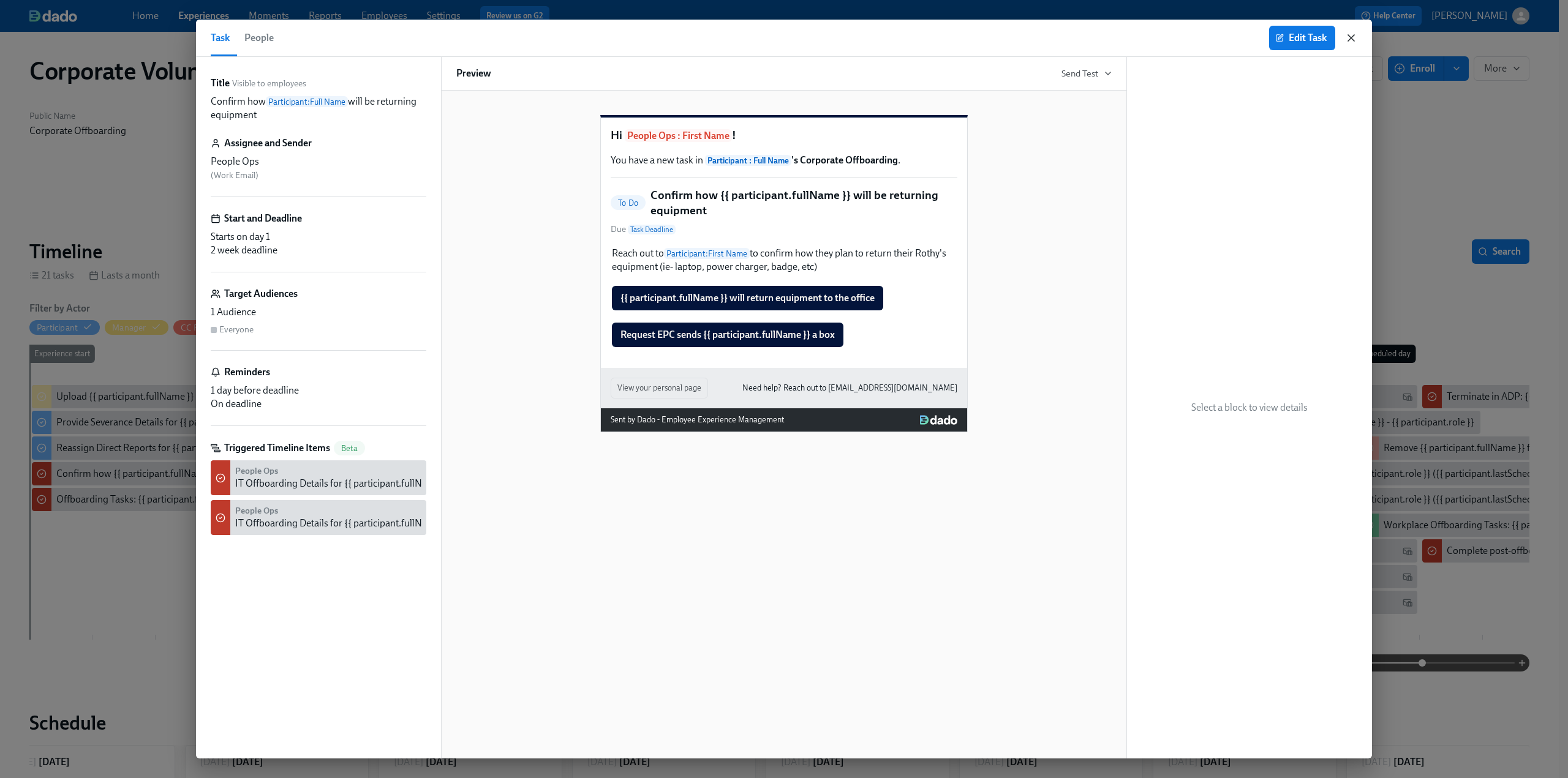
click at [1351, 38] on icon "button" at bounding box center [1351, 38] width 6 height 6
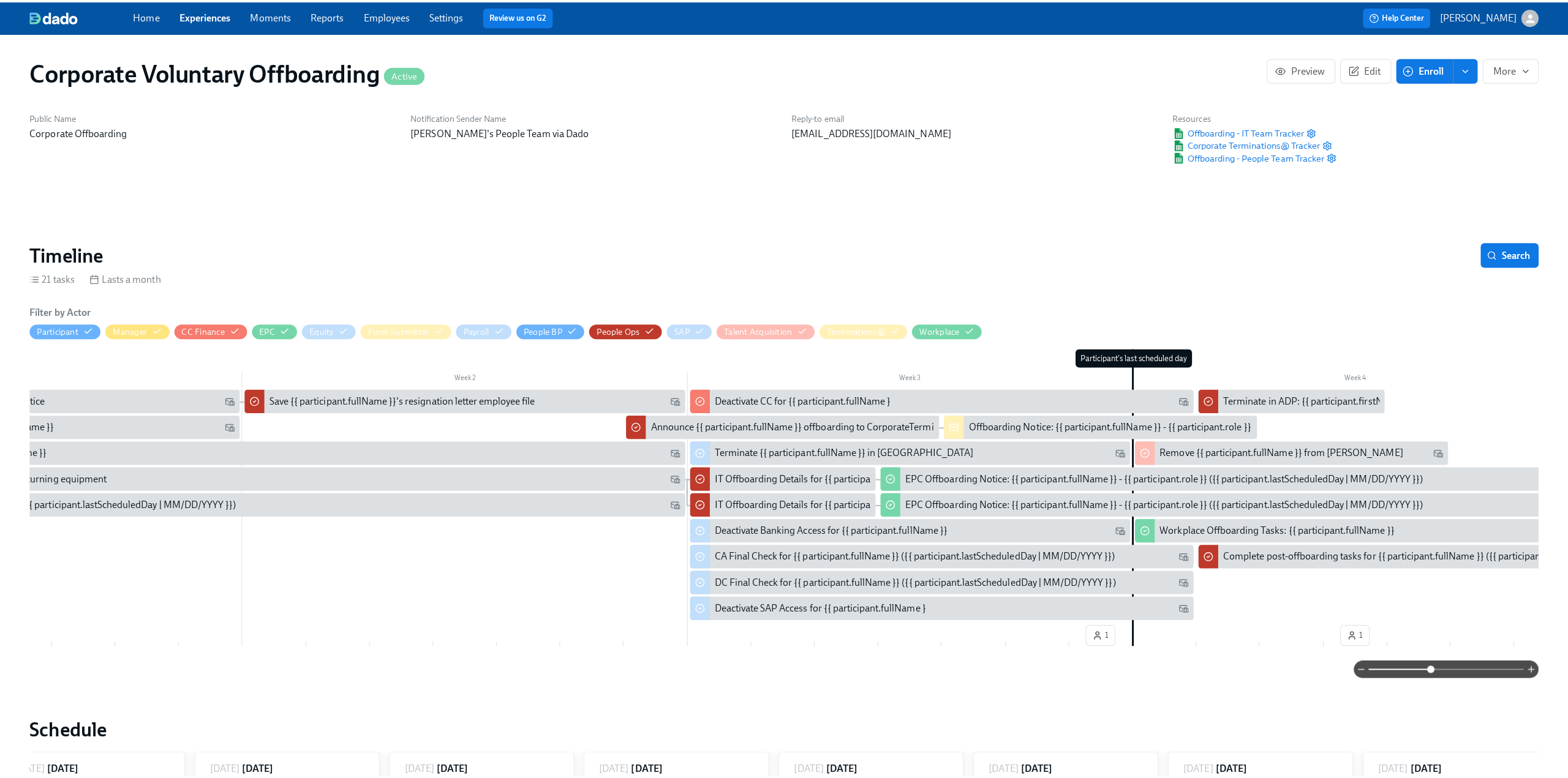
scroll to position [0, 263]
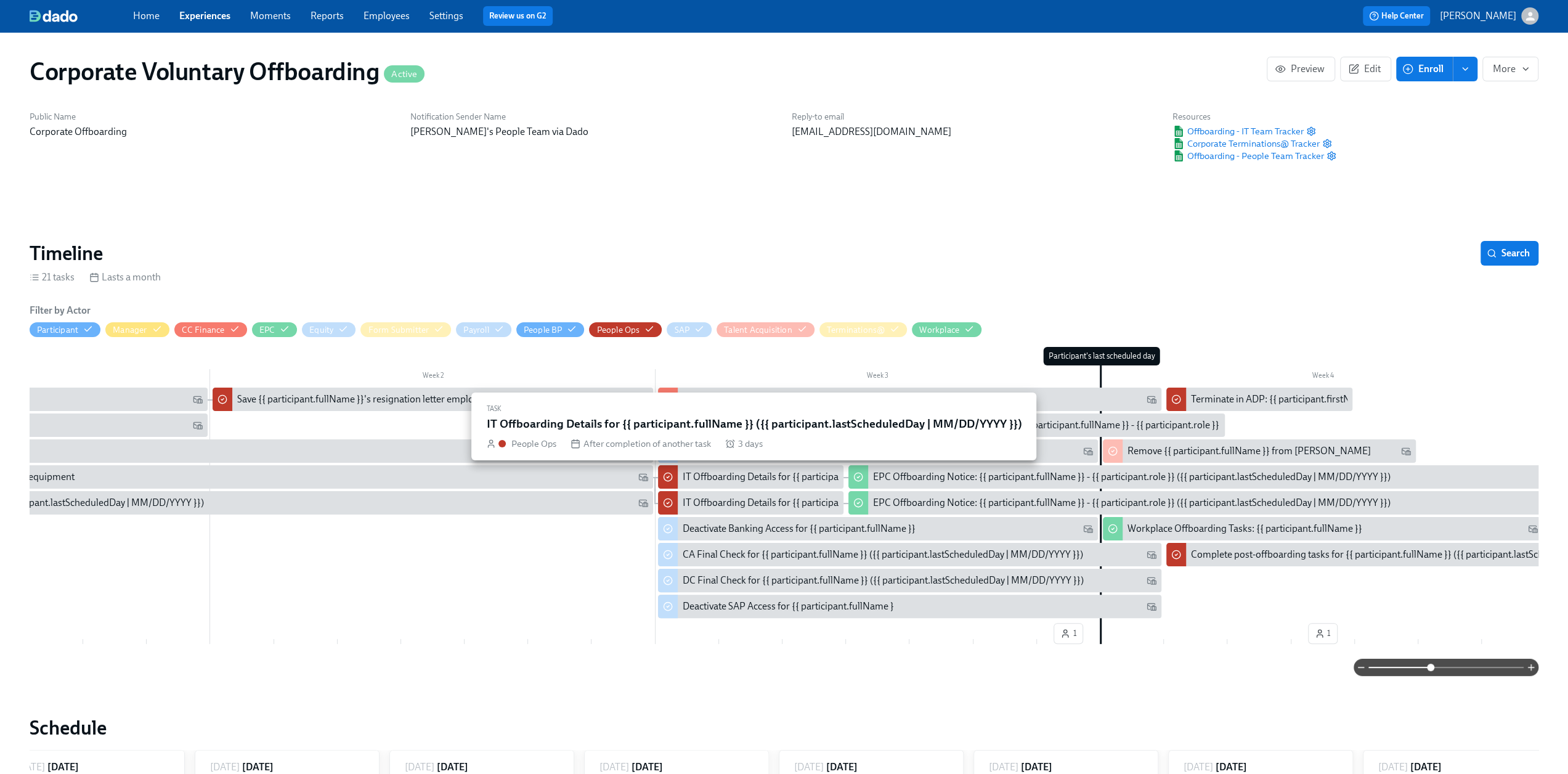
click at [717, 479] on div "IT Offboarding Details for {{ participant.fullName }} ({{ participant.lastSched…" at bounding box center [898, 477] width 431 height 14
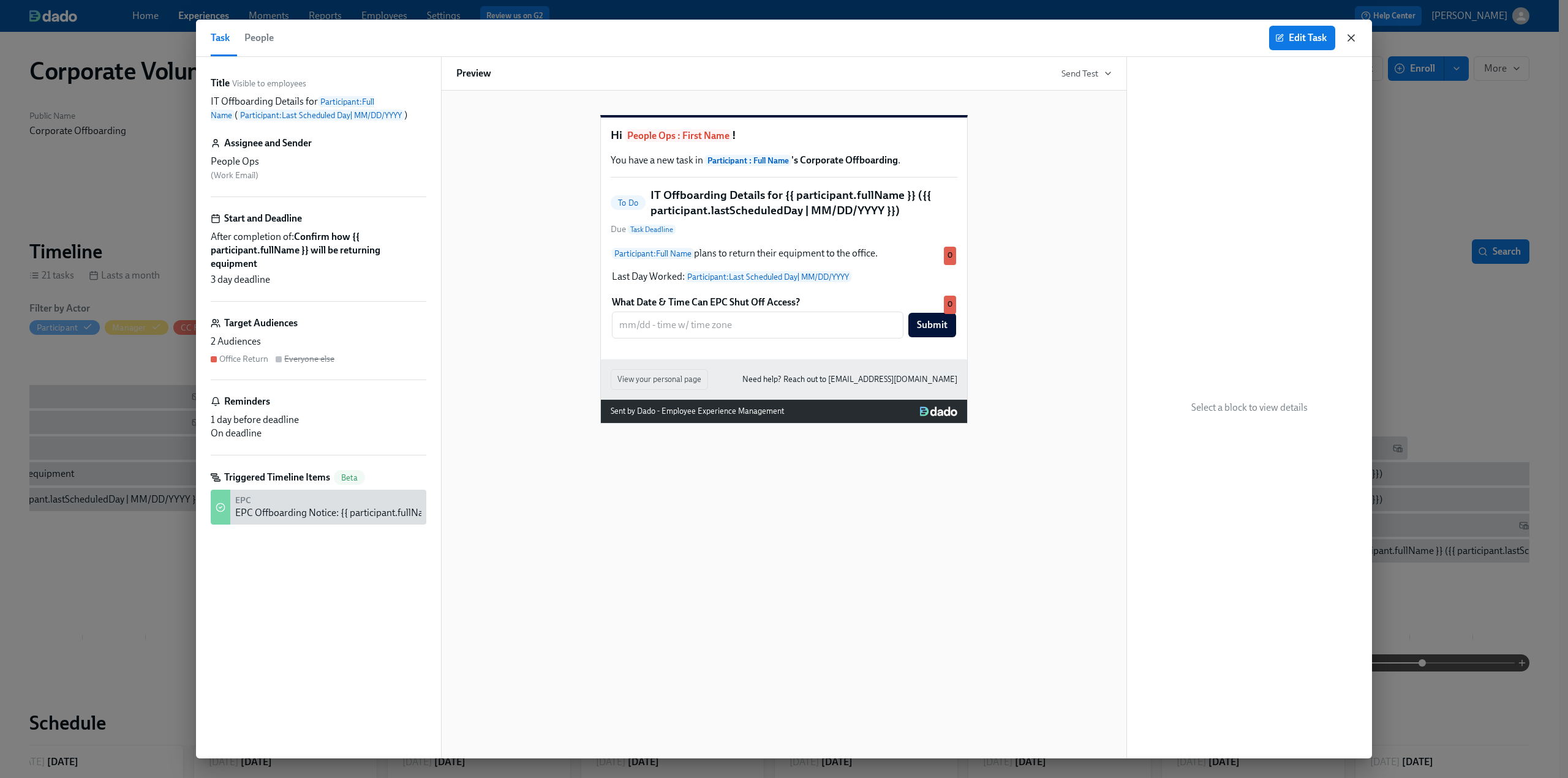
click at [1350, 42] on icon "button" at bounding box center [1350, 38] width 12 height 12
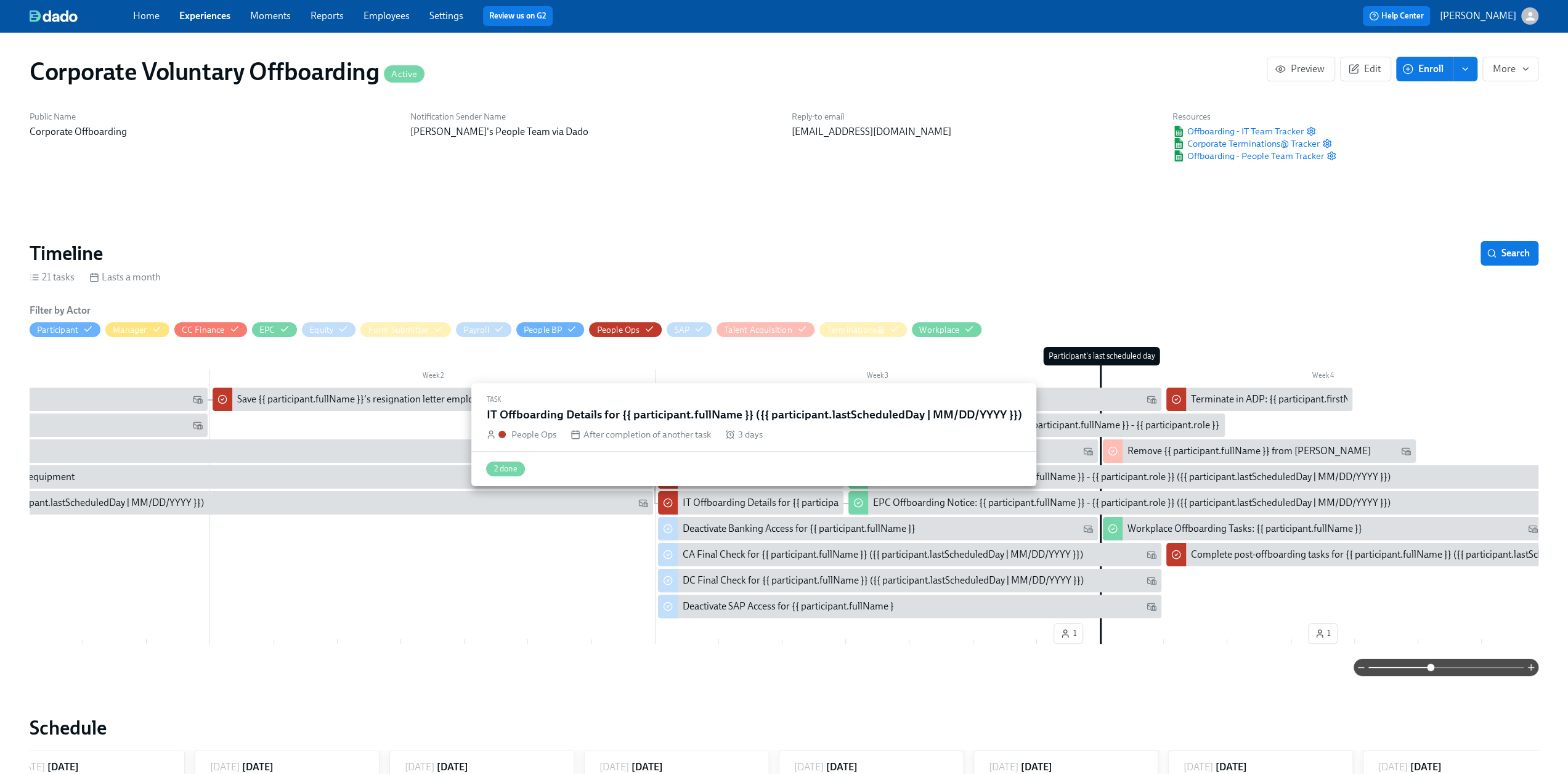
click at [774, 508] on div "IT Offboarding Details for {{ participant.fullName }} ({{ participant.lastSched…" at bounding box center [898, 502] width 431 height 14
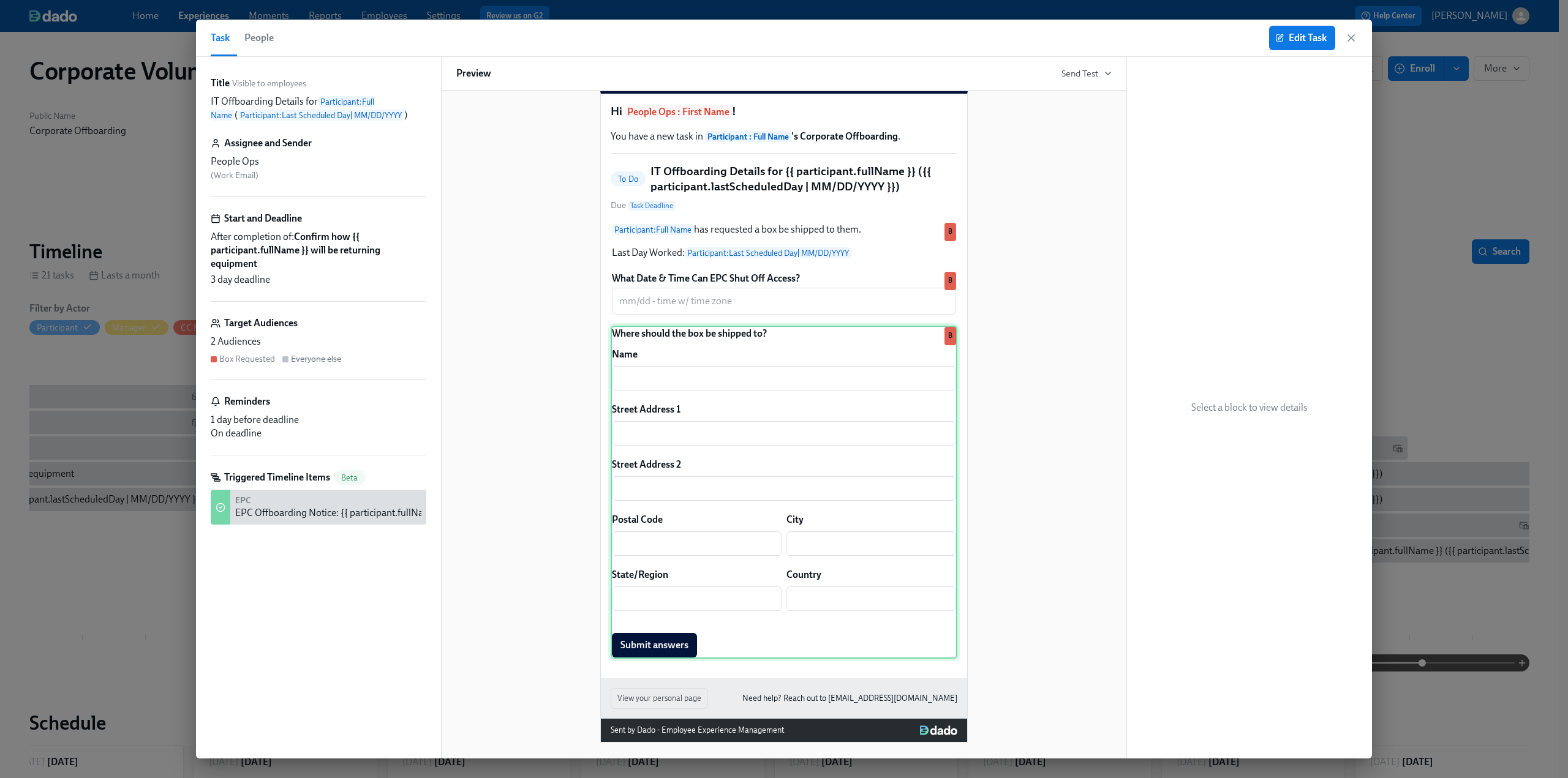
scroll to position [47, 0]
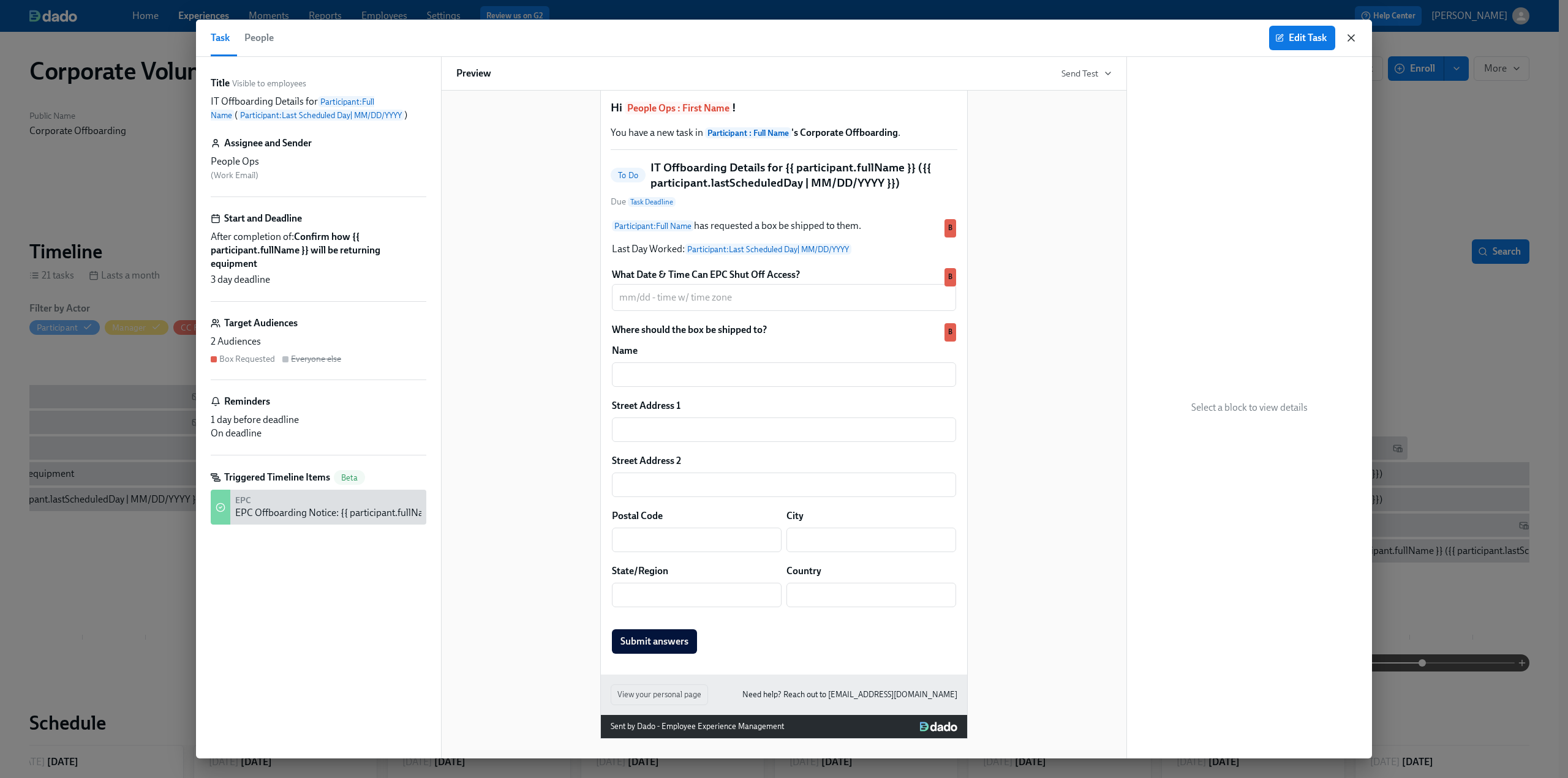
click at [1353, 43] on icon "button" at bounding box center [1350, 38] width 12 height 12
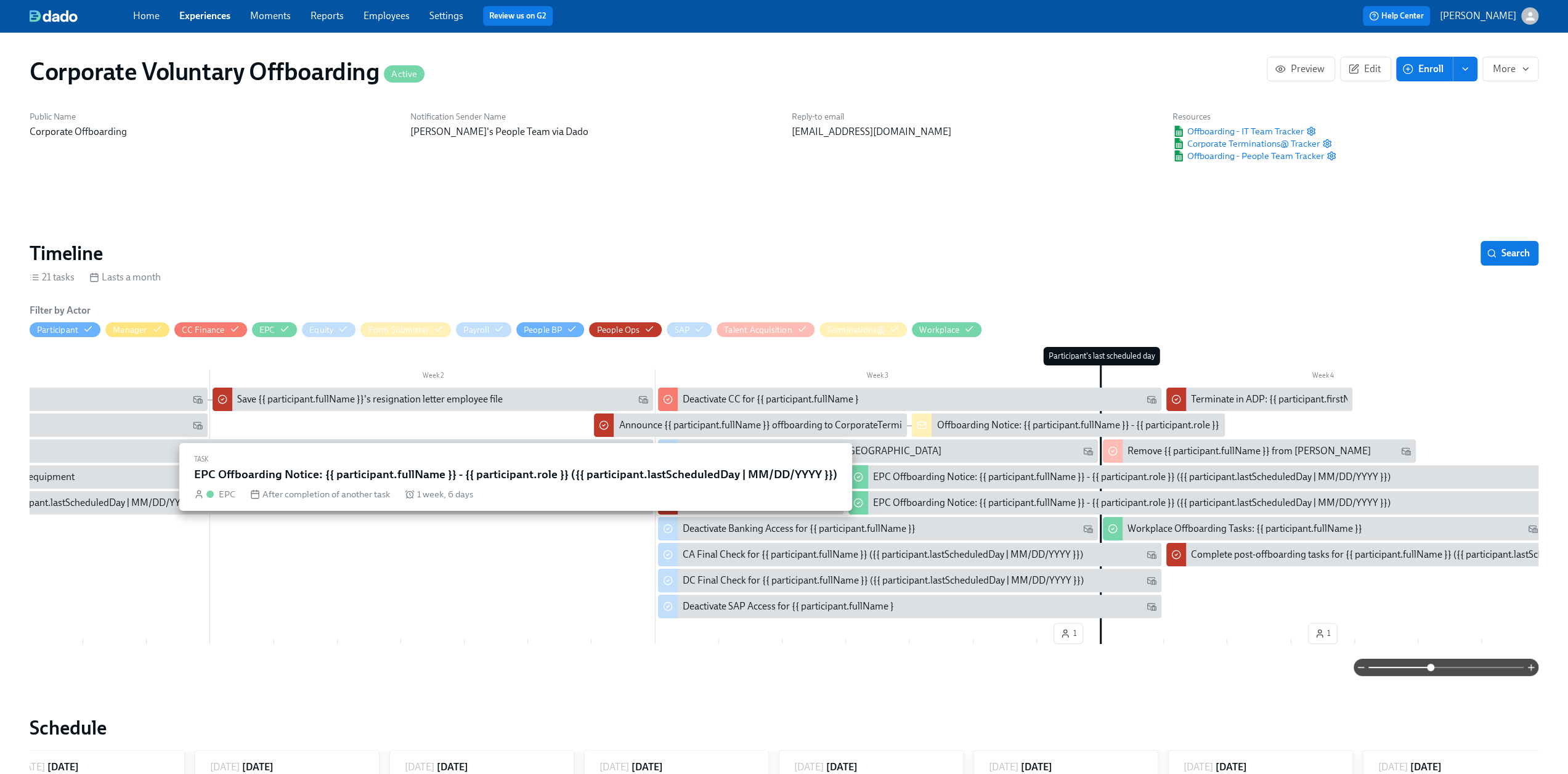
click at [1003, 476] on div "EPC Offboarding Notice: {{ participant.fullName }} - {{ participant.role }} ({{…" at bounding box center [1132, 477] width 518 height 14
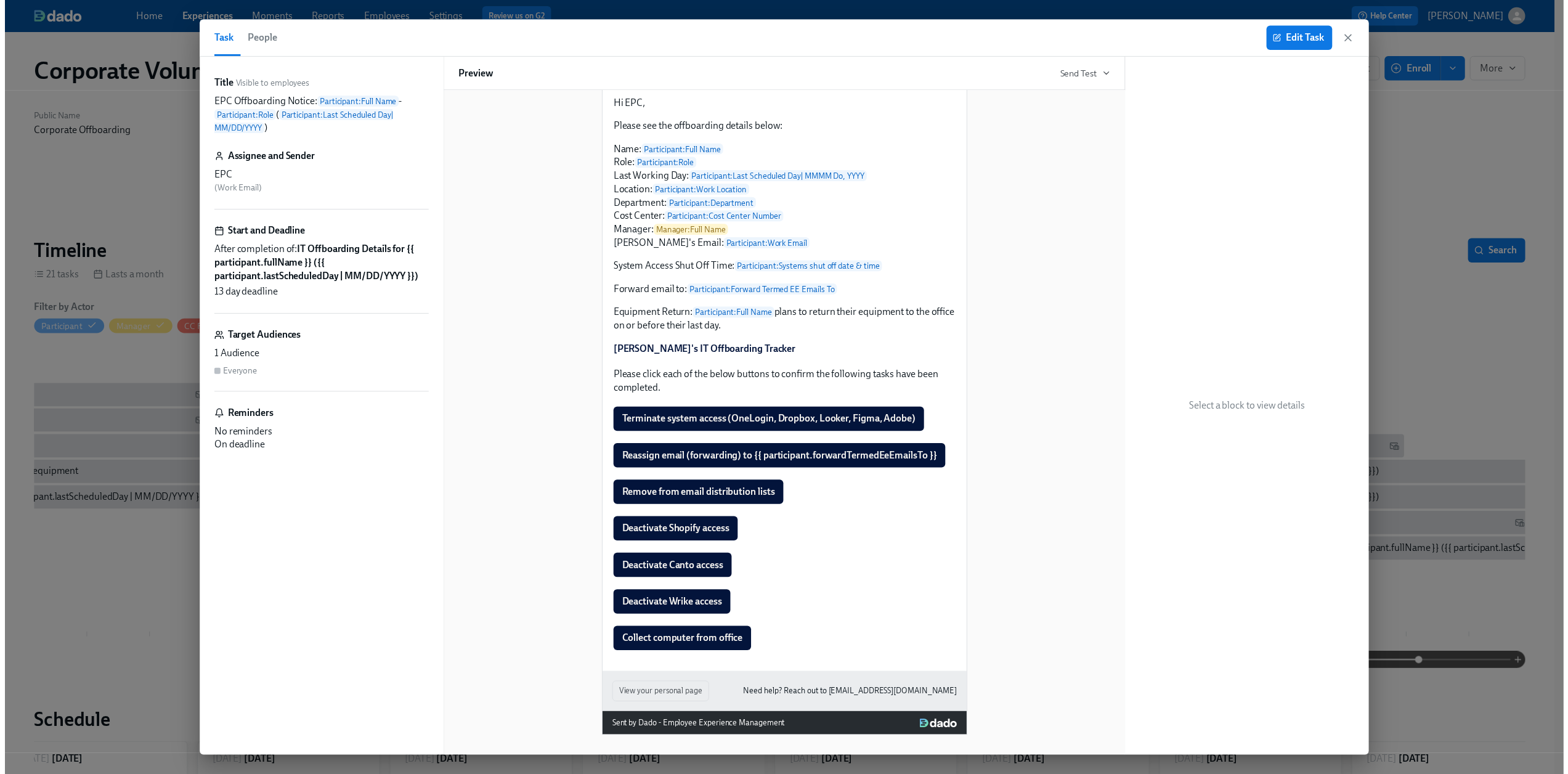
scroll to position [194, 0]
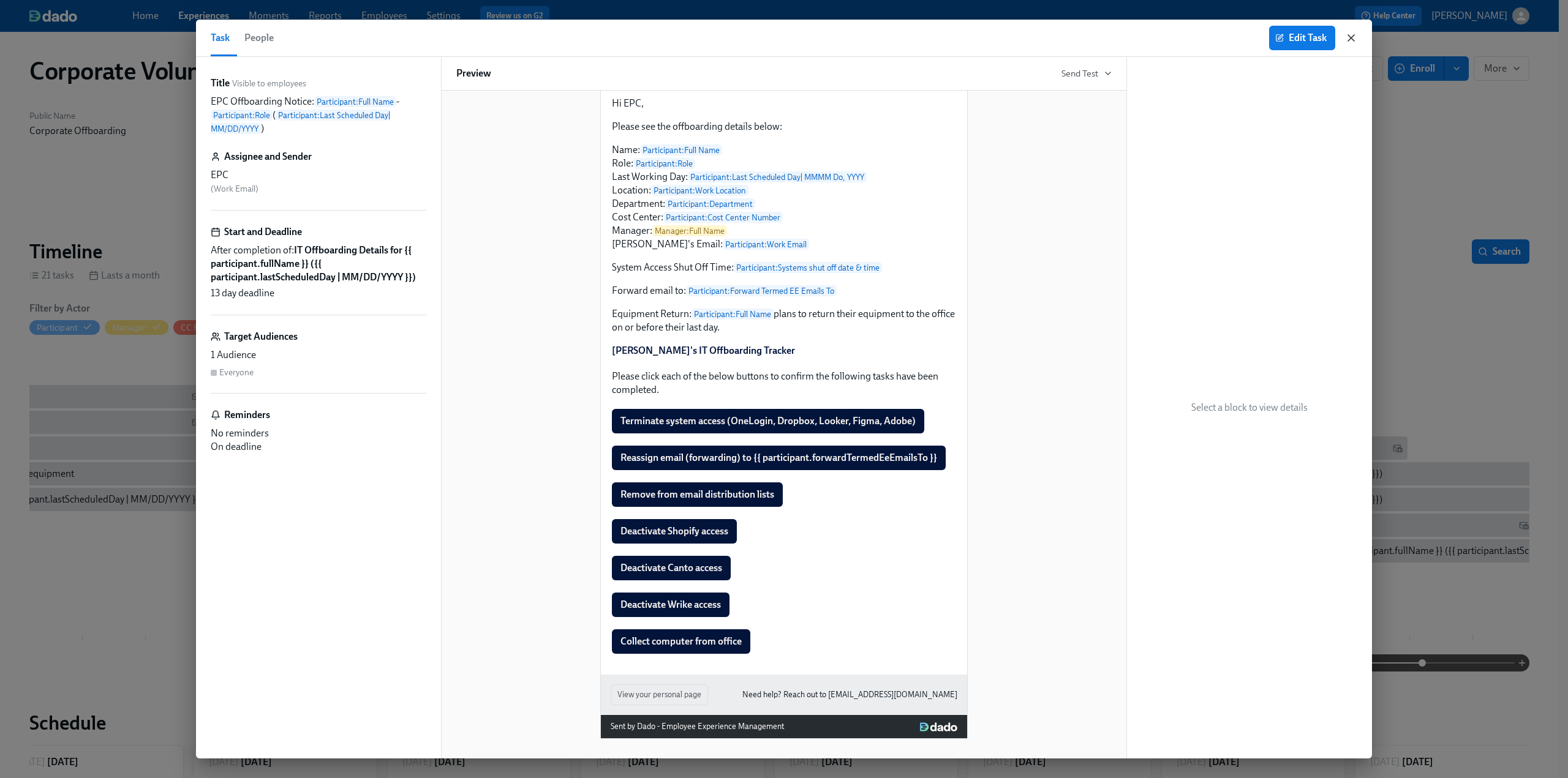
click at [1353, 38] on icon "button" at bounding box center [1350, 38] width 12 height 12
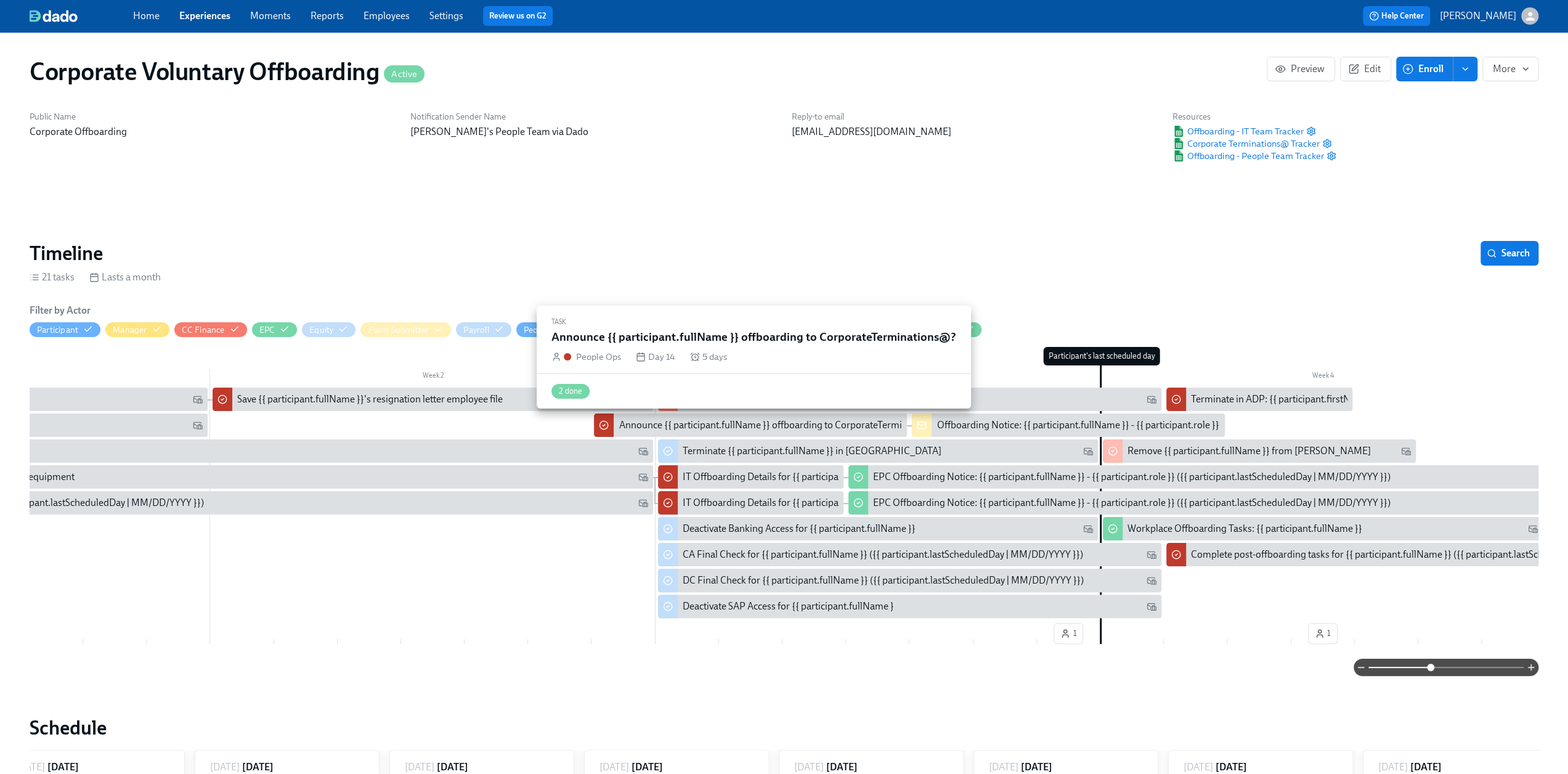
click at [696, 426] on div "Announce {{ participant.fullName }} offboarding to CorporateTerminations@?" at bounding box center [782, 425] width 328 height 14
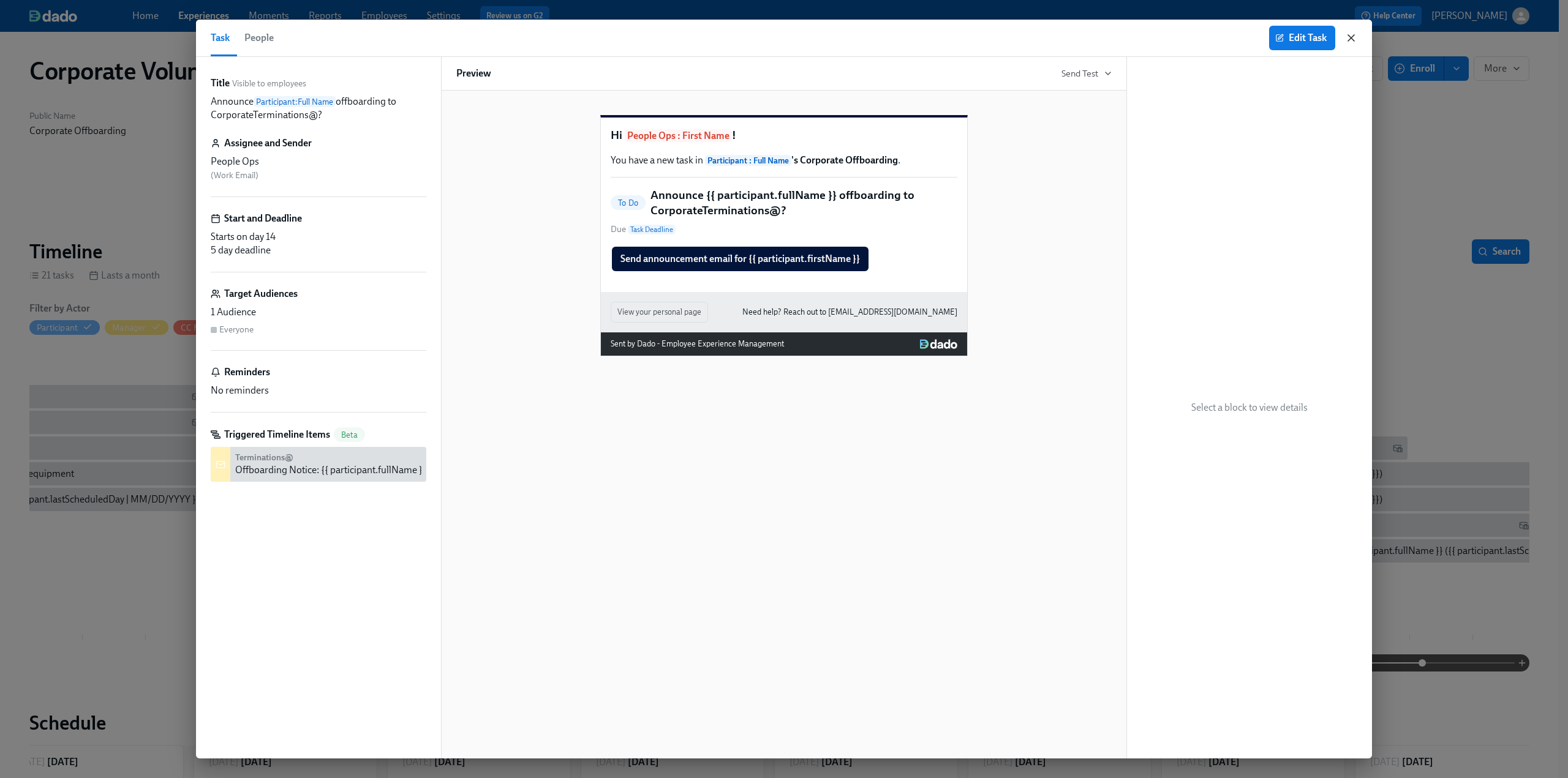
click at [1353, 38] on icon "button" at bounding box center [1351, 38] width 6 height 6
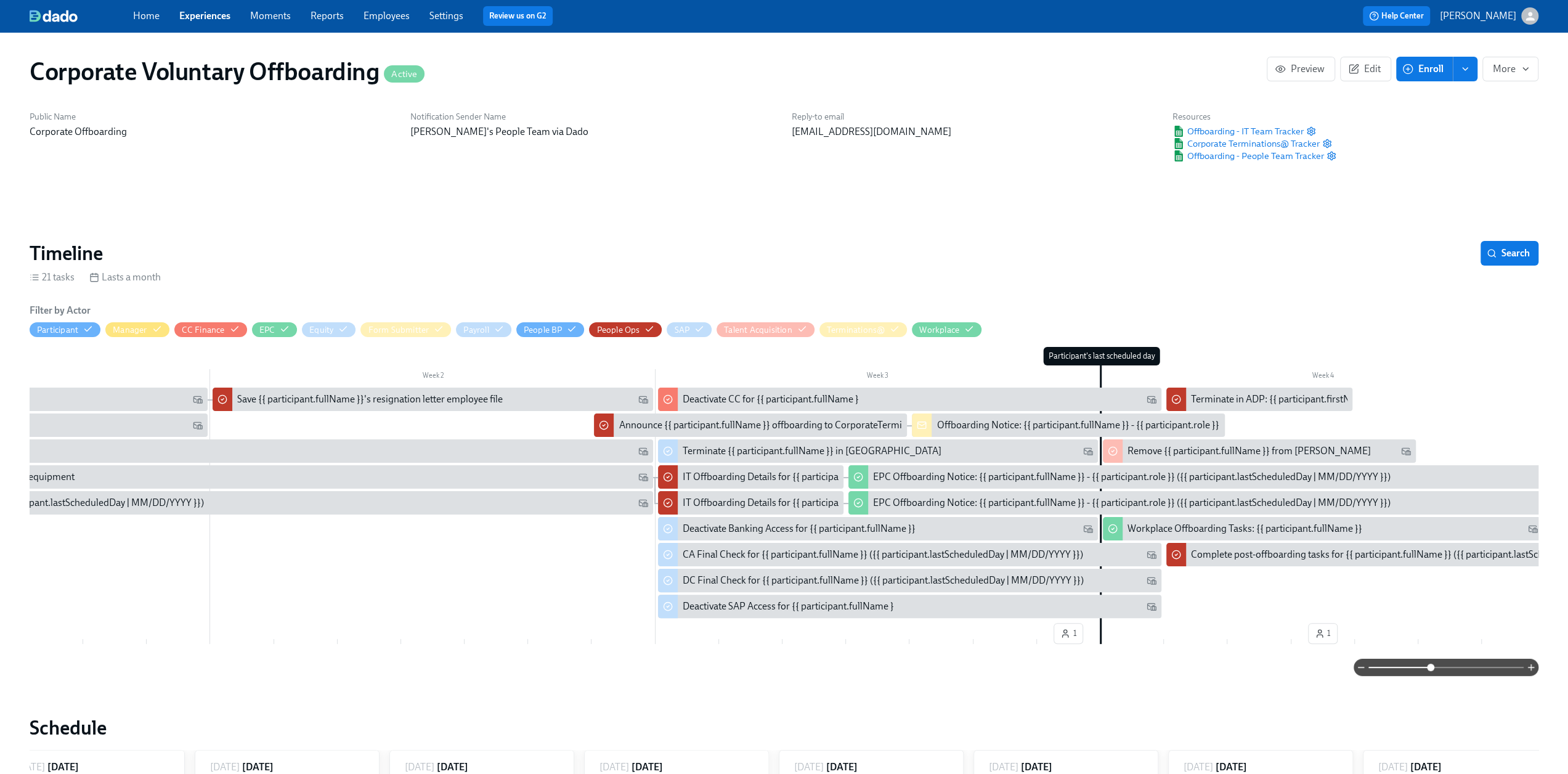
click at [1007, 423] on div "Offboarding Notice: {{ participant.fullName }} - {{ participant.role }} ({{ par…" at bounding box center [1185, 425] width 498 height 14
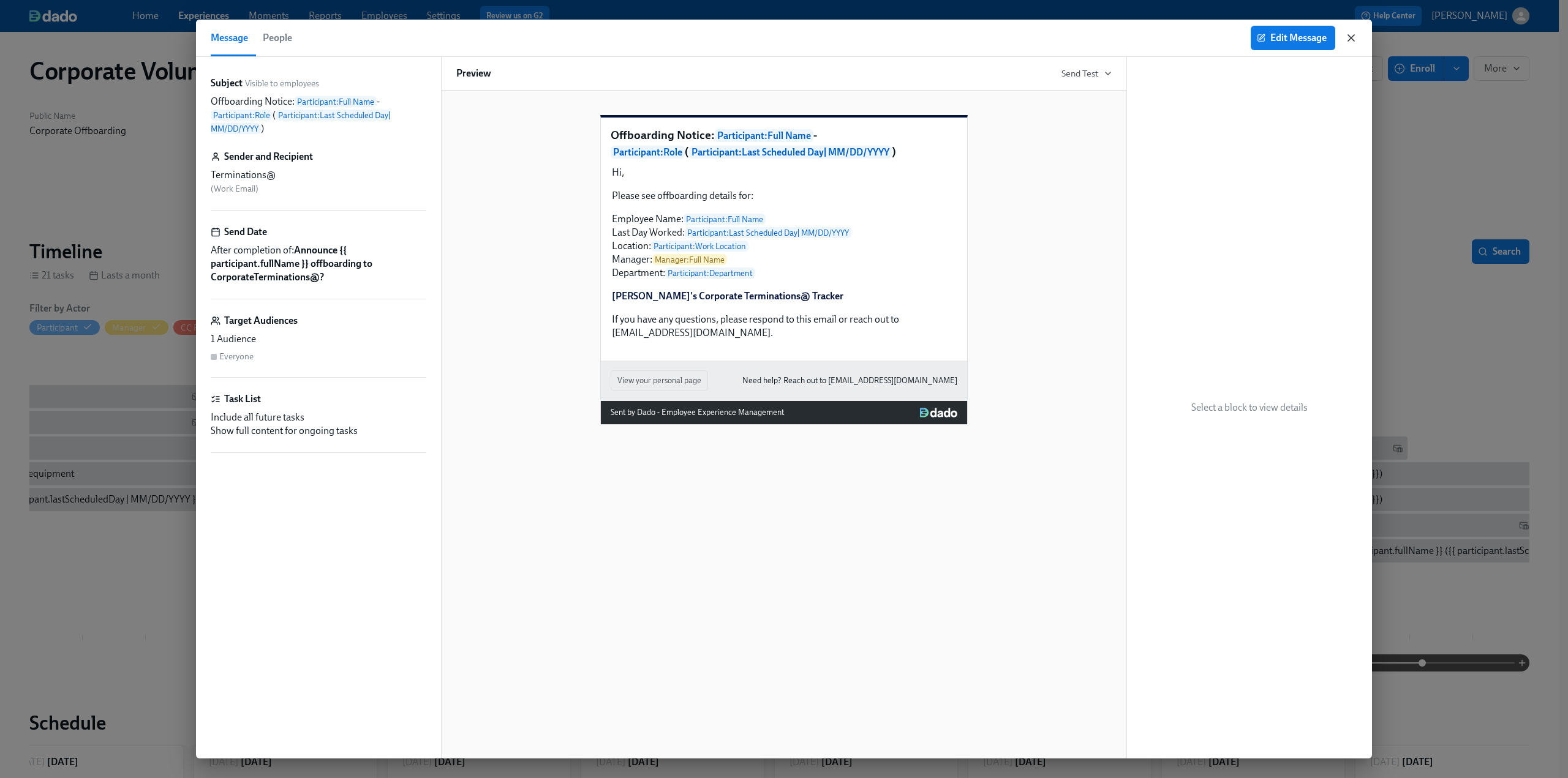
click at [1351, 34] on icon "button" at bounding box center [1350, 38] width 12 height 12
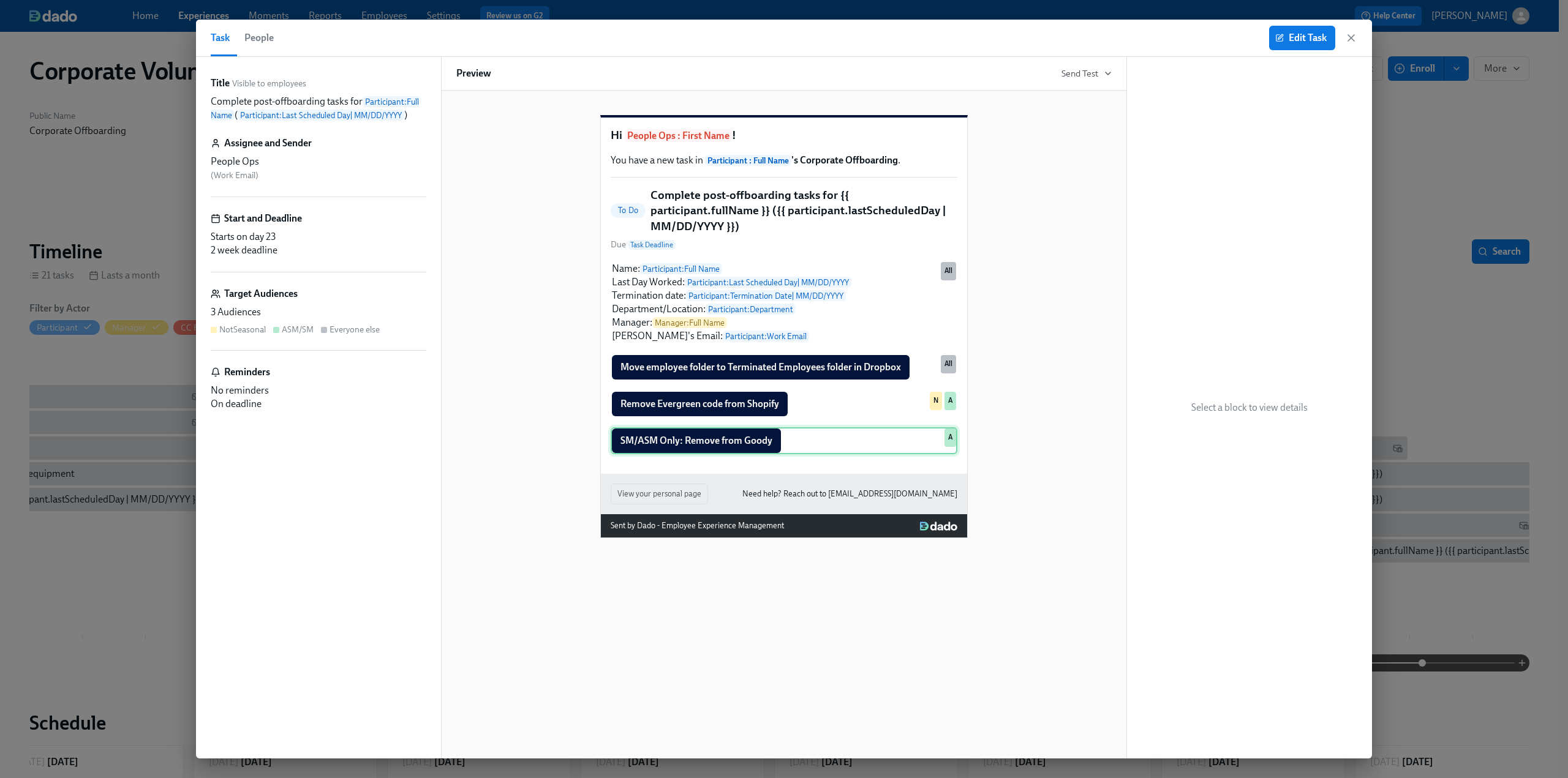
click at [817, 454] on div "SM/ASM Only: Remove from Goody A" at bounding box center [784, 440] width 347 height 27
click at [678, 454] on div "SM/ASM Only: Remove from Goody A" at bounding box center [784, 440] width 347 height 27
click at [1350, 39] on icon "button" at bounding box center [1351, 38] width 6 height 6
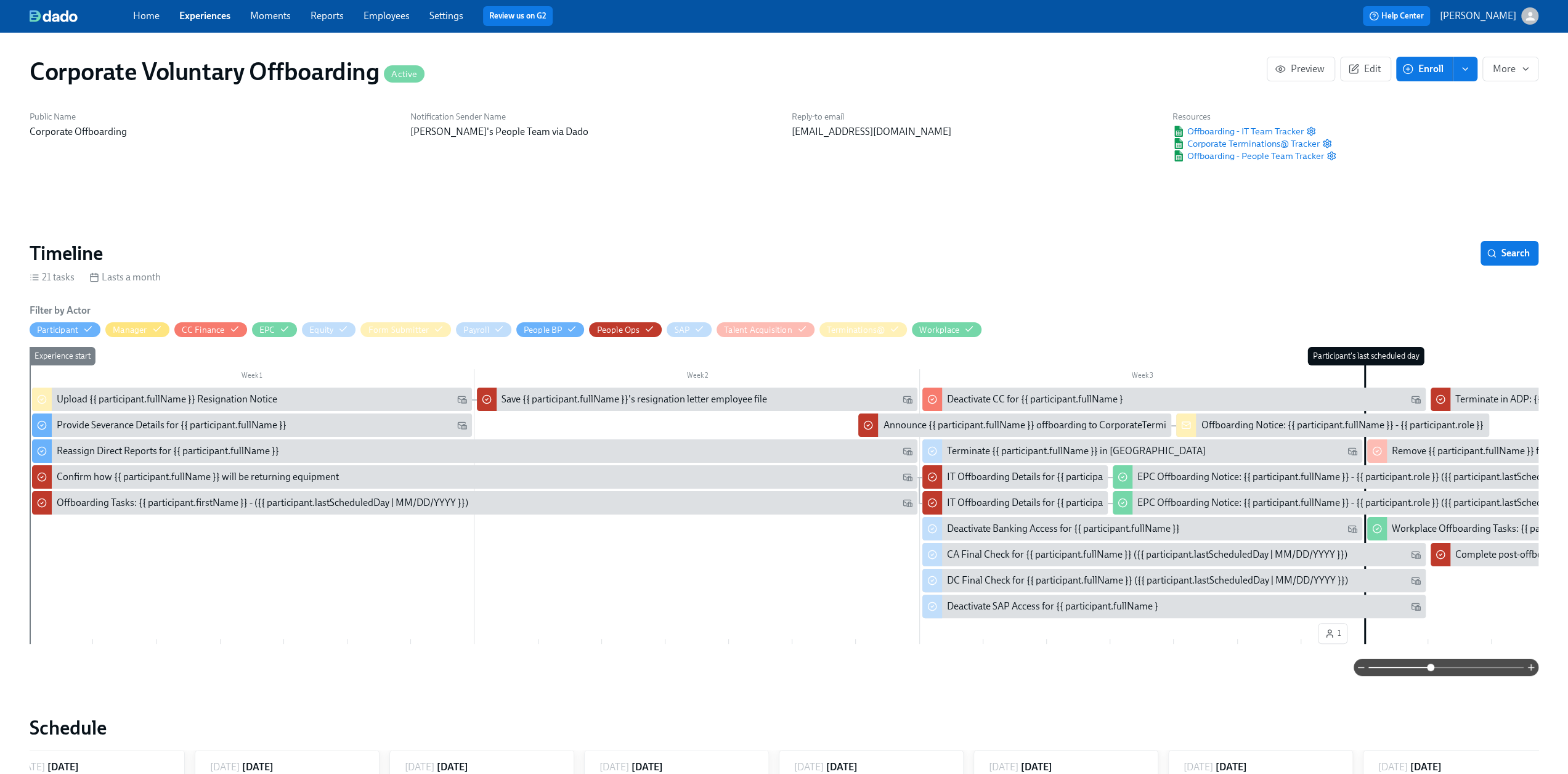
click at [196, 20] on link "Experiences" at bounding box center [204, 16] width 51 height 12
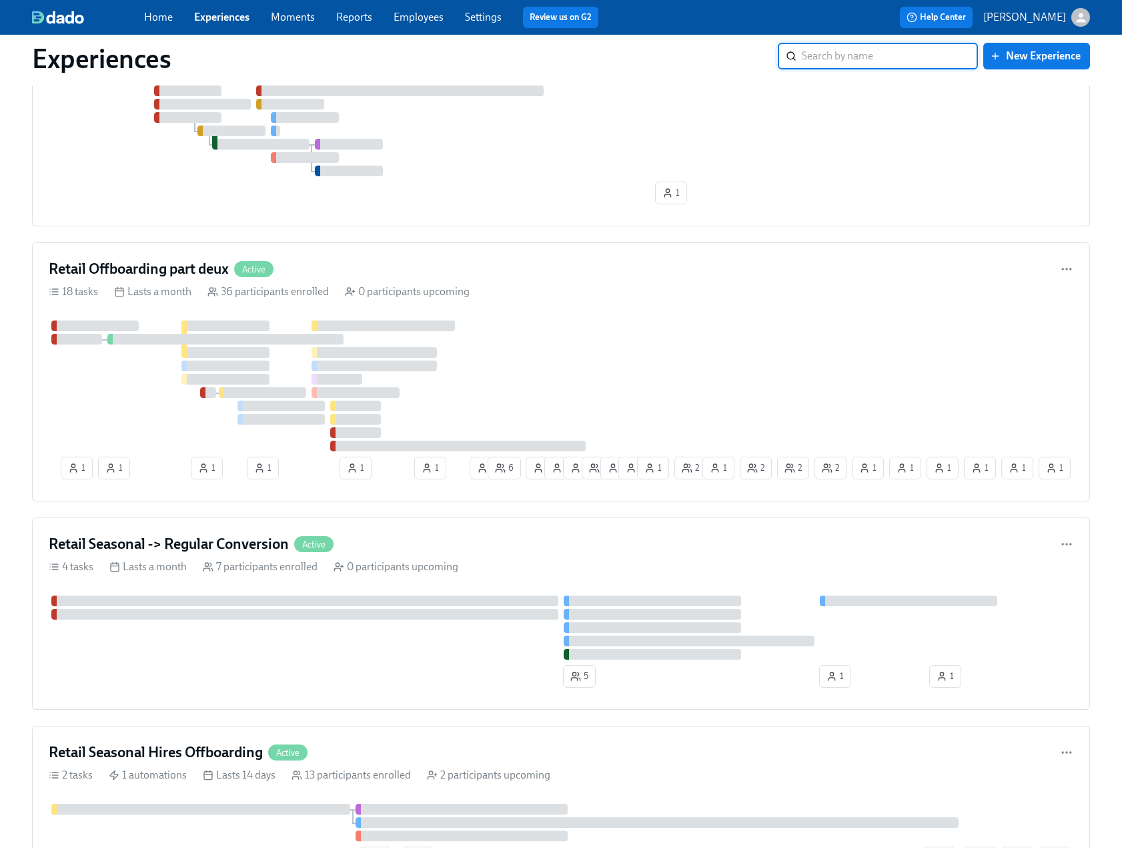
scroll to position [1468, 0]
click at [112, 263] on h4 "Retail Offboarding part deux" at bounding box center [139, 268] width 180 height 20
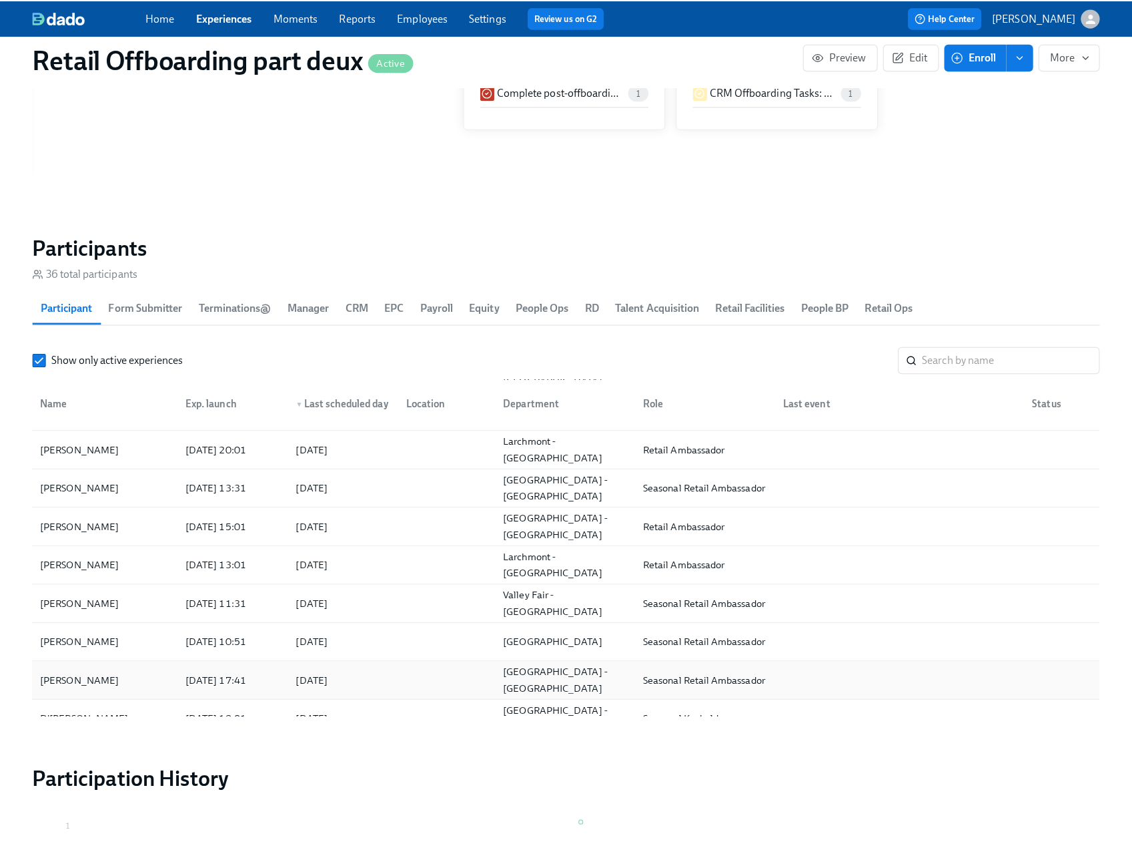
scroll to position [934, 0]
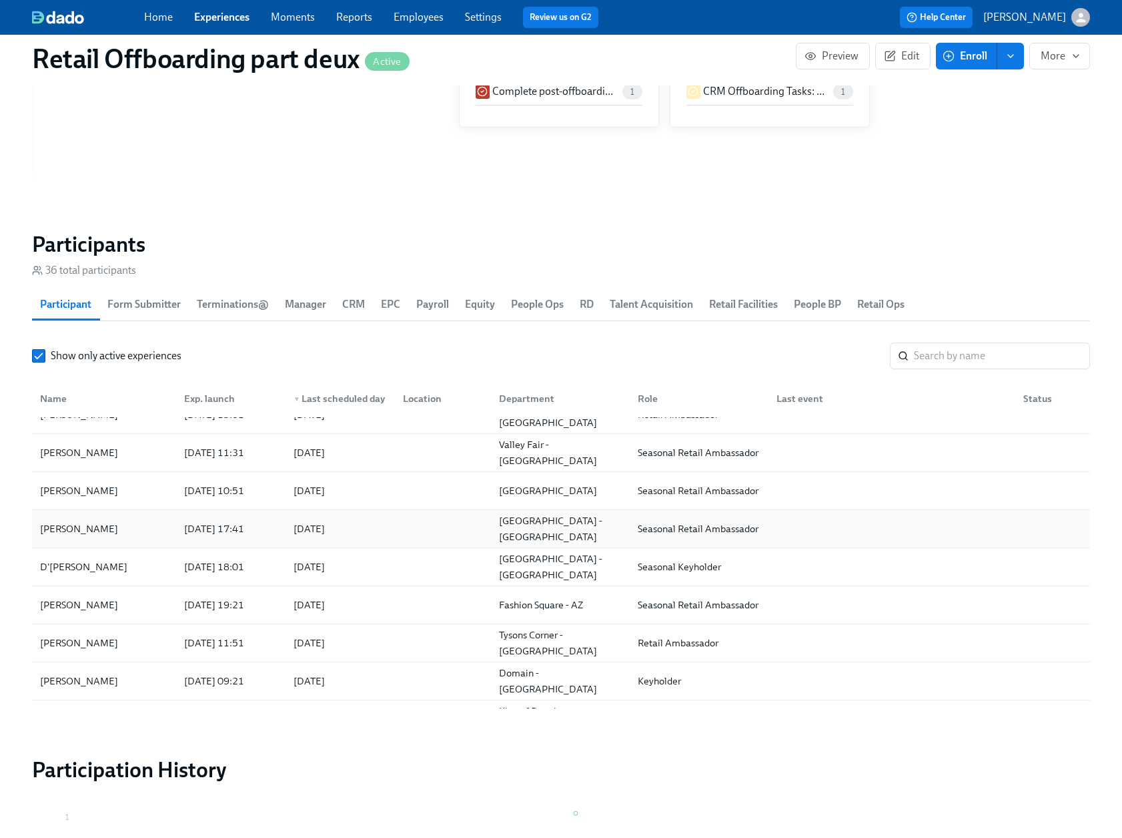
click at [128, 527] on div "Victor Olaniyan" at bounding box center [104, 528] width 139 height 27
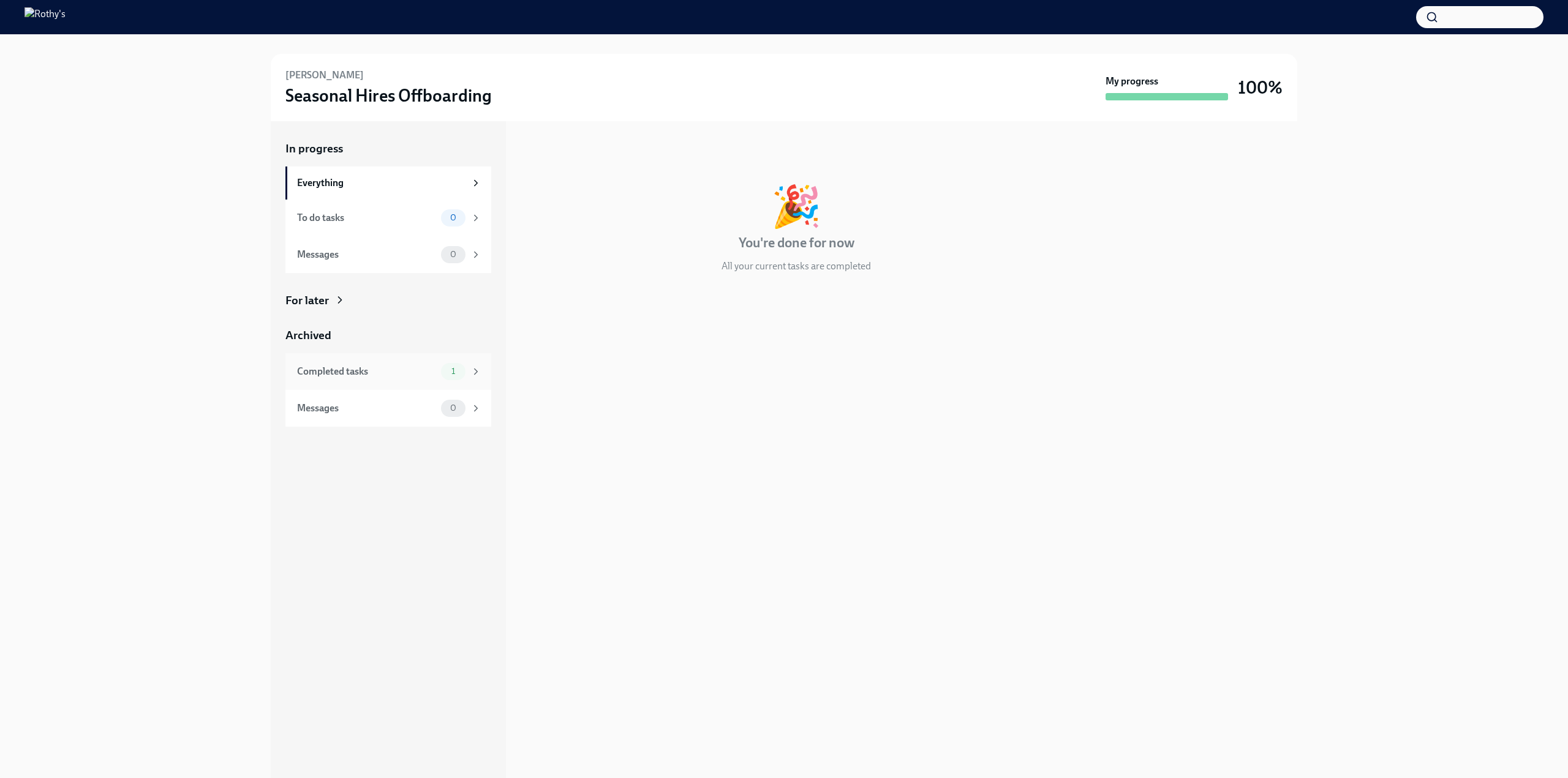
click at [366, 373] on div "Completed tasks" at bounding box center [366, 372] width 139 height 14
click at [620, 181] on h6 "Confirm Last Day for [PERSON_NAME] - [DEMOGRAPHIC_DATA]" at bounding box center [775, 186] width 400 height 14
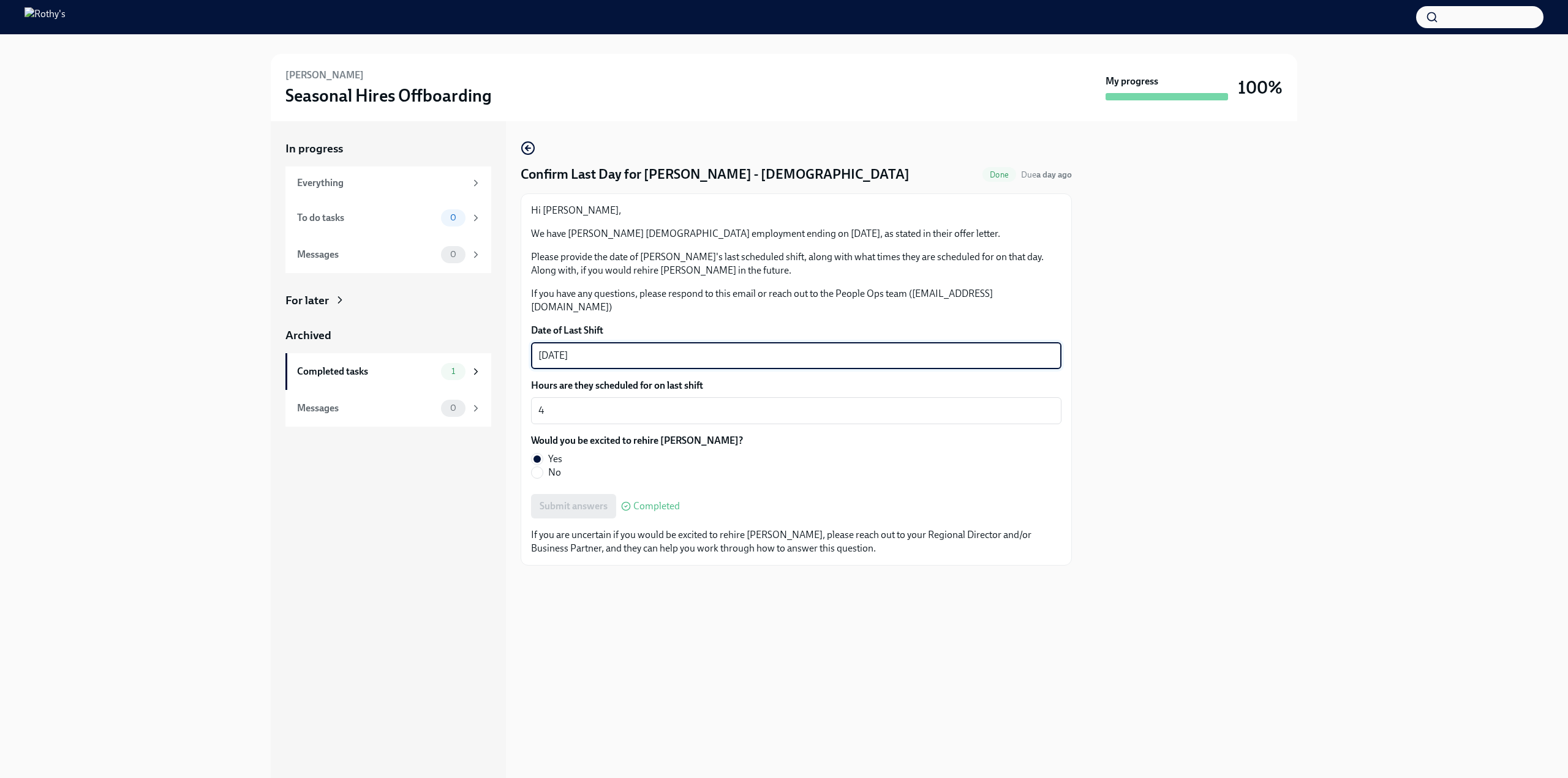
drag, startPoint x: 612, startPoint y: 343, endPoint x: 526, endPoint y: 345, distance: 86.0
click at [526, 345] on div "Hi Jameelat, We have Victor Olaniyan's seasonal employment ending on September …" at bounding box center [796, 380] width 552 height 372
type textarea "[DATE]"
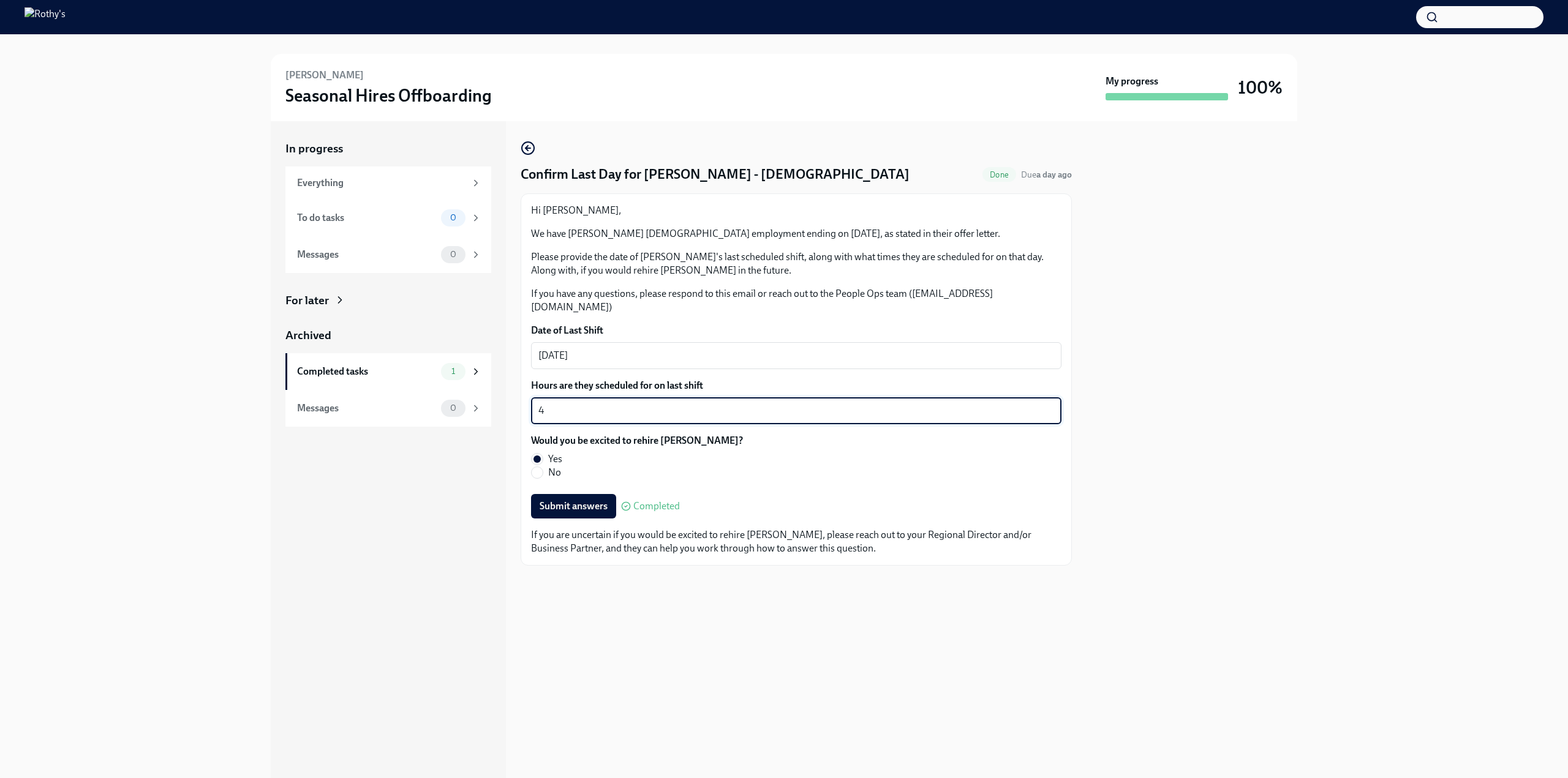
drag, startPoint x: 559, startPoint y: 396, endPoint x: 498, endPoint y: 402, distance: 61.3
click at [498, 402] on div "In progress Everything To do tasks 0 Messages 0 For later Archived Completed ta…" at bounding box center [784, 450] width 1026 height 657
type textarea "end 9:30pm"
click at [462, 584] on div "In progress Everything To do tasks 0 Messages 0 For later Archived Completed ta…" at bounding box center [388, 450] width 235 height 657
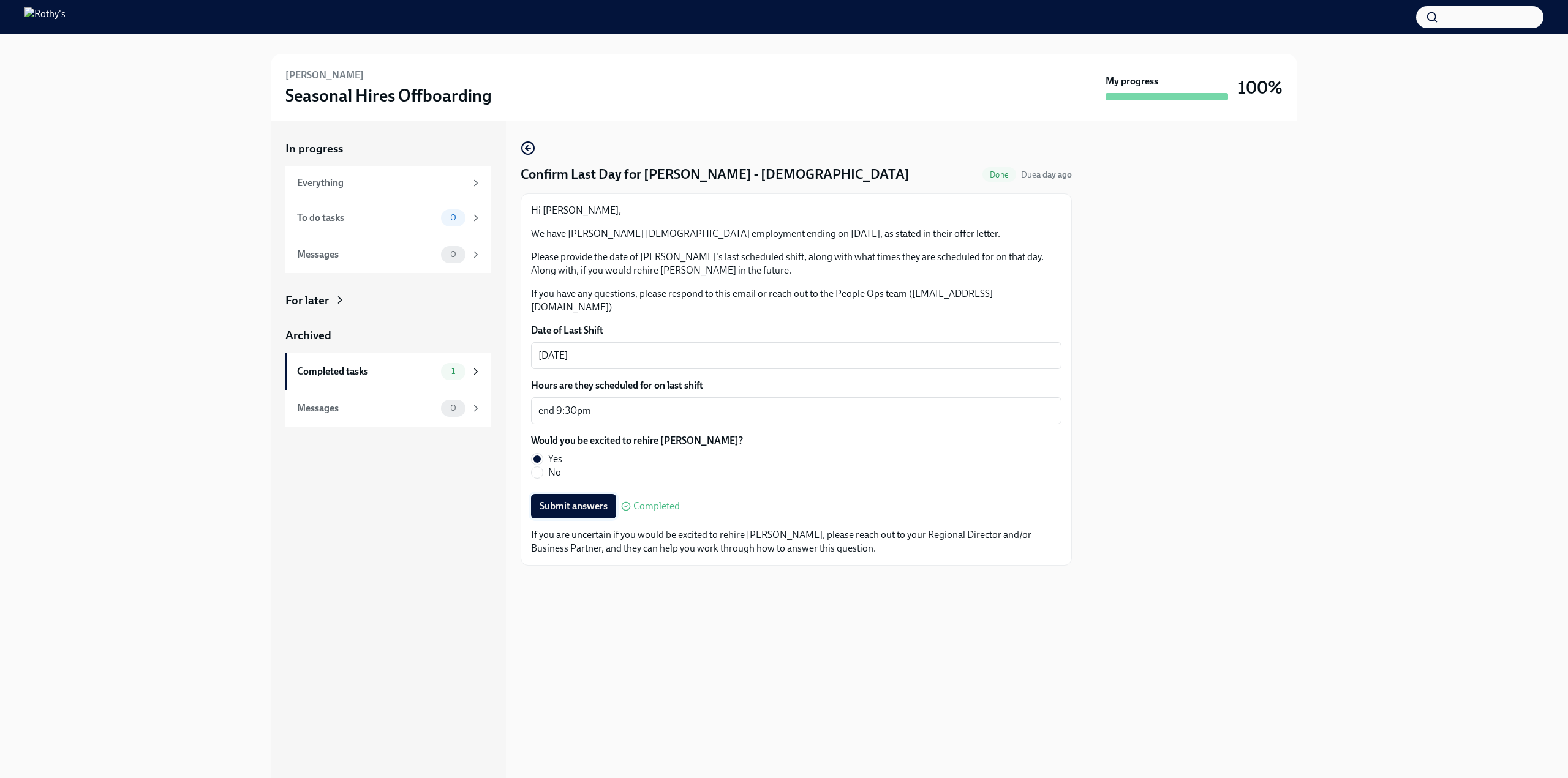
click at [576, 500] on span "Submit answers" at bounding box center [574, 506] width 68 height 12
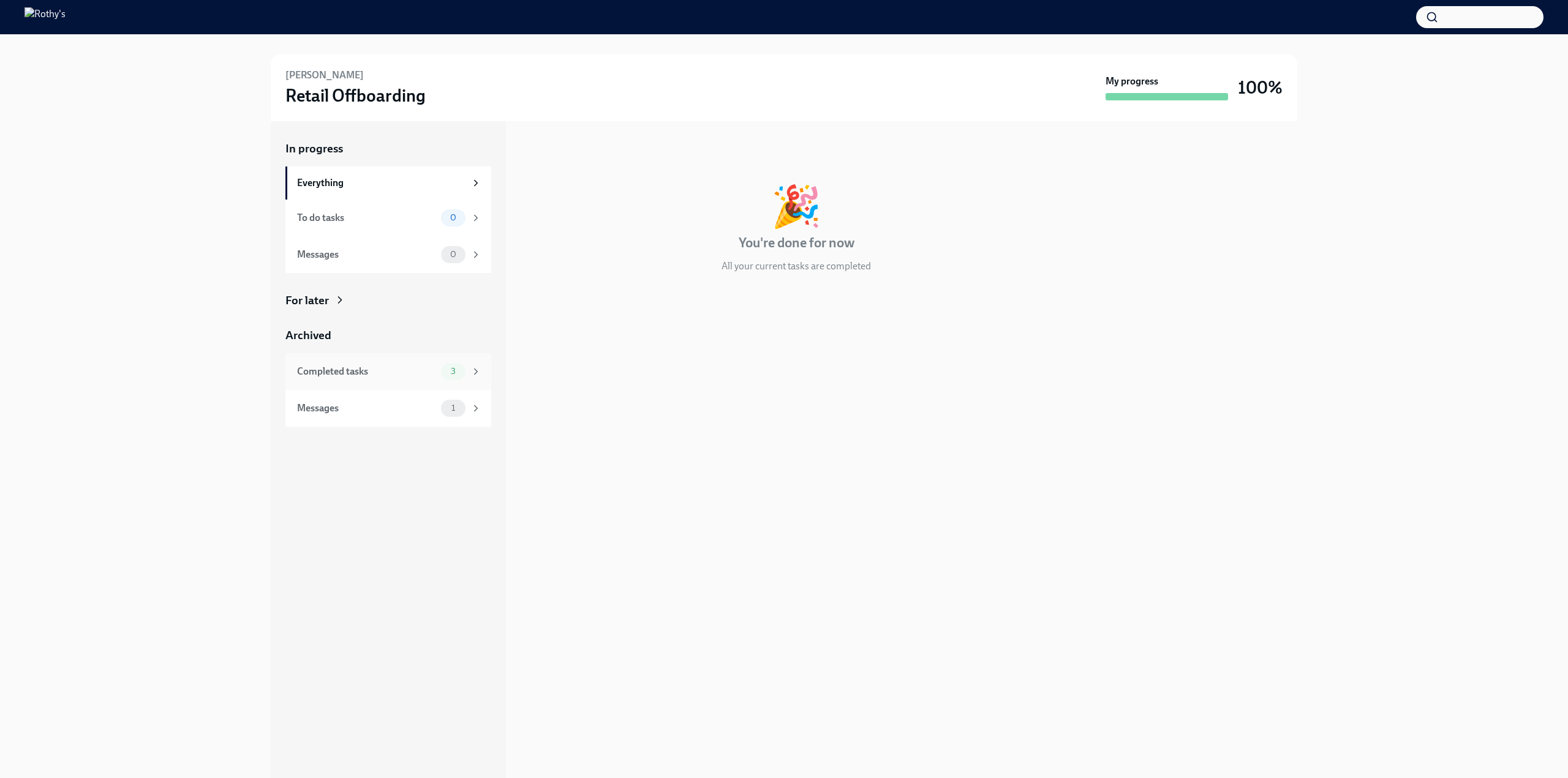
click at [371, 370] on div "Completed tasks" at bounding box center [366, 372] width 139 height 14
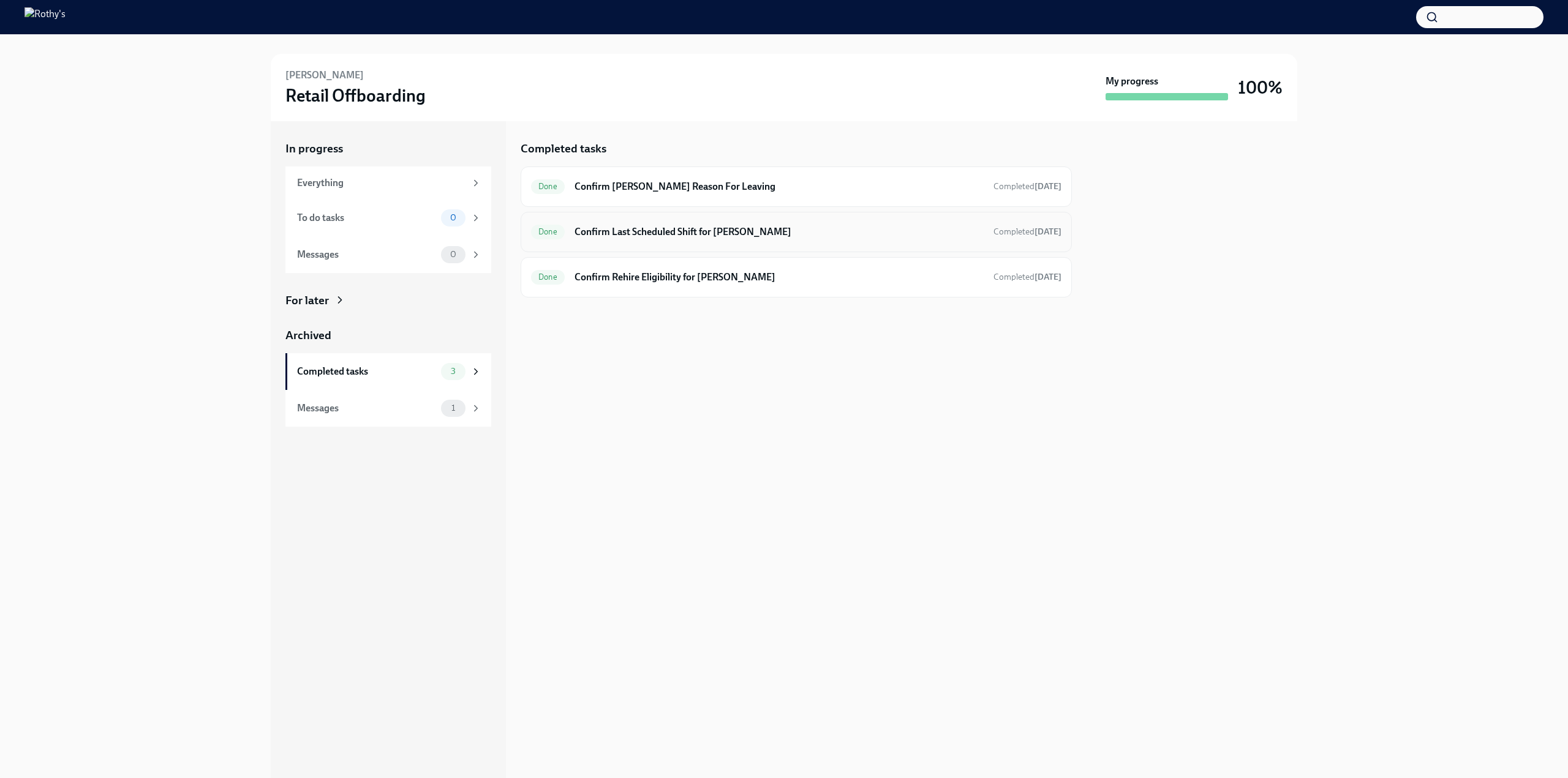
click at [789, 231] on h6 "Confirm Last Scheduled Shift for Luis Rios" at bounding box center [779, 232] width 409 height 14
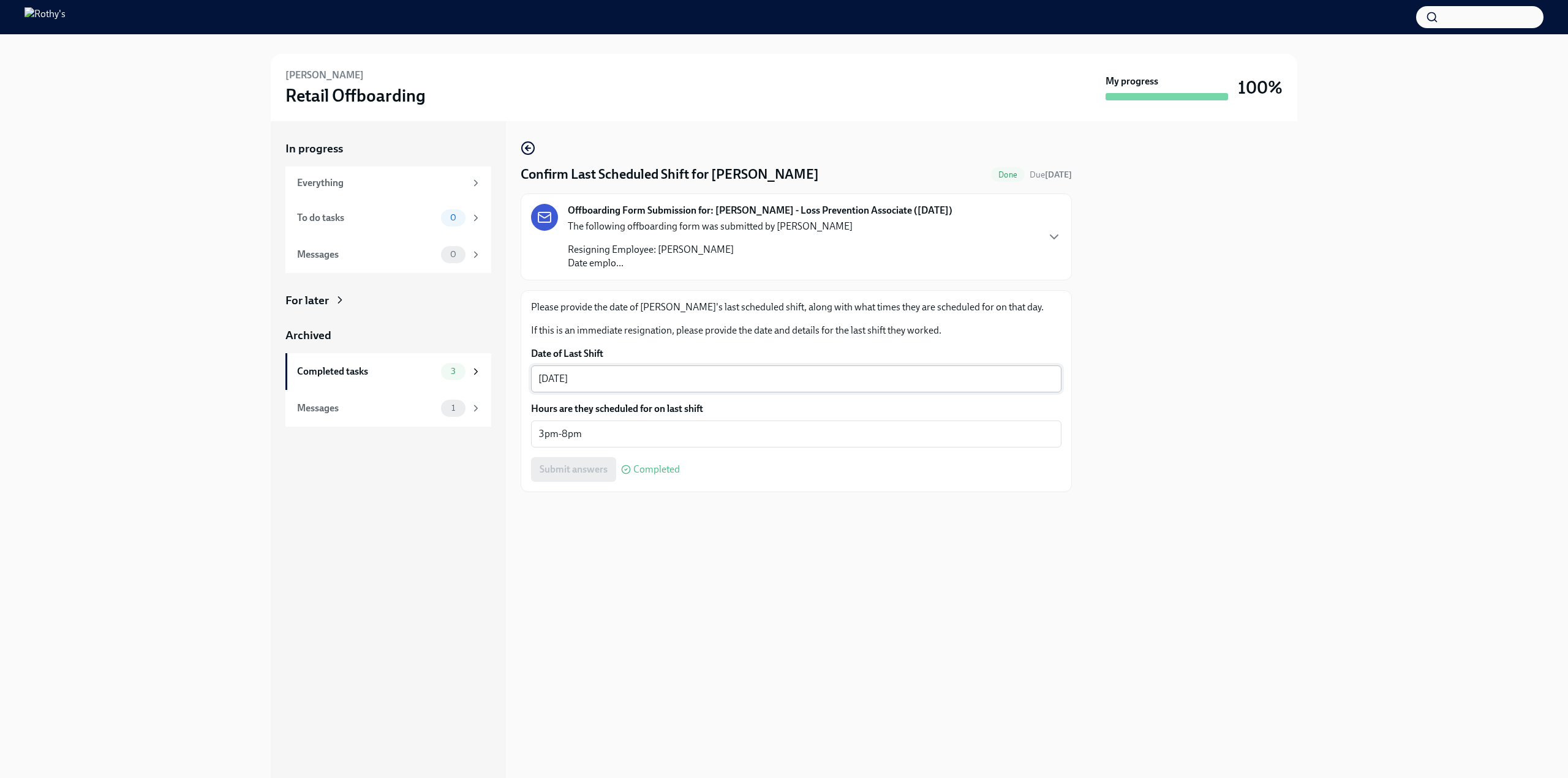
drag, startPoint x: 536, startPoint y: 380, endPoint x: 617, endPoint y: 382, distance: 81.0
click at [617, 382] on div "07/17/2025 x ​" at bounding box center [797, 378] width 531 height 27
drag, startPoint x: 550, startPoint y: 433, endPoint x: 625, endPoint y: 433, distance: 75.0
click at [625, 433] on textarea "3pm-8pm" at bounding box center [797, 434] width 516 height 15
click at [577, 385] on textarea "07/17/2025" at bounding box center [797, 379] width 516 height 15
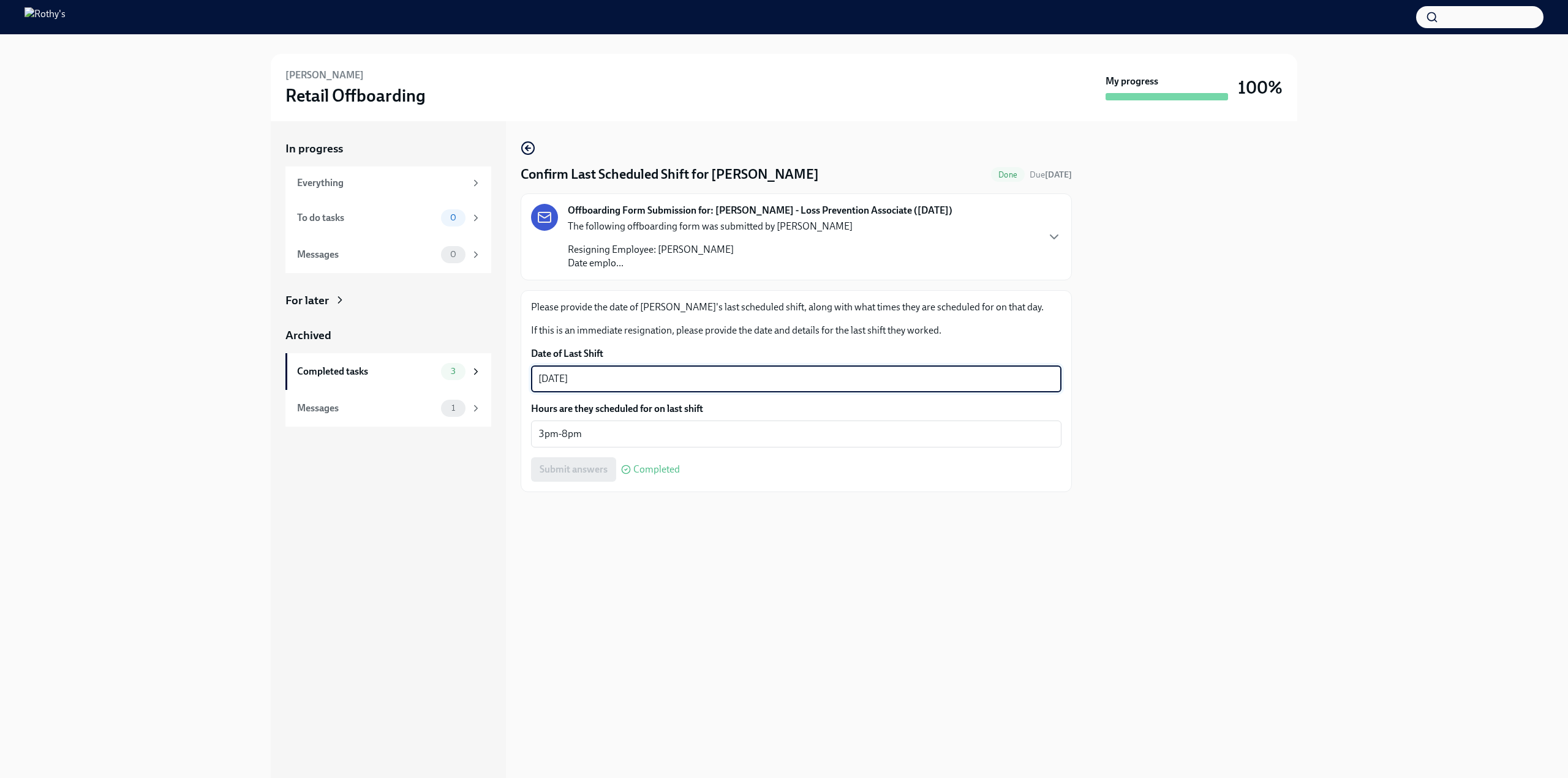
click at [566, 382] on textarea "07/17/2025" at bounding box center [797, 379] width 516 height 15
click at [619, 386] on div "07/17/2025 x ​" at bounding box center [797, 378] width 531 height 27
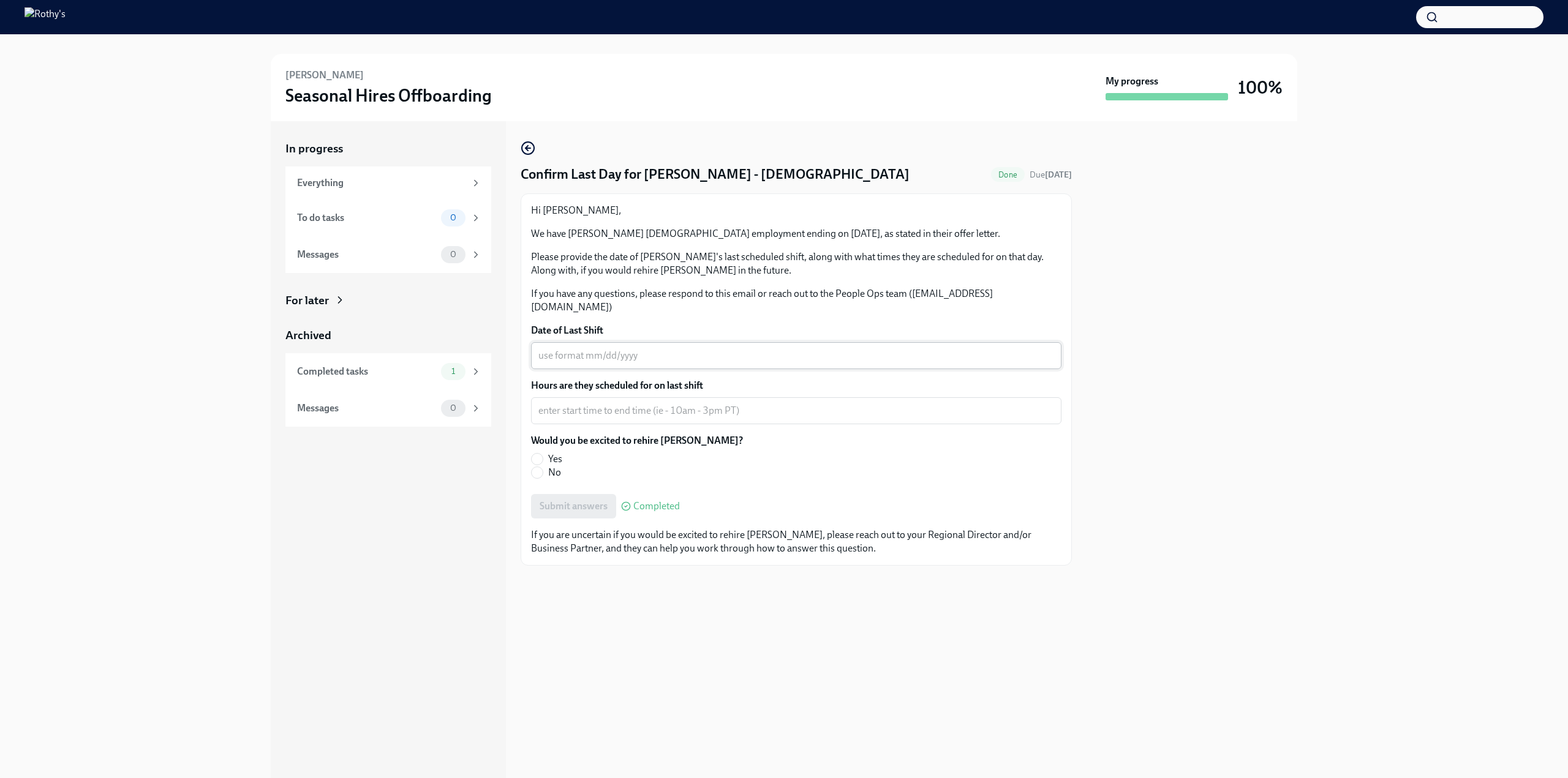
click at [596, 349] on textarea "Date of Last Shift" at bounding box center [797, 356] width 516 height 15
click at [402, 367] on div "Completed tasks" at bounding box center [366, 372] width 139 height 14
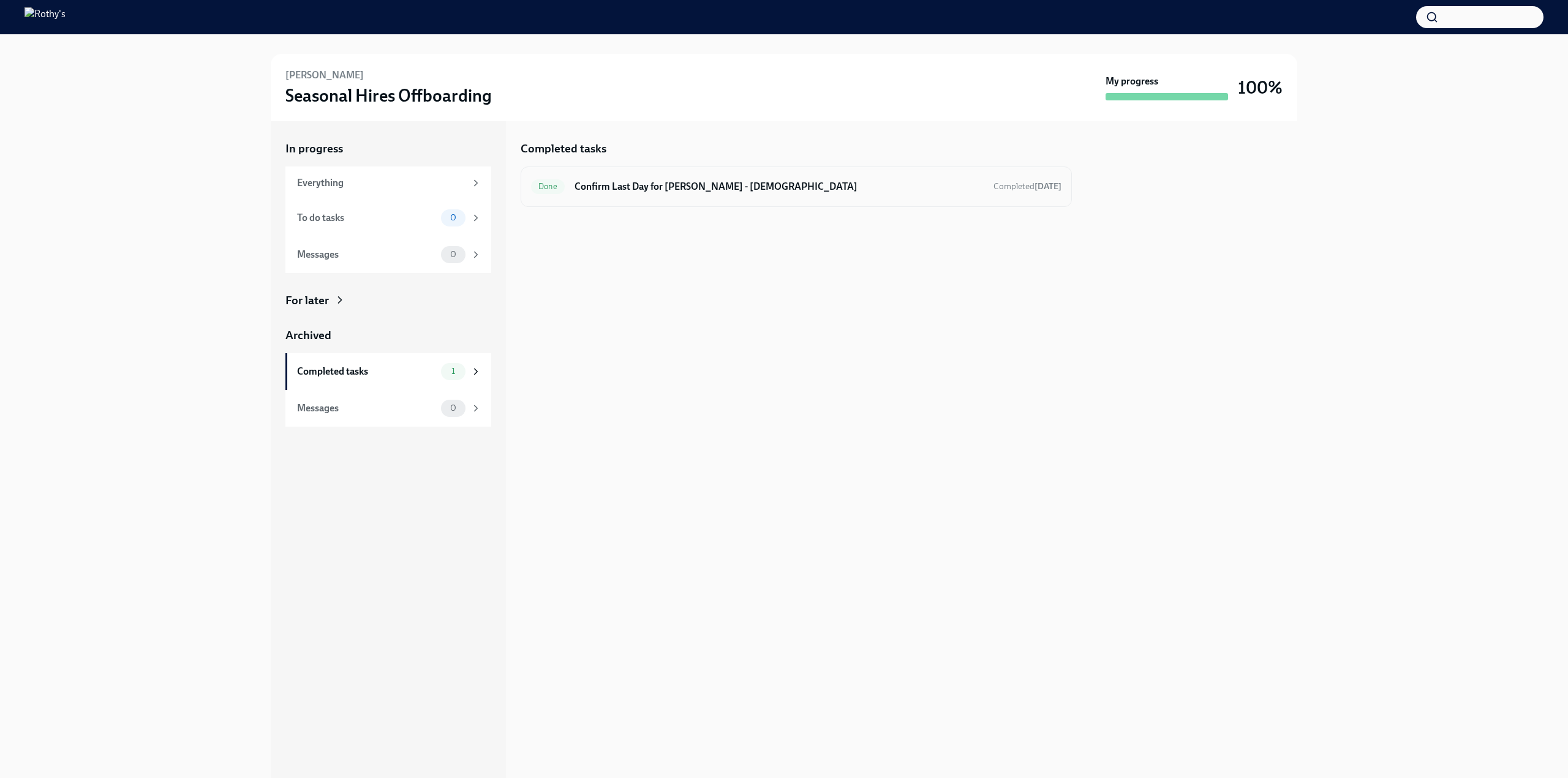
click at [664, 182] on h6 "Confirm Last Day for [PERSON_NAME] - [DEMOGRAPHIC_DATA]" at bounding box center [779, 186] width 409 height 14
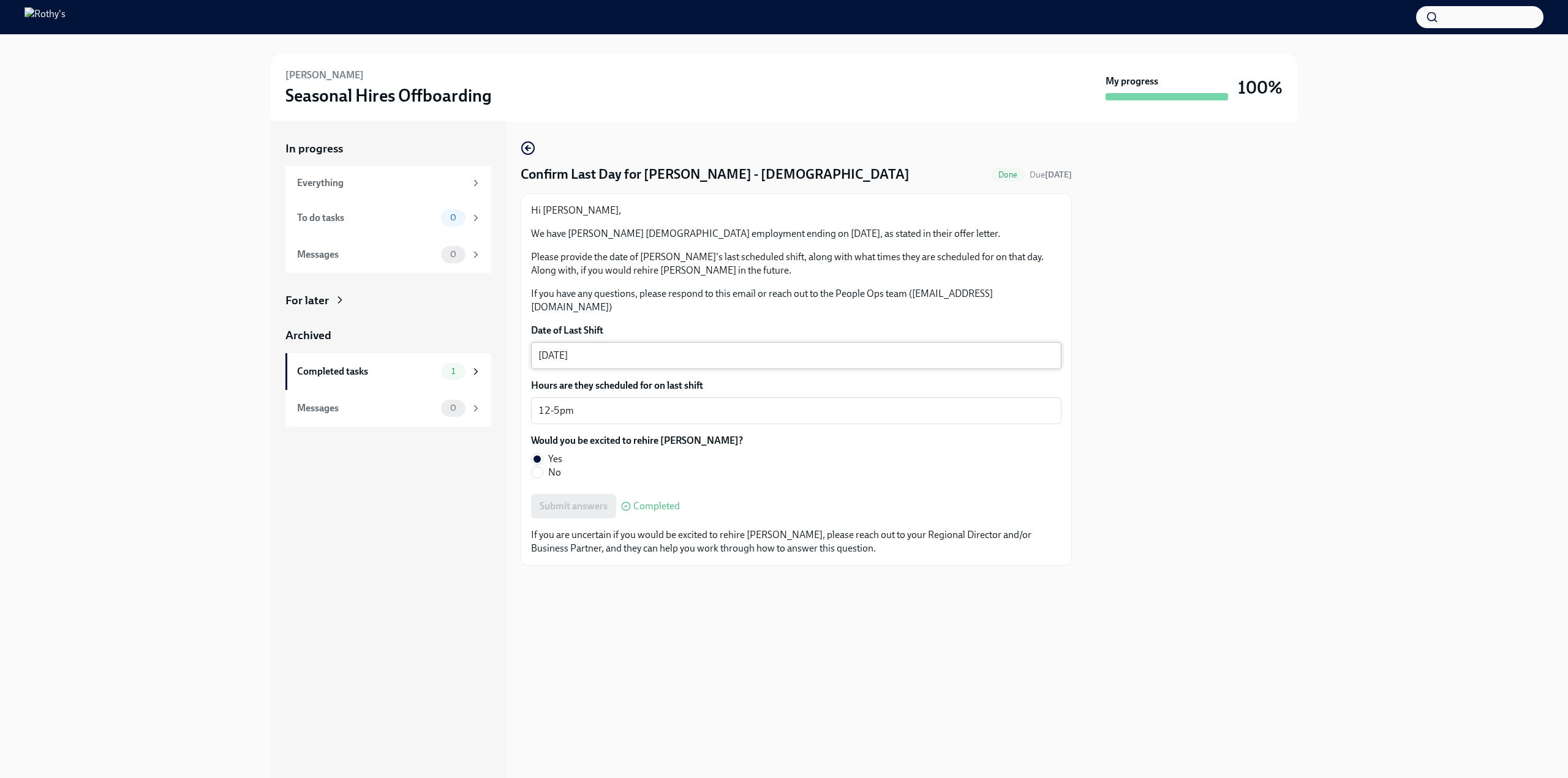
click at [558, 349] on textarea "[DATE]" at bounding box center [797, 356] width 516 height 15
click at [577, 404] on textarea "12-5pm" at bounding box center [797, 411] width 516 height 15
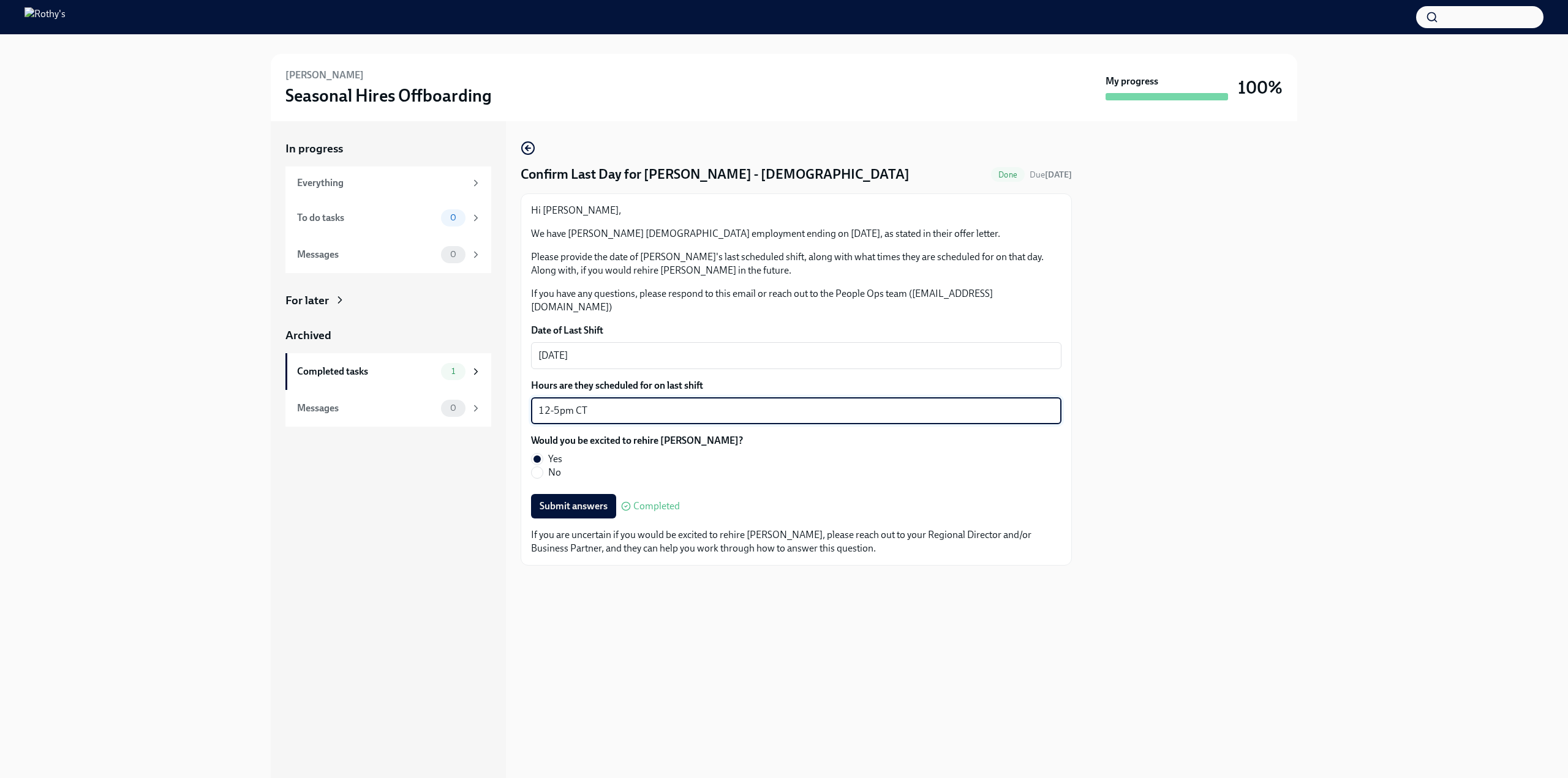
drag, startPoint x: 597, startPoint y: 400, endPoint x: 576, endPoint y: 395, distance: 21.6
click at [576, 404] on textarea "12-5pm CT" at bounding box center [797, 411] width 516 height 15
type textarea "12-5pm"
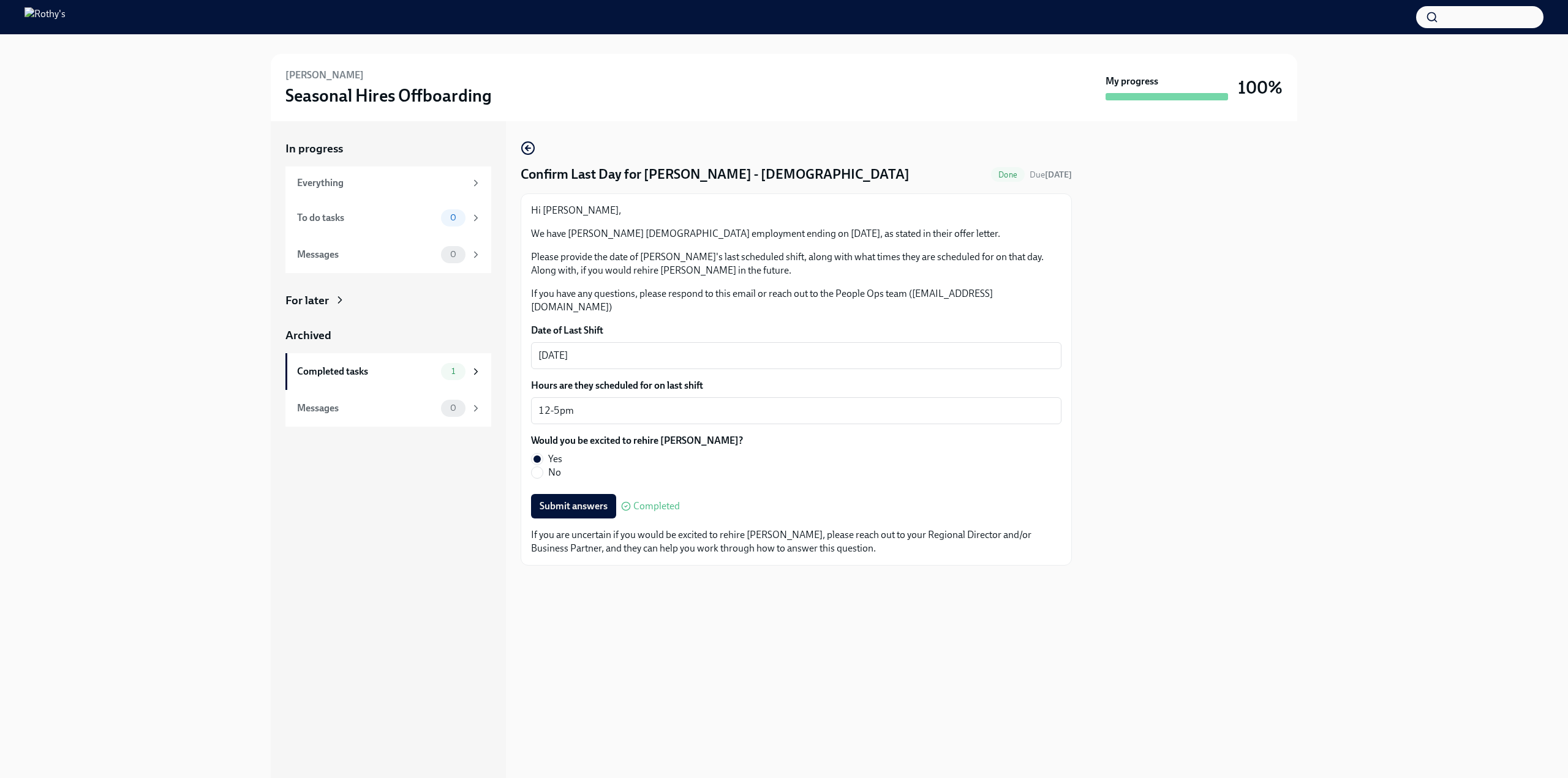
click at [421, 517] on div "In progress Everything To do tasks 0 Messages 0 For later Archived Completed ta…" at bounding box center [388, 450] width 235 height 657
click at [579, 404] on textarea "12-5pm" at bounding box center [797, 411] width 516 height 15
